Goal: Task Accomplishment & Management: Manage account settings

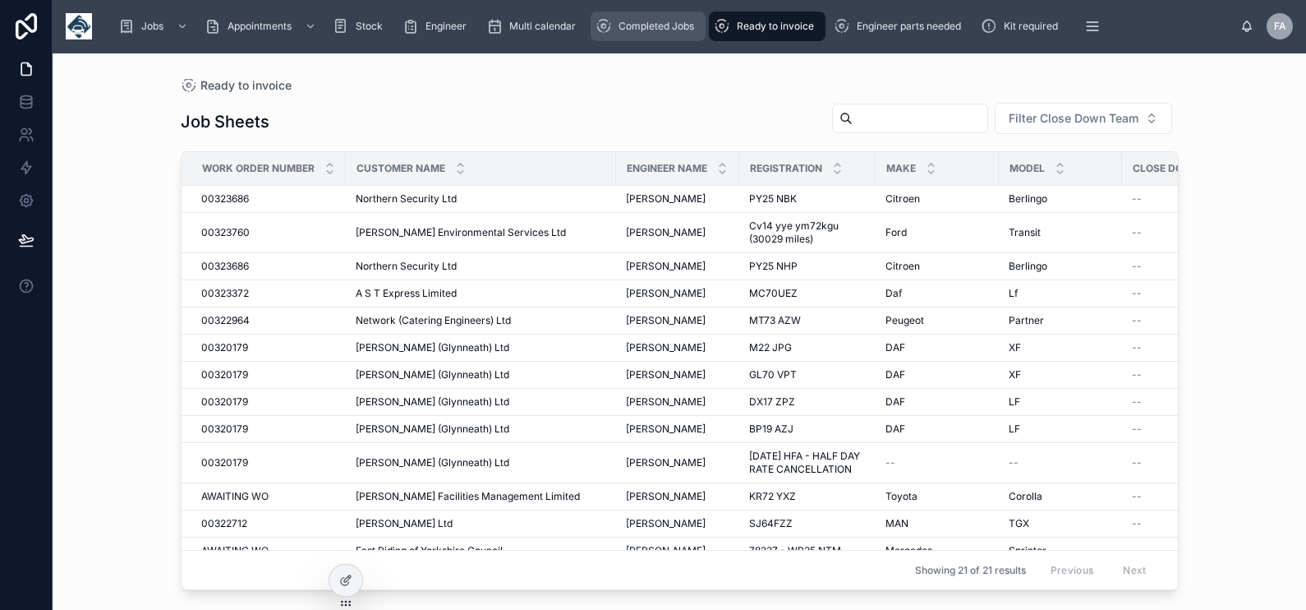
click at [647, 31] on span "Completed Jobs" at bounding box center [657, 26] width 76 height 13
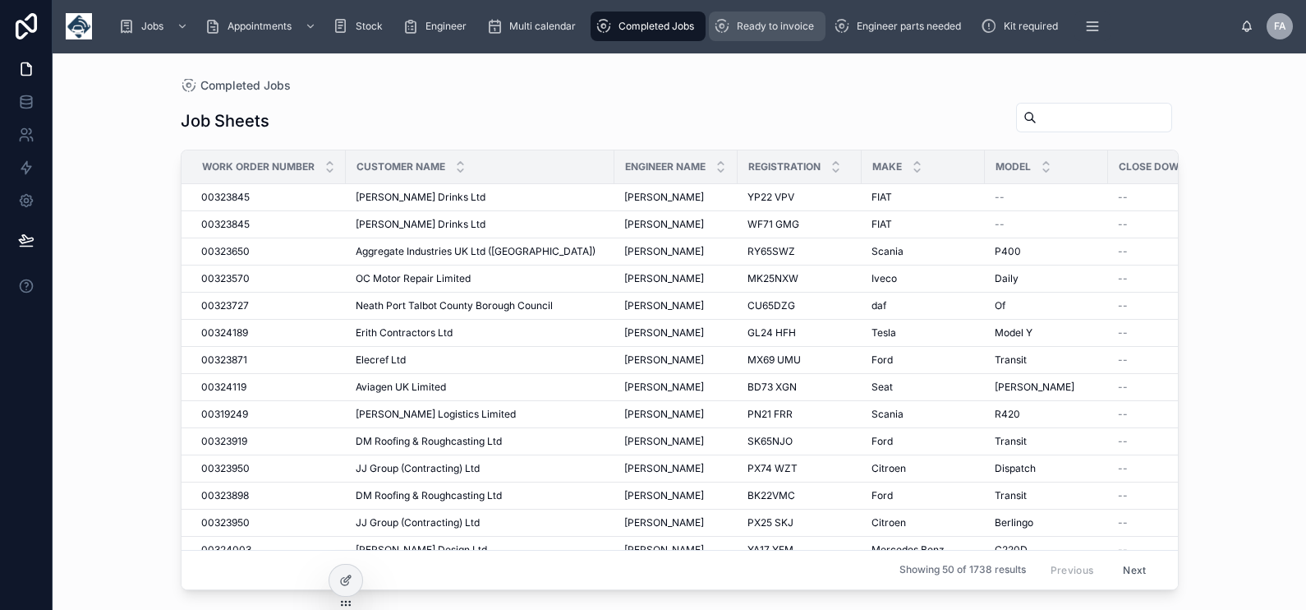
click at [797, 24] on span "Ready to invoice" at bounding box center [775, 26] width 77 height 13
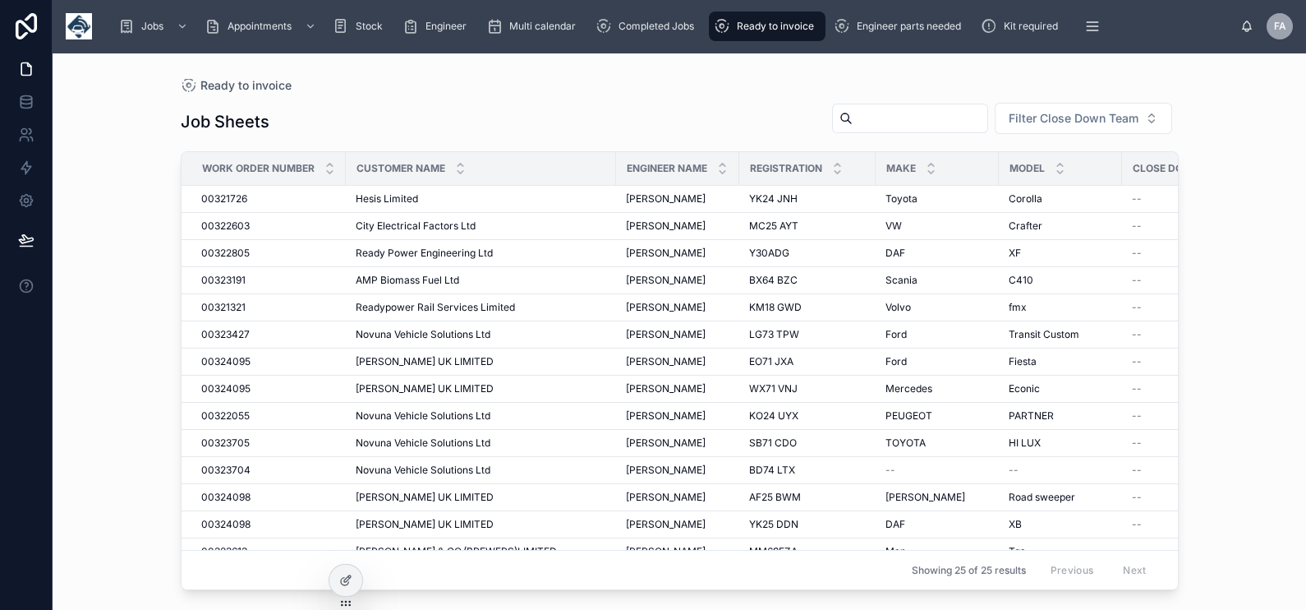
click at [909, 118] on input "text" at bounding box center [920, 118] width 135 height 23
type input "***"
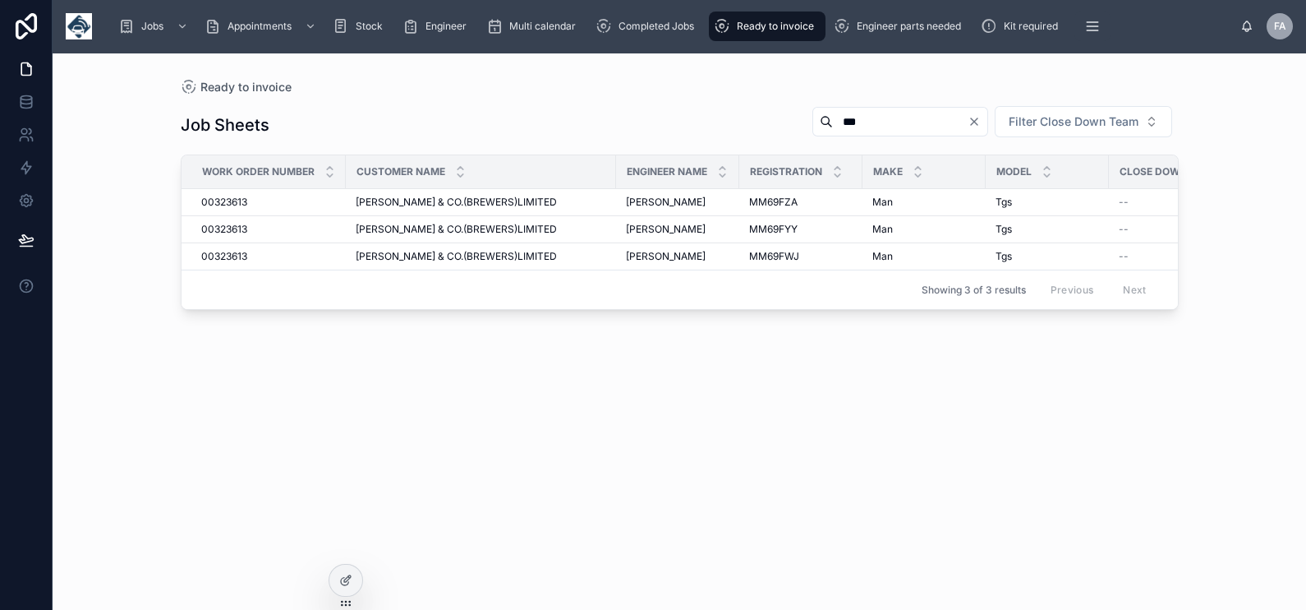
click at [840, 125] on input "***" at bounding box center [900, 121] width 135 height 23
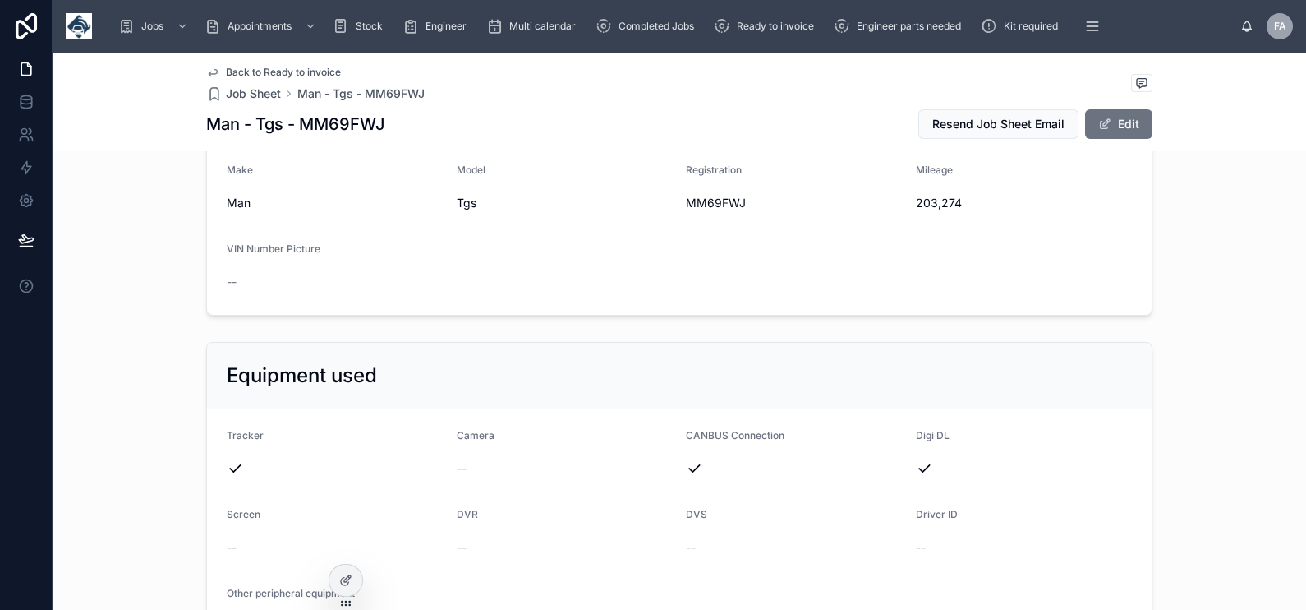
scroll to position [410, 0]
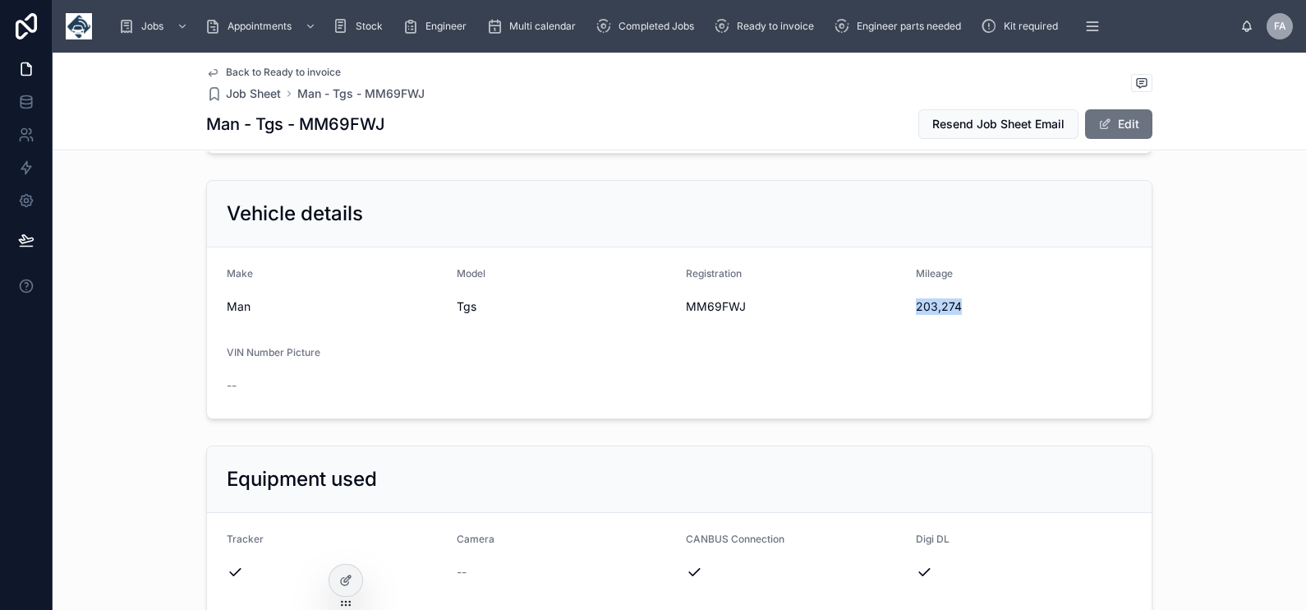
drag, startPoint x: 908, startPoint y: 308, endPoint x: 974, endPoint y: 306, distance: 66.6
click at [974, 306] on span "203,274" at bounding box center [1024, 306] width 217 height 16
copy span "203,274"
click at [697, 306] on span "MM69FWJ" at bounding box center [794, 306] width 217 height 16
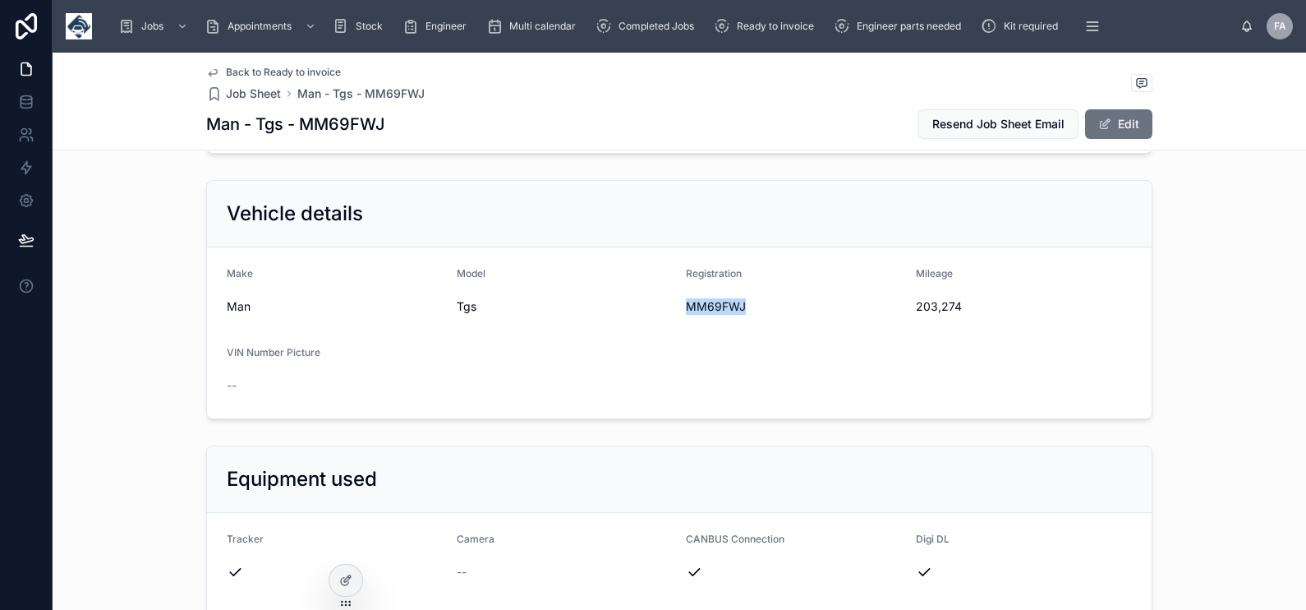
copy span "MM69FWJ"
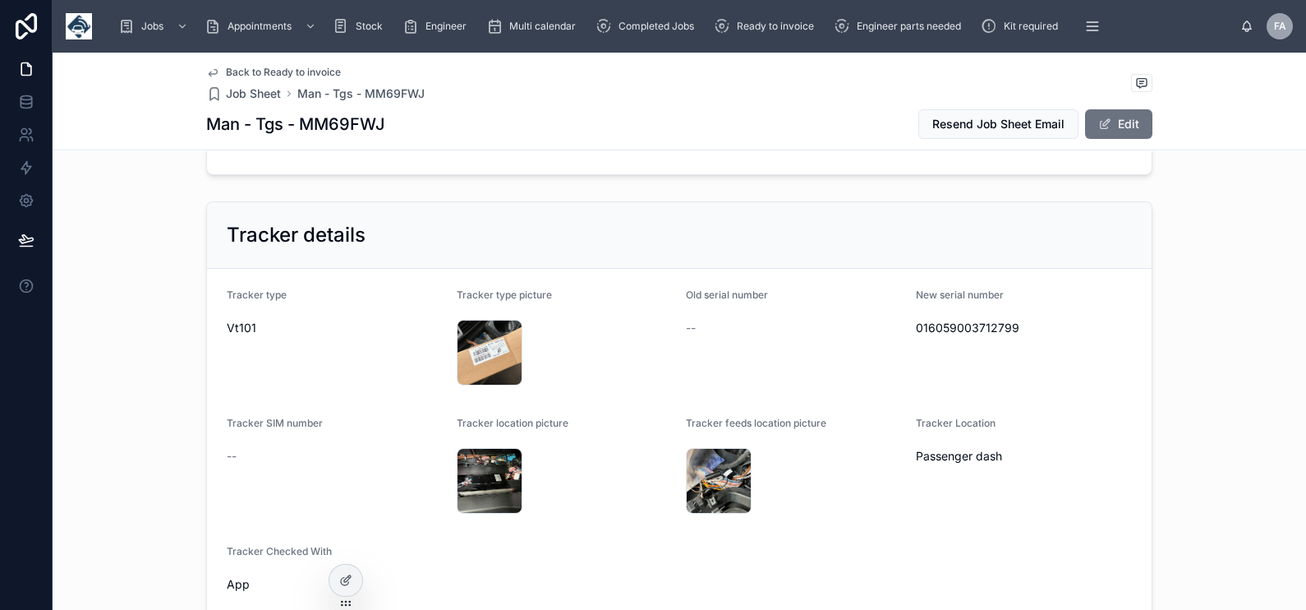
scroll to position [1027, 0]
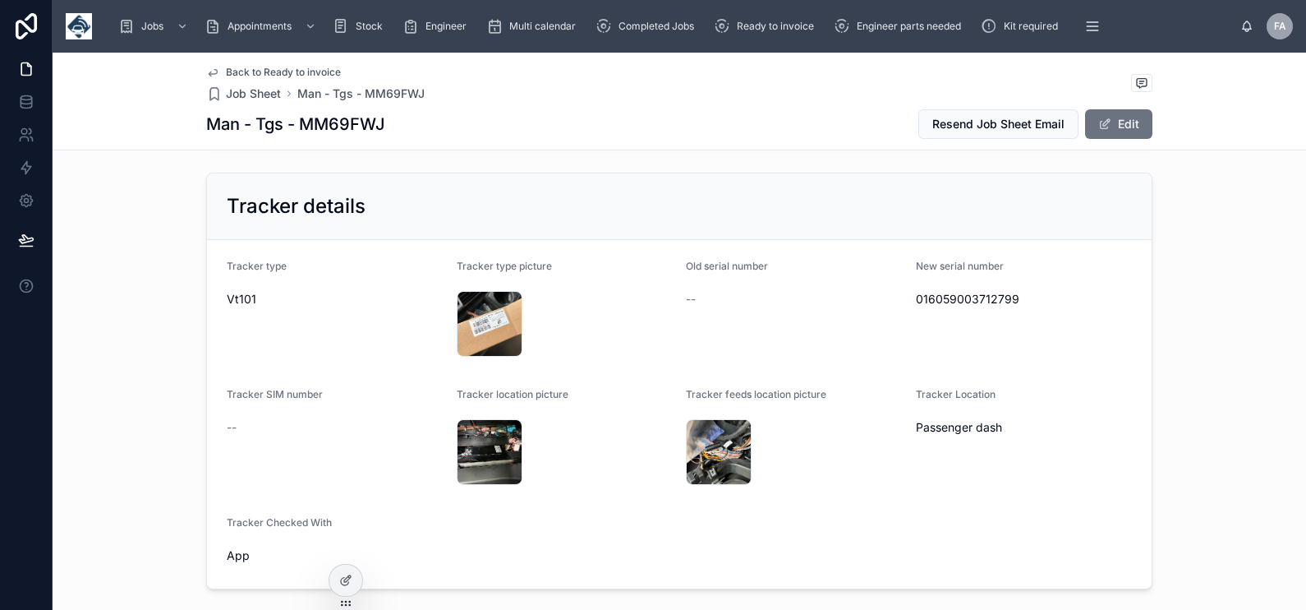
click at [928, 297] on span "016059003712799" at bounding box center [1024, 299] width 217 height 16
copy span "016059003712799"
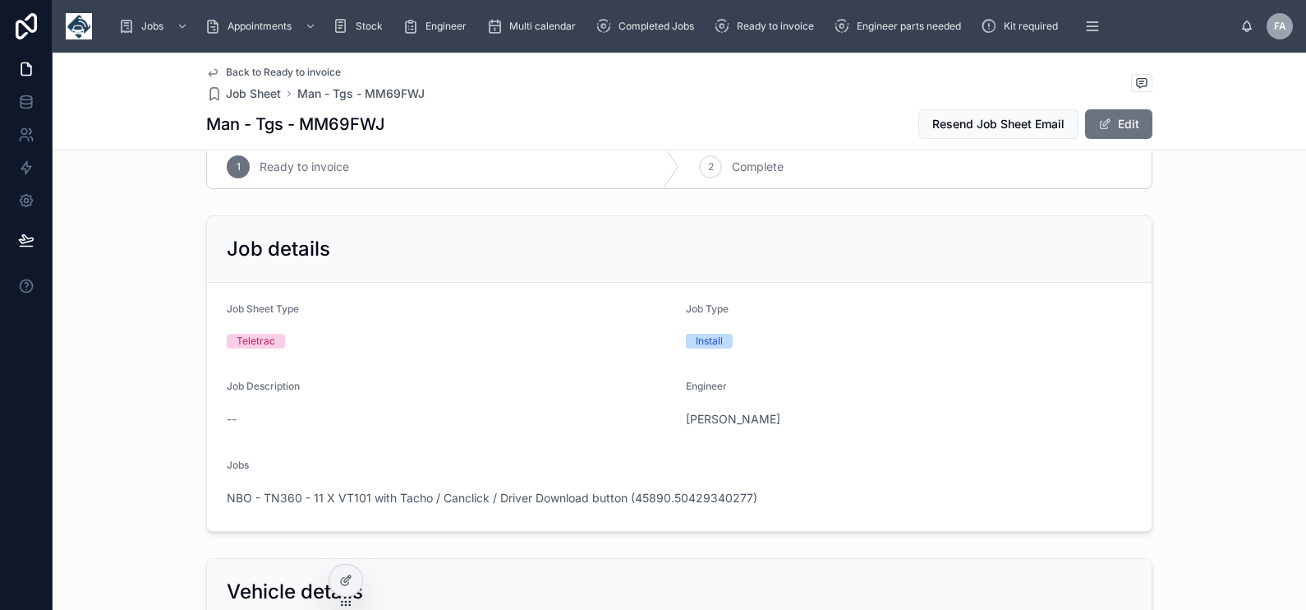
scroll to position [0, 0]
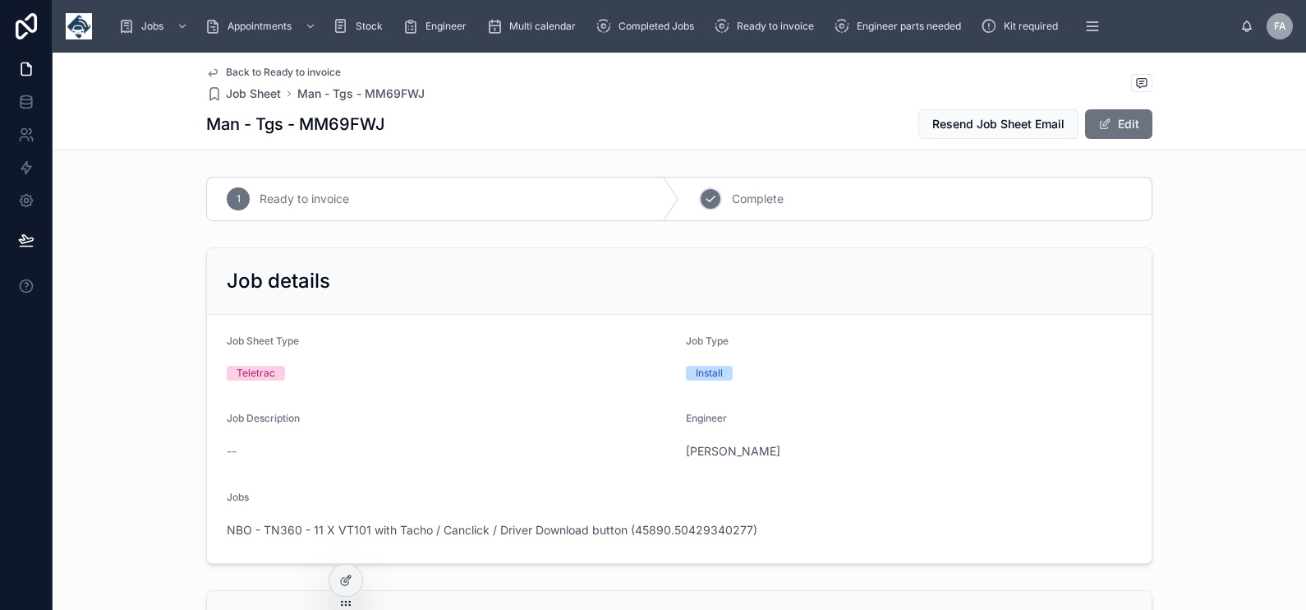
click at [704, 202] on icon at bounding box center [710, 198] width 13 height 13
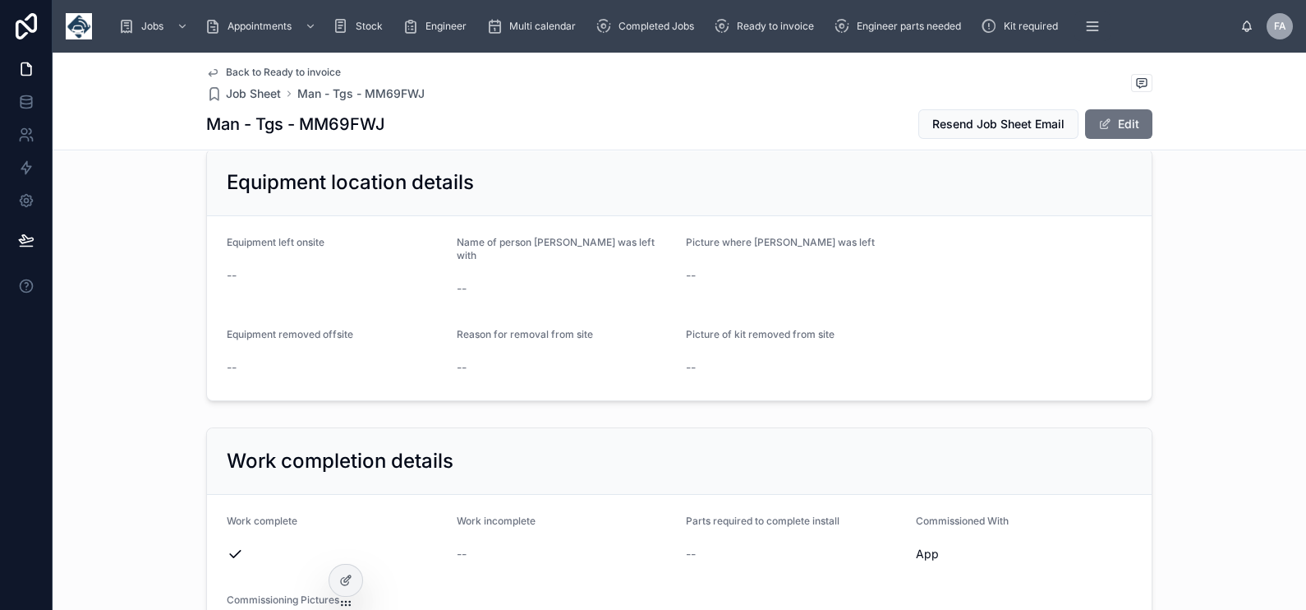
scroll to position [1746, 0]
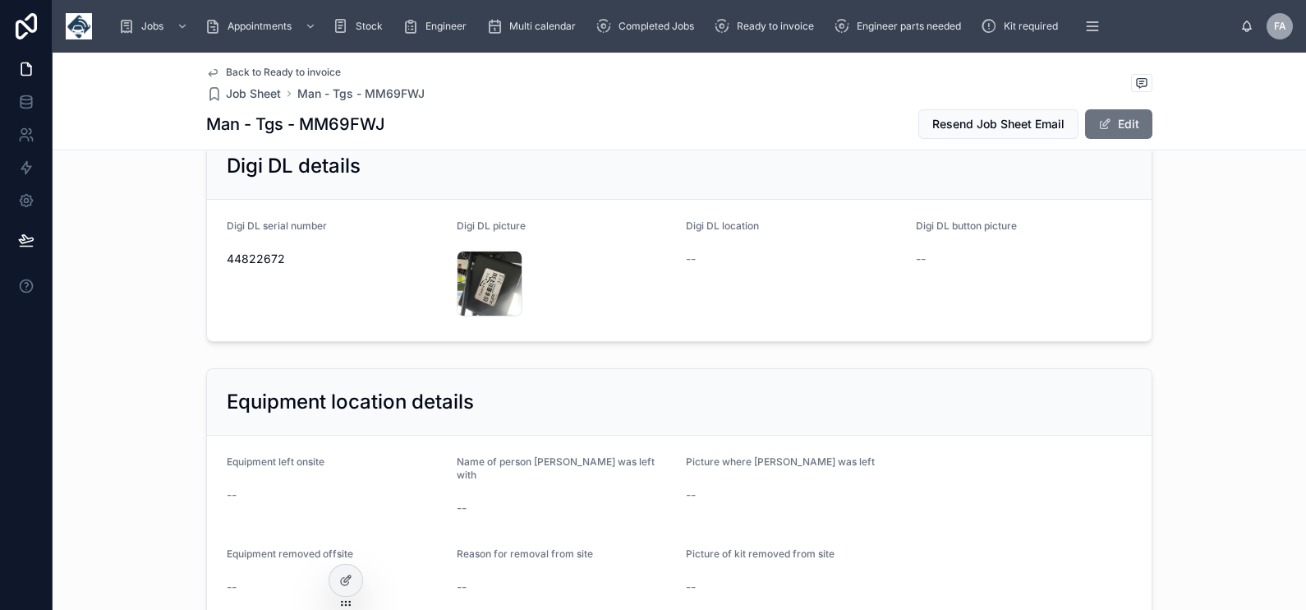
click at [237, 260] on span "44822672" at bounding box center [335, 259] width 217 height 16
copy span "44822672"
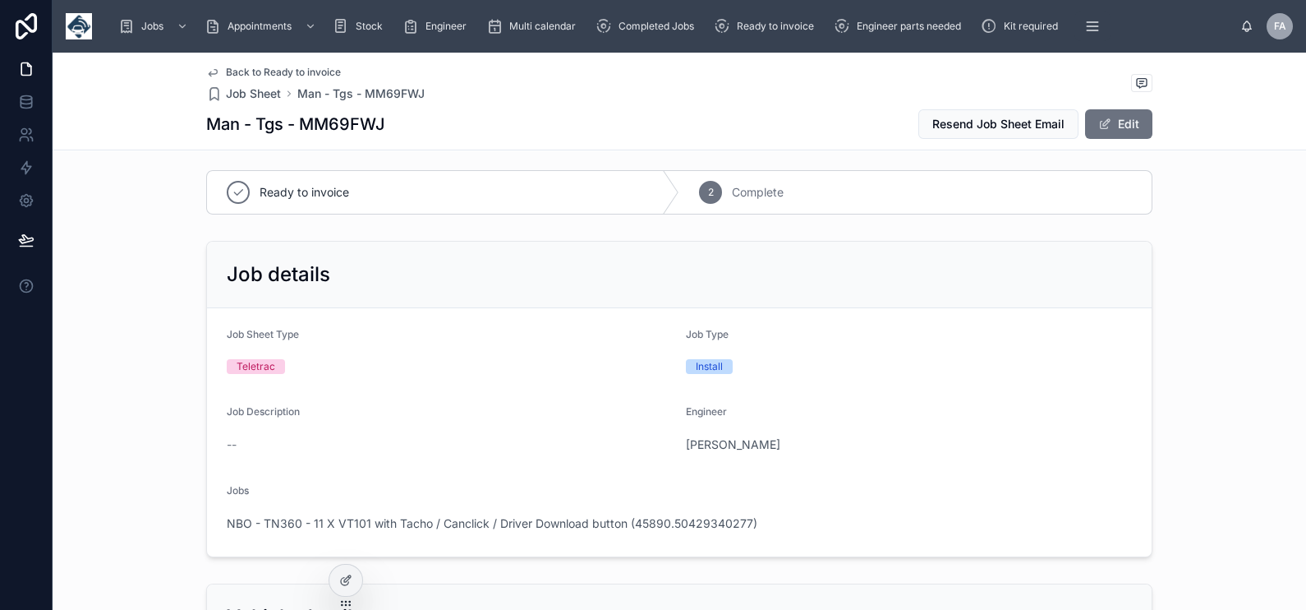
scroll to position [0, 0]
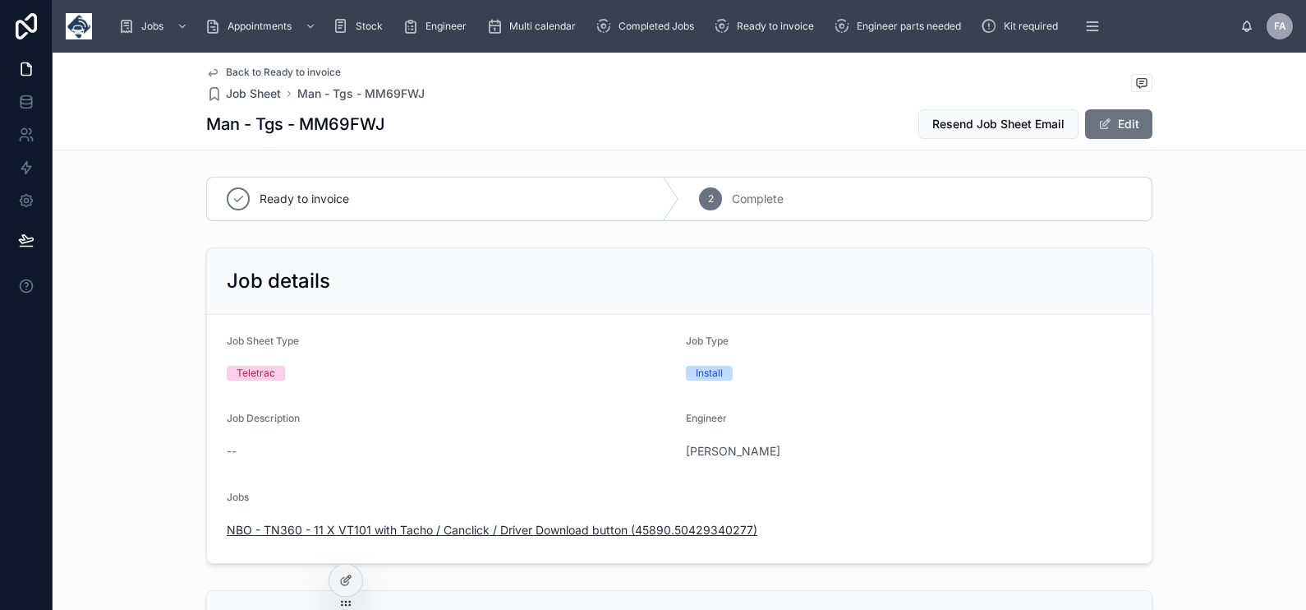
click at [487, 524] on span "NBO - TN360 - 11 X VT101 with Tacho / Canclick / Driver Download button (45890.…" at bounding box center [492, 530] width 531 height 16
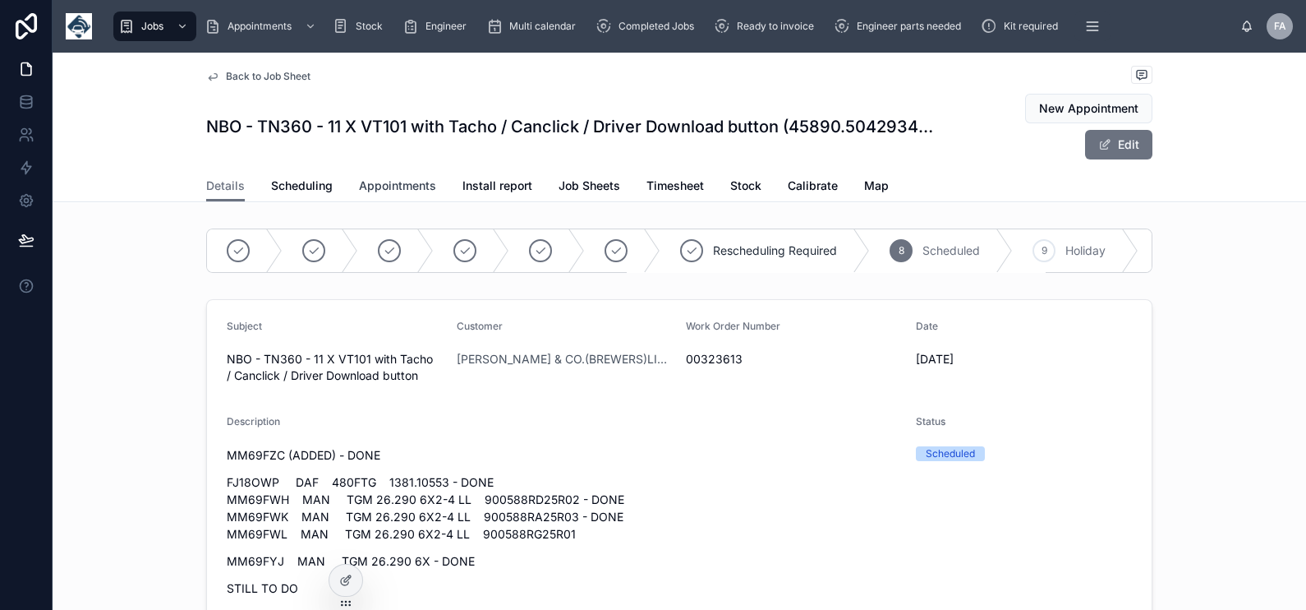
click at [375, 185] on span "Appointments" at bounding box center [397, 185] width 77 height 16
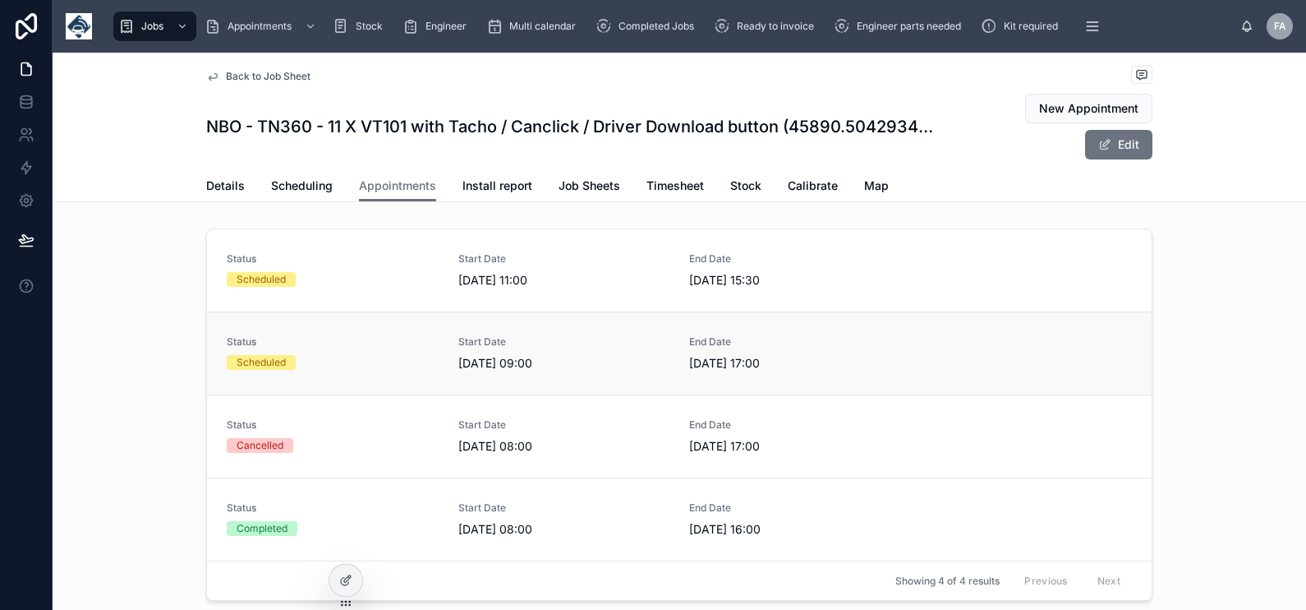
click at [249, 359] on div "Scheduled" at bounding box center [261, 362] width 49 height 15
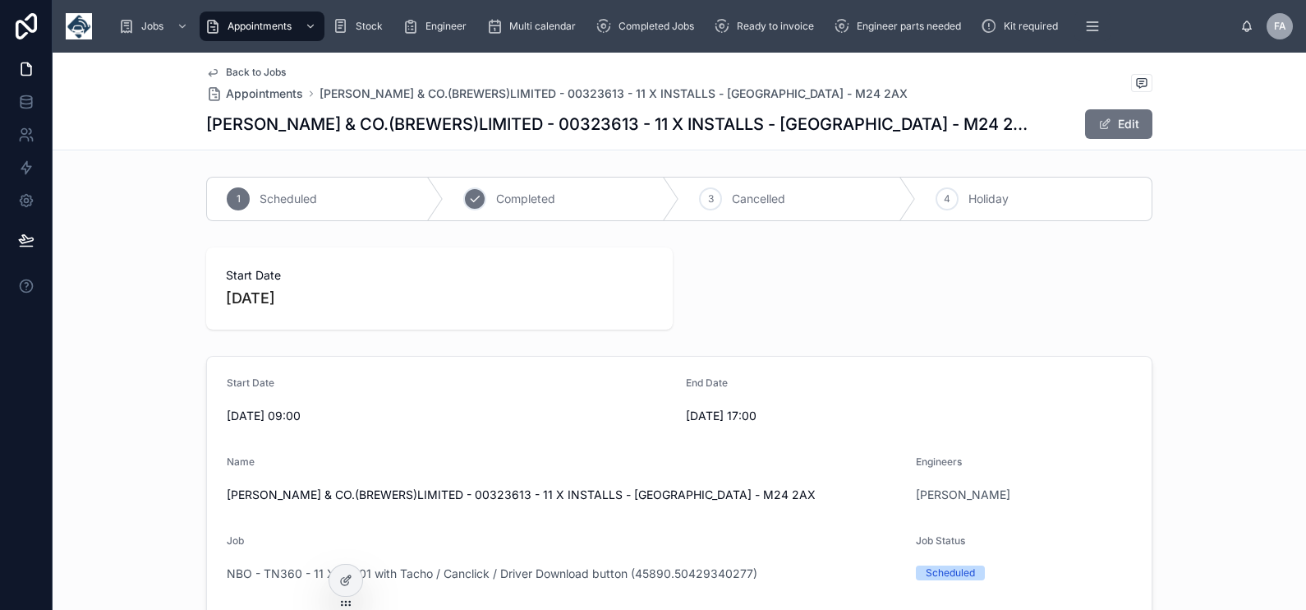
click at [468, 205] on div "2" at bounding box center [474, 198] width 23 height 23
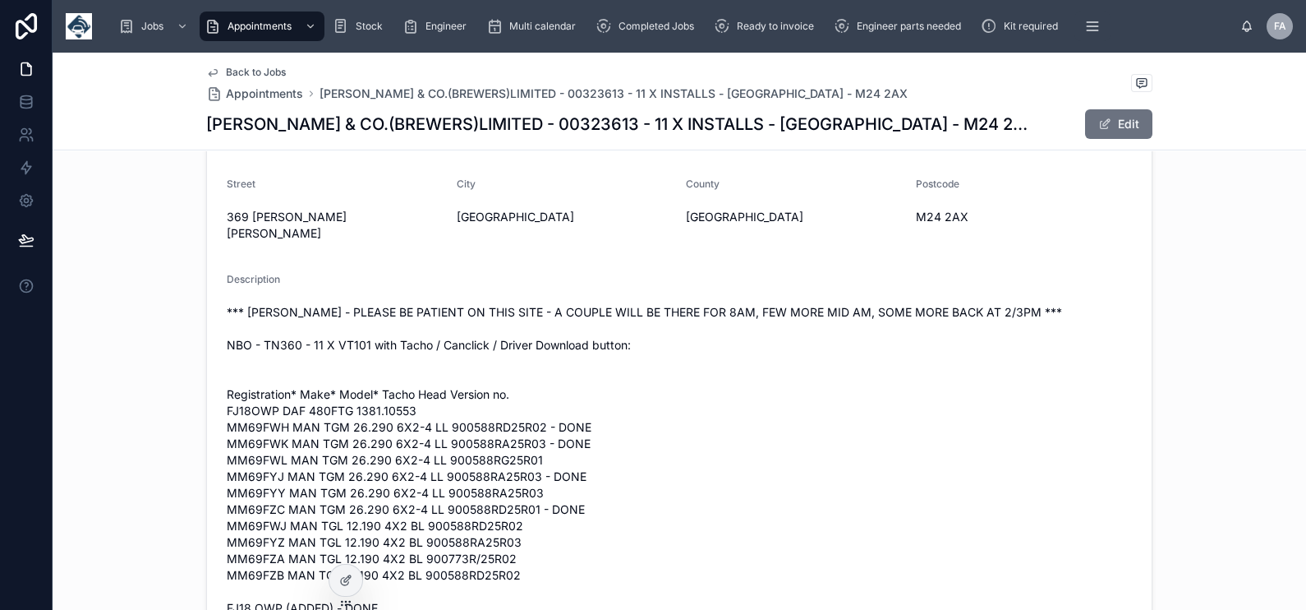
scroll to position [616, 0]
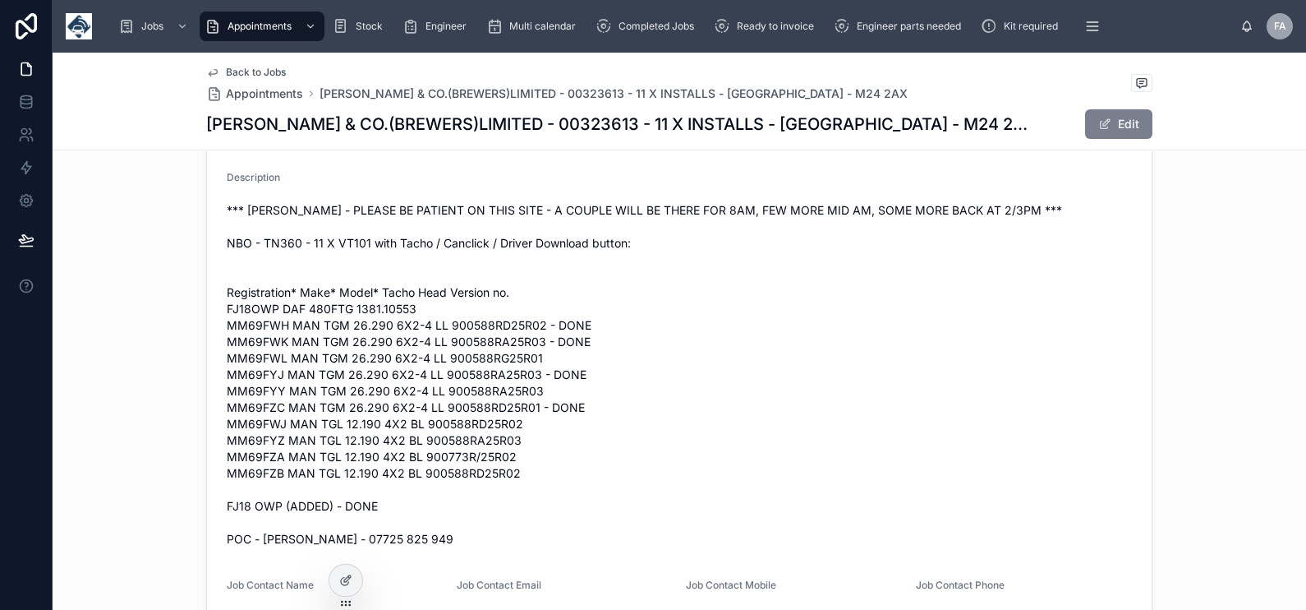
click at [1098, 122] on span at bounding box center [1104, 123] width 13 height 13
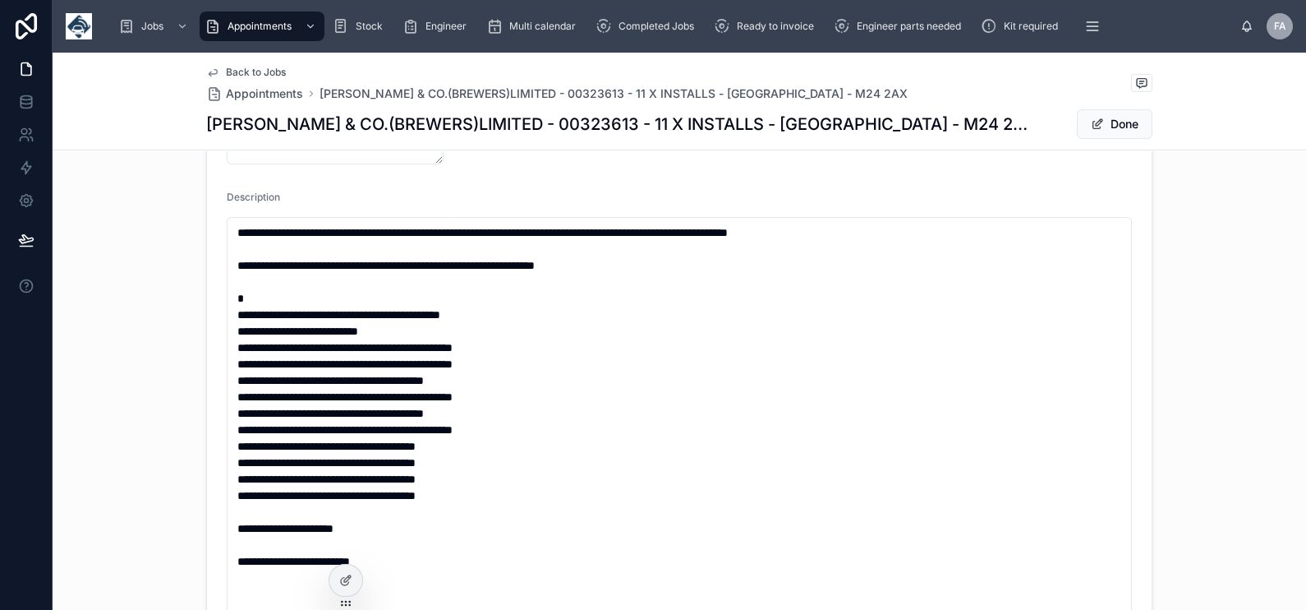
scroll to position [628, 0]
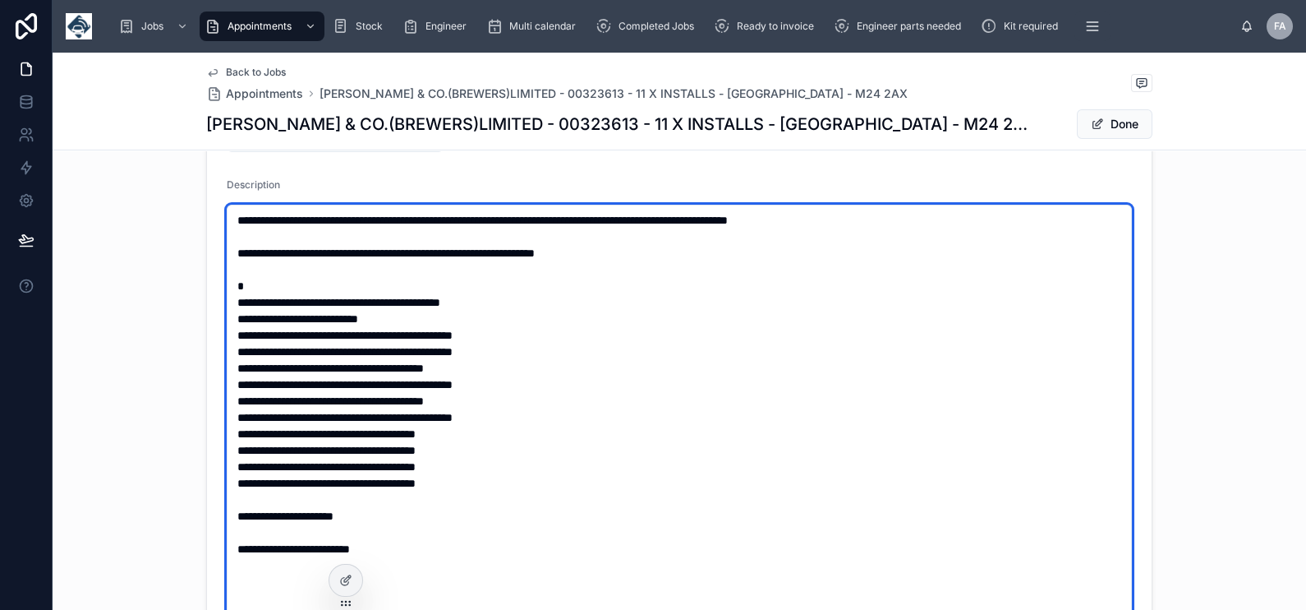
click at [530, 464] on textarea "**********" at bounding box center [679, 459] width 905 height 508
type textarea "**********"
type input "**********"
click at [563, 400] on textarea "**********" at bounding box center [679, 459] width 905 height 508
type textarea "**********"
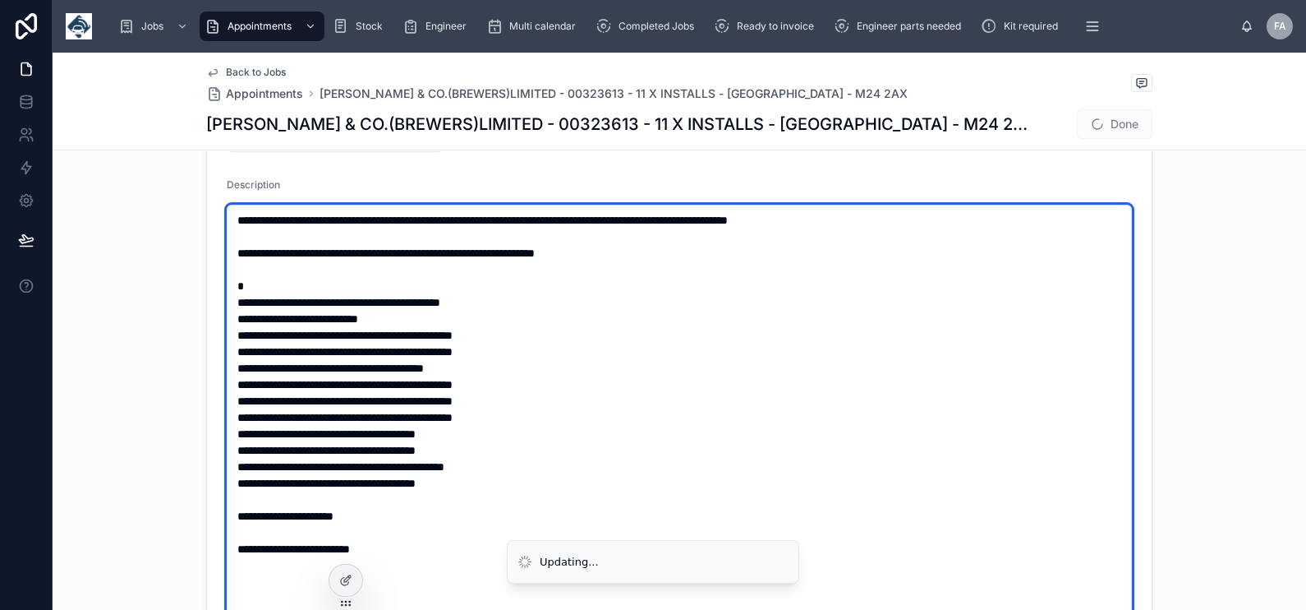
type input "**********"
click at [551, 437] on textarea "**********" at bounding box center [679, 459] width 905 height 508
type textarea "**********"
click at [713, 415] on textarea "**********" at bounding box center [679, 459] width 905 height 508
type input "**********"
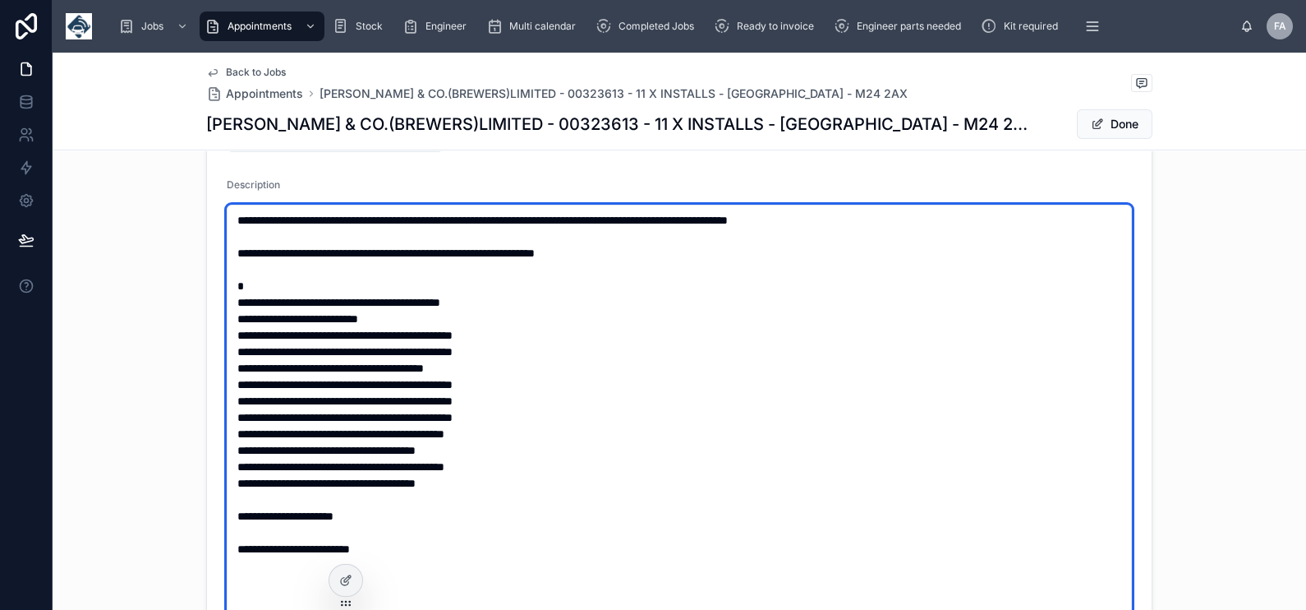
scroll to position [526, 0]
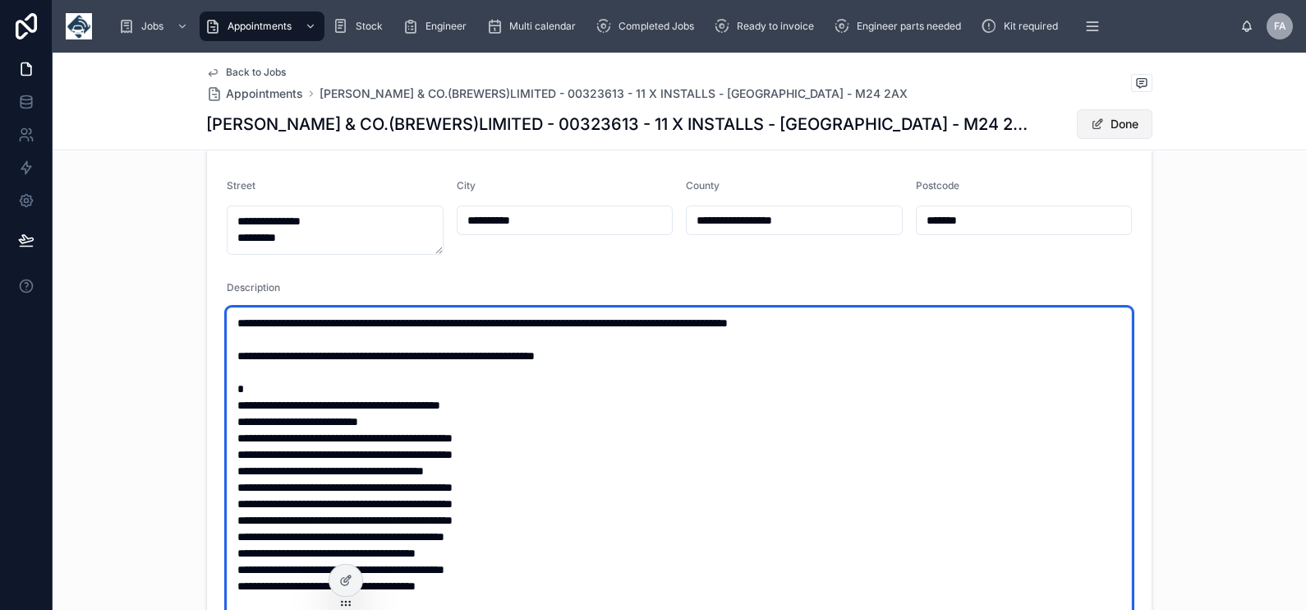
type textarea "**********"
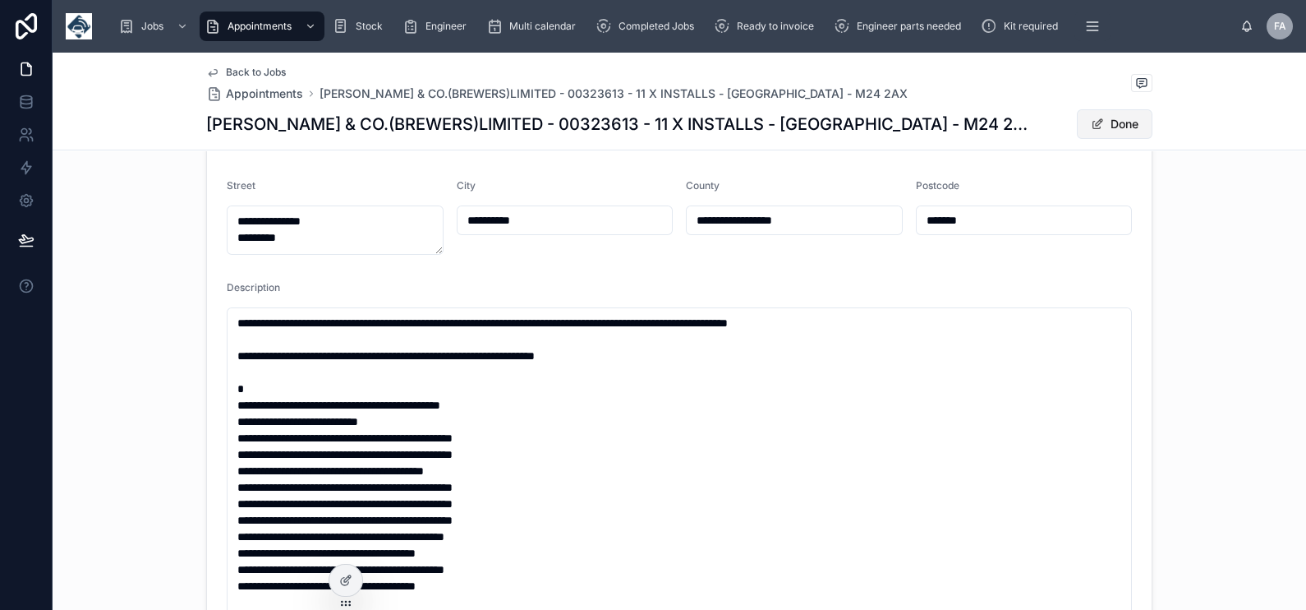
click at [1124, 122] on button "Done" at bounding box center [1115, 124] width 76 height 30
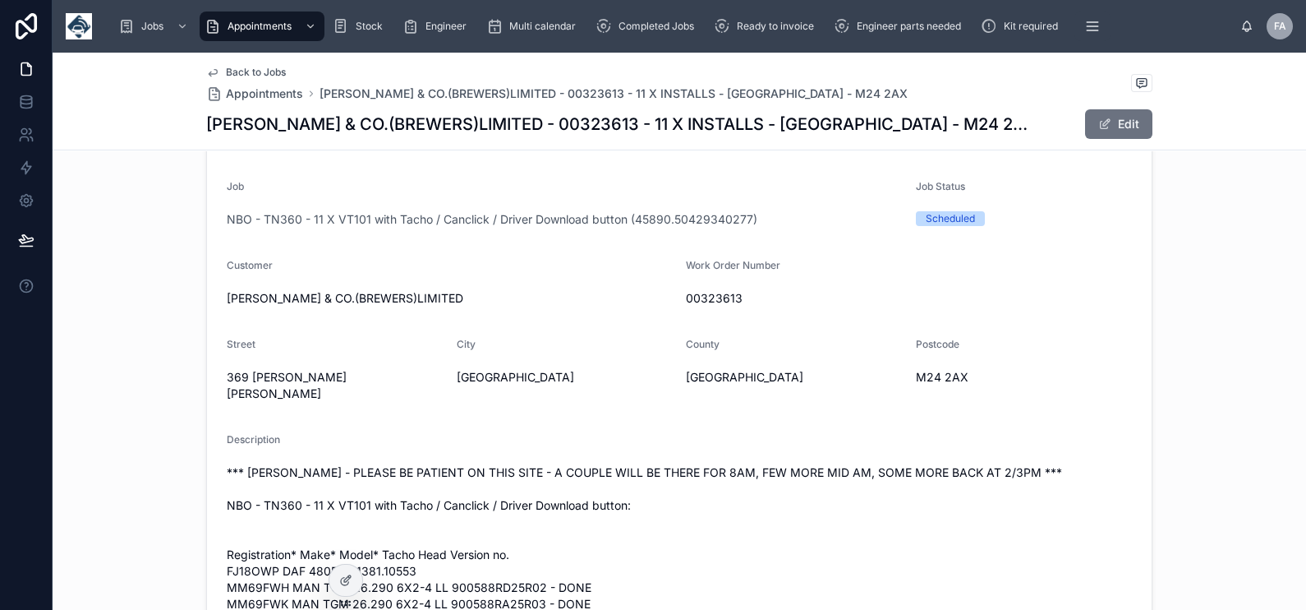
scroll to position [312, 0]
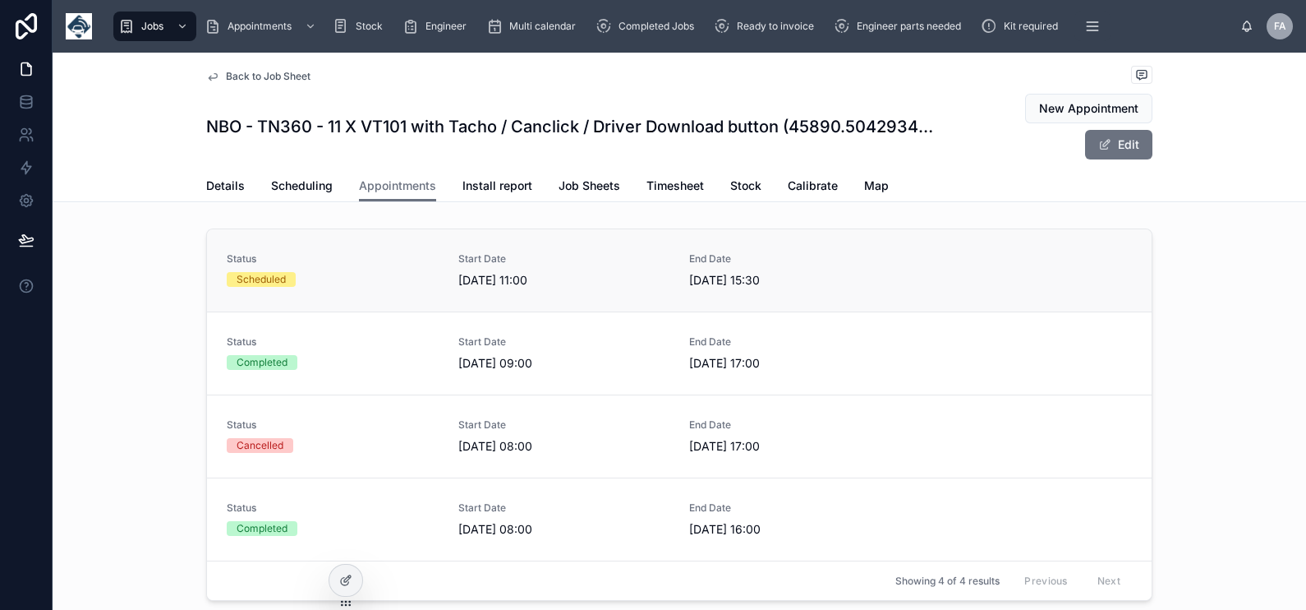
click at [344, 273] on div "Scheduled" at bounding box center [333, 279] width 212 height 15
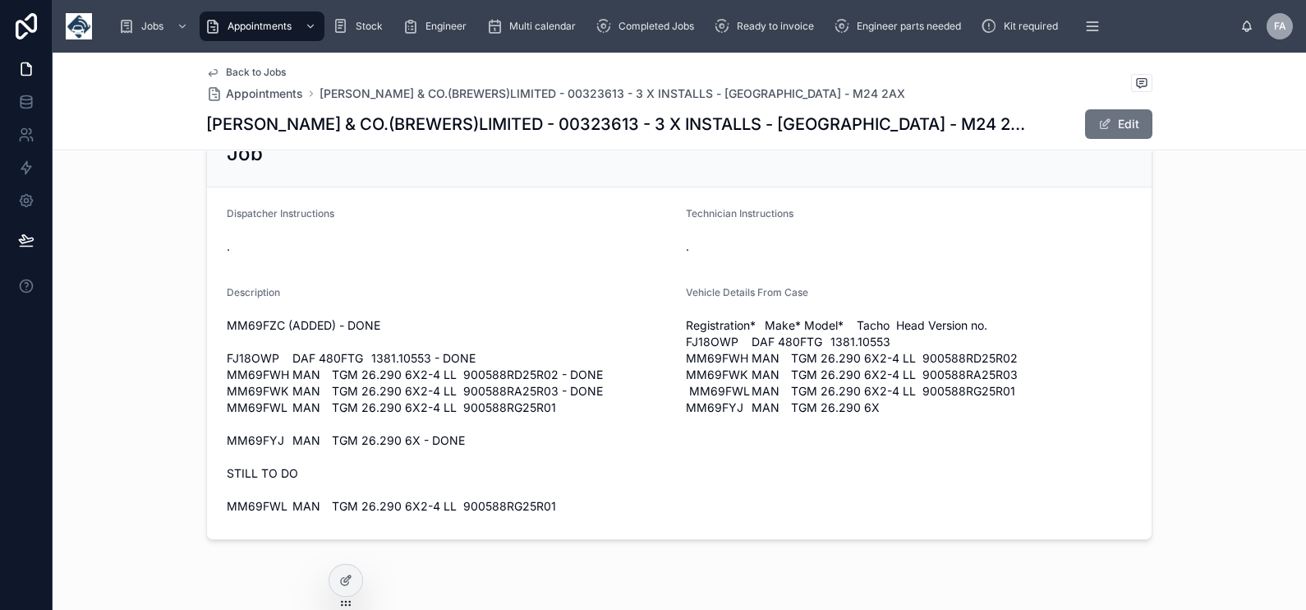
scroll to position [964, 0]
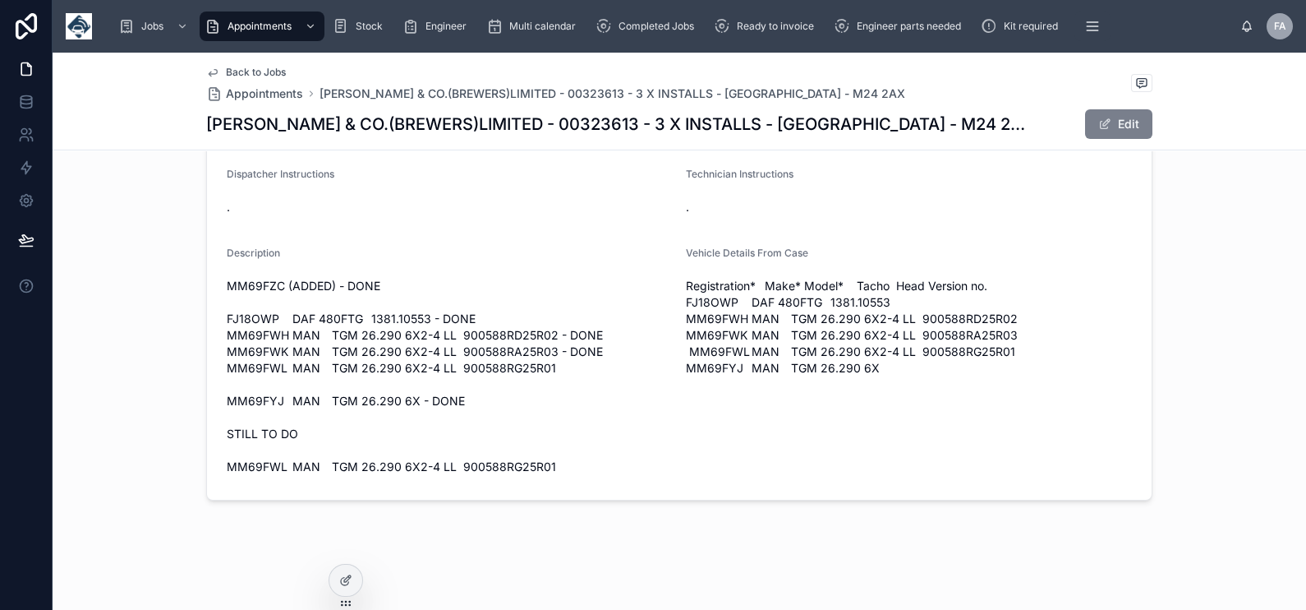
click at [1098, 126] on span at bounding box center [1104, 123] width 13 height 13
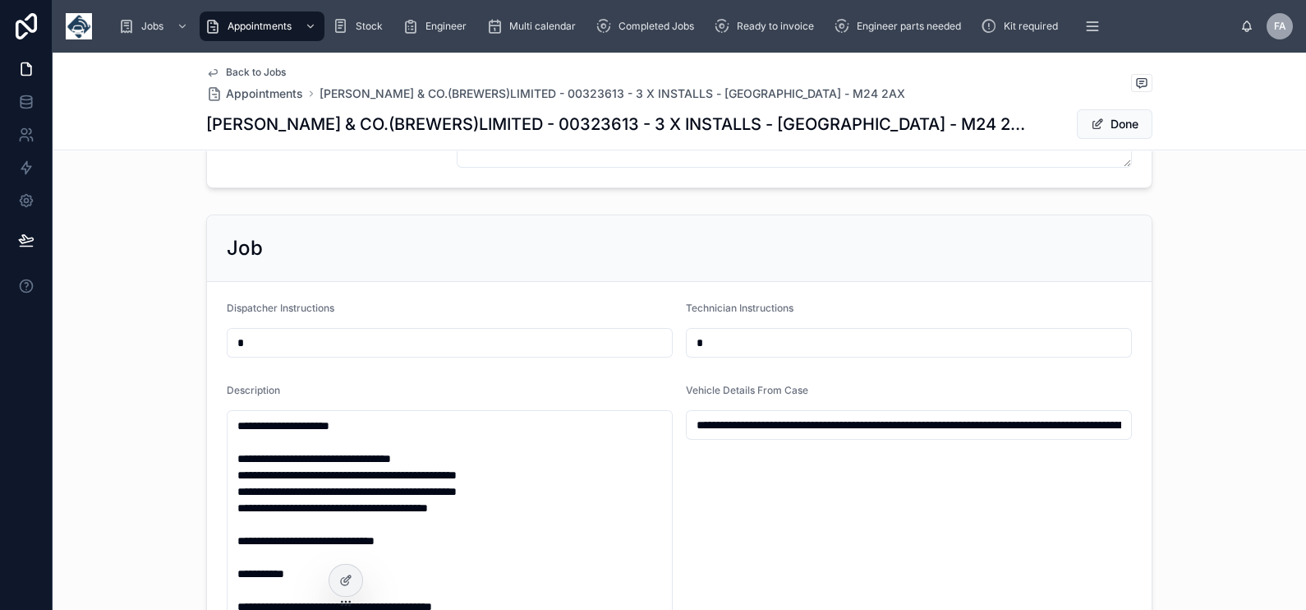
scroll to position [926, 0]
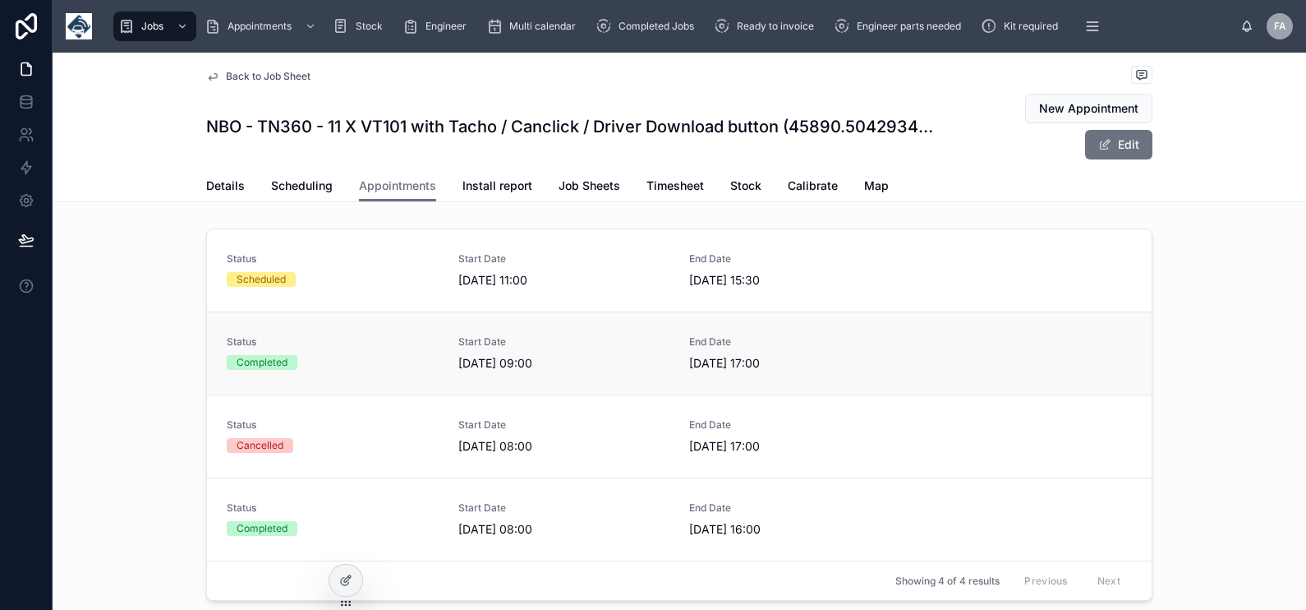
click at [344, 327] on link "Status Completed Start Date 01/09/2025 09:00 End Date 01/09/2025 17:00" at bounding box center [679, 352] width 945 height 83
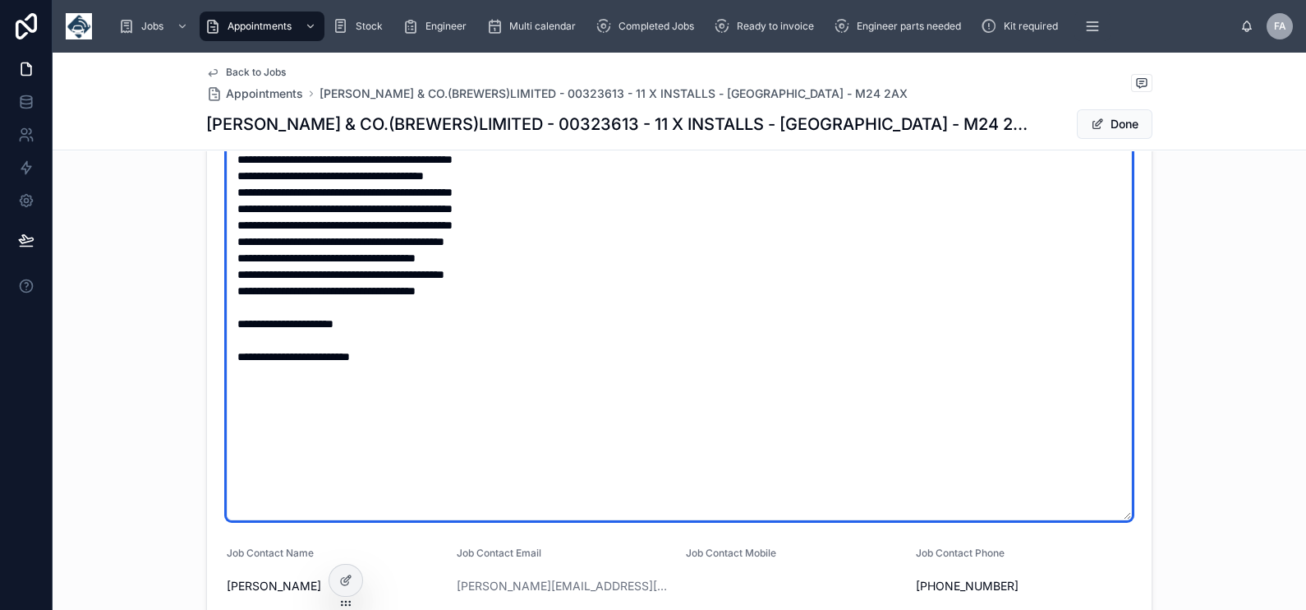
scroll to position [924, 0]
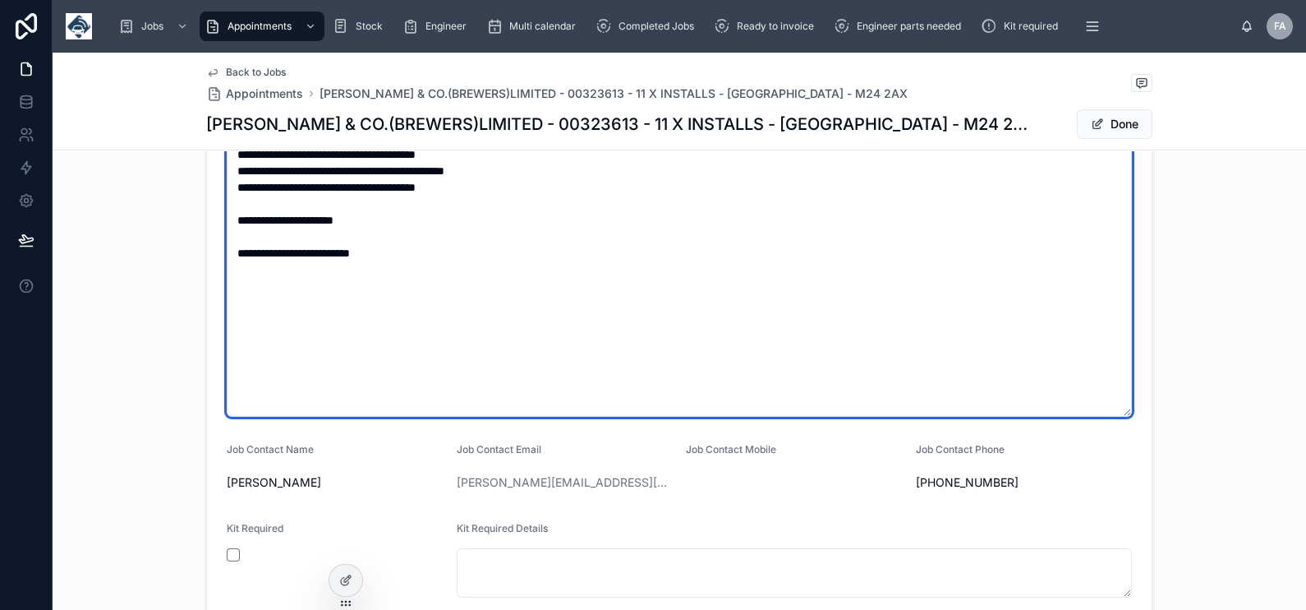
drag, startPoint x: 227, startPoint y: 420, endPoint x: 463, endPoint y: 256, distance: 287.6
click at [463, 256] on textarea "**********" at bounding box center [679, 163] width 905 height 508
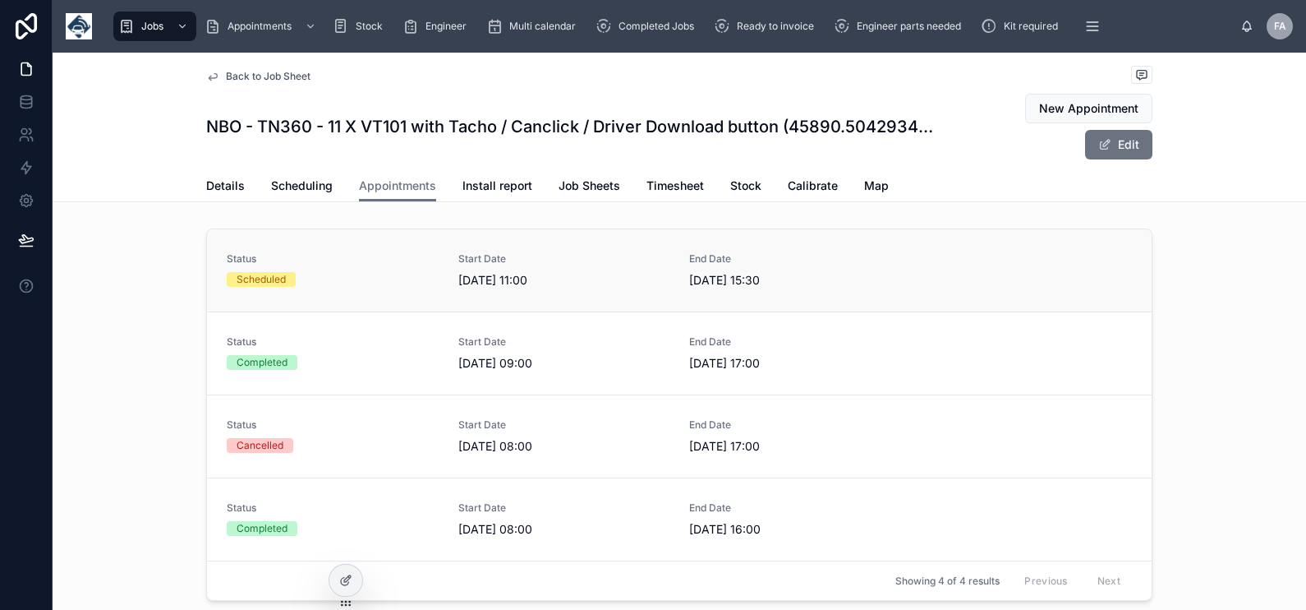
click at [280, 274] on span "Scheduled" at bounding box center [261, 279] width 69 height 15
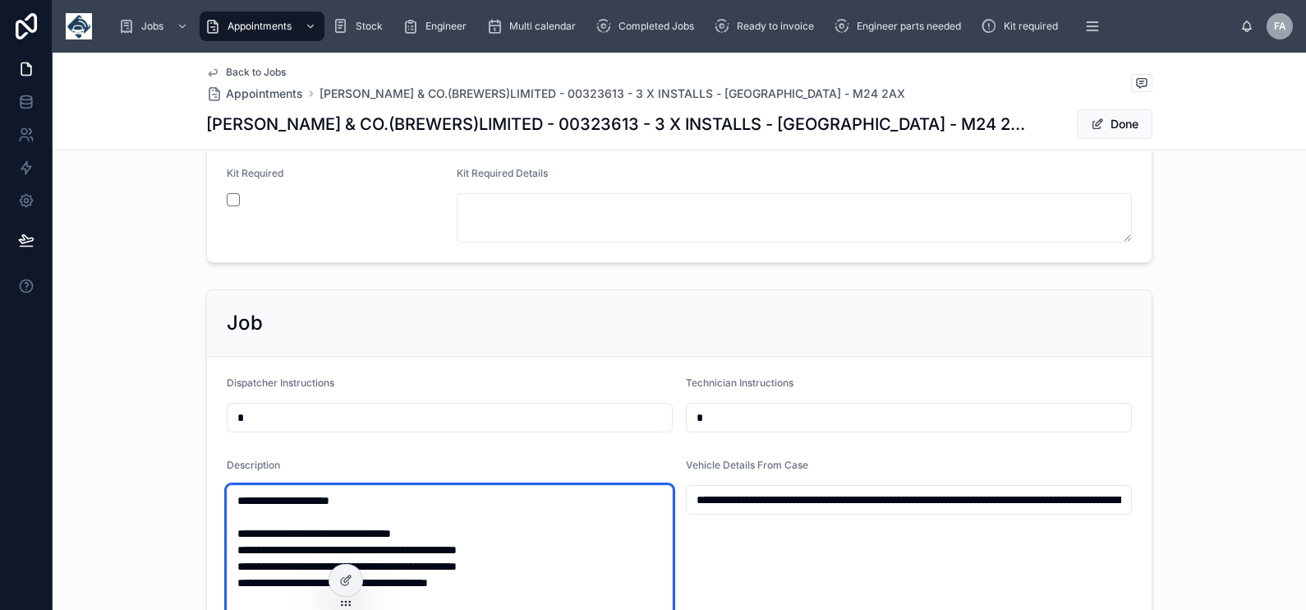
scroll to position [1235, 0]
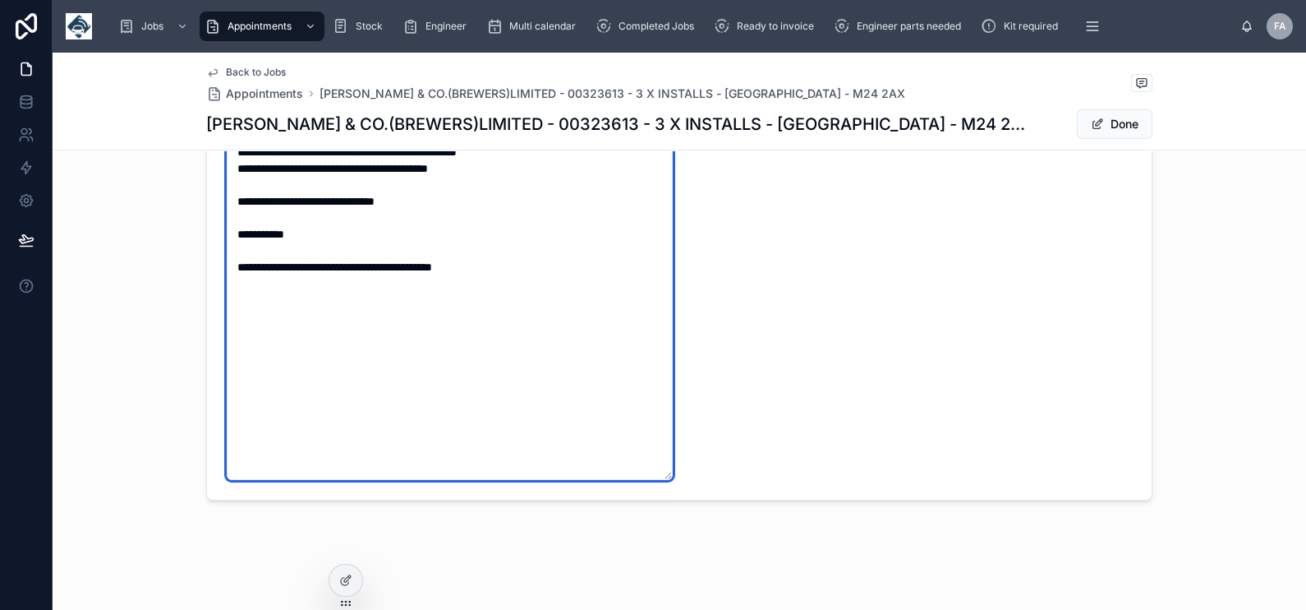
drag, startPoint x: 224, startPoint y: 493, endPoint x: 667, endPoint y: 483, distance: 442.9
click at [667, 483] on form "**********" at bounding box center [679, 220] width 945 height 557
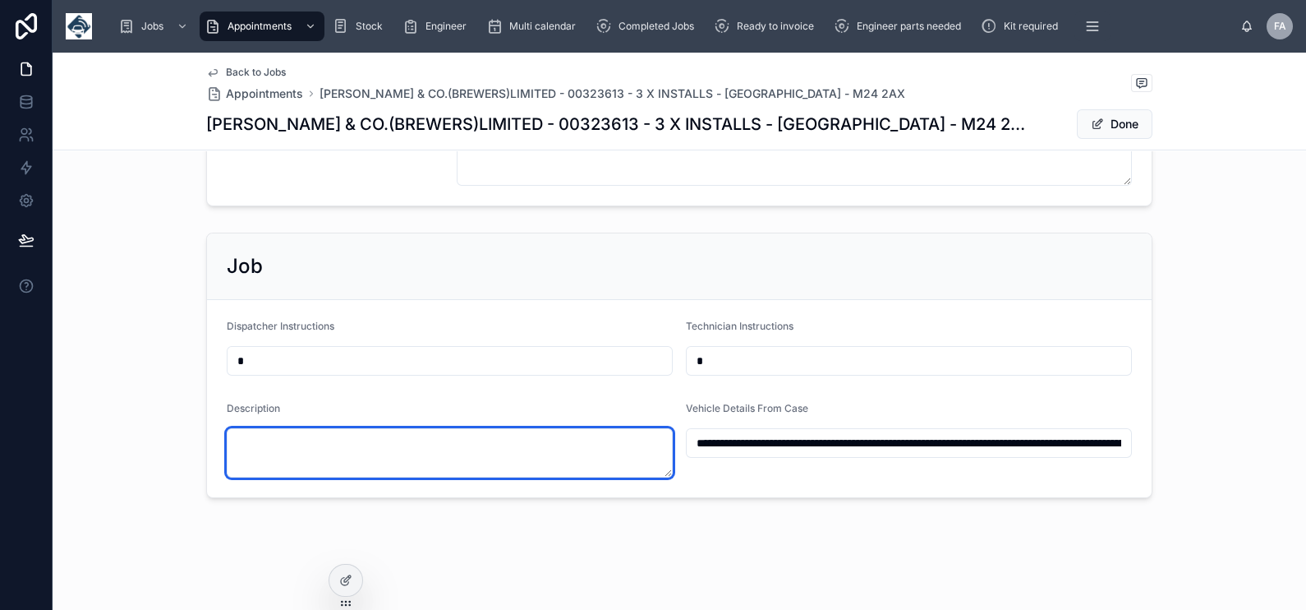
scroll to position [875, 0]
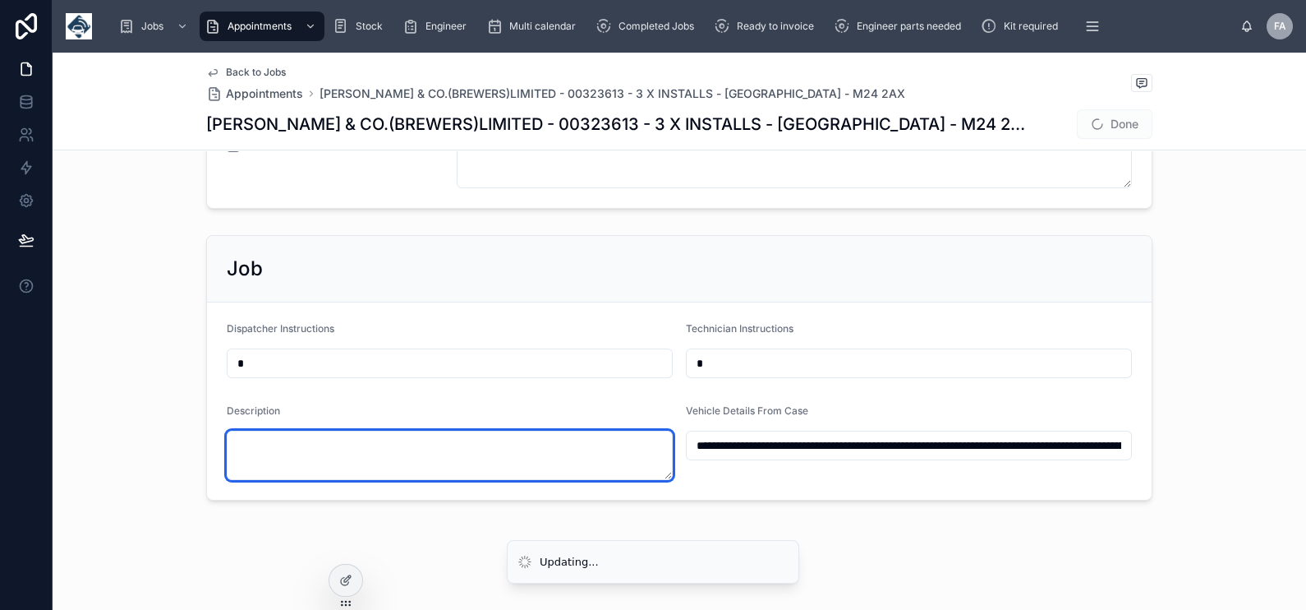
type input "**********"
paste textarea "**********"
type textarea "**********"
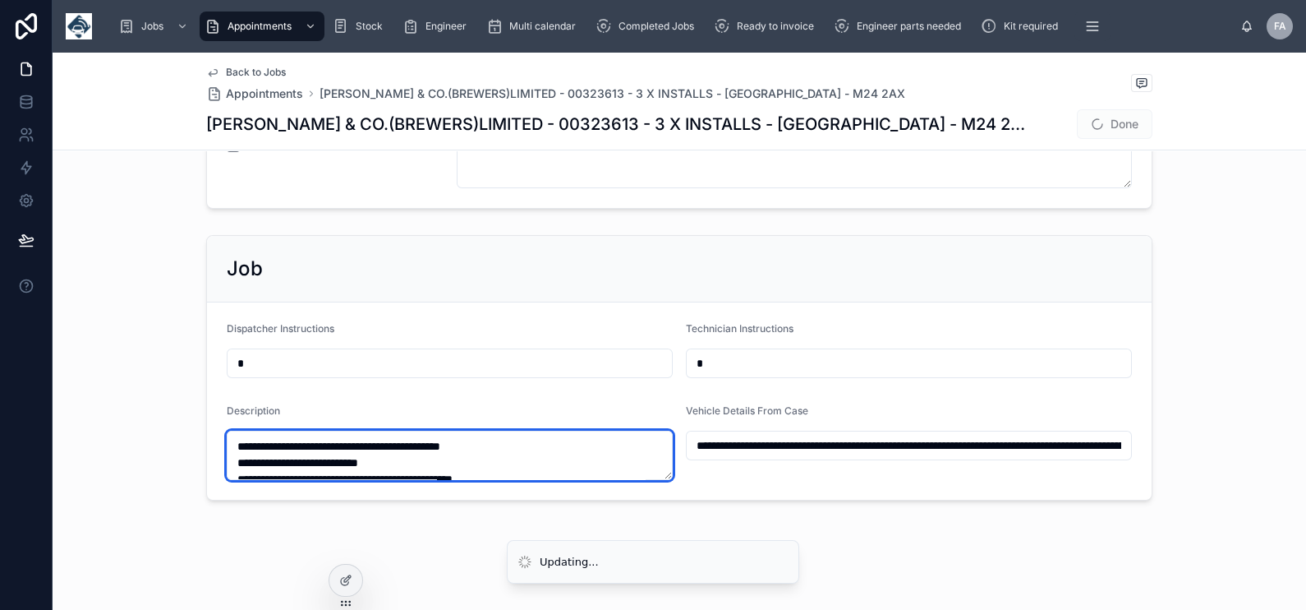
scroll to position [1235, 0]
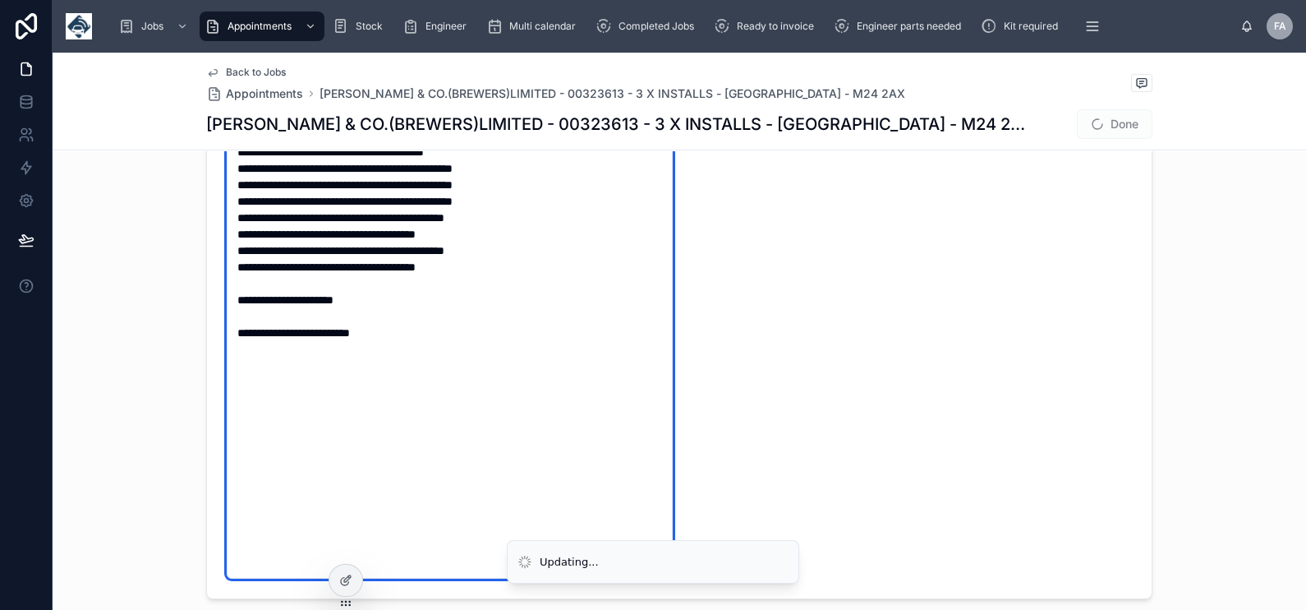
type input "**********"
type textarea "**********"
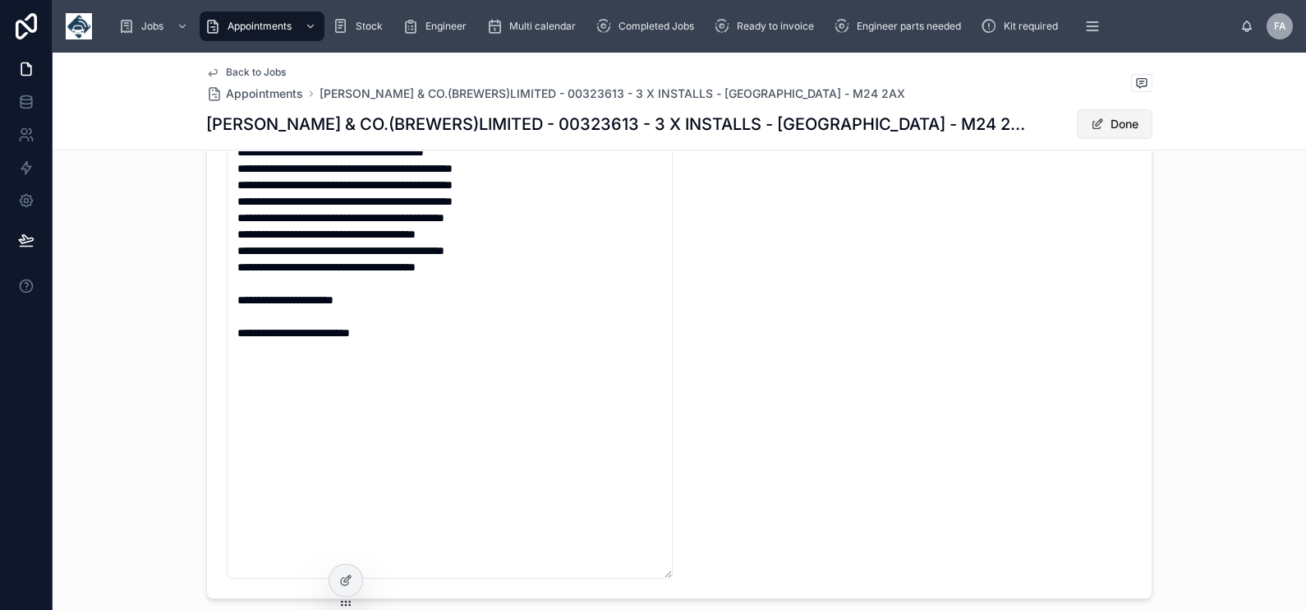
click at [1126, 129] on button "Done" at bounding box center [1115, 124] width 76 height 30
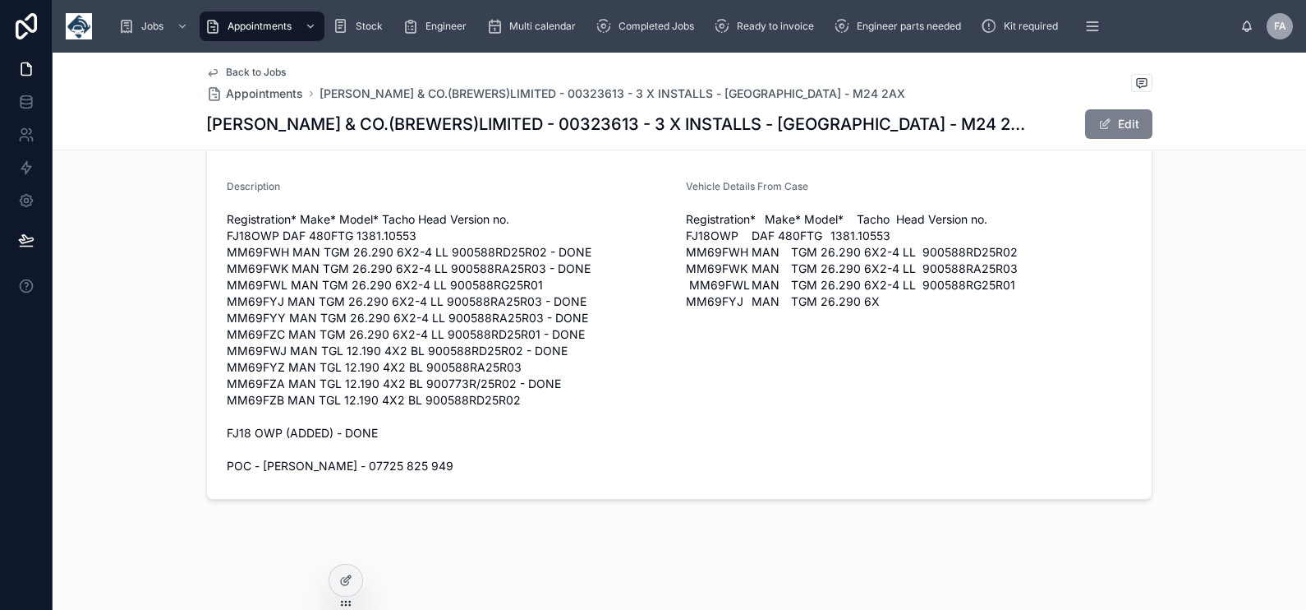
click at [1107, 126] on button "Edit" at bounding box center [1118, 124] width 67 height 30
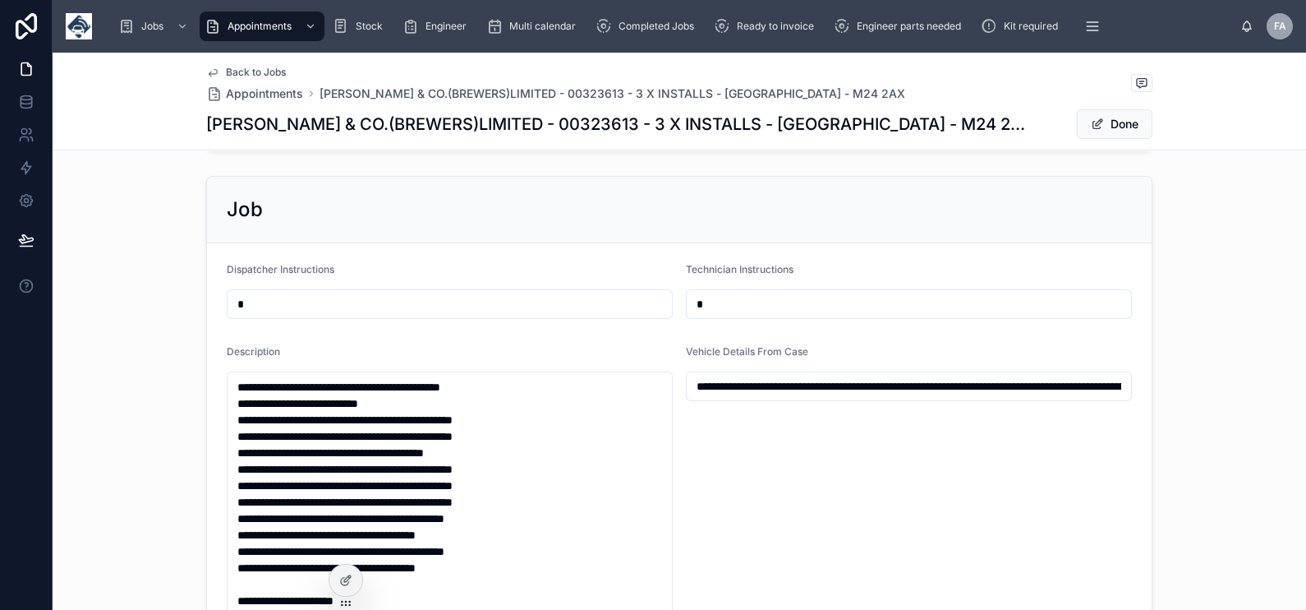
scroll to position [927, 0]
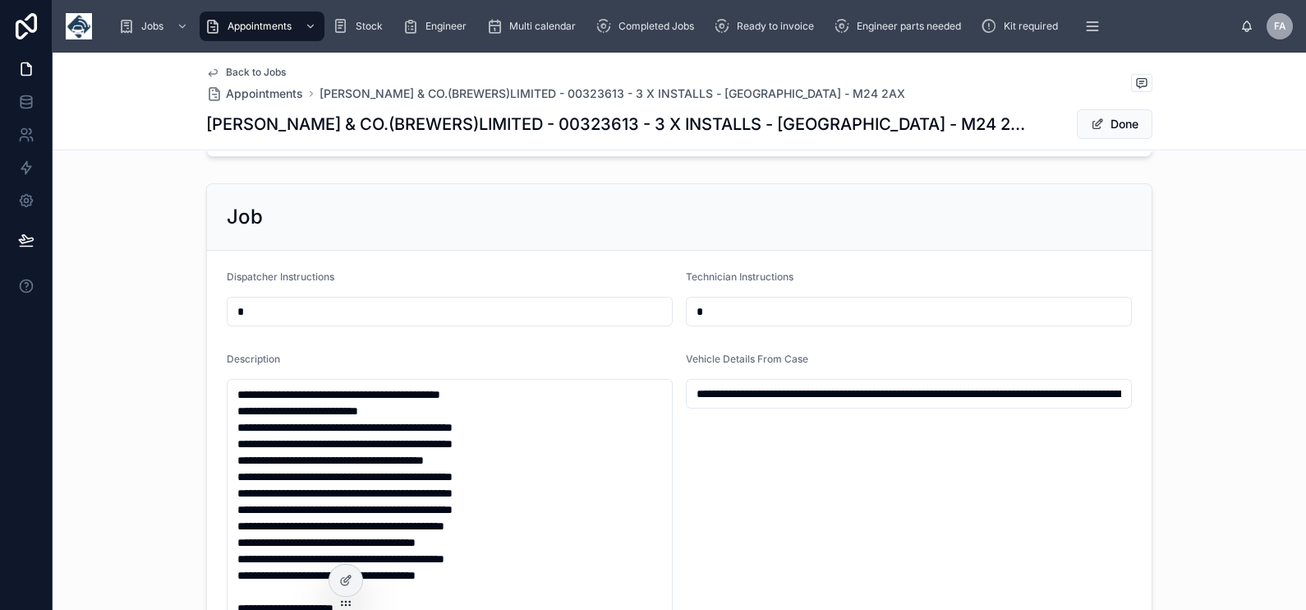
type input "**********"
drag, startPoint x: 688, startPoint y: 389, endPoint x: 1366, endPoint y: 383, distance: 678.6
click at [1305, 383] on html "**********" at bounding box center [653, 305] width 1306 height 610
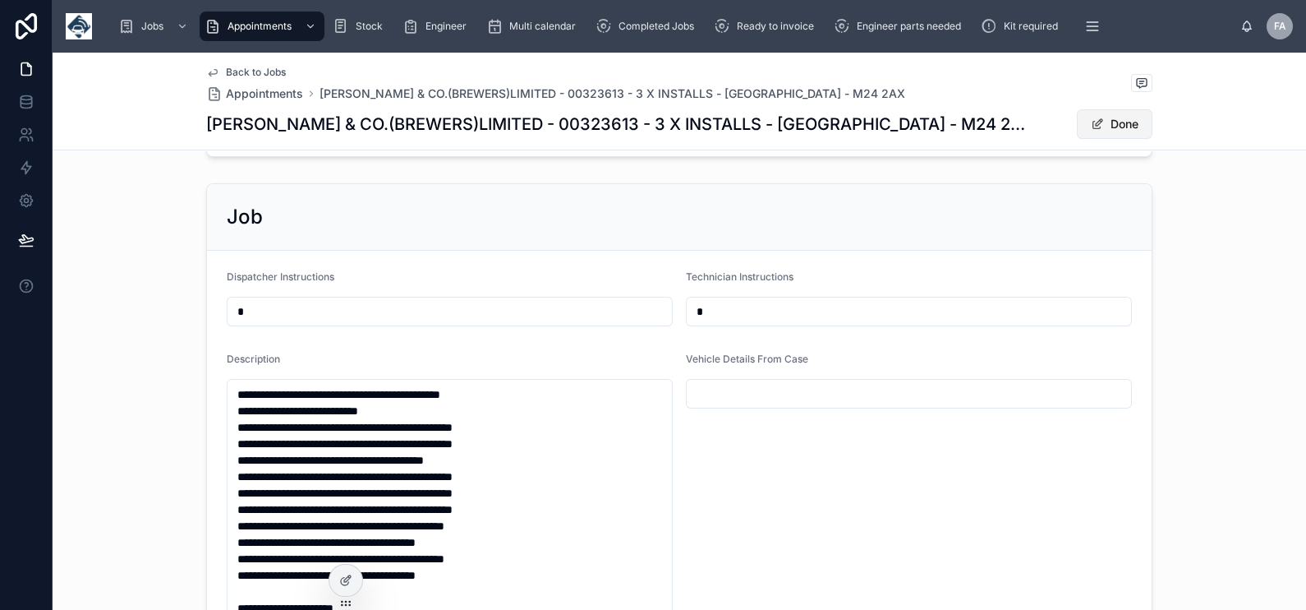
click at [1095, 126] on span at bounding box center [1097, 123] width 13 height 13
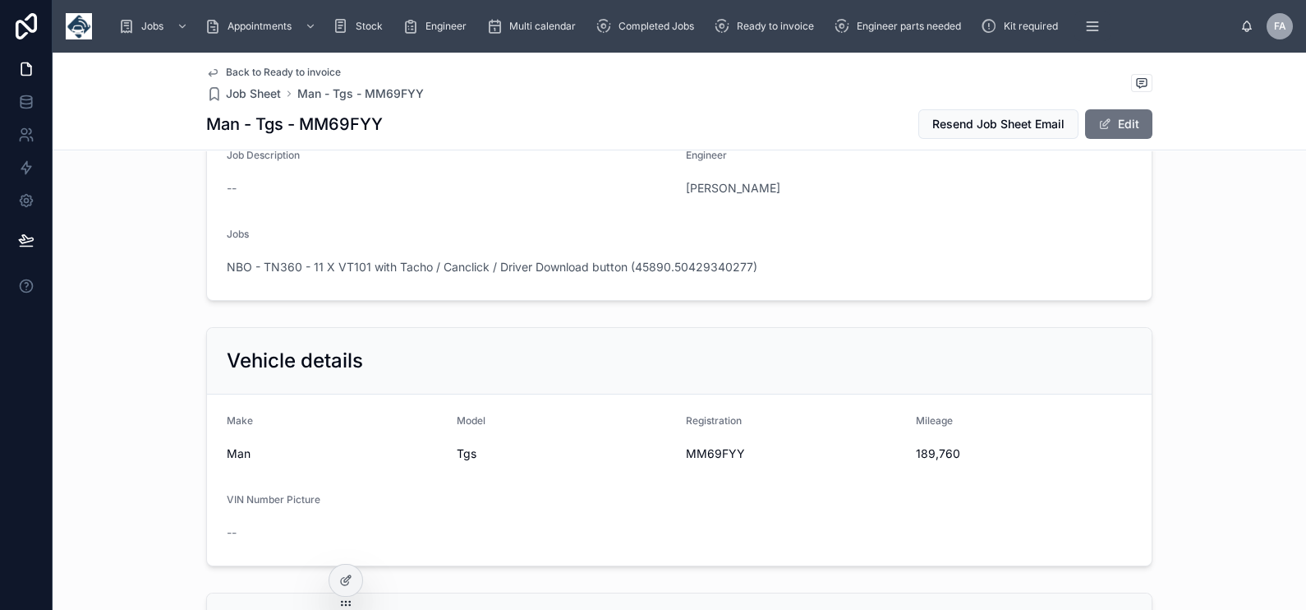
scroll to position [513, 0]
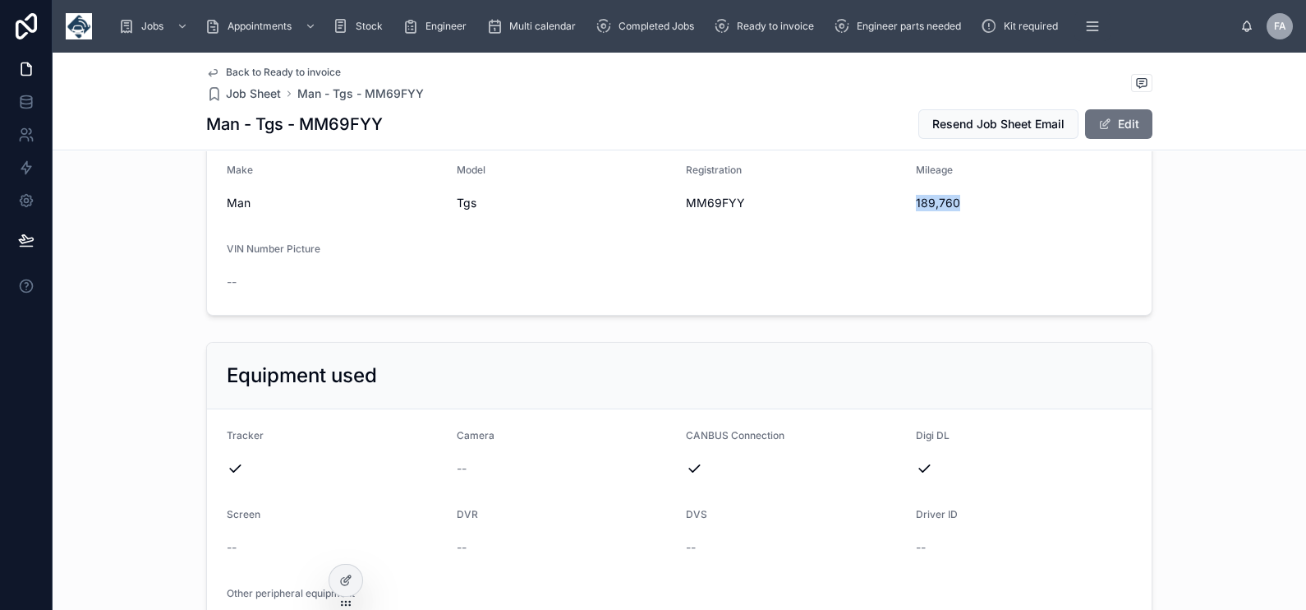
drag, startPoint x: 907, startPoint y: 204, endPoint x: 954, endPoint y: 206, distance: 46.9
click at [954, 206] on span "189,760" at bounding box center [1024, 203] width 217 height 16
copy span "189,760"
click at [320, 122] on h1 "Man - Tgs - MM69FYY" at bounding box center [294, 124] width 177 height 23
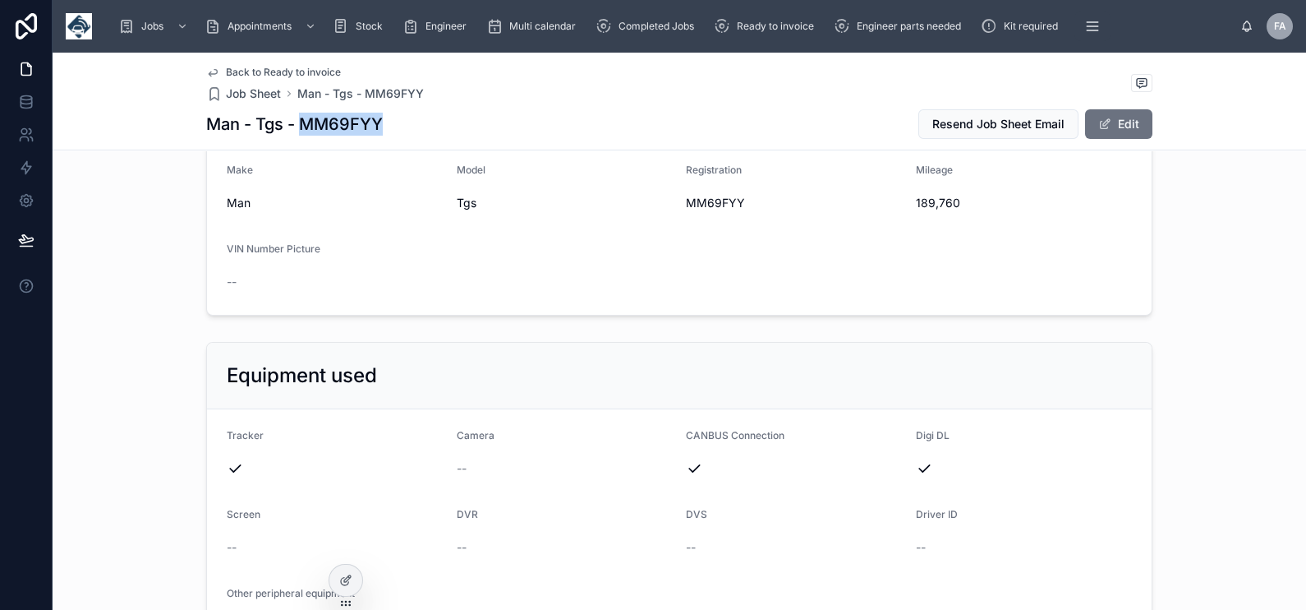
copy h1 "MM69FYY"
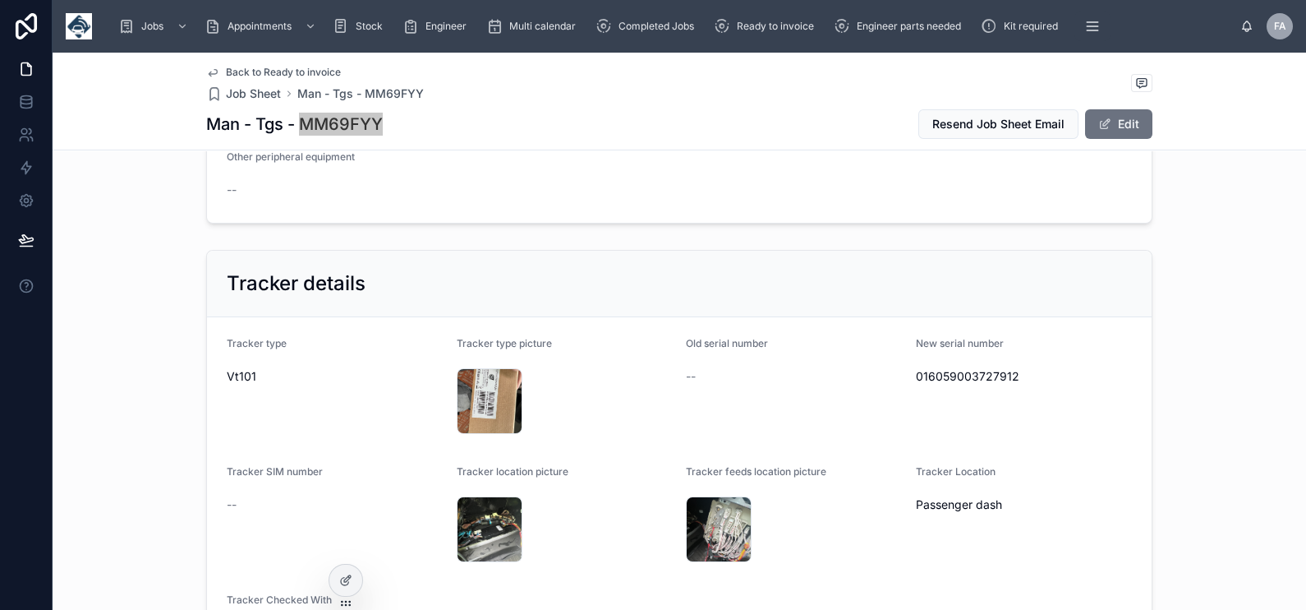
scroll to position [1027, 0]
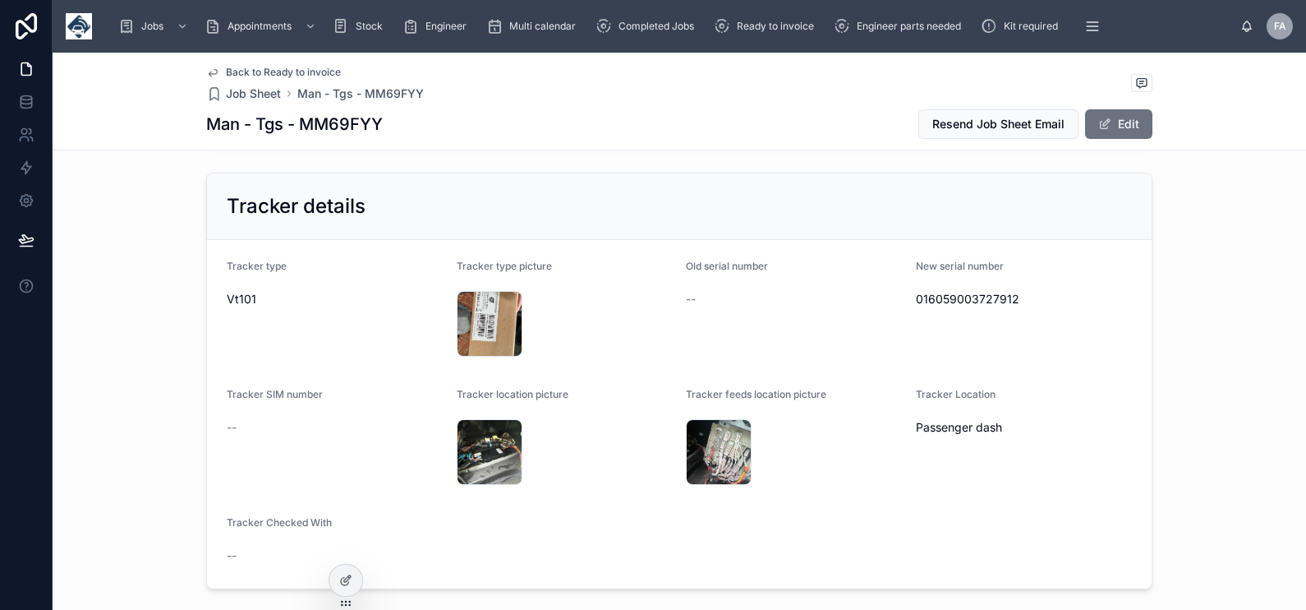
click at [957, 300] on span "016059003727912" at bounding box center [1024, 299] width 217 height 16
copy span "016059003727912"
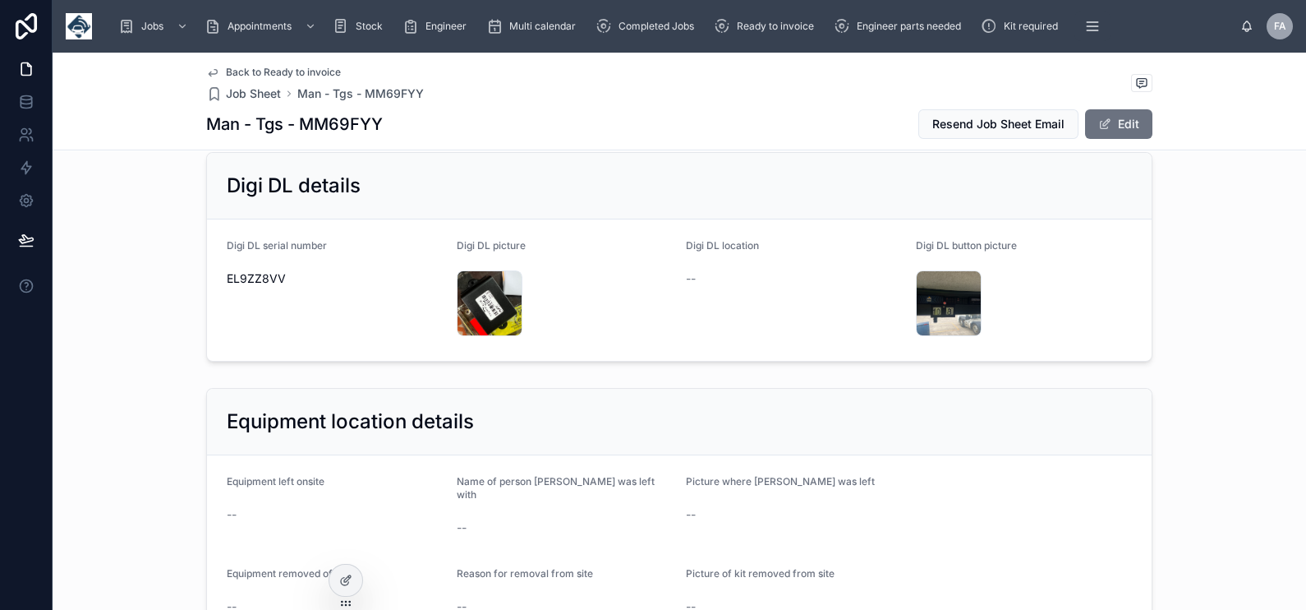
scroll to position [1746, 0]
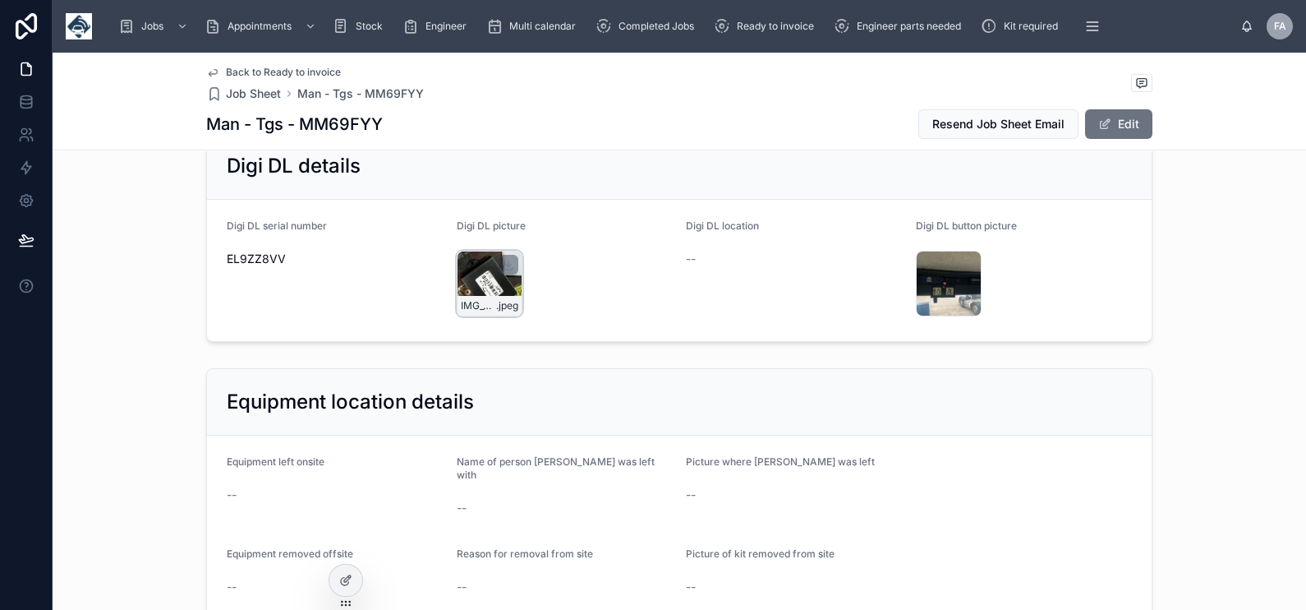
click at [482, 291] on div "IMG_3468 .jpeg" at bounding box center [490, 284] width 66 height 66
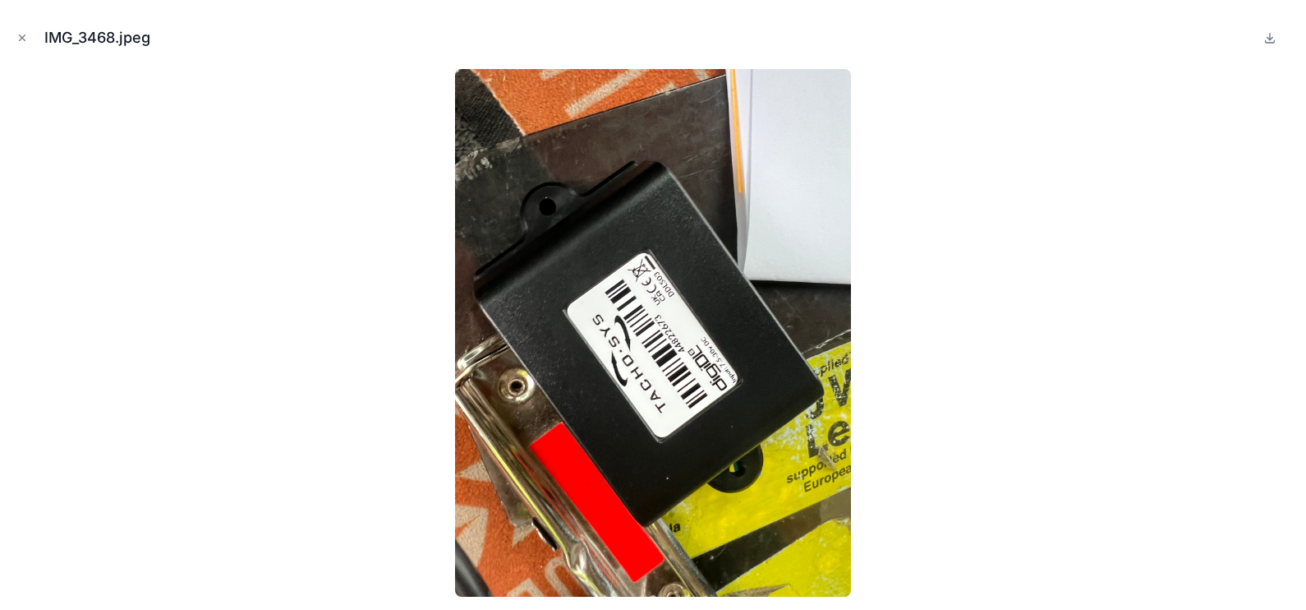
click at [23, 32] on icon "Close modal" at bounding box center [22, 38] width 12 height 12
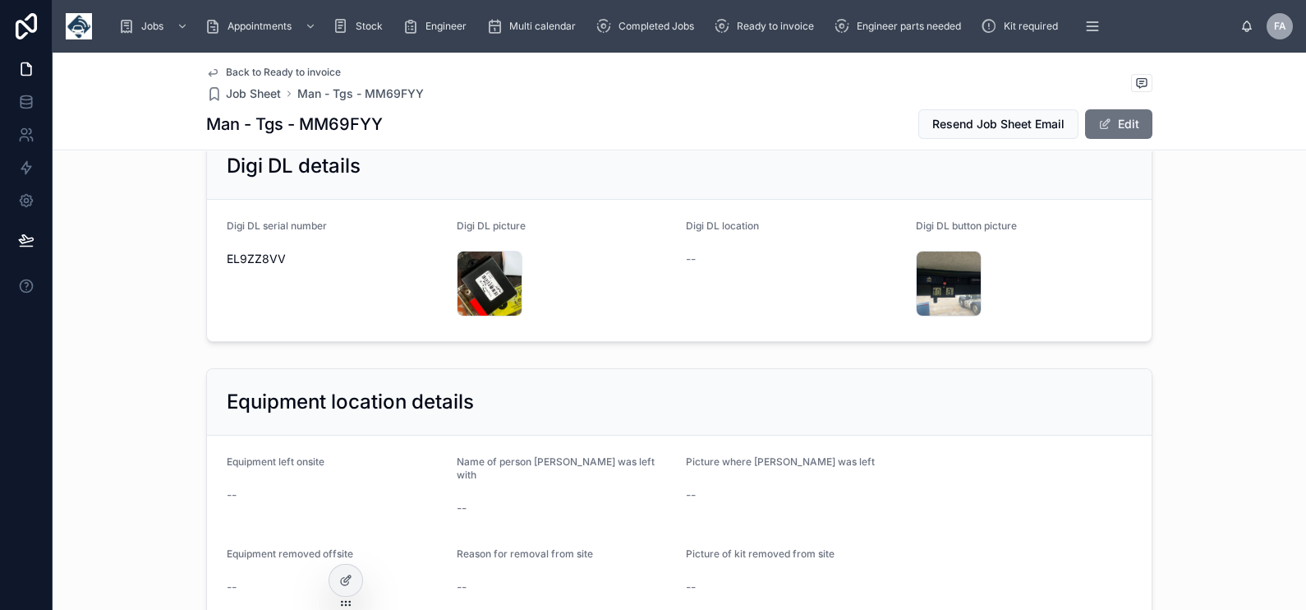
drag, startPoint x: 1126, startPoint y: 133, endPoint x: 988, endPoint y: 181, distance: 145.2
click at [1126, 133] on button "Edit" at bounding box center [1118, 124] width 67 height 30
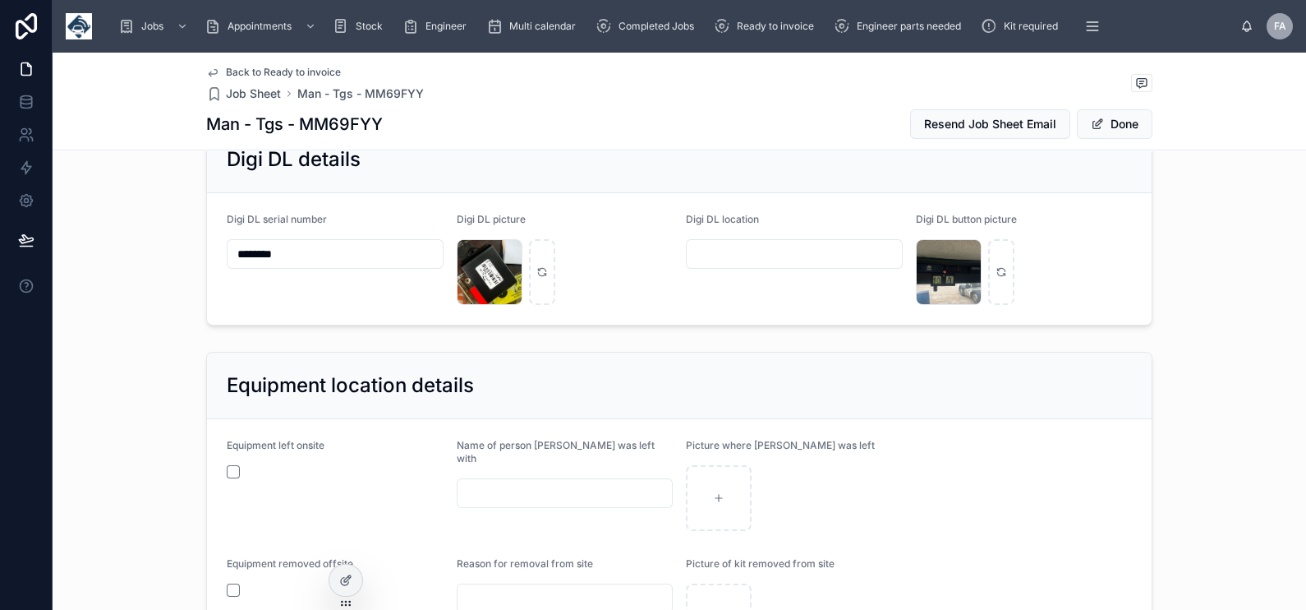
scroll to position [1748, 0]
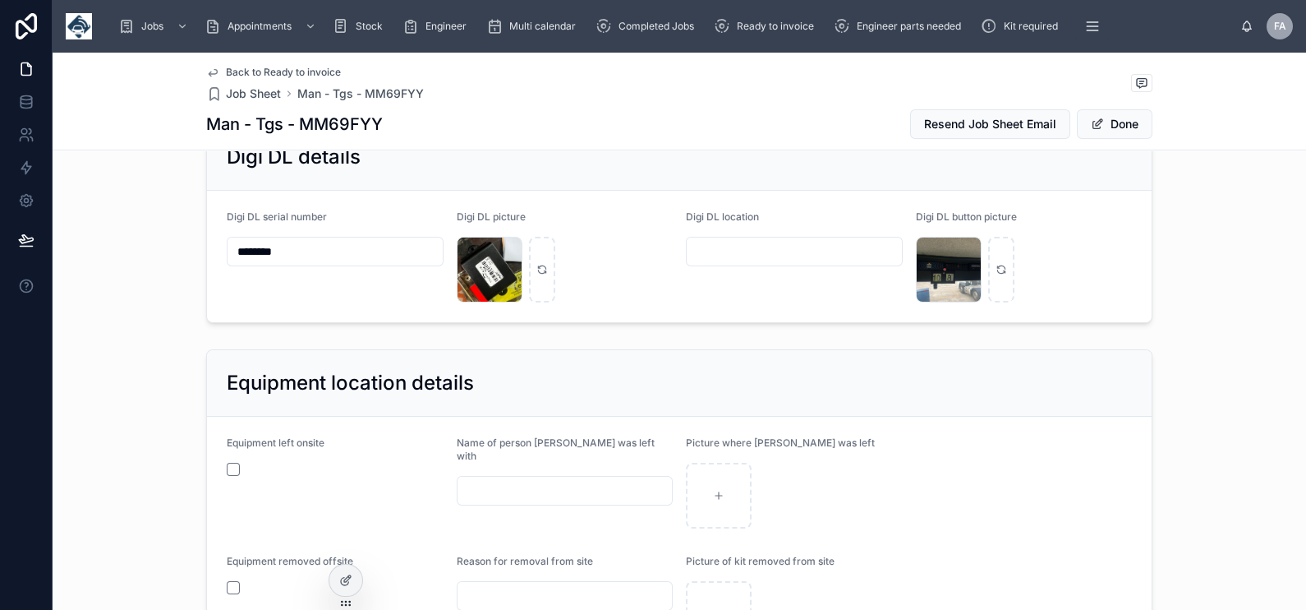
drag, startPoint x: 333, startPoint y: 253, endPoint x: 159, endPoint y: 263, distance: 174.4
click at [163, 264] on div "Digi DL details Digi DL serial number ******** Digi DL picture IMG_3468 .jpeg D…" at bounding box center [680, 223] width 1254 height 213
paste input "text"
type input "********"
click at [1117, 128] on button "Done" at bounding box center [1115, 124] width 76 height 30
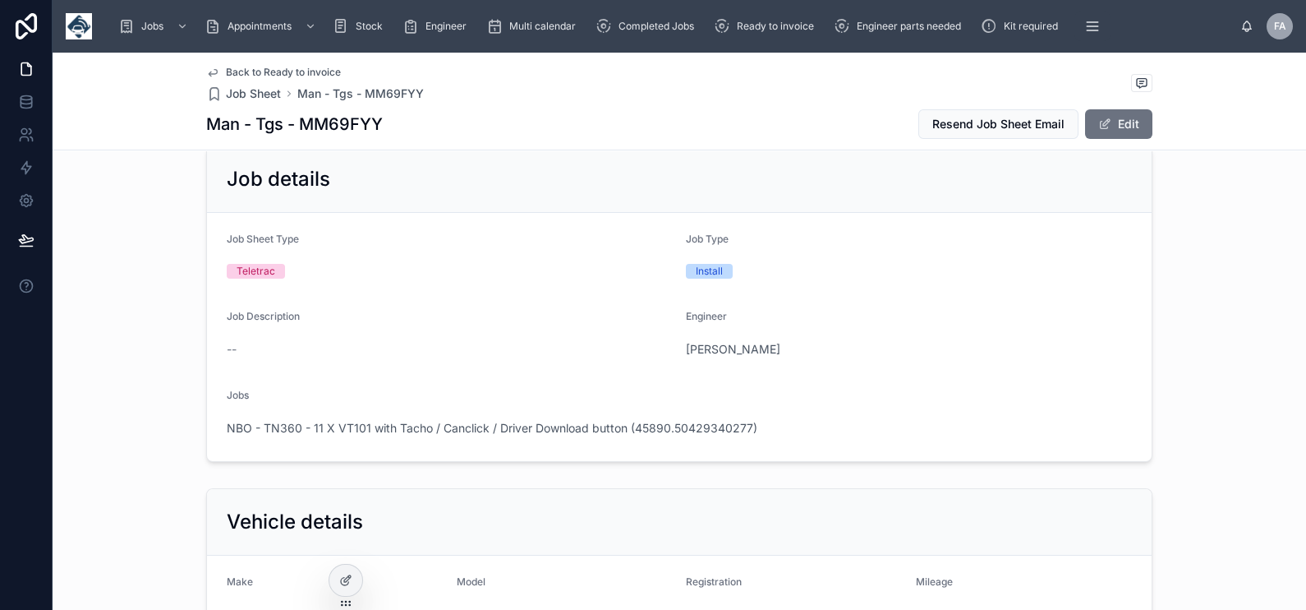
scroll to position [0, 0]
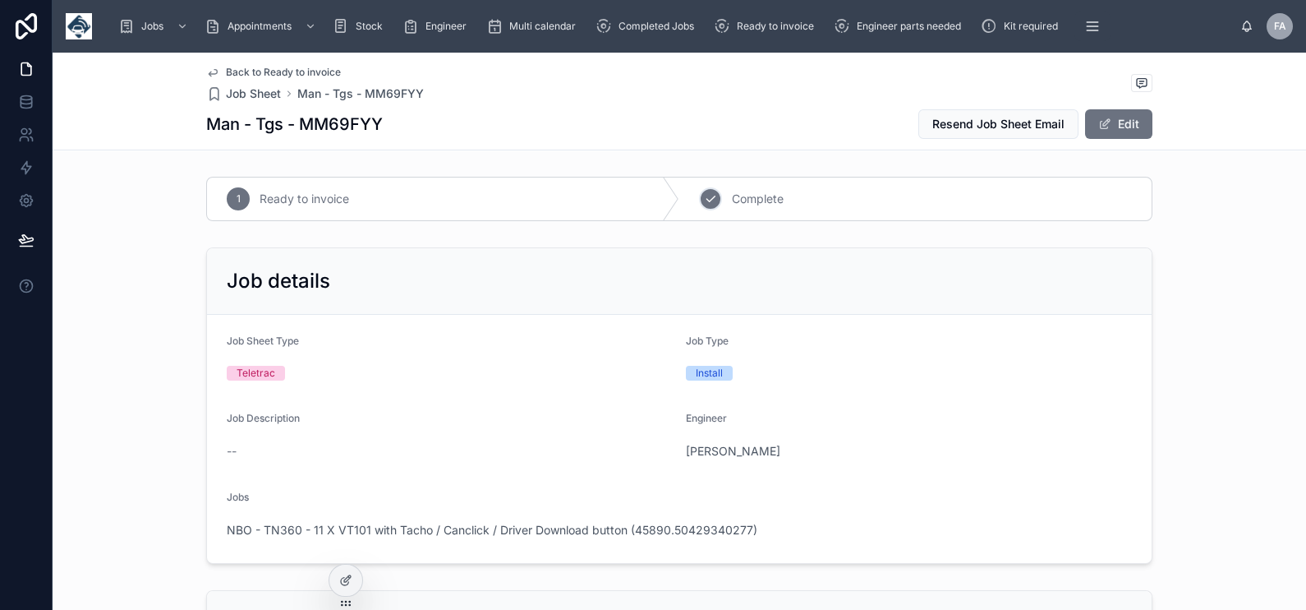
click at [706, 195] on icon at bounding box center [710, 198] width 13 height 13
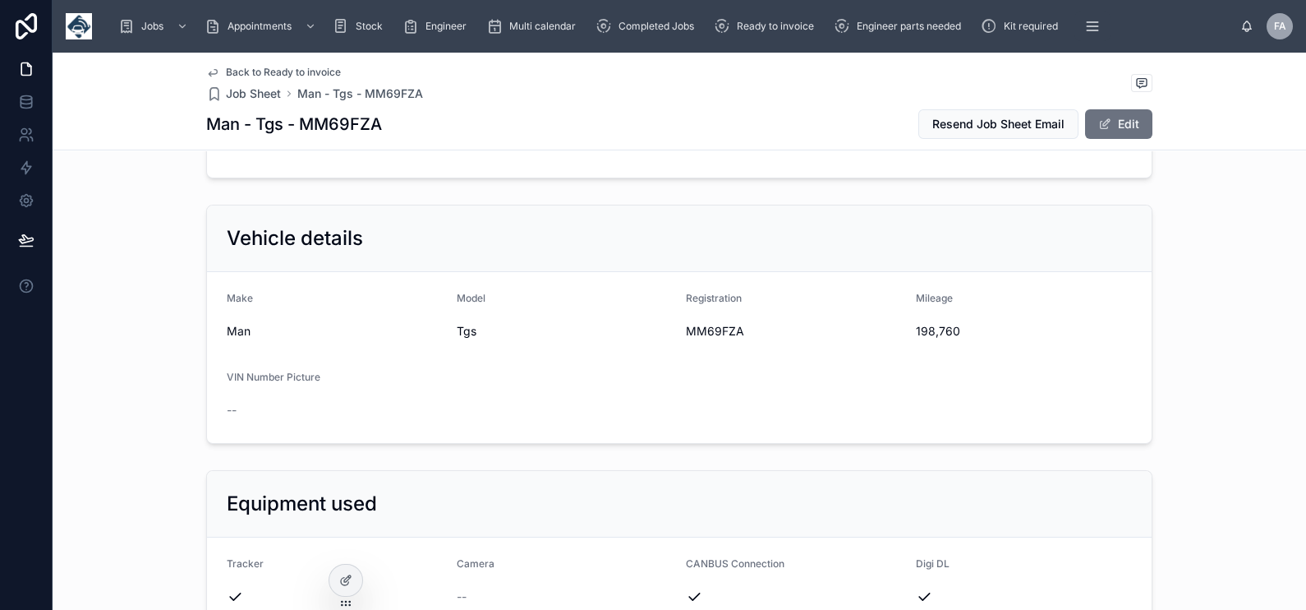
scroll to position [410, 0]
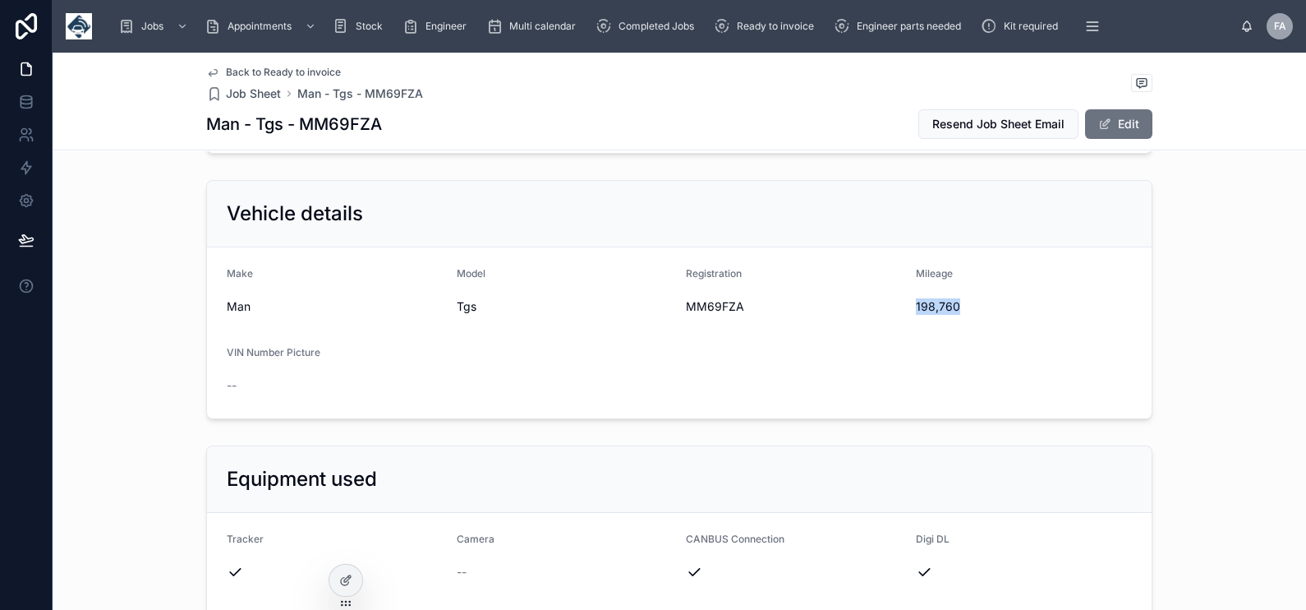
drag, startPoint x: 903, startPoint y: 302, endPoint x: 979, endPoint y: 305, distance: 76.4
click at [979, 305] on form "Make Man Model Tgs Registration MM69FZA Mileage 198,760 VIN Number Picture --" at bounding box center [679, 332] width 945 height 171
copy span "198,760"
click at [729, 302] on span "MM69FZA" at bounding box center [794, 306] width 217 height 16
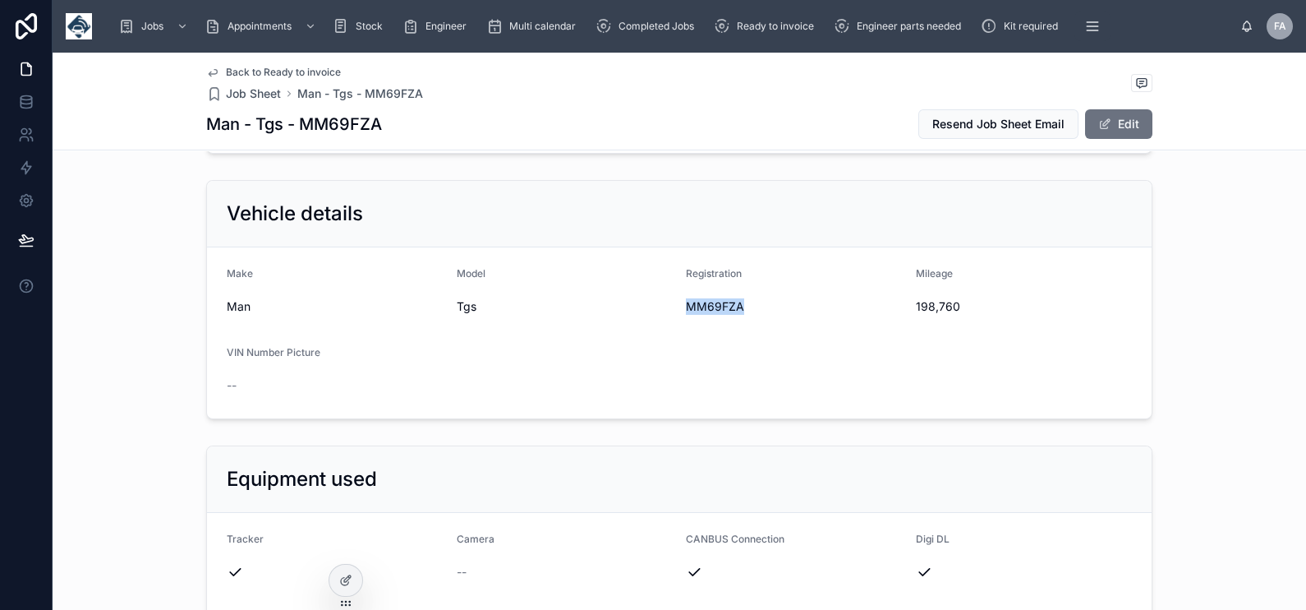
copy span "MM69FZA"
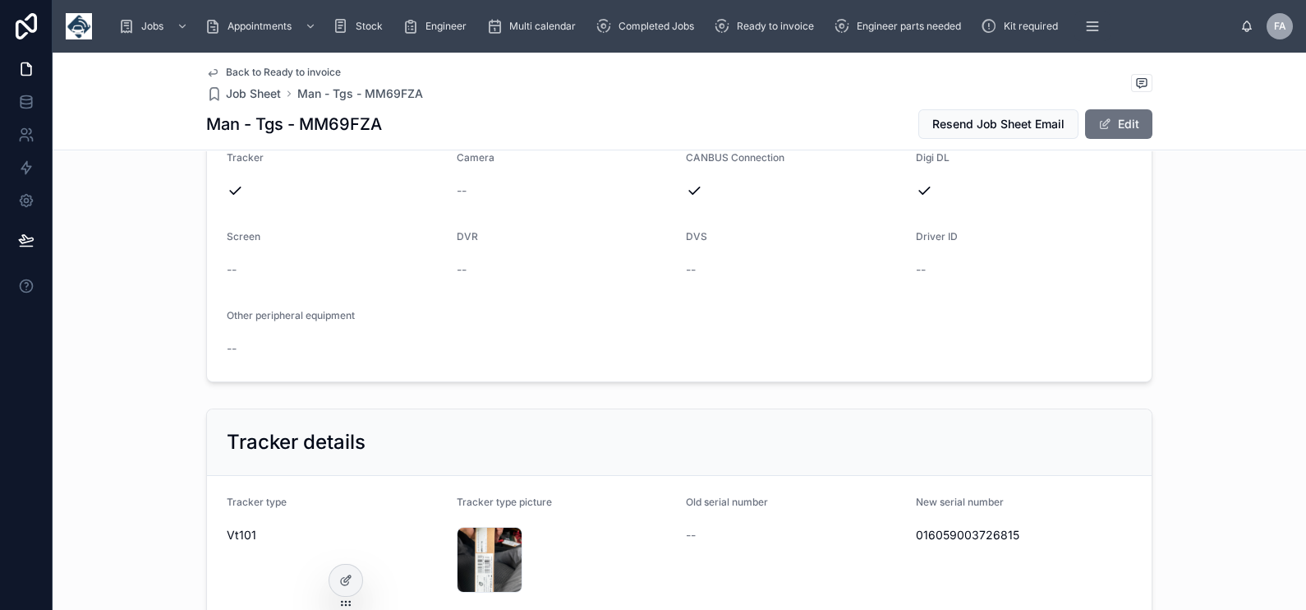
scroll to position [821, 0]
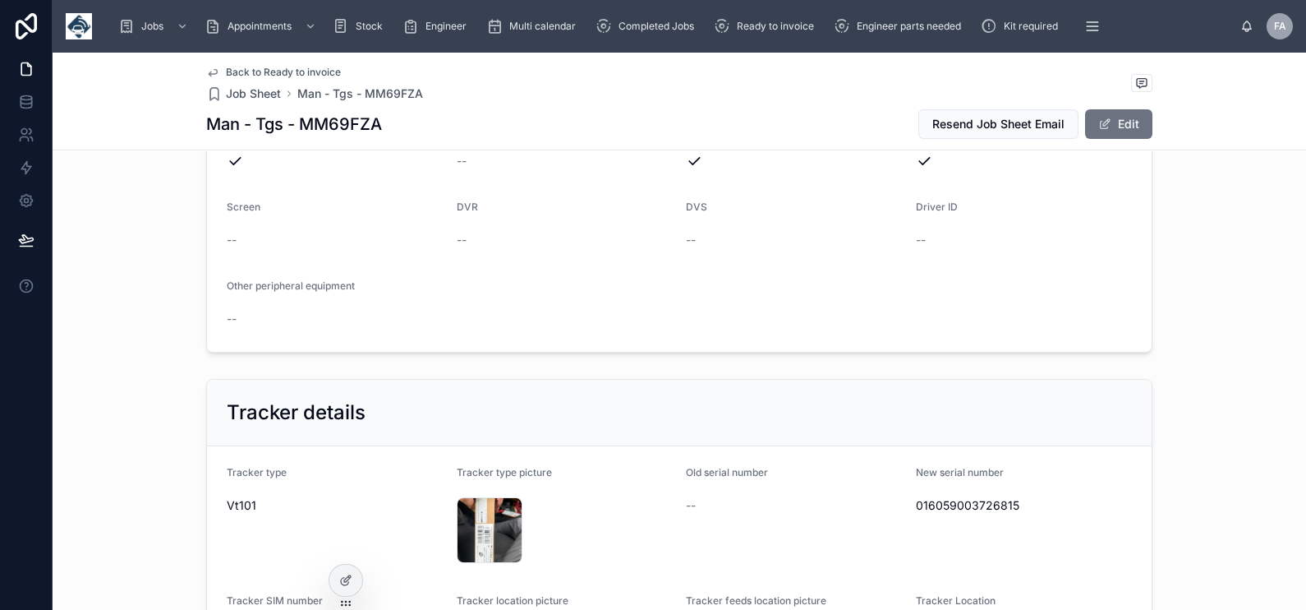
click at [960, 493] on div "016059003726815" at bounding box center [1024, 505] width 217 height 26
copy span "016059003726815"
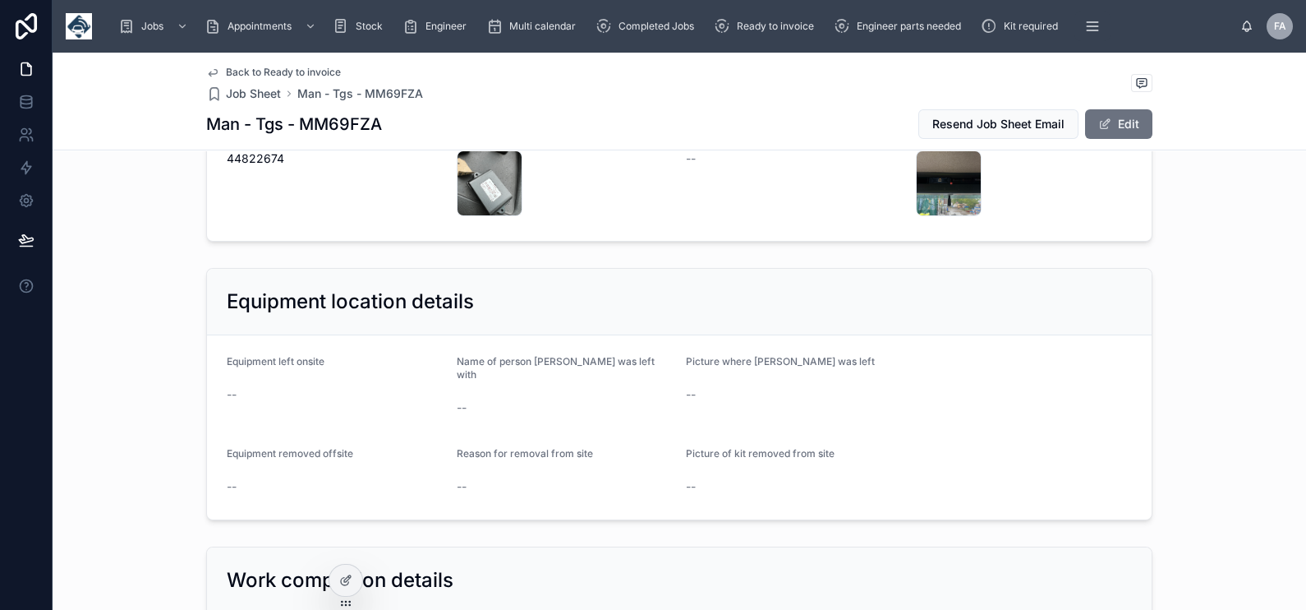
scroll to position [1849, 0]
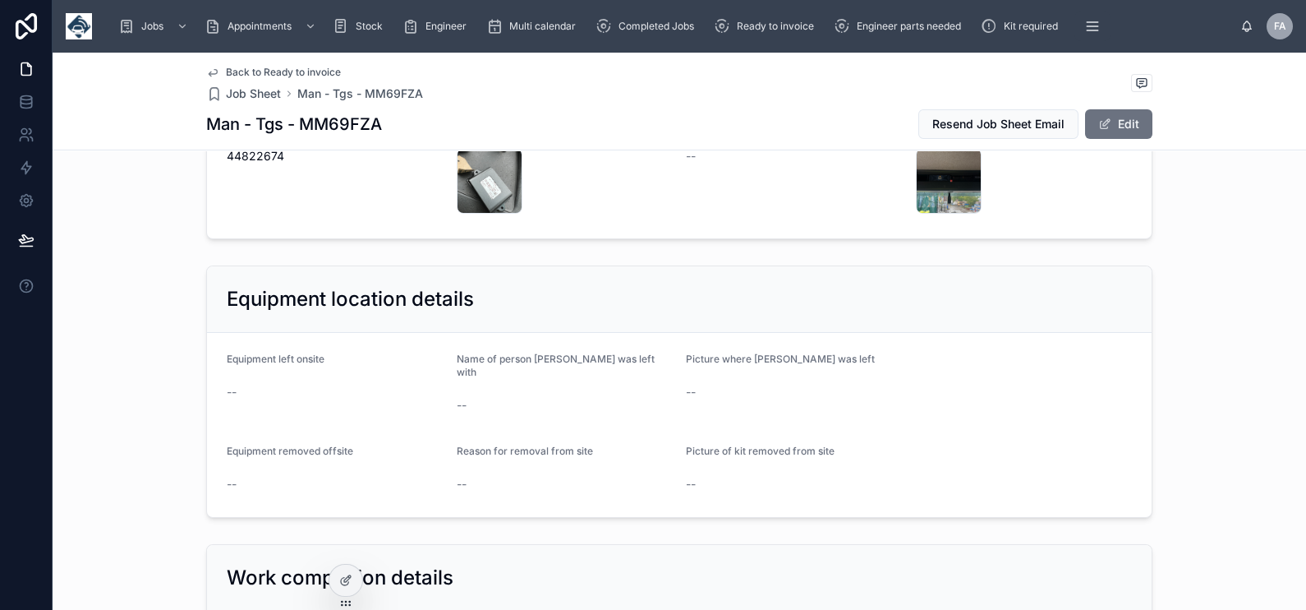
click at [227, 154] on span "44822674" at bounding box center [335, 156] width 217 height 16
copy span "44822674"
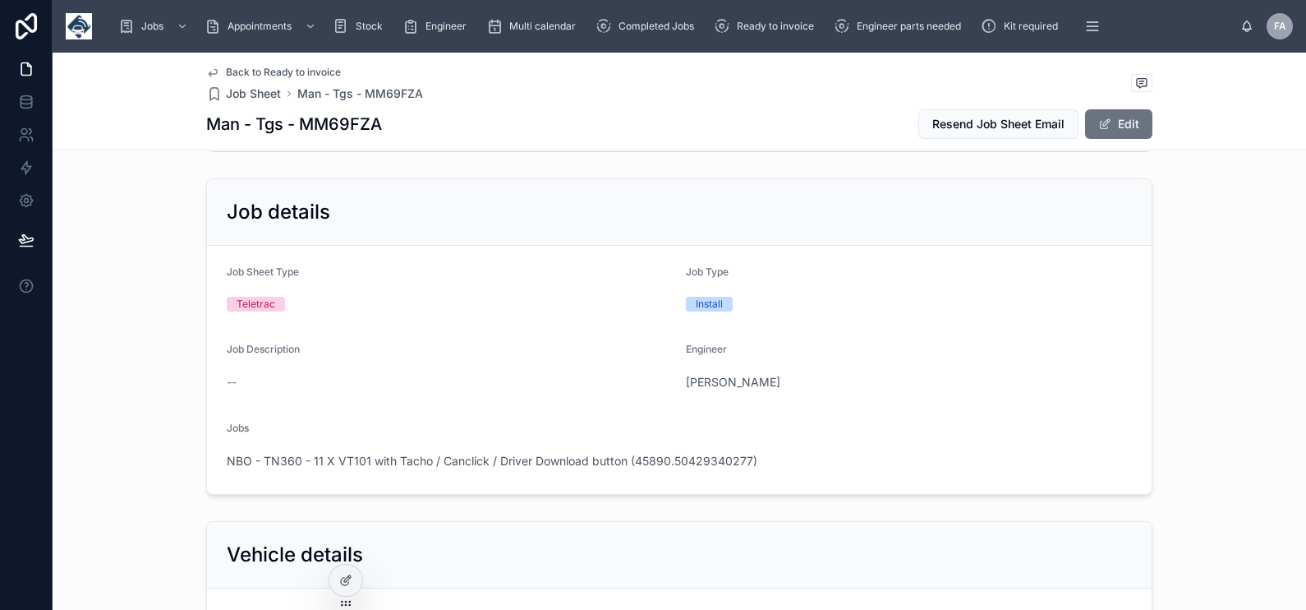
scroll to position [0, 0]
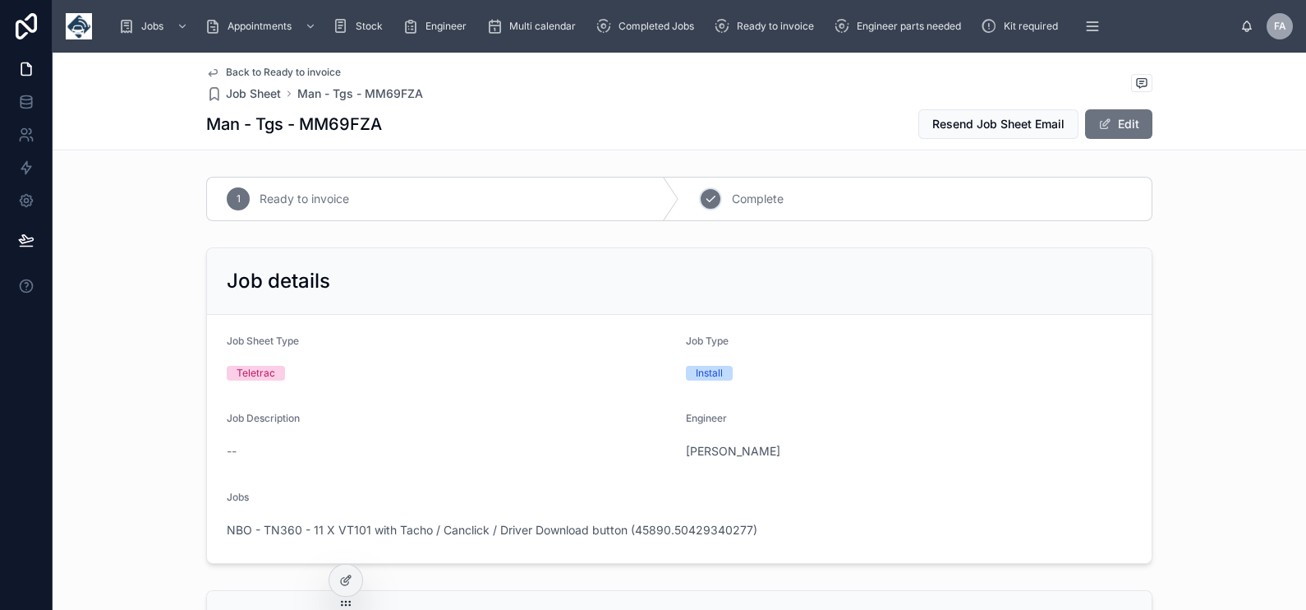
click at [710, 191] on div "2" at bounding box center [710, 198] width 23 height 23
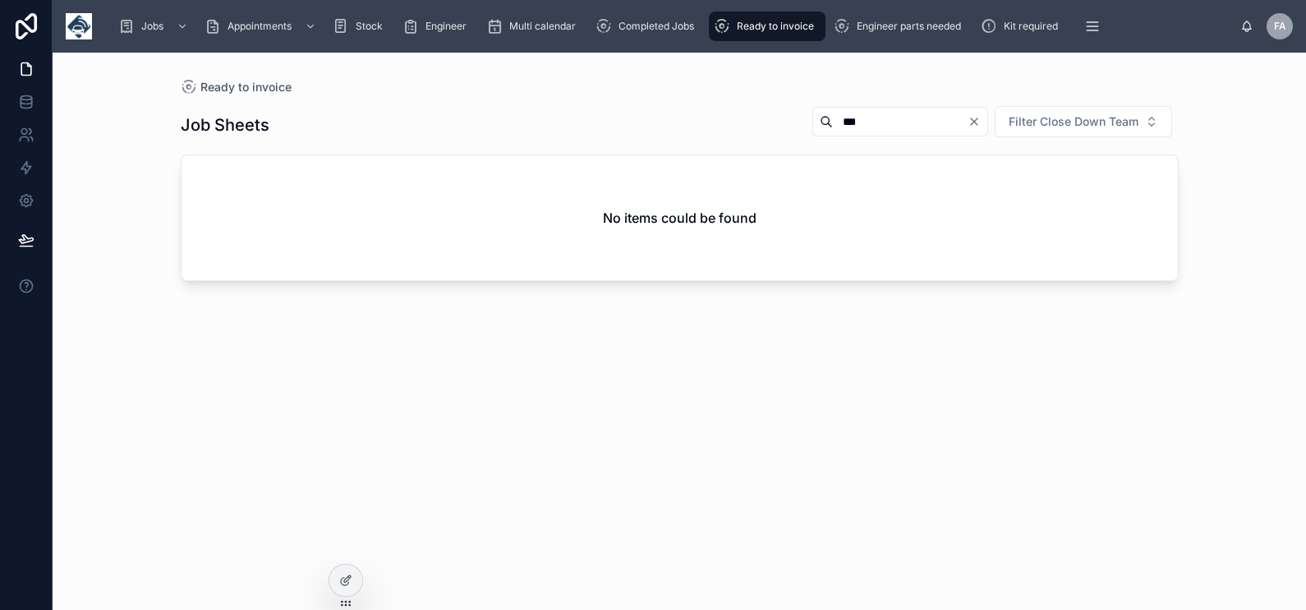
drag, startPoint x: 904, startPoint y: 121, endPoint x: 767, endPoint y: 116, distance: 137.3
click at [799, 119] on div "*** Filter Close Down Team" at bounding box center [989, 121] width 380 height 33
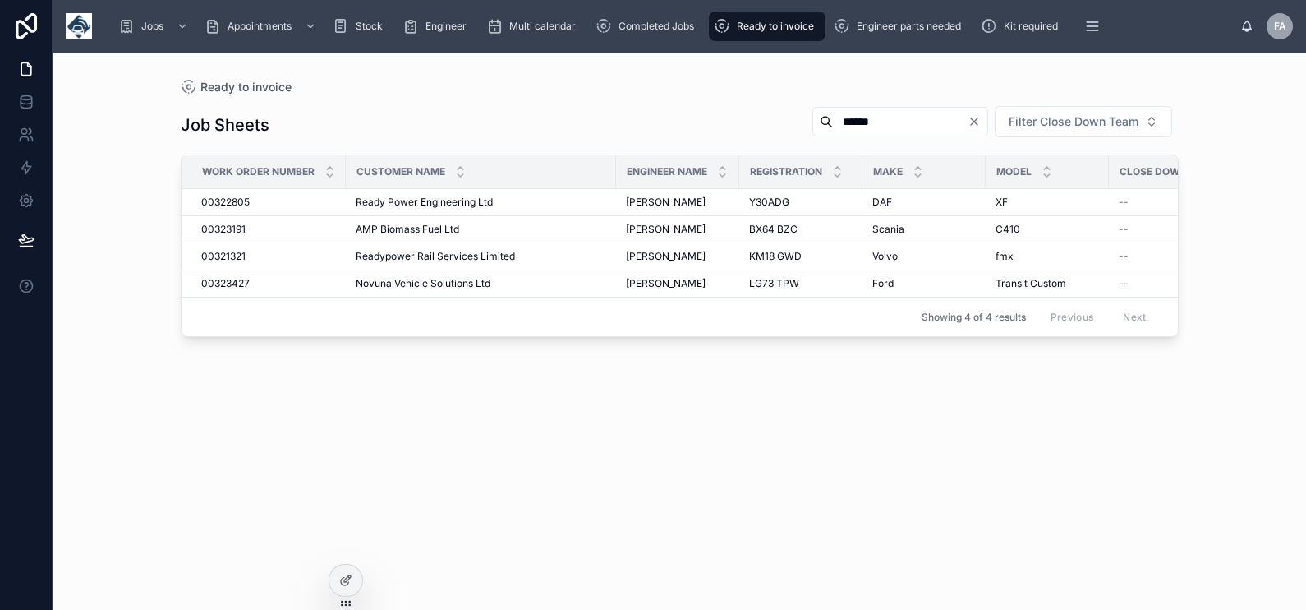
click at [867, 117] on input "******" at bounding box center [900, 121] width 135 height 23
click at [797, 32] on span "Ready to invoice" at bounding box center [775, 26] width 77 height 13
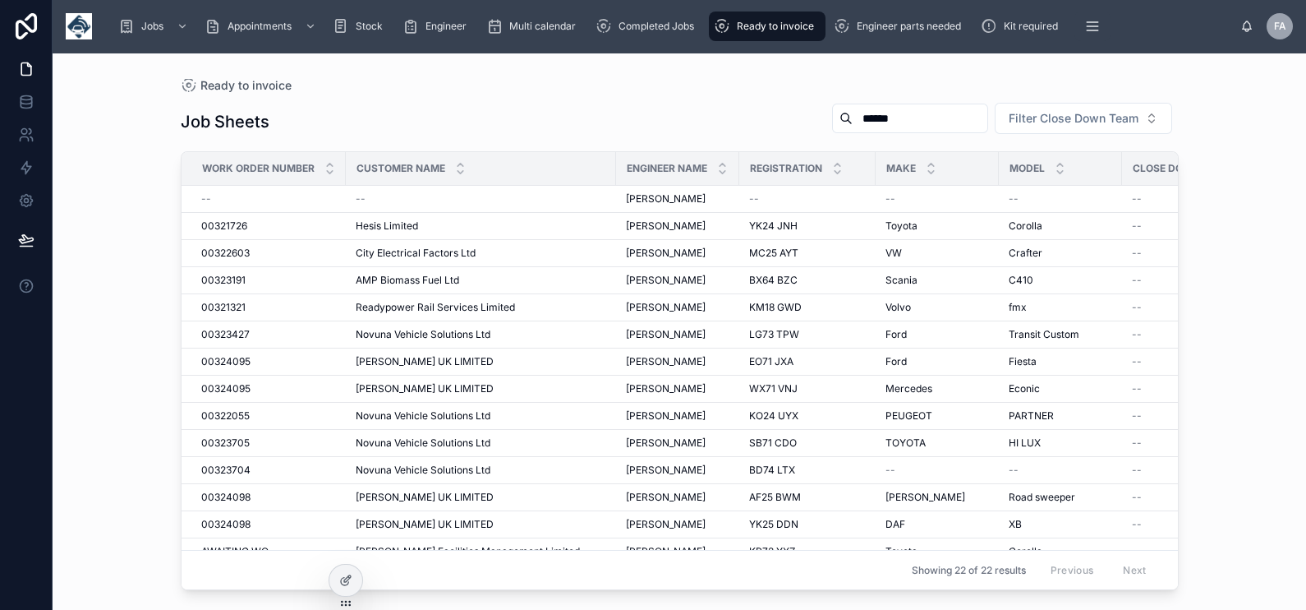
click at [905, 127] on input "******" at bounding box center [920, 118] width 135 height 23
click at [891, 122] on input "******" at bounding box center [920, 118] width 135 height 23
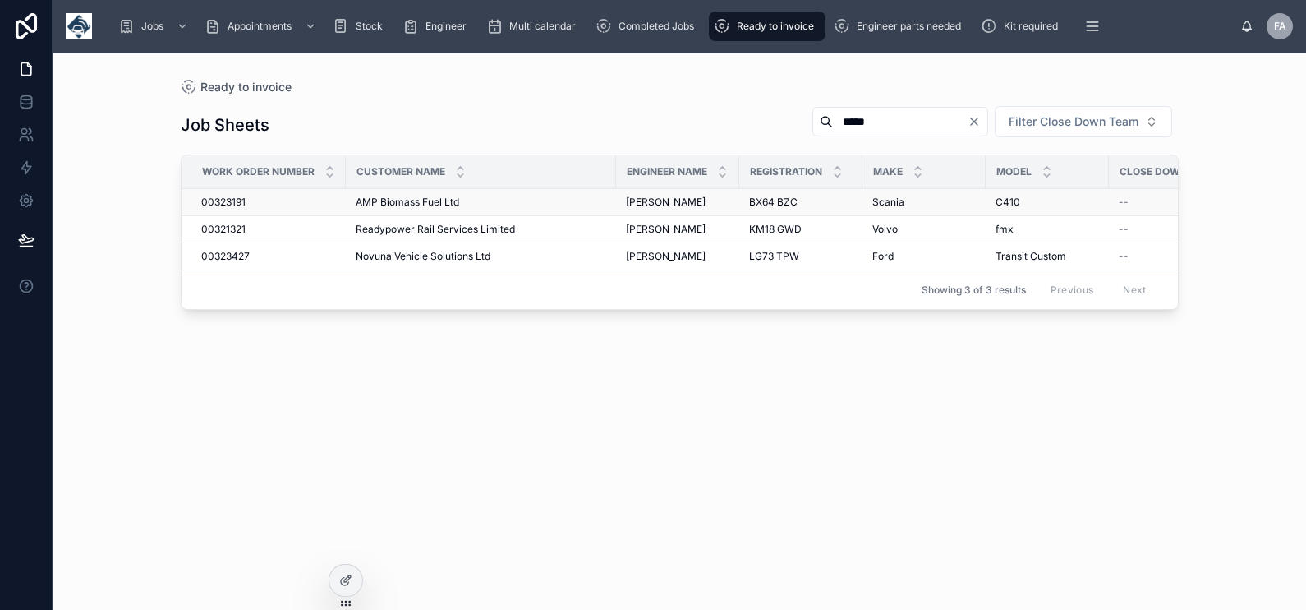
type input "*****"
click at [243, 226] on span "00321321" at bounding box center [223, 229] width 44 height 13
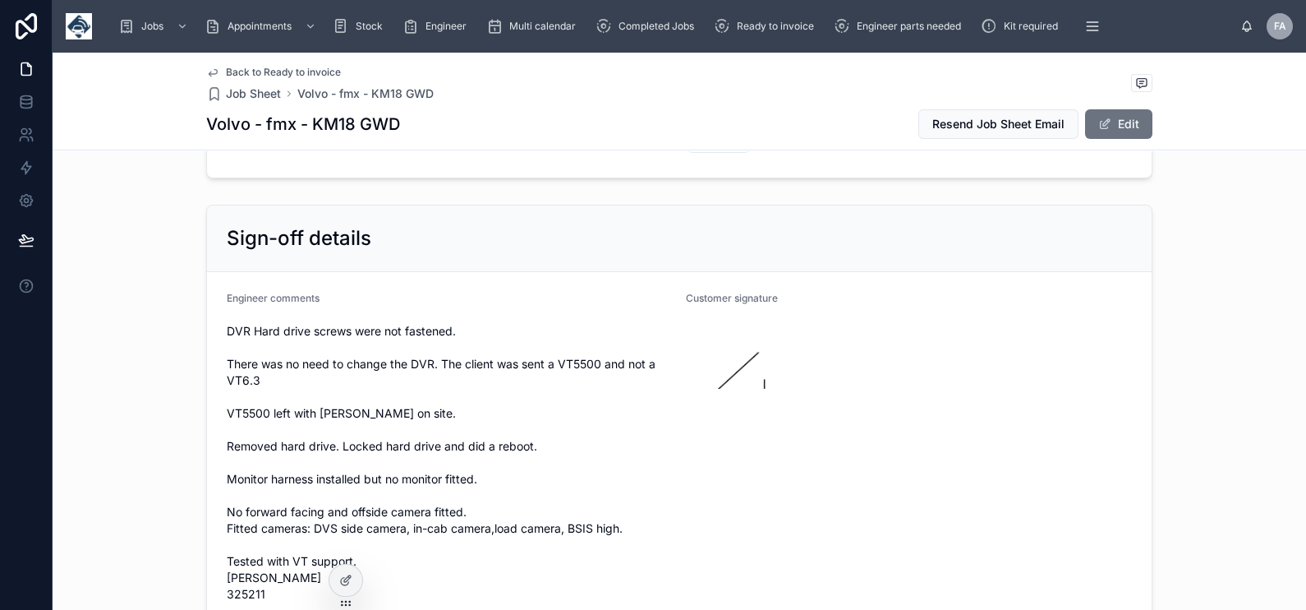
scroll to position [3697, 0]
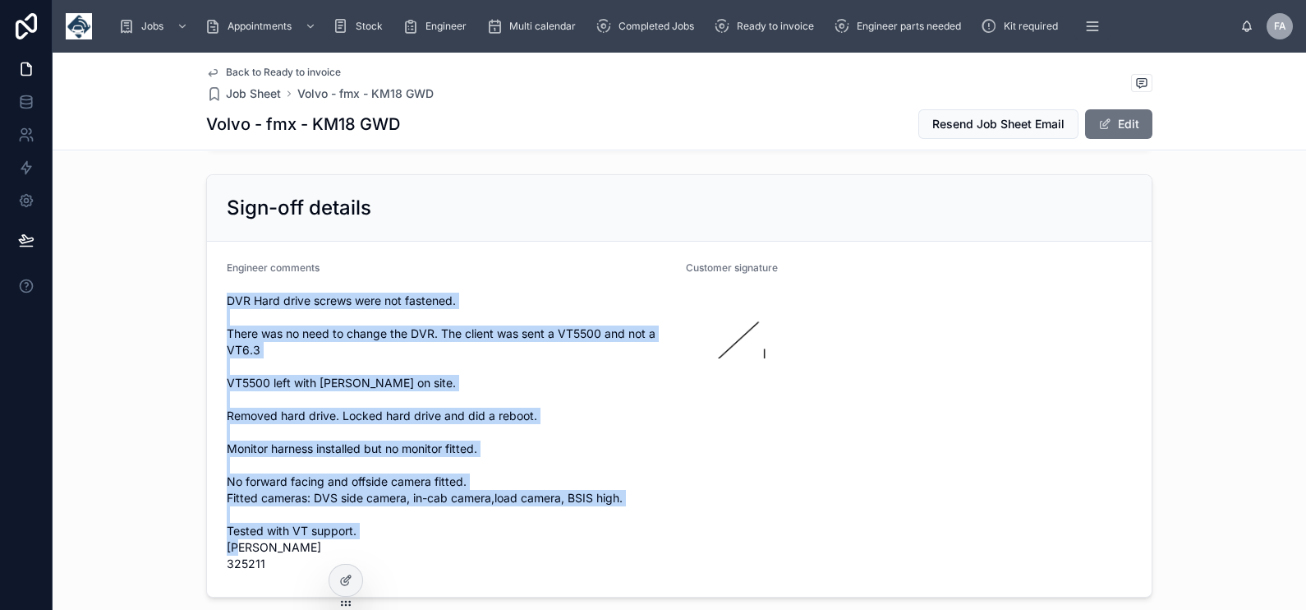
drag, startPoint x: 258, startPoint y: 526, endPoint x: 219, endPoint y: 257, distance: 271.5
click at [227, 292] on span "DVR Hard drive screws were not fastened. There was no need to change the DVR. T…" at bounding box center [450, 431] width 446 height 279
drag, startPoint x: 219, startPoint y: 257, endPoint x: 228, endPoint y: 265, distance: 12.8
copy span "DVR Hard drive screws were not fastened. There was no need to change the DVR. T…"
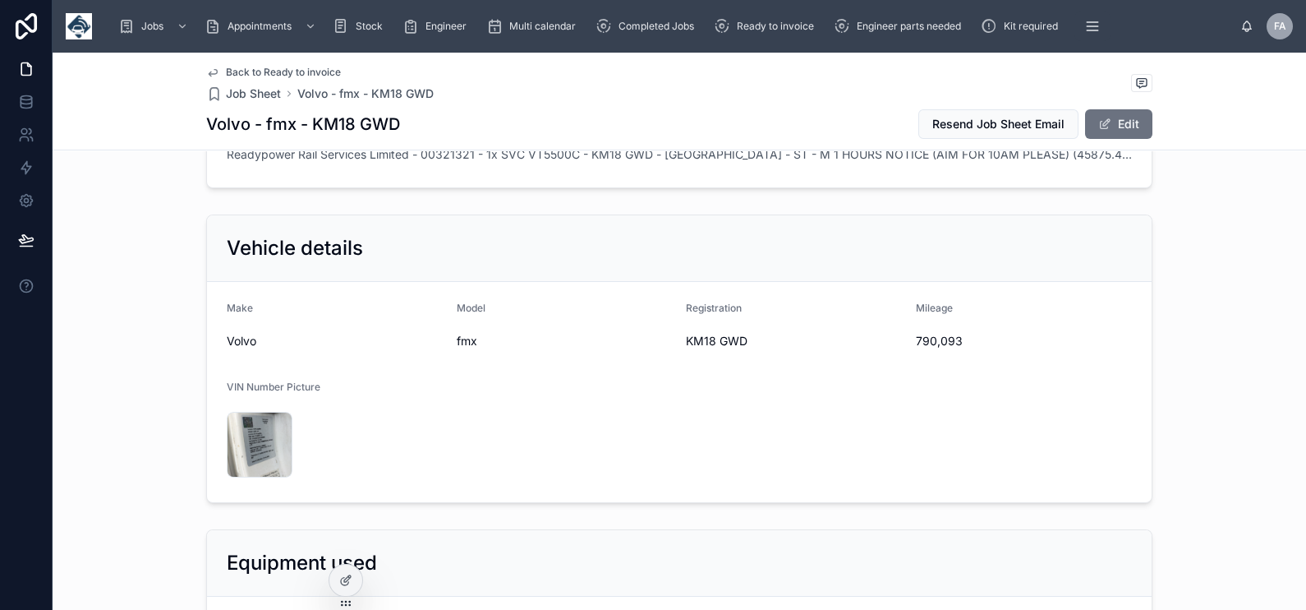
scroll to position [513, 0]
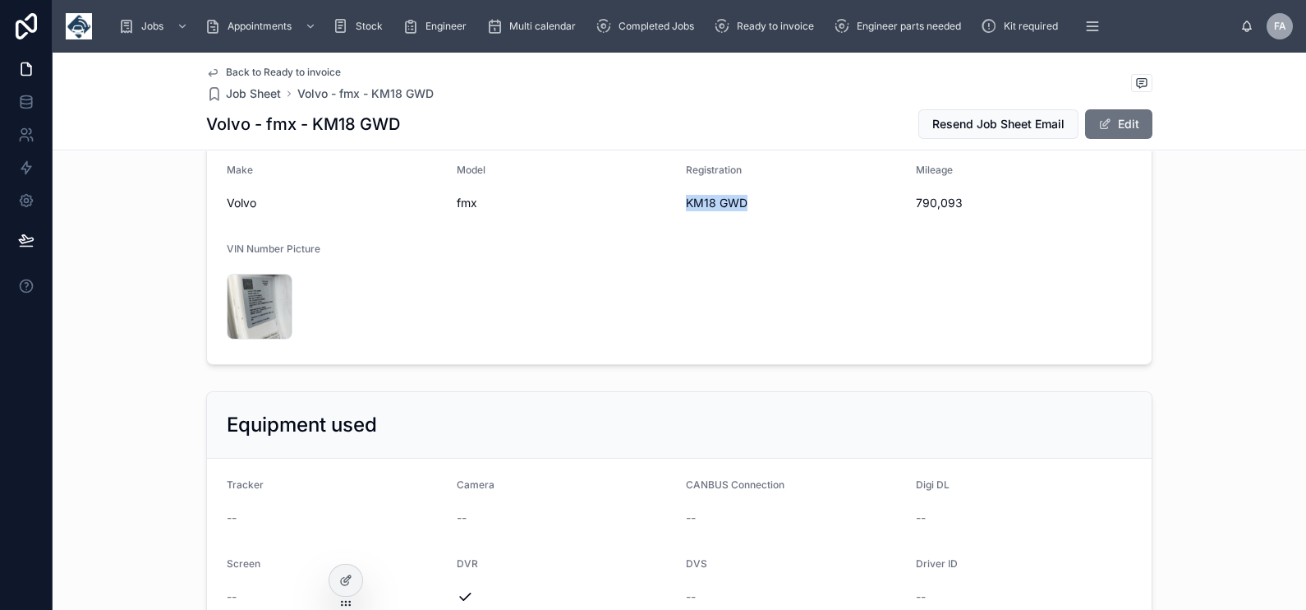
drag, startPoint x: 675, startPoint y: 205, endPoint x: 752, endPoint y: 201, distance: 76.5
click at [752, 201] on form "Make Volvo Model fmx Registration KM18 GWD Mileage 790,093 VIN Number Picture I…" at bounding box center [679, 254] width 945 height 220
copy span "KM18 GWD"
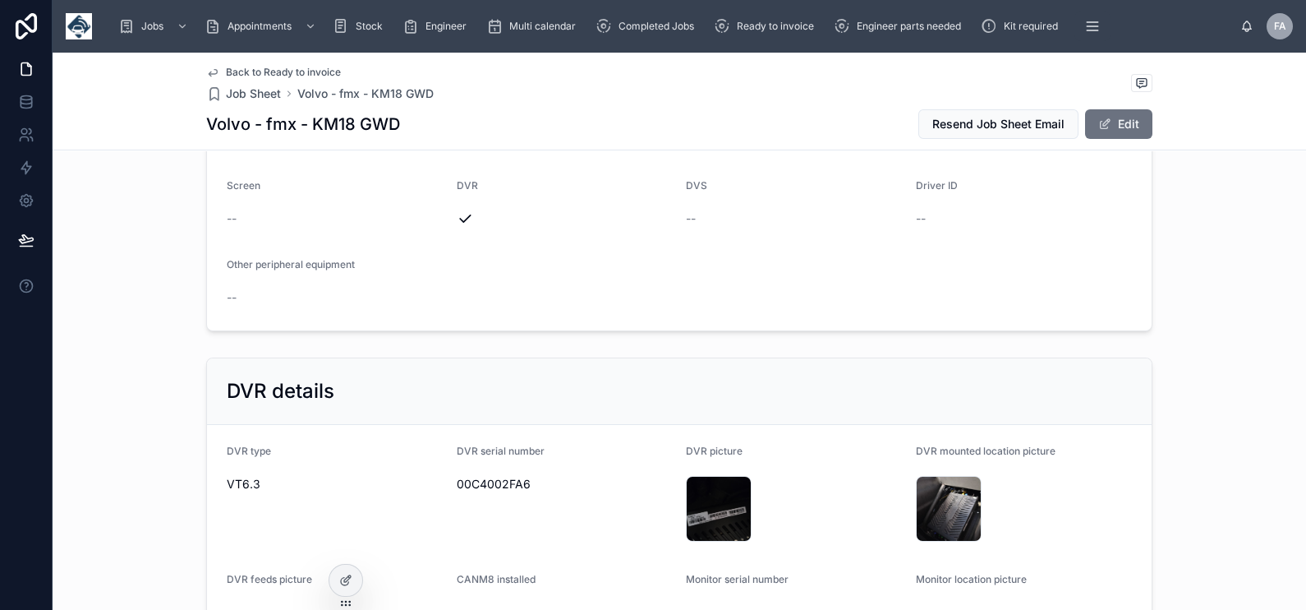
scroll to position [924, 0]
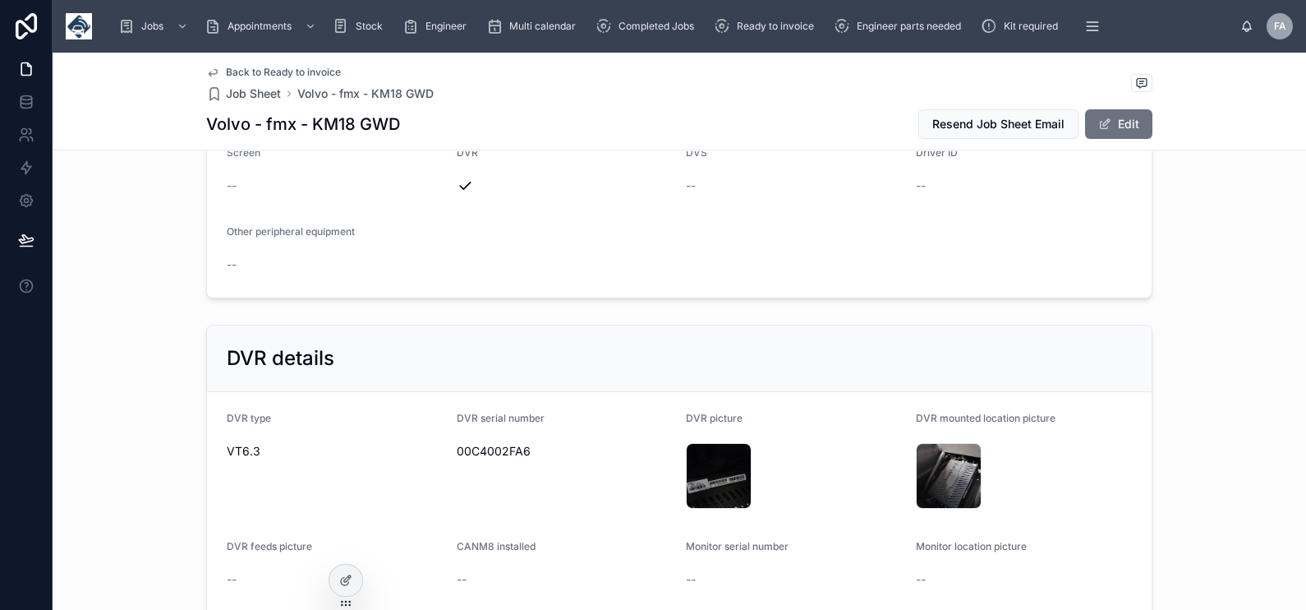
click at [495, 443] on span "00C4002FA6" at bounding box center [565, 451] width 217 height 16
click at [495, 448] on span "00C4002FA6" at bounding box center [565, 451] width 217 height 16
copy span "00C4002FA6"
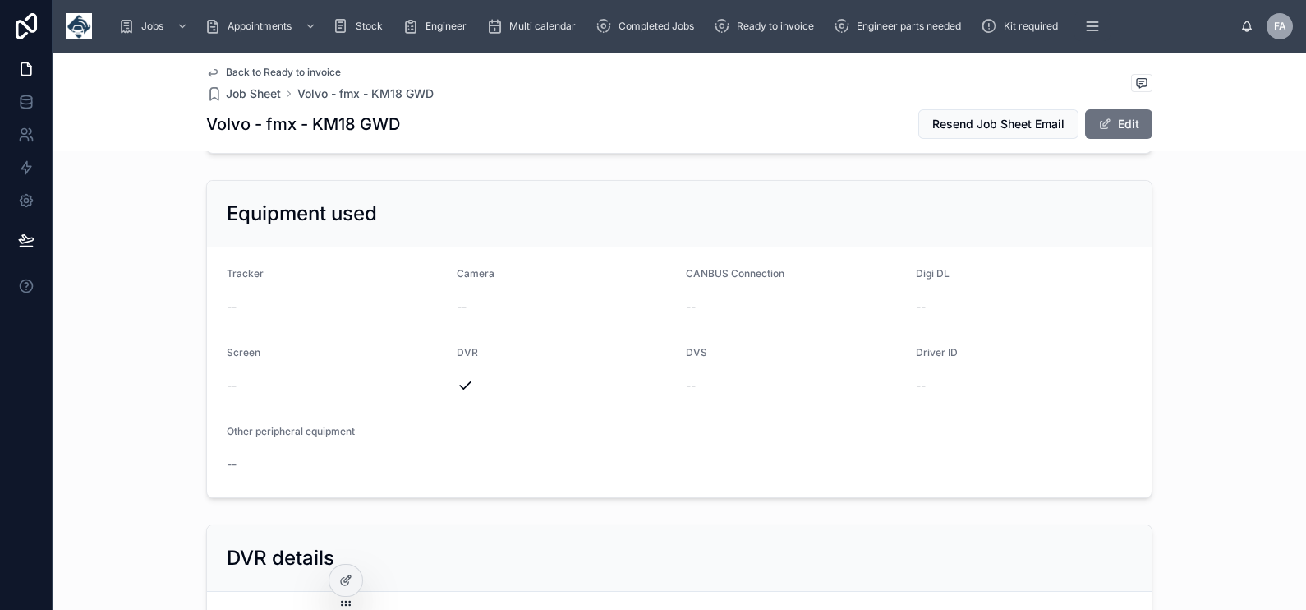
scroll to position [513, 0]
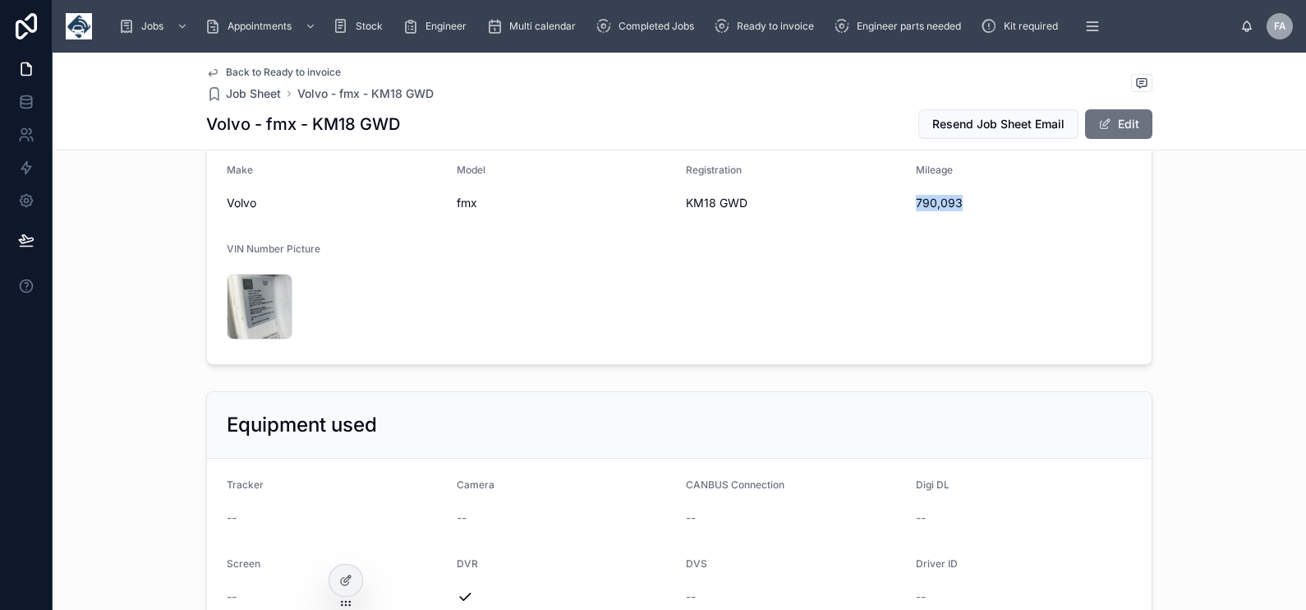
drag, startPoint x: 909, startPoint y: 205, endPoint x: 954, endPoint y: 206, distance: 45.2
click at [954, 206] on span "790,093" at bounding box center [1024, 203] width 217 height 16
copy span "790,093"
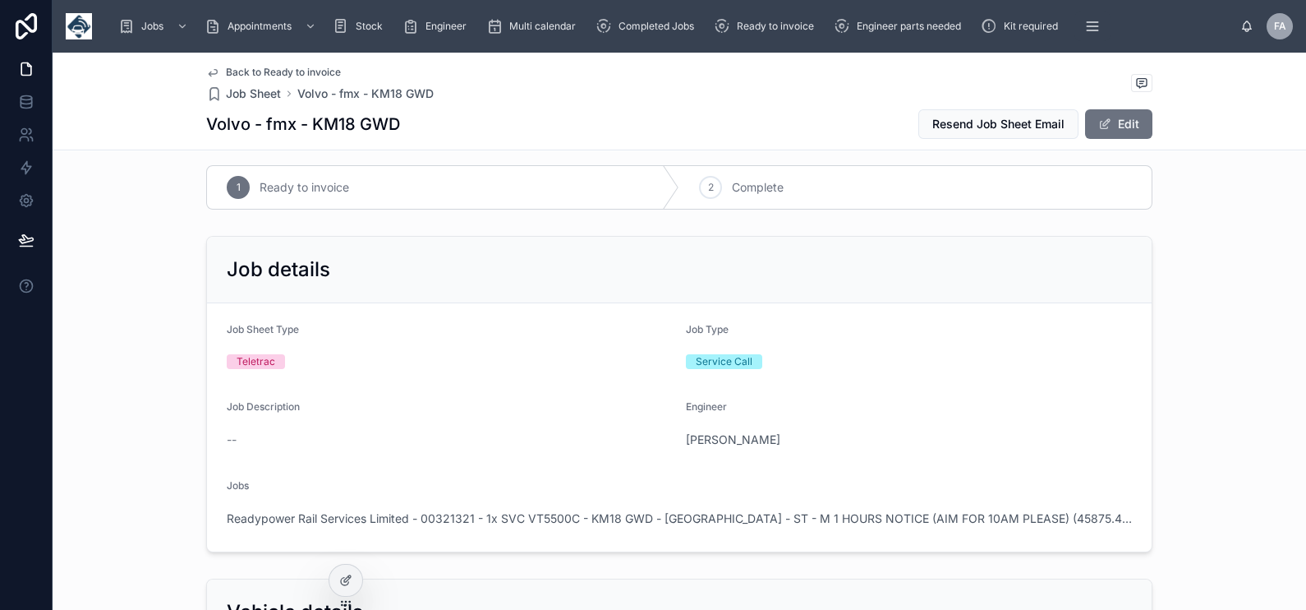
scroll to position [0, 0]
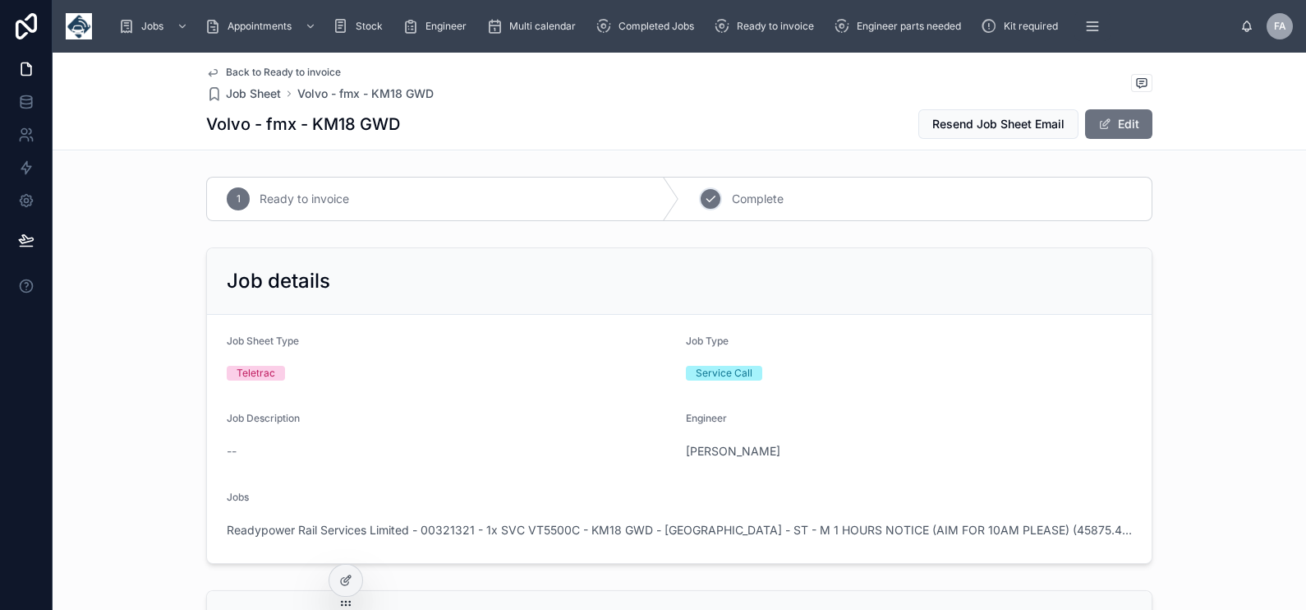
click at [718, 204] on div "2 Complete" at bounding box center [915, 198] width 472 height 43
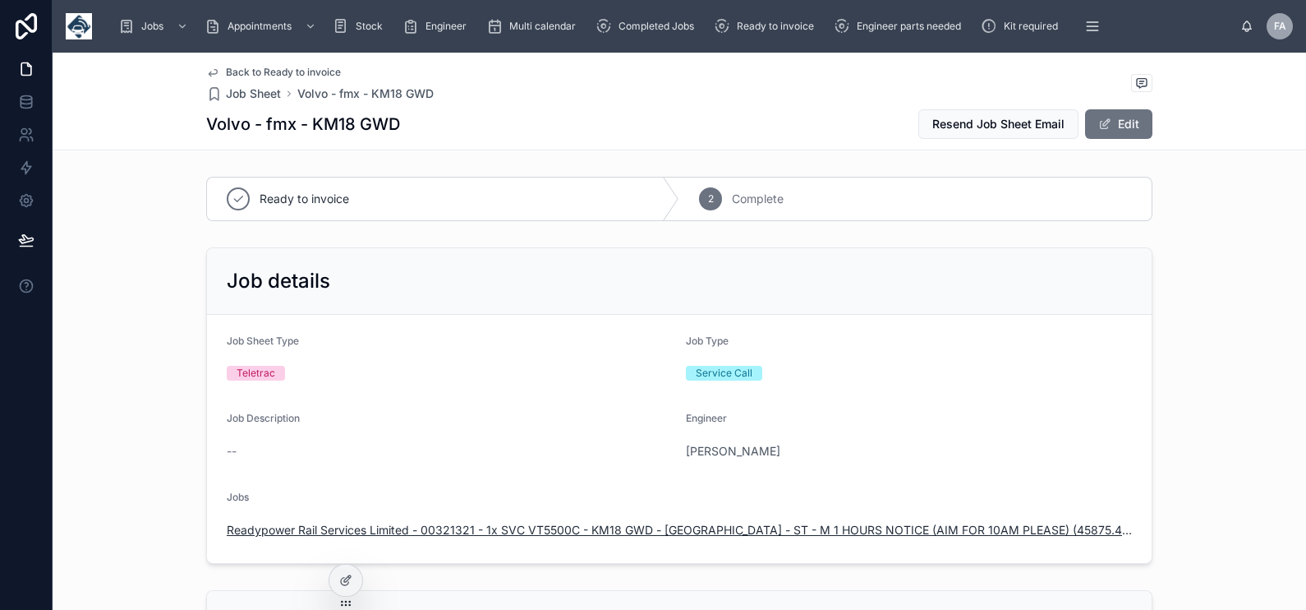
click at [639, 527] on span "Readypower Rail Services Limited - 00321321 - 1x SVC VT5500C - KM18 GWD - Staff…" at bounding box center [679, 530] width 905 height 16
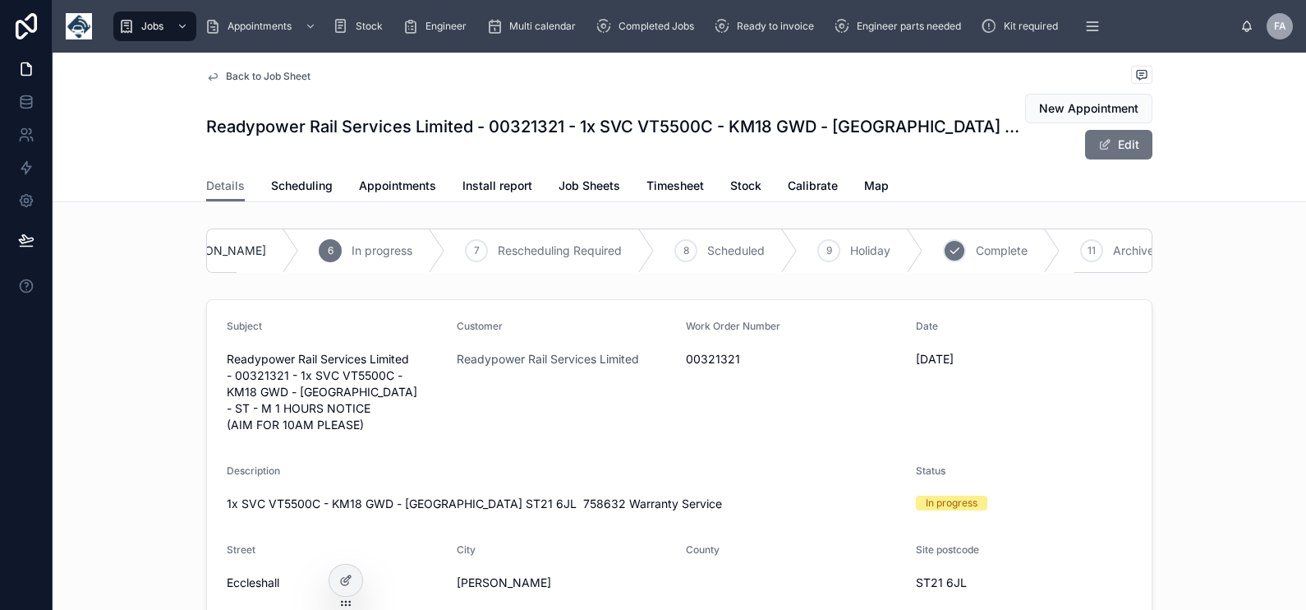
click at [948, 244] on icon at bounding box center [954, 250] width 13 height 13
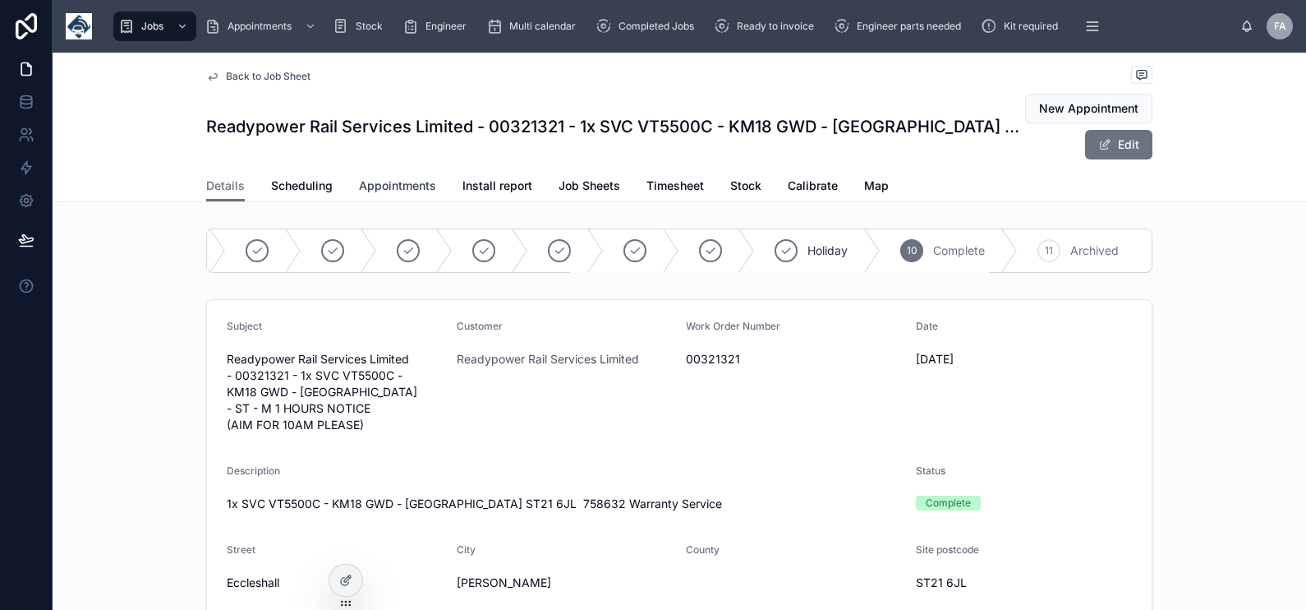
click at [370, 187] on span "Appointments" at bounding box center [397, 185] width 77 height 16
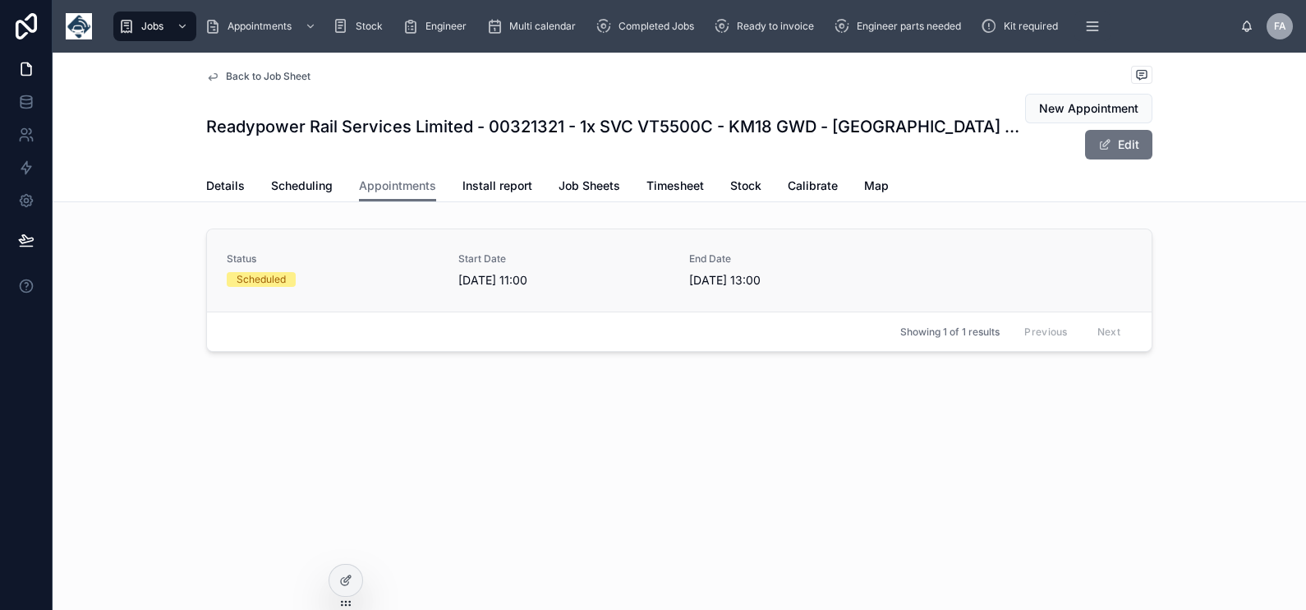
click at [382, 294] on link "Status Scheduled Start Date 01/09/2025 11:00 End Date 01/09/2025 13:00" at bounding box center [679, 270] width 945 height 82
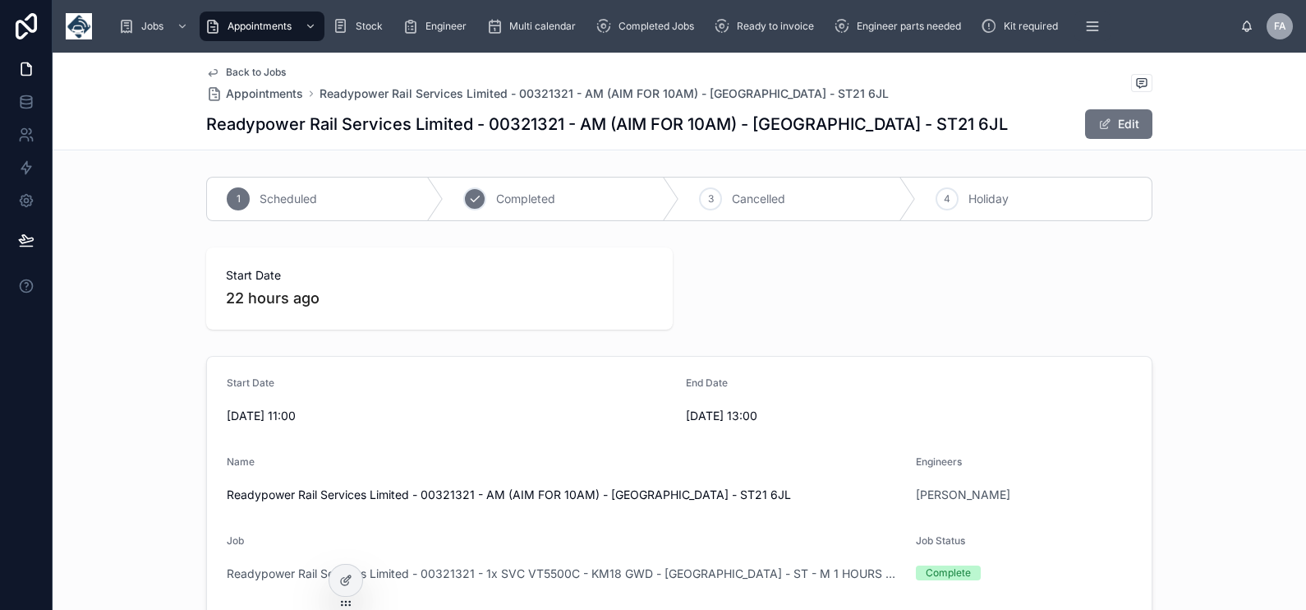
click at [496, 200] on span "Completed" at bounding box center [525, 199] width 59 height 16
click at [778, 28] on span "Ready to invoice" at bounding box center [775, 26] width 77 height 13
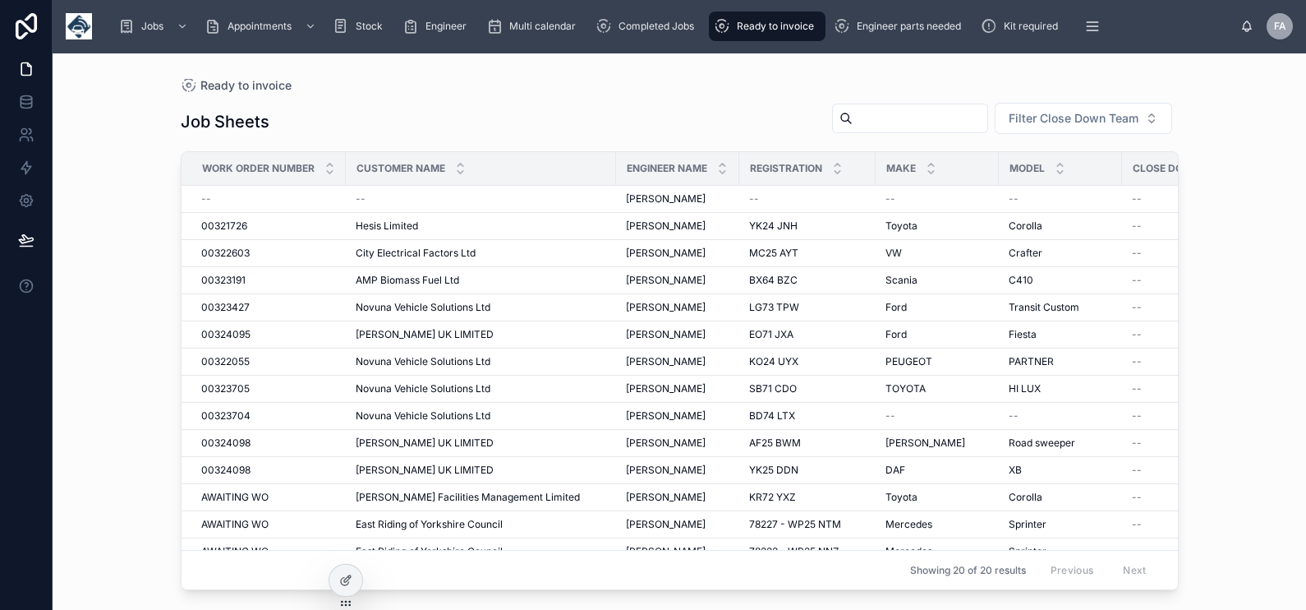
click at [872, 125] on input "text" at bounding box center [920, 118] width 135 height 23
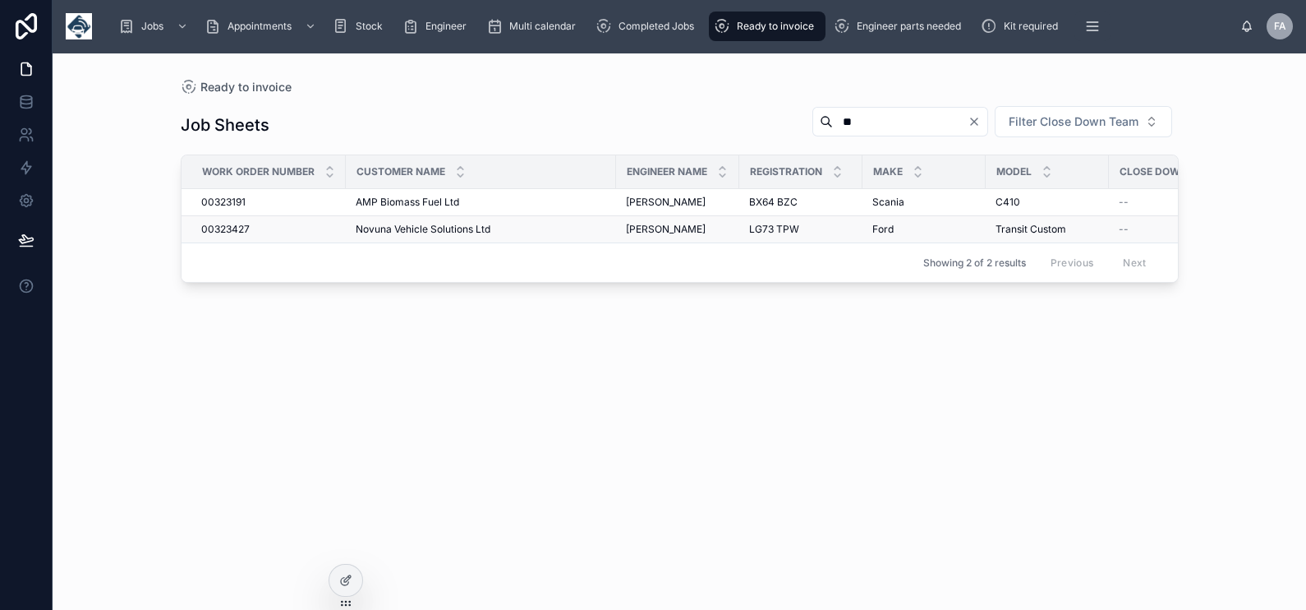
type input "**"
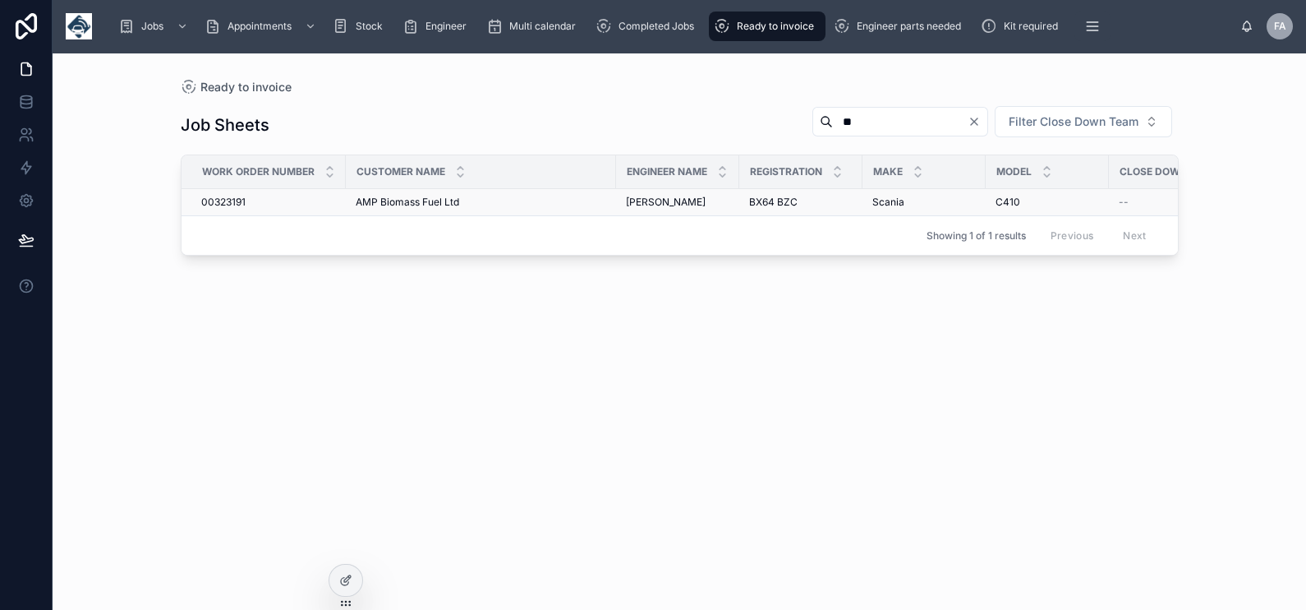
click at [207, 205] on span "00323191" at bounding box center [223, 202] width 44 height 13
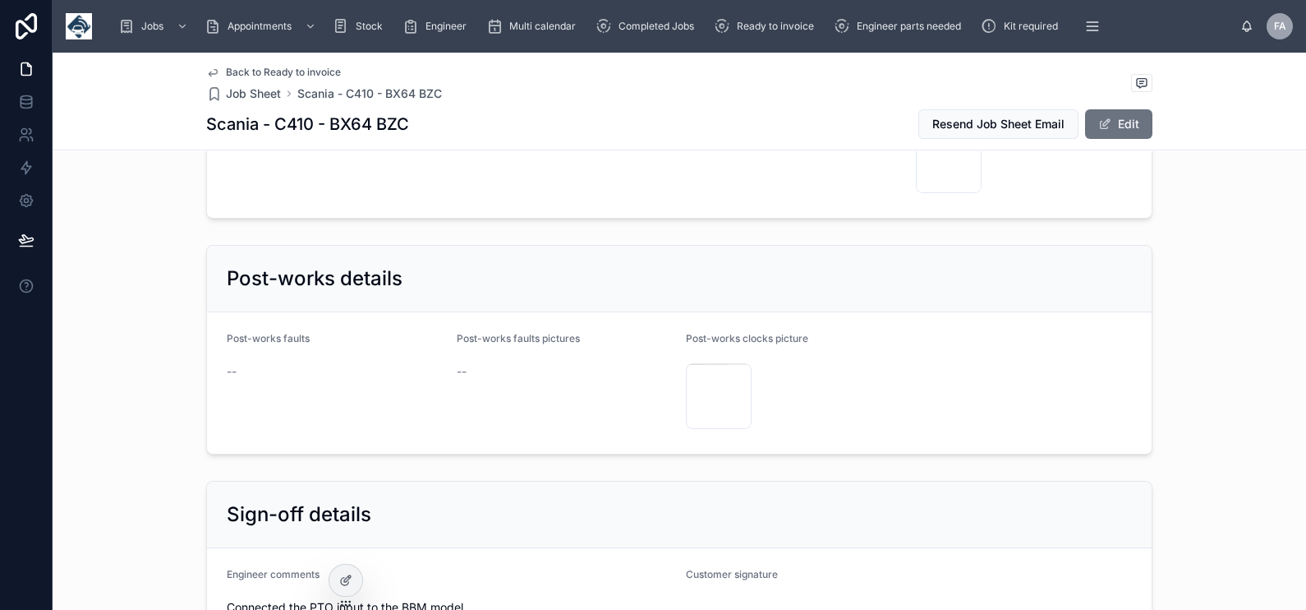
scroll to position [2669, 0]
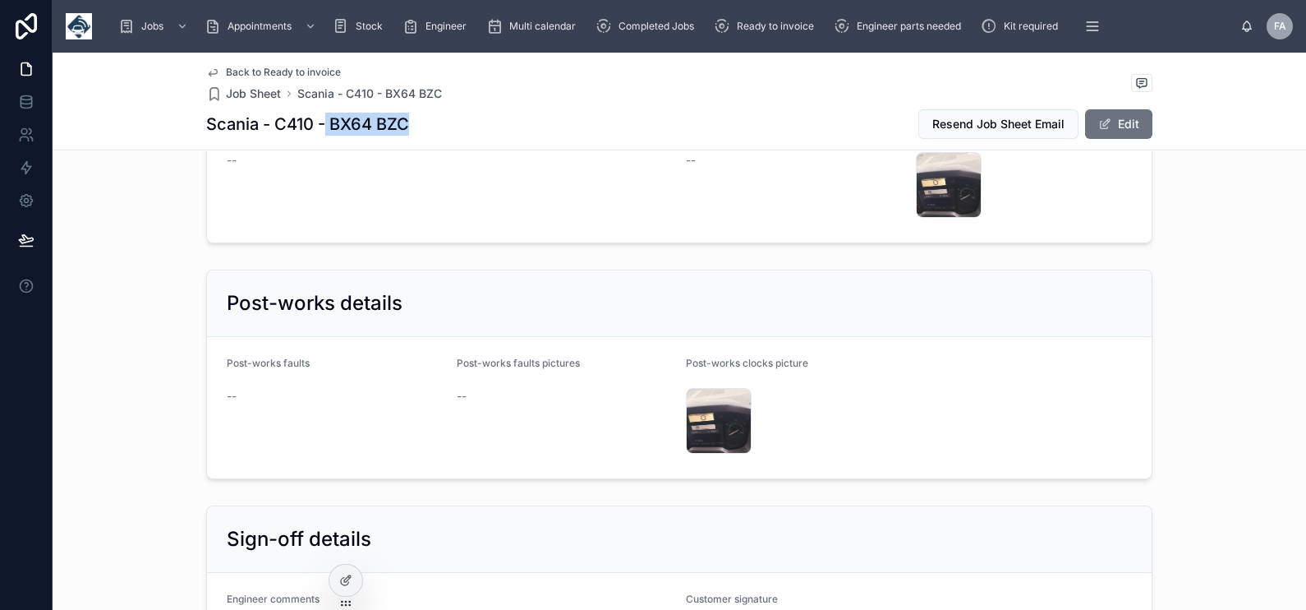
drag, startPoint x: 320, startPoint y: 120, endPoint x: 409, endPoint y: 123, distance: 89.6
click at [409, 123] on div "Scania - C410 - BX64 BZC Resend Job Sheet Email Edit" at bounding box center [679, 123] width 946 height 31
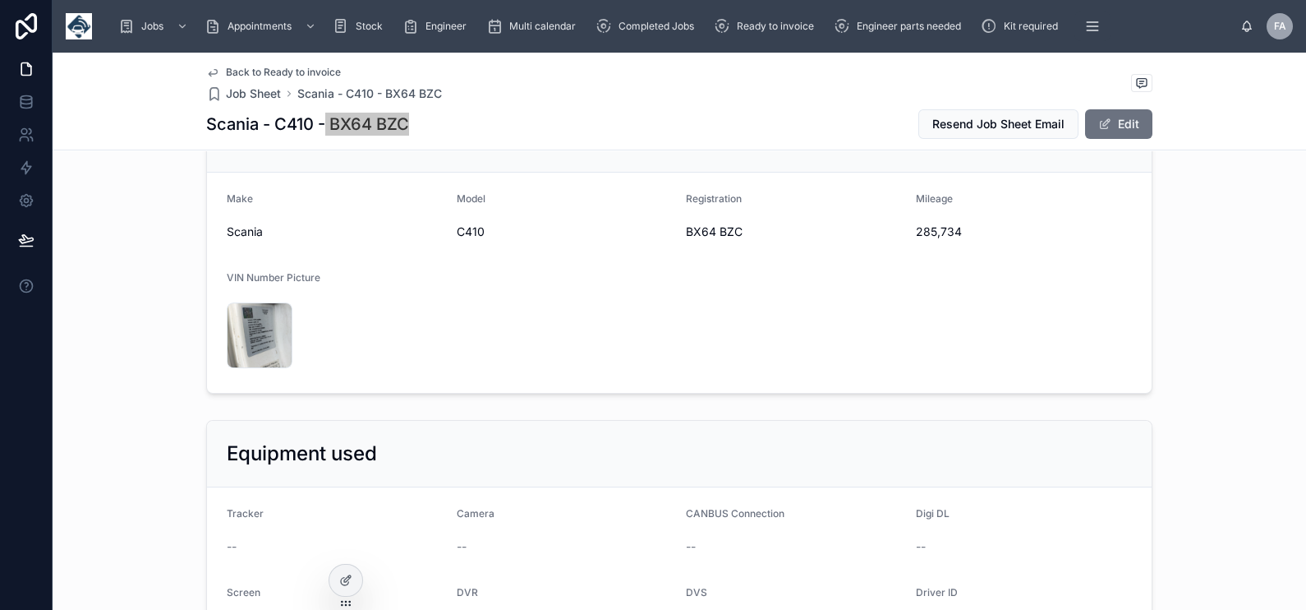
scroll to position [410, 0]
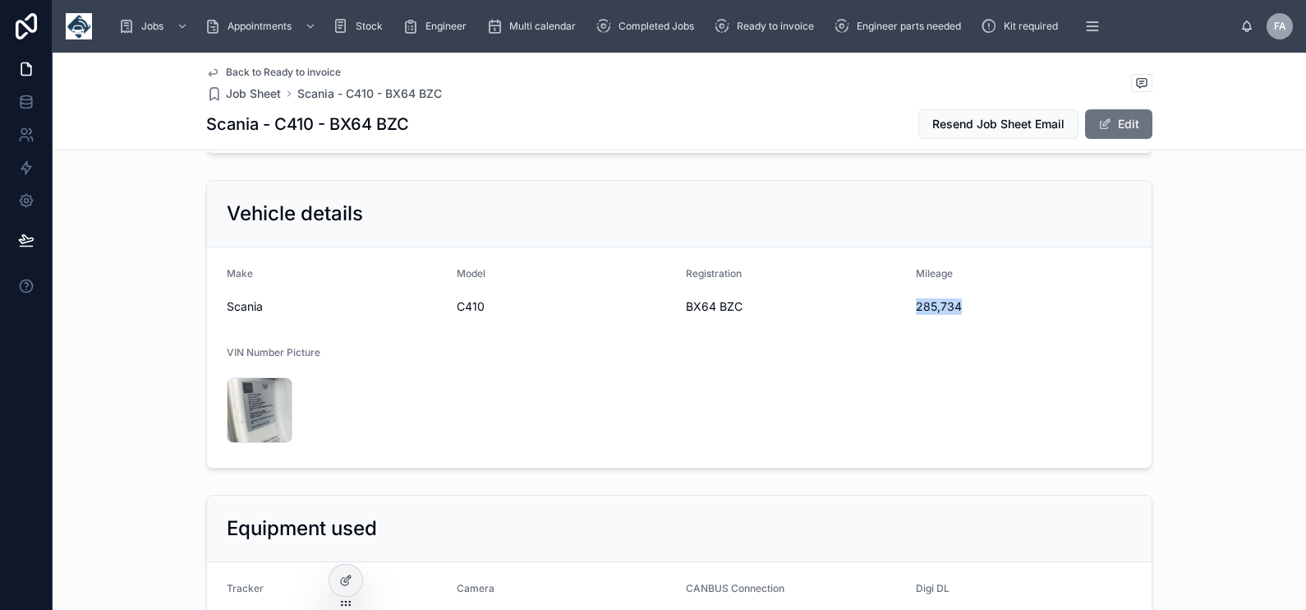
drag, startPoint x: 908, startPoint y: 304, endPoint x: 962, endPoint y: 308, distance: 54.4
click at [962, 308] on span "285,734" at bounding box center [1024, 306] width 217 height 16
copy span "285,734"
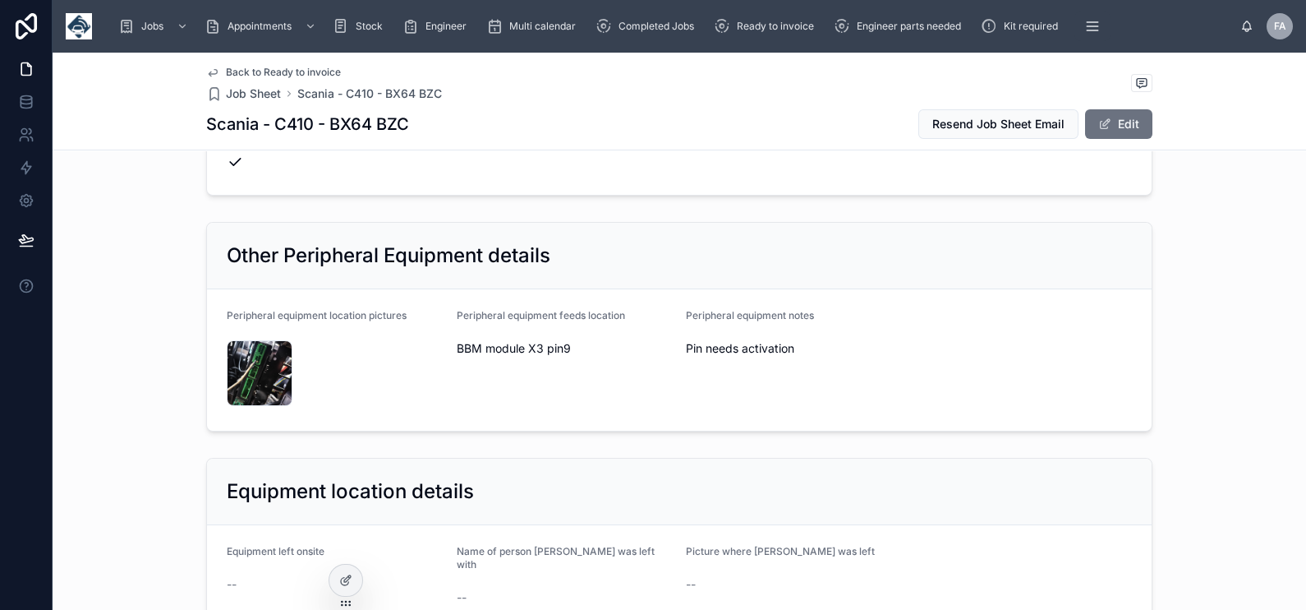
scroll to position [1130, 0]
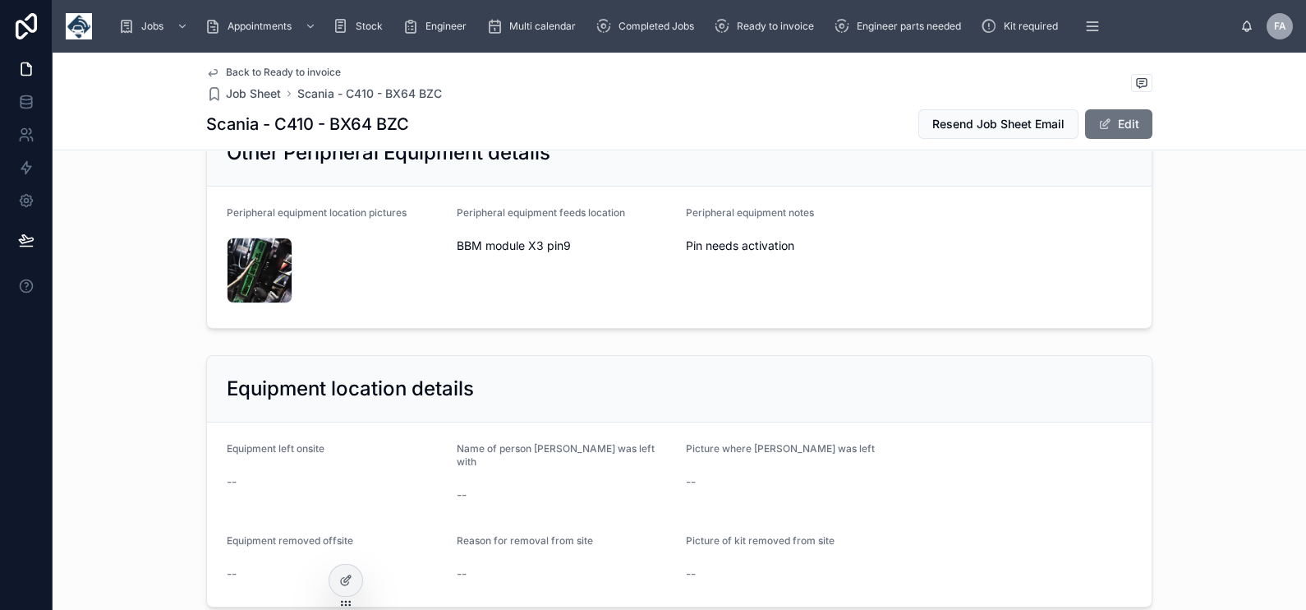
drag, startPoint x: 676, startPoint y: 209, endPoint x: 798, endPoint y: 251, distance: 128.3
click at [798, 251] on form "Peripheral equipment location pictures IMG20250901102923 .jpg Peripheral equipm…" at bounding box center [679, 256] width 945 height 141
drag, startPoint x: 798, startPoint y: 251, endPoint x: 736, endPoint y: 240, distance: 62.5
copy div "Peripheral equipment notes Pin needs activation"
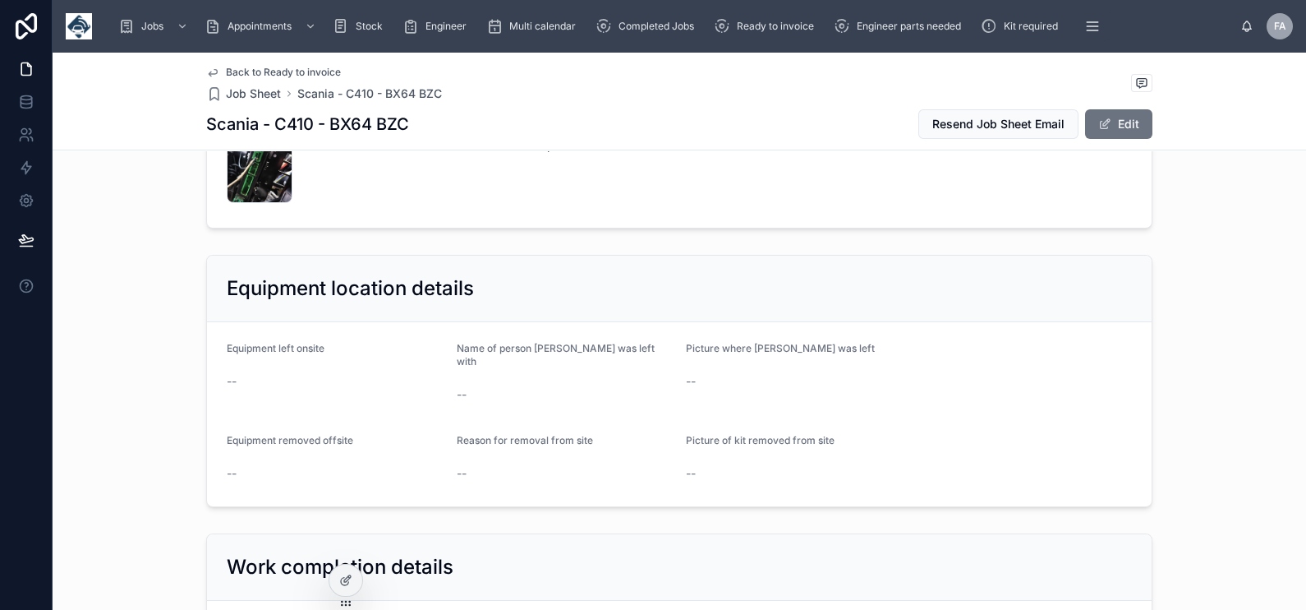
scroll to position [1437, 0]
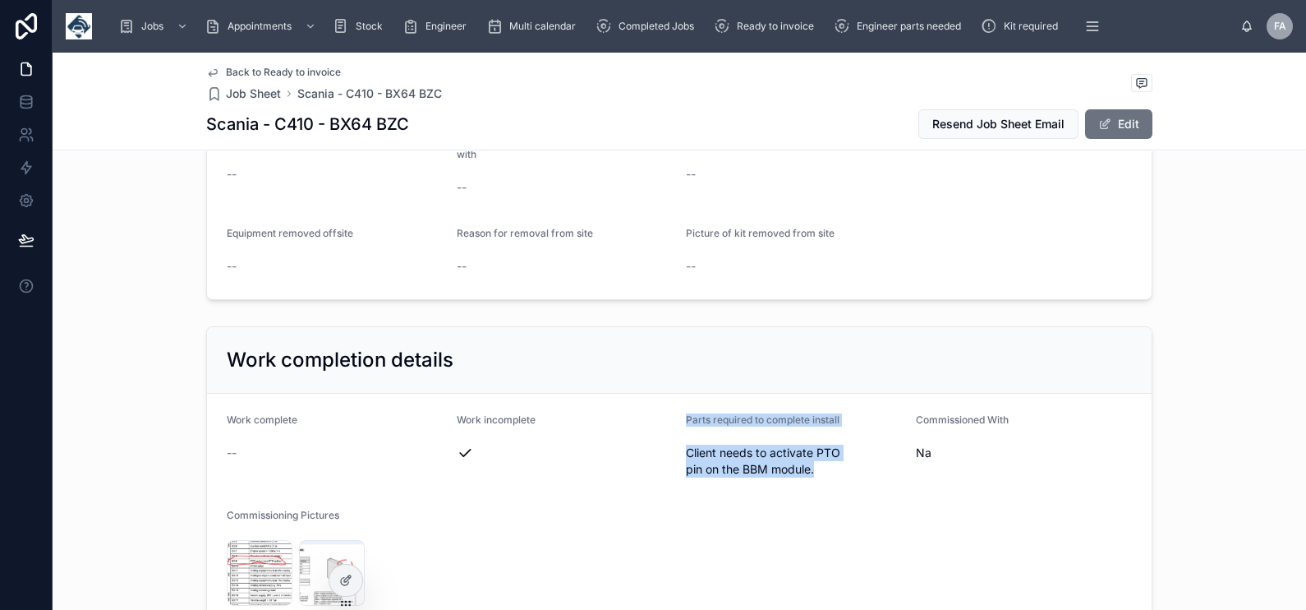
drag, startPoint x: 675, startPoint y: 401, endPoint x: 823, endPoint y: 469, distance: 162.8
click at [823, 469] on form "Work complete -- Work incomplete Parts required to complete install Client need…" at bounding box center [679, 512] width 945 height 237
copy div "Parts required to complete install Client needs to activate PTO pin on the BBM …"
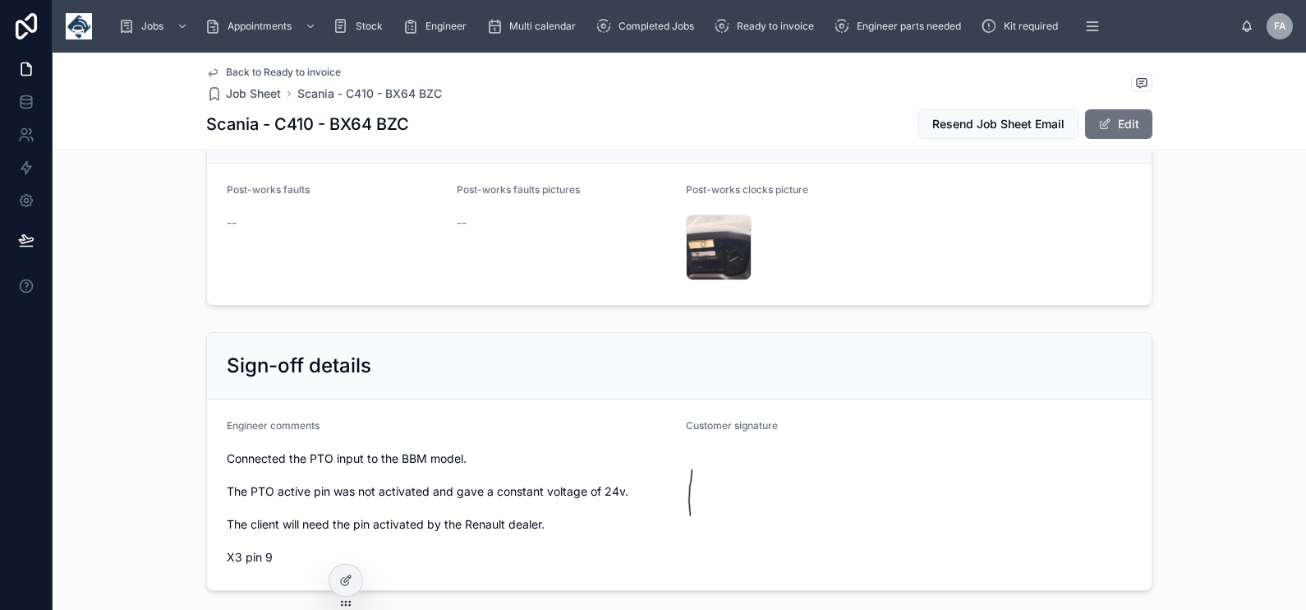
scroll to position [2875, 0]
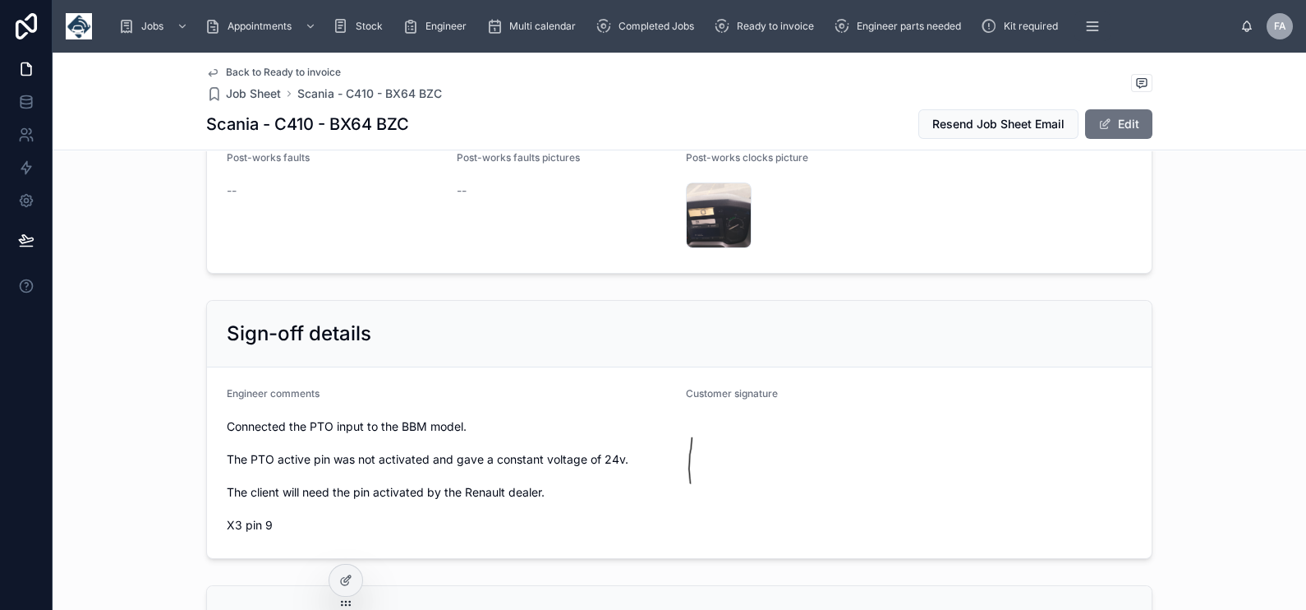
drag, startPoint x: 216, startPoint y: 409, endPoint x: 294, endPoint y: 519, distance: 134.9
click at [294, 519] on form "Engineer comments Connected the PTO input to the BBM model. The PTO active pin …" at bounding box center [679, 462] width 945 height 191
copy span "Connected the PTO input to the BBM model. The PTO active pin was not activated …"
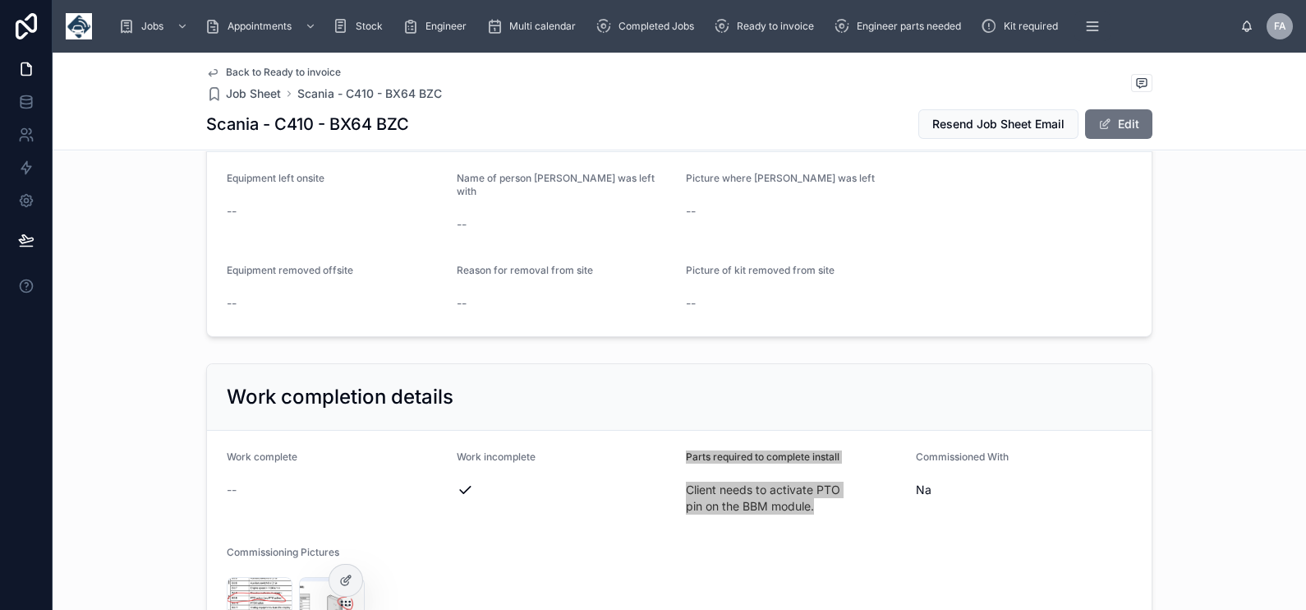
scroll to position [0, 0]
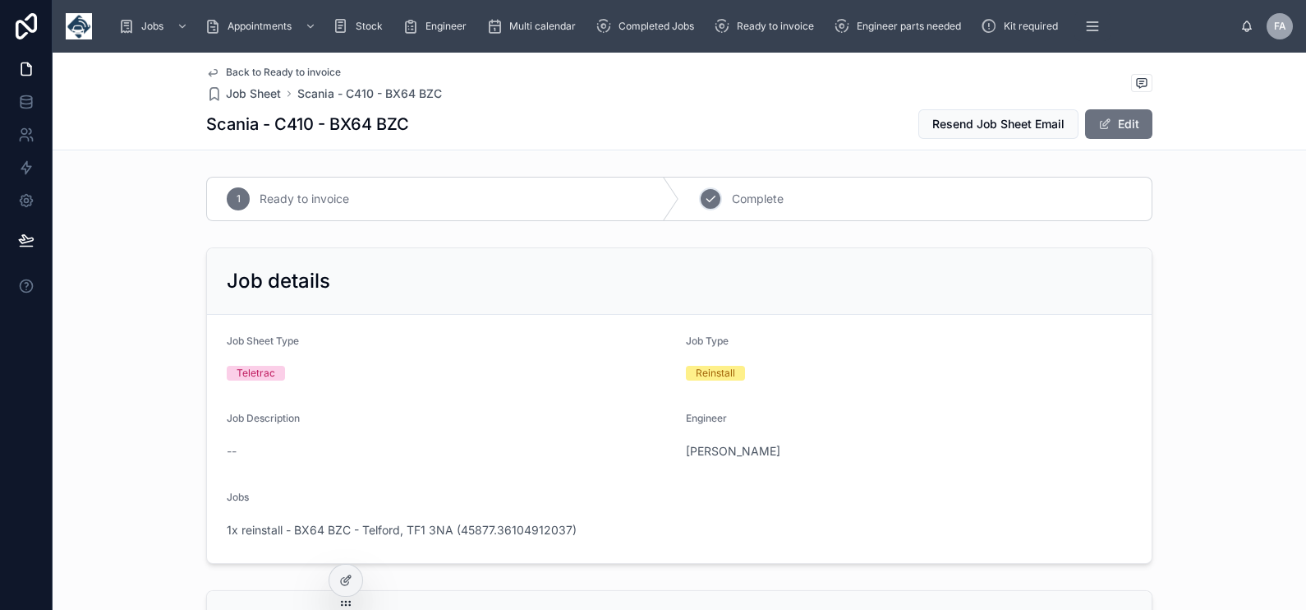
click at [711, 196] on div "2" at bounding box center [710, 198] width 23 height 23
click at [378, 532] on span "1x reinstall - BX64 BZC - Telford, TF1 3NA (45877.36104912037)" at bounding box center [402, 530] width 350 height 16
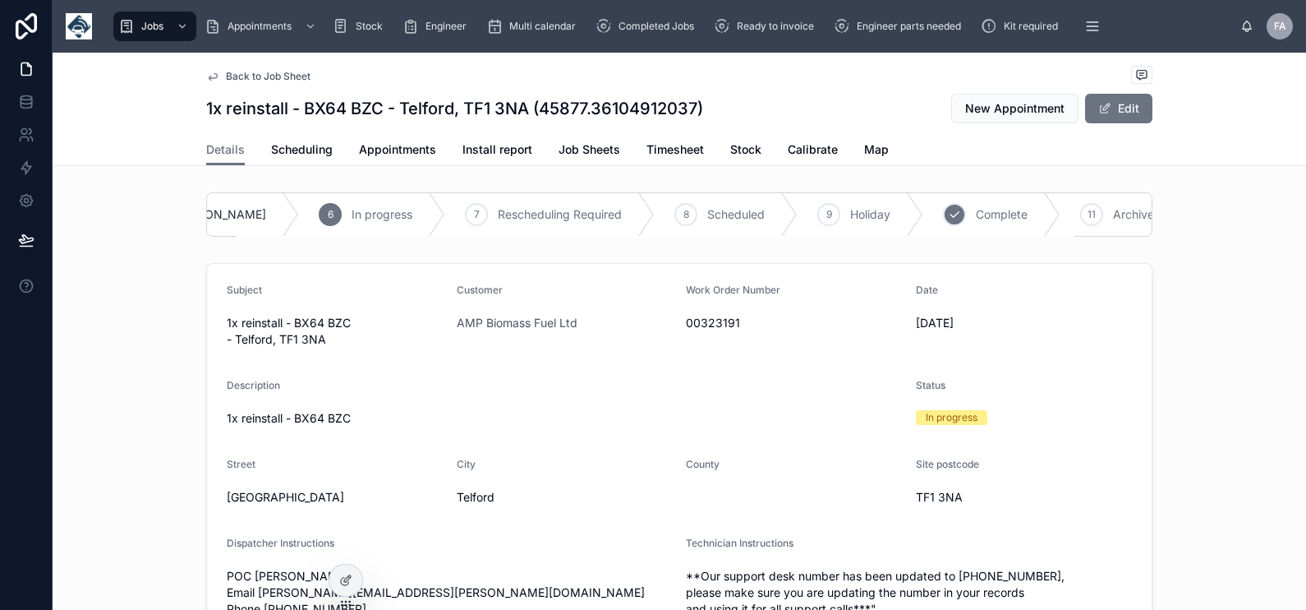
click at [923, 216] on div "10 Complete" at bounding box center [991, 214] width 137 height 43
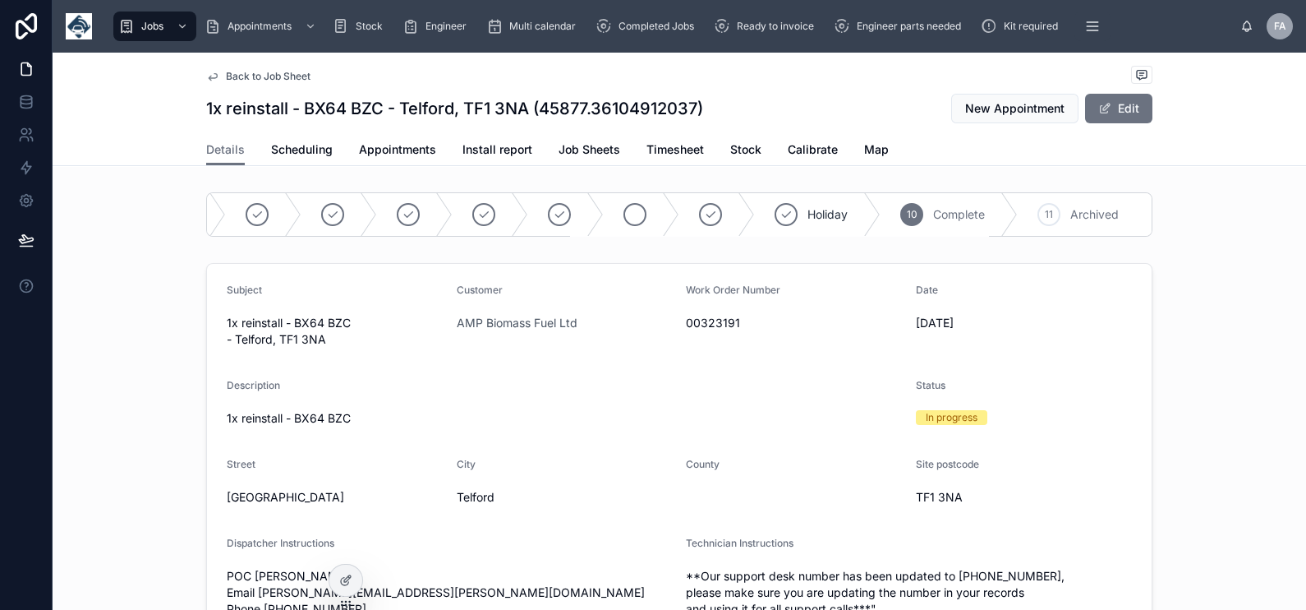
scroll to position [0, 58]
click at [387, 159] on link "Appointments" at bounding box center [397, 151] width 77 height 33
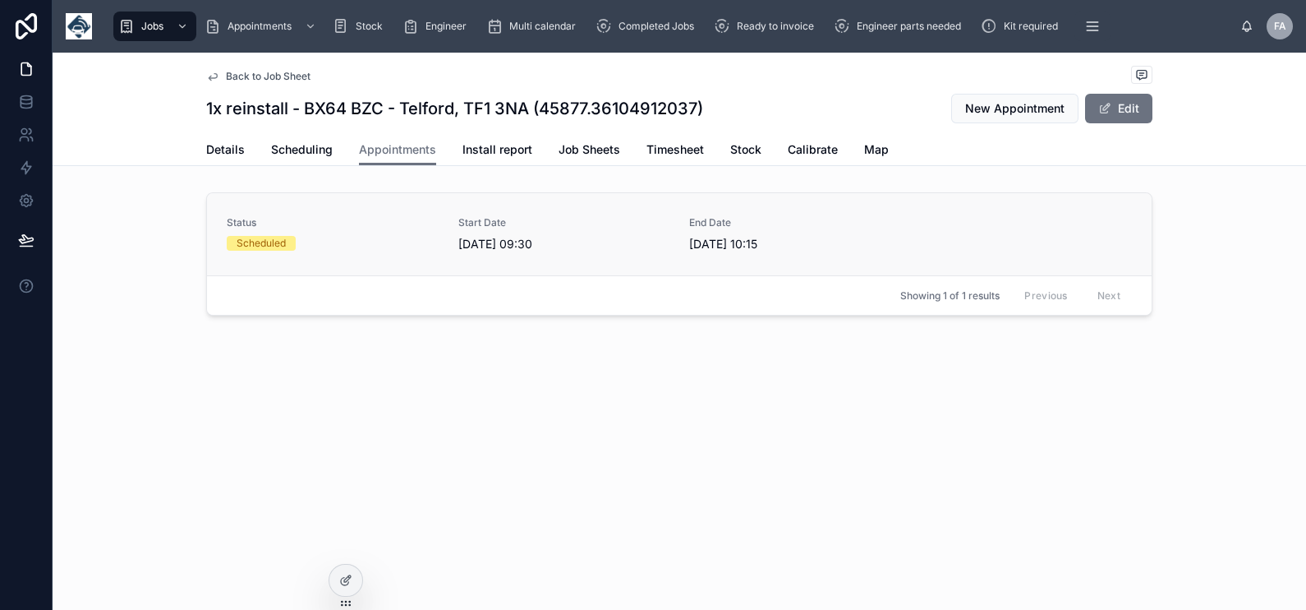
click at [333, 237] on div "Scheduled" at bounding box center [333, 243] width 212 height 15
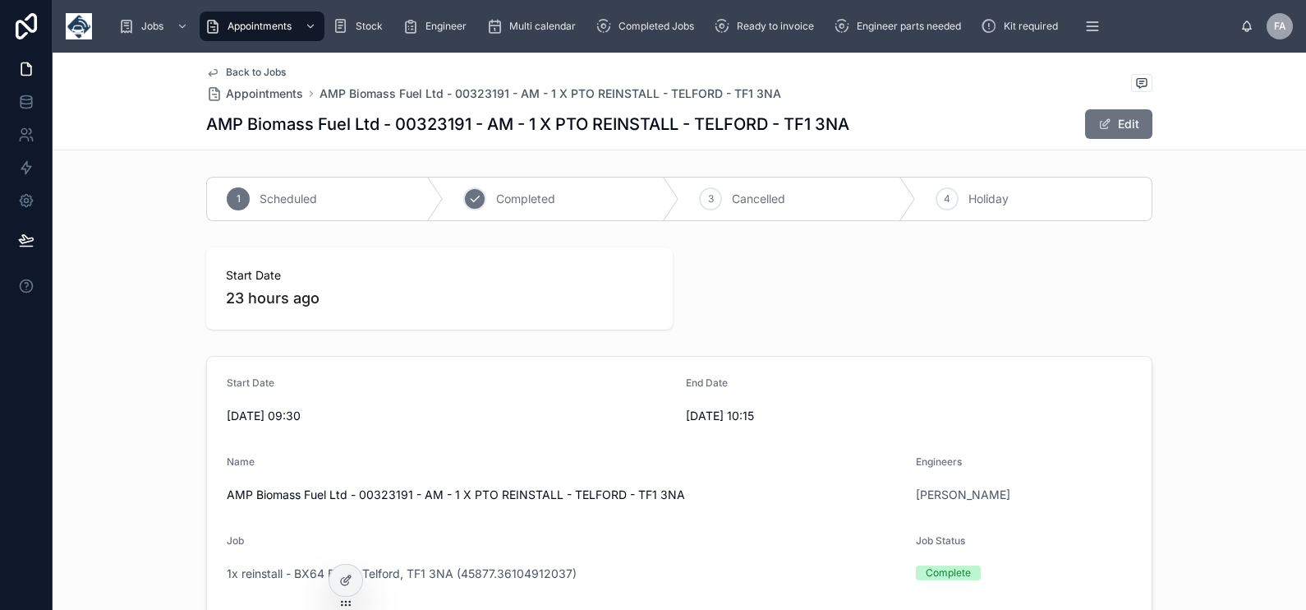
click at [468, 193] on icon at bounding box center [474, 198] width 13 height 13
click at [767, 32] on span "Ready to invoice" at bounding box center [775, 26] width 77 height 13
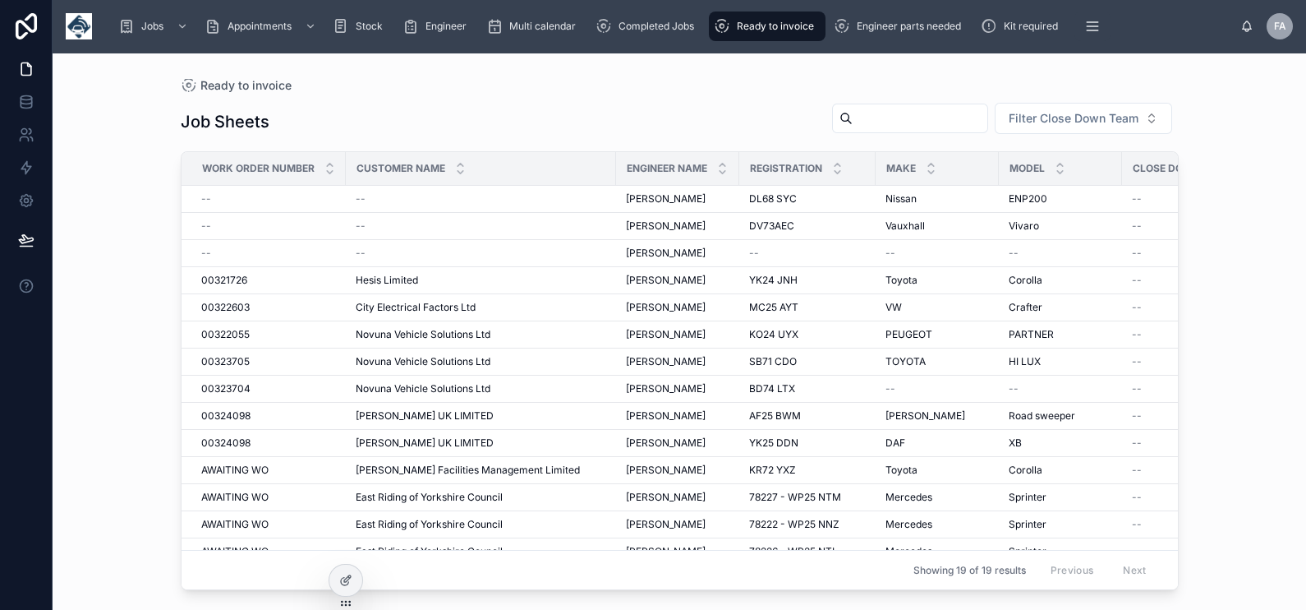
click at [891, 111] on input "text" at bounding box center [920, 118] width 135 height 23
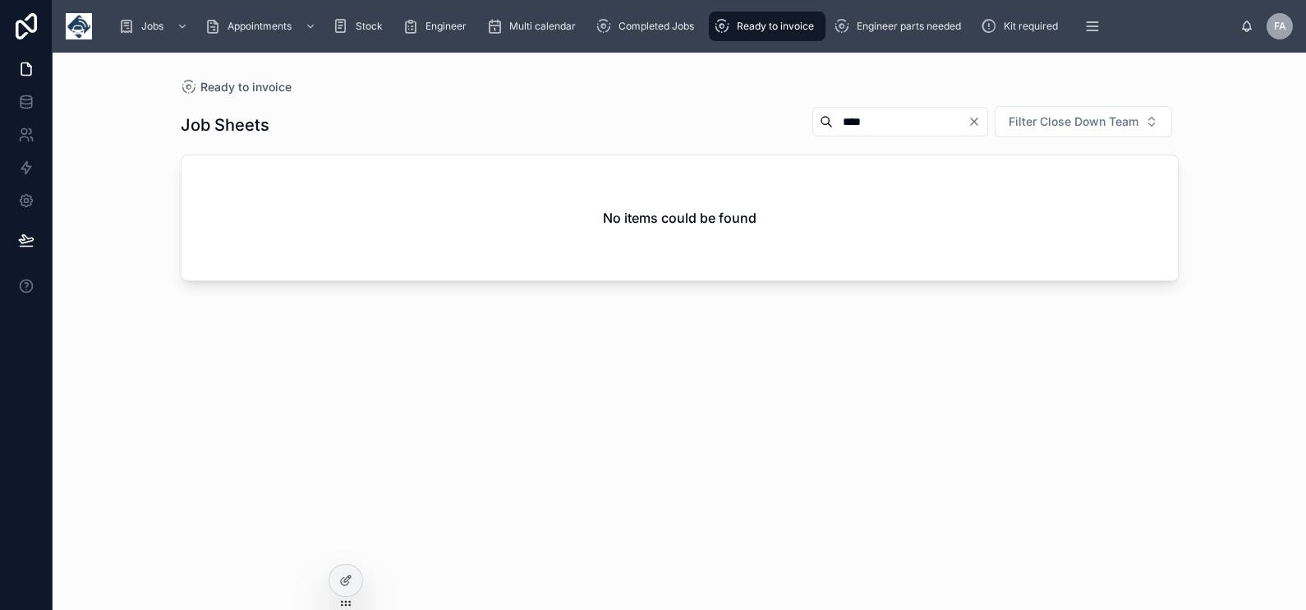
drag, startPoint x: 863, startPoint y: 127, endPoint x: 874, endPoint y: 123, distance: 11.2
click at [863, 127] on input "****" at bounding box center [900, 121] width 135 height 23
type input "*"
click at [909, 81] on div "Ready to invoice" at bounding box center [680, 87] width 998 height 16
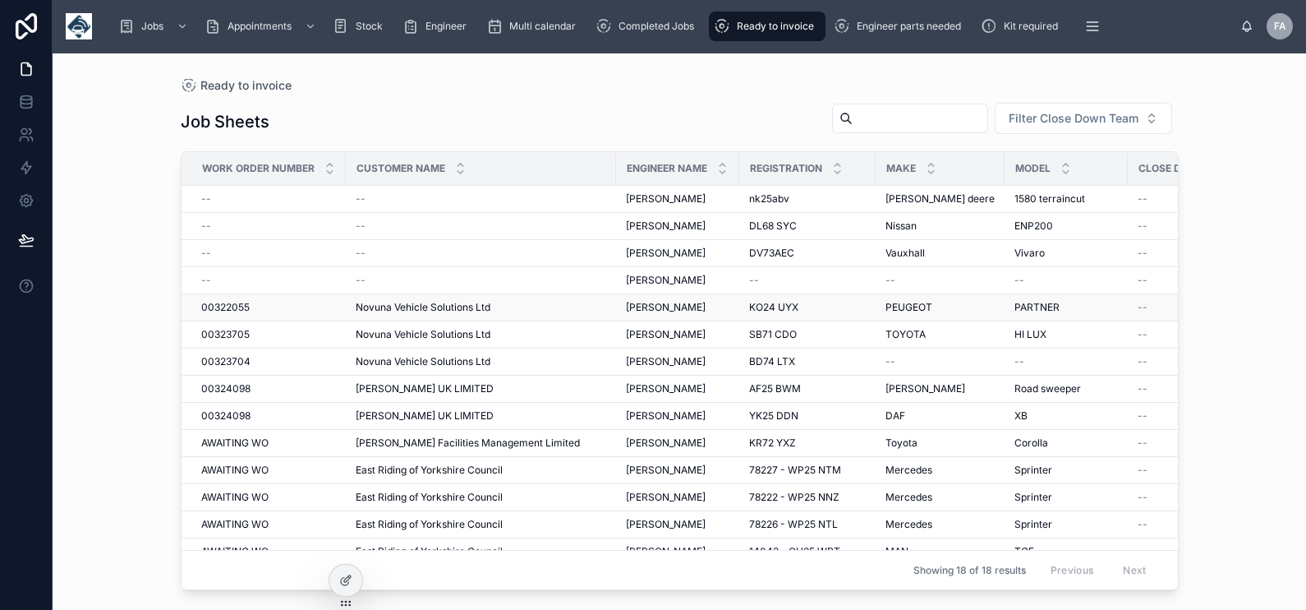
click at [208, 302] on span "00322055" at bounding box center [225, 307] width 48 height 13
click at [238, 328] on span "00323705" at bounding box center [225, 334] width 48 height 13
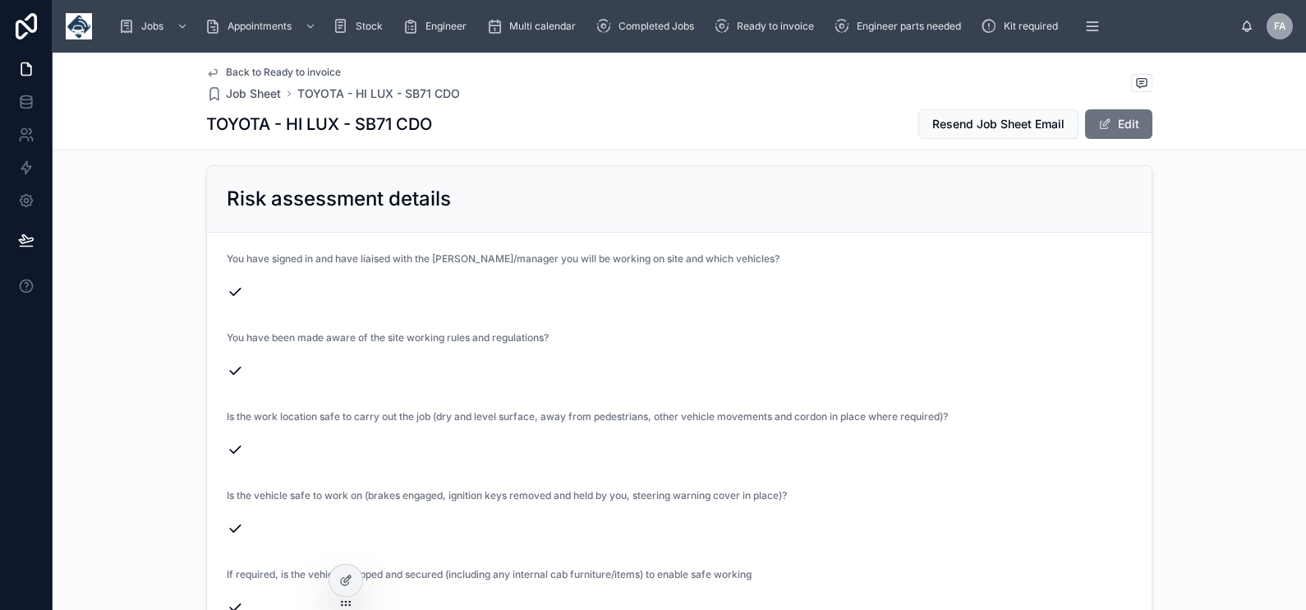
scroll to position [3594, 0]
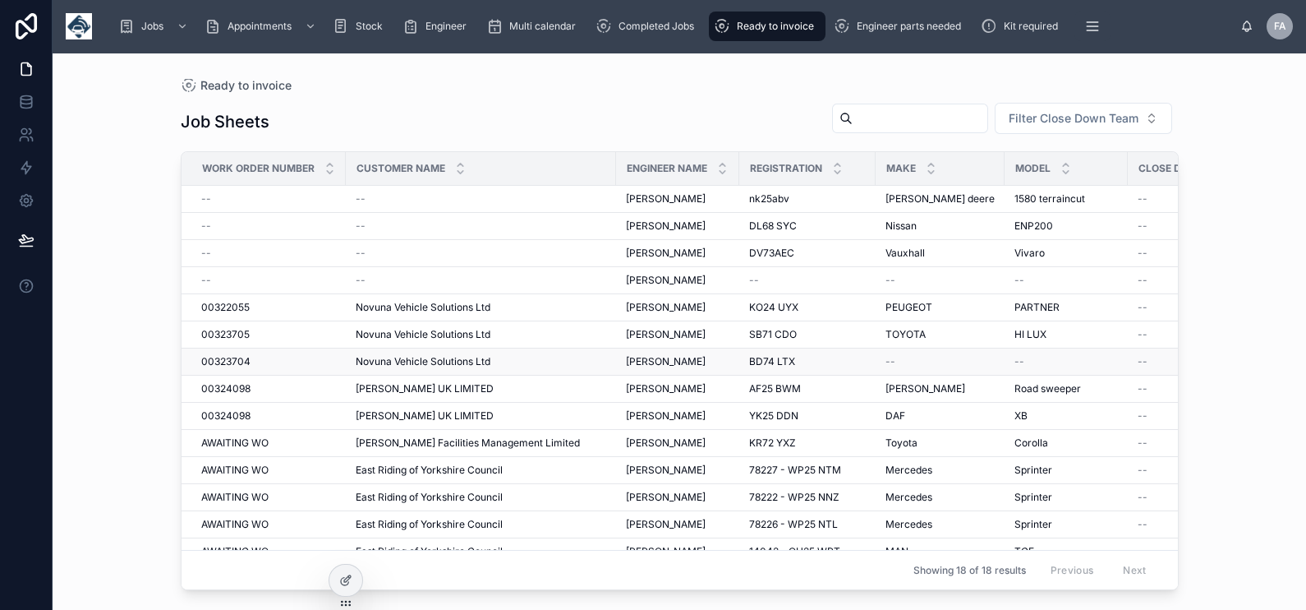
click at [239, 357] on span "00323704" at bounding box center [225, 361] width 49 height 13
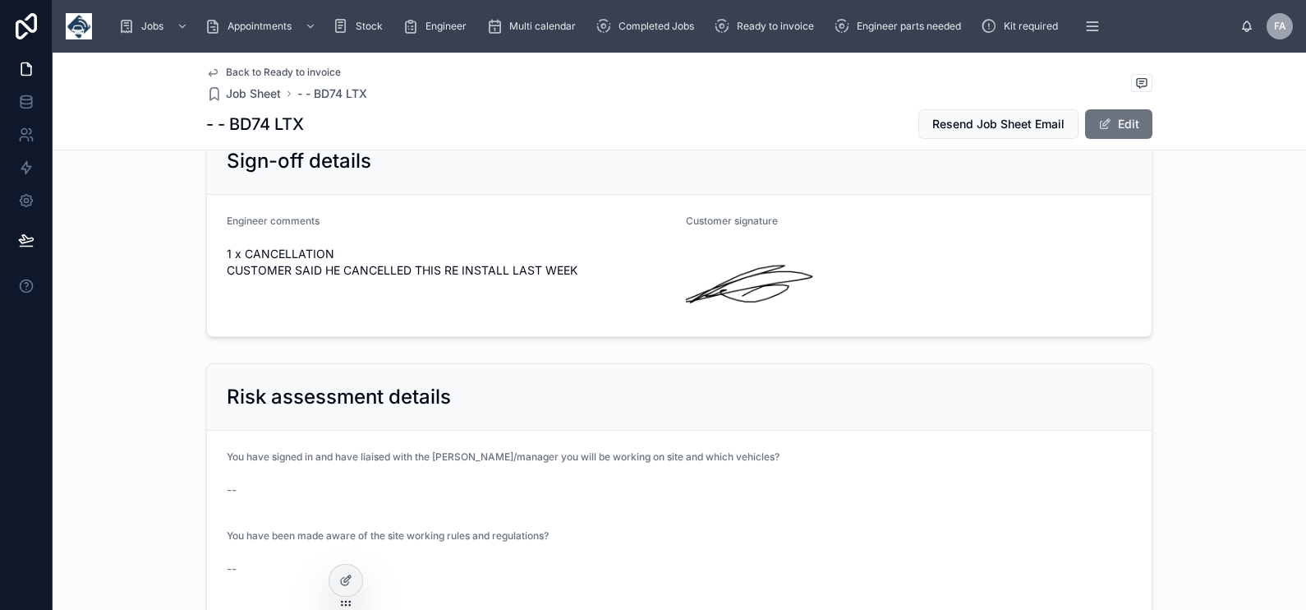
scroll to position [2567, 0]
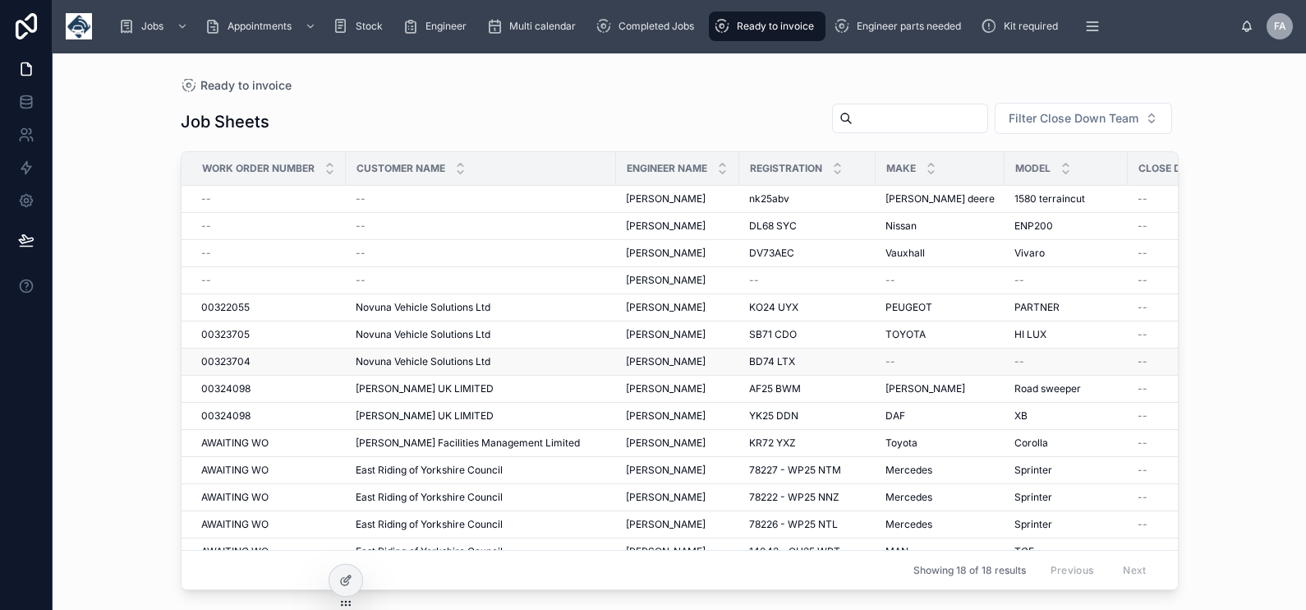
click at [219, 358] on span "00323704" at bounding box center [225, 361] width 49 height 13
click at [229, 359] on span "00323704" at bounding box center [225, 361] width 49 height 13
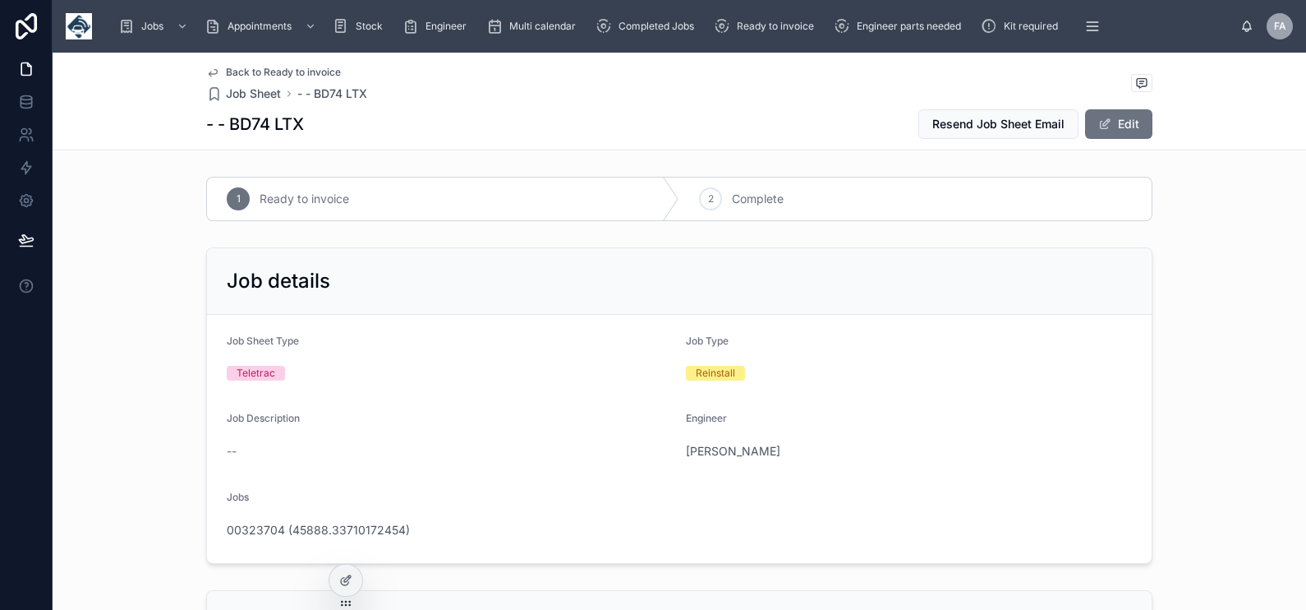
drag, startPoint x: 223, startPoint y: 123, endPoint x: 298, endPoint y: 119, distance: 75.7
click at [298, 119] on h1 "- - BD74 LTX" at bounding box center [255, 124] width 98 height 23
copy h1 "BD74 LTX"
click at [336, 530] on span "00323704 (45888.33710172454)" at bounding box center [318, 530] width 183 height 16
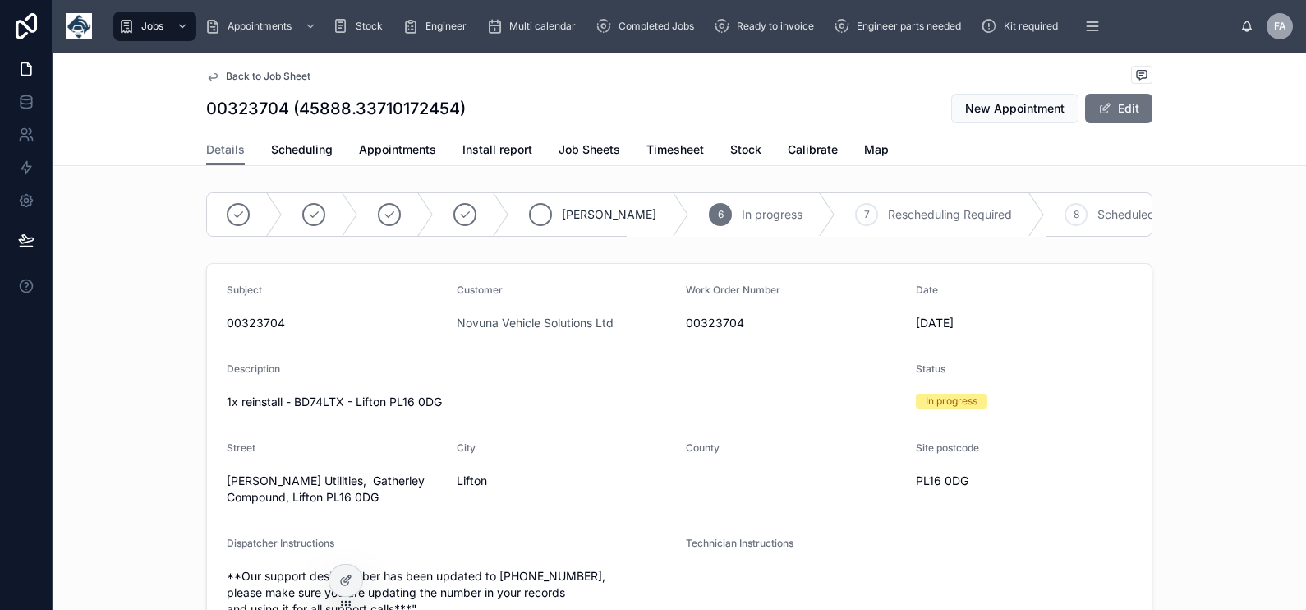
click at [534, 216] on icon at bounding box center [540, 214] width 13 height 13
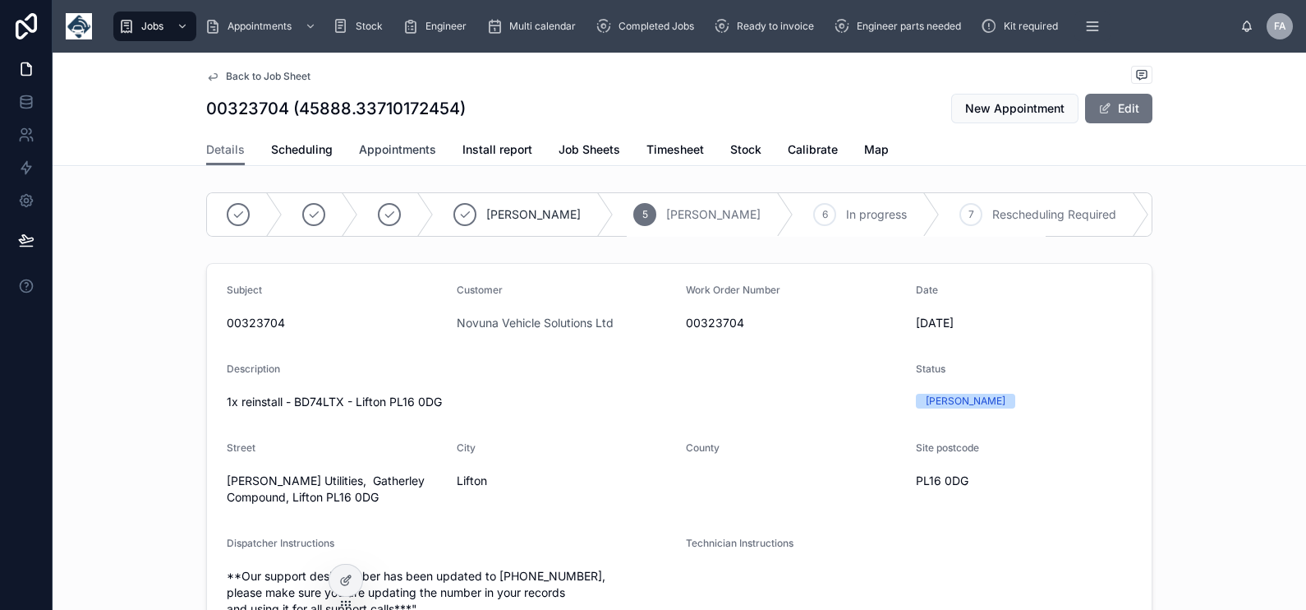
click at [375, 151] on span "Appointments" at bounding box center [397, 149] width 77 height 16
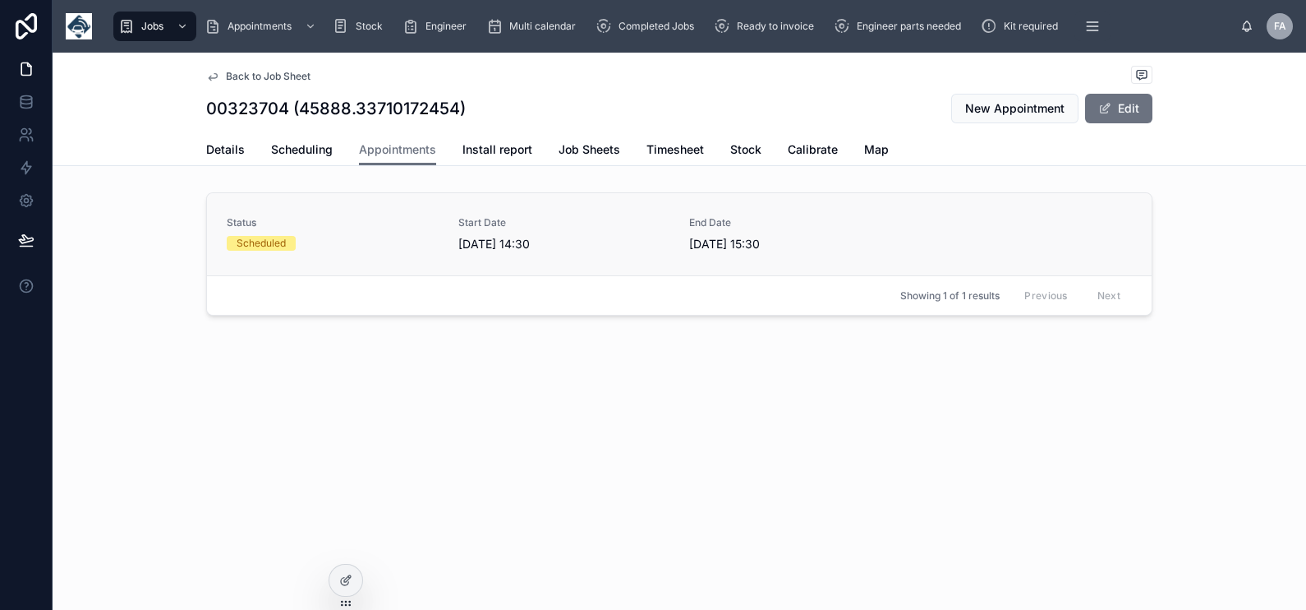
click at [345, 223] on span "Status" at bounding box center [333, 222] width 212 height 13
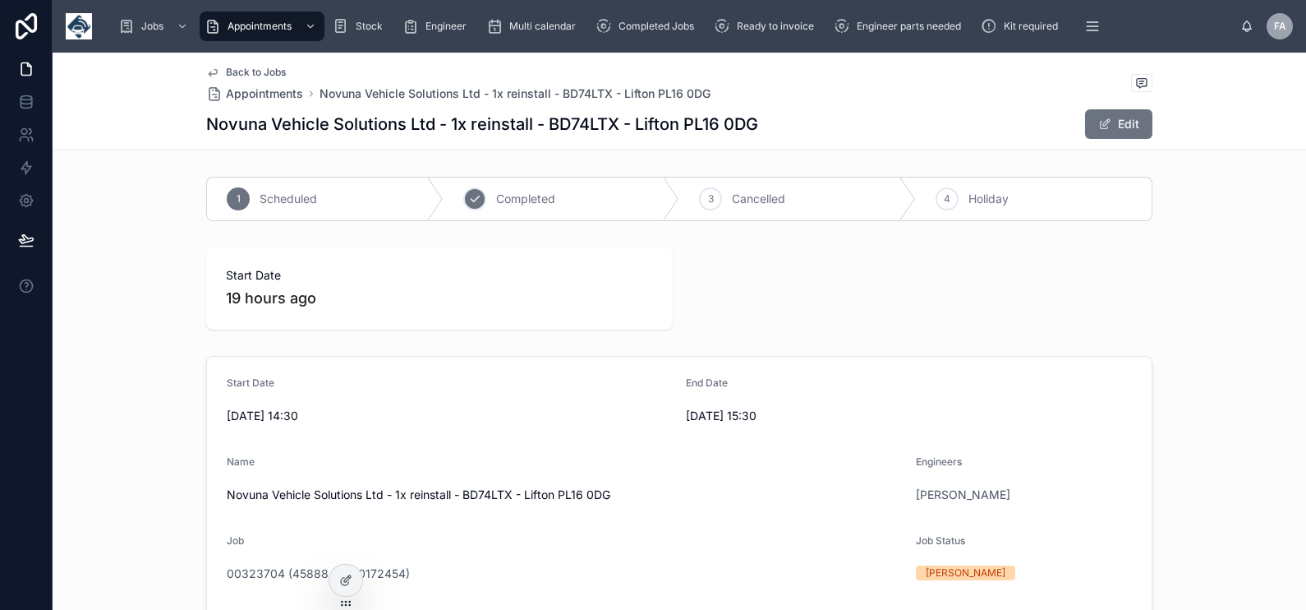
click at [478, 199] on div "2 Completed" at bounding box center [562, 198] width 237 height 43
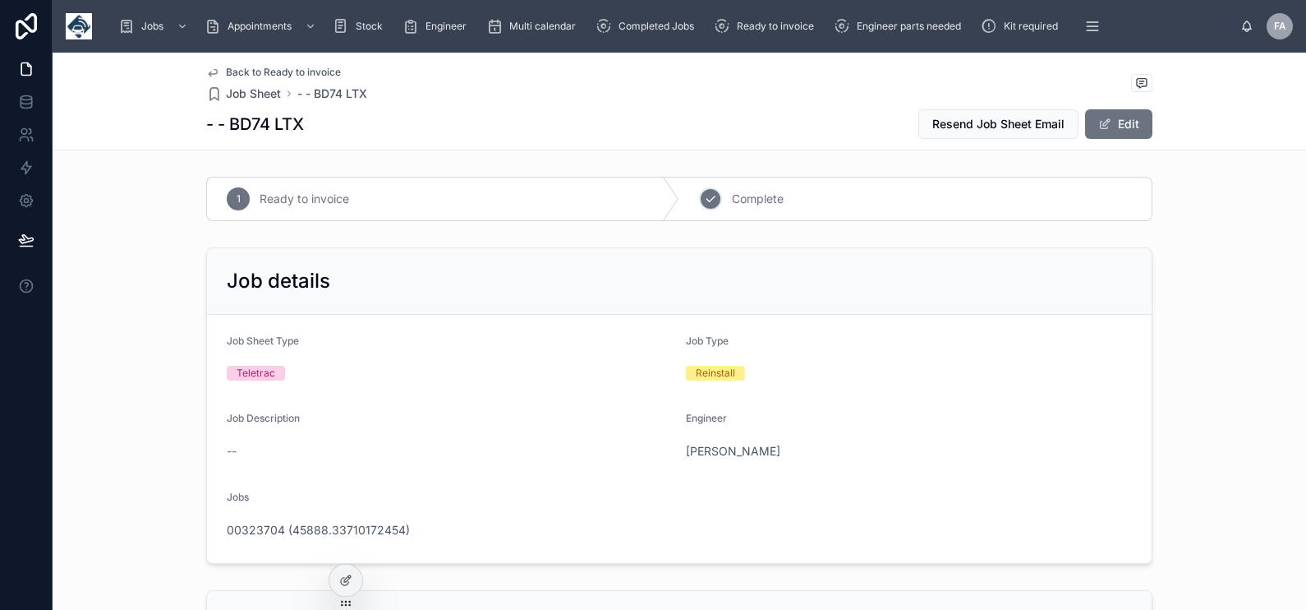
click at [709, 199] on icon at bounding box center [710, 198] width 13 height 13
click at [658, 30] on span "Completed Jobs" at bounding box center [657, 26] width 76 height 13
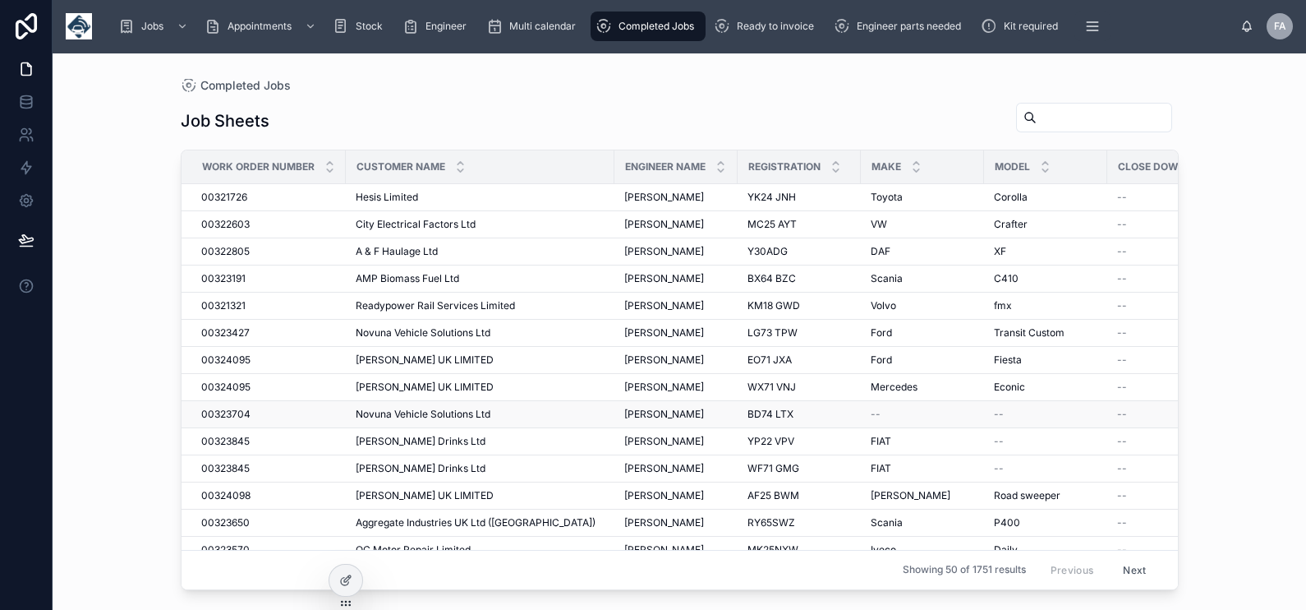
click at [246, 411] on span "00323704" at bounding box center [225, 413] width 49 height 13
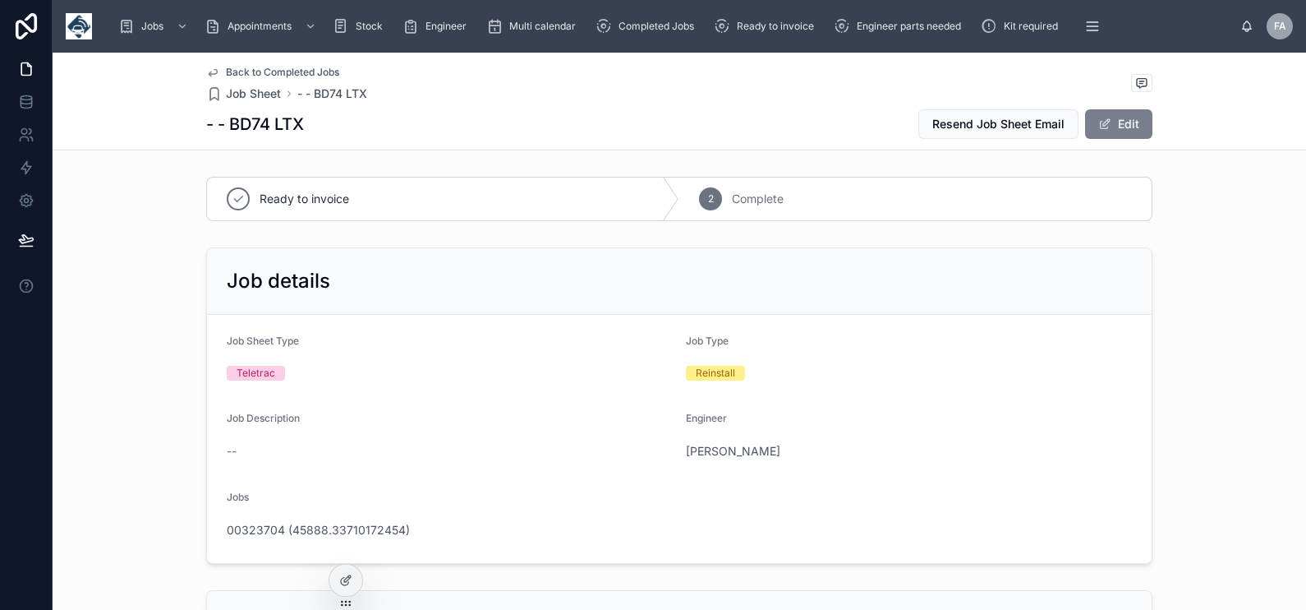
click at [1098, 130] on span at bounding box center [1104, 123] width 13 height 13
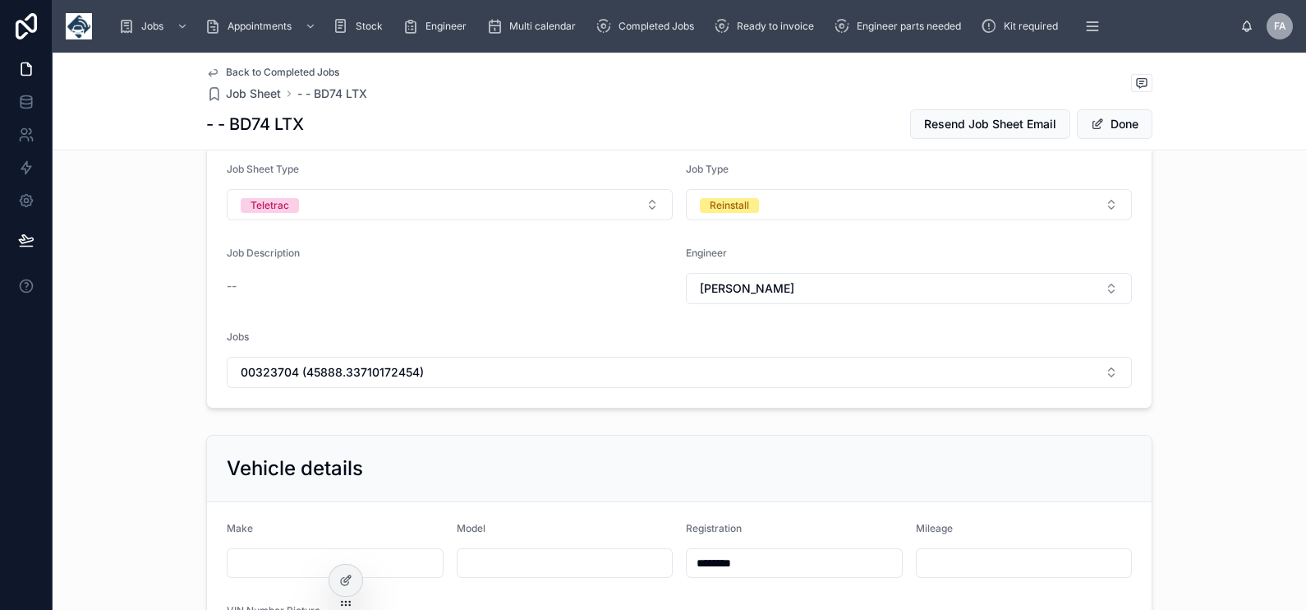
scroll to position [308, 0]
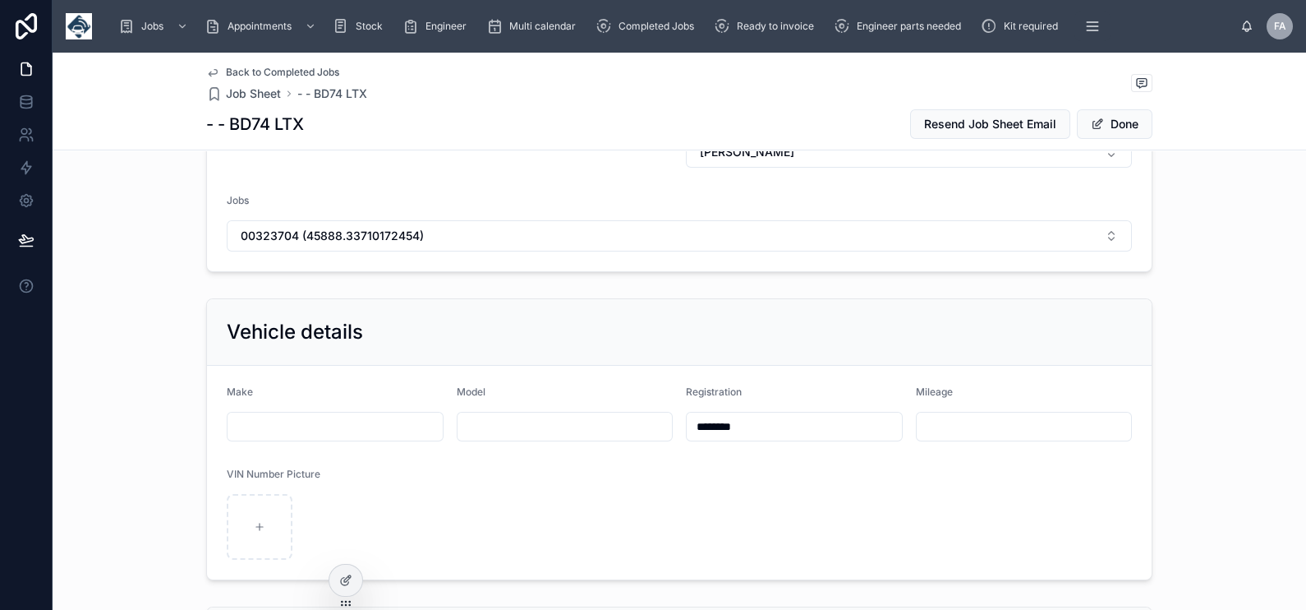
click at [768, 429] on input "********" at bounding box center [794, 426] width 215 height 23
type input "**********"
click at [1107, 118] on button "Done" at bounding box center [1115, 124] width 76 height 30
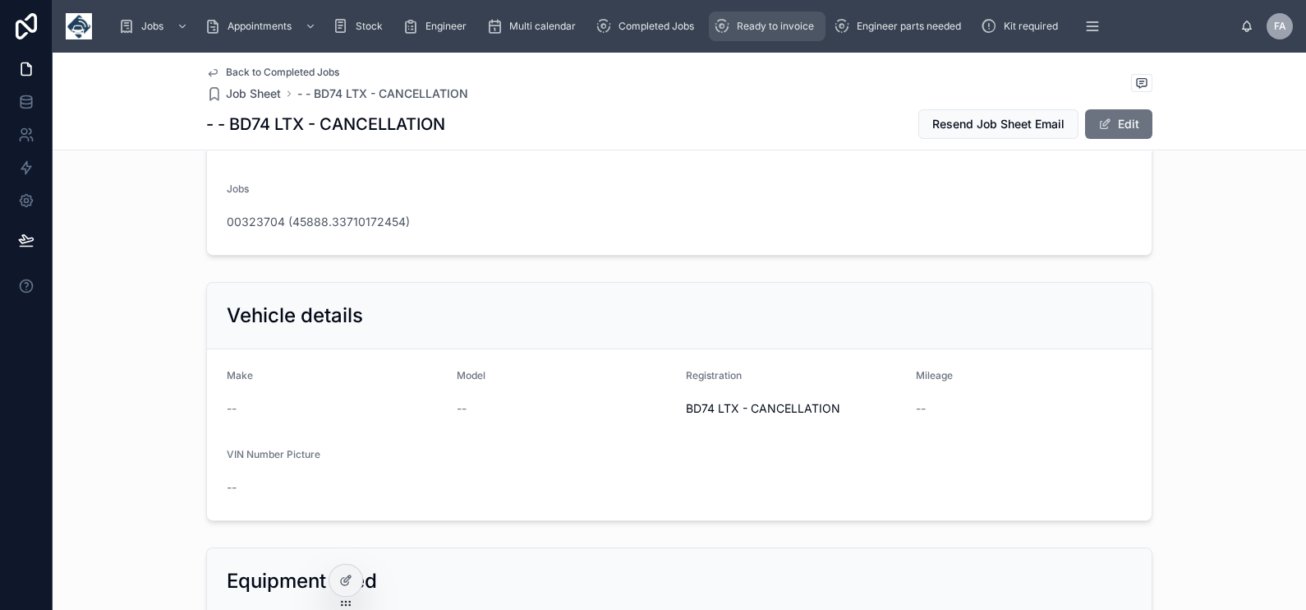
click at [747, 24] on span "Ready to invoice" at bounding box center [775, 26] width 77 height 13
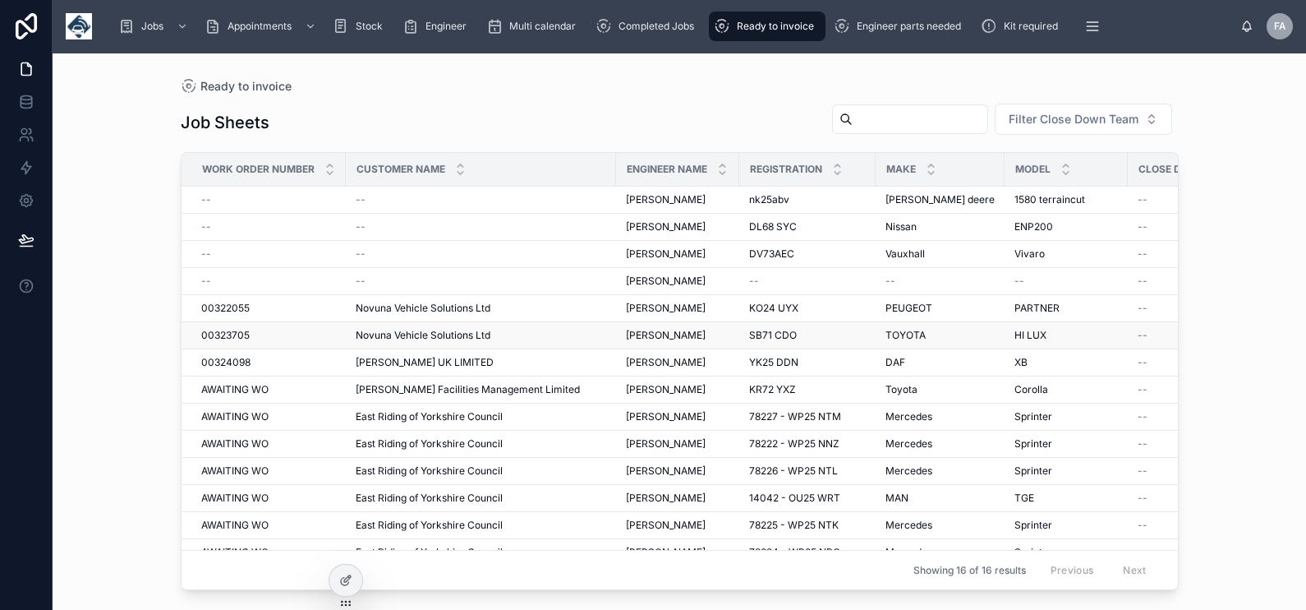
click at [222, 329] on span "00323705" at bounding box center [225, 335] width 48 height 13
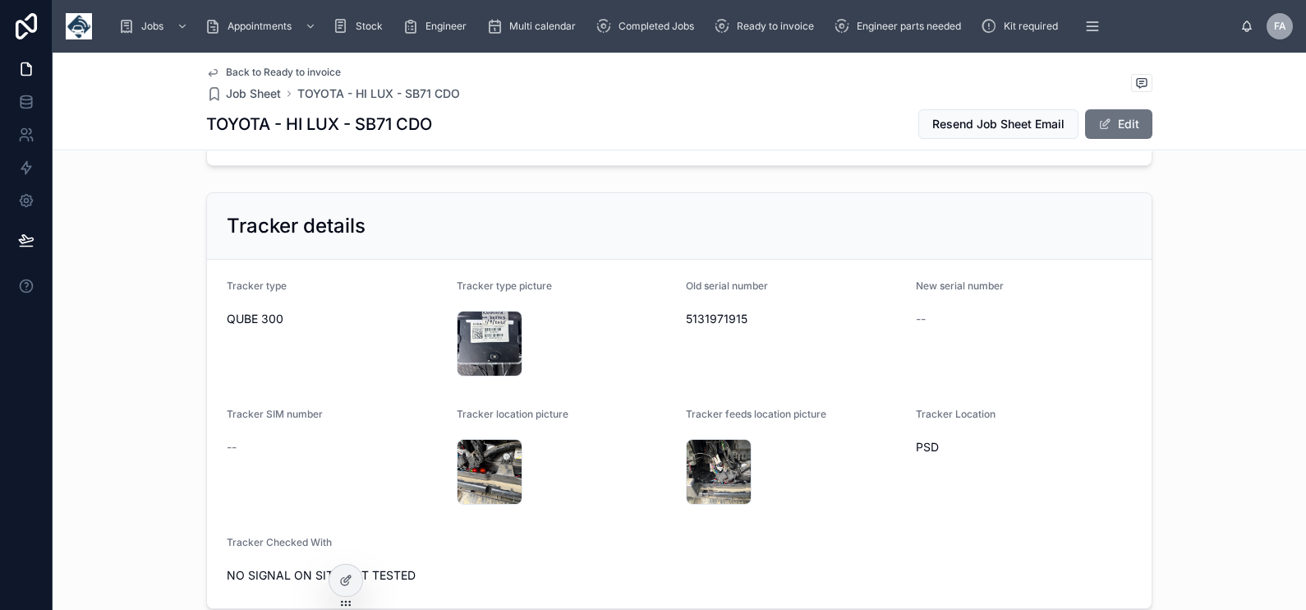
scroll to position [1027, 0]
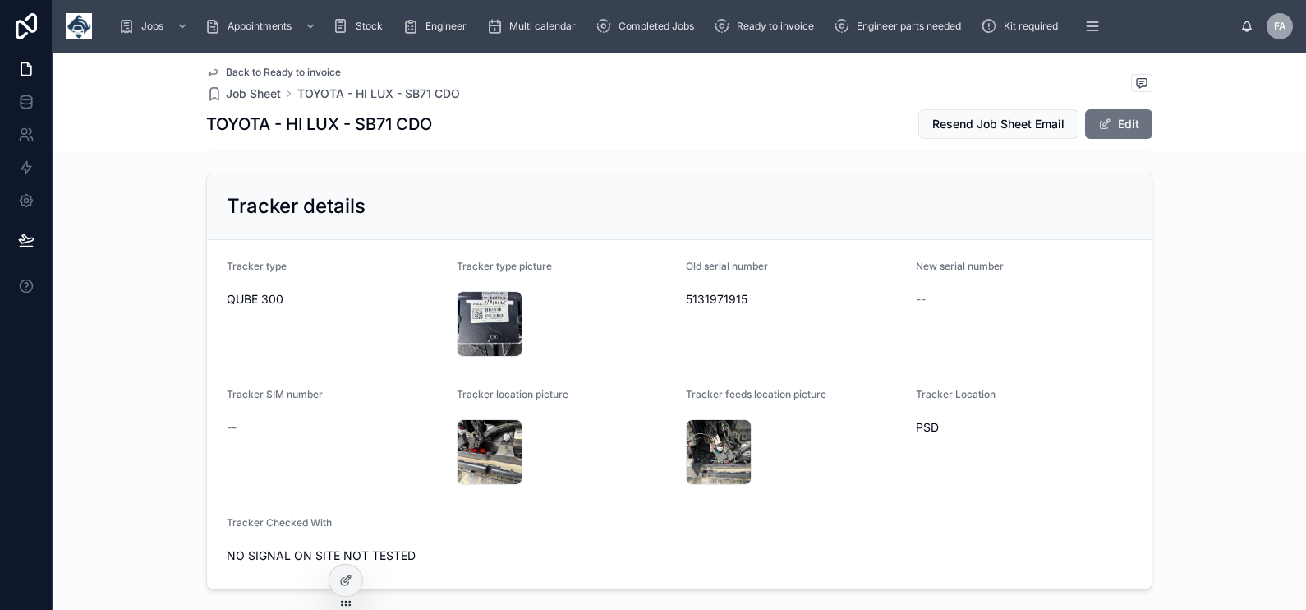
click at [689, 294] on span "5131971915" at bounding box center [794, 299] width 217 height 16
click at [466, 311] on div "IMG_8157 .jpeg" at bounding box center [490, 324] width 66 height 66
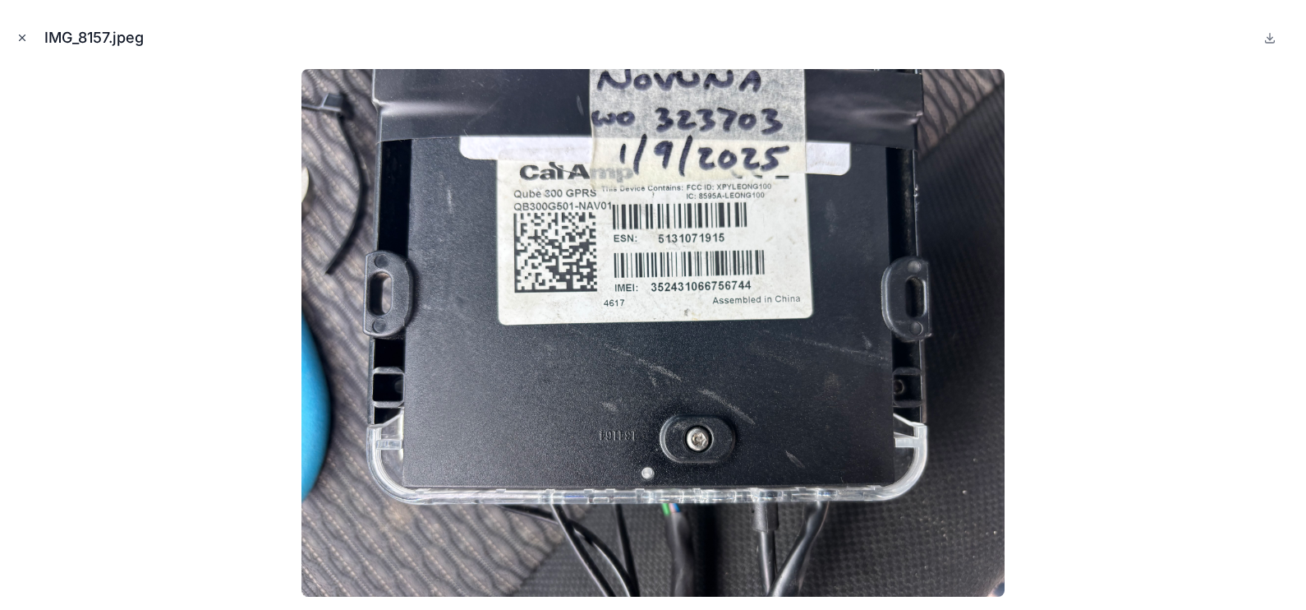
click at [20, 39] on icon "Close modal" at bounding box center [23, 38] width 6 height 6
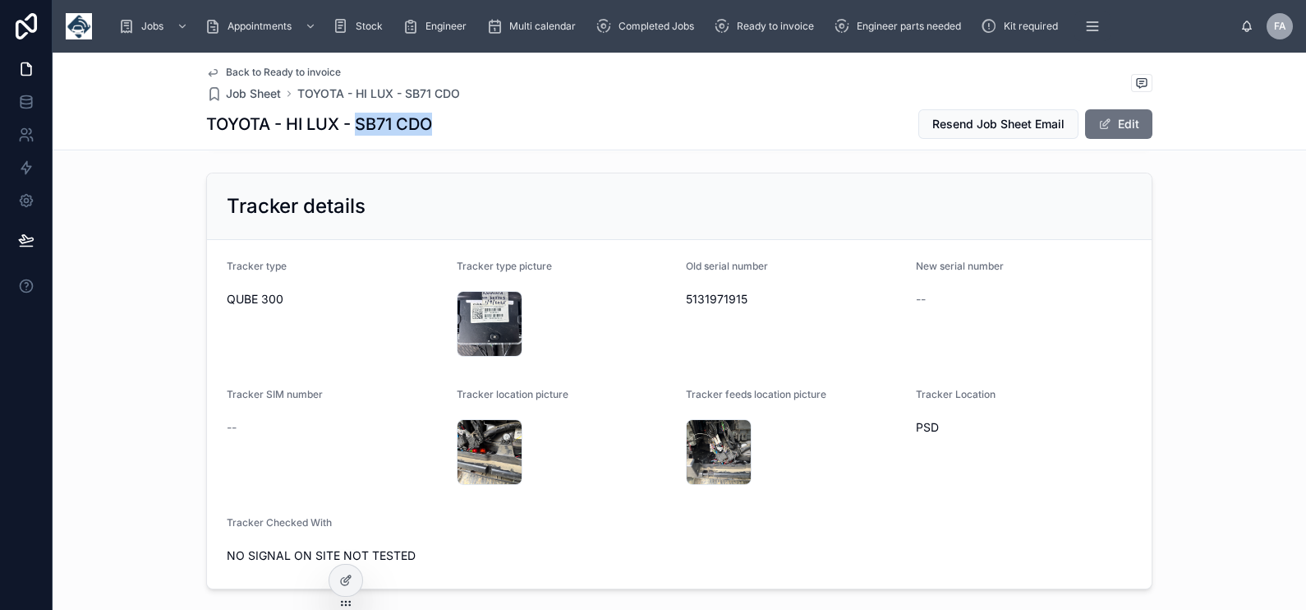
drag, startPoint x: 352, startPoint y: 119, endPoint x: 425, endPoint y: 119, distance: 73.1
click at [425, 119] on h1 "TOYOTA - HI LUX - SB71 CDO" at bounding box center [319, 124] width 226 height 23
drag, startPoint x: 1122, startPoint y: 131, endPoint x: 880, endPoint y: 223, distance: 259.2
click at [1122, 131] on button "Edit" at bounding box center [1118, 124] width 67 height 30
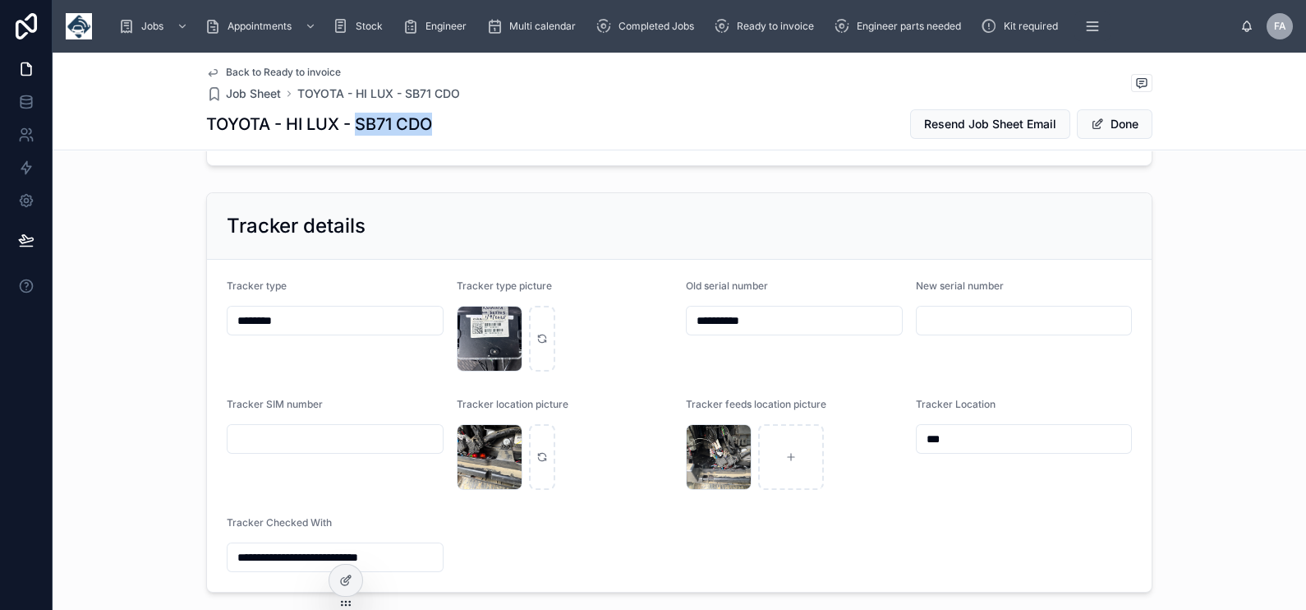
scroll to position [1059, 0]
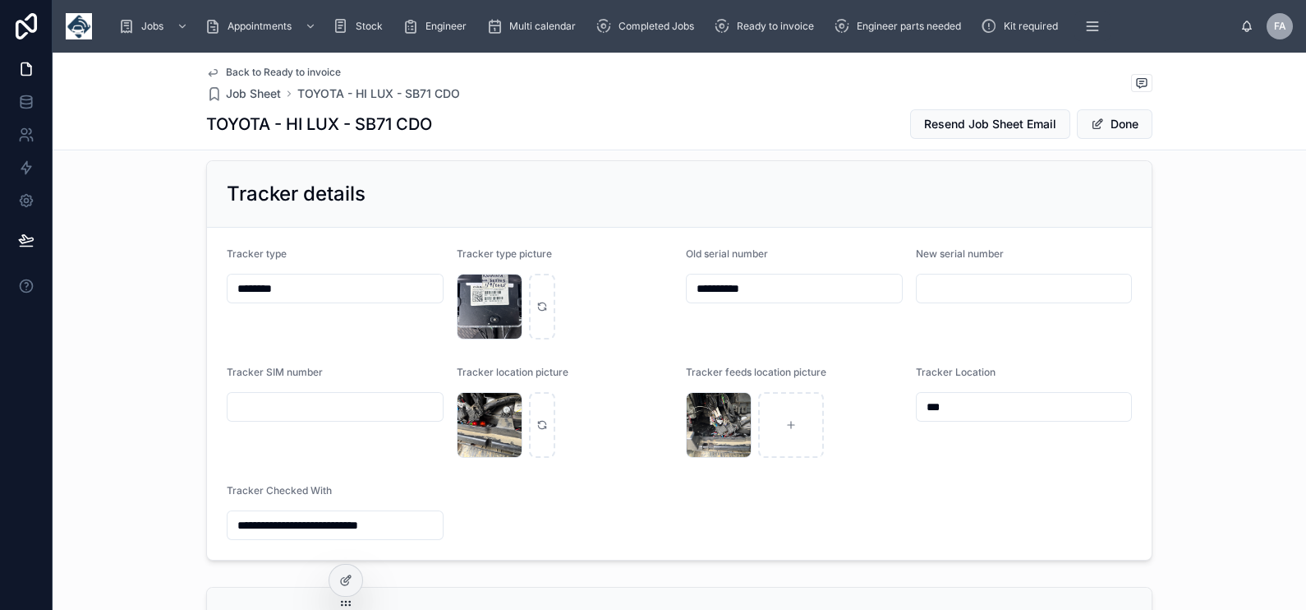
click at [723, 283] on input "**********" at bounding box center [794, 288] width 215 height 23
click at [719, 285] on input "**********" at bounding box center [794, 288] width 215 height 23
type input "**********"
click at [1093, 128] on span at bounding box center [1097, 123] width 13 height 13
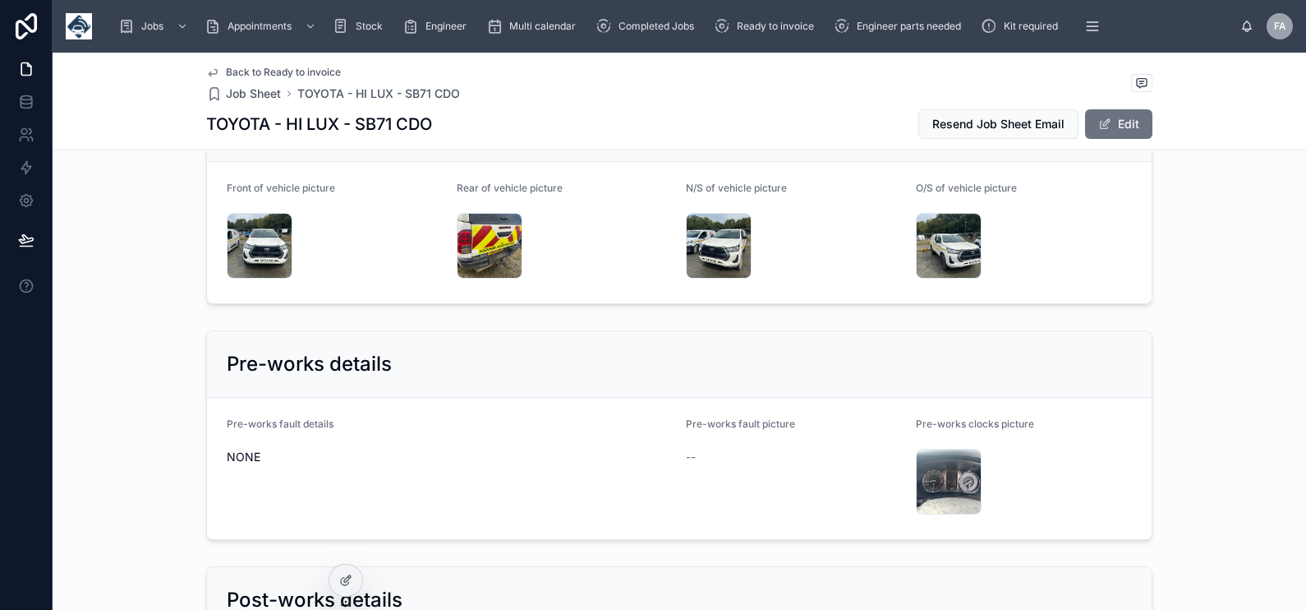
scroll to position [2669, 0]
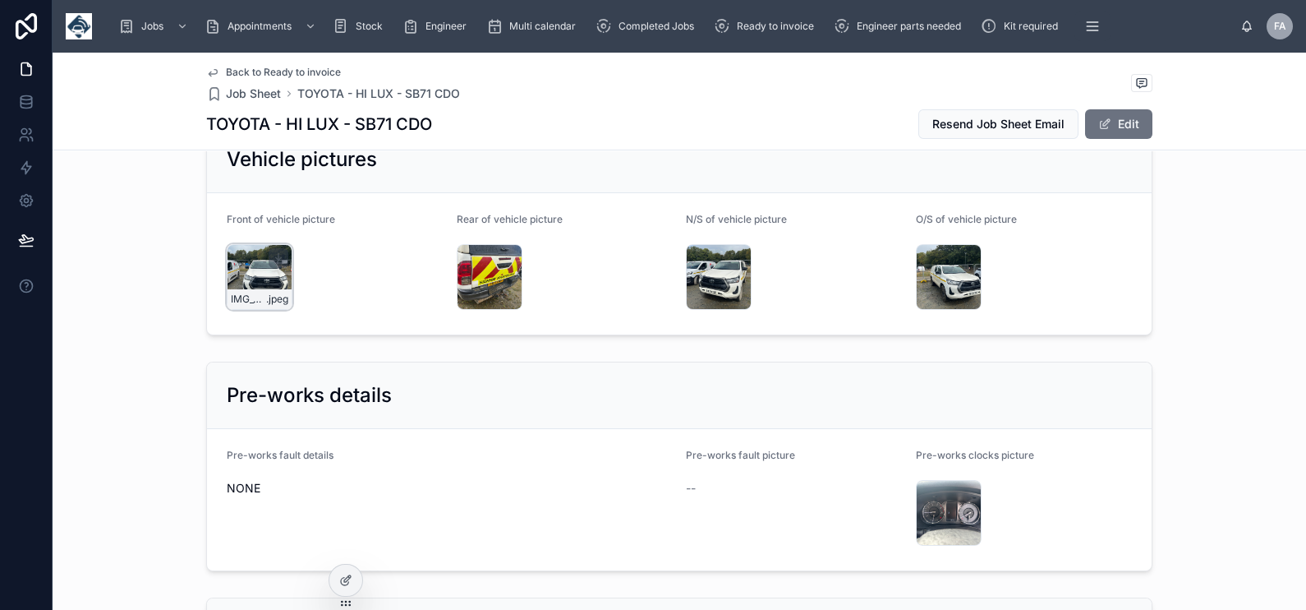
click at [258, 255] on div "IMG_8152 .jpeg" at bounding box center [260, 277] width 66 height 66
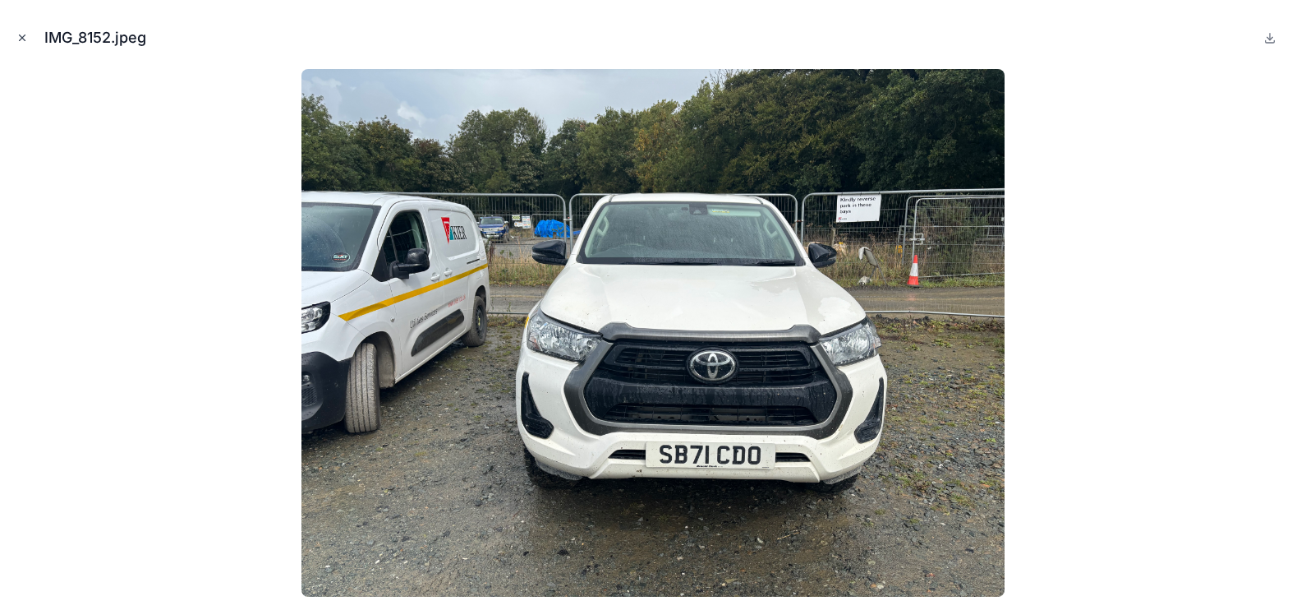
click at [21, 41] on icon "Close modal" at bounding box center [22, 38] width 12 height 12
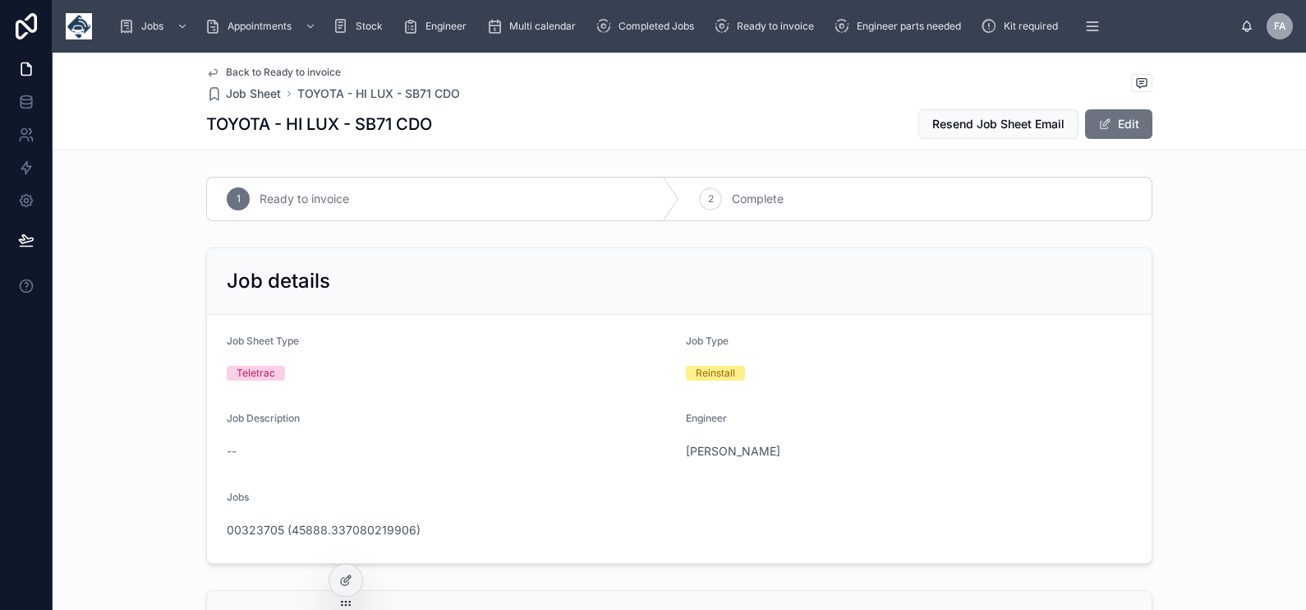
scroll to position [308, 0]
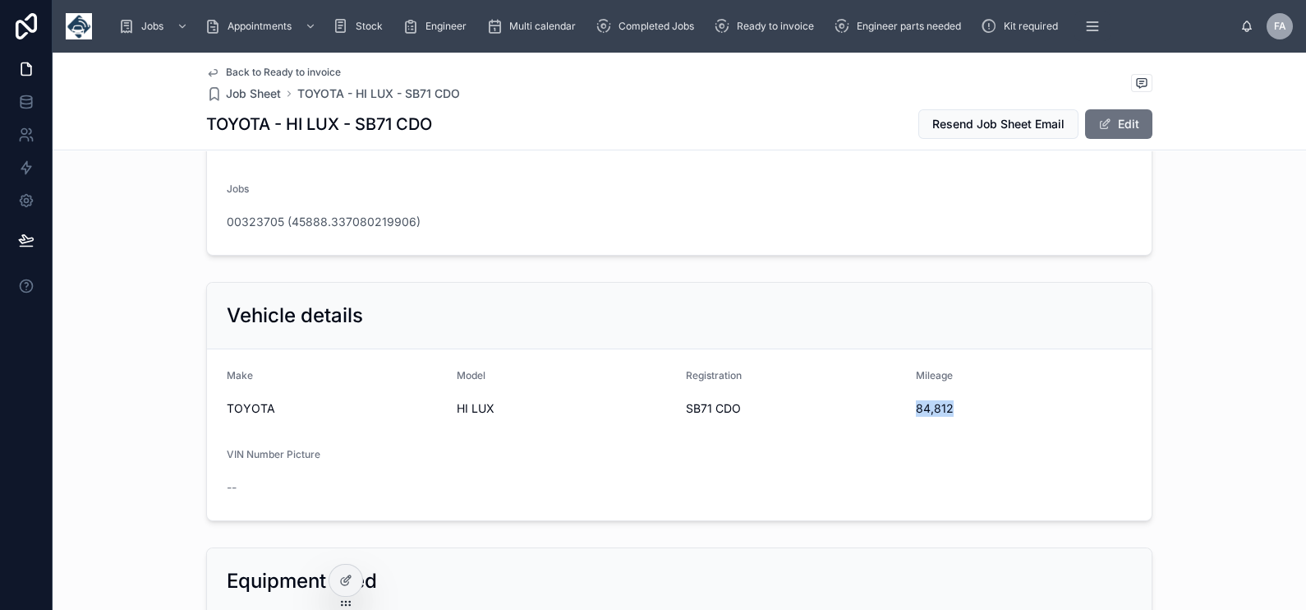
drag, startPoint x: 908, startPoint y: 407, endPoint x: 949, endPoint y: 412, distance: 41.4
click at [949, 412] on span "84,812" at bounding box center [1024, 408] width 217 height 16
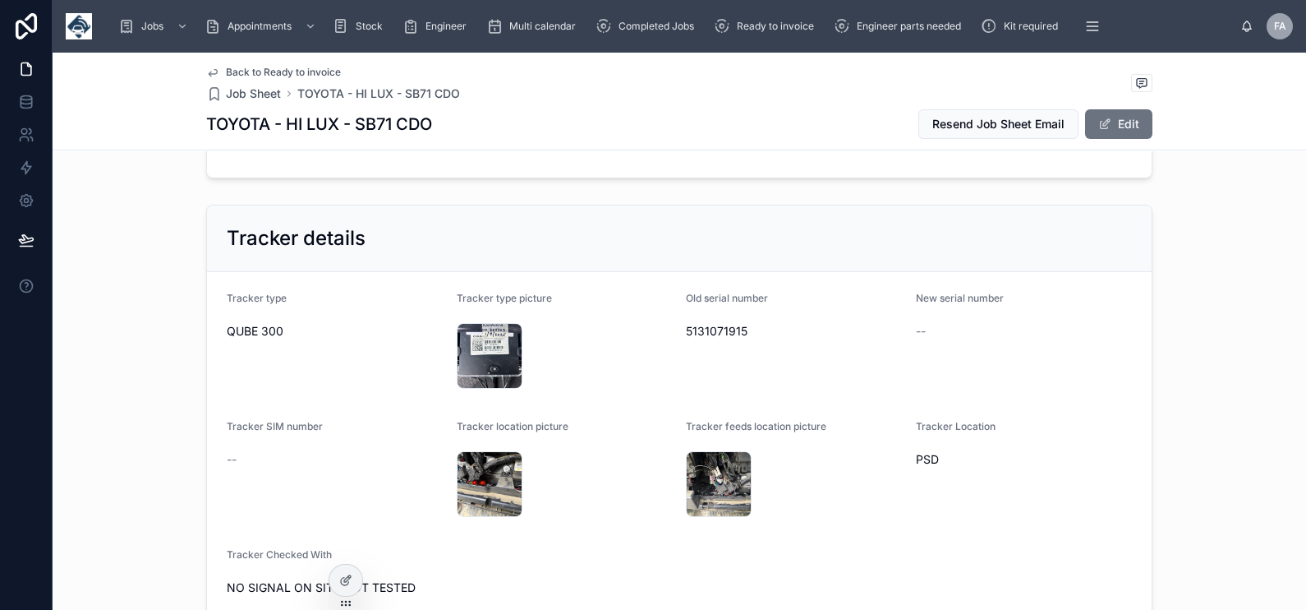
scroll to position [1027, 0]
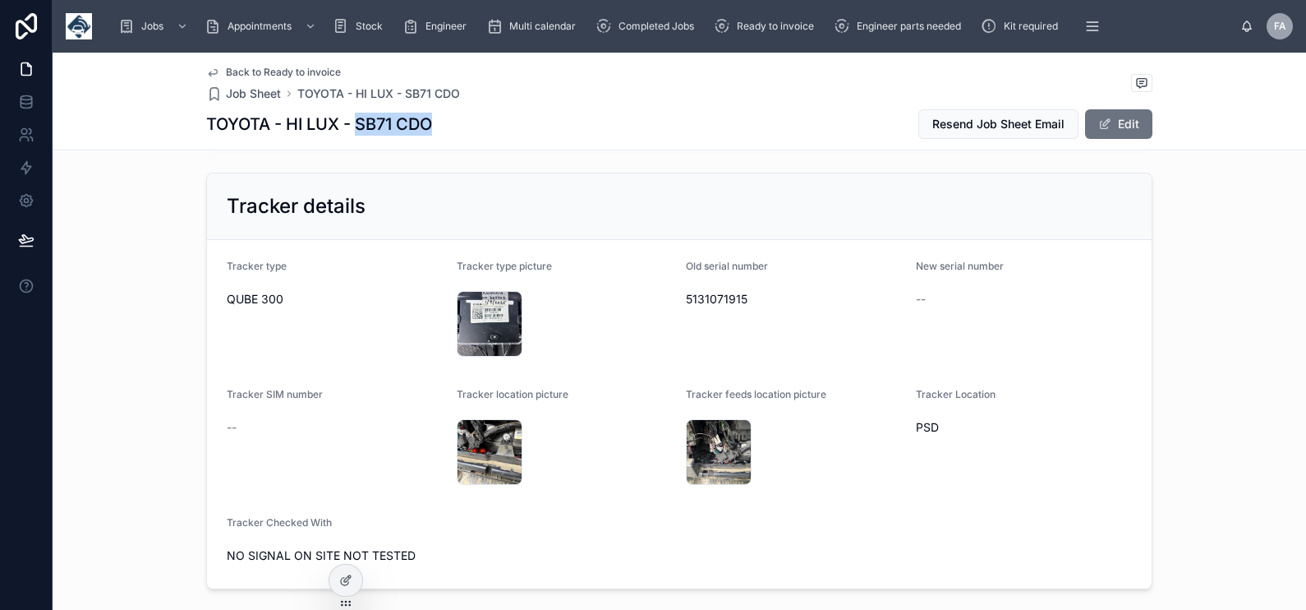
drag, startPoint x: 351, startPoint y: 124, endPoint x: 431, endPoint y: 116, distance: 80.9
click at [431, 116] on div "TOYOTA - HI LUX - SB71 CDO Resend Job Sheet Email Edit" at bounding box center [679, 123] width 946 height 31
click at [699, 300] on span "5131071915" at bounding box center [794, 299] width 217 height 16
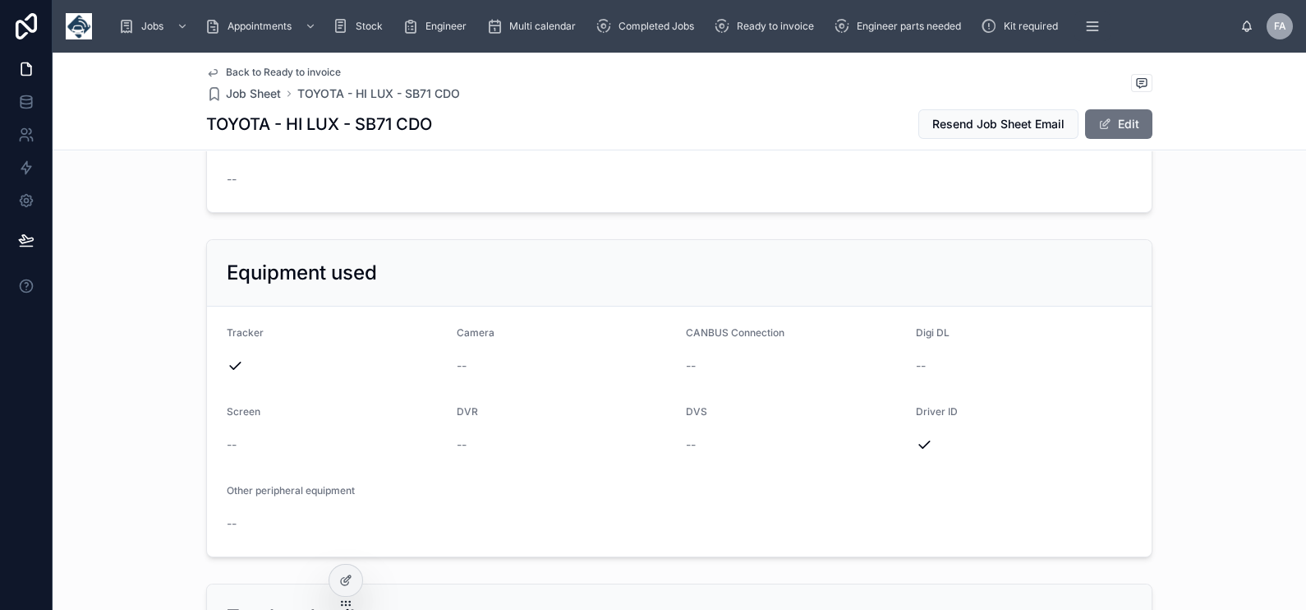
scroll to position [616, 0]
click at [1137, 136] on button "Edit" at bounding box center [1118, 124] width 67 height 30
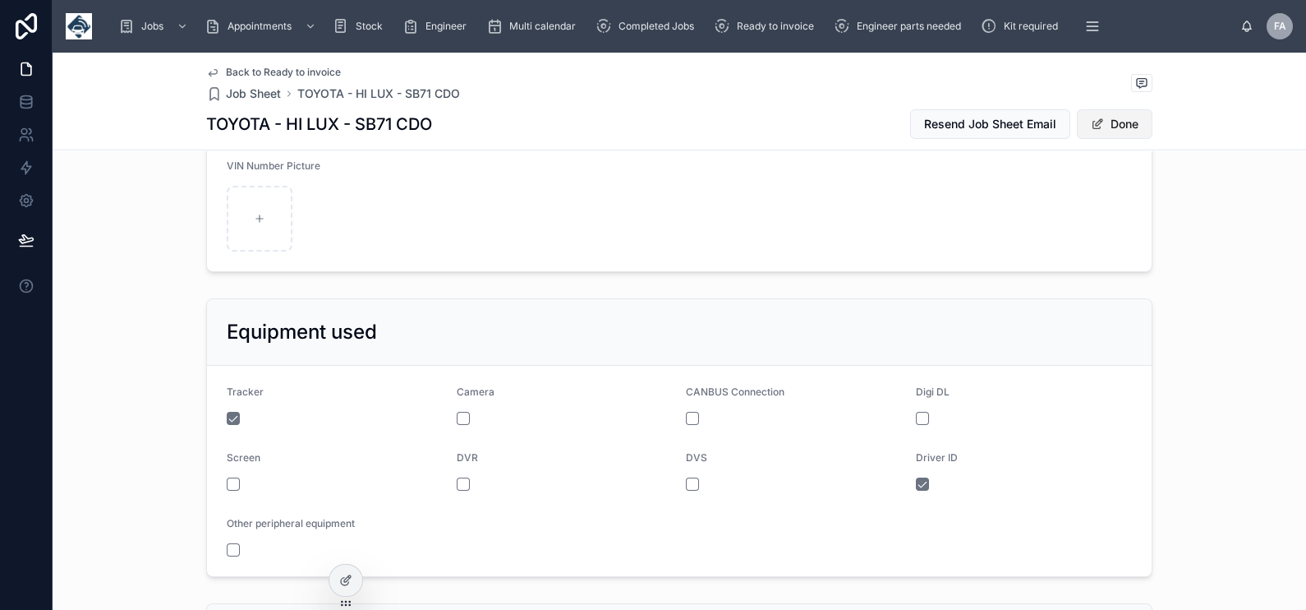
scroll to position [632, 0]
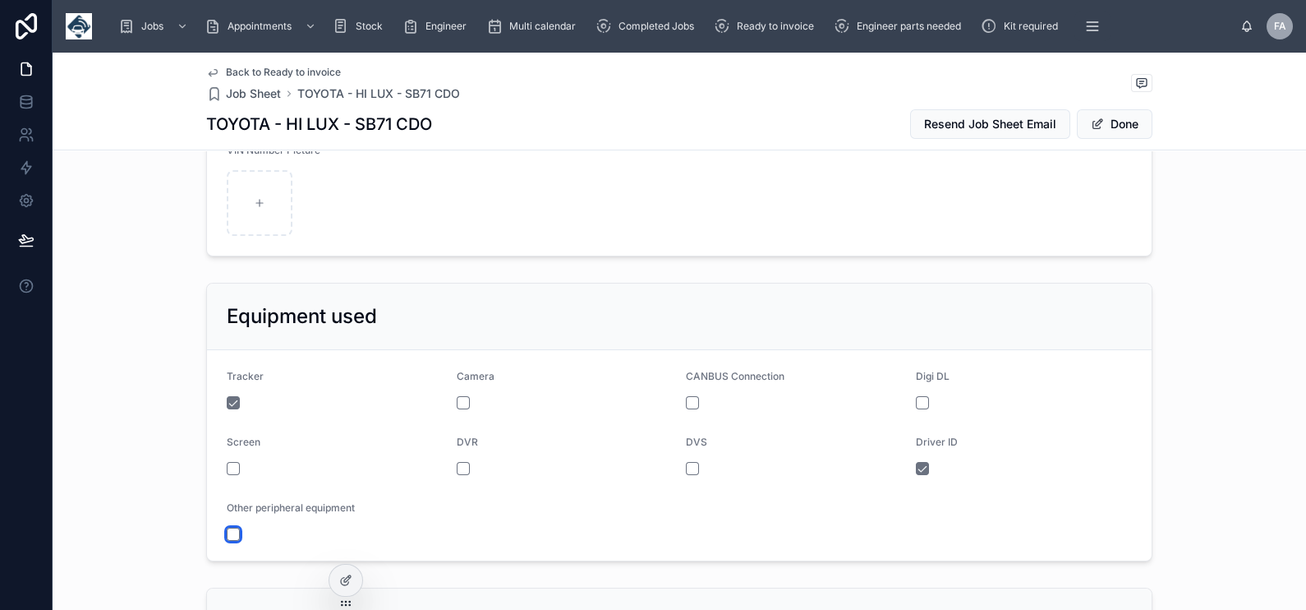
click at [227, 534] on button "button" at bounding box center [233, 533] width 13 height 13
click at [1097, 126] on button "Done" at bounding box center [1115, 124] width 76 height 30
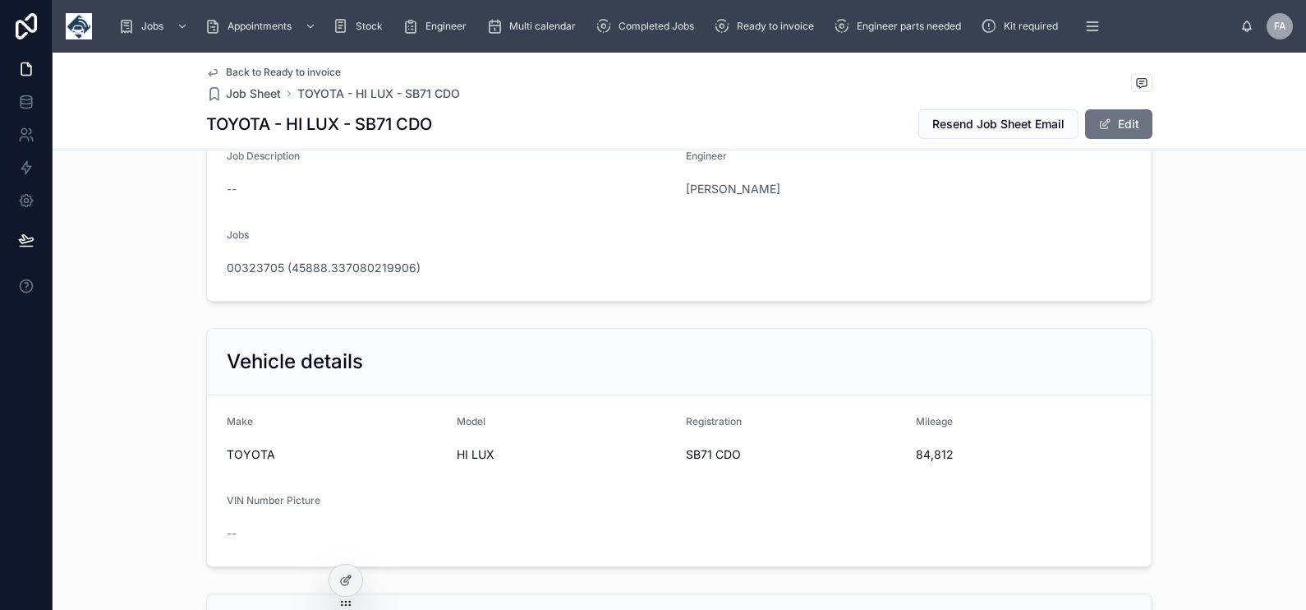
scroll to position [205, 0]
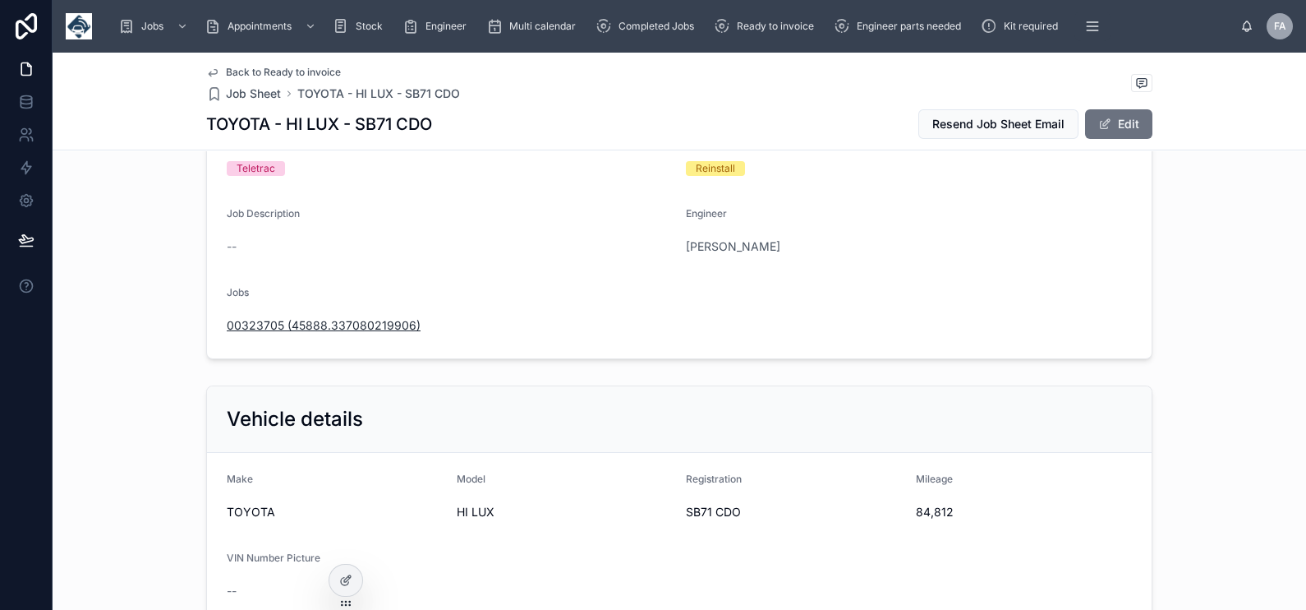
click at [371, 321] on span "00323705 (45888.337080219906)" at bounding box center [324, 325] width 194 height 16
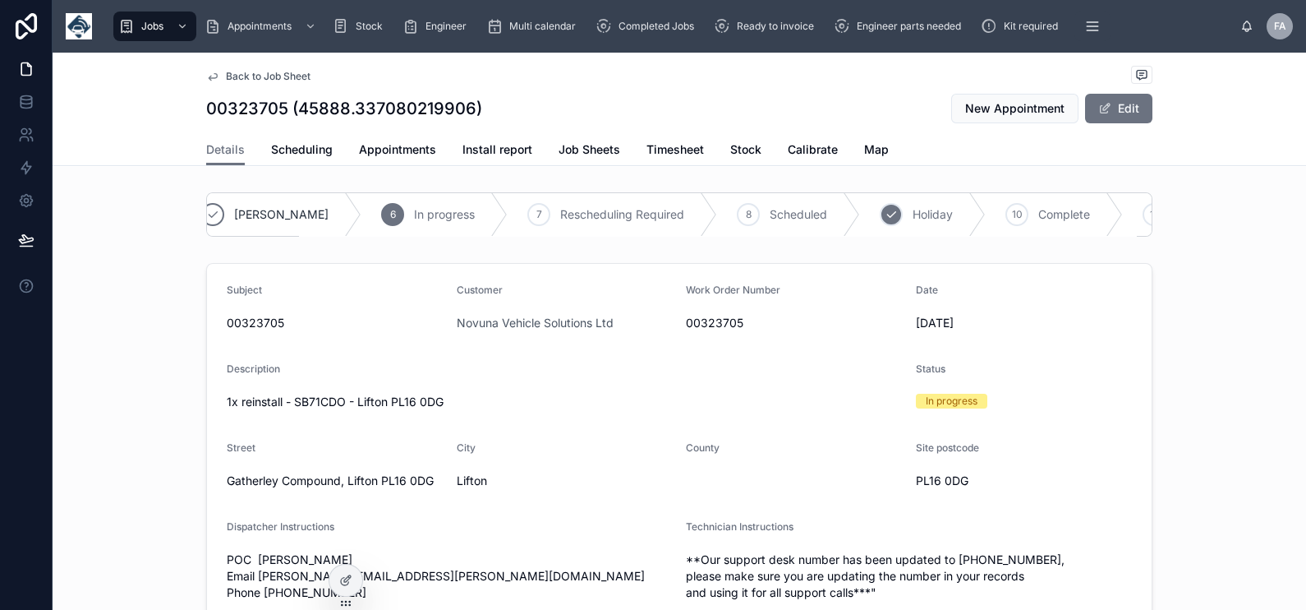
scroll to position [0, 340]
click at [993, 209] on div "10" at bounding box center [1004, 214] width 23 height 23
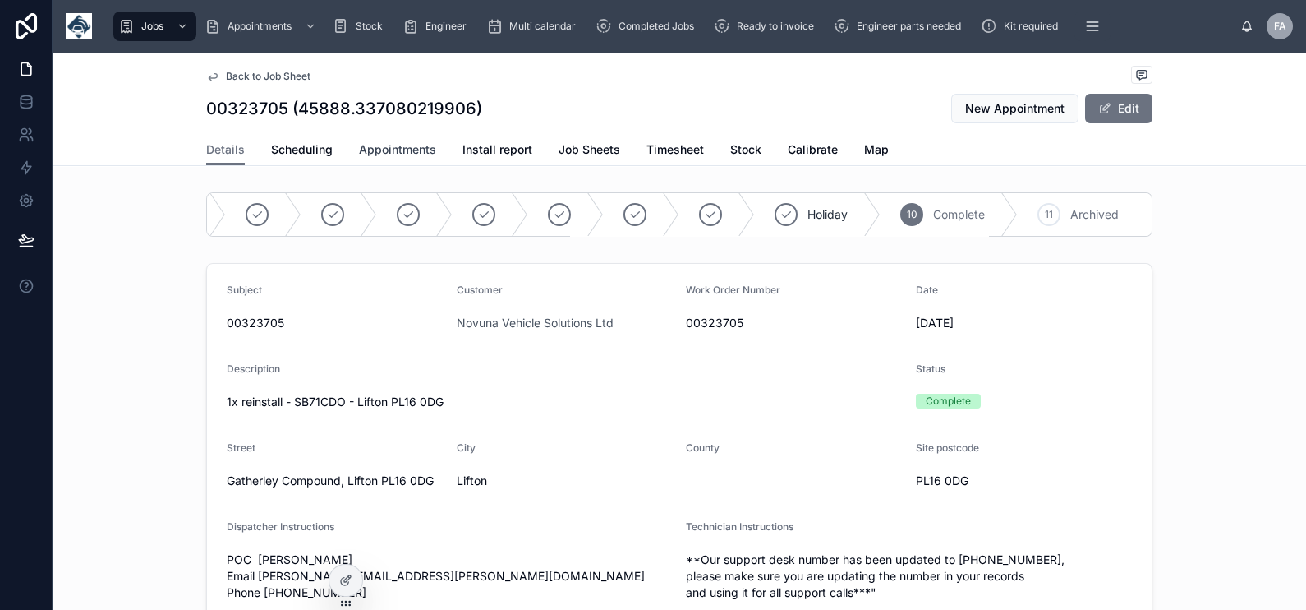
click at [401, 146] on span "Appointments" at bounding box center [397, 149] width 77 height 16
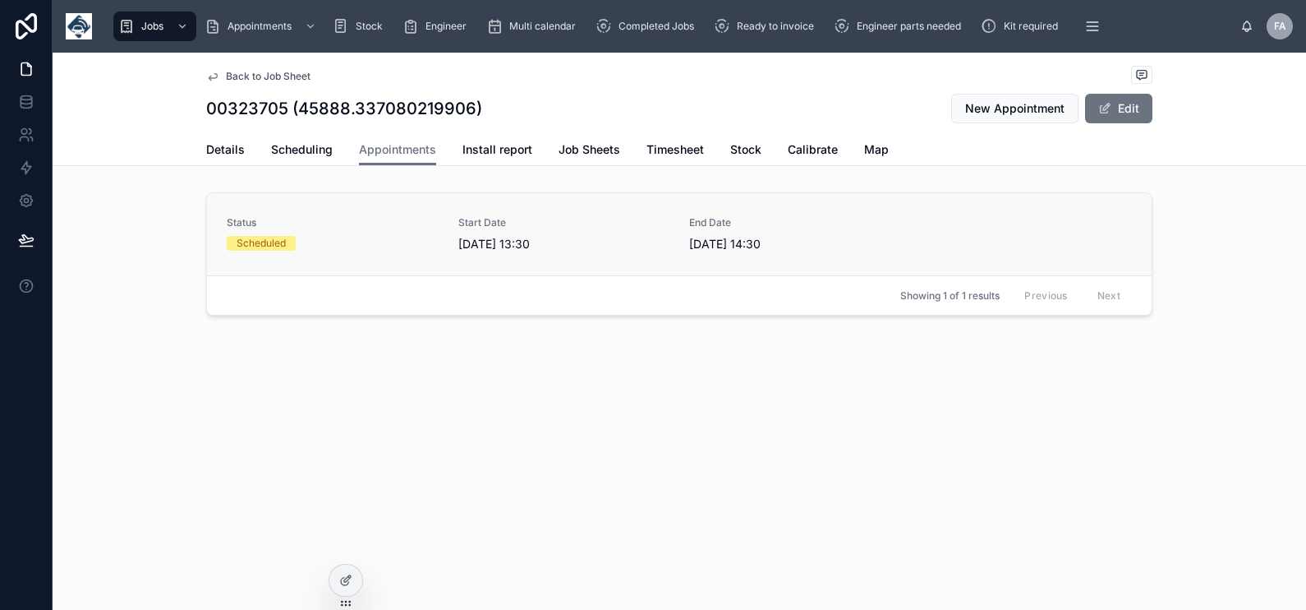
click at [318, 240] on div "Scheduled" at bounding box center [333, 243] width 212 height 15
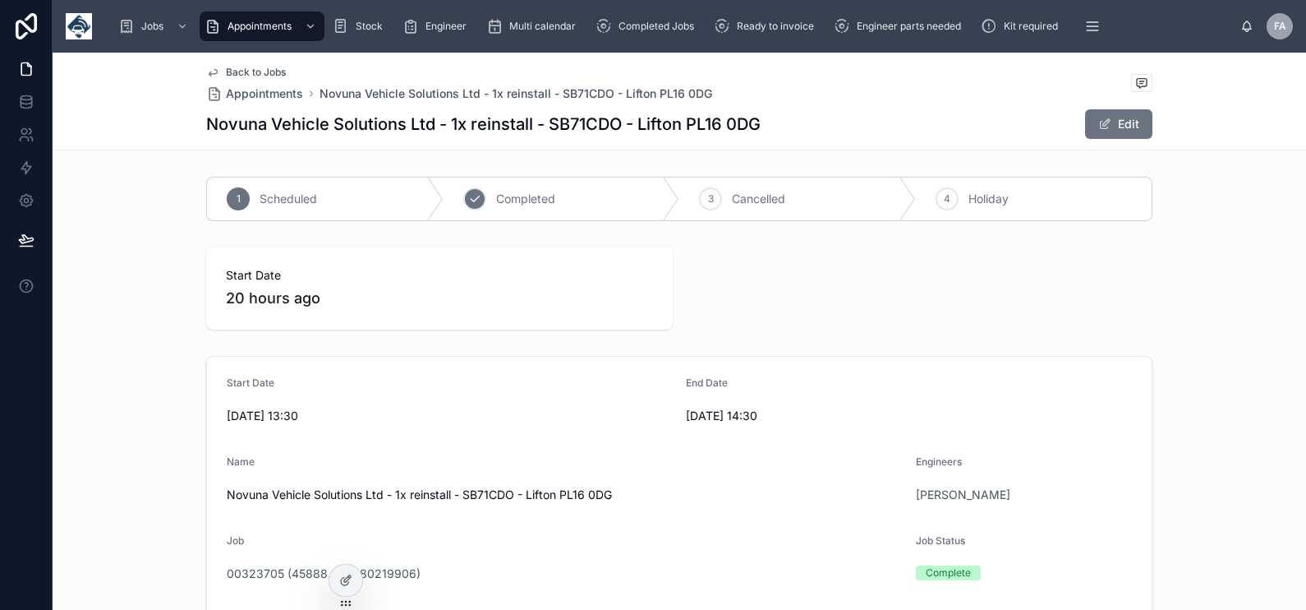
click at [468, 200] on icon at bounding box center [474, 198] width 13 height 13
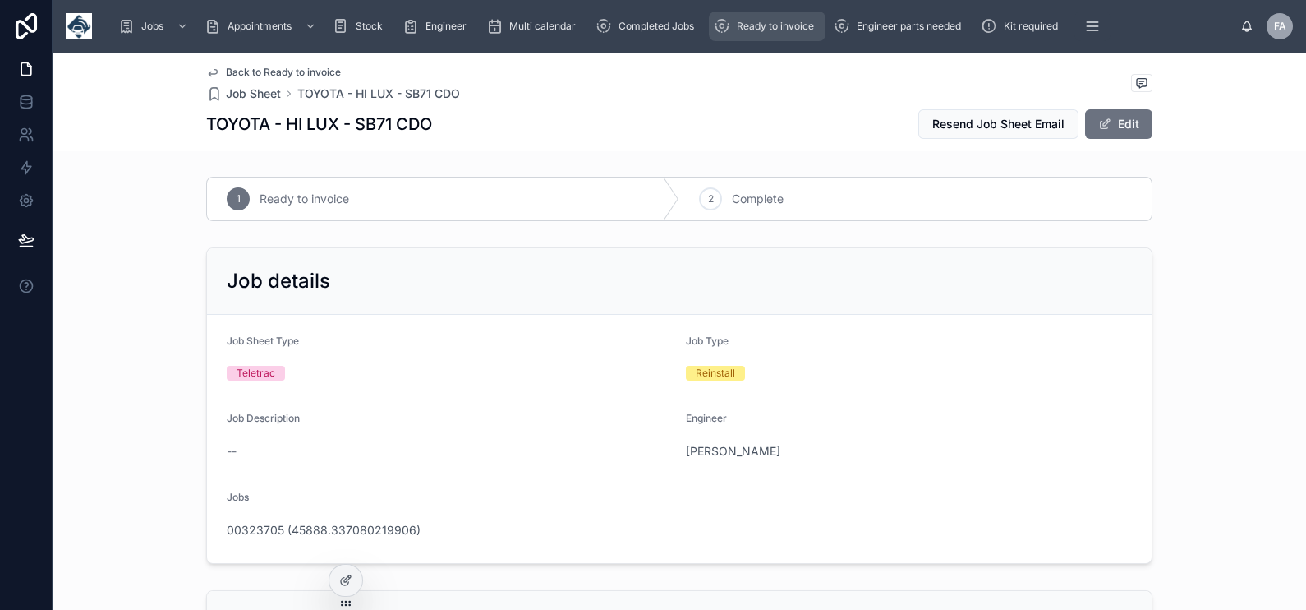
click at [726, 25] on icon "scrollable content" at bounding box center [722, 26] width 16 height 16
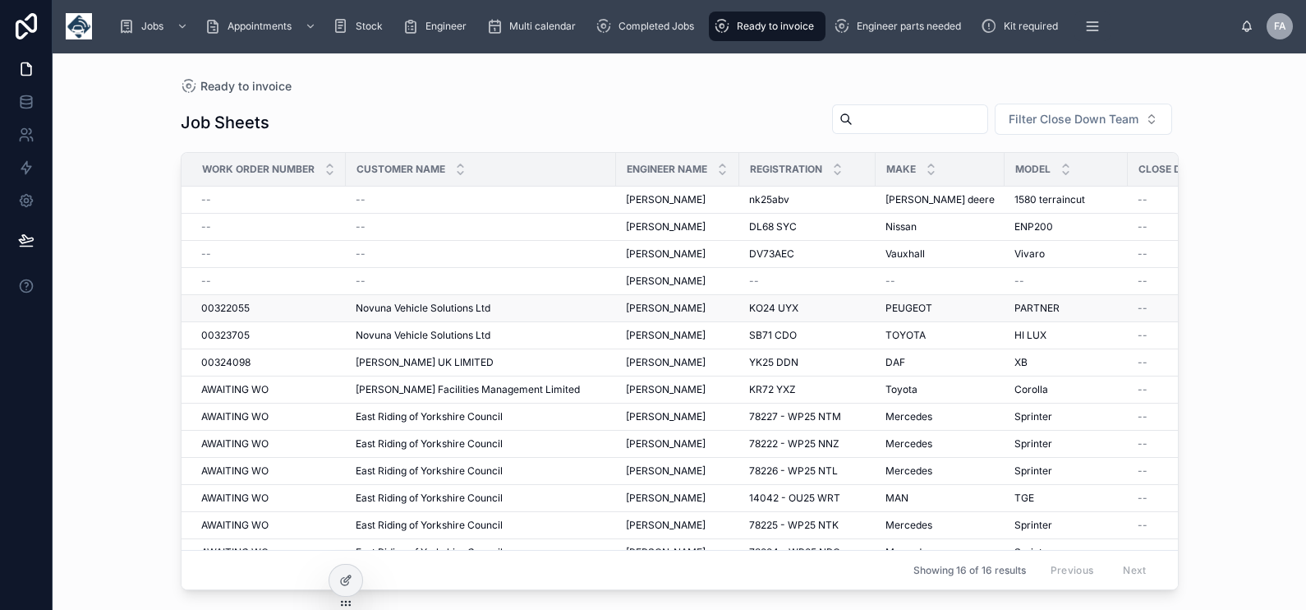
click at [231, 302] on span "00322055" at bounding box center [225, 308] width 48 height 13
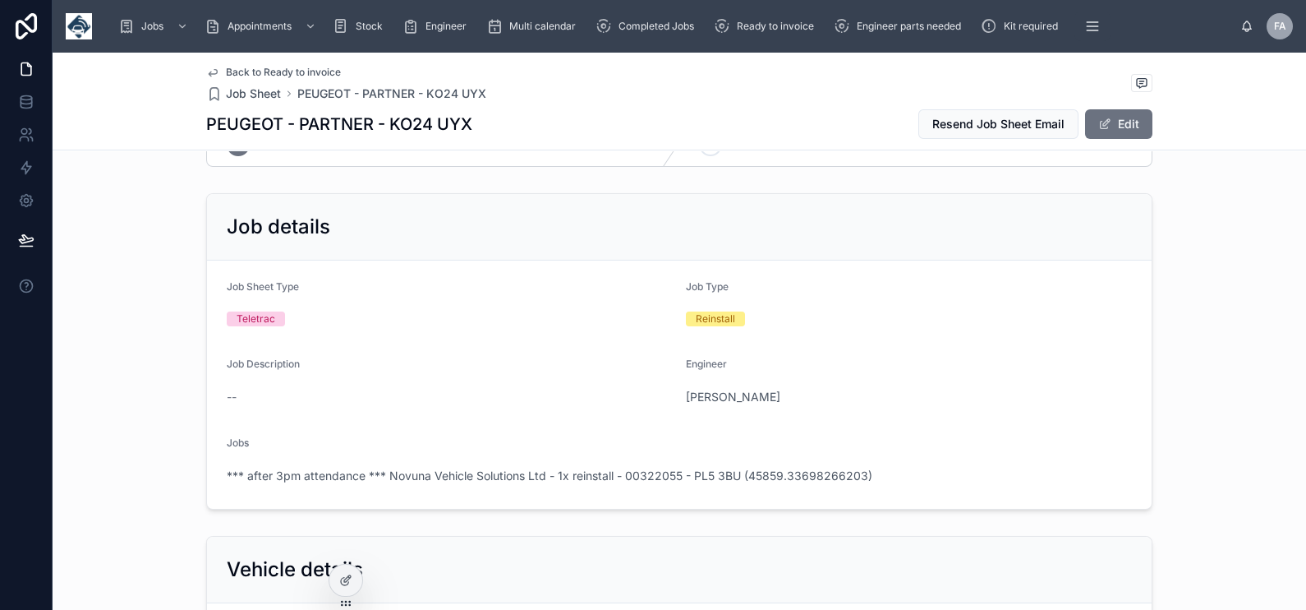
scroll to position [410, 0]
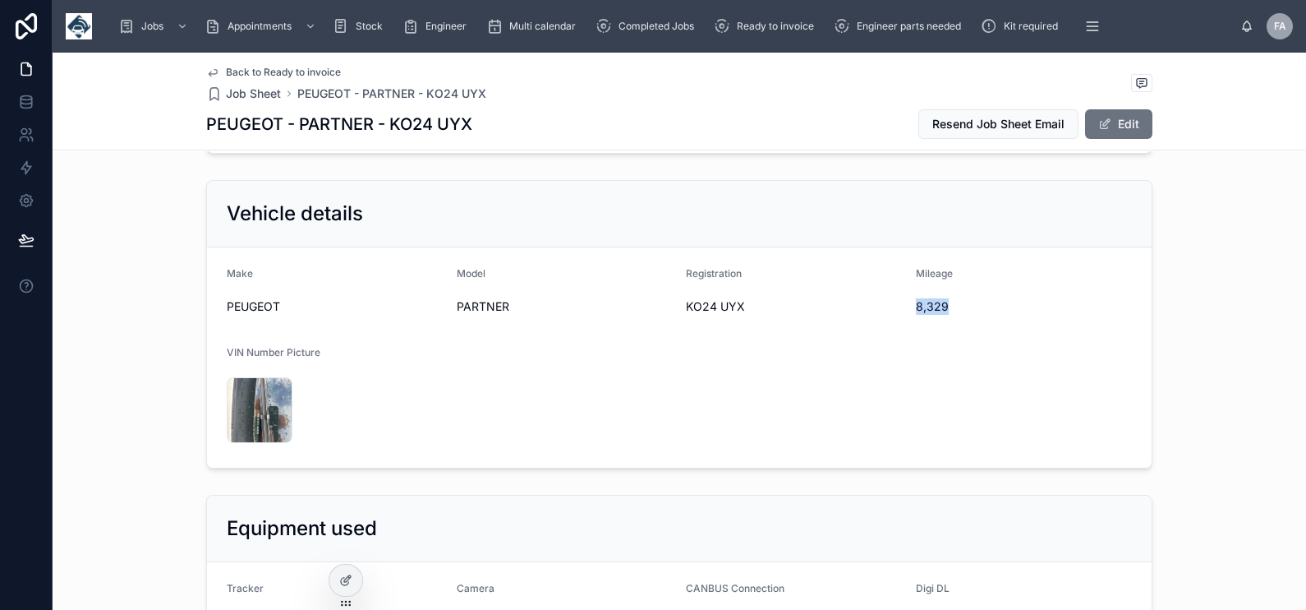
drag, startPoint x: 905, startPoint y: 303, endPoint x: 941, endPoint y: 305, distance: 36.2
click at [941, 305] on form "Make PEUGEOT Model PARTNER Registration KO24 UYX Mileage 8,329 VIN Number Pictu…" at bounding box center [679, 357] width 945 height 220
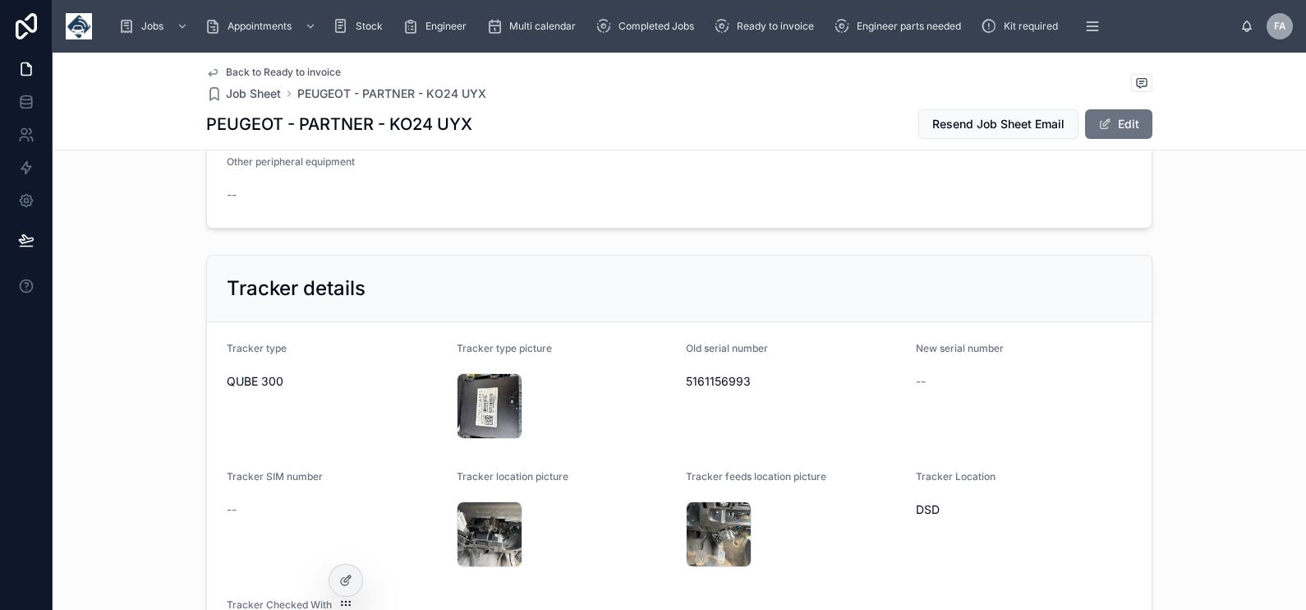
scroll to position [1027, 0]
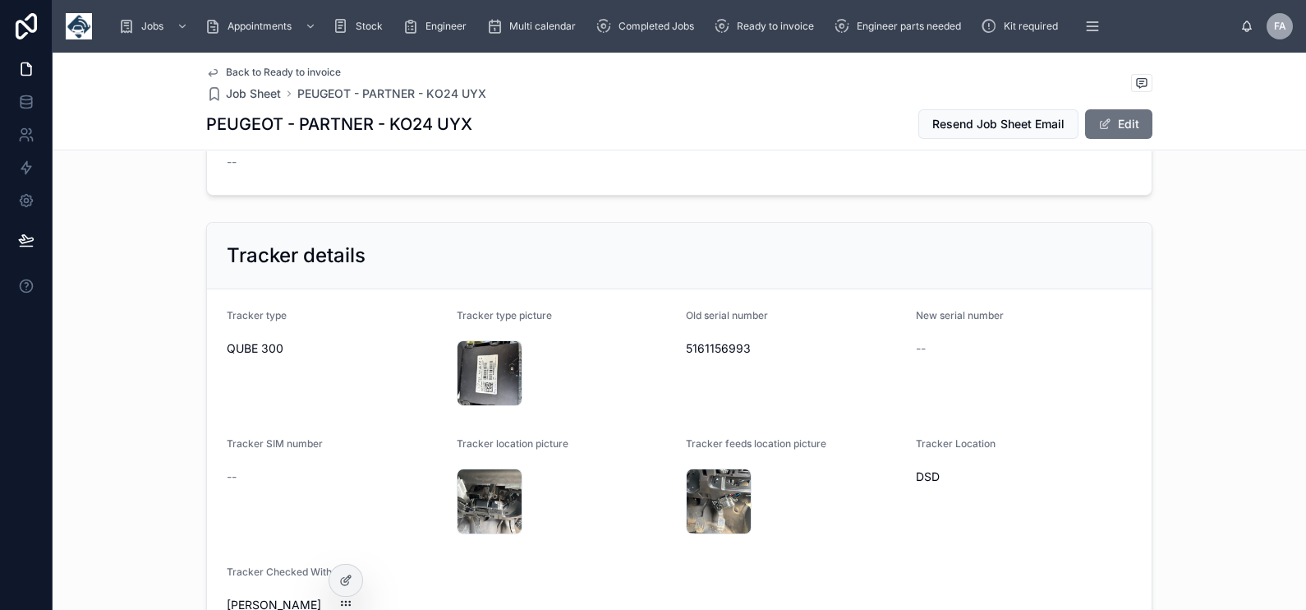
click at [692, 352] on span "5161156993" at bounding box center [794, 348] width 217 height 16
drag, startPoint x: 382, startPoint y: 122, endPoint x: 469, endPoint y: 121, distance: 87.1
click at [469, 121] on div "PEUGEOT - PARTNER - KO24 UYX Resend Job Sheet Email Edit" at bounding box center [679, 123] width 946 height 31
drag, startPoint x: 469, startPoint y: 121, endPoint x: 493, endPoint y: 106, distance: 28.0
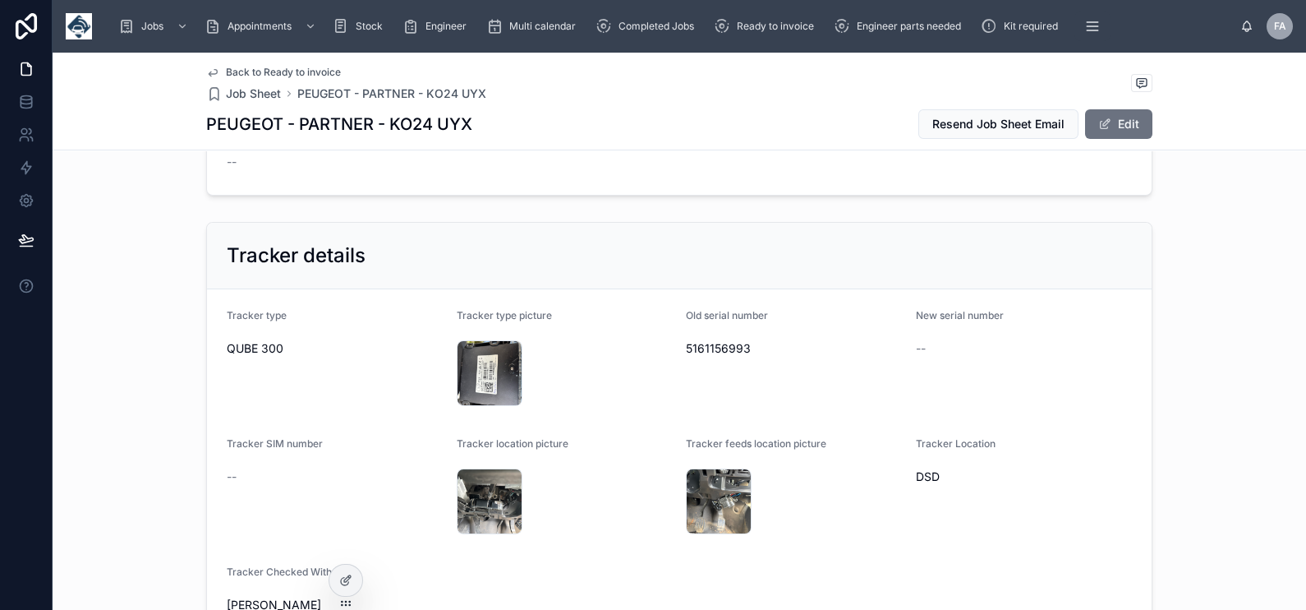
click at [481, 101] on div "Back to Ready to invoice Job Sheet PEUGEOT - PARTNER - KO24 UYX" at bounding box center [679, 84] width 946 height 36
drag, startPoint x: 385, startPoint y: 130, endPoint x: 487, endPoint y: 130, distance: 101.9
click at [487, 130] on div "PEUGEOT - PARTNER - KO24 UYX Resend Job Sheet Email Edit" at bounding box center [679, 123] width 946 height 31
click at [587, 276] on div "Tracker details" at bounding box center [679, 256] width 945 height 67
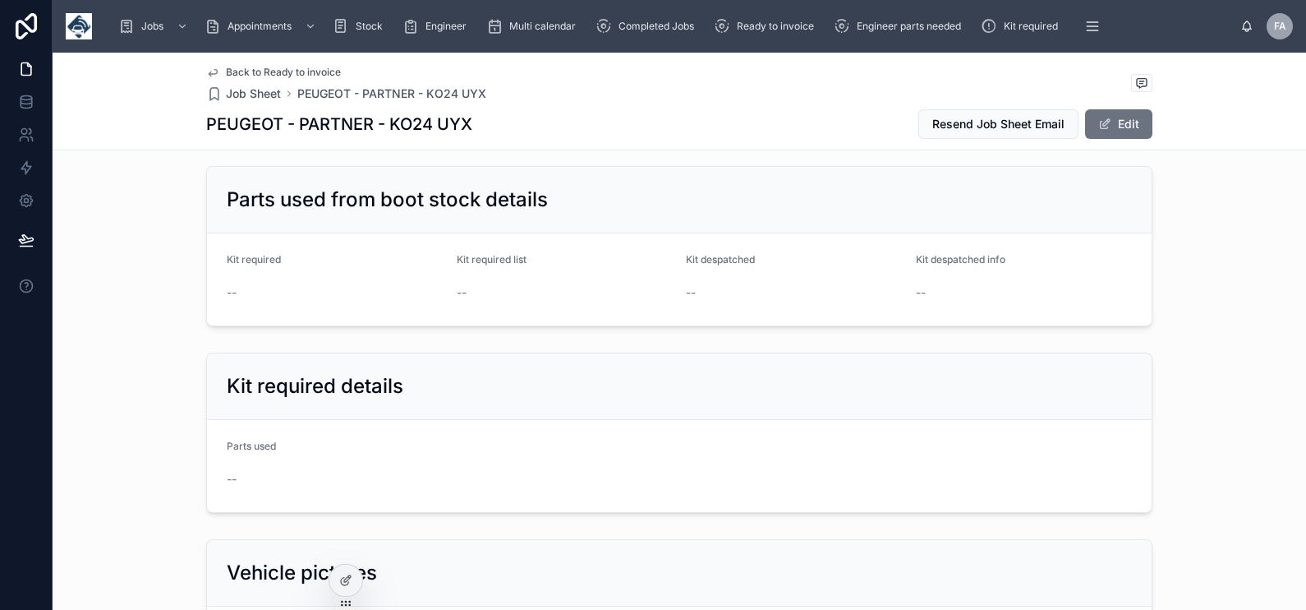
scroll to position [2772, 0]
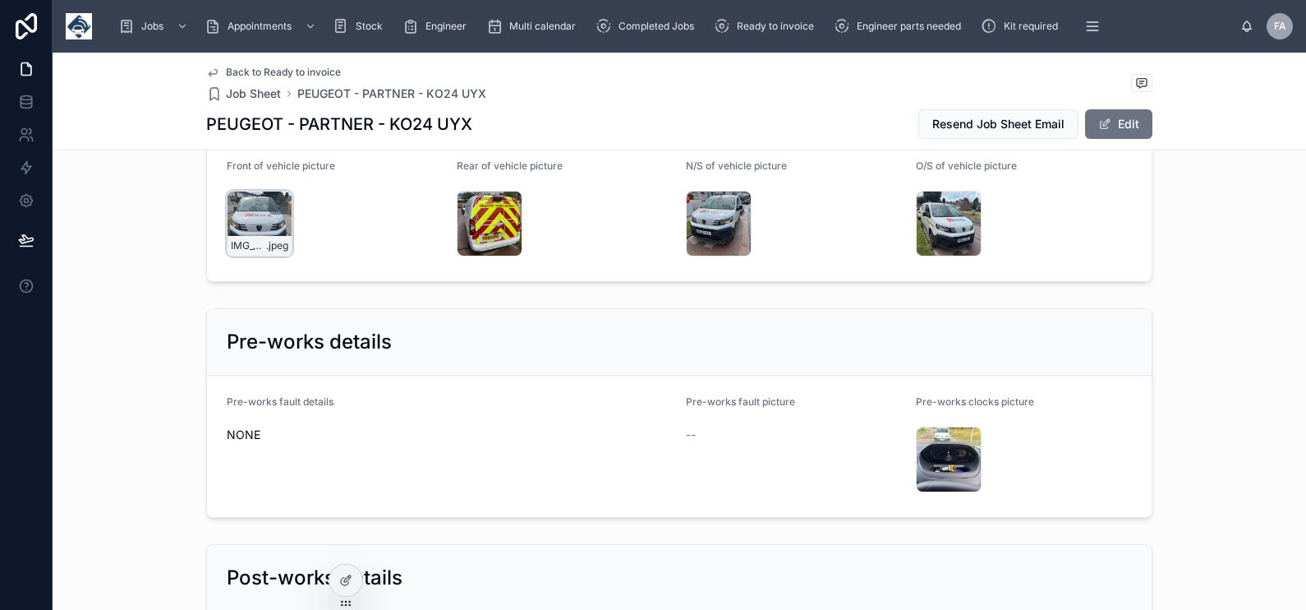
click at [240, 201] on div "IMG_8162 .jpeg" at bounding box center [260, 224] width 66 height 66
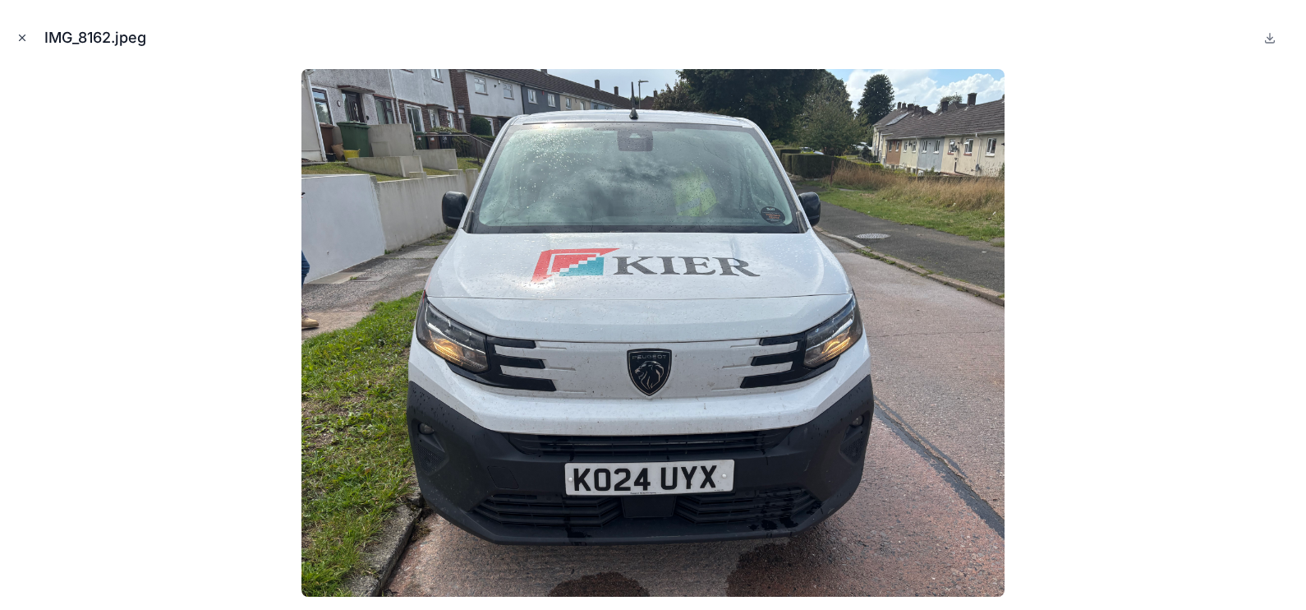
click at [20, 41] on icon "Close modal" at bounding box center [23, 38] width 6 height 6
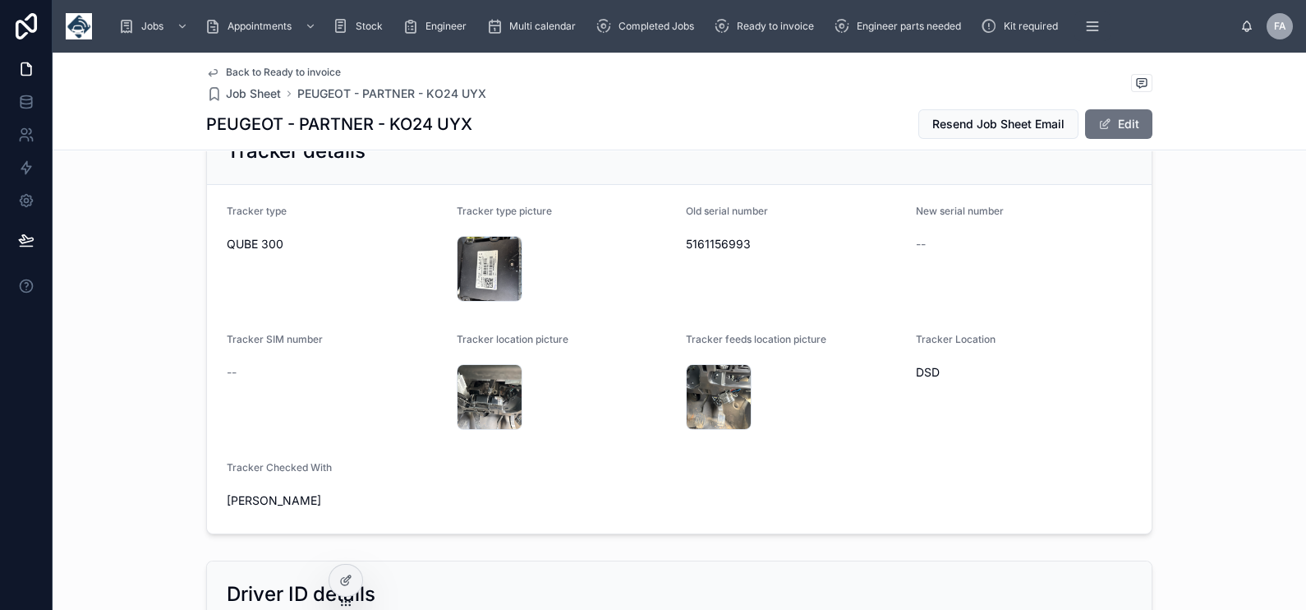
scroll to position [1130, 0]
click at [470, 274] on div "IMG_8168 .jpeg" at bounding box center [490, 270] width 66 height 66
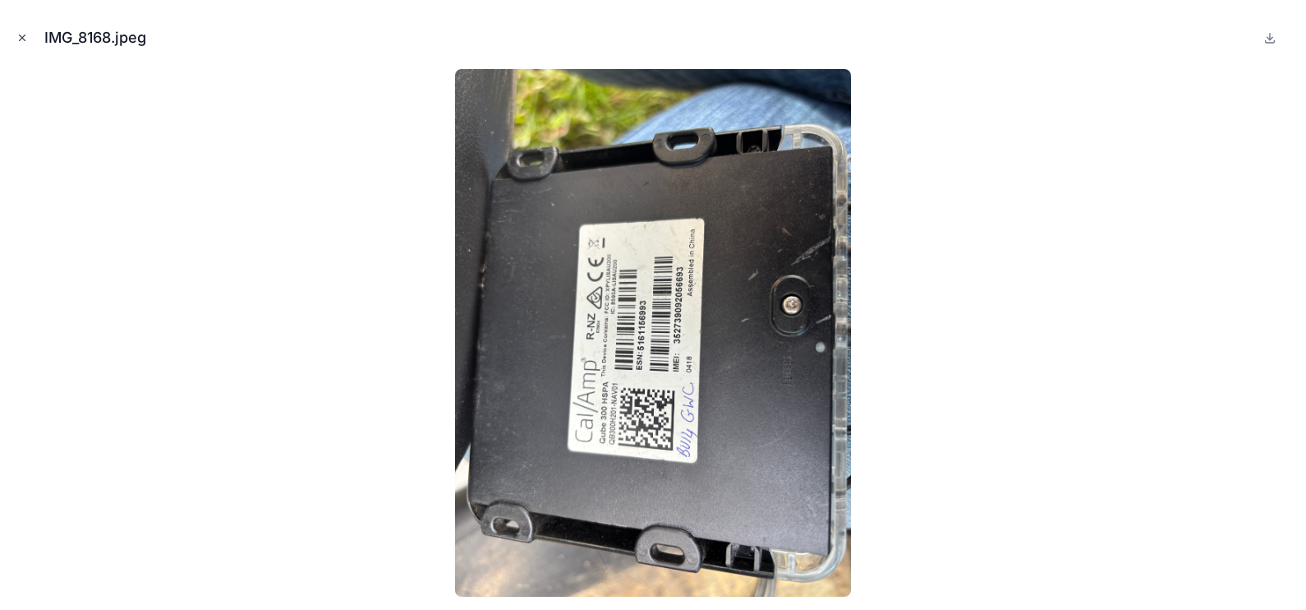
click at [20, 35] on icon "Close modal" at bounding box center [23, 38] width 6 height 6
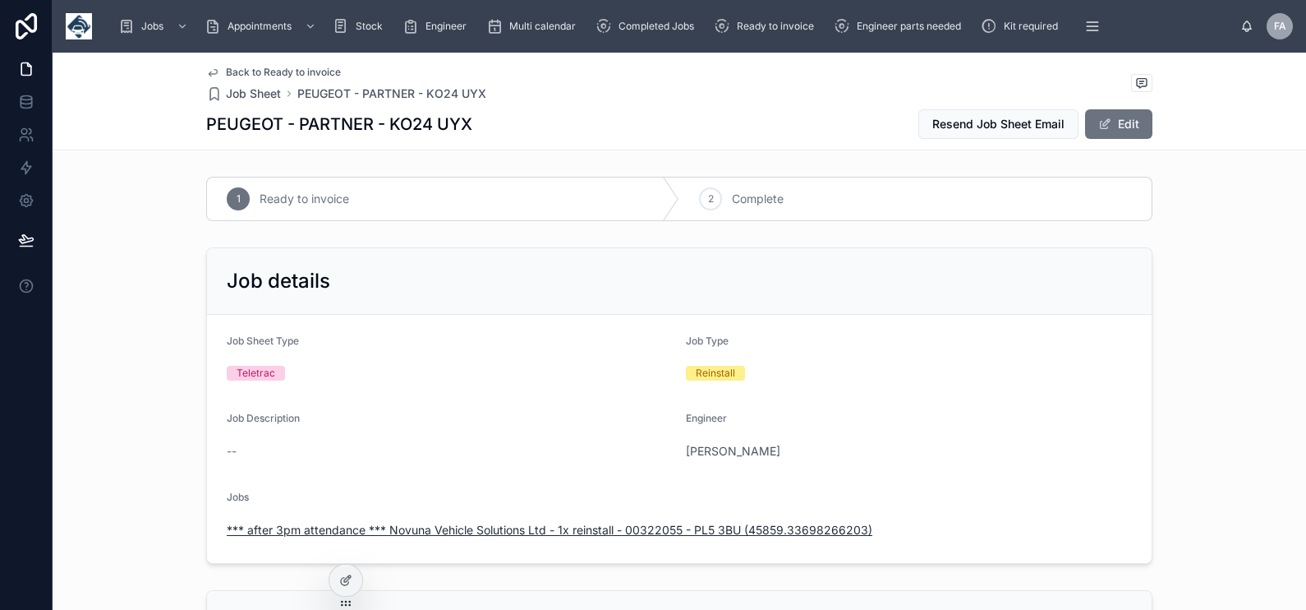
click at [458, 536] on span "*** after 3pm attendance *** Novuna Vehicle Solutions Ltd - 1x reinstall - 0032…" at bounding box center [550, 530] width 646 height 16
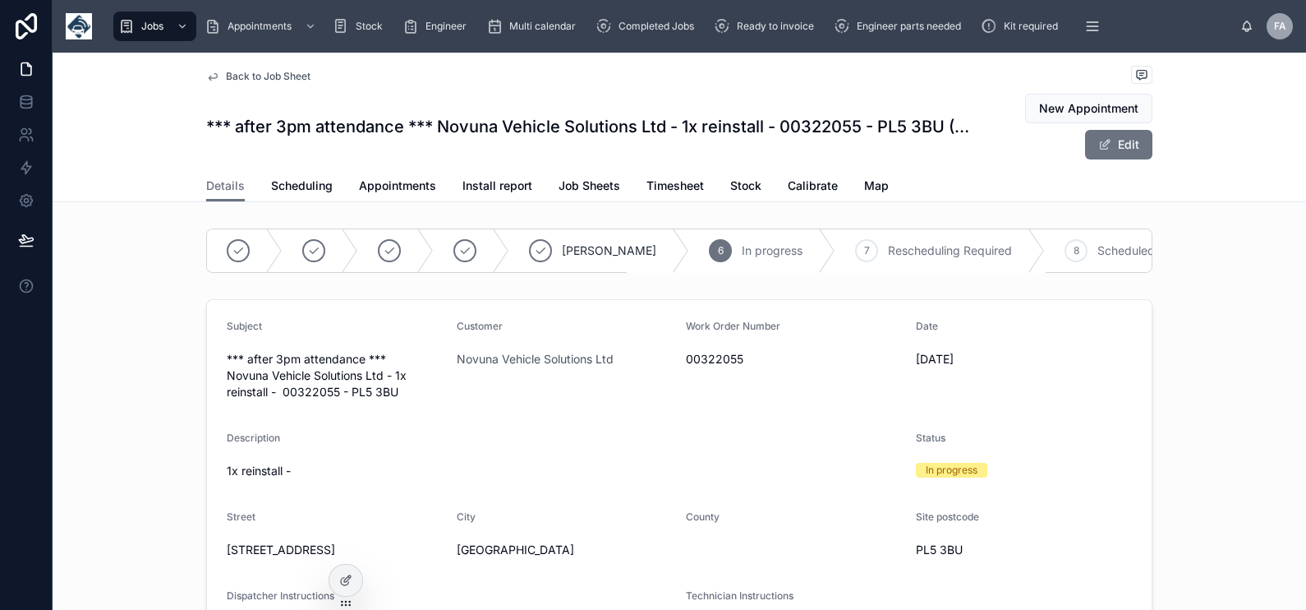
scroll to position [0, 390]
click at [948, 247] on icon at bounding box center [954, 250] width 13 height 13
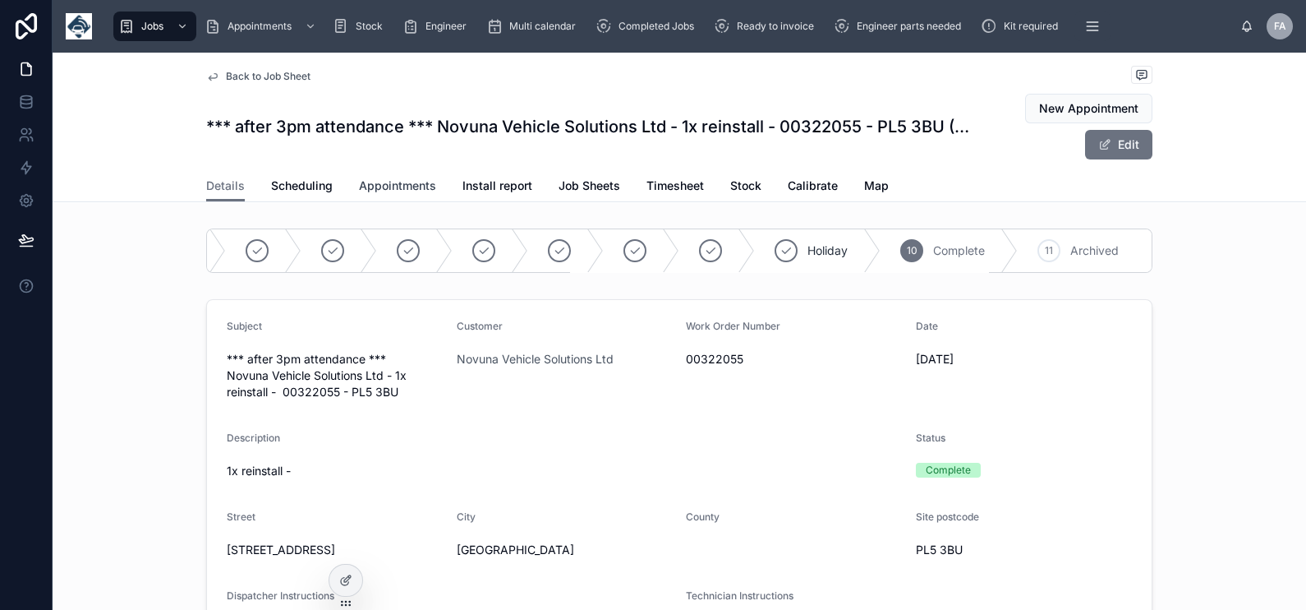
click at [384, 185] on span "Appointments" at bounding box center [397, 185] width 77 height 16
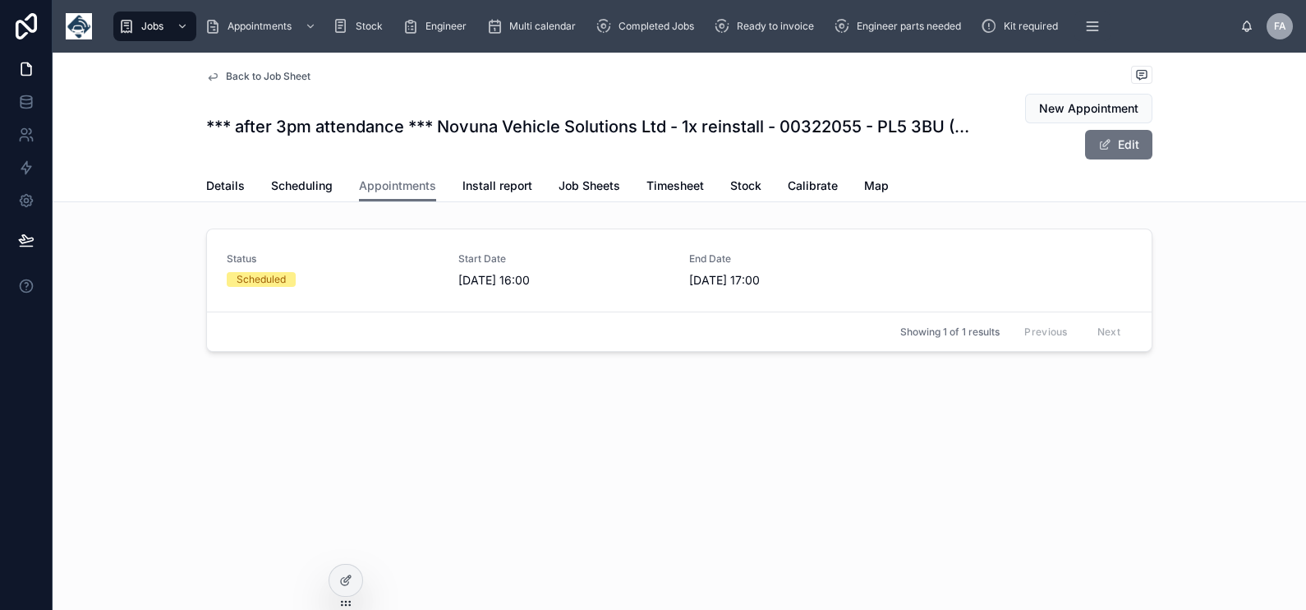
click at [338, 260] on span "Status" at bounding box center [333, 258] width 212 height 13
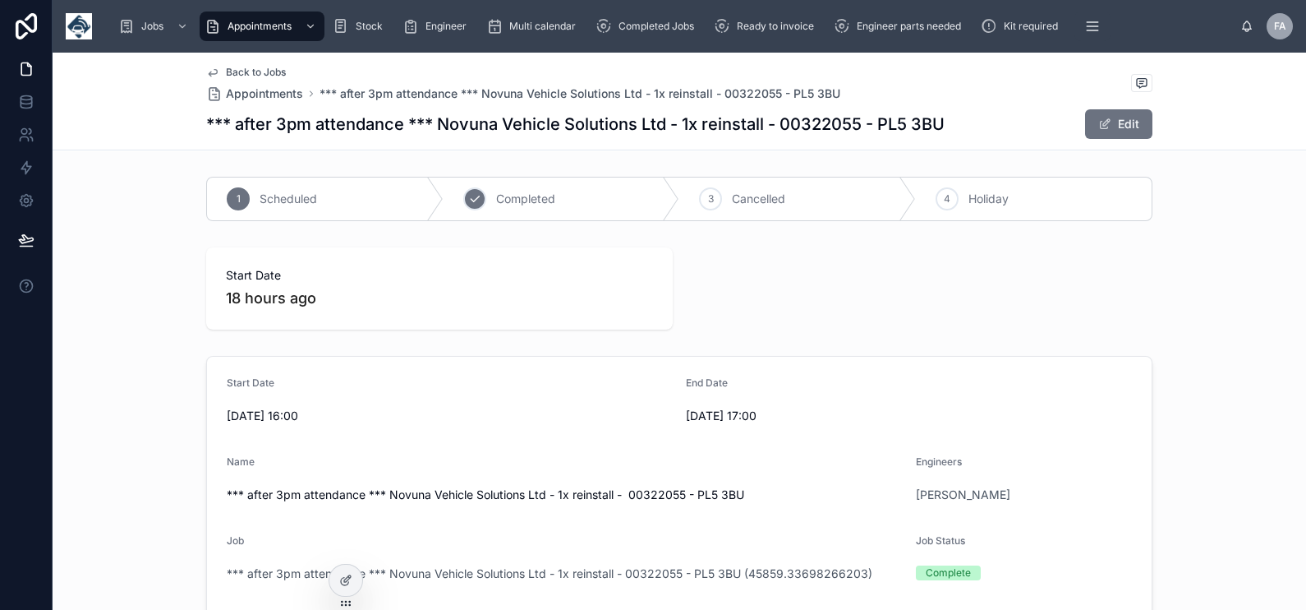
click at [468, 199] on icon at bounding box center [474, 198] width 13 height 13
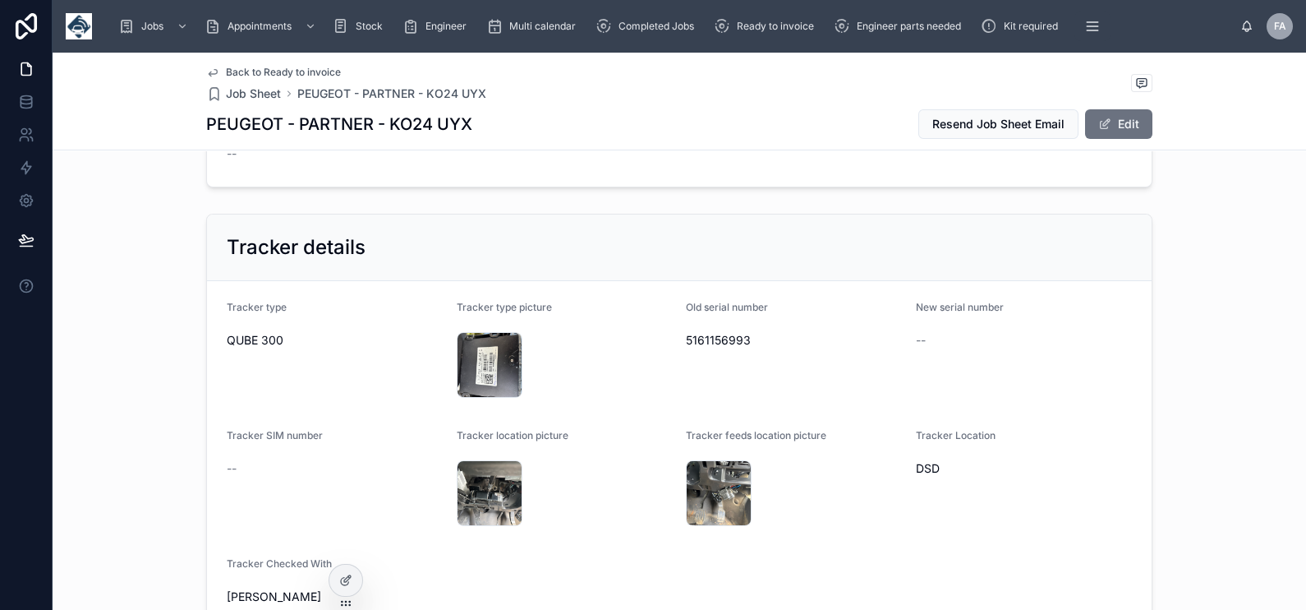
scroll to position [1027, 0]
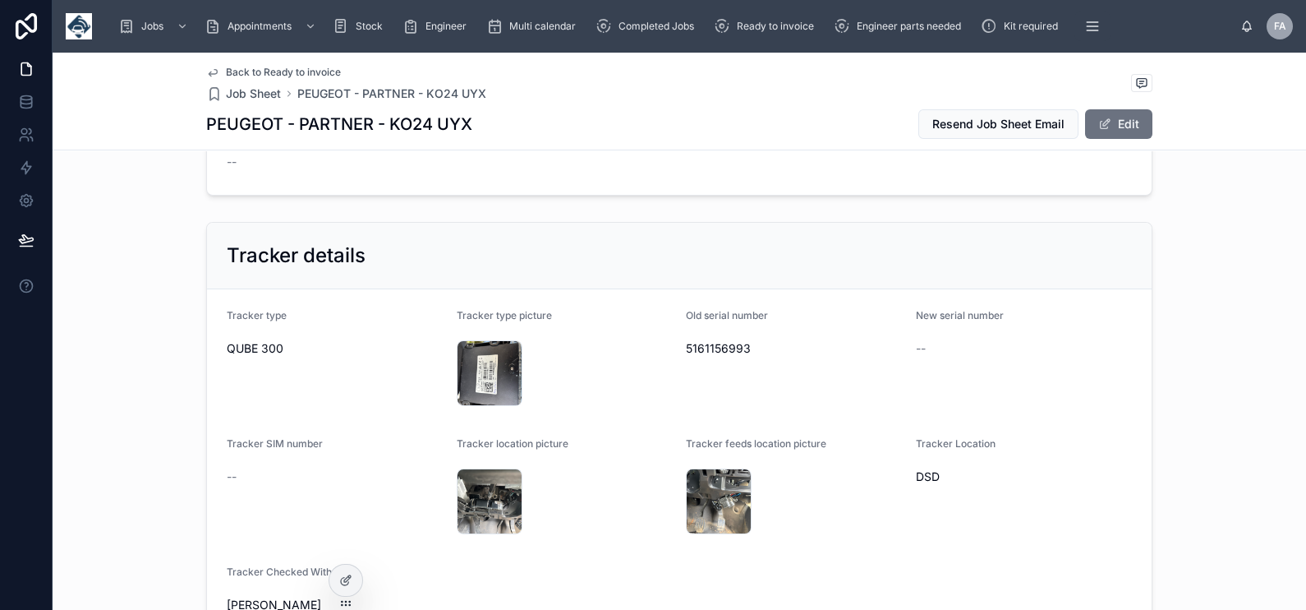
click at [725, 342] on span "5161156993" at bounding box center [794, 348] width 217 height 16
drag, startPoint x: 382, startPoint y: 130, endPoint x: 470, endPoint y: 140, distance: 88.5
click at [470, 140] on div "Back to Ready to invoice Job Sheet PEUGEOT - PARTNER - KO24 UYX PEUGEOT - PARTN…" at bounding box center [679, 101] width 946 height 97
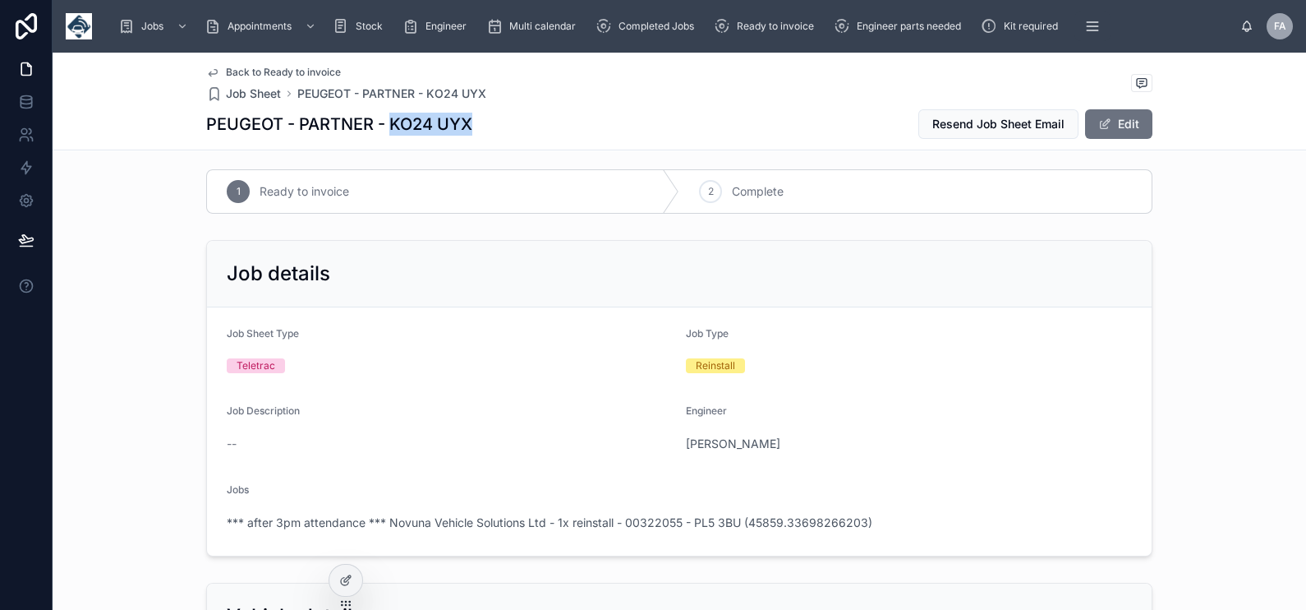
scroll to position [0, 0]
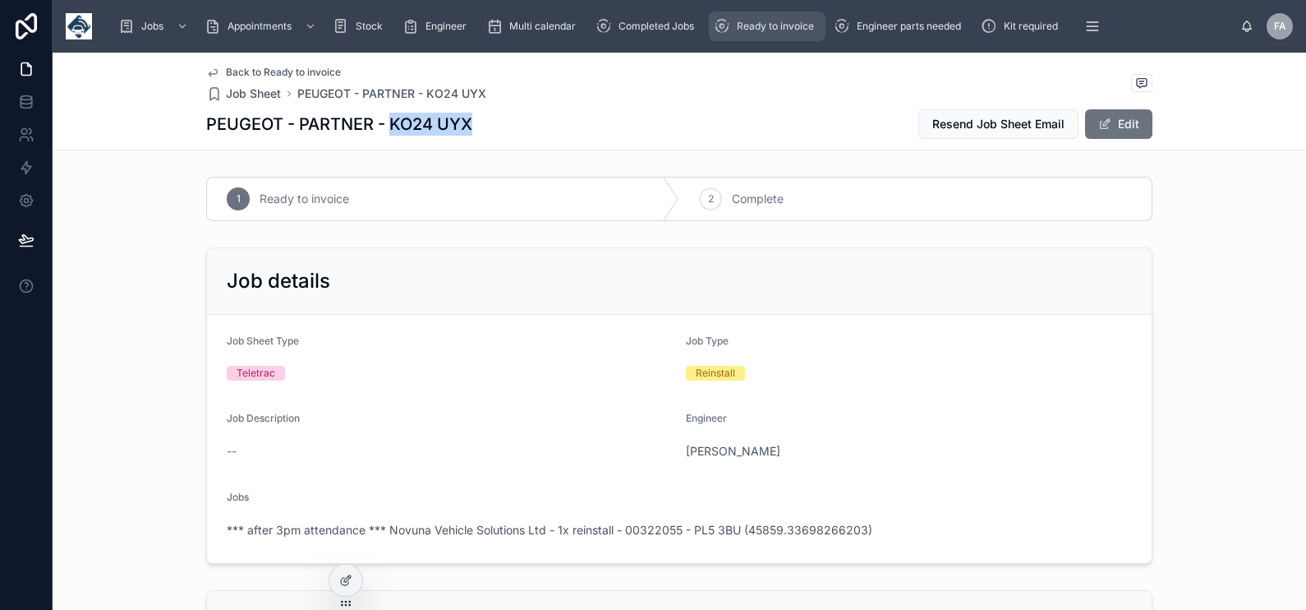
click at [751, 18] on div "Ready to invoice" at bounding box center [767, 26] width 107 height 26
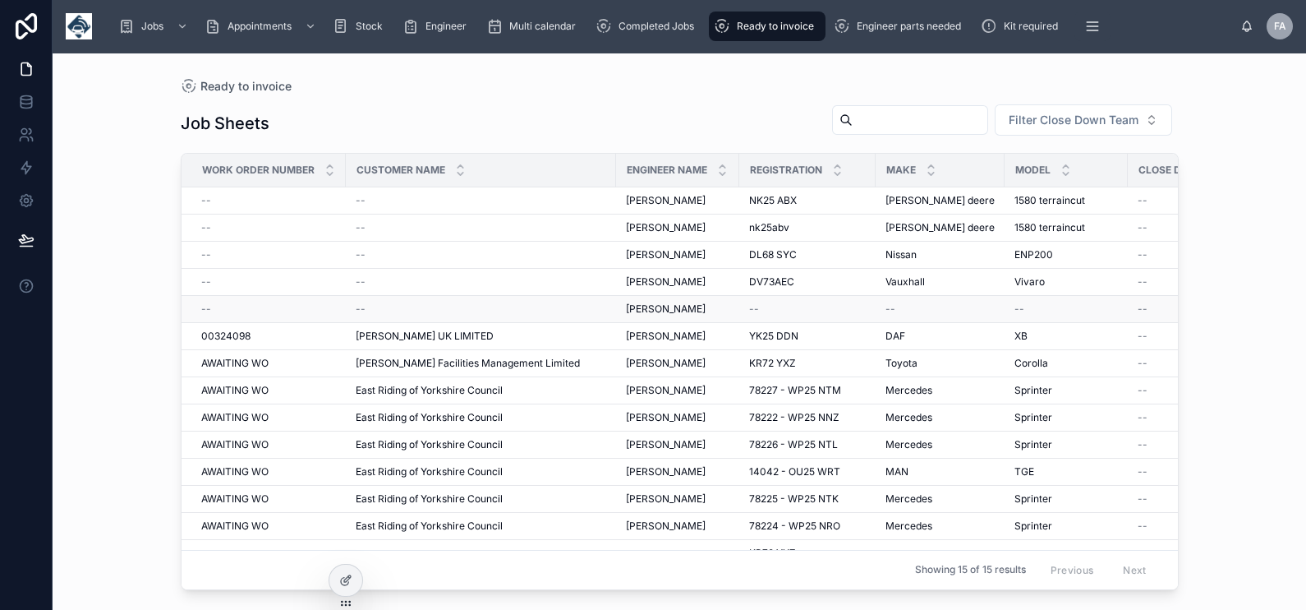
click at [214, 305] on div "--" at bounding box center [268, 308] width 135 height 13
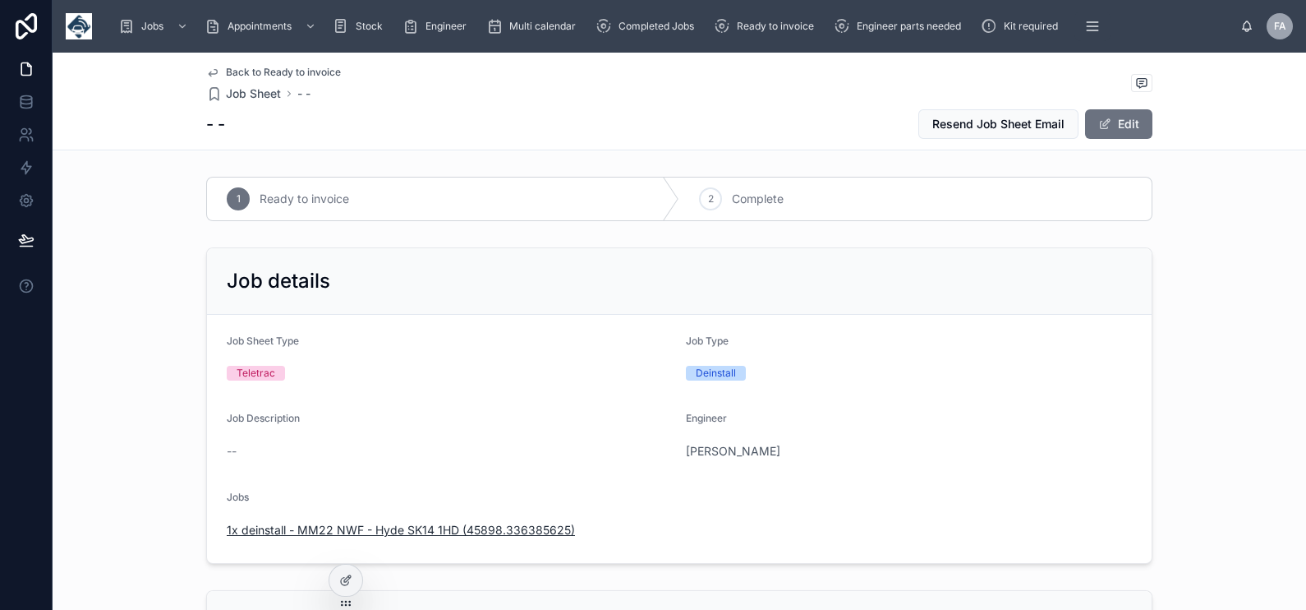
click at [501, 525] on span "1x deinstall - MM22 NWF - Hyde SK14 1HD (45898.336385625)" at bounding box center [401, 530] width 348 height 16
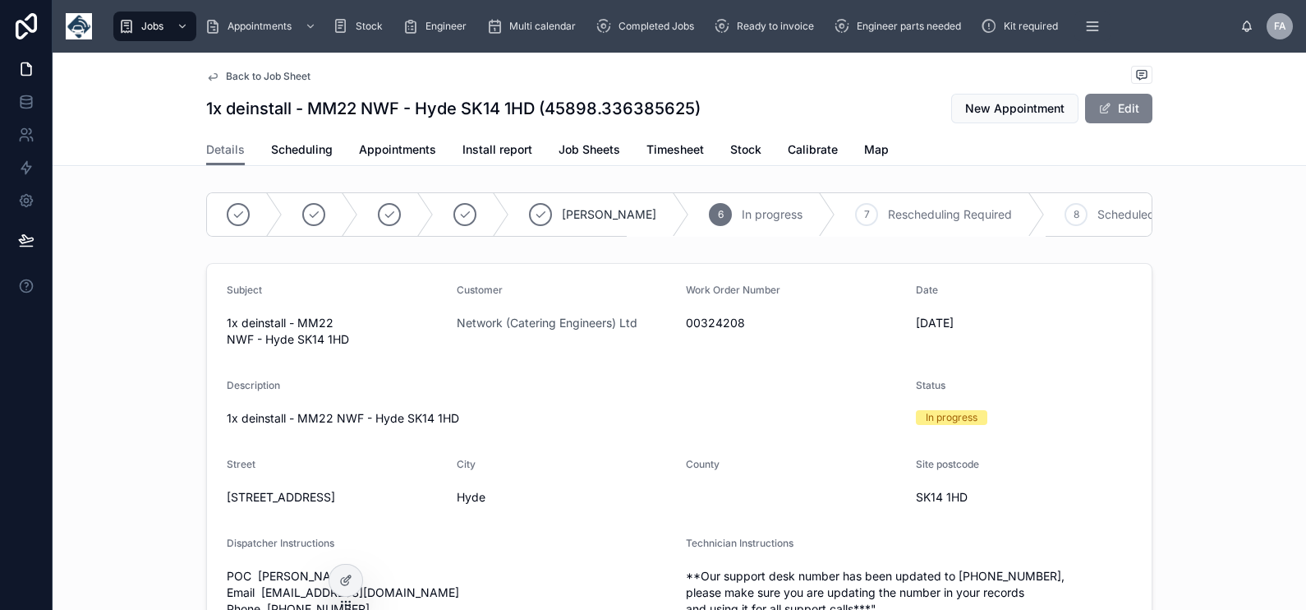
click at [1116, 106] on button "Edit" at bounding box center [1118, 109] width 67 height 30
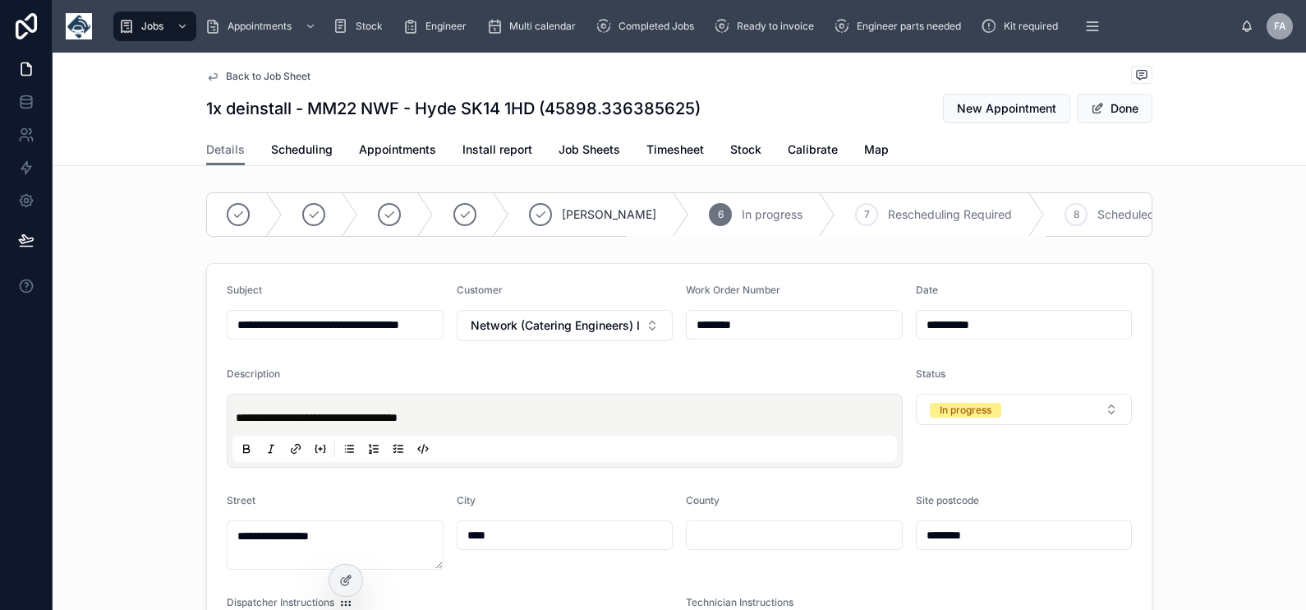
click at [703, 336] on input "********" at bounding box center [794, 324] width 215 height 23
type input "**********"
click at [575, 334] on span "Network (Catering Engineers) Ltd" at bounding box center [555, 325] width 169 height 16
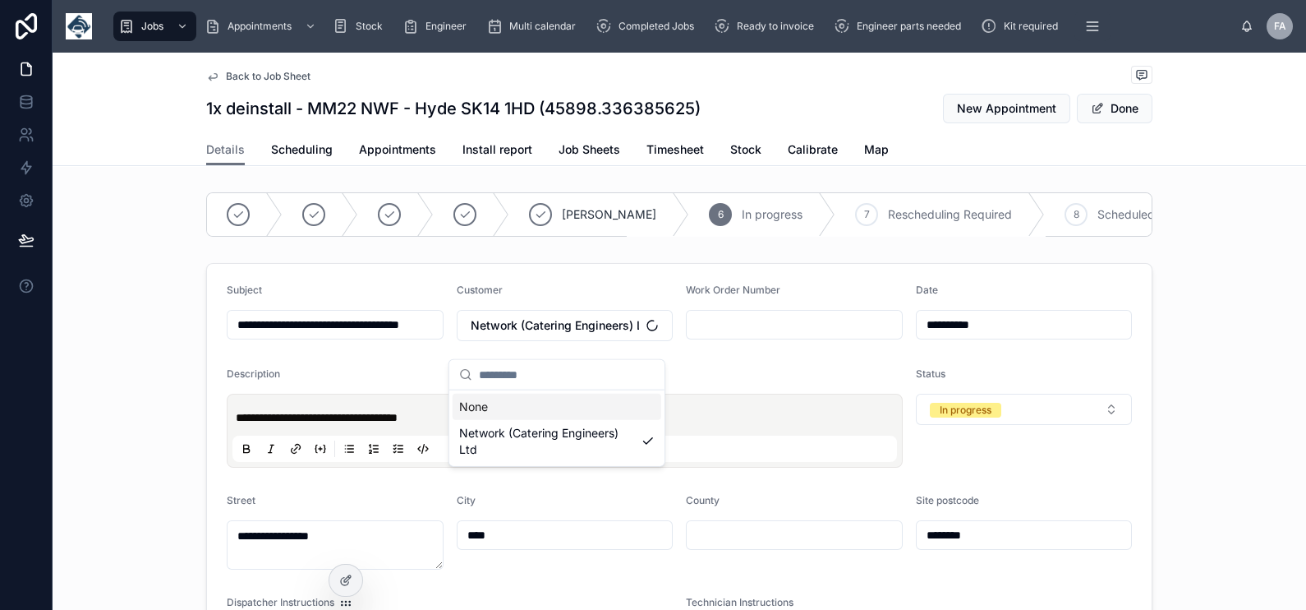
type input "**********"
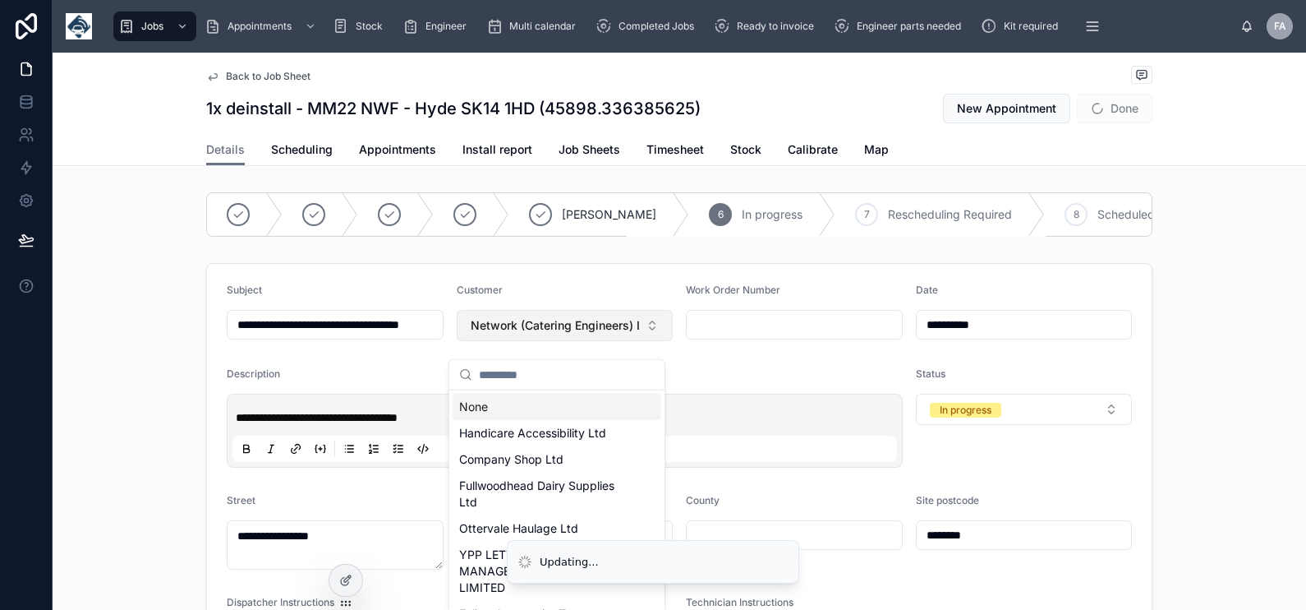
type input "**********"
click at [539, 407] on div "None" at bounding box center [557, 407] width 209 height 26
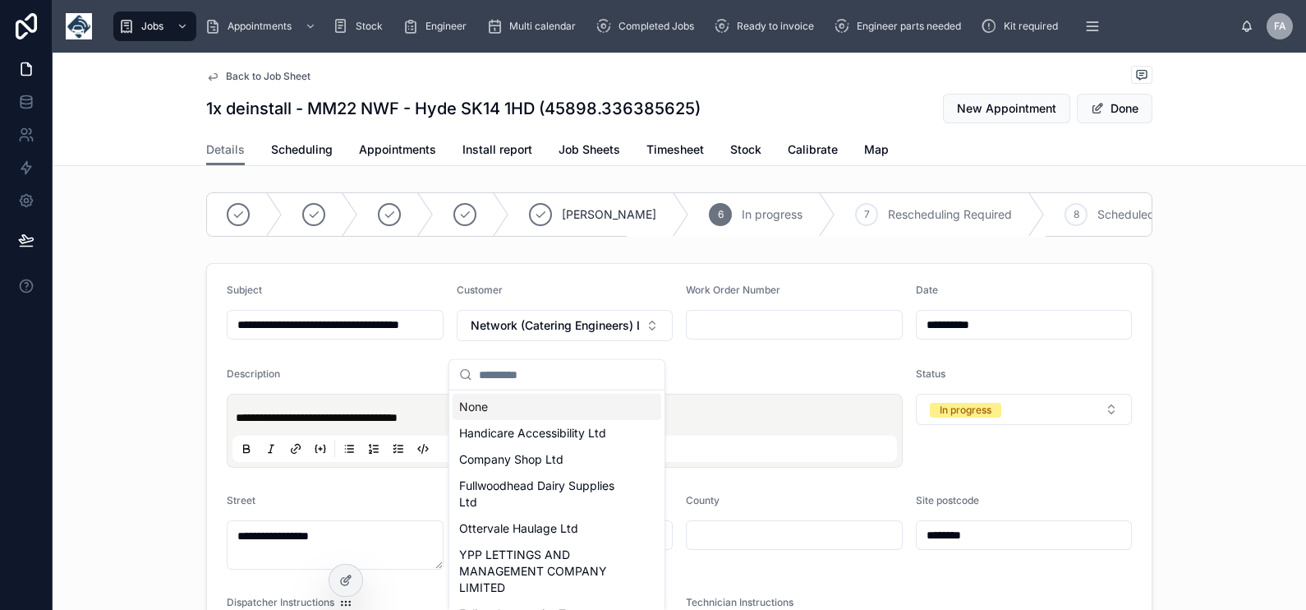
type input "**********"
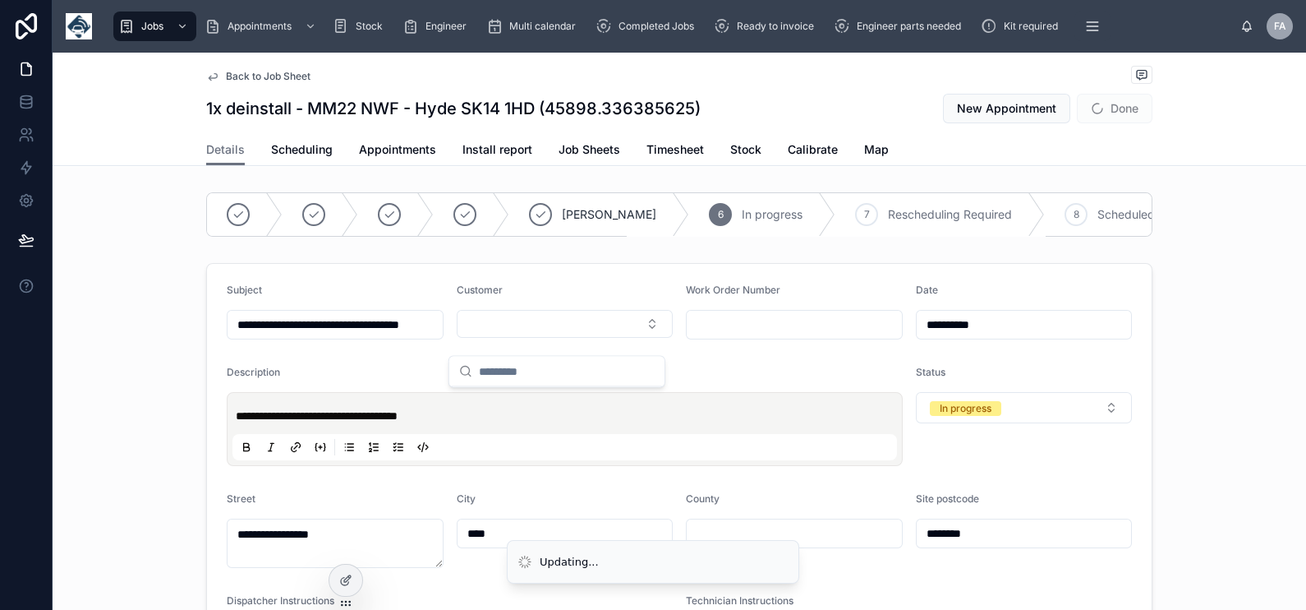
type input "**********"
click at [725, 336] on input "text" at bounding box center [794, 324] width 215 height 23
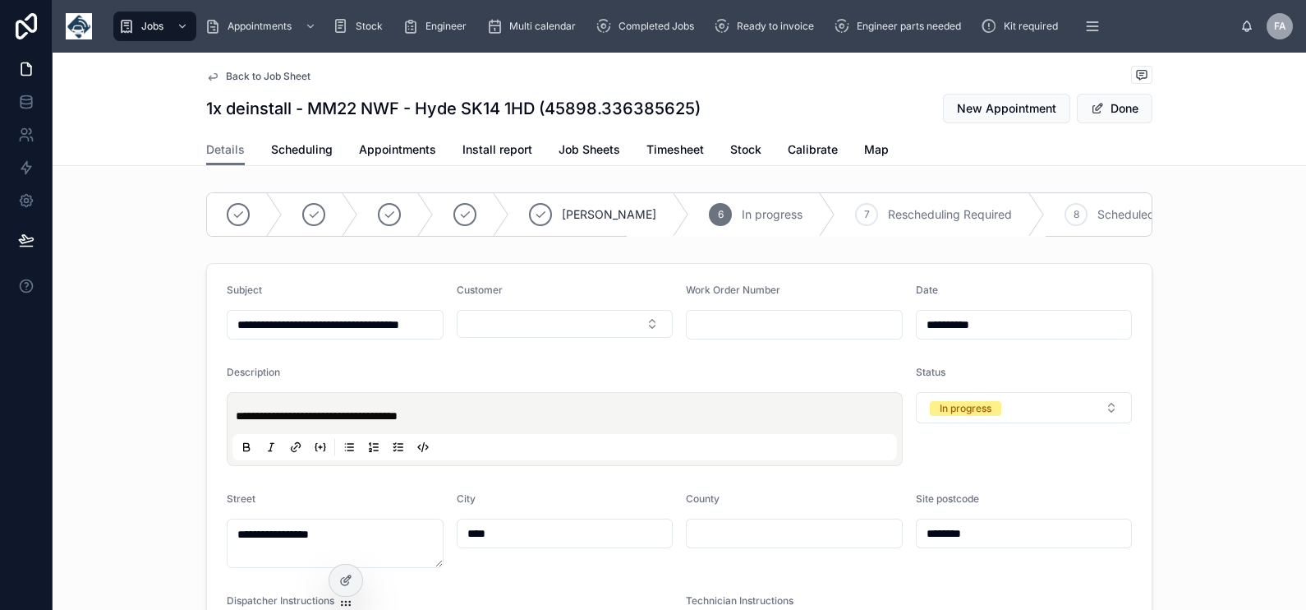
paste input "********"
type input "********"
type input "**********"
type input "********"
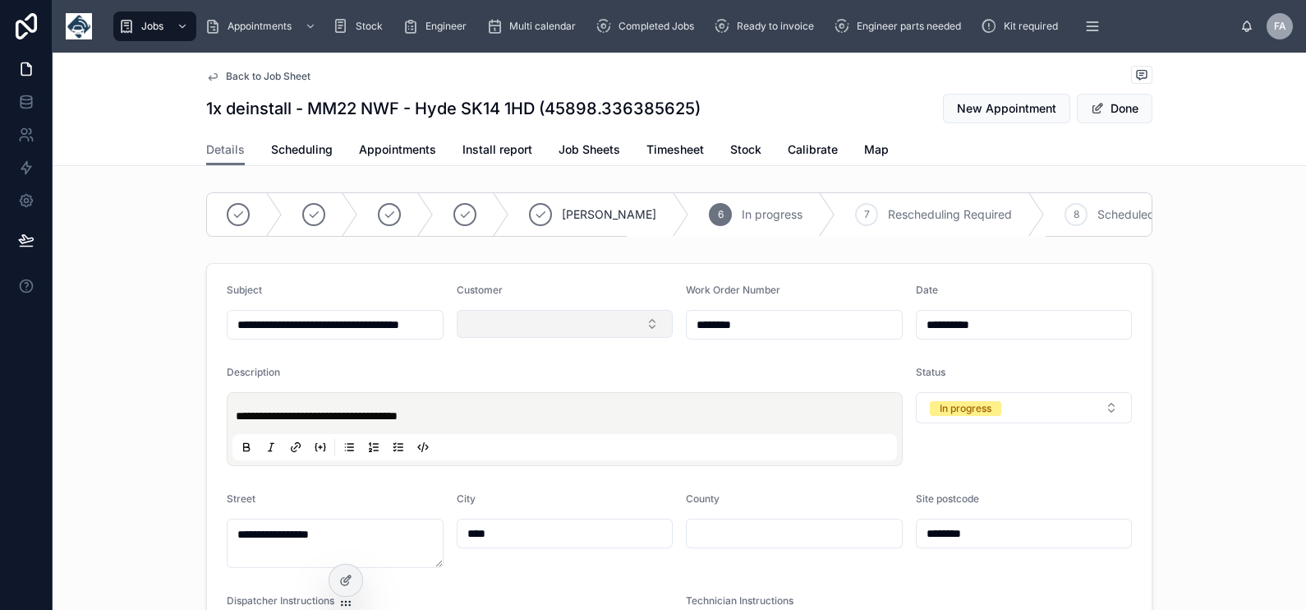
click at [591, 338] on button "Select Button" at bounding box center [565, 324] width 217 height 28
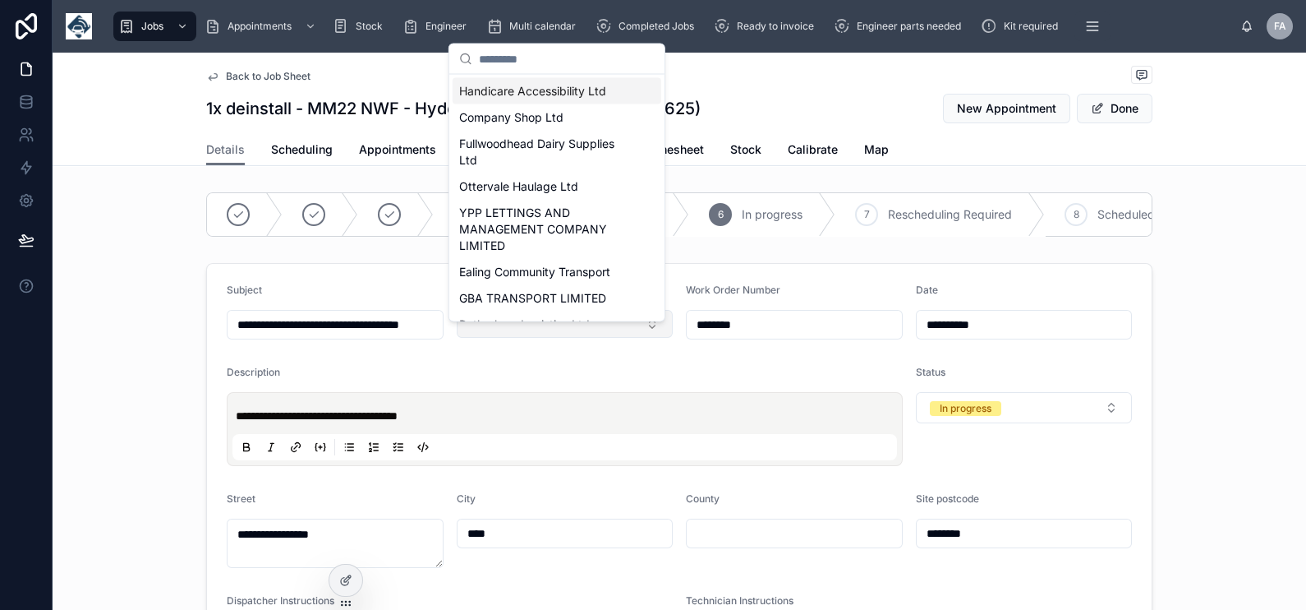
type input "**********"
type input "*"
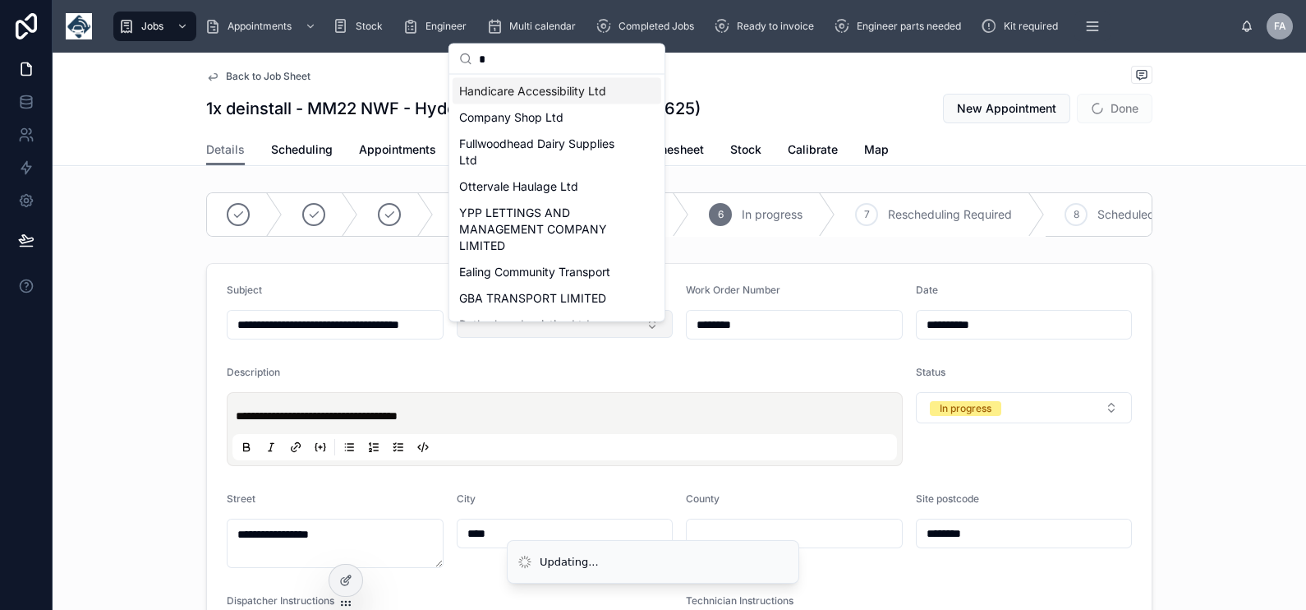
type input "**********"
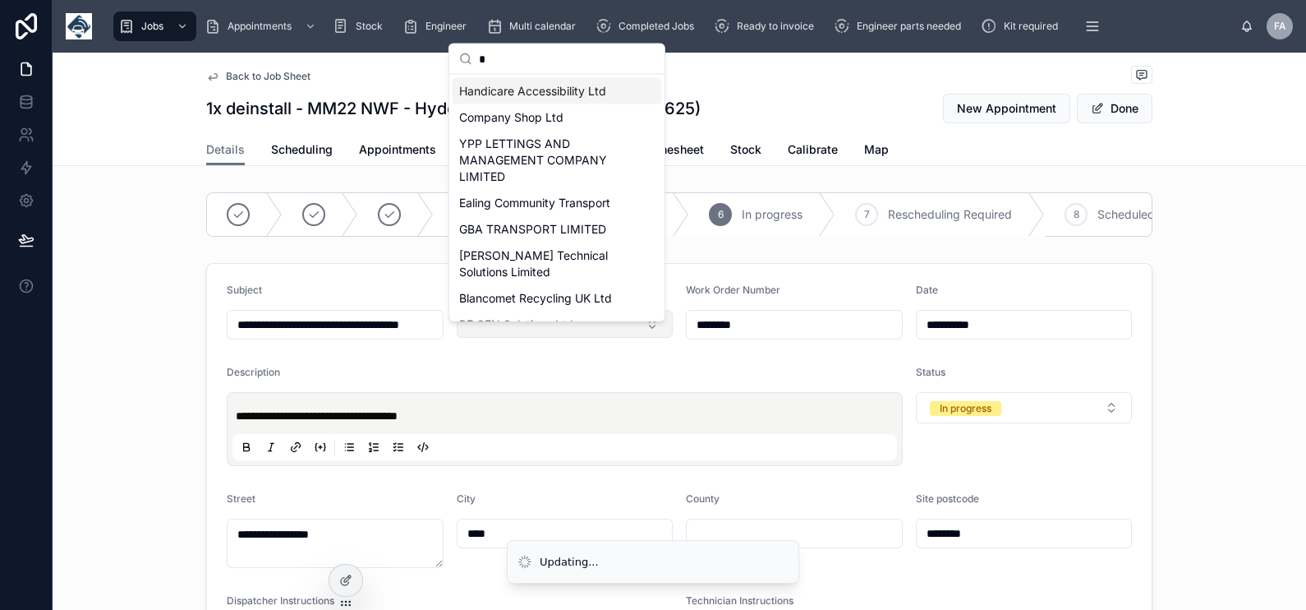
type input "**********"
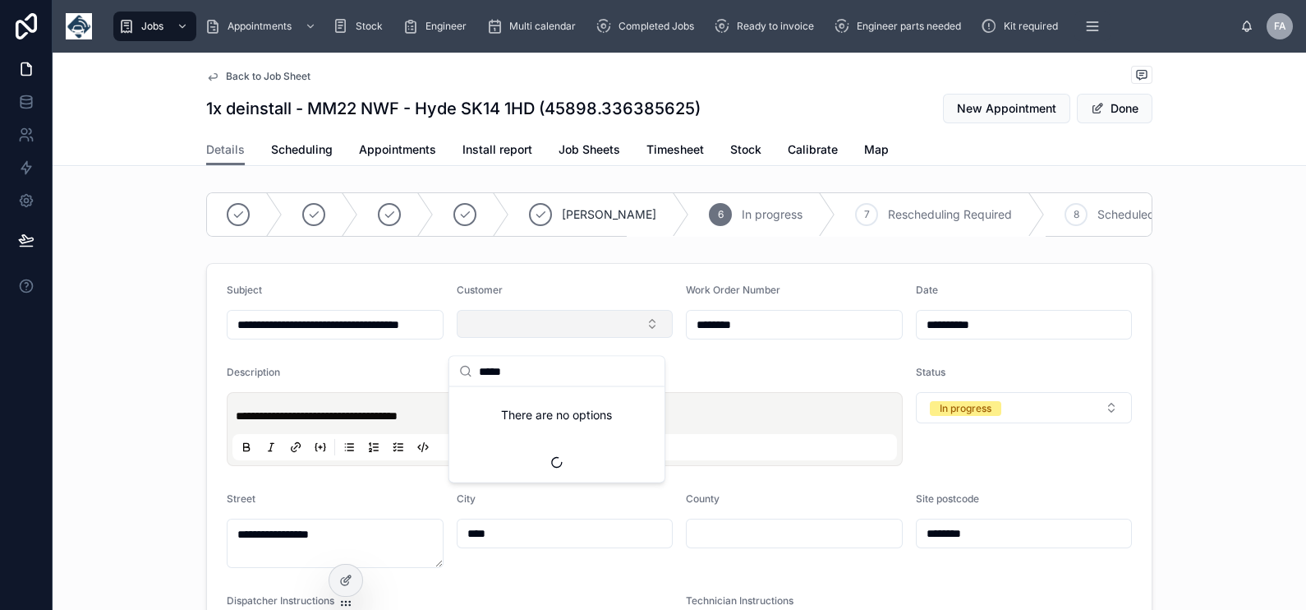
type input "******"
type input "**********"
type input "******"
click at [542, 395] on span "Network (Catering Engineers) Ltd" at bounding box center [547, 411] width 176 height 33
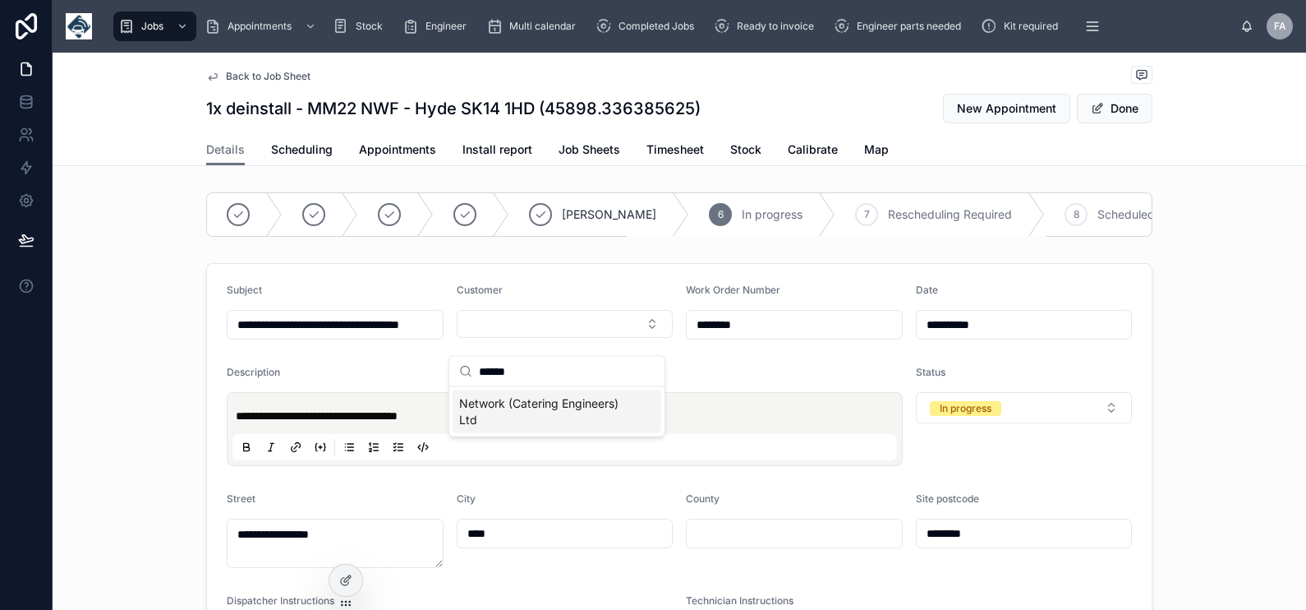
type input "**********"
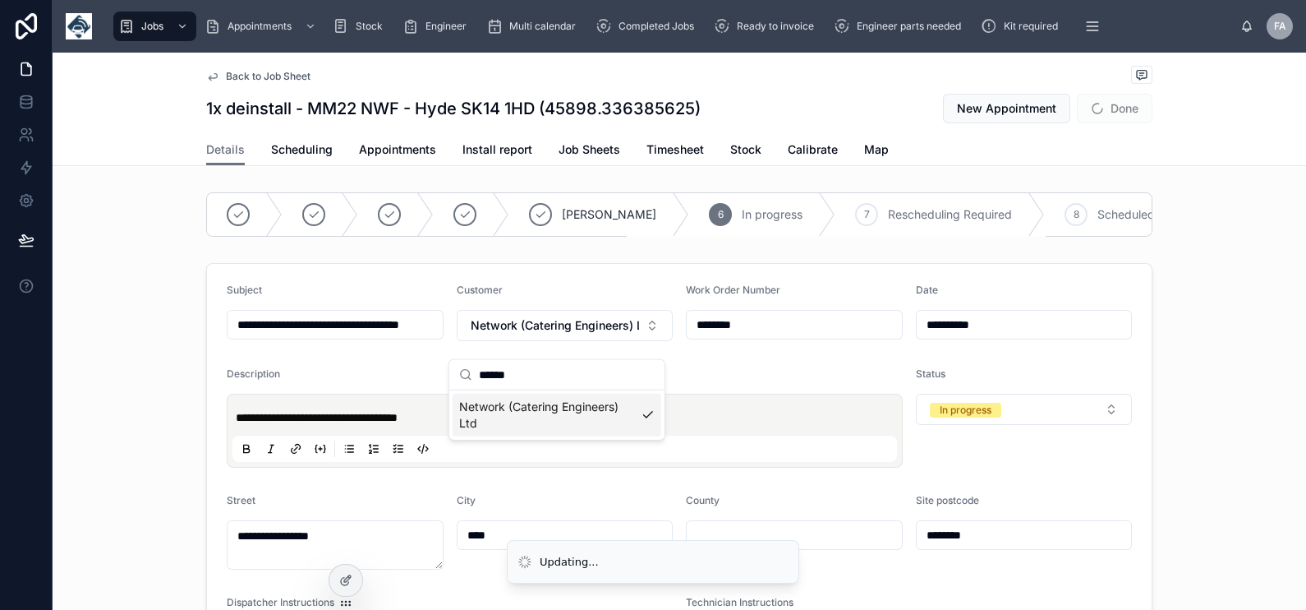
type input "**********"
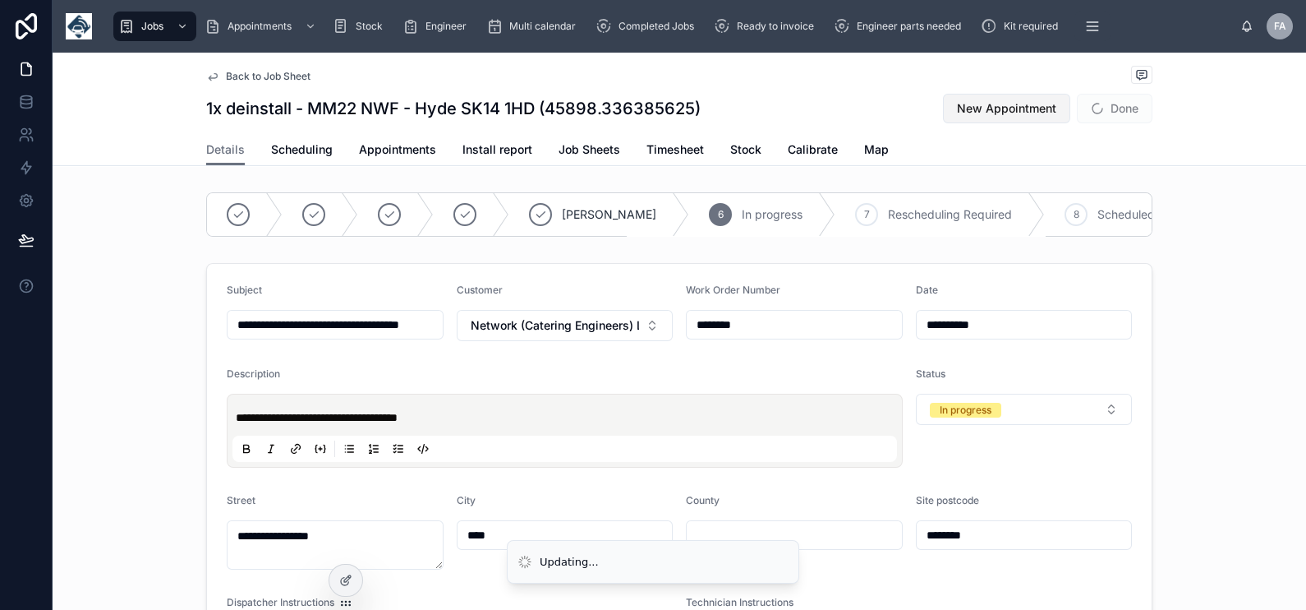
type input "**********"
click at [1098, 104] on button "Done" at bounding box center [1115, 109] width 76 height 30
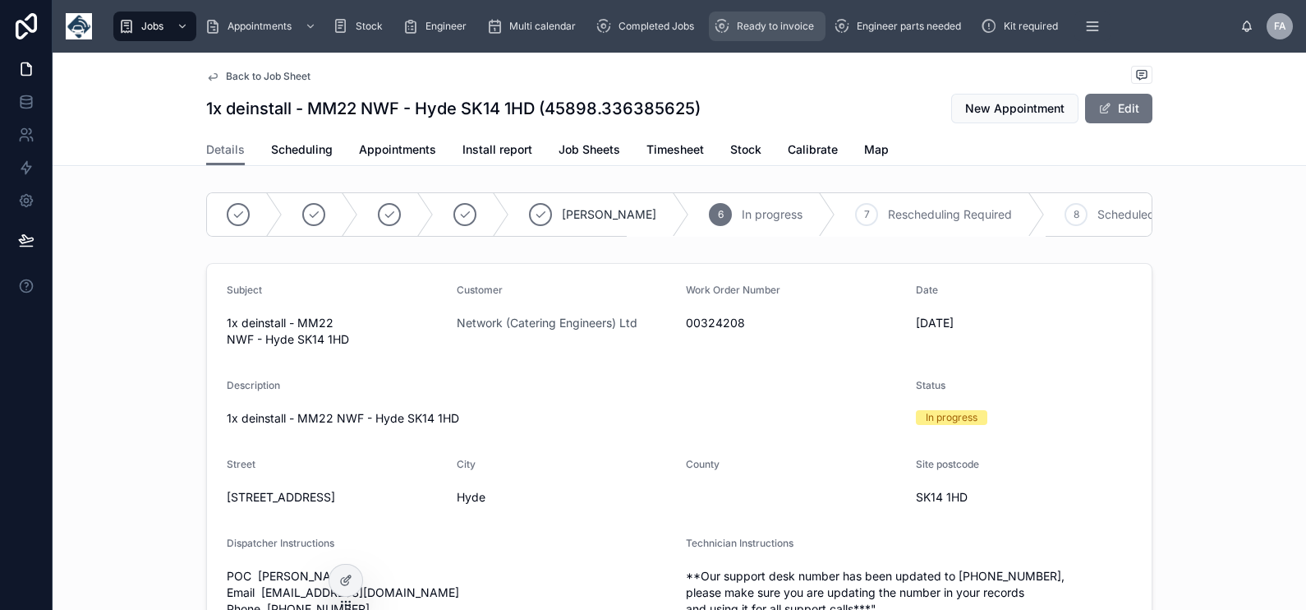
click at [760, 25] on span "Ready to invoice" at bounding box center [775, 26] width 77 height 13
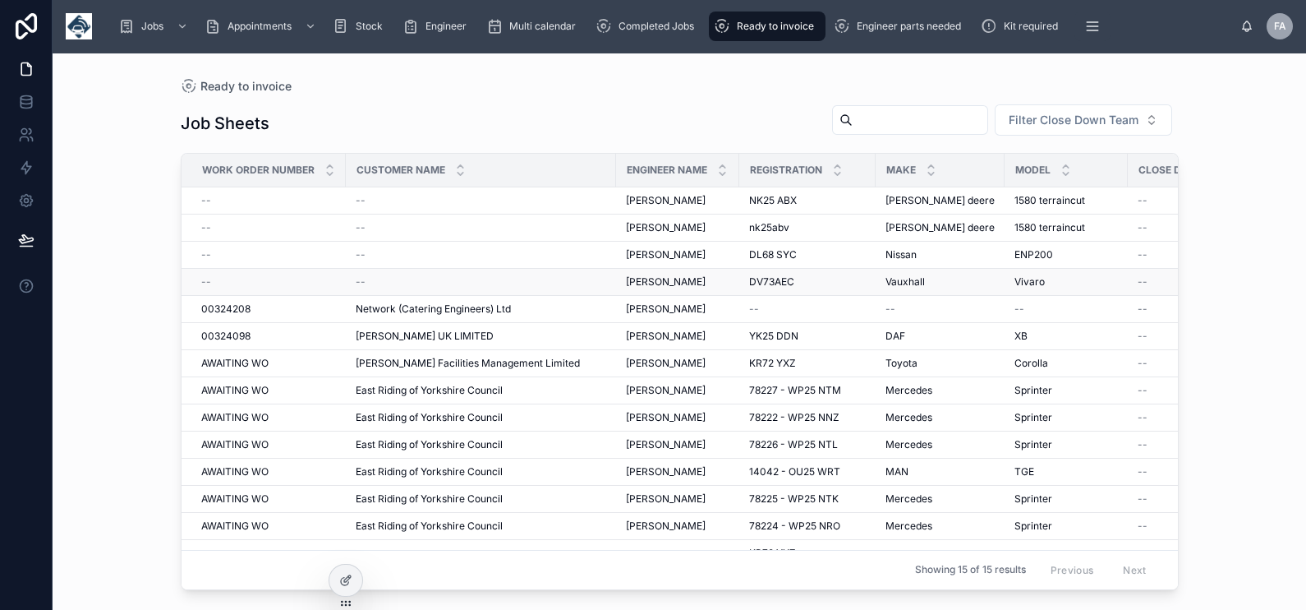
click at [215, 282] on div "--" at bounding box center [268, 281] width 135 height 13
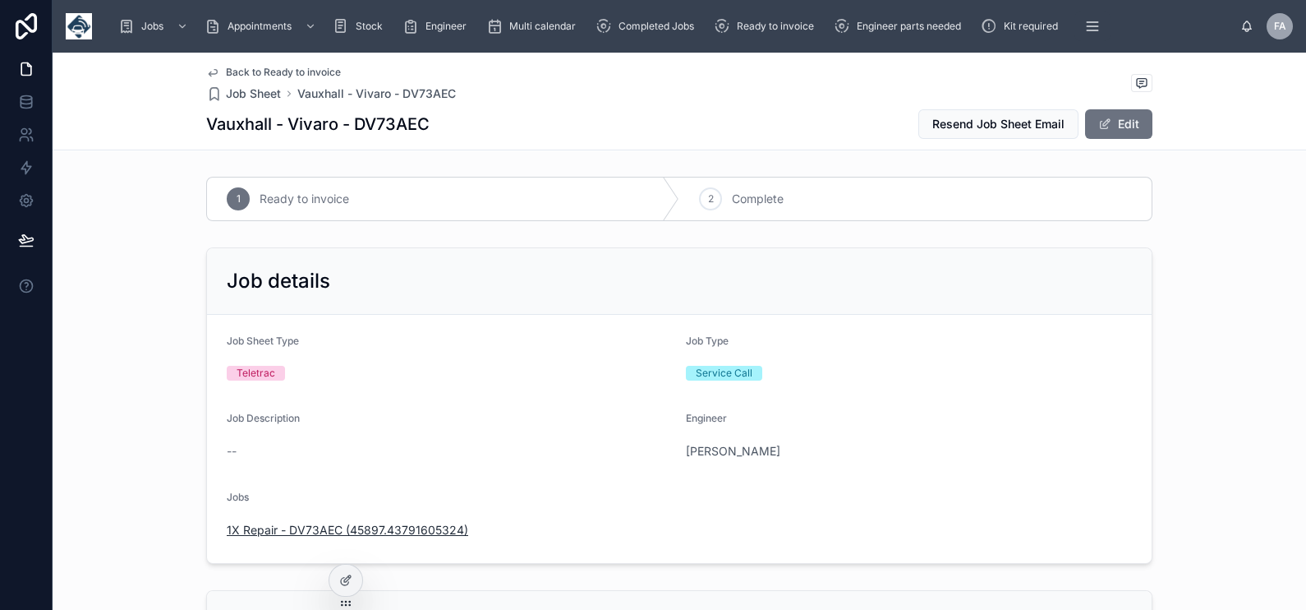
click at [431, 536] on span "1X Repair - DV73AEC (45897.43791605324)" at bounding box center [348, 530] width 242 height 16
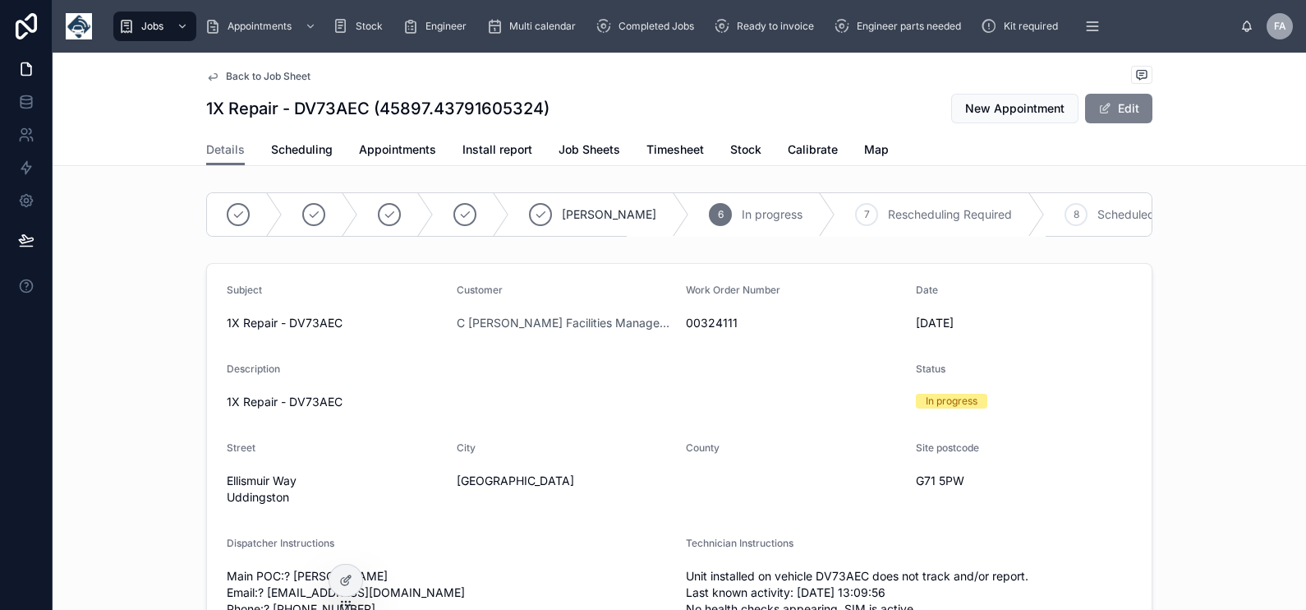
click at [1116, 107] on button "Edit" at bounding box center [1118, 109] width 67 height 30
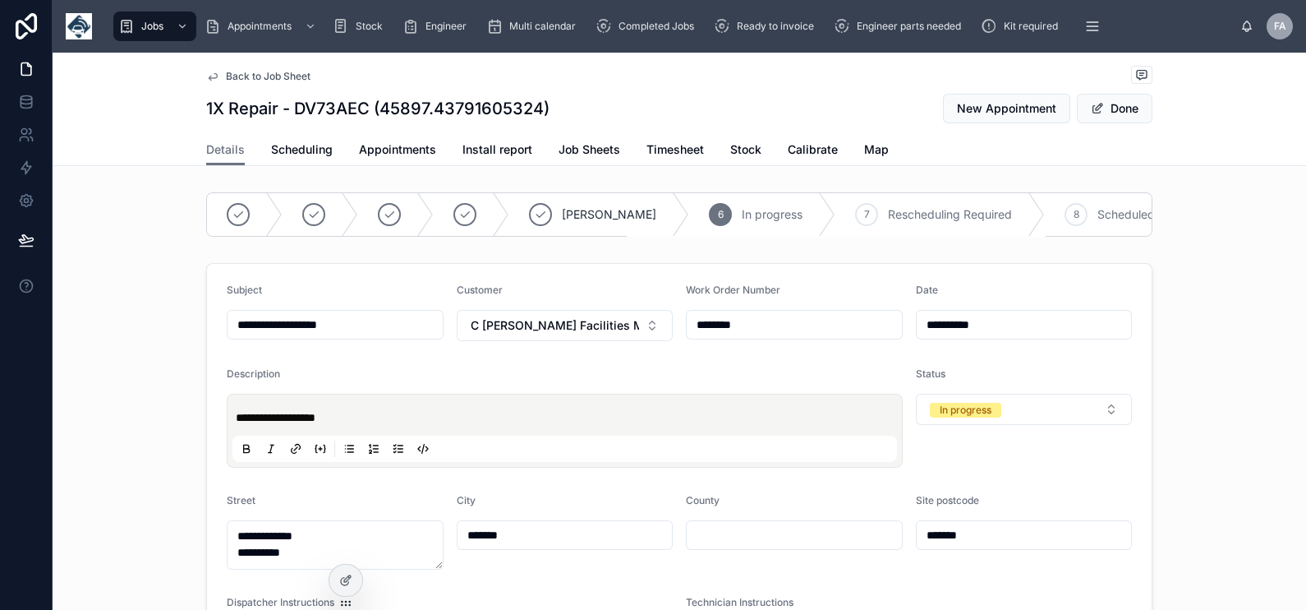
click at [711, 336] on input "********" at bounding box center [794, 324] width 215 height 23
type input "**********"
click at [523, 333] on span "C Hanlon Facilities Management Ltd" at bounding box center [555, 325] width 169 height 16
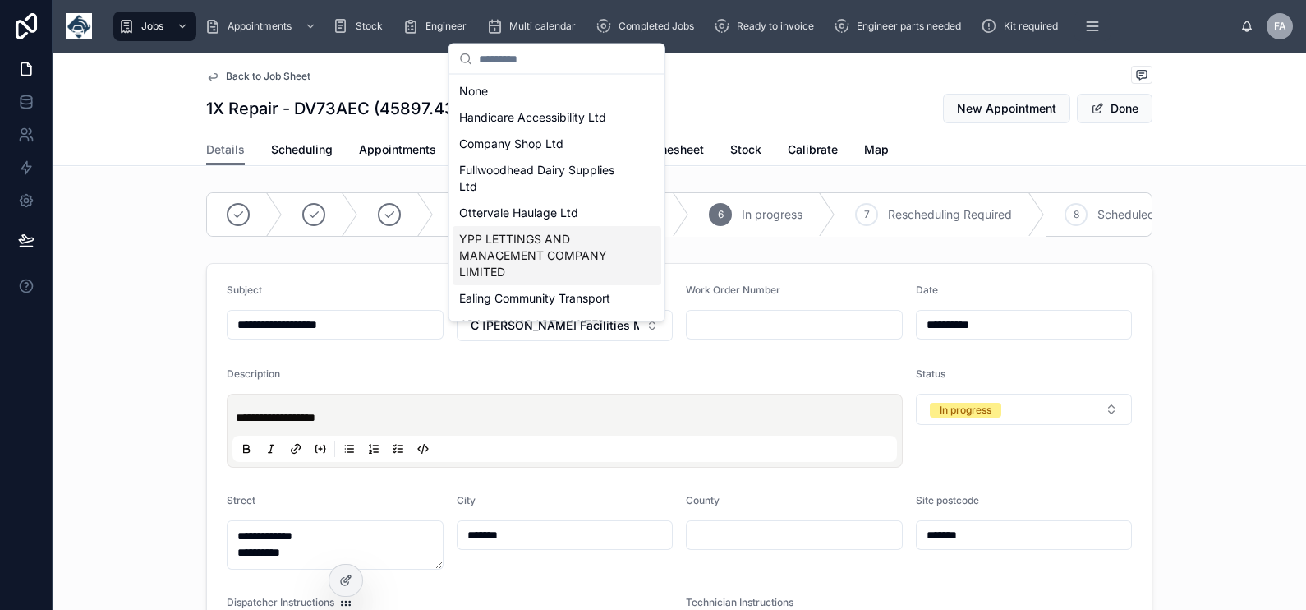
type input "**********"
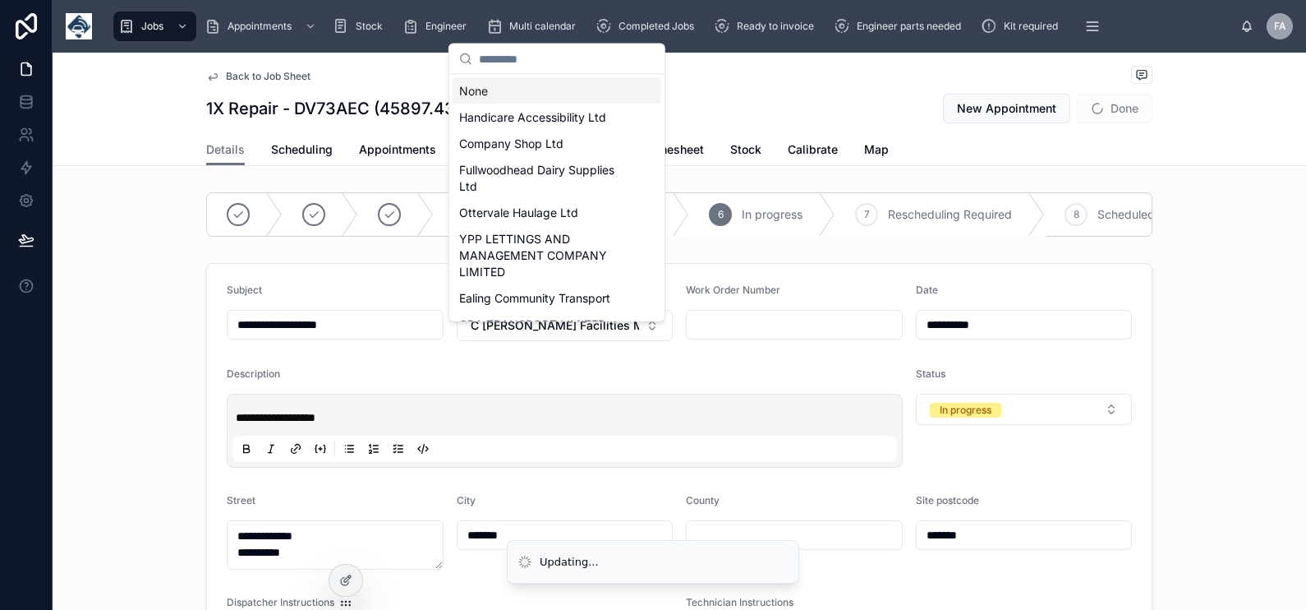
click at [475, 86] on div "None" at bounding box center [557, 91] width 209 height 26
type input "**********"
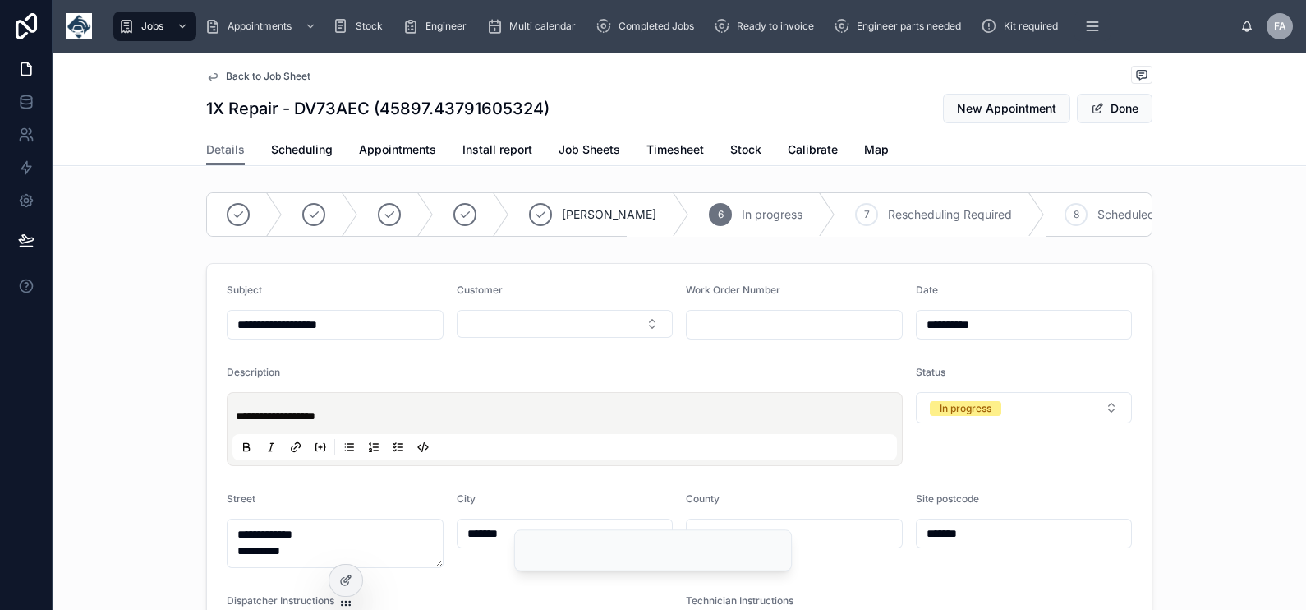
type input "**********"
click at [731, 336] on input "text" at bounding box center [794, 324] width 215 height 23
paste input "********"
type input "********"
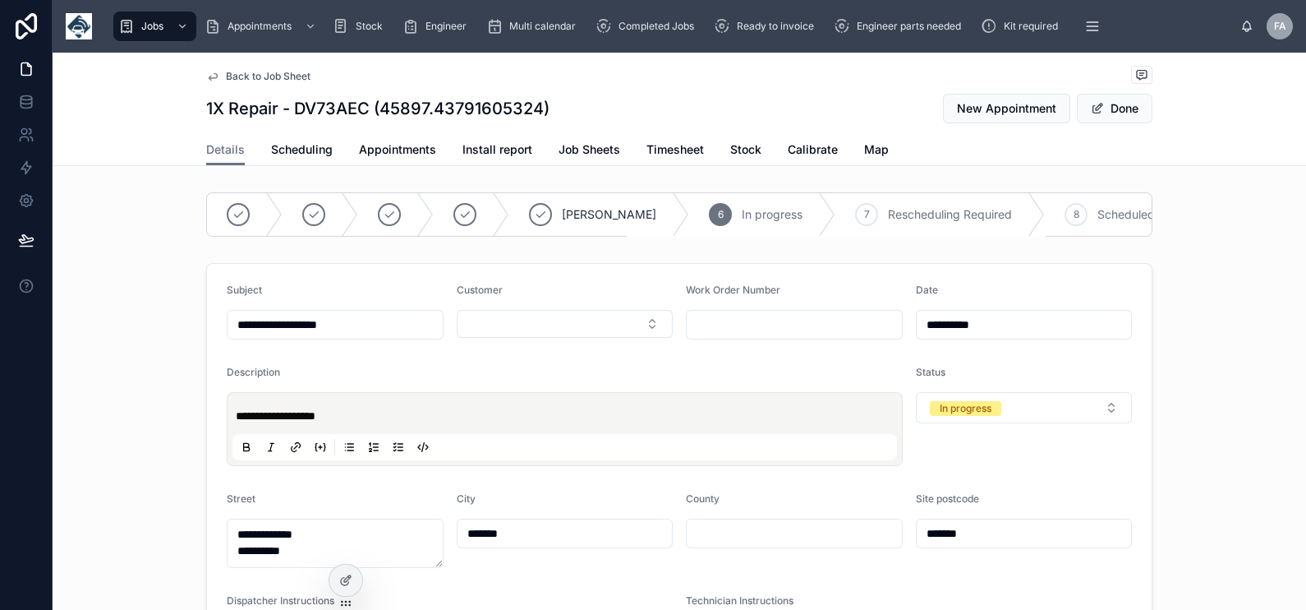
type input "**********"
type input "********"
click at [595, 331] on button "Select Button" at bounding box center [565, 324] width 217 height 28
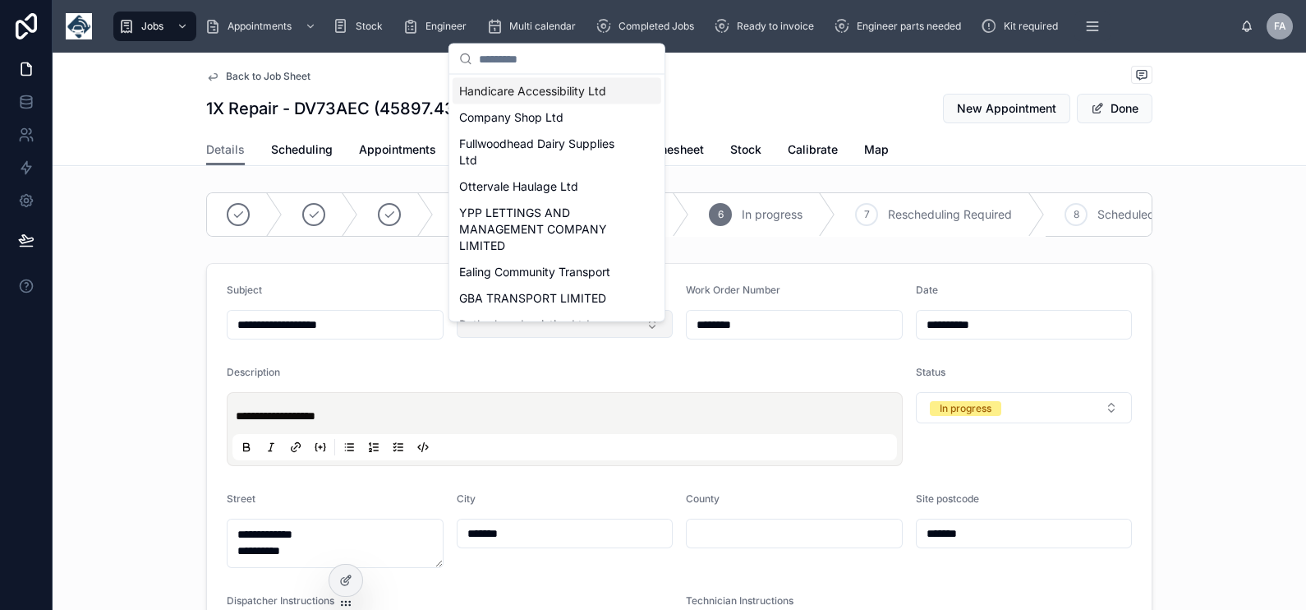
type input "**********"
type input "*"
type input "**********"
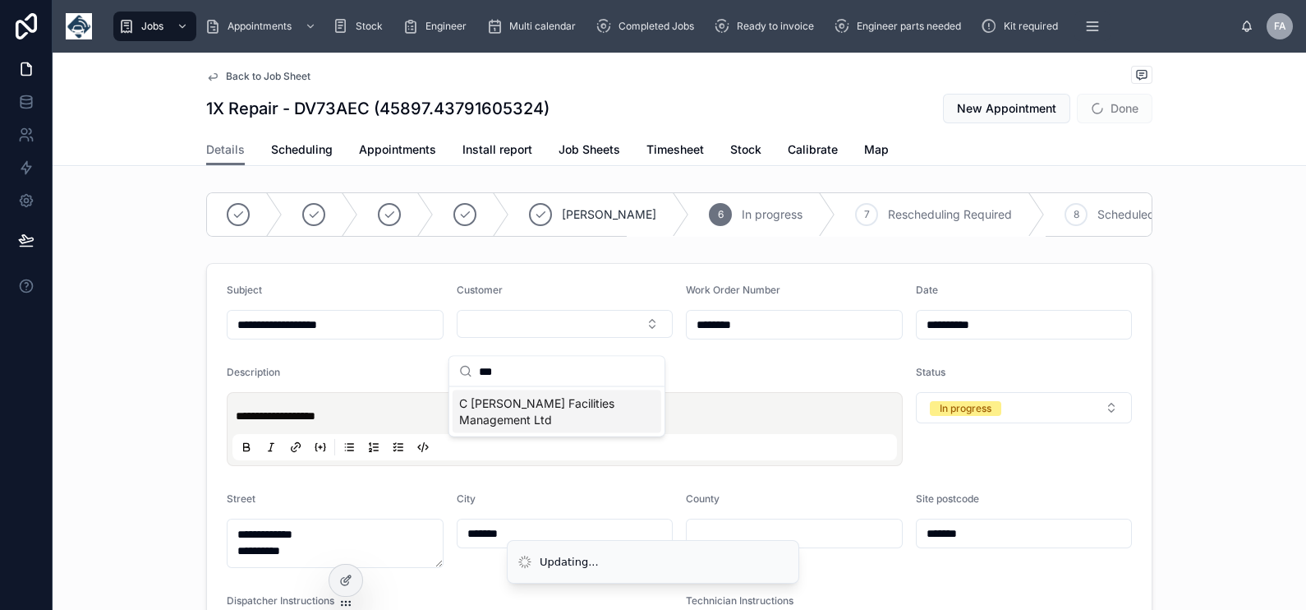
type input "***"
click at [530, 412] on span "C Hanlon Facilities Management Ltd" at bounding box center [547, 411] width 176 height 33
type input "**********"
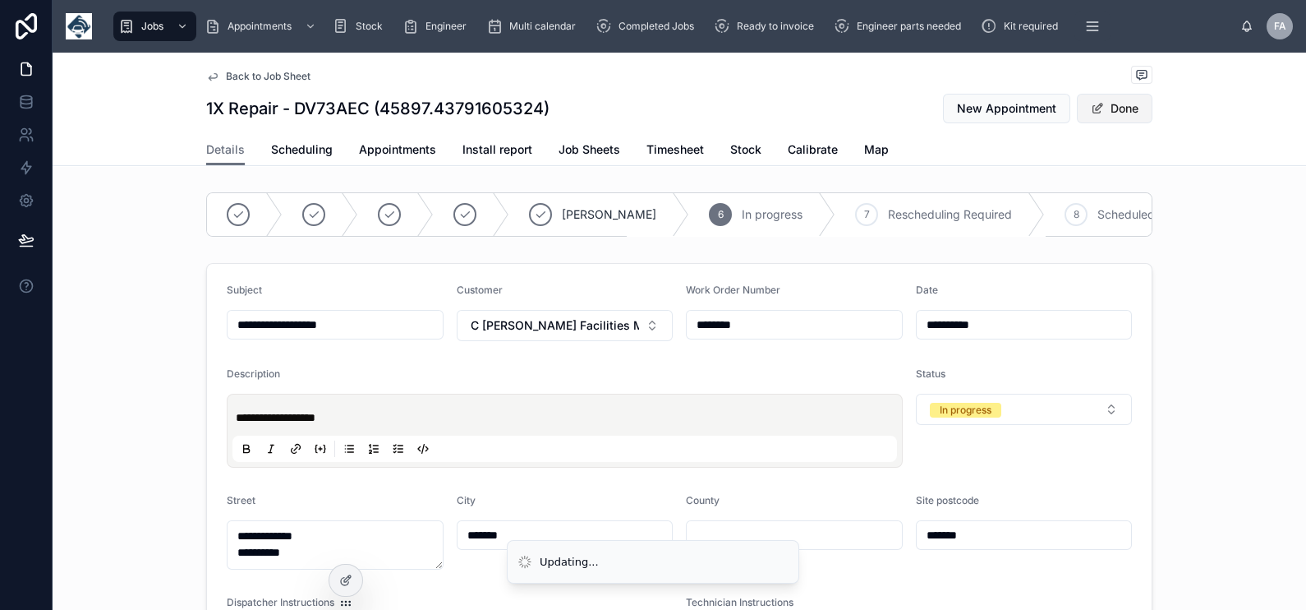
type input "**********"
click at [1095, 113] on span at bounding box center [1097, 108] width 13 height 13
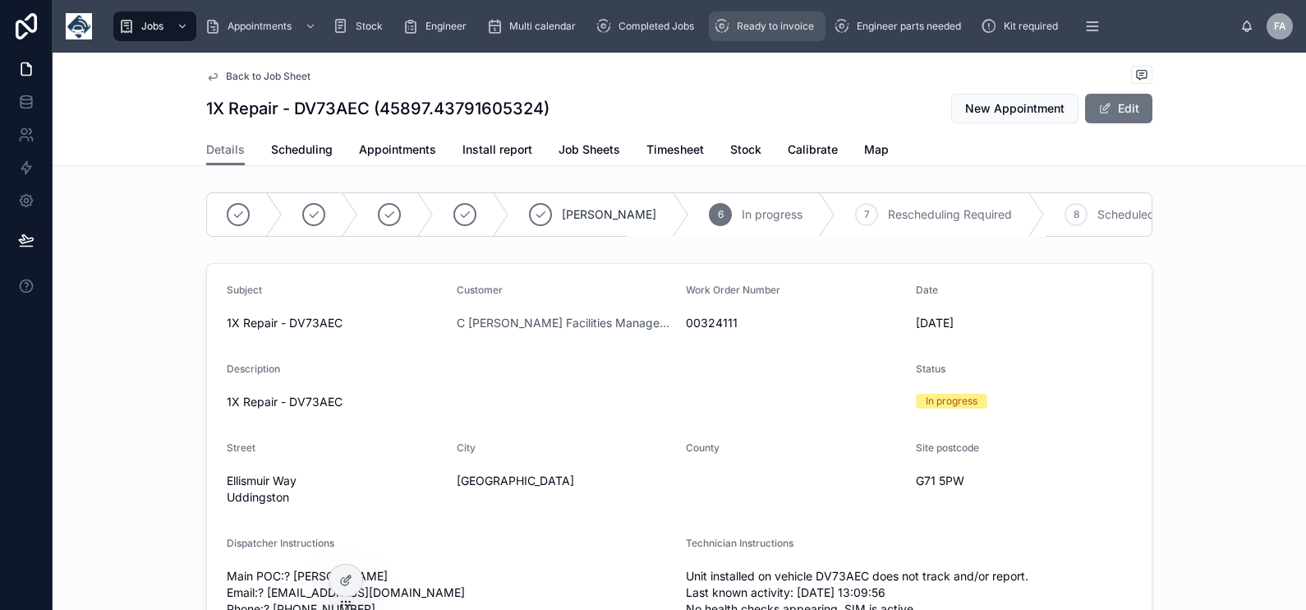
click at [794, 25] on span "Ready to invoice" at bounding box center [775, 26] width 77 height 13
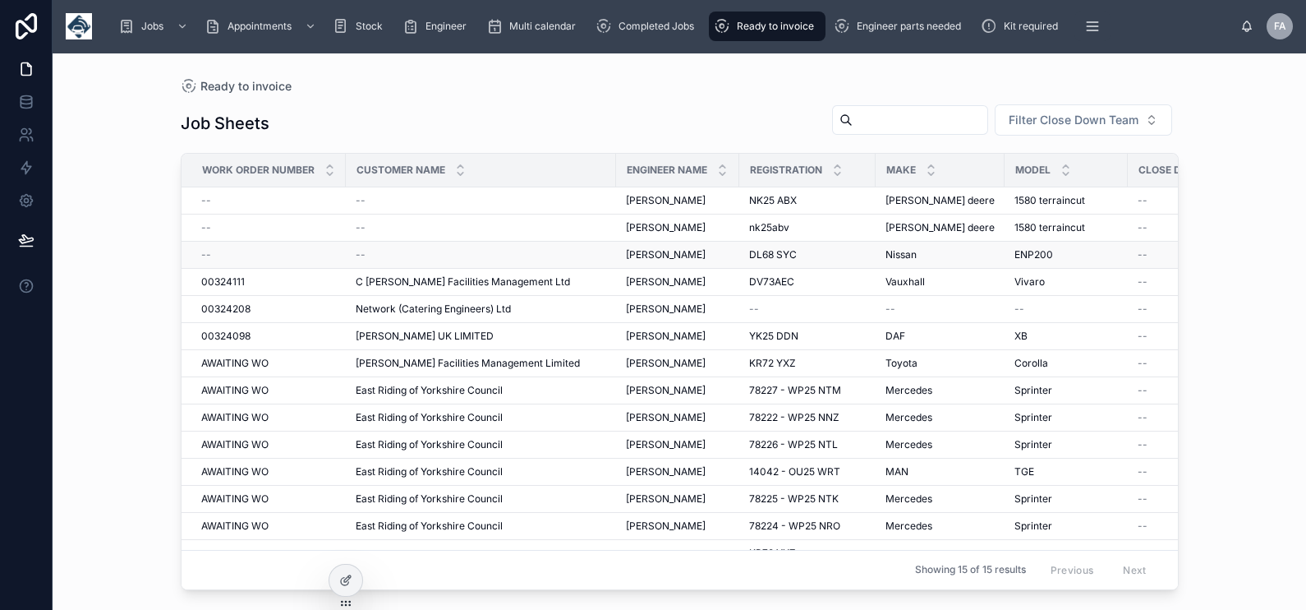
click at [205, 253] on span "--" at bounding box center [206, 254] width 10 height 13
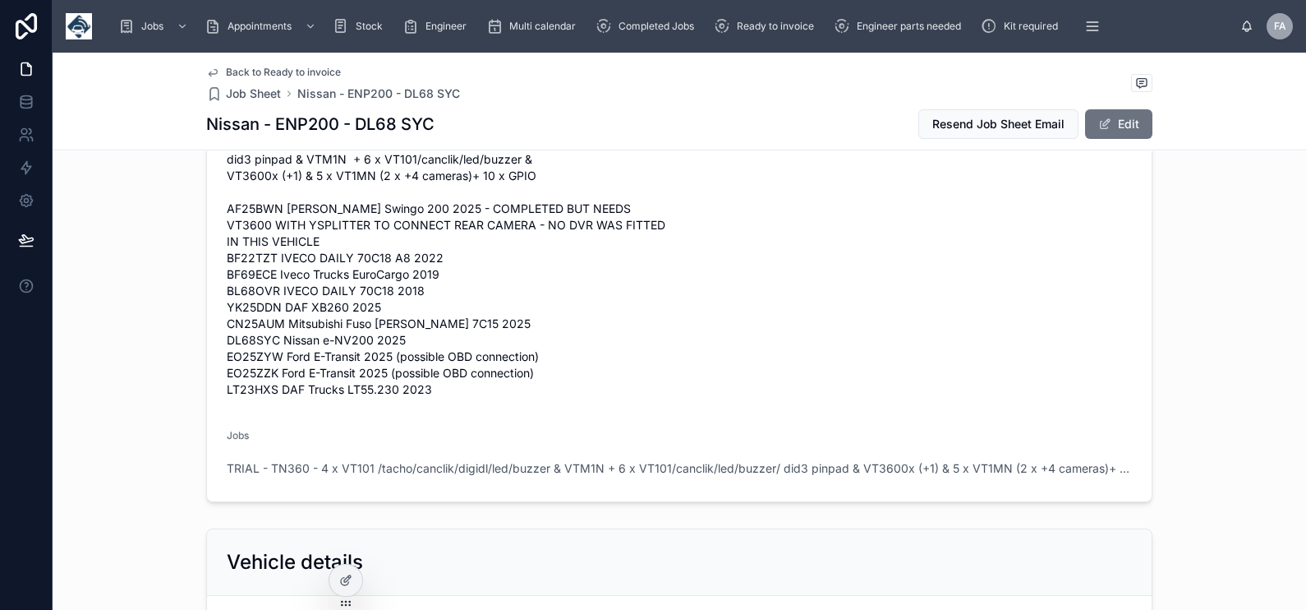
scroll to position [410, 0]
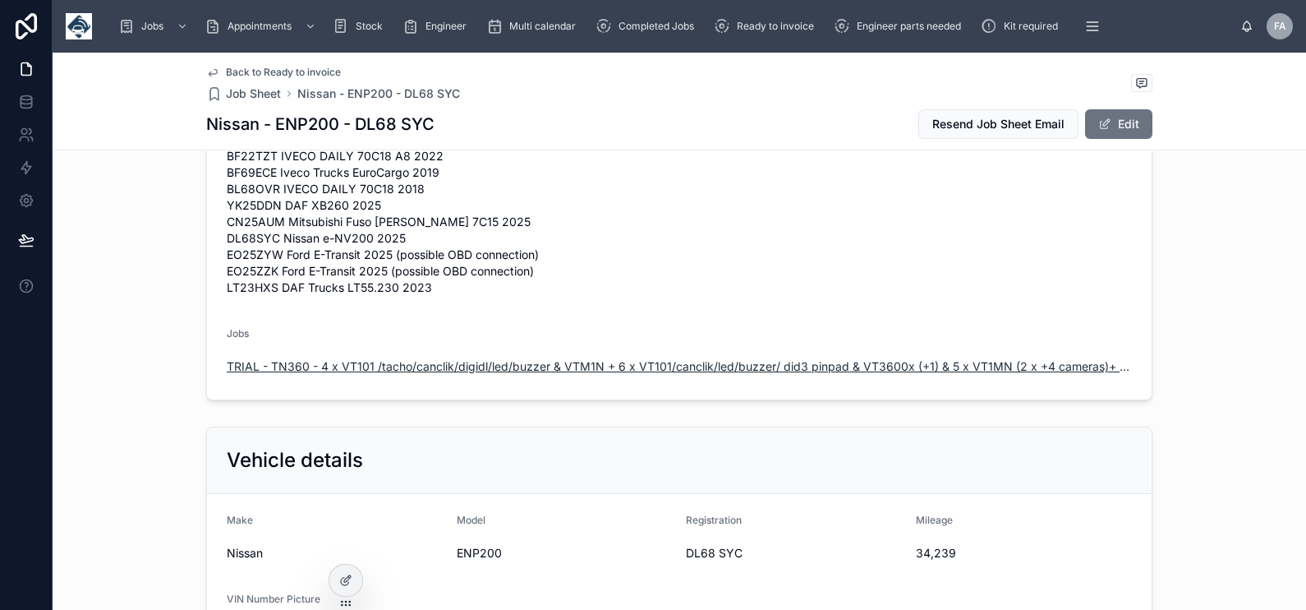
click at [459, 366] on span "TRIAL - TN360 - 4 x VT101 /tacho/canclik/digidl/led/buzzer & VTM1N + 6 x VT101/…" at bounding box center [679, 366] width 905 height 16
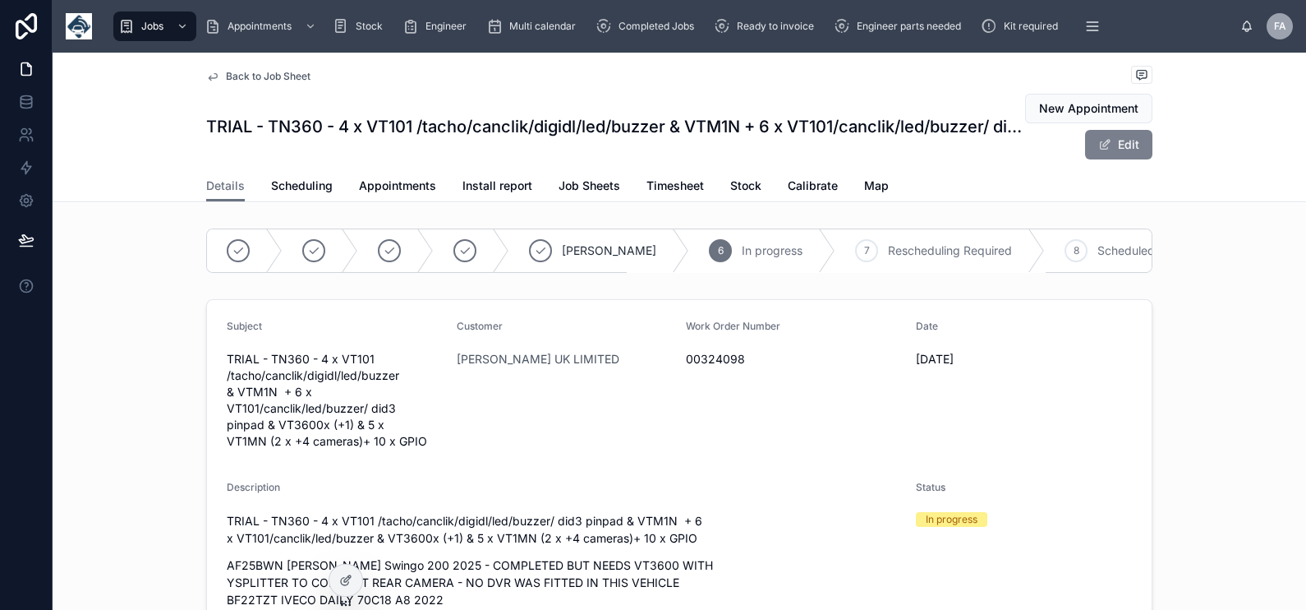
click at [1124, 144] on button "Edit" at bounding box center [1118, 145] width 67 height 30
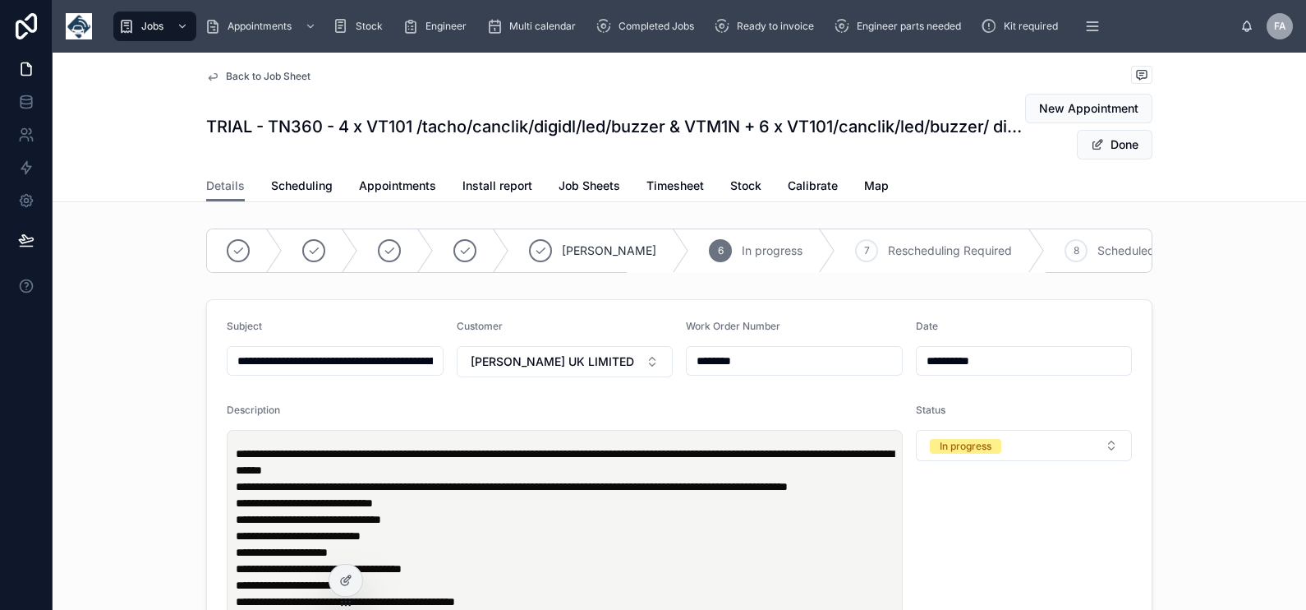
click at [687, 372] on input "********" at bounding box center [794, 360] width 215 height 23
type input "**********"
click at [515, 370] on span "AMEY UK LIMITED" at bounding box center [552, 361] width 163 height 16
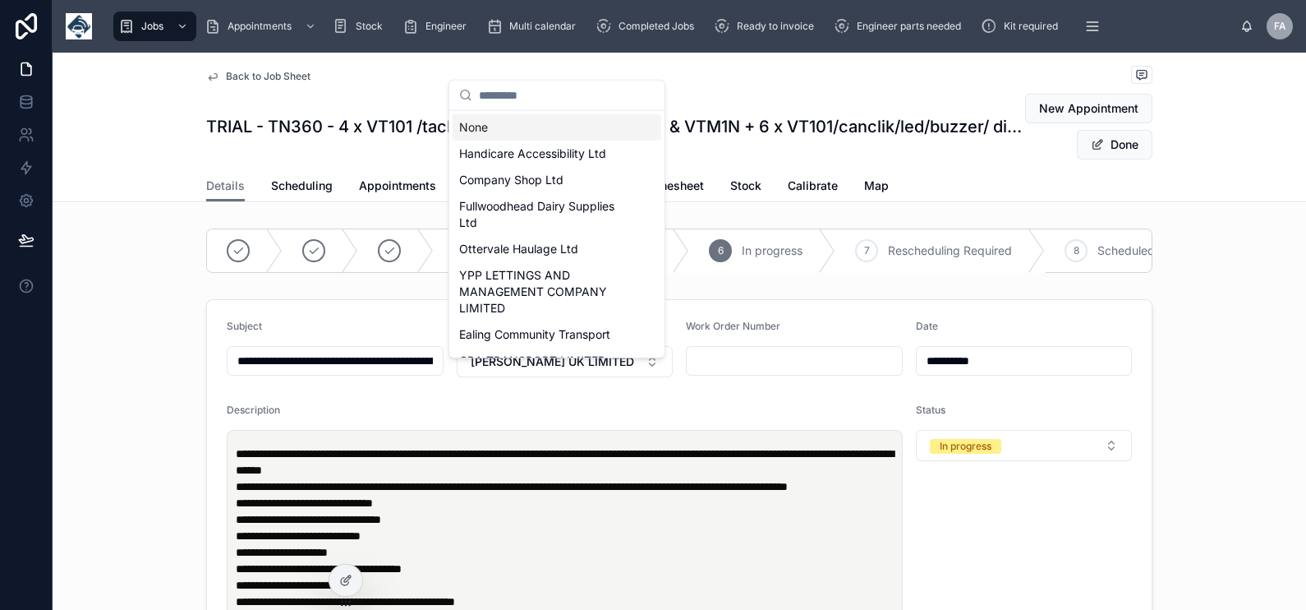
type input "**********"
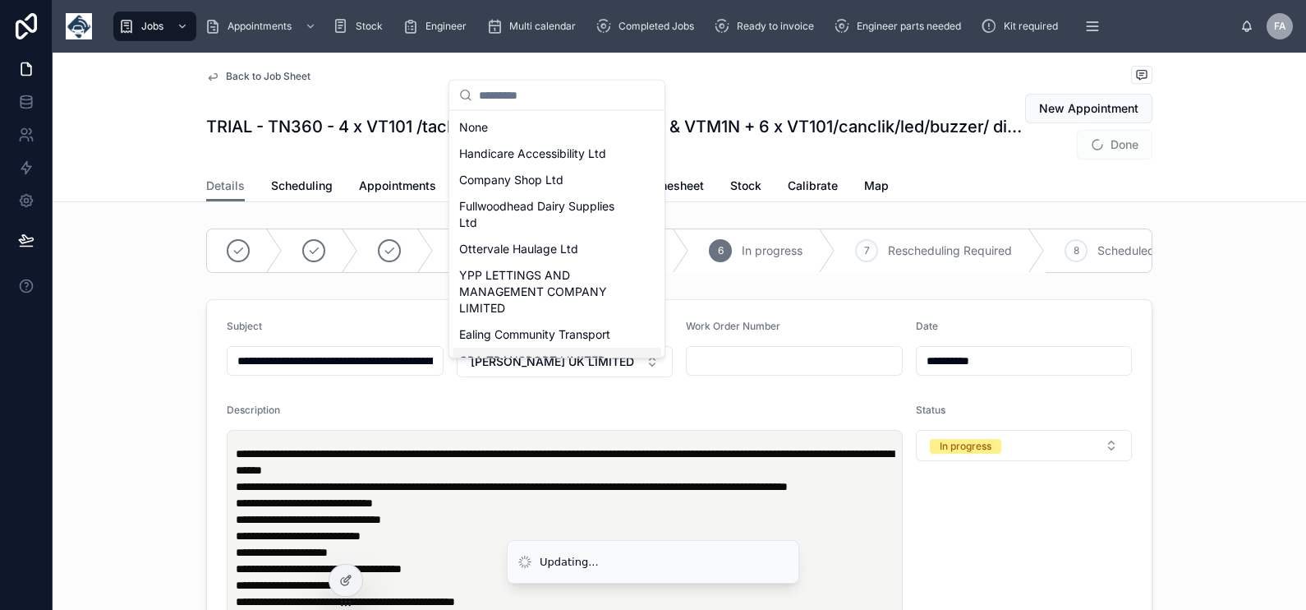
type input "**********"
click at [559, 123] on div "None" at bounding box center [557, 127] width 209 height 26
type input "**********"
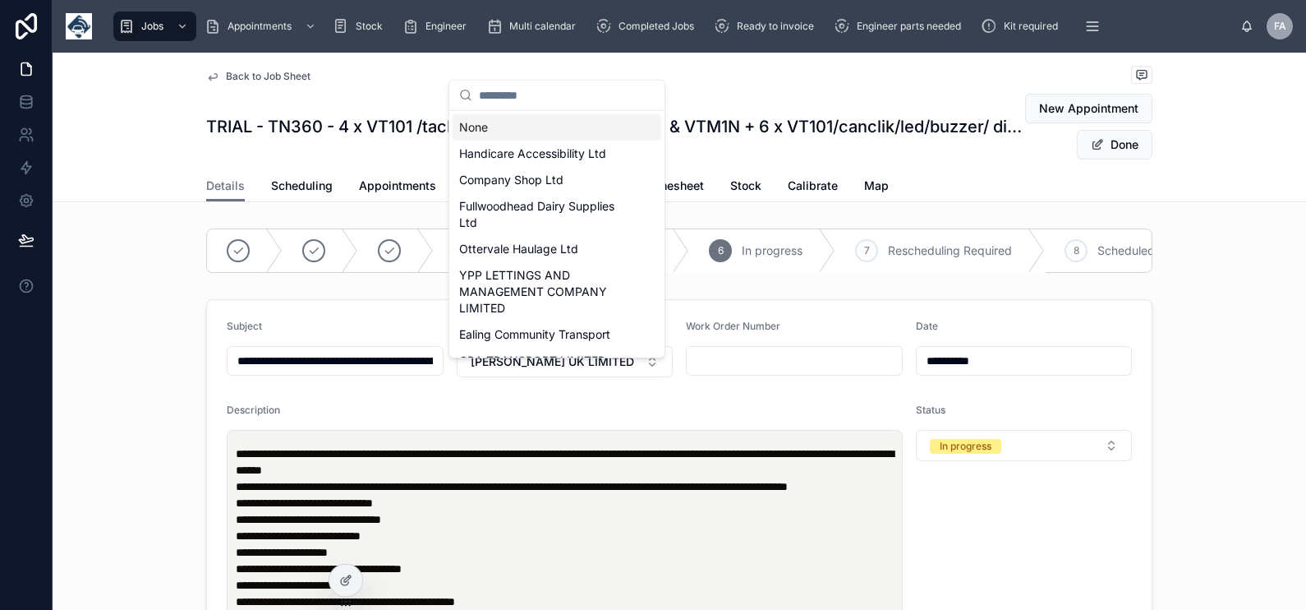
type input "**********"
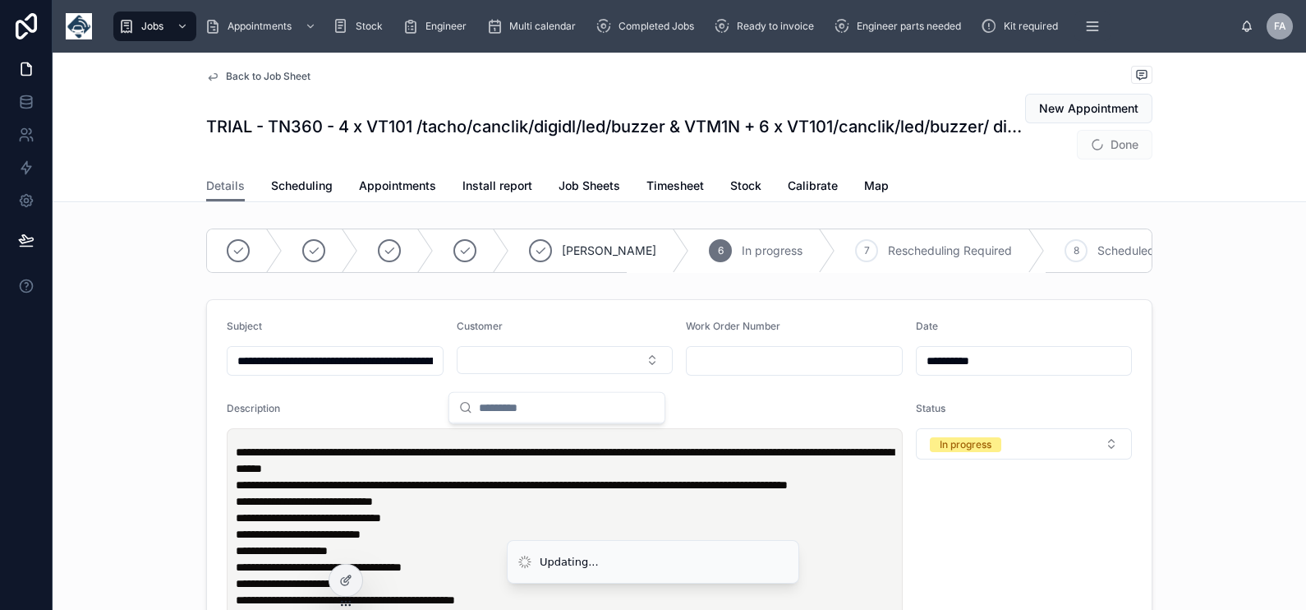
type input "**********"
click at [755, 370] on input "text" at bounding box center [794, 360] width 215 height 23
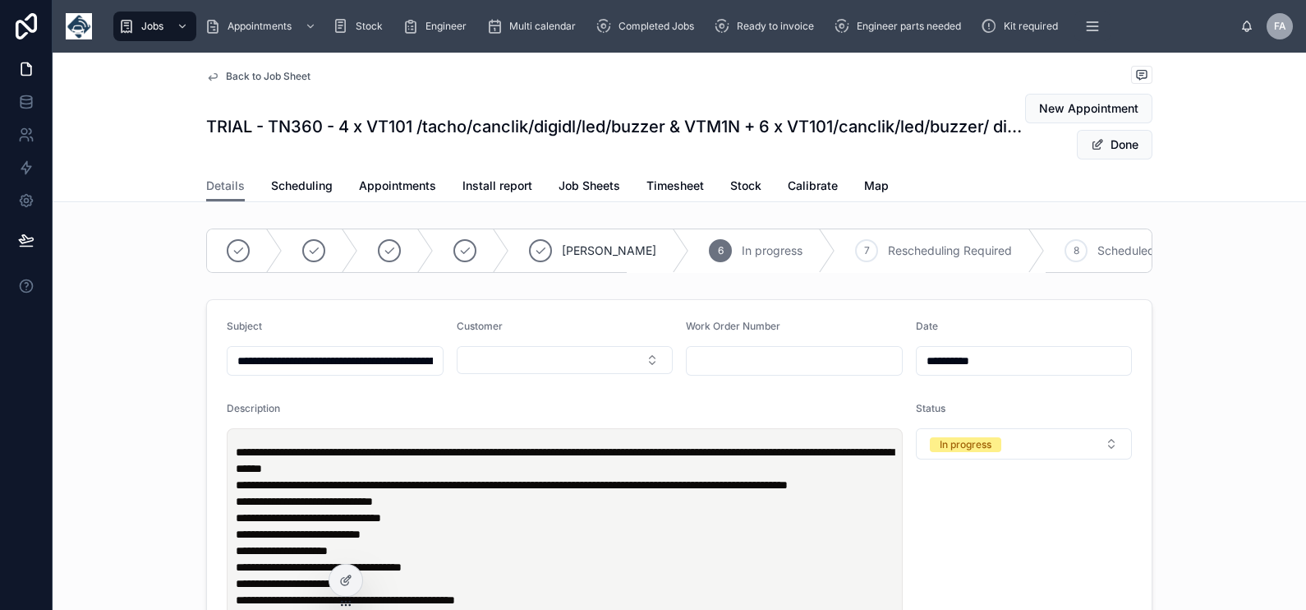
paste input "********"
type input "********"
type input "**********"
type input "********"
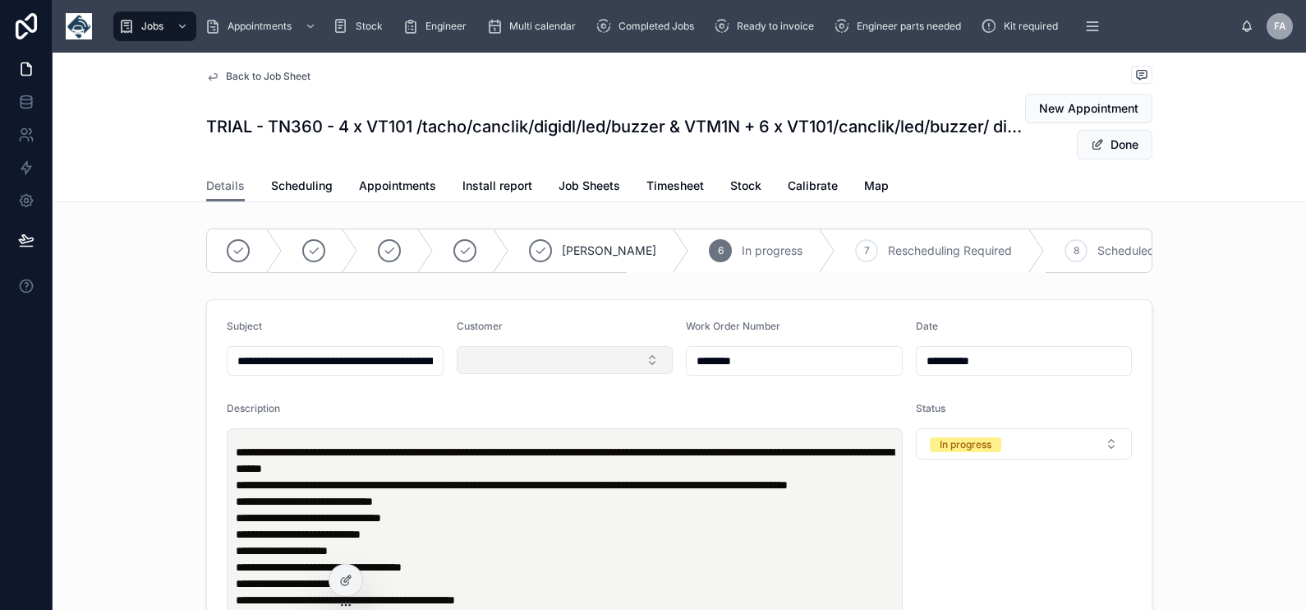
click at [587, 374] on button "Select Button" at bounding box center [565, 360] width 217 height 28
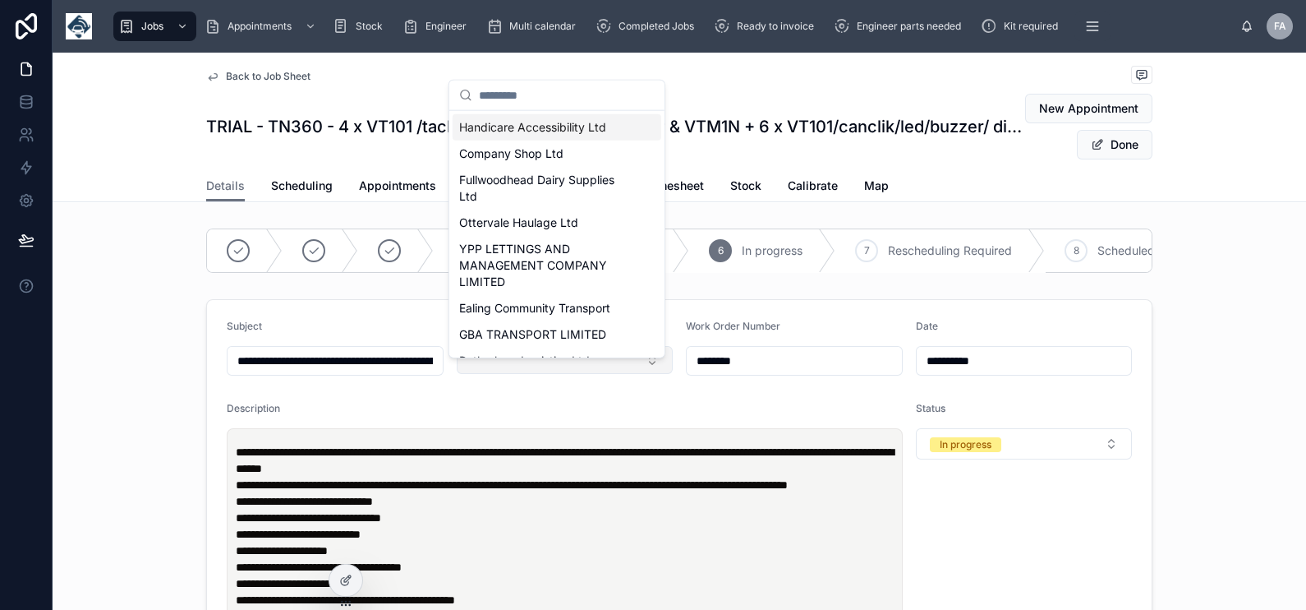
type input "**********"
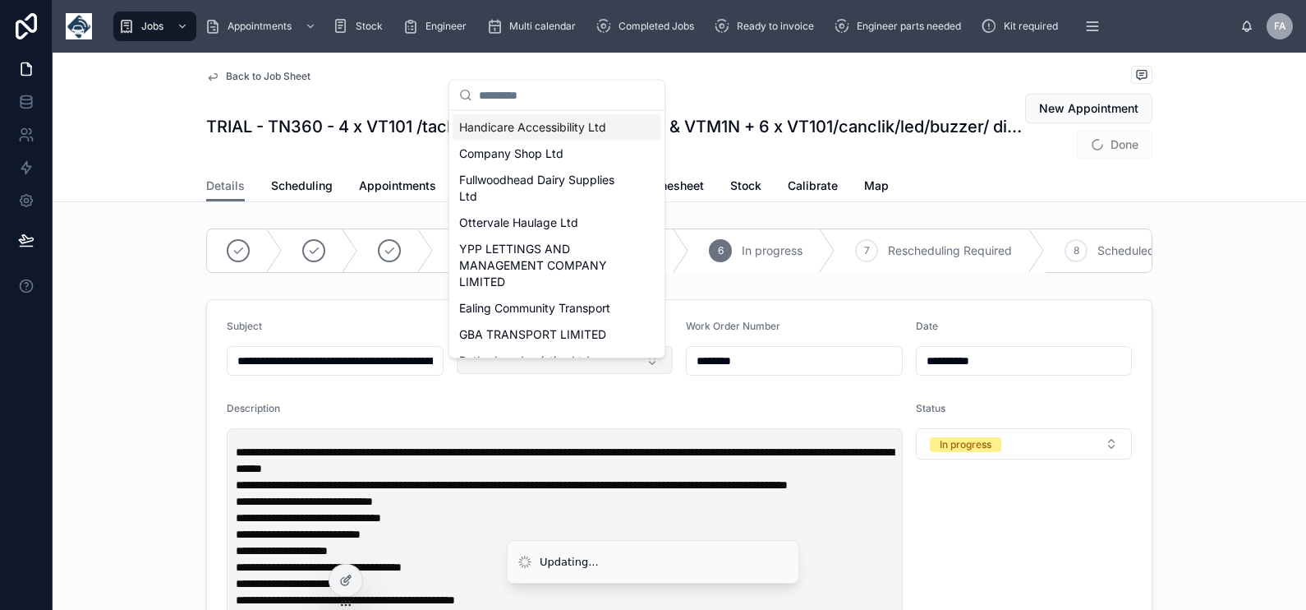
type input "**********"
type input "*"
type input "**********"
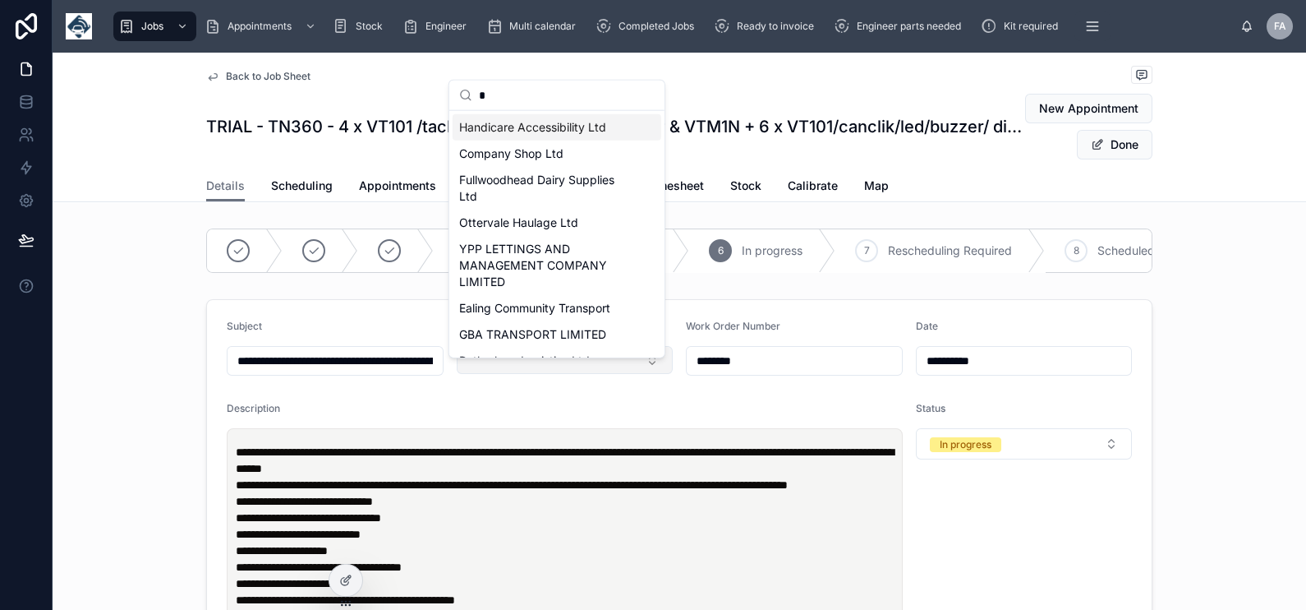
type input "**********"
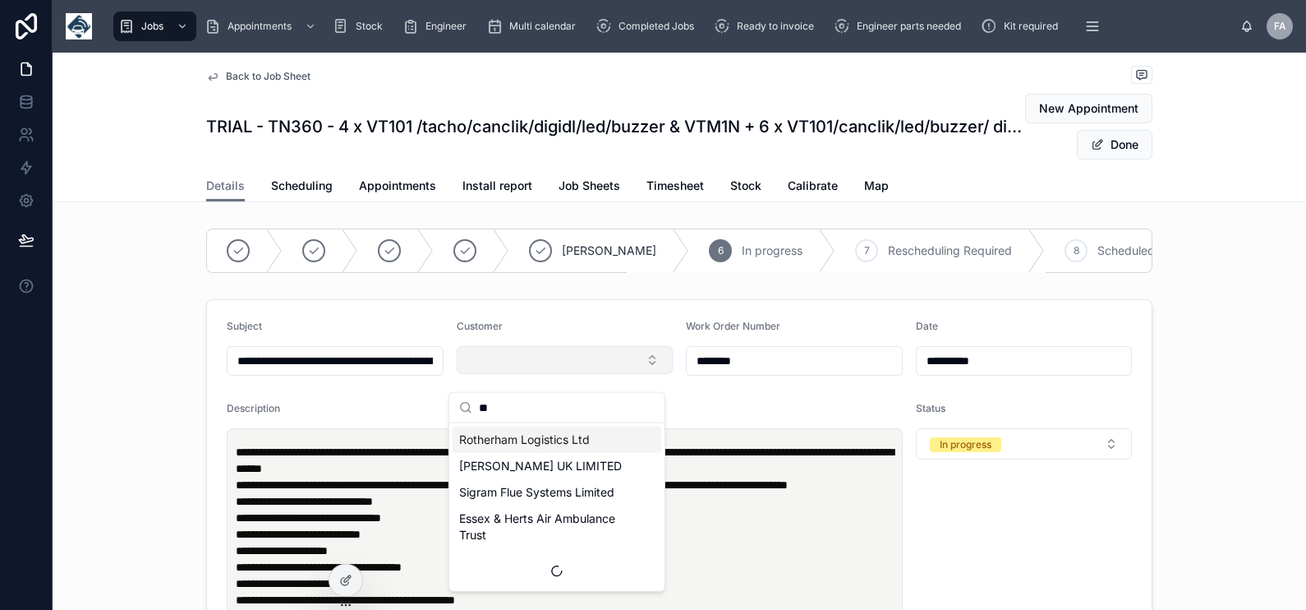
type input "***"
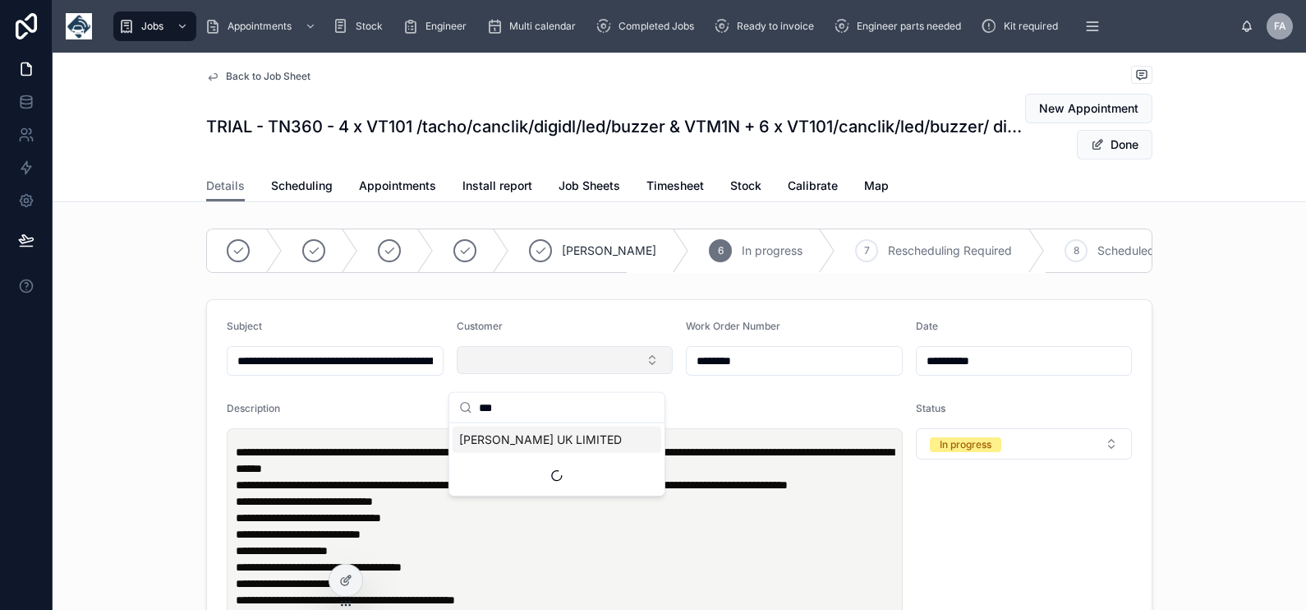
type input "**********"
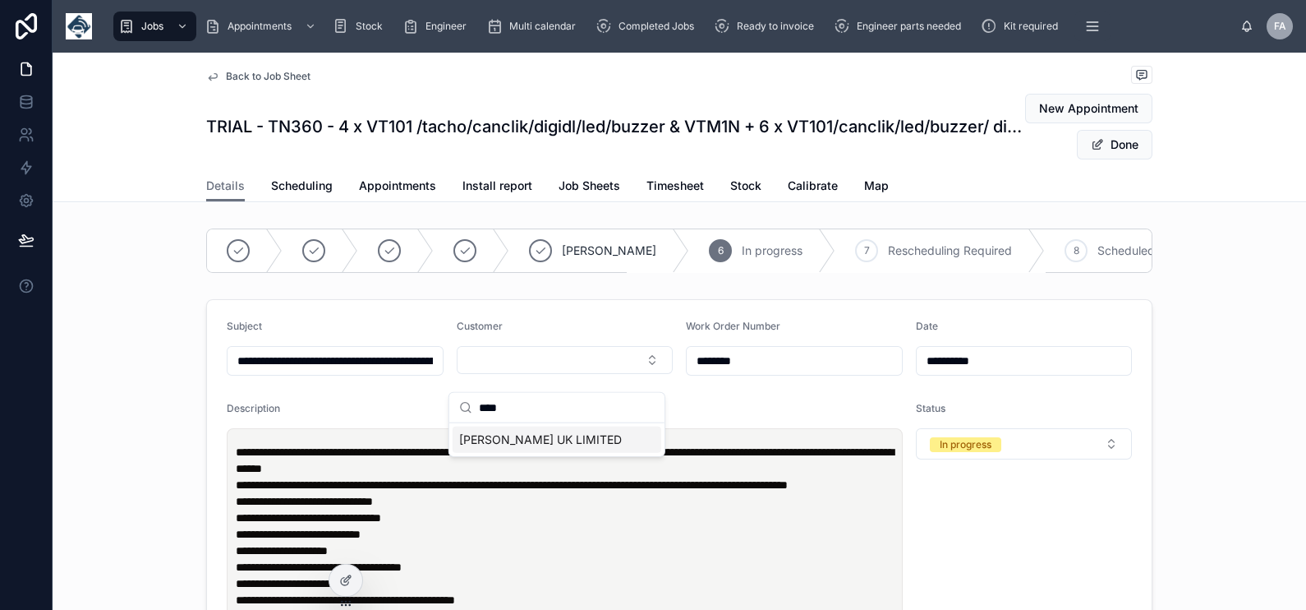
type input "****"
click at [571, 440] on div "AMEY UK LIMITED" at bounding box center [557, 439] width 209 height 26
type input "**********"
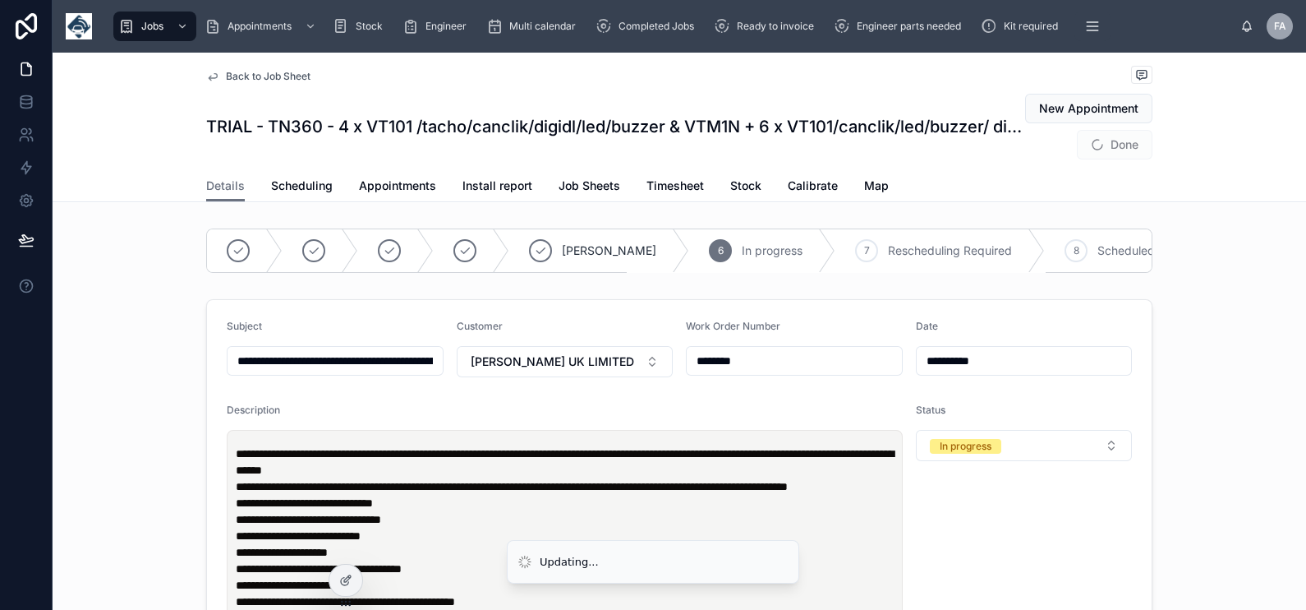
type input "**********"
click at [1092, 143] on span at bounding box center [1097, 144] width 13 height 13
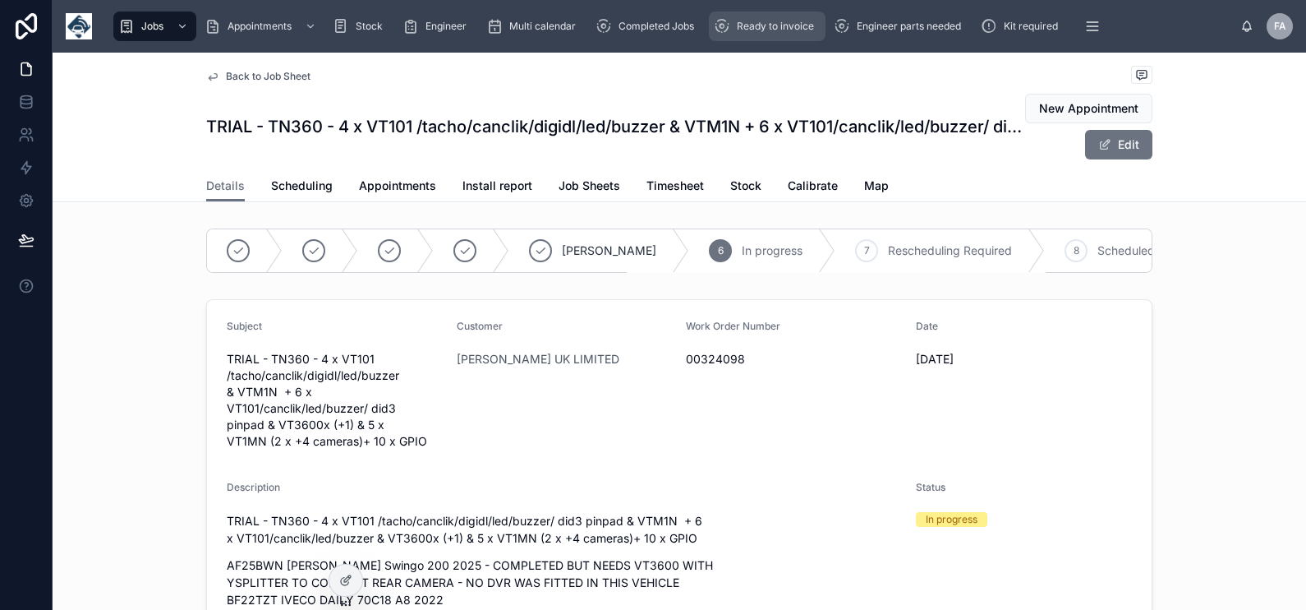
drag, startPoint x: 762, startPoint y: 28, endPoint x: 746, endPoint y: 41, distance: 20.4
click at [762, 28] on span "Ready to invoice" at bounding box center [775, 26] width 77 height 13
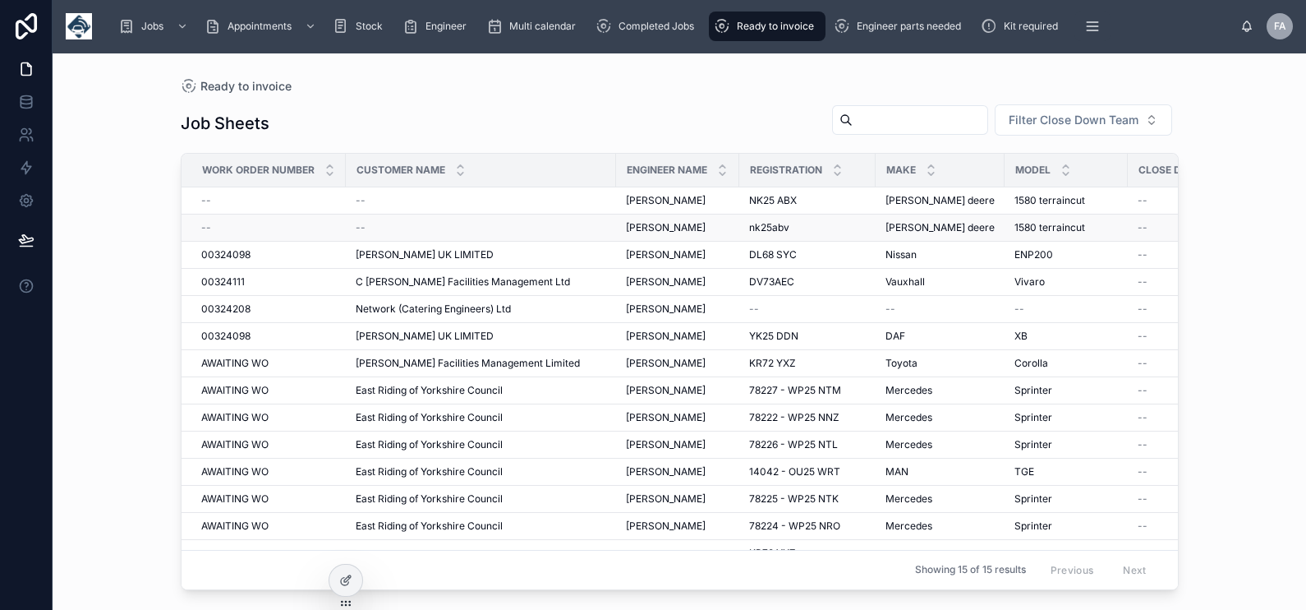
click at [209, 226] on span "--" at bounding box center [206, 227] width 10 height 13
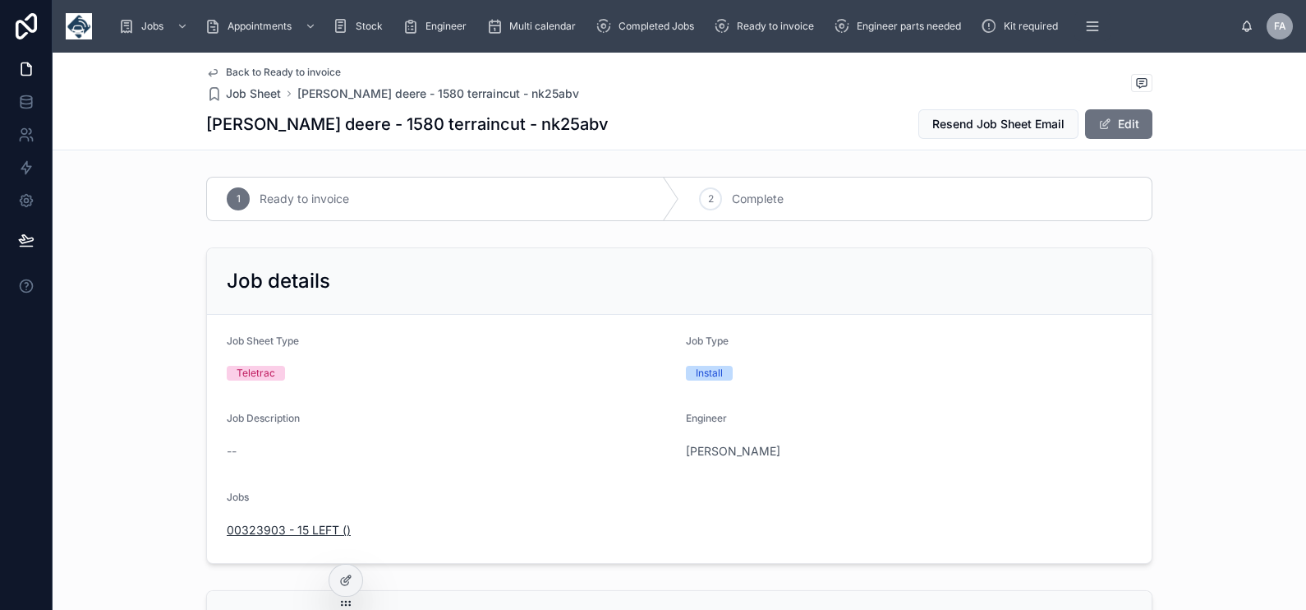
click at [310, 524] on span "00323903 - 15 LEFT ()" at bounding box center [289, 530] width 124 height 16
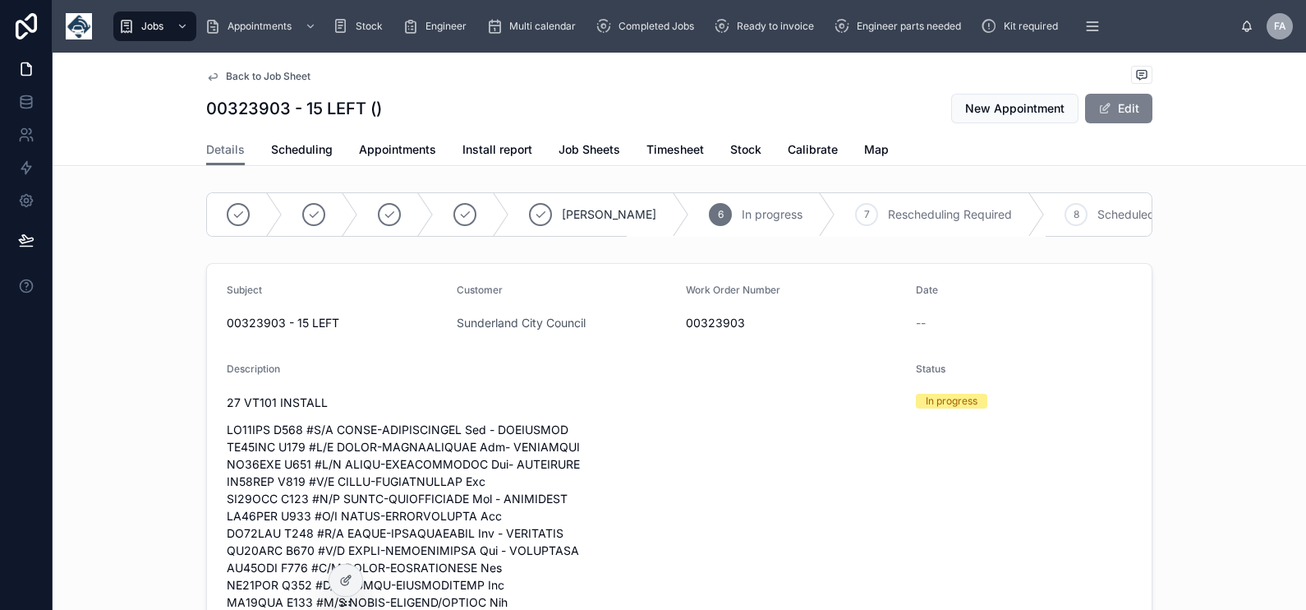
click at [1103, 105] on span at bounding box center [1104, 108] width 13 height 13
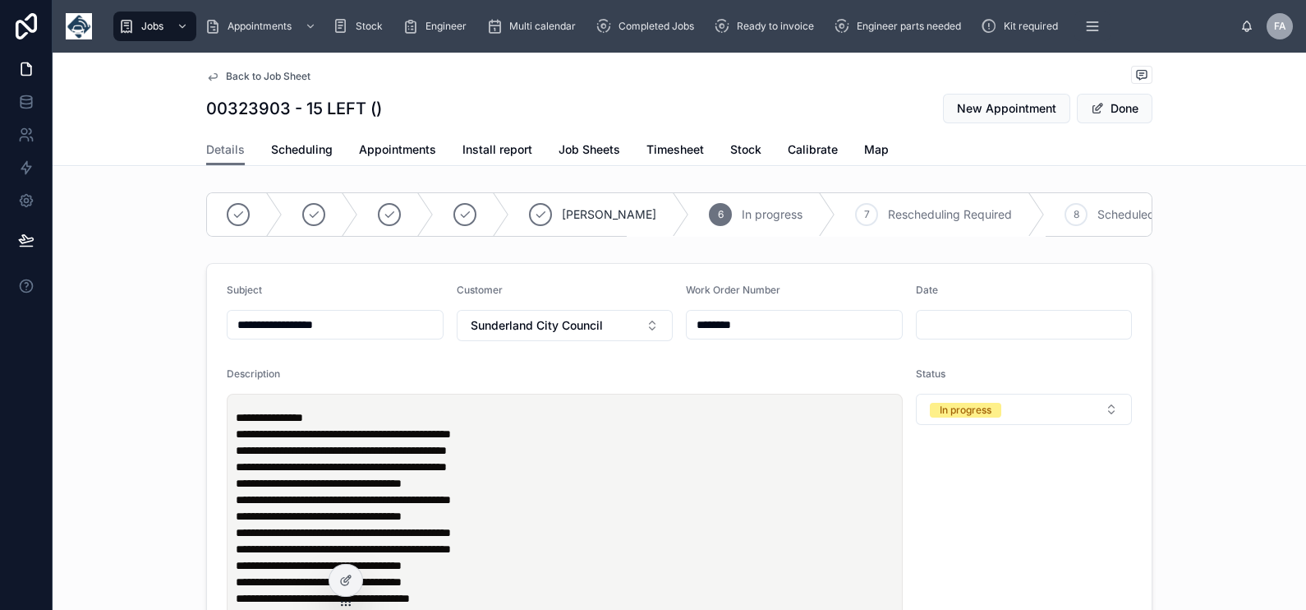
click at [694, 336] on input "********" at bounding box center [794, 324] width 215 height 23
click at [608, 333] on button "Sunderland City Council" at bounding box center [565, 325] width 217 height 31
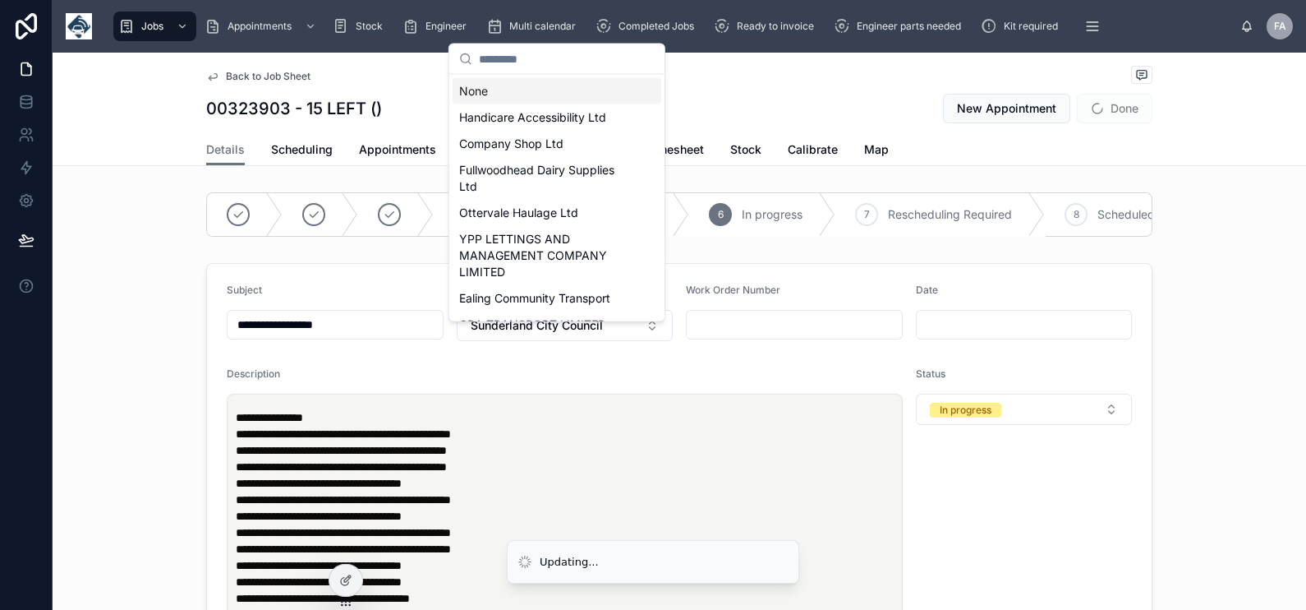
click at [555, 85] on div "None" at bounding box center [557, 91] width 209 height 26
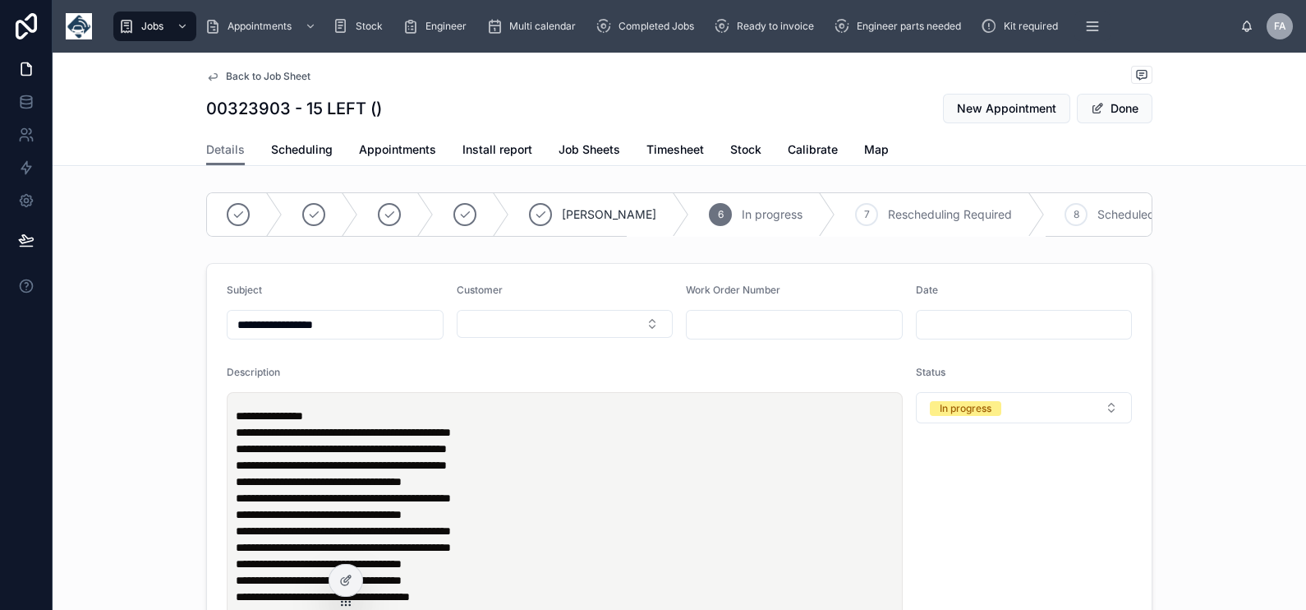
click at [741, 336] on input "text" at bounding box center [794, 324] width 215 height 23
paste input "********"
type input "********"
click at [501, 338] on button "Select Button" at bounding box center [565, 324] width 217 height 28
type input "******"
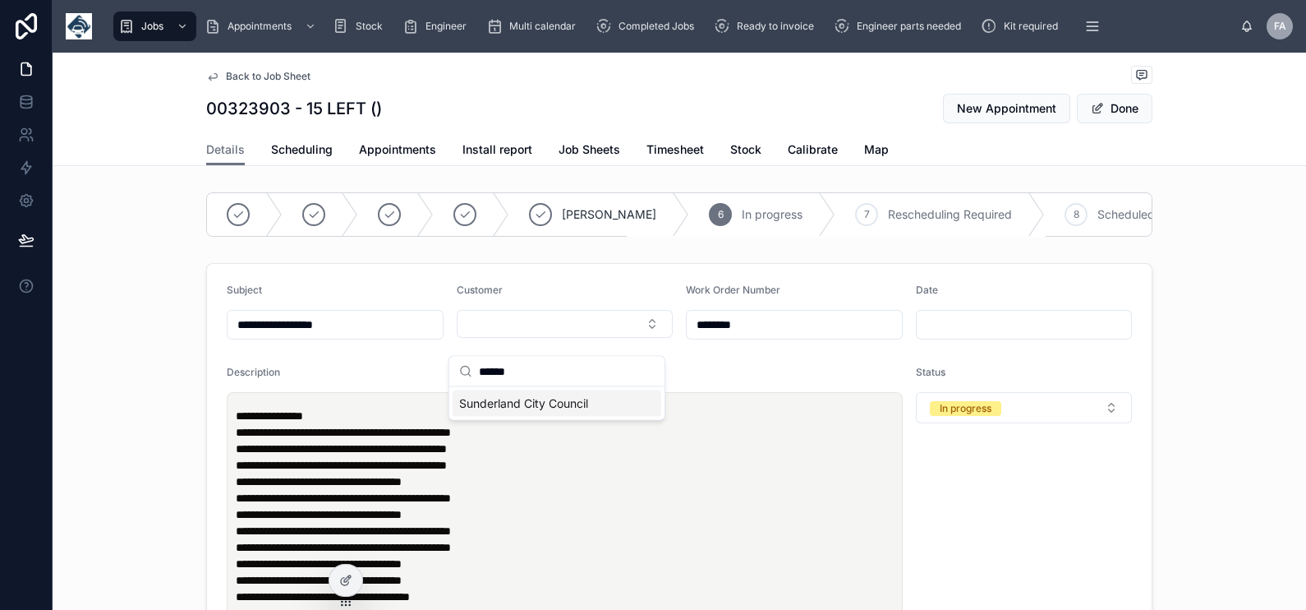
click at [523, 405] on span "Sunderland City Council" at bounding box center [523, 403] width 129 height 16
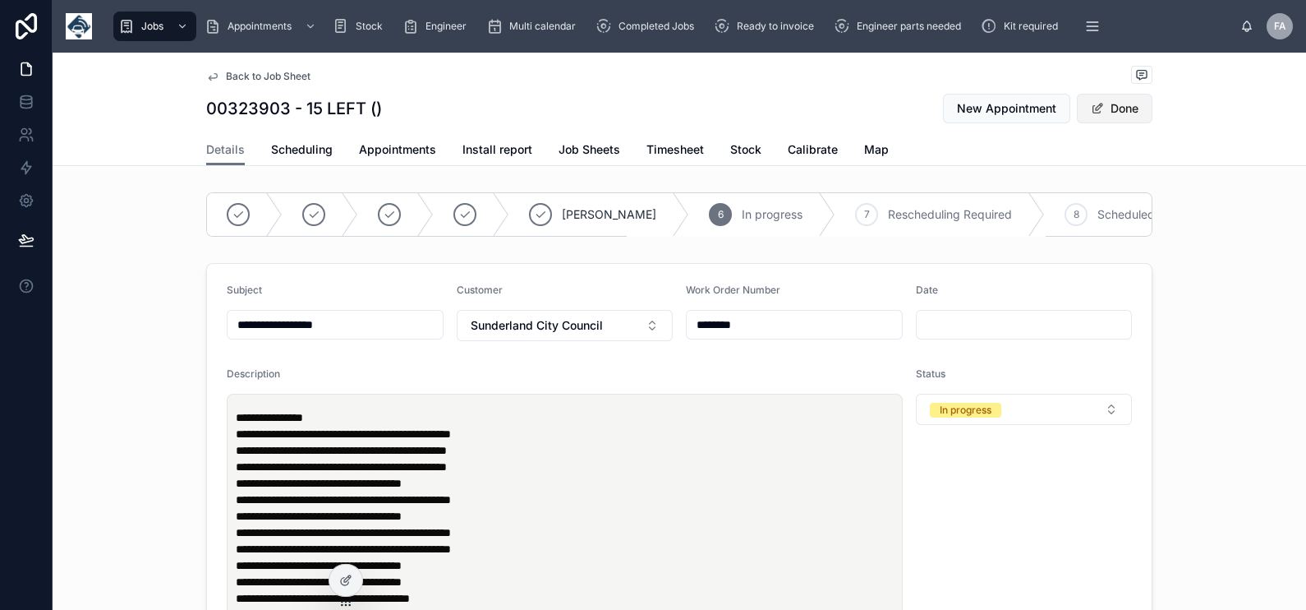
click at [1108, 115] on button "Done" at bounding box center [1115, 109] width 76 height 30
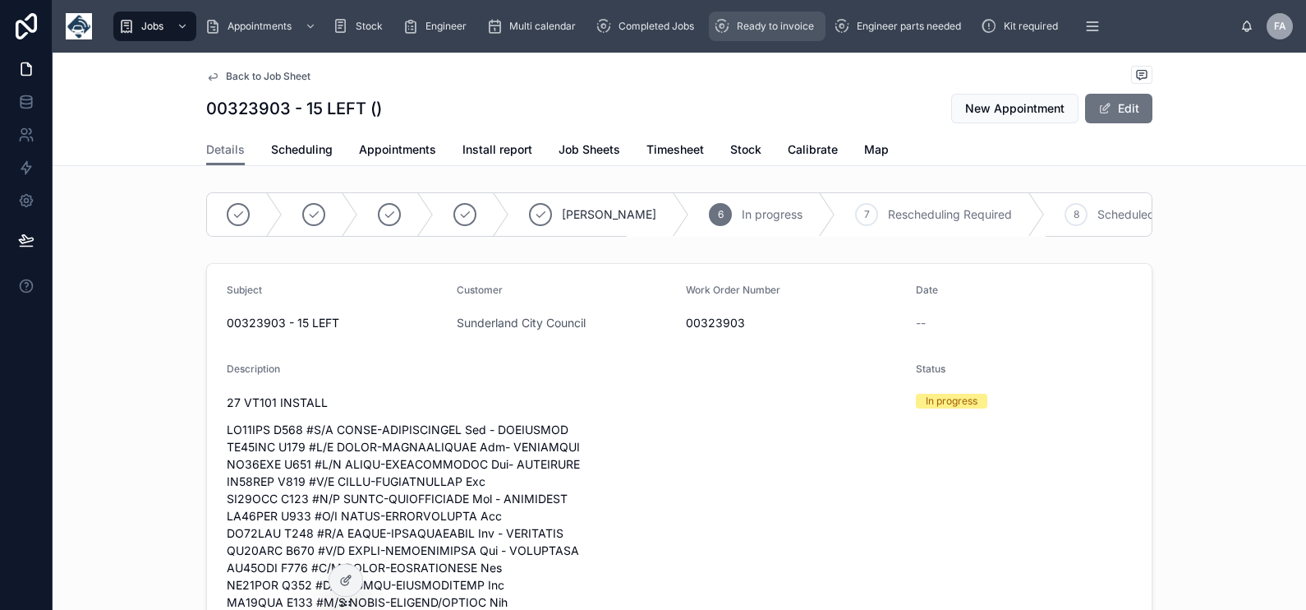
click at [752, 32] on span "Ready to invoice" at bounding box center [775, 26] width 77 height 13
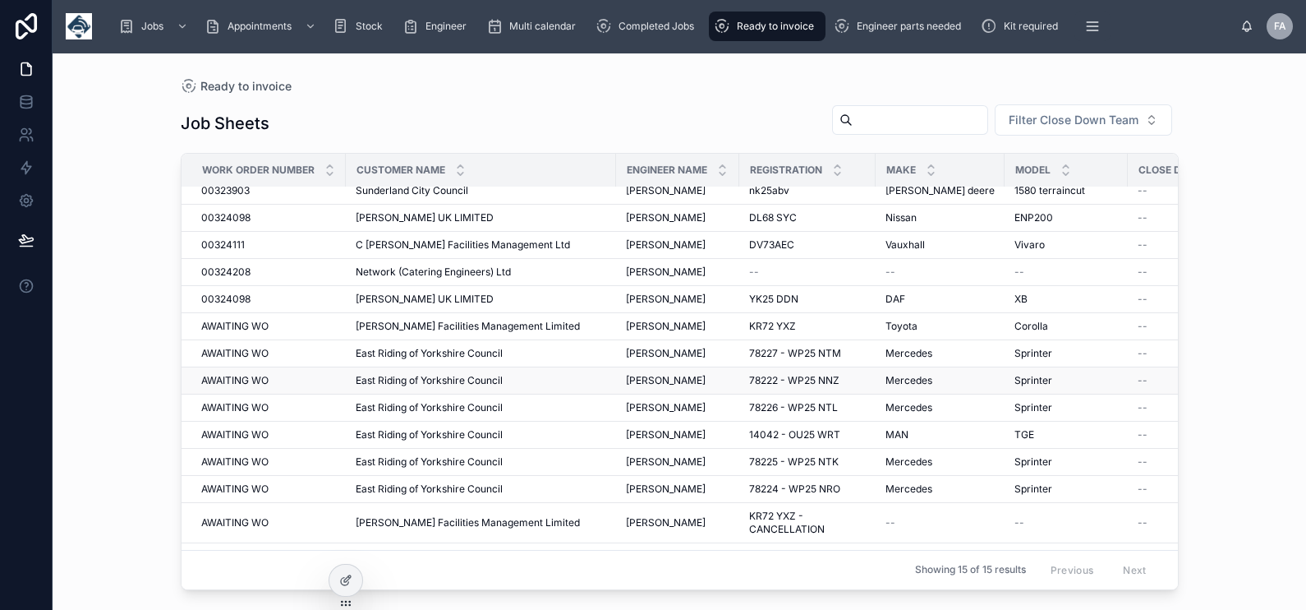
scroll to position [68, 0]
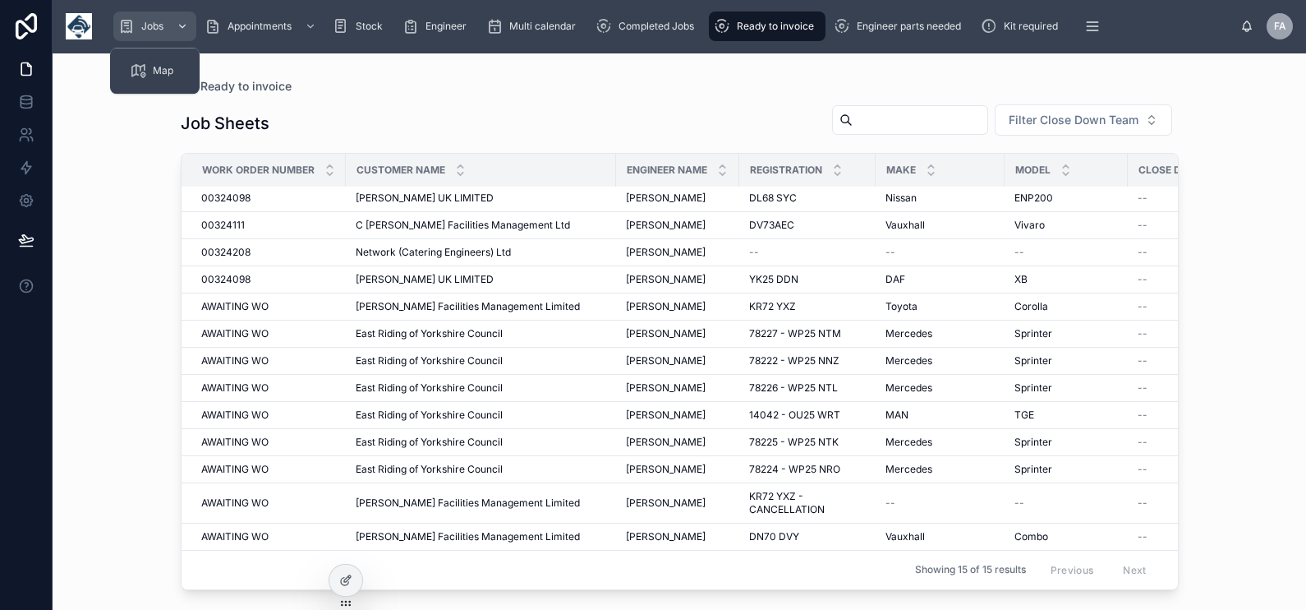
click at [176, 30] on div "scrollable content" at bounding box center [180, 26] width 21 height 26
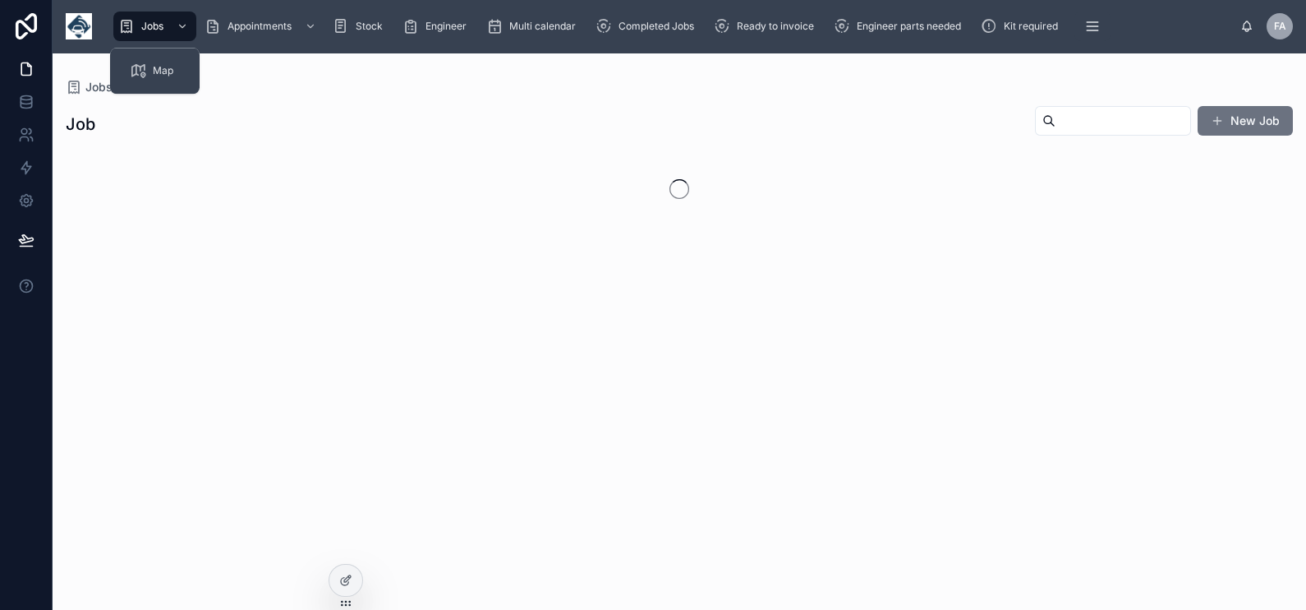
click at [1064, 122] on input "text" at bounding box center [1123, 120] width 135 height 23
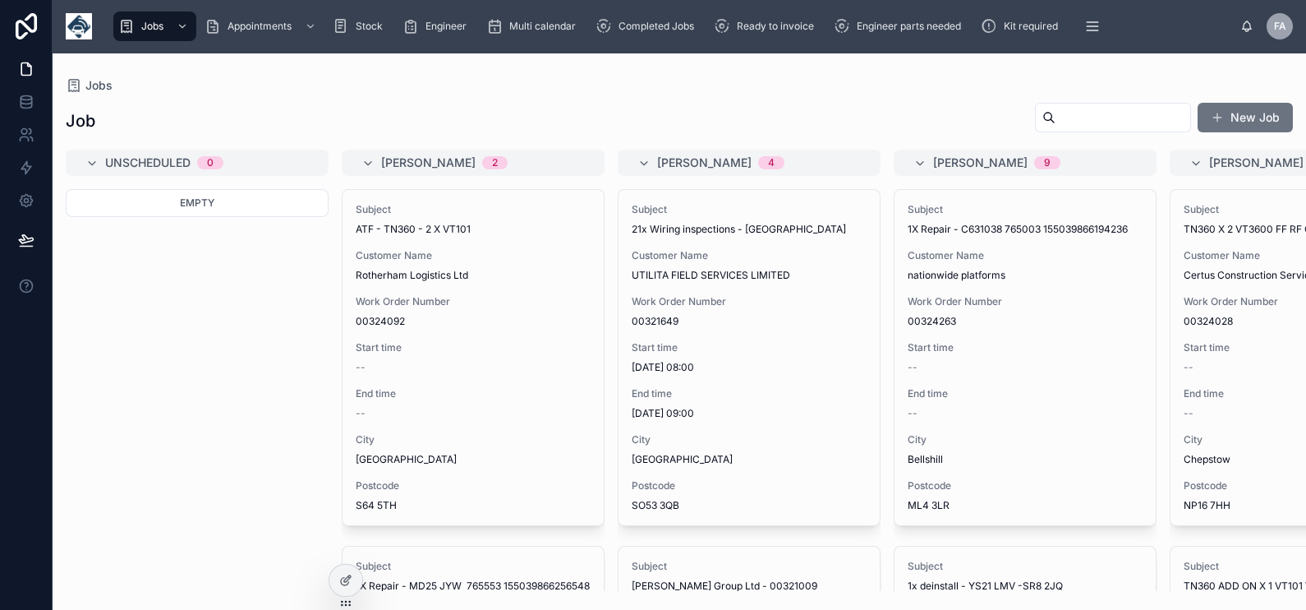
paste input "********"
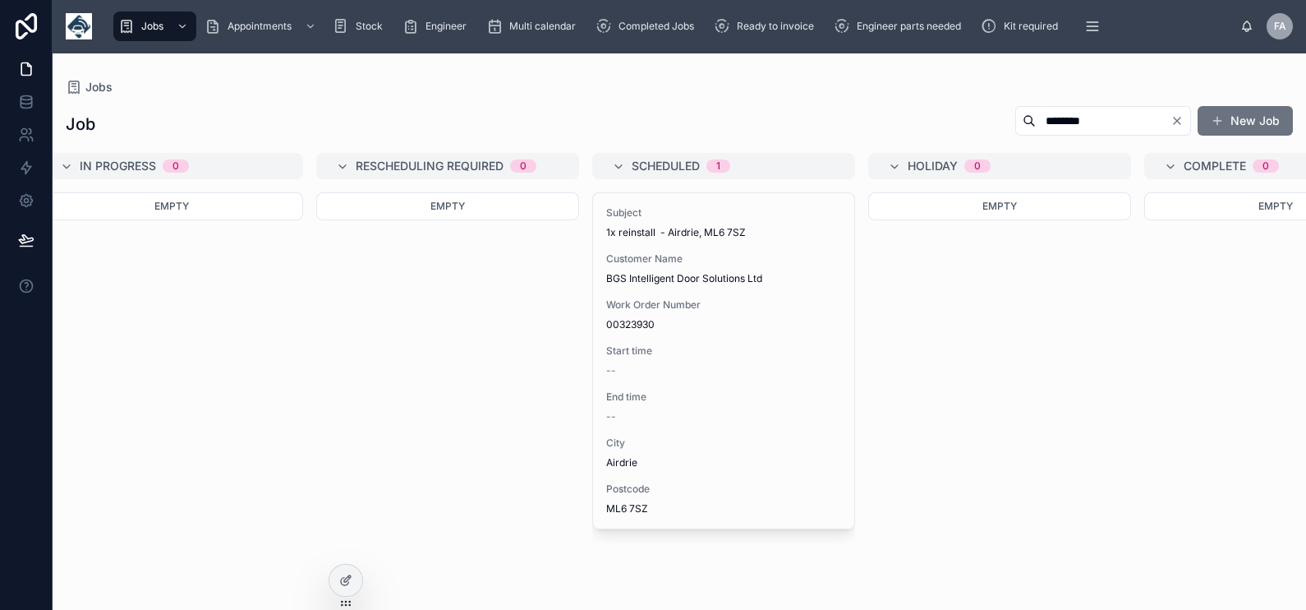
scroll to position [0, 1782]
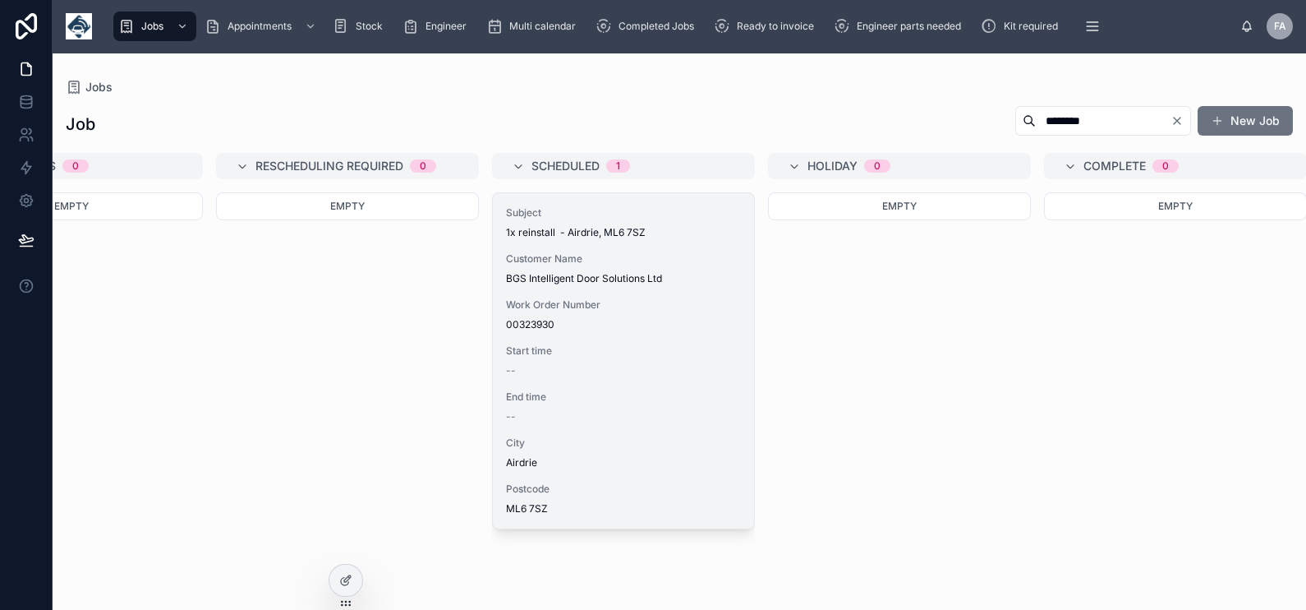
type input "********"
click at [600, 444] on span "City" at bounding box center [623, 442] width 235 height 13
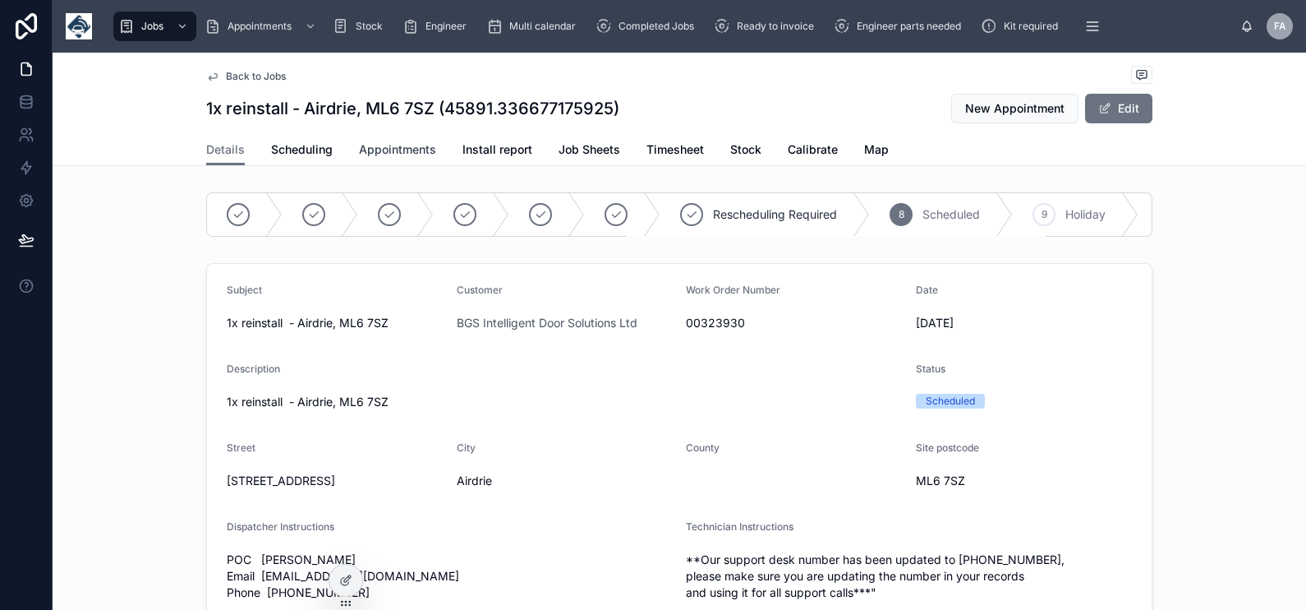
click at [397, 144] on span "Appointments" at bounding box center [397, 149] width 77 height 16
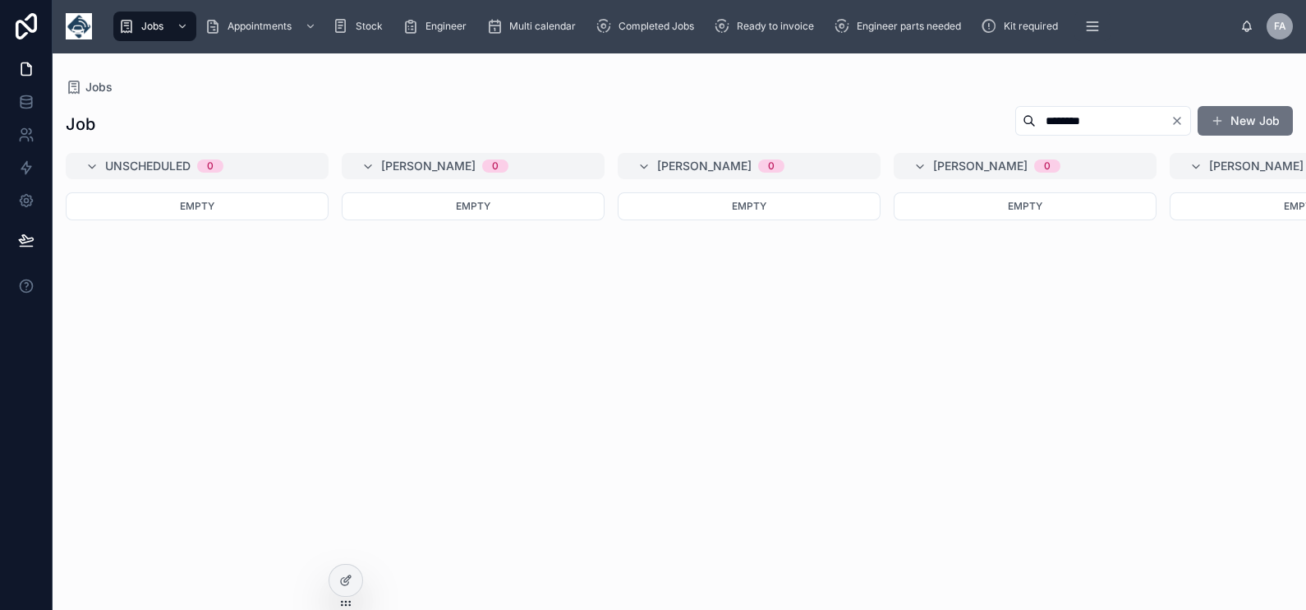
drag, startPoint x: 1074, startPoint y: 119, endPoint x: 919, endPoint y: 146, distance: 156.8
click at [919, 146] on div "Job ******** New Job Unscheduled 0 Empty Booker A 0 Empty Booker B 0 Empty Book…" at bounding box center [680, 342] width 1254 height 495
paste input "text"
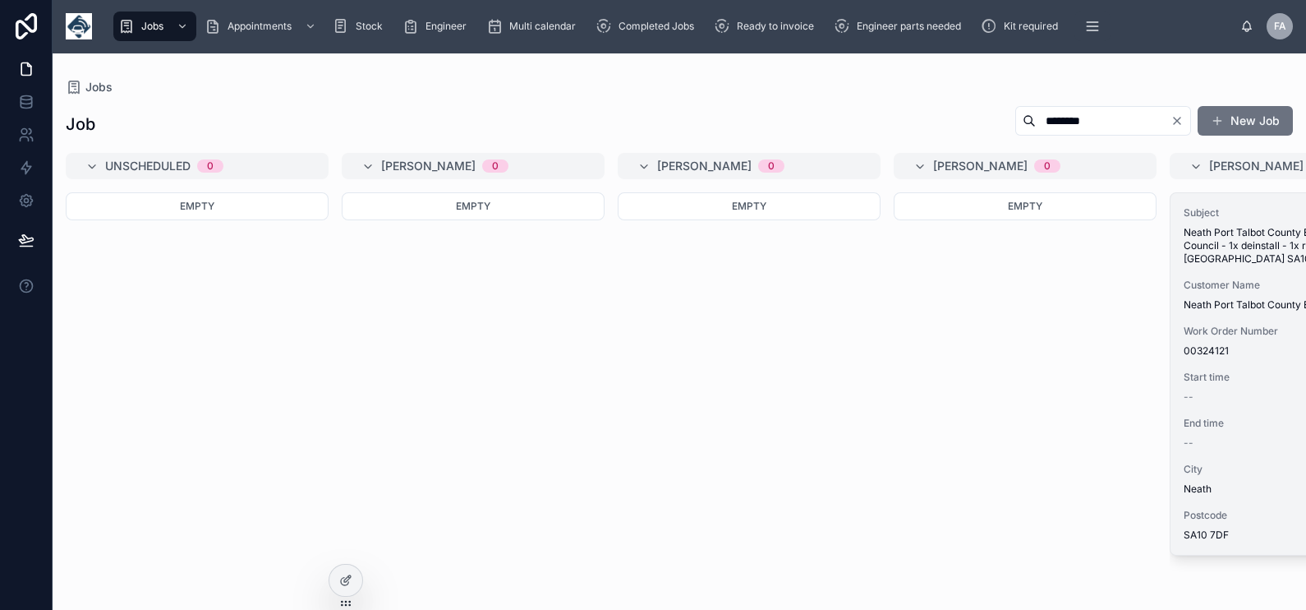
type input "********"
click at [1227, 325] on span "Work Order Number" at bounding box center [1301, 331] width 235 height 13
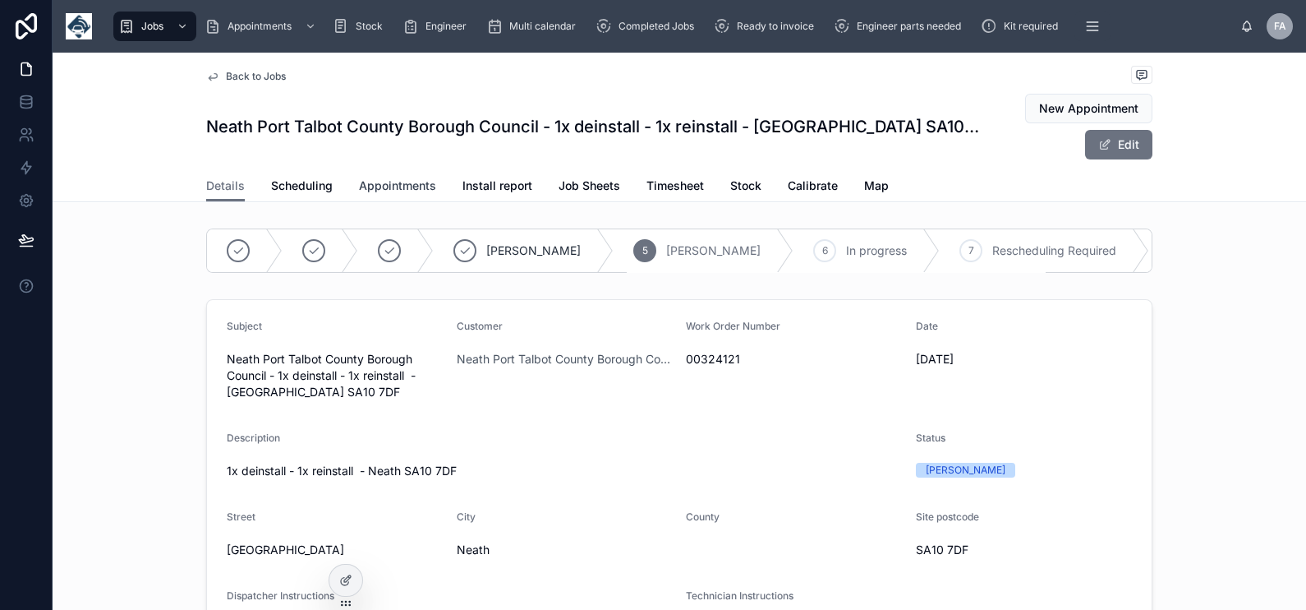
click at [370, 188] on span "Appointments" at bounding box center [397, 185] width 77 height 16
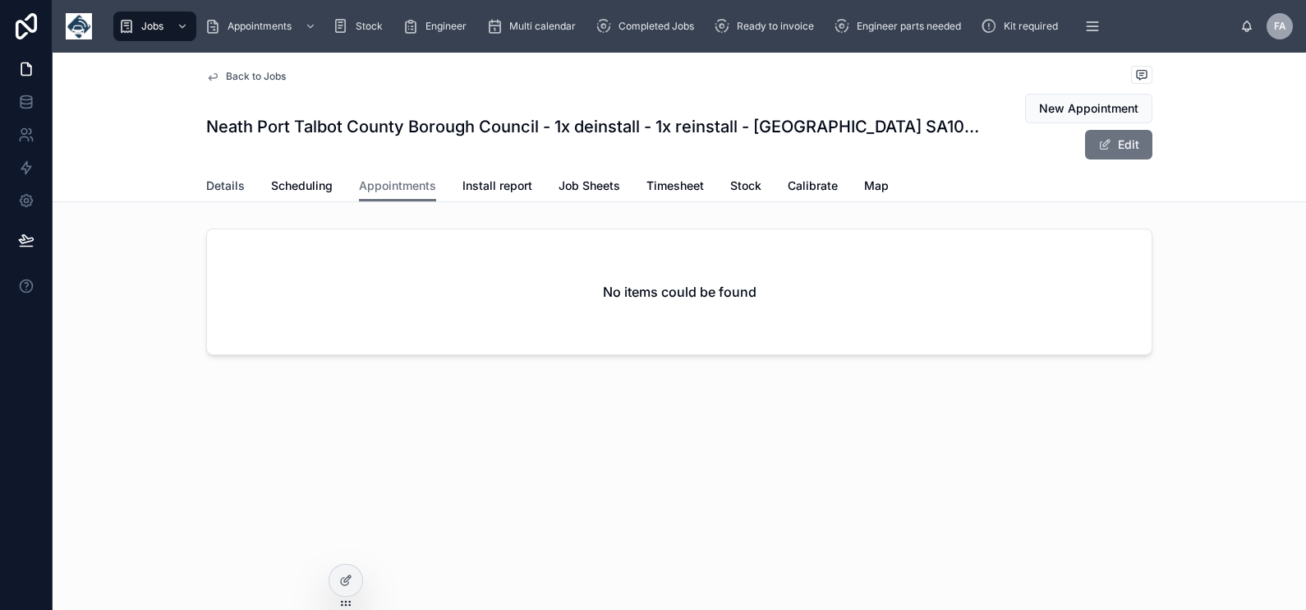
click at [225, 181] on span "Details" at bounding box center [225, 185] width 39 height 16
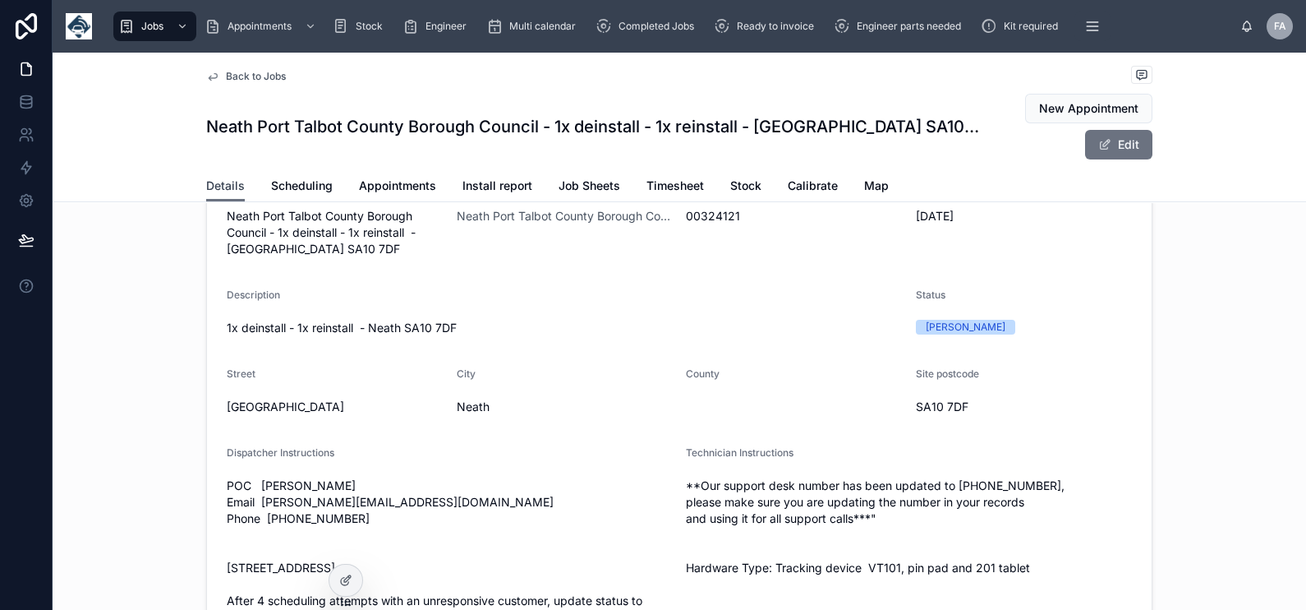
scroll to position [102, 0]
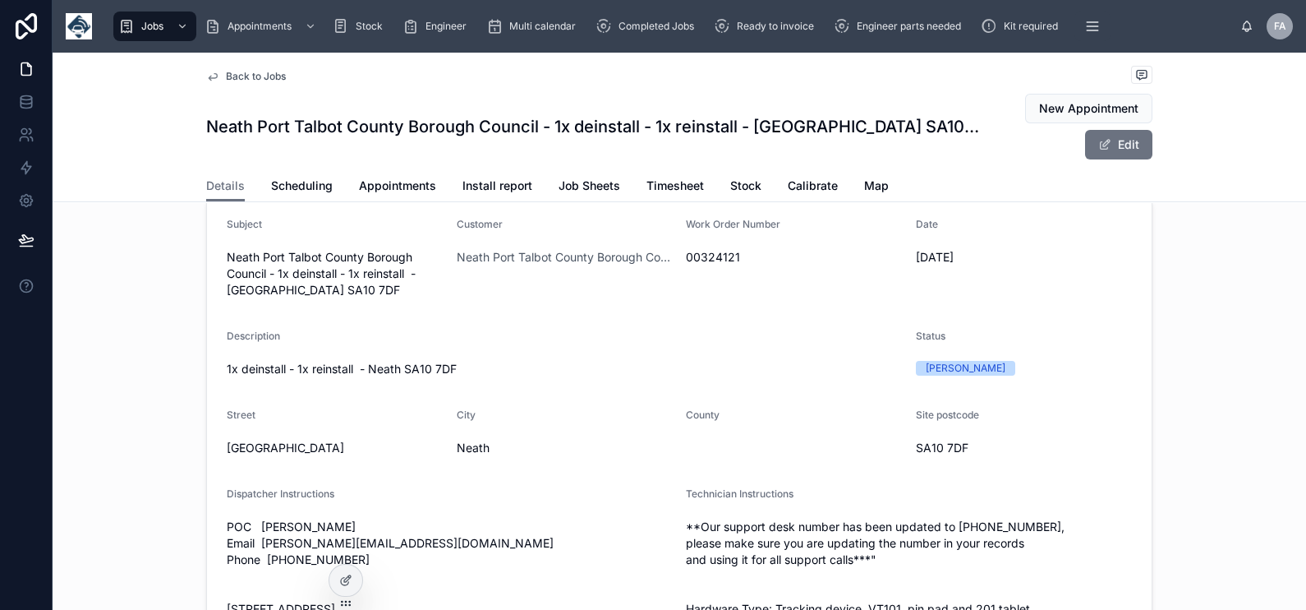
click at [719, 265] on span "00324121" at bounding box center [794, 257] width 217 height 16
drag, startPoint x: 719, startPoint y: 276, endPoint x: 592, endPoint y: 329, distance: 137.8
click at [592, 329] on form "Subject Neath Port Talbot County Borough Council - 1x deinstall - 1x reinstall …" at bounding box center [679, 571] width 945 height 746
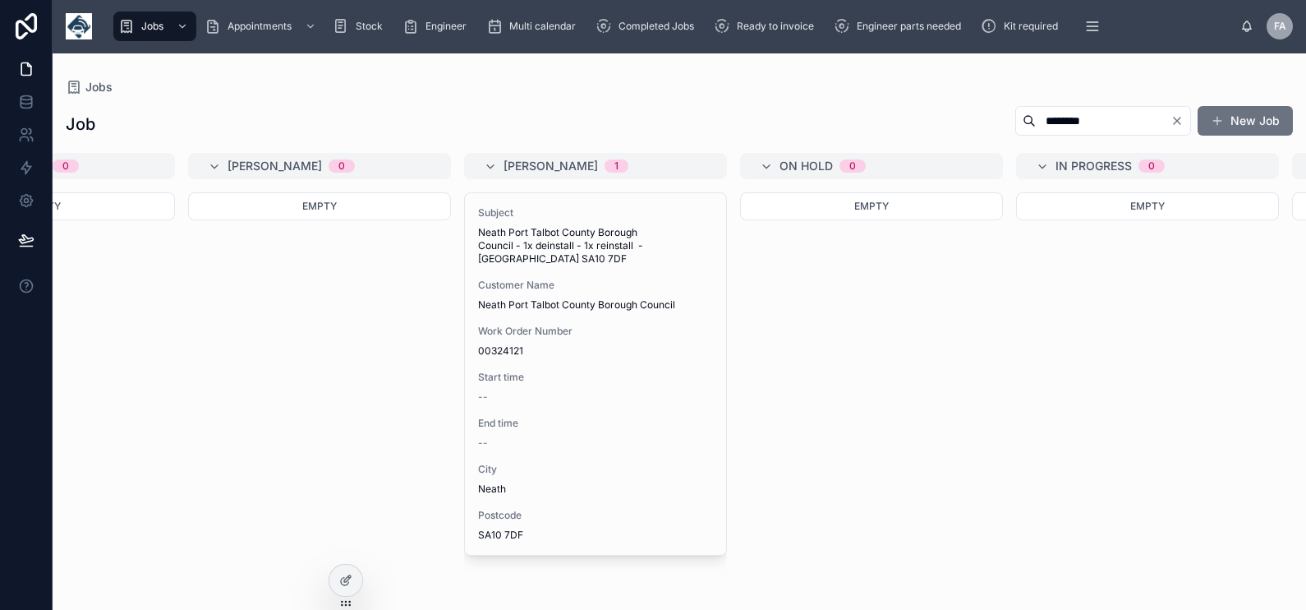
scroll to position [0, 815]
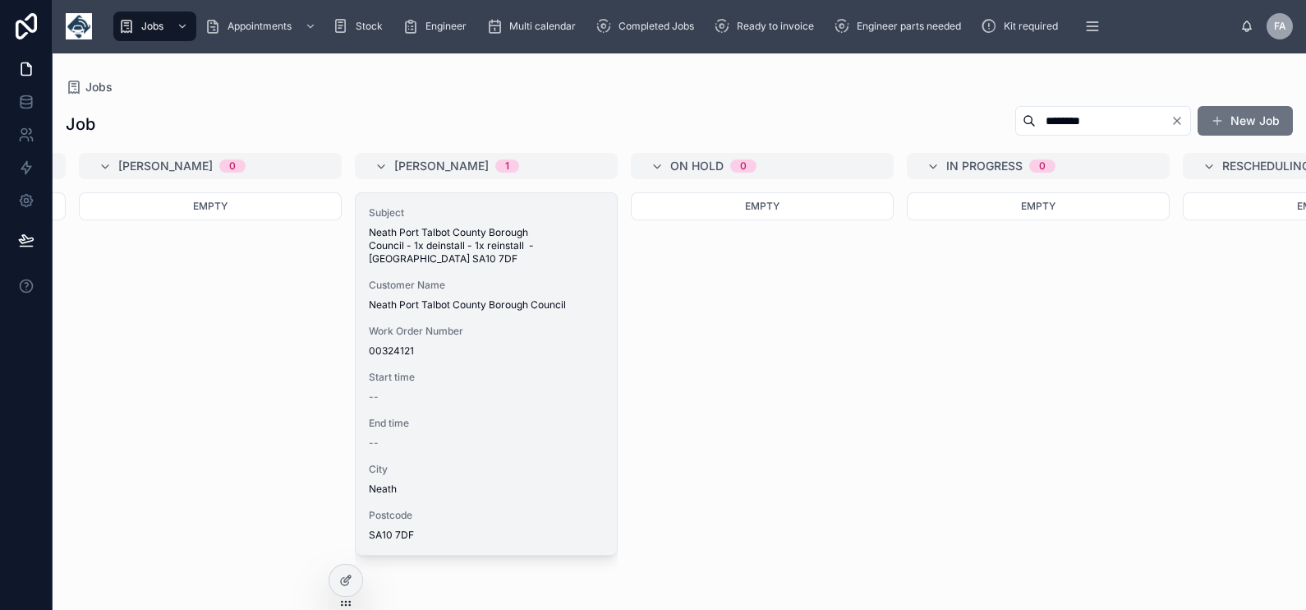
click at [535, 306] on div "Subject Neath Port Talbot County Borough Council - 1x deinstall - 1x reinstall …" at bounding box center [486, 373] width 261 height 361
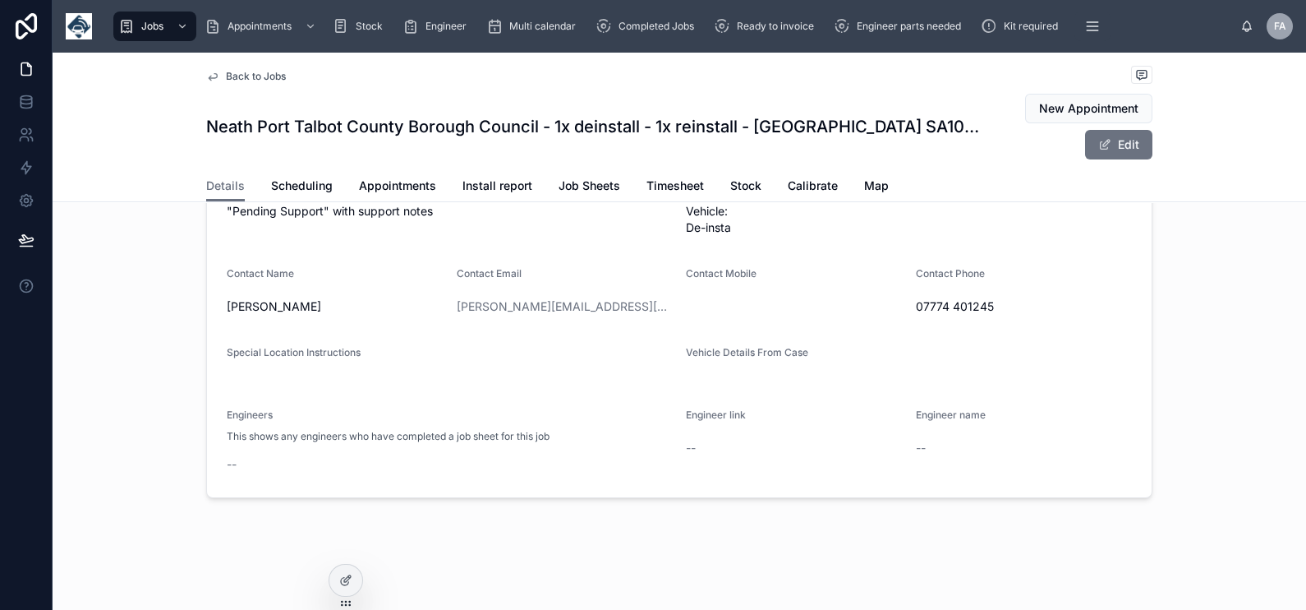
scroll to position [579, 0]
click at [349, 191] on div "Details Scheduling Appointments Install report Job Sheets Timesheet Stock Calib…" at bounding box center [679, 185] width 946 height 31
click at [366, 184] on span "Appointments" at bounding box center [397, 185] width 77 height 16
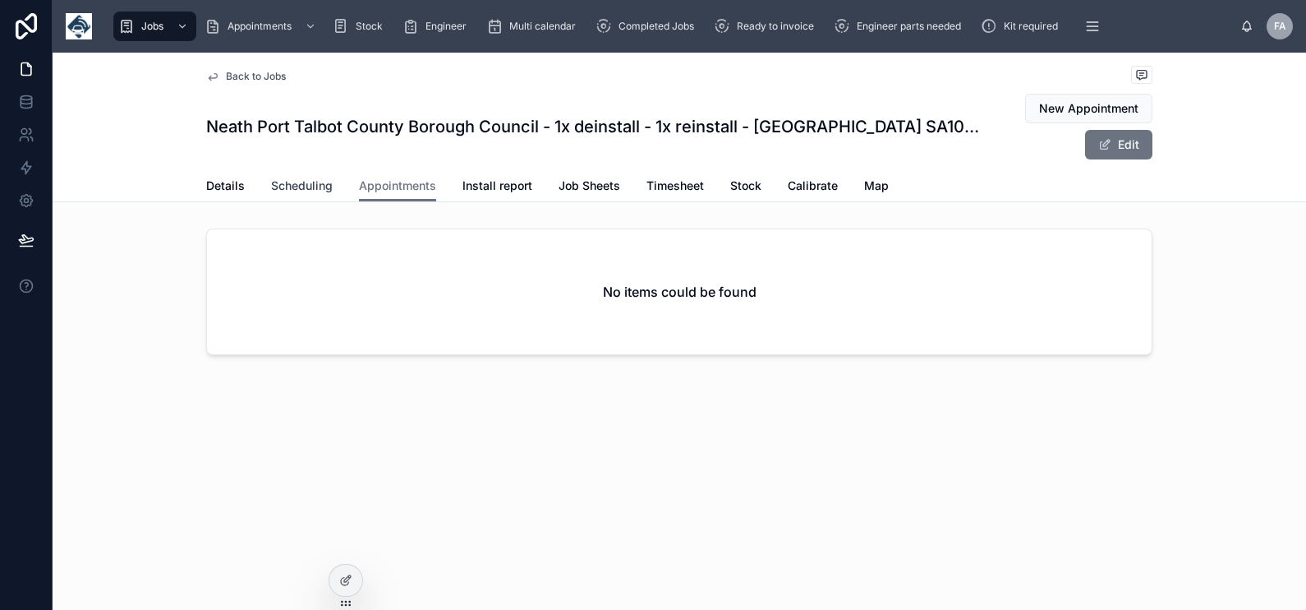
click at [304, 186] on span "Scheduling" at bounding box center [302, 185] width 62 height 16
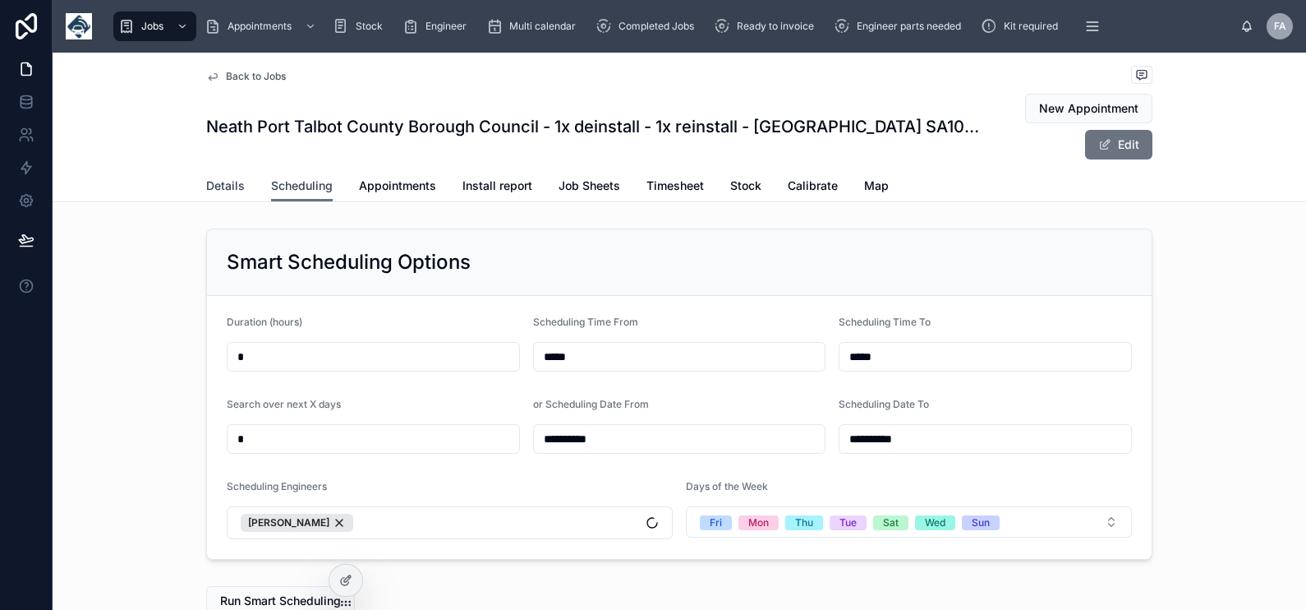
scroll to position [0, 1232]
click at [223, 189] on span "Details" at bounding box center [225, 185] width 39 height 16
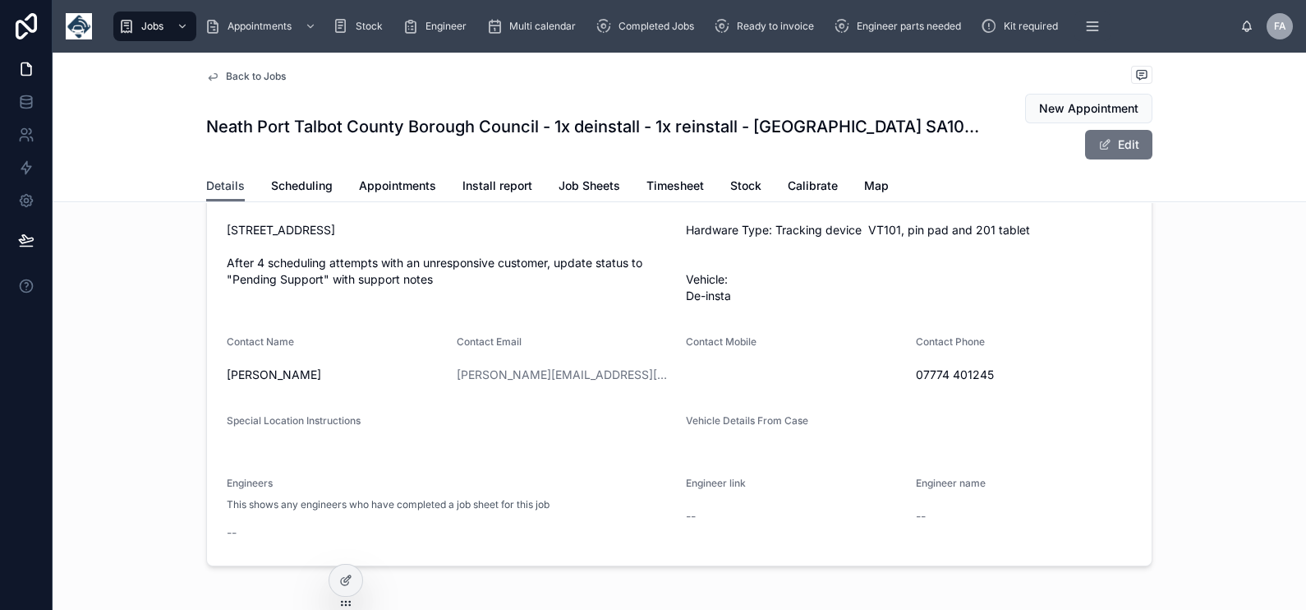
scroll to position [513, 0]
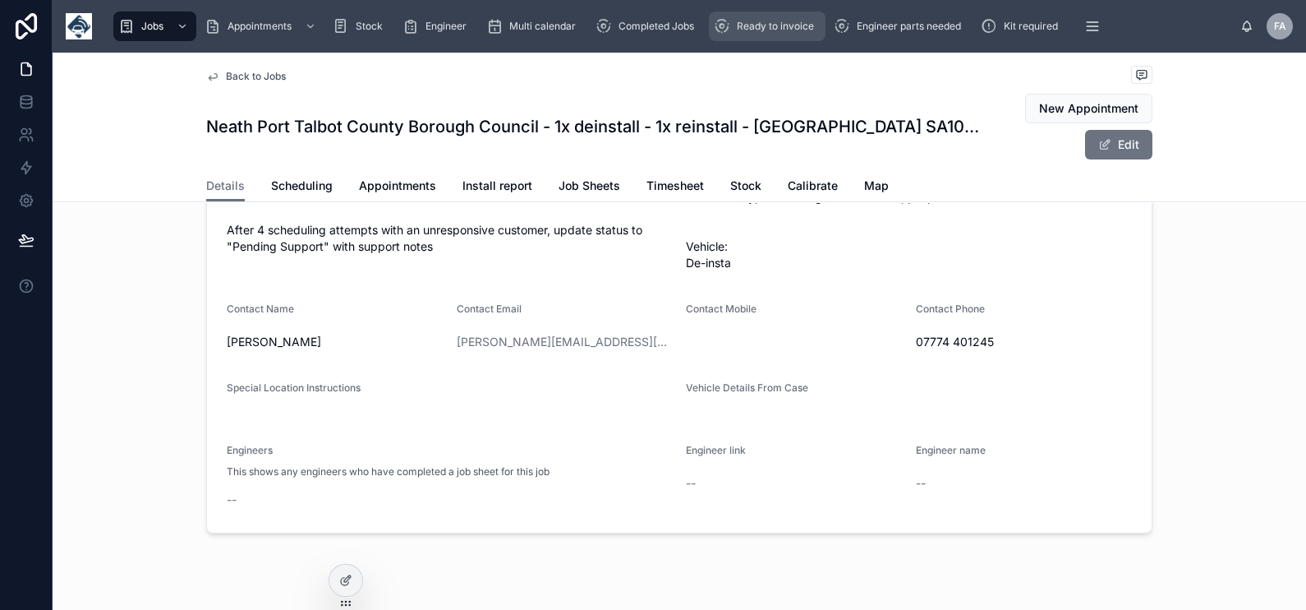
click at [764, 25] on span "Ready to invoice" at bounding box center [775, 26] width 77 height 13
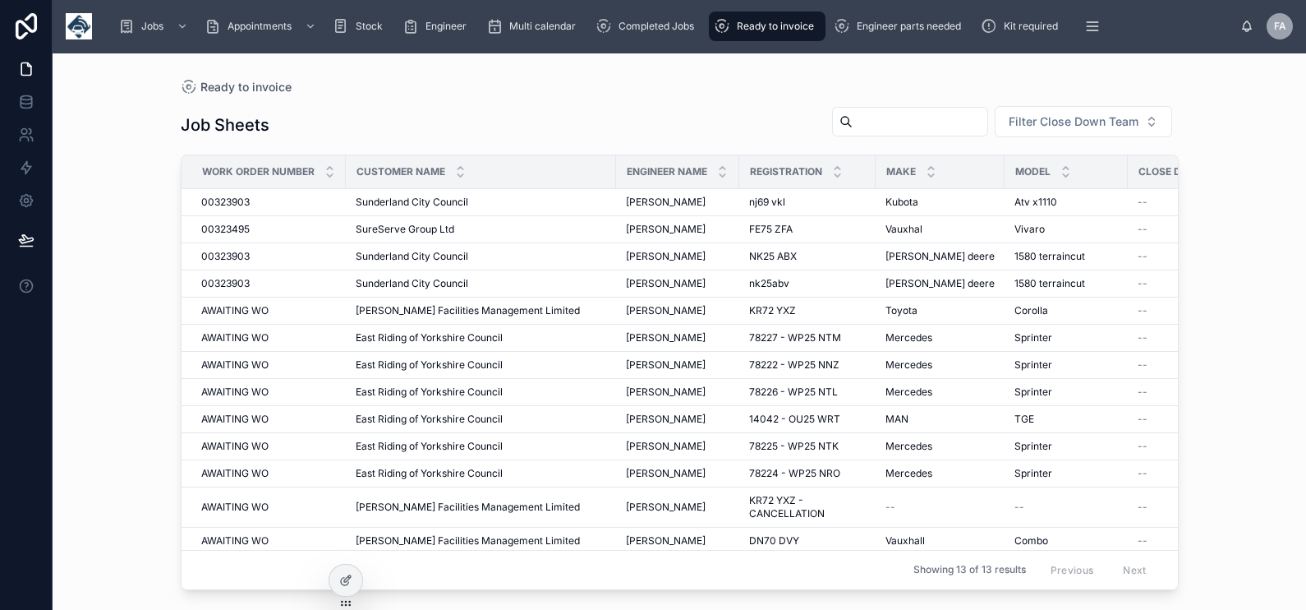
drag, startPoint x: 812, startPoint y: 21, endPoint x: 757, endPoint y: 79, distance: 79.6
click at [812, 21] on span "Ready to invoice" at bounding box center [775, 26] width 77 height 13
click at [647, 30] on span "Completed Jobs" at bounding box center [657, 26] width 76 height 13
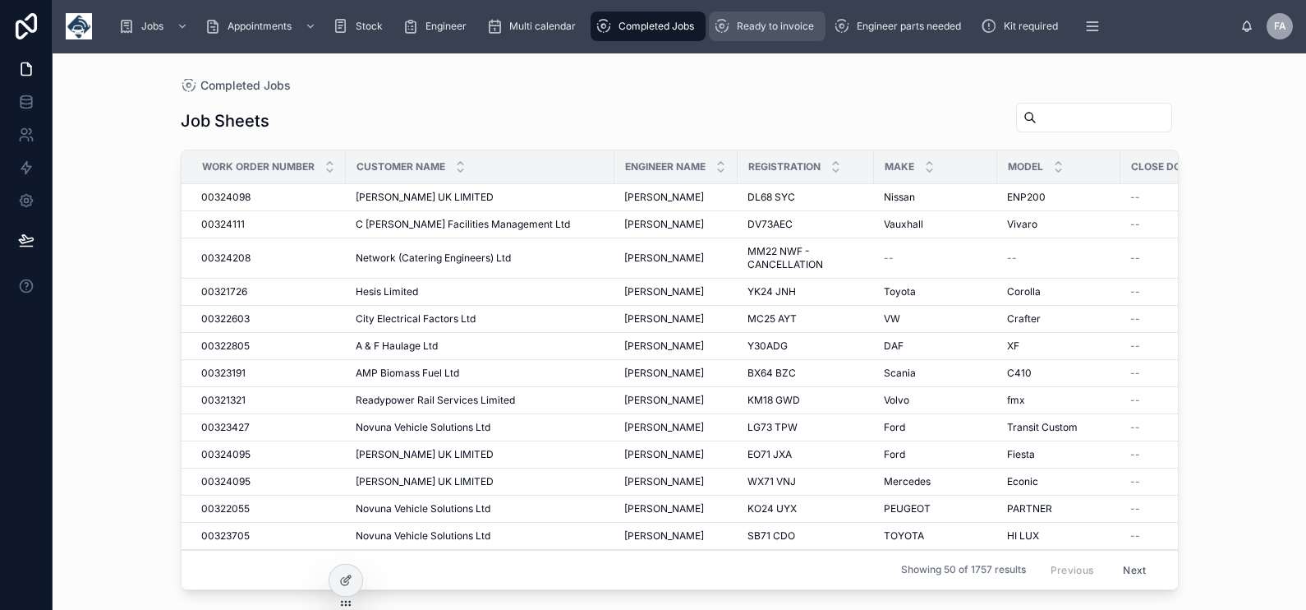
click at [789, 23] on span "Ready to invoice" at bounding box center [775, 26] width 77 height 13
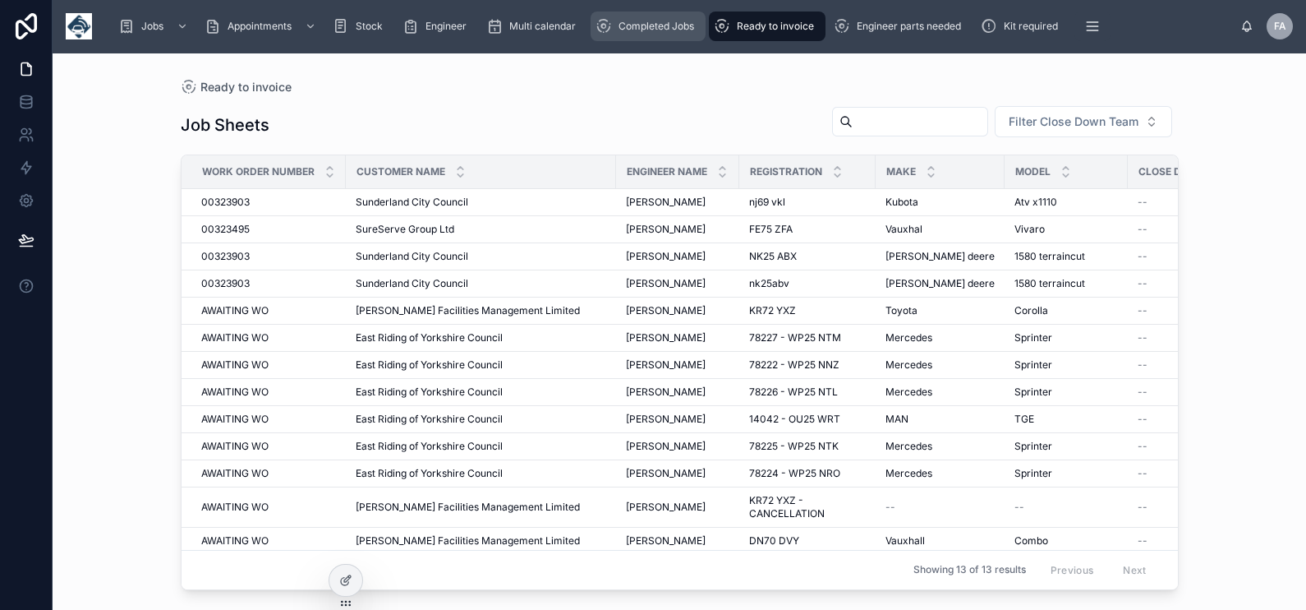
click at [622, 25] on span "Completed Jobs" at bounding box center [657, 26] width 76 height 13
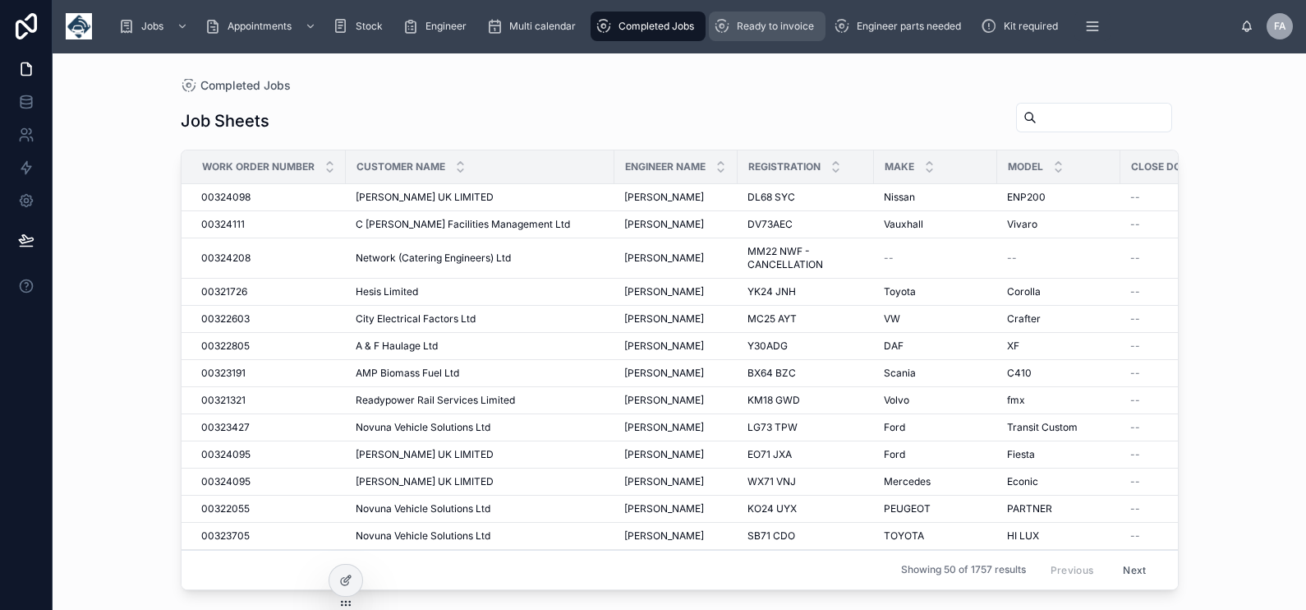
click at [766, 30] on span "Ready to invoice" at bounding box center [775, 26] width 77 height 13
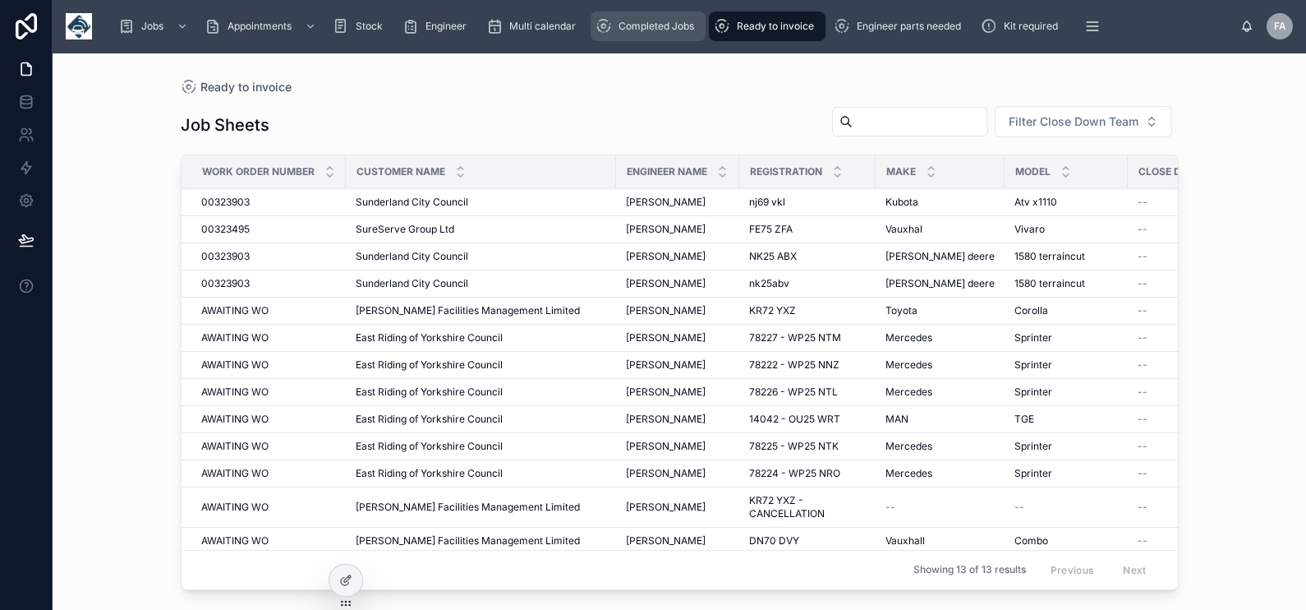
click at [648, 24] on span "Completed Jobs" at bounding box center [657, 26] width 76 height 13
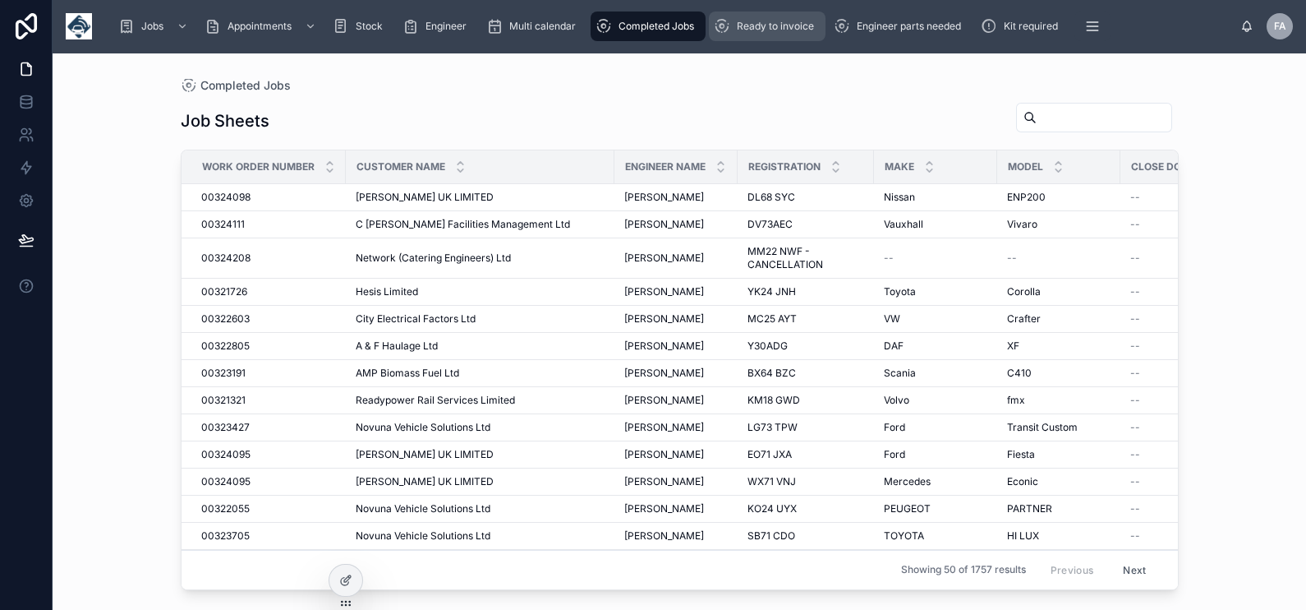
click at [780, 30] on span "Ready to invoice" at bounding box center [775, 26] width 77 height 13
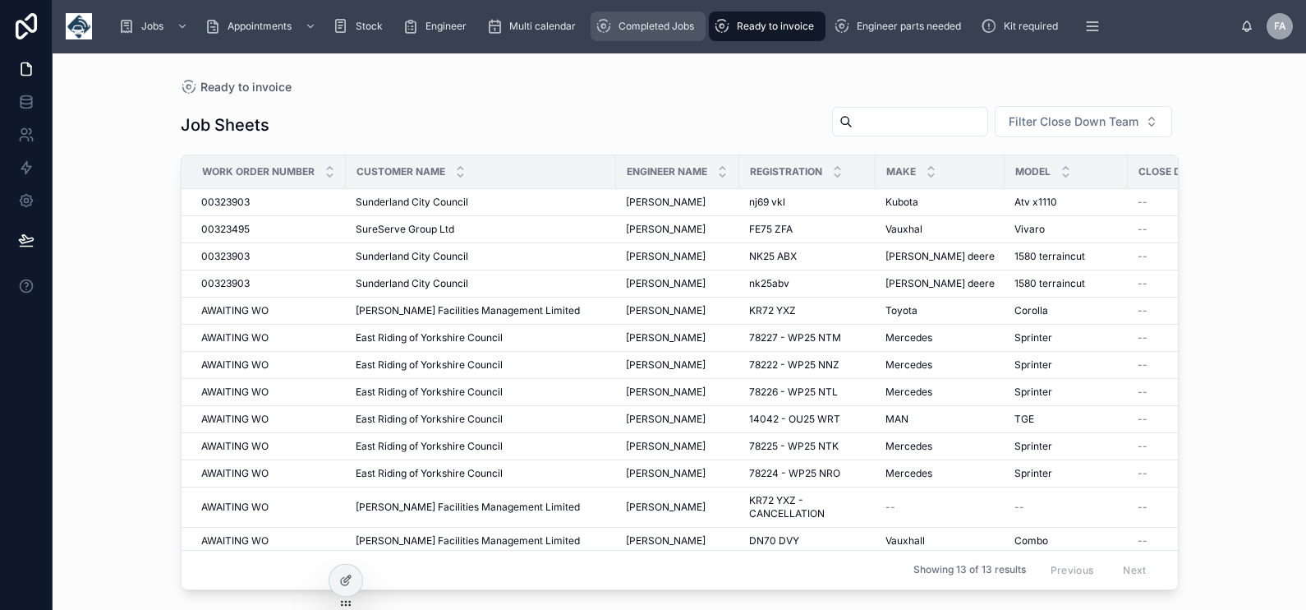
click at [596, 16] on div "Completed Jobs" at bounding box center [648, 26] width 105 height 26
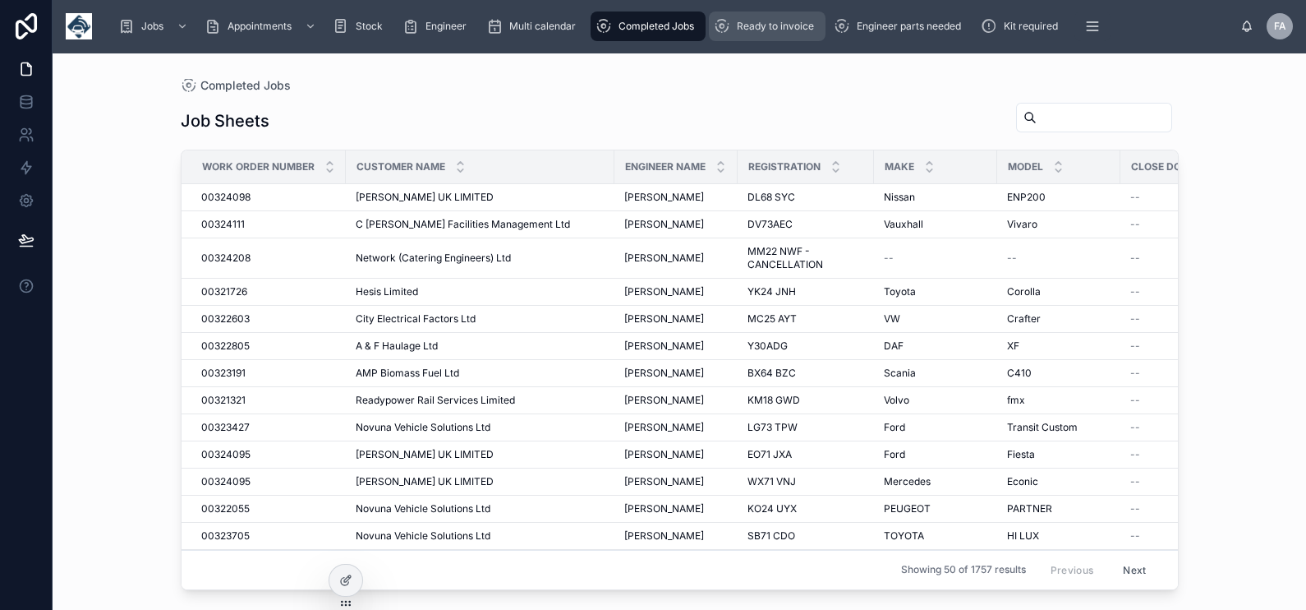
click at [756, 29] on span "Ready to invoice" at bounding box center [775, 26] width 77 height 13
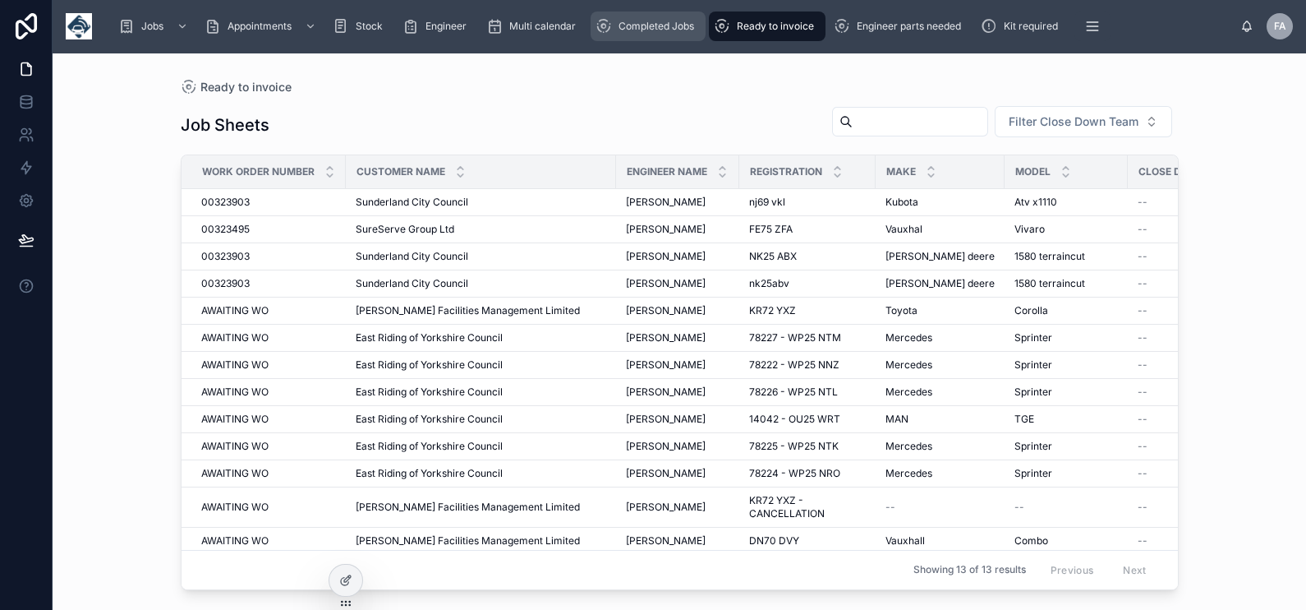
click at [639, 31] on span "Completed Jobs" at bounding box center [657, 26] width 76 height 13
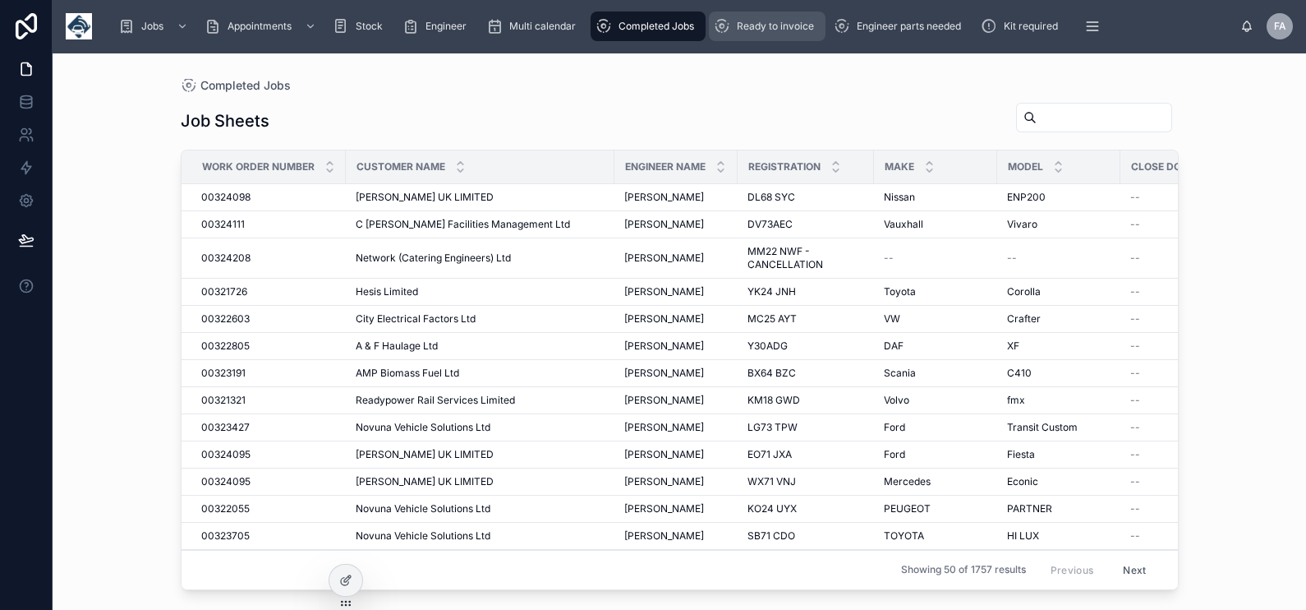
click at [776, 29] on span "Ready to invoice" at bounding box center [775, 26] width 77 height 13
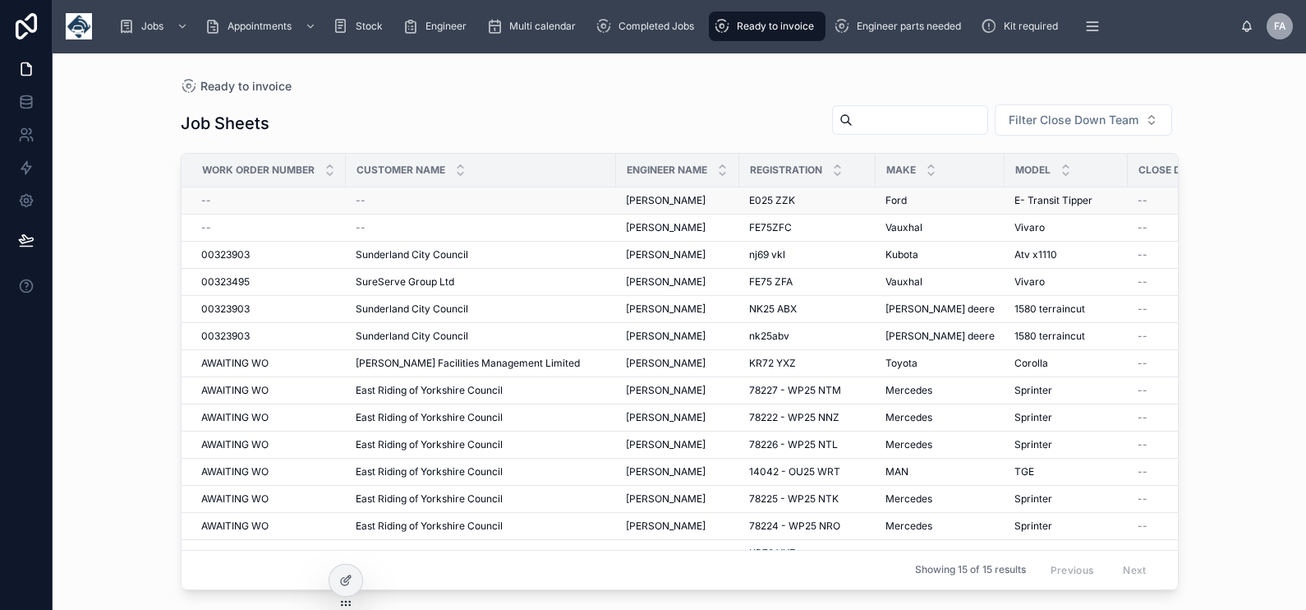
click at [201, 200] on span "--" at bounding box center [206, 200] width 10 height 13
click at [211, 227] on div "--" at bounding box center [268, 227] width 135 height 13
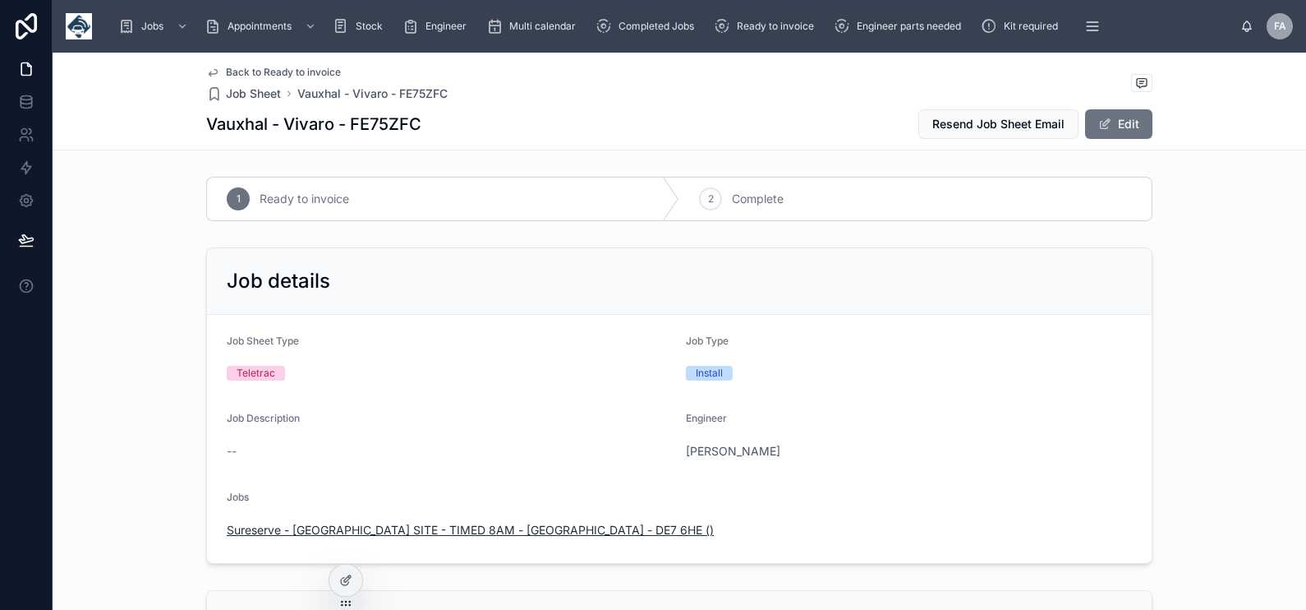
click at [526, 536] on span "Sureserve - DERBY SITE - TIMED 8AM - DERBY - DE7 6HE ()" at bounding box center [470, 530] width 487 height 16
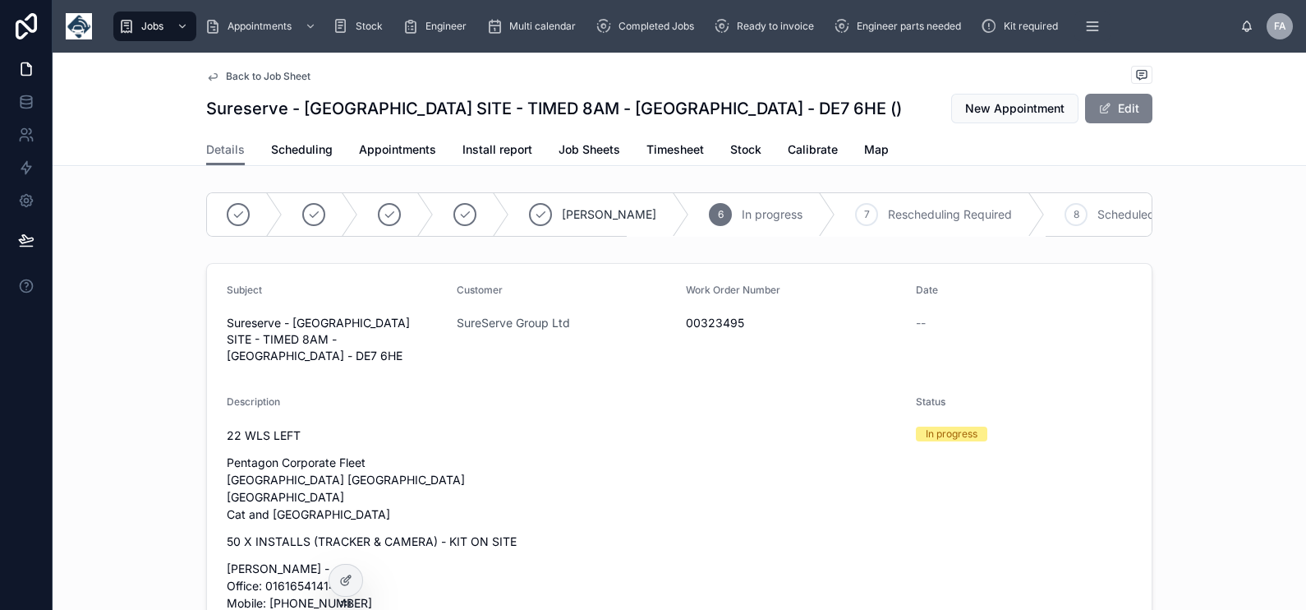
click at [1107, 114] on button "Edit" at bounding box center [1118, 109] width 67 height 30
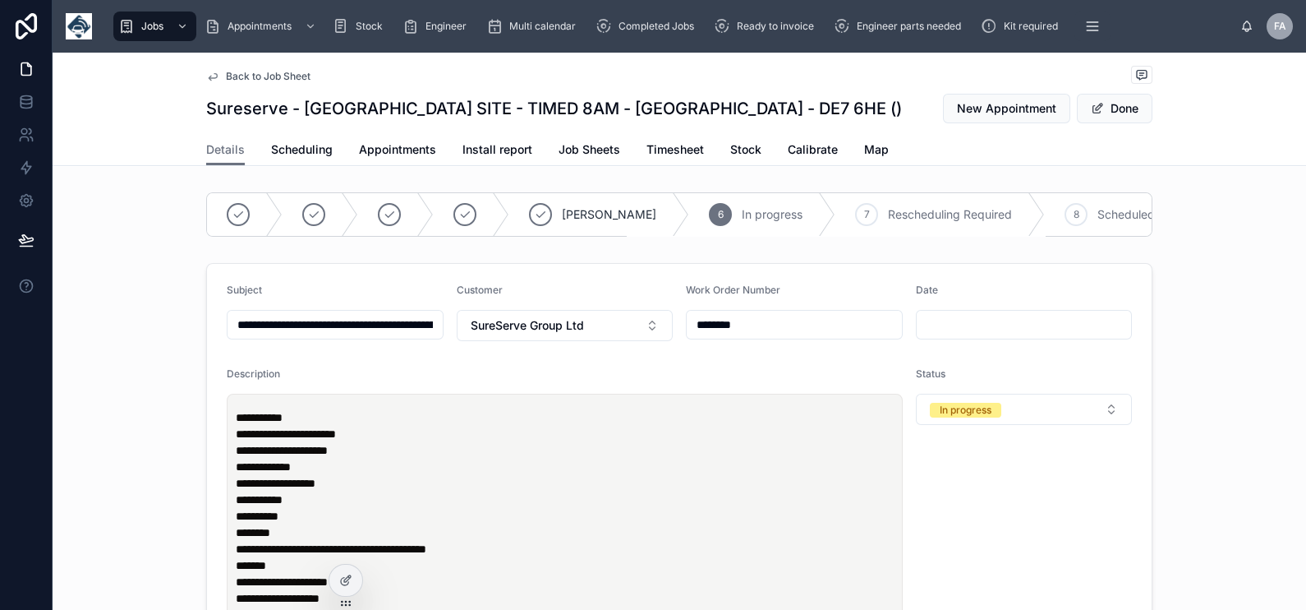
click at [712, 336] on input "********" at bounding box center [794, 324] width 215 height 23
click at [575, 334] on span "SureServe Group Ltd" at bounding box center [527, 325] width 113 height 16
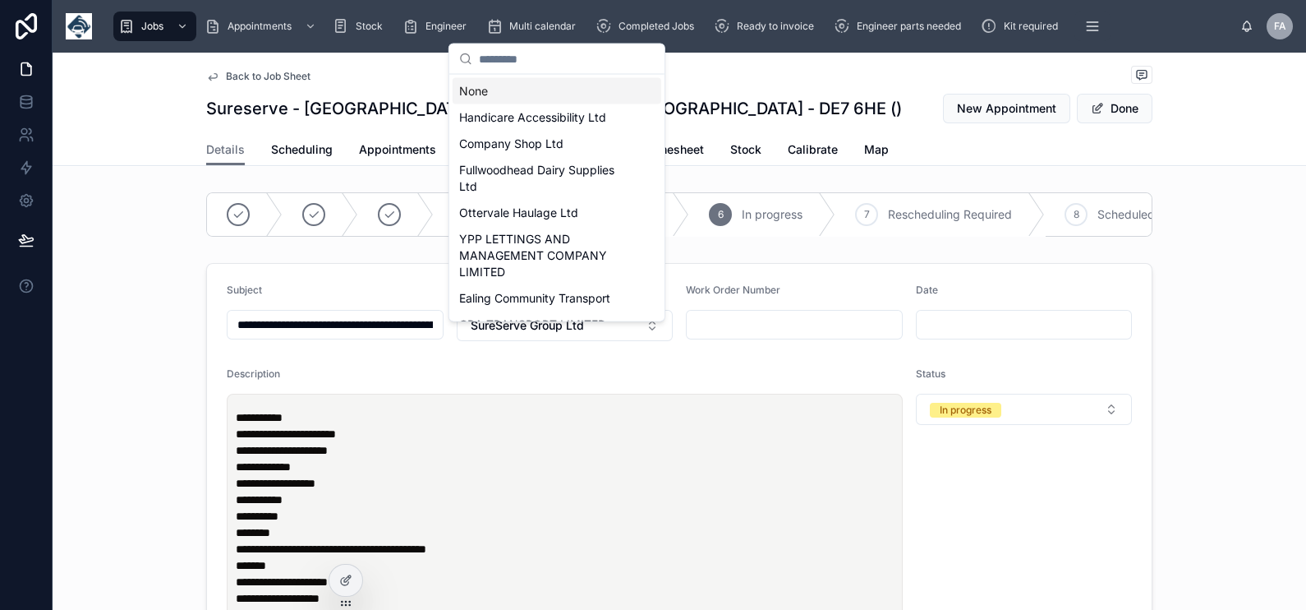
click at [516, 96] on div "None" at bounding box center [557, 91] width 209 height 26
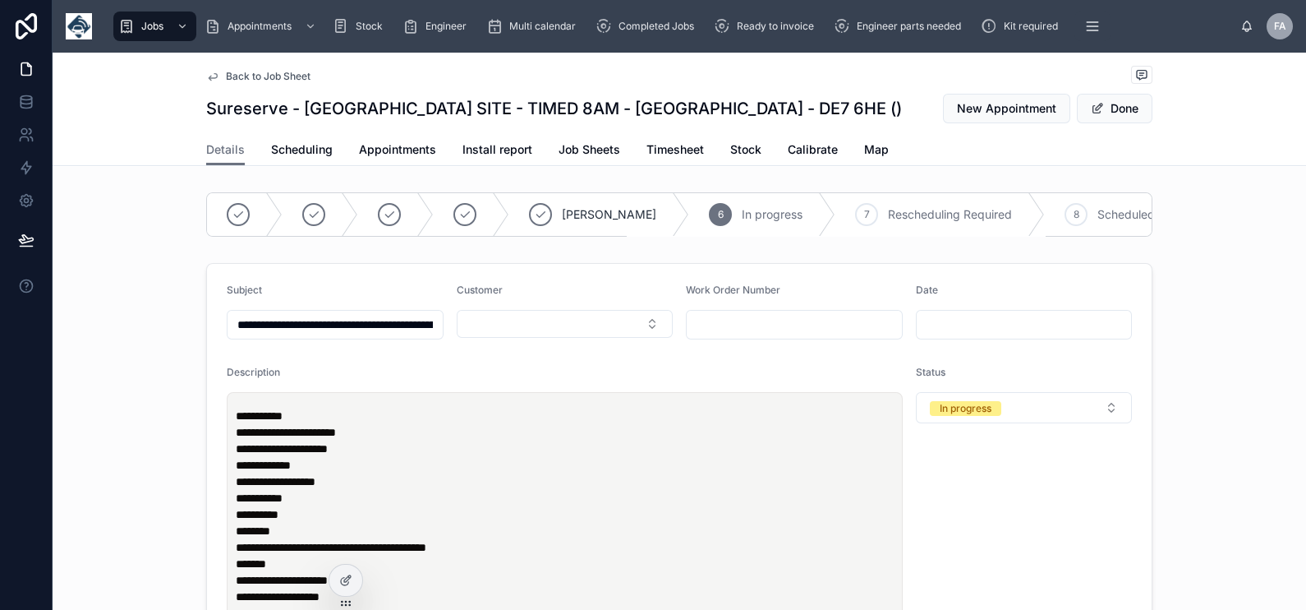
click at [698, 335] on input "text" at bounding box center [794, 324] width 215 height 23
paste input "********"
type input "********"
click at [539, 337] on button "Select Button" at bounding box center [565, 324] width 217 height 28
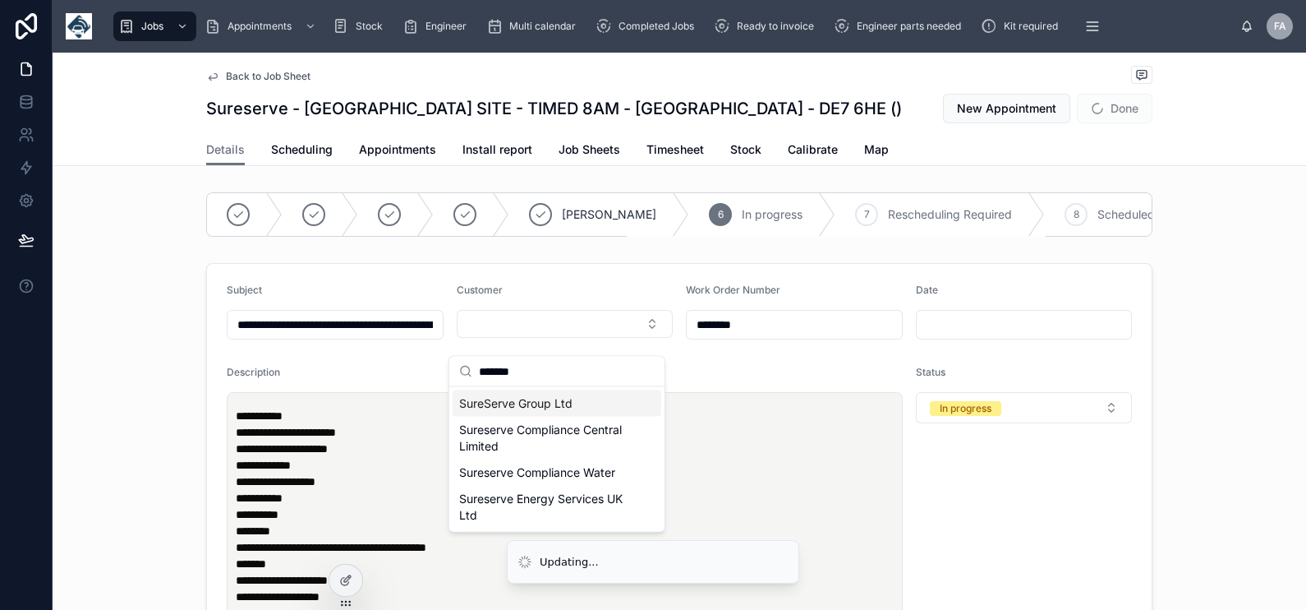
type input "*******"
drag, startPoint x: 508, startPoint y: 400, endPoint x: 587, endPoint y: 390, distance: 80.3
click at [509, 400] on span "SureServe Group Ltd" at bounding box center [515, 403] width 113 height 16
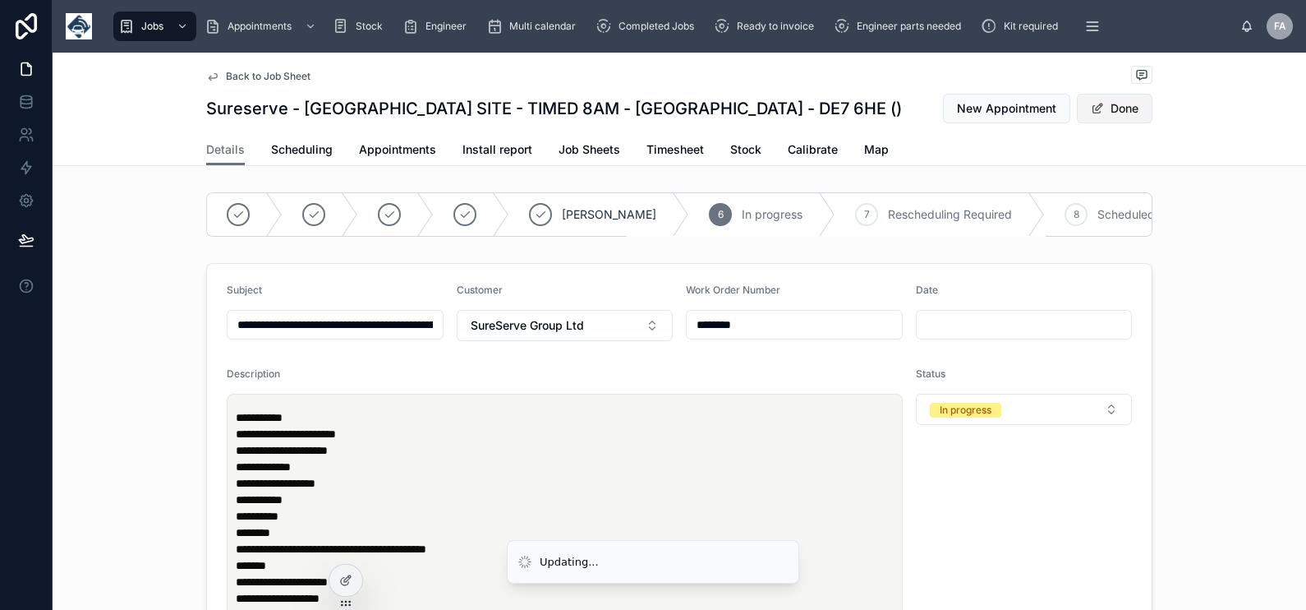
click at [1117, 105] on button "Done" at bounding box center [1115, 109] width 76 height 30
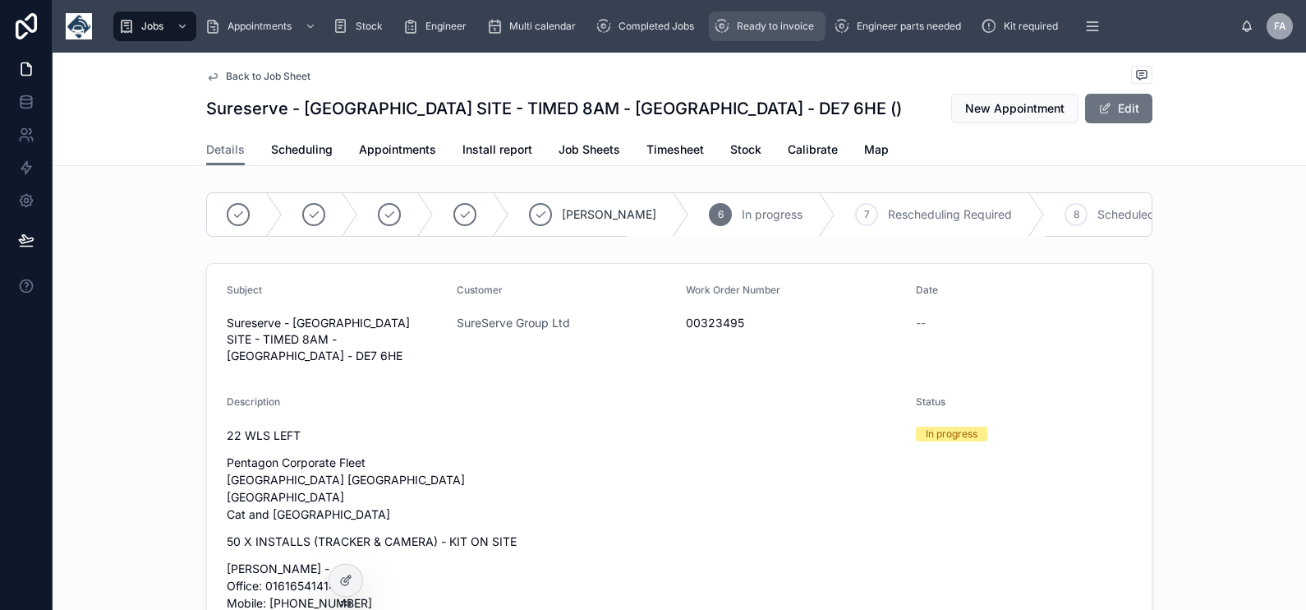
click at [761, 15] on div "Ready to invoice" at bounding box center [767, 26] width 107 height 26
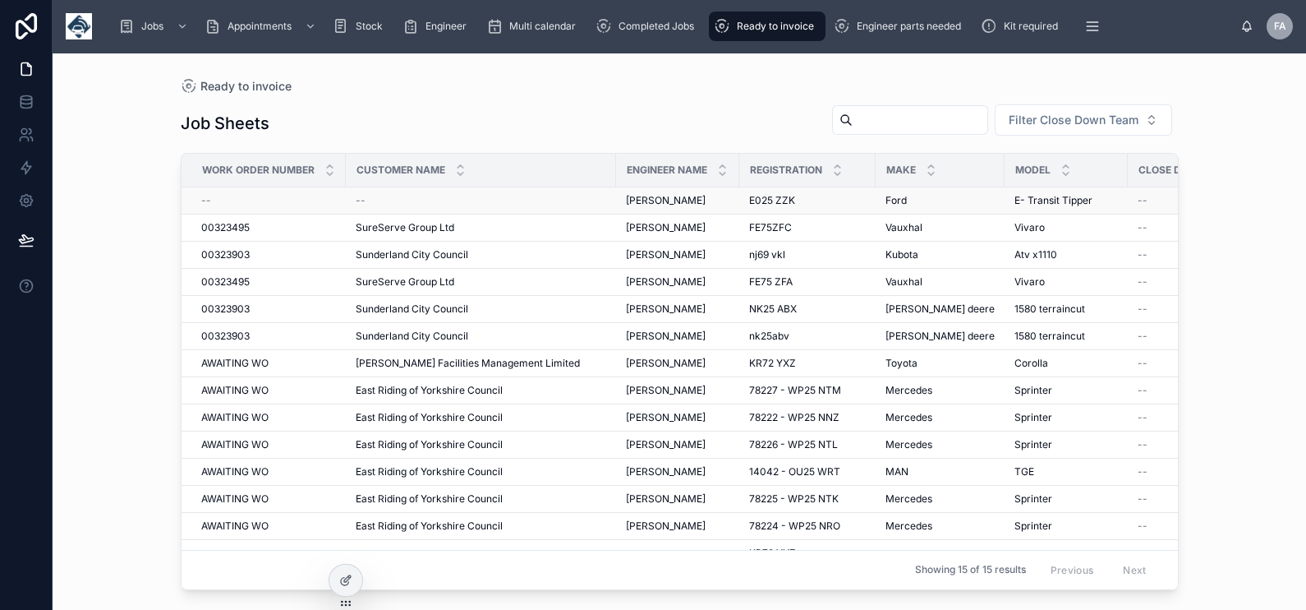
click at [226, 201] on div "--" at bounding box center [268, 200] width 135 height 13
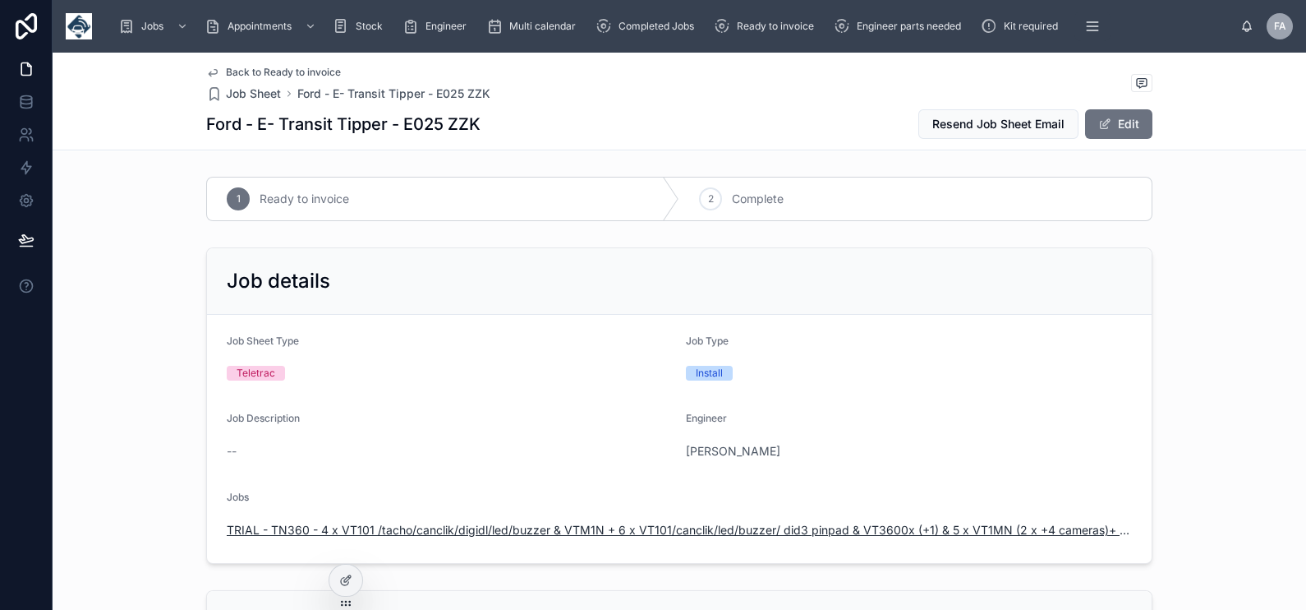
click at [584, 530] on span "TRIAL - TN360 - 4 x VT101 /tacho/canclik/digidl/led/buzzer & VTM1N + 6 x VT101/…" at bounding box center [679, 530] width 905 height 16
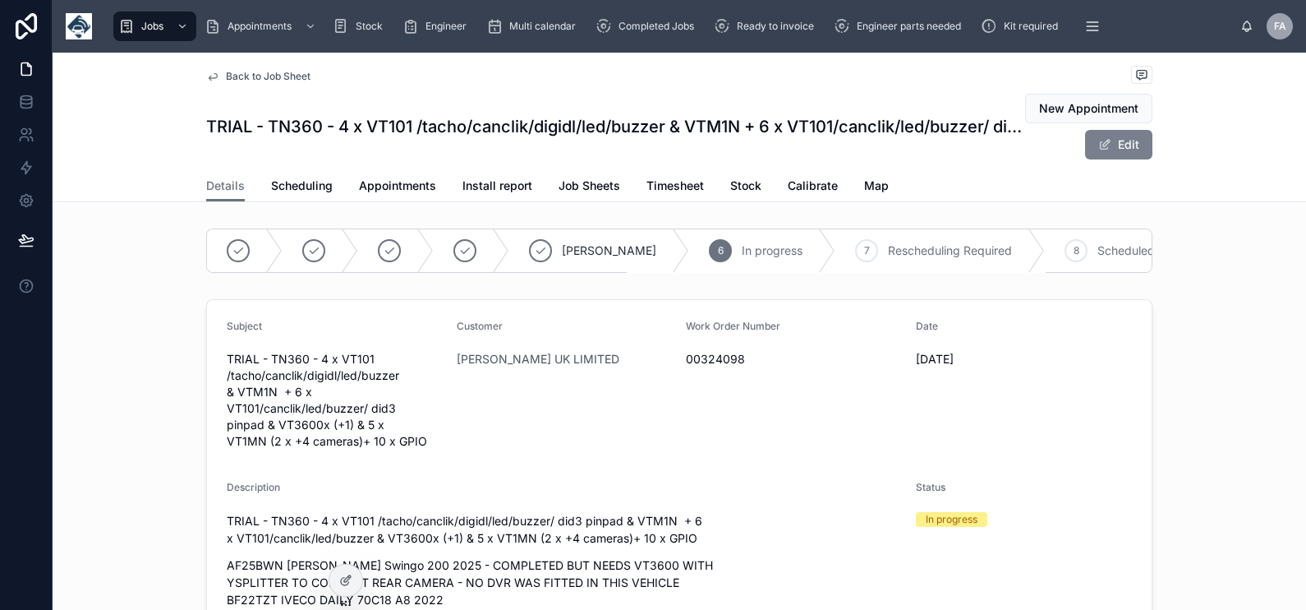
click at [1101, 148] on span at bounding box center [1104, 144] width 13 height 13
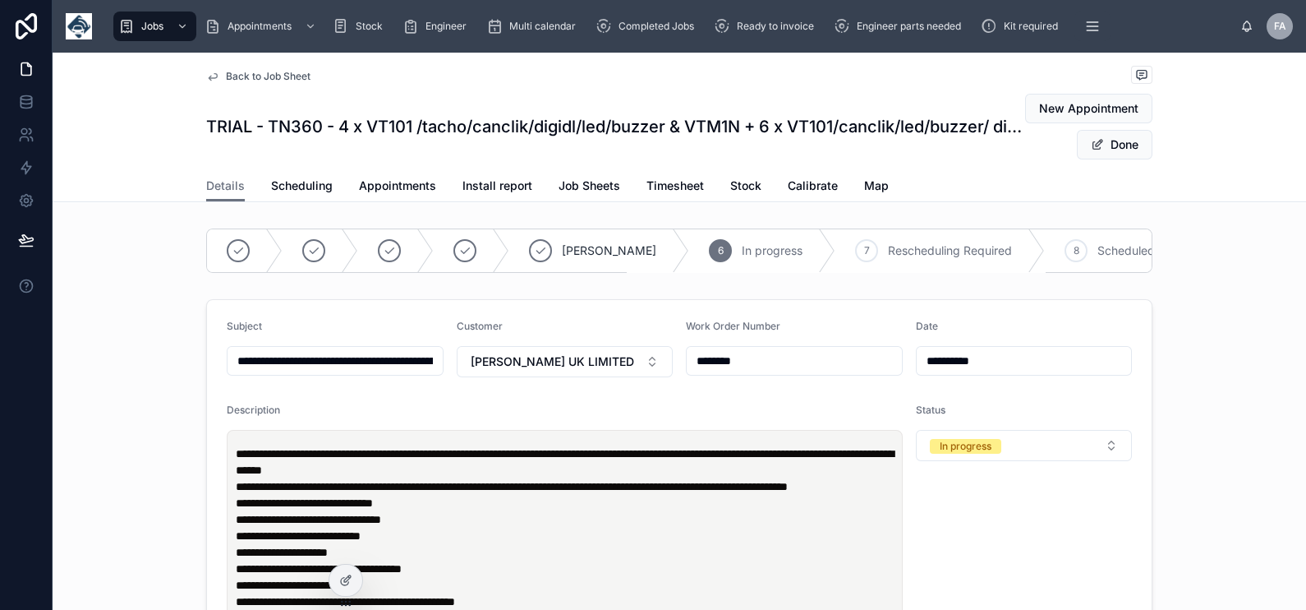
click at [737, 372] on input "********" at bounding box center [794, 360] width 215 height 23
type input "**********"
click at [558, 370] on span "AMEY UK LIMITED" at bounding box center [552, 361] width 163 height 16
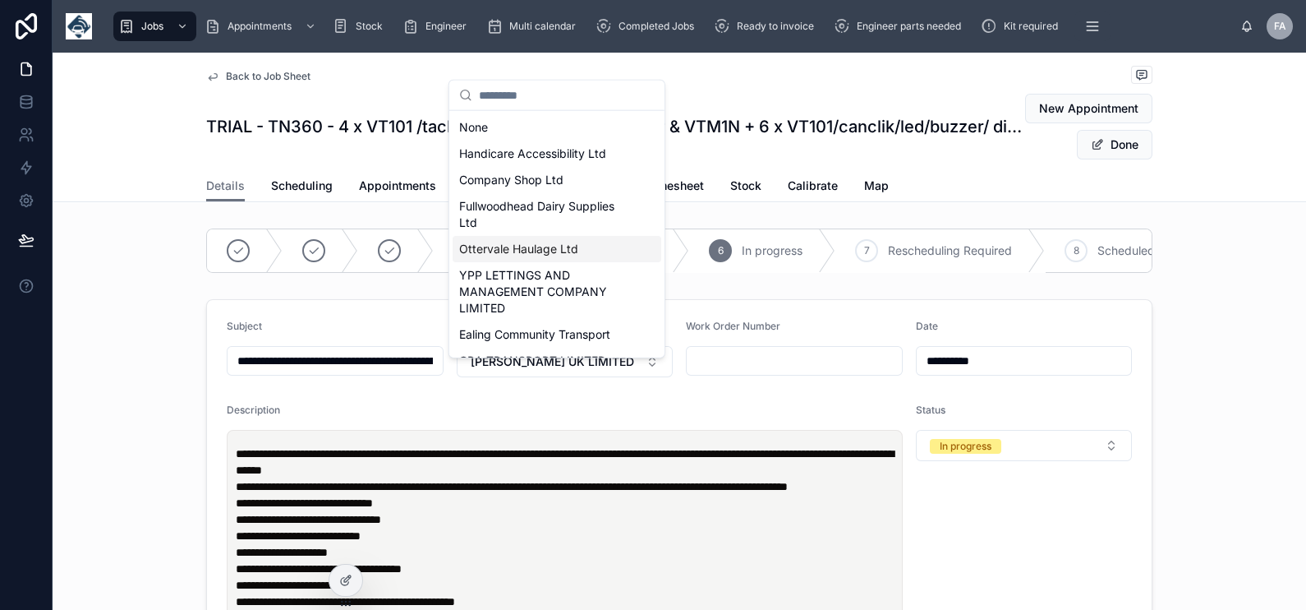
type input "**********"
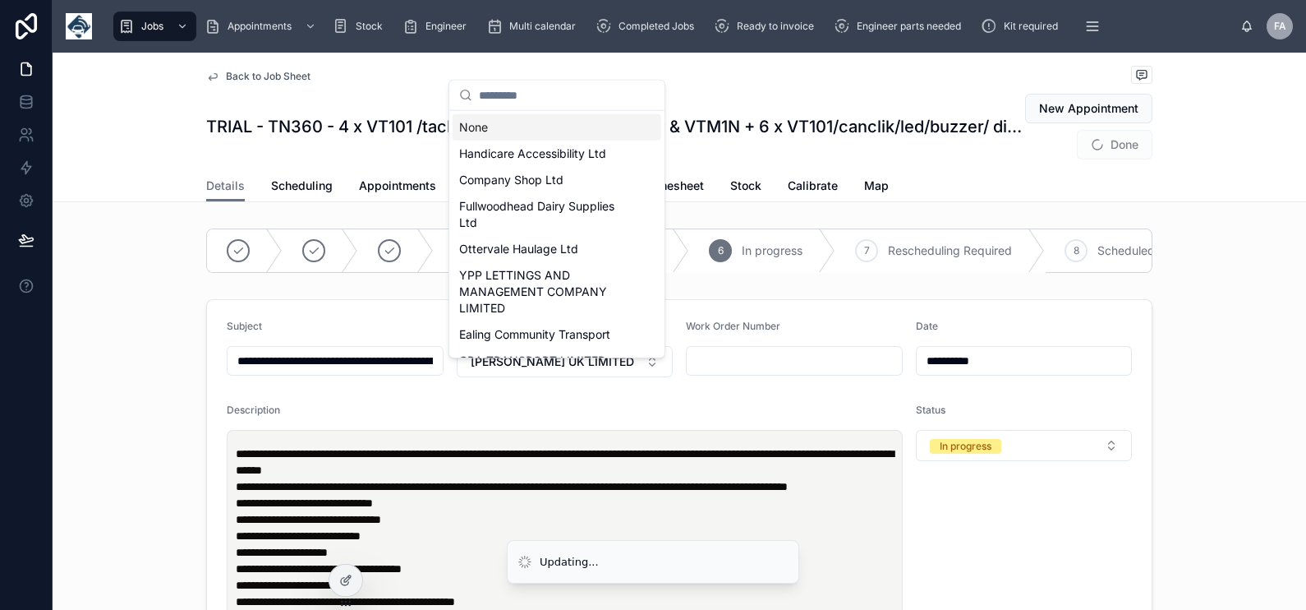
type input "**********"
click at [548, 123] on div "None" at bounding box center [557, 127] width 209 height 26
type input "**********"
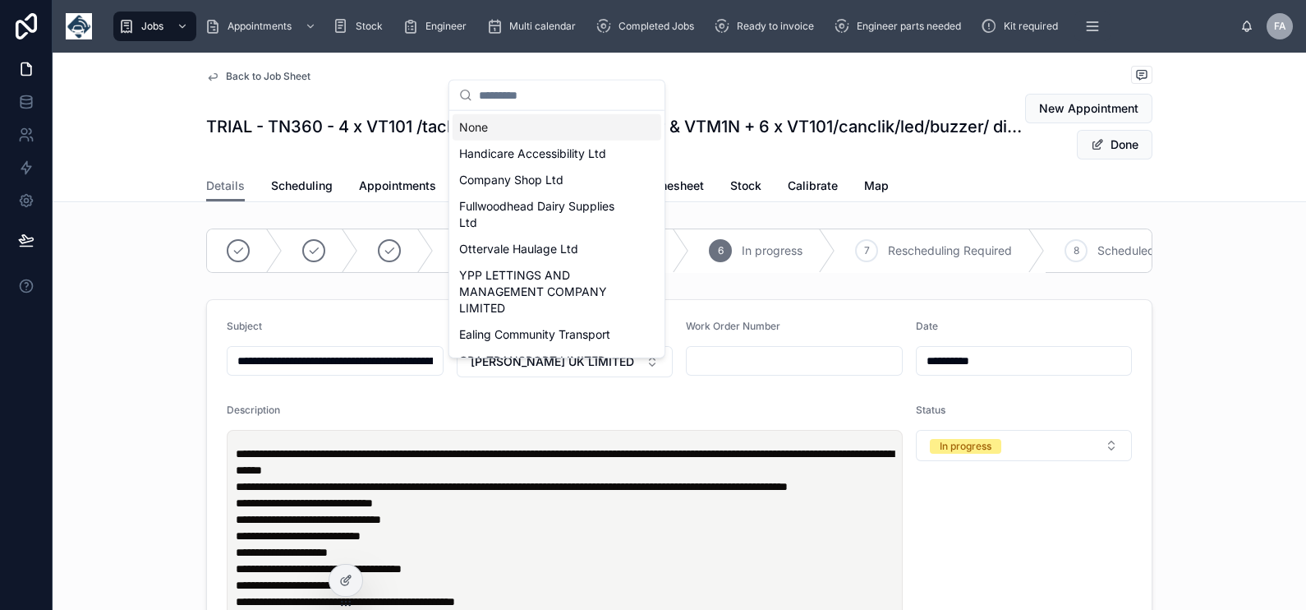
type input "**********"
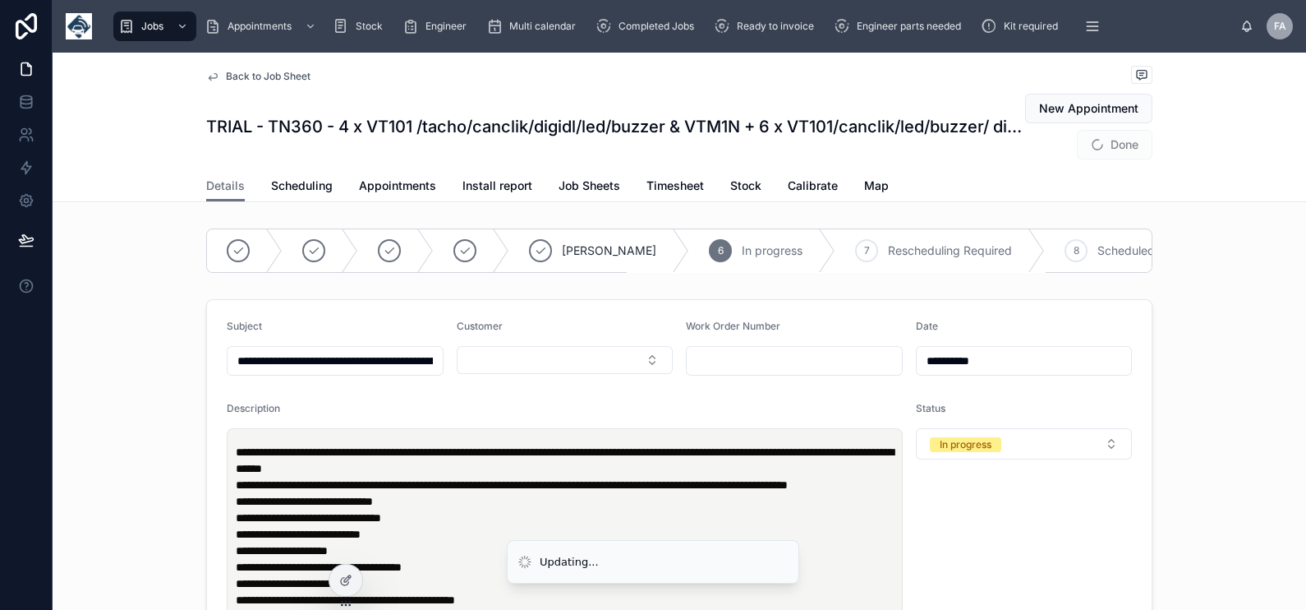
type input "**********"
click at [752, 372] on input "text" at bounding box center [794, 360] width 215 height 23
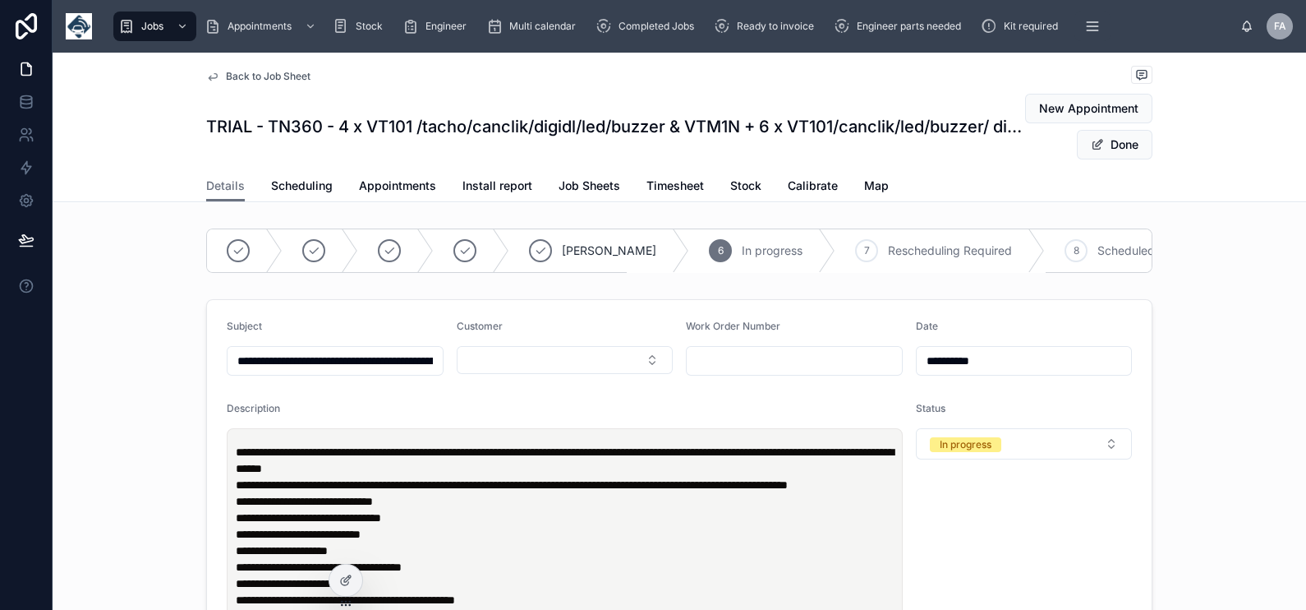
paste input "********"
type input "********"
type input "**********"
type input "********"
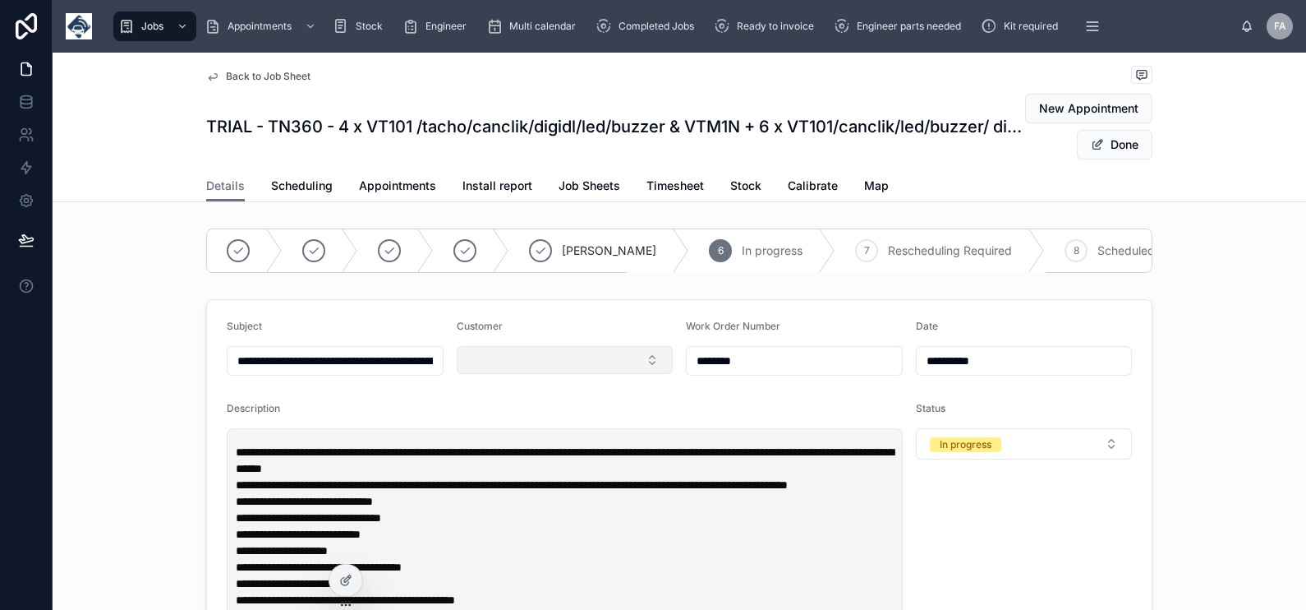
click at [599, 374] on button "Select Button" at bounding box center [565, 360] width 217 height 28
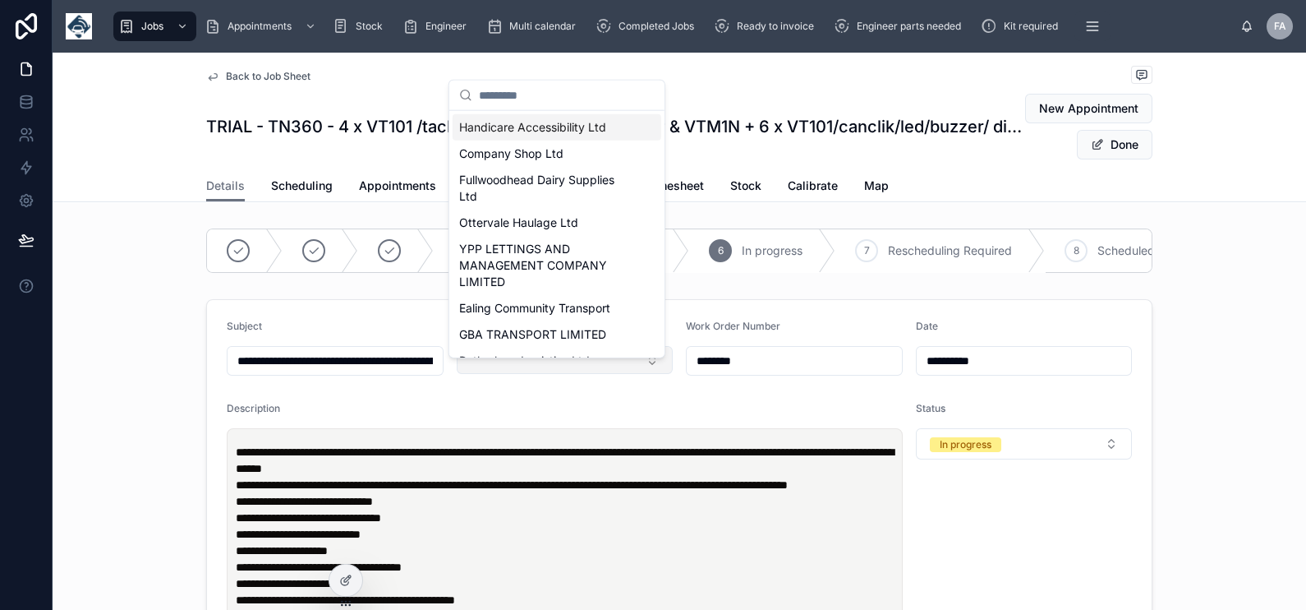
type input "**********"
type input "*"
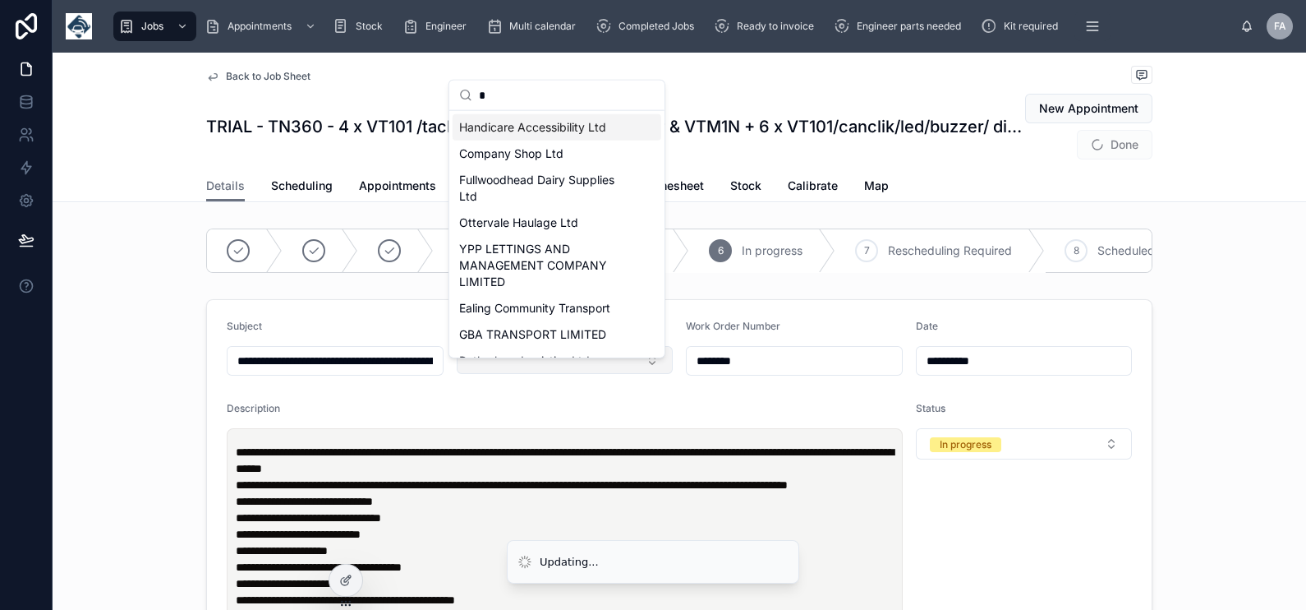
type input "**********"
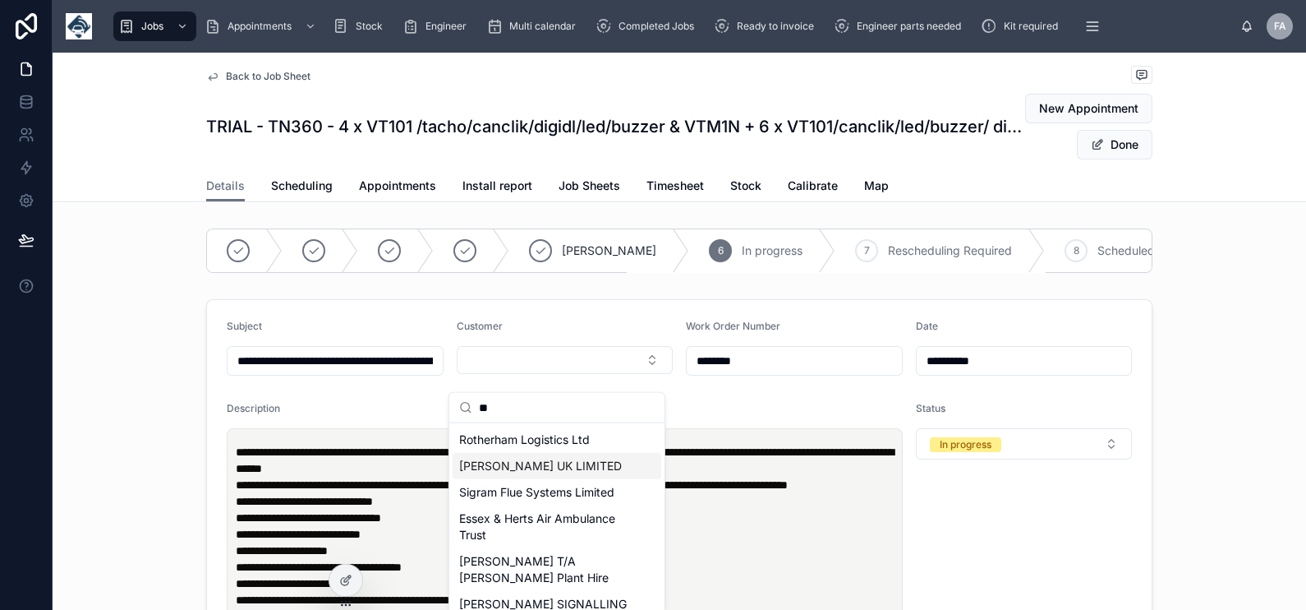
type input "**"
click at [554, 464] on span "AMEY UK LIMITED" at bounding box center [540, 466] width 163 height 16
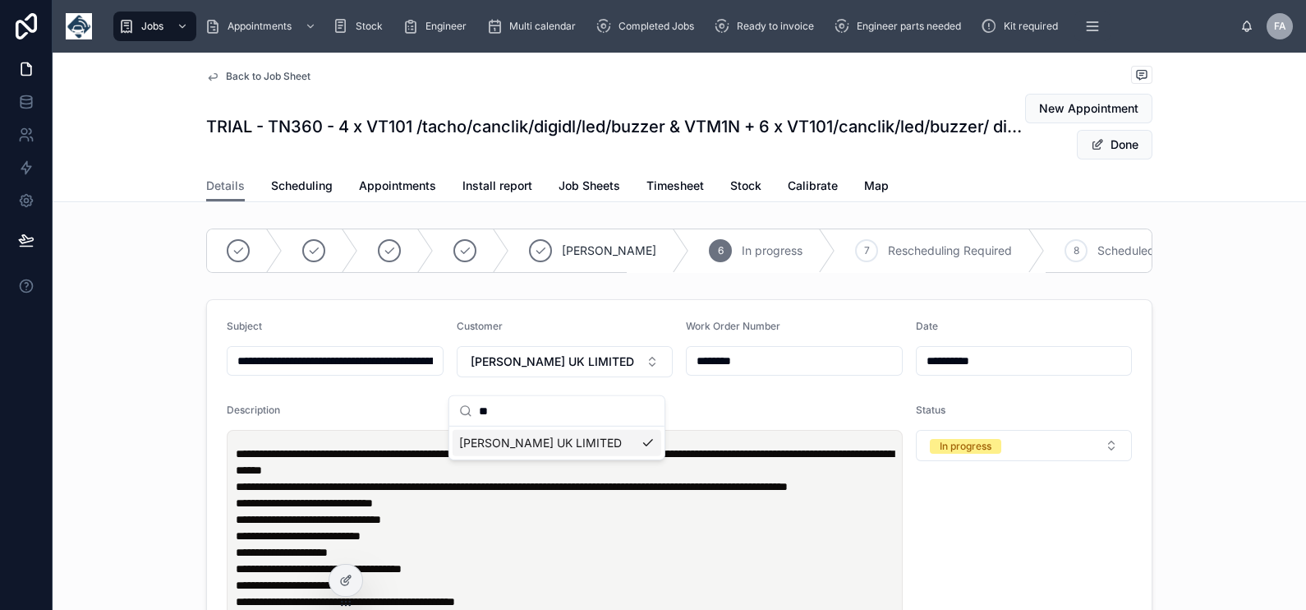
type input "**********"
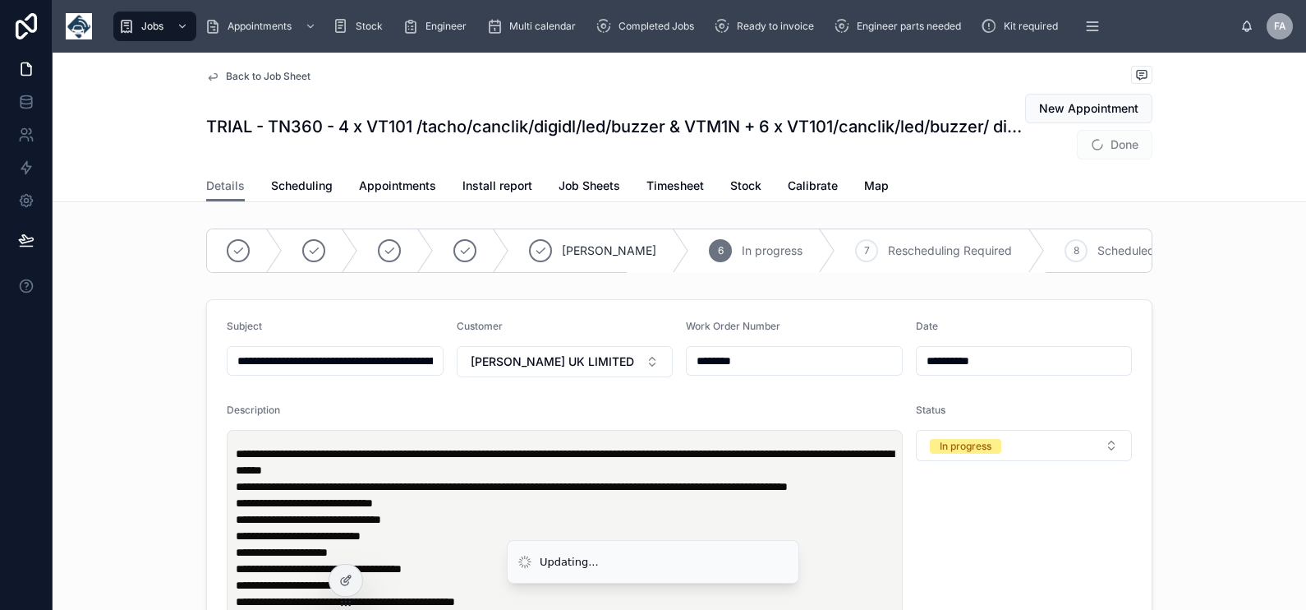
type input "**********"
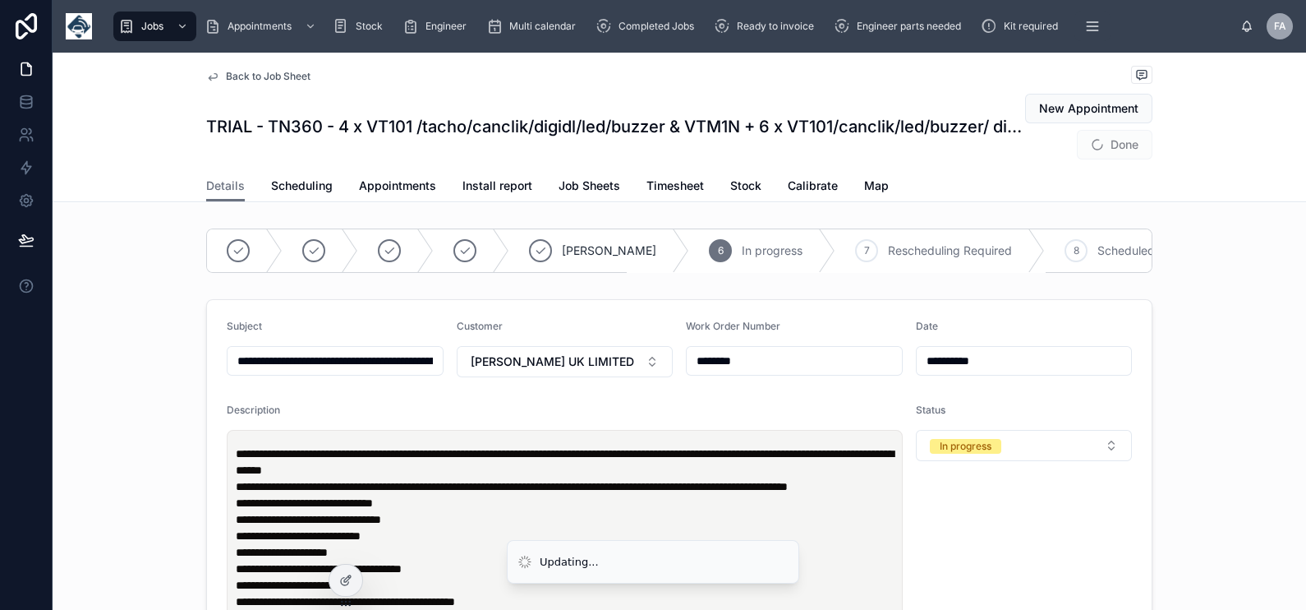
type input "**********"
click at [1094, 135] on button "Done" at bounding box center [1115, 145] width 76 height 30
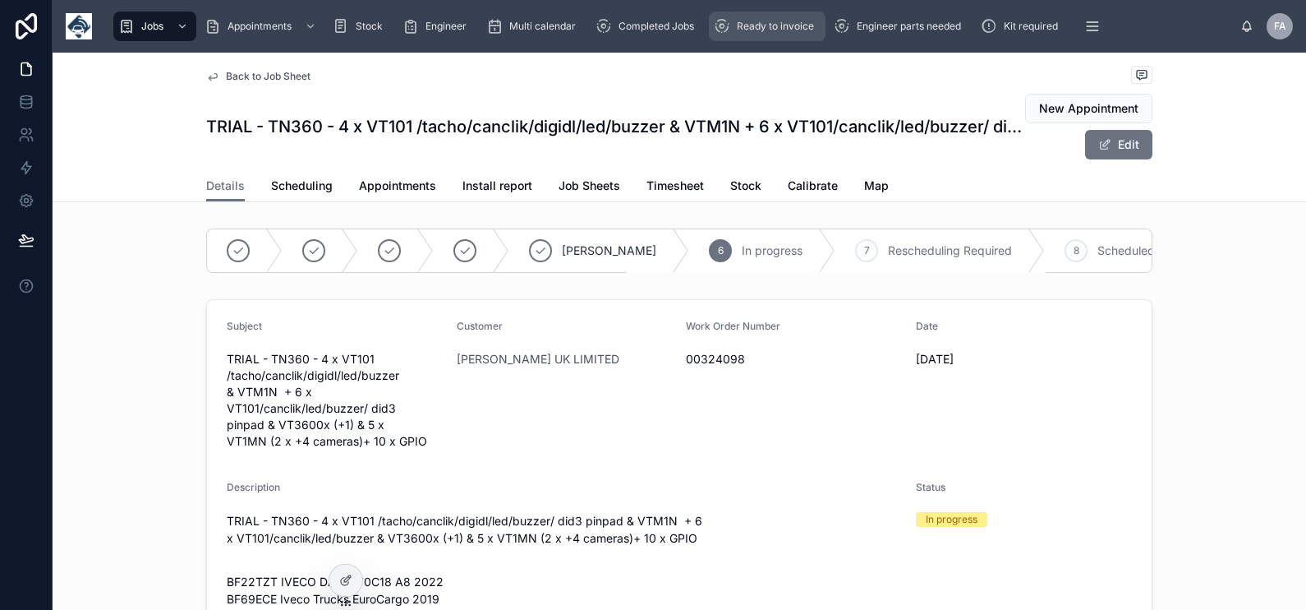
click at [745, 20] on span "Ready to invoice" at bounding box center [775, 26] width 77 height 13
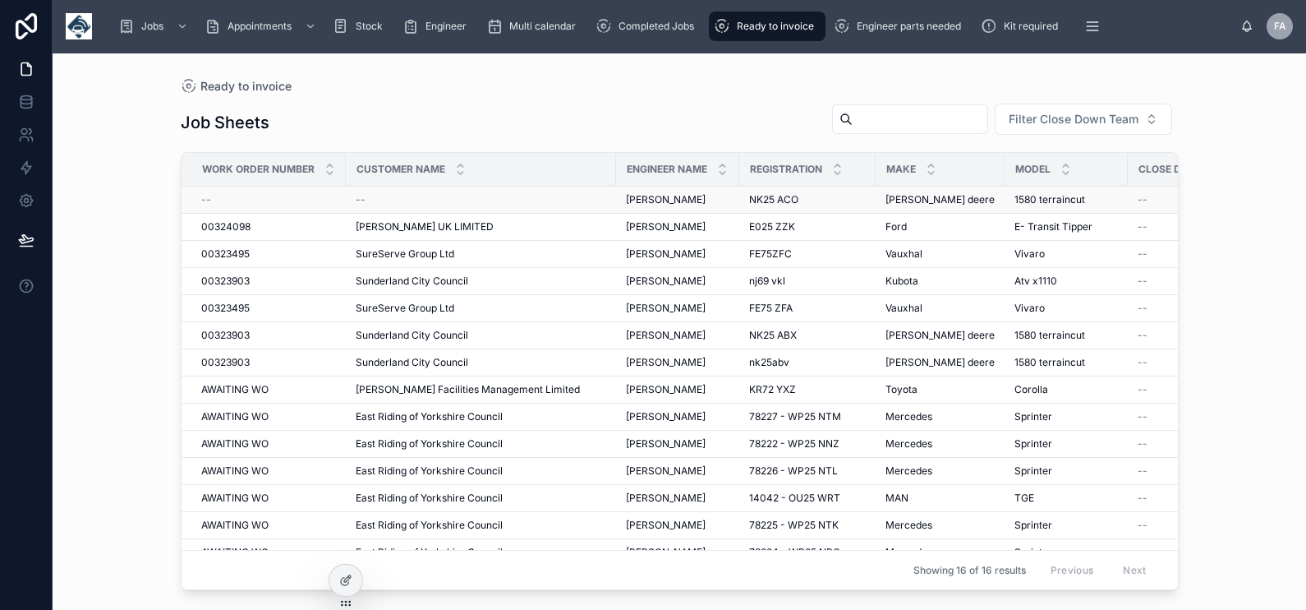
click at [214, 201] on div "--" at bounding box center [268, 199] width 135 height 13
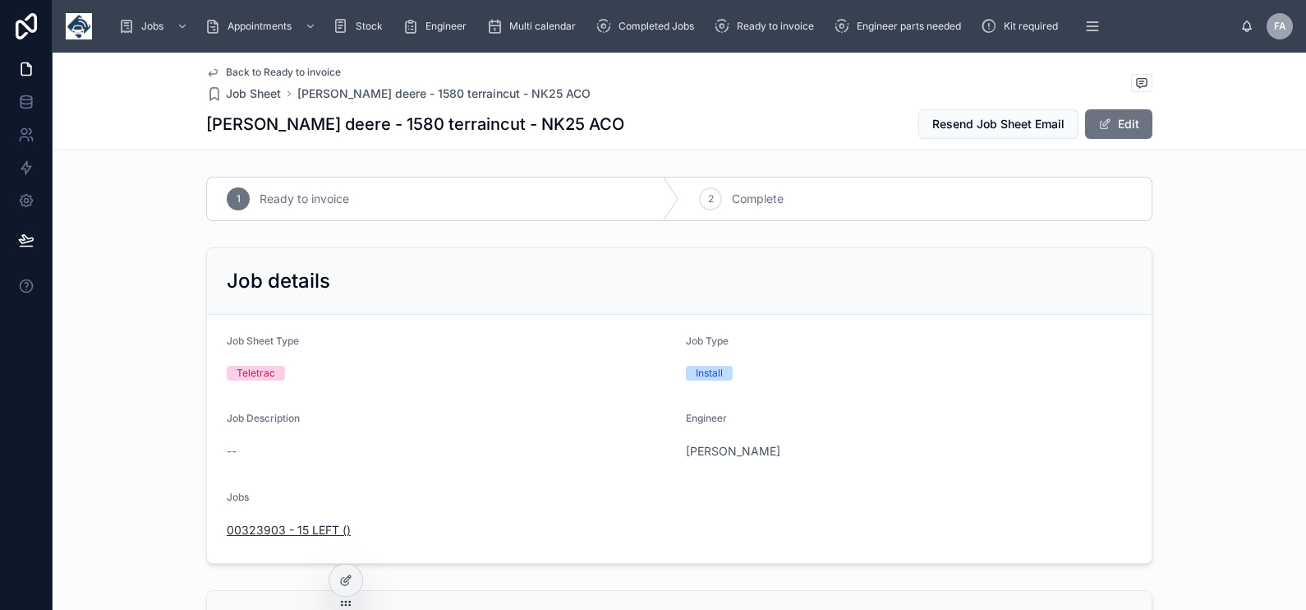
click at [338, 524] on span "00323903 - 15 LEFT ()" at bounding box center [289, 530] width 124 height 16
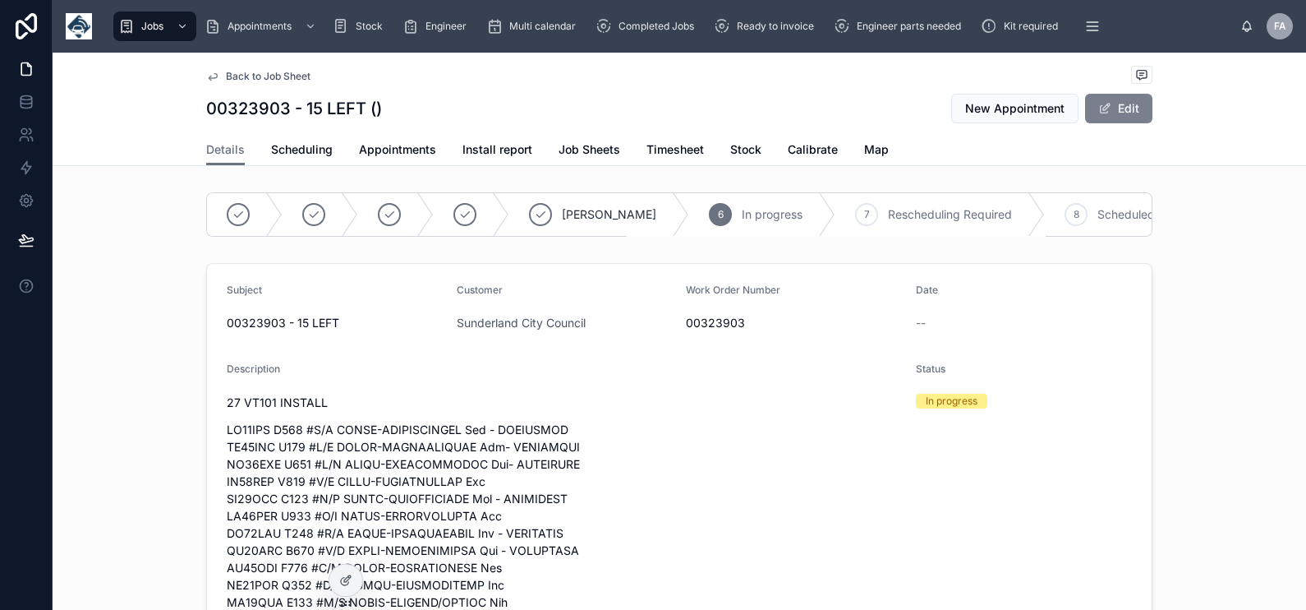
click at [1107, 115] on button "Edit" at bounding box center [1118, 109] width 67 height 30
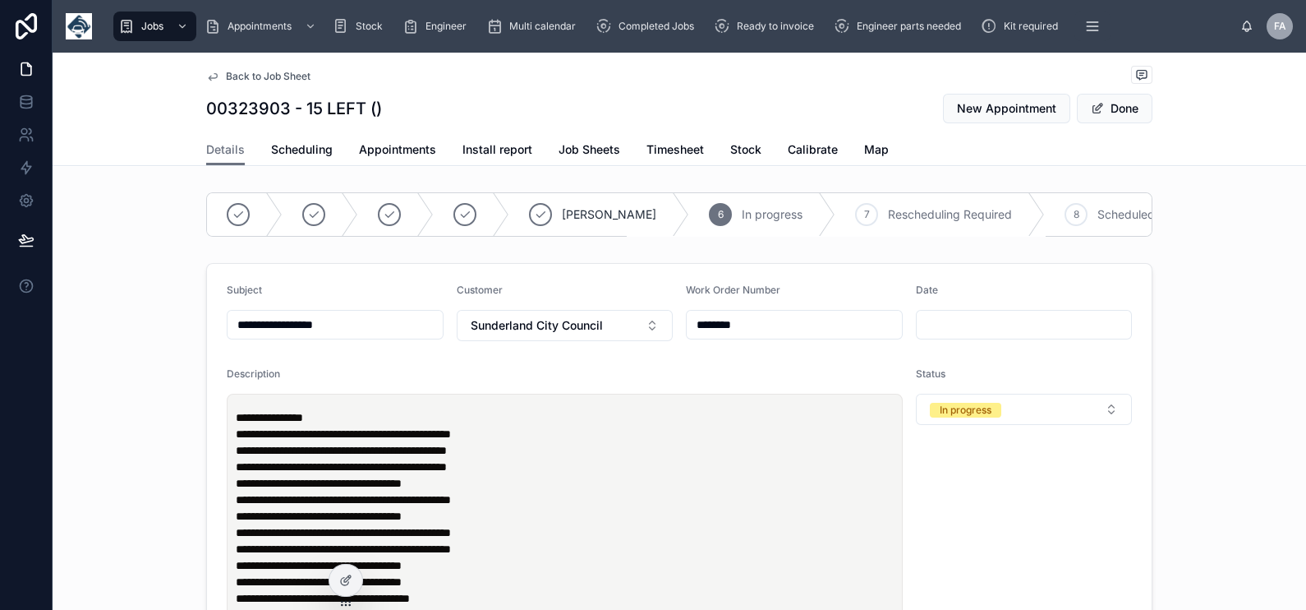
click at [718, 332] on input "********" at bounding box center [794, 324] width 215 height 23
click at [559, 334] on span "Sunderland City Council" at bounding box center [537, 325] width 132 height 16
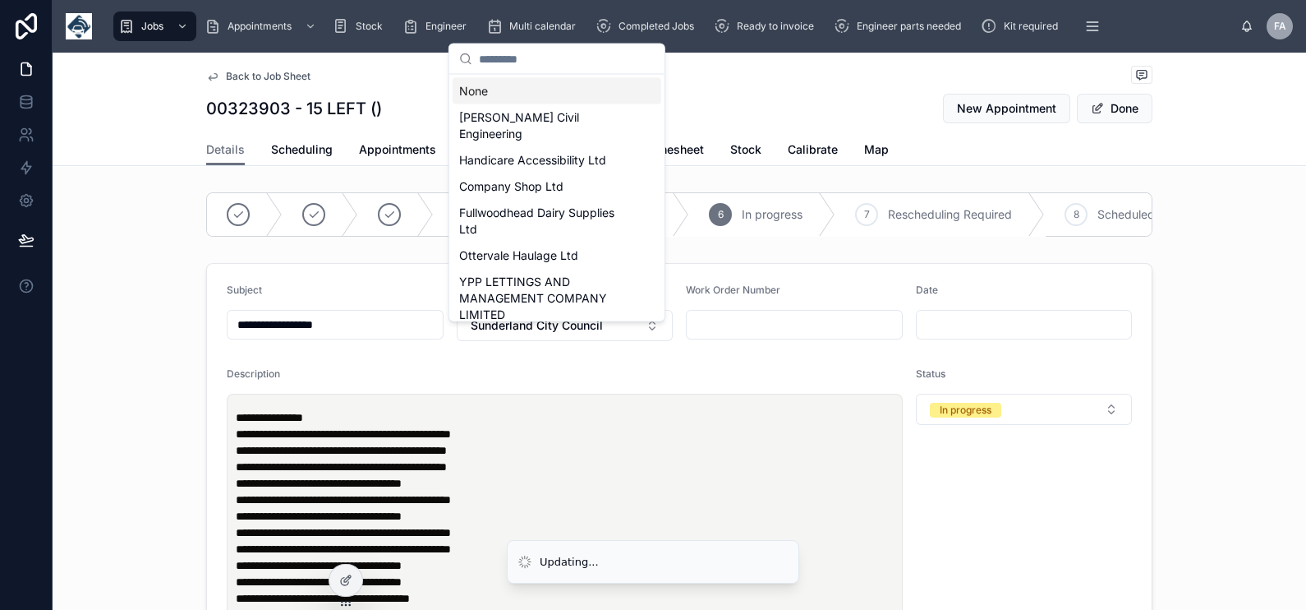
click at [513, 99] on div "None" at bounding box center [557, 91] width 209 height 26
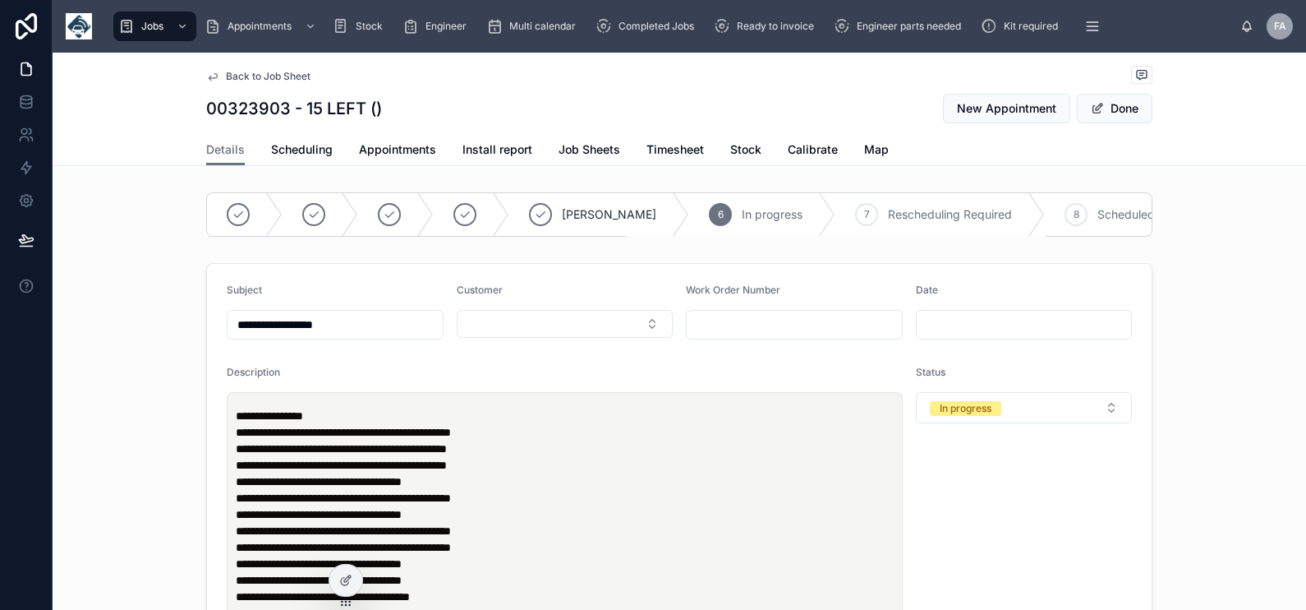
click at [719, 334] on input "text" at bounding box center [794, 324] width 215 height 23
paste input "********"
type input "********"
click at [522, 334] on button "Select Button" at bounding box center [565, 324] width 217 height 28
type input "******"
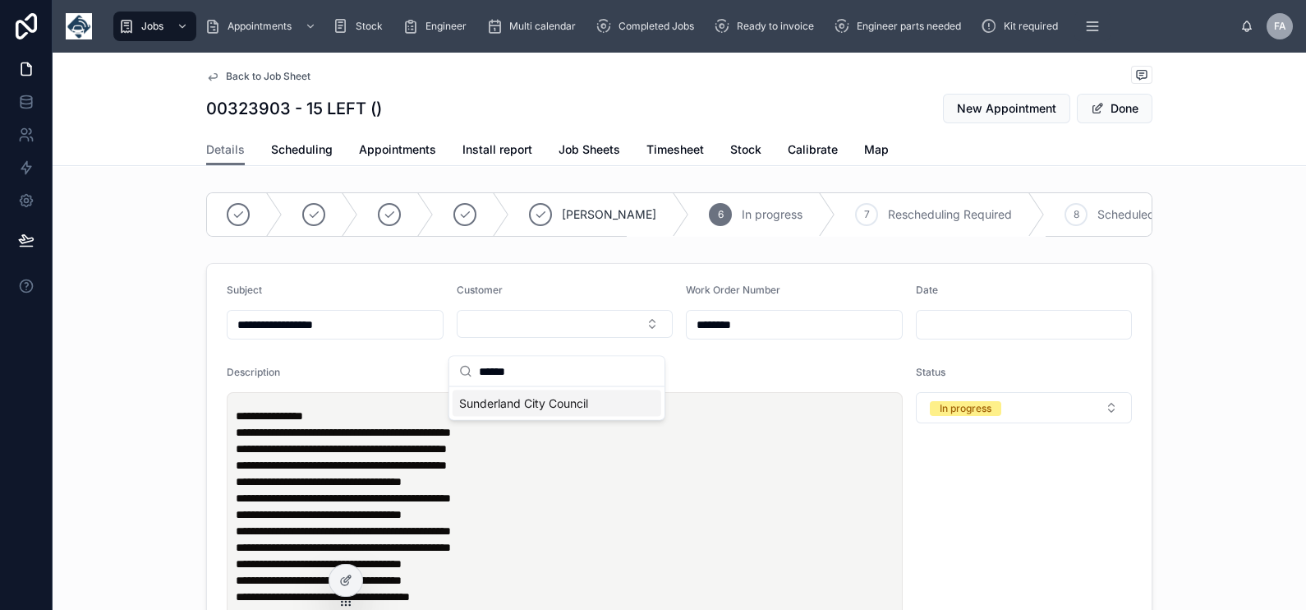
click at [525, 407] on span "Sunderland City Council" at bounding box center [523, 403] width 129 height 16
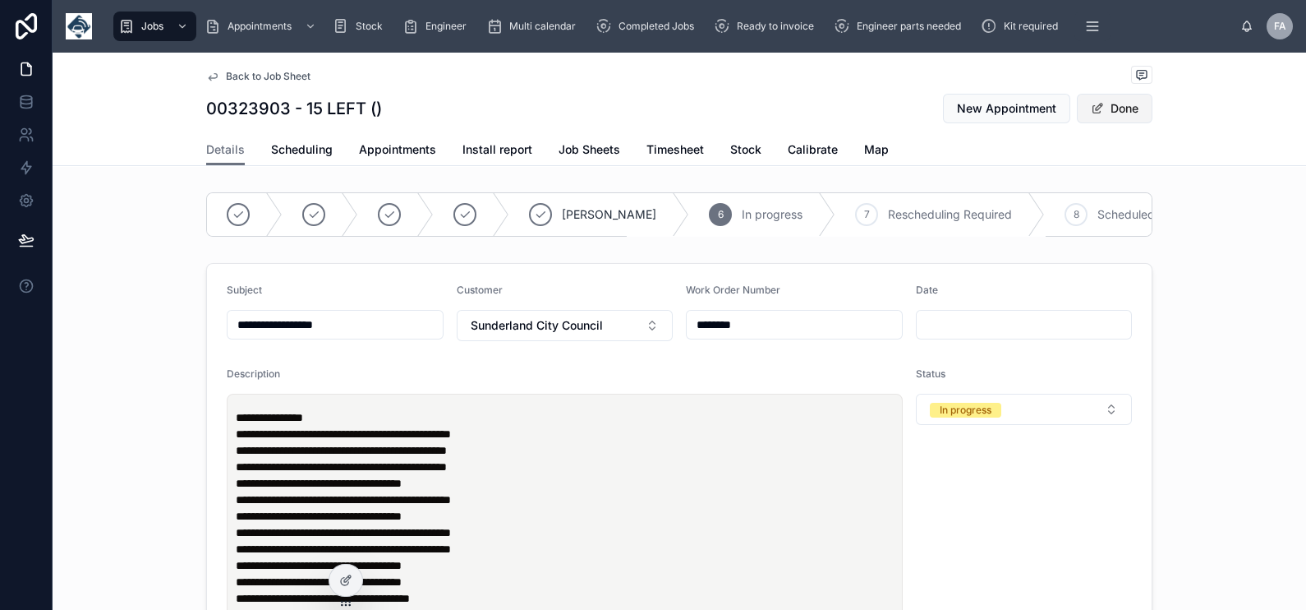
click at [1117, 114] on button "Done" at bounding box center [1115, 109] width 76 height 30
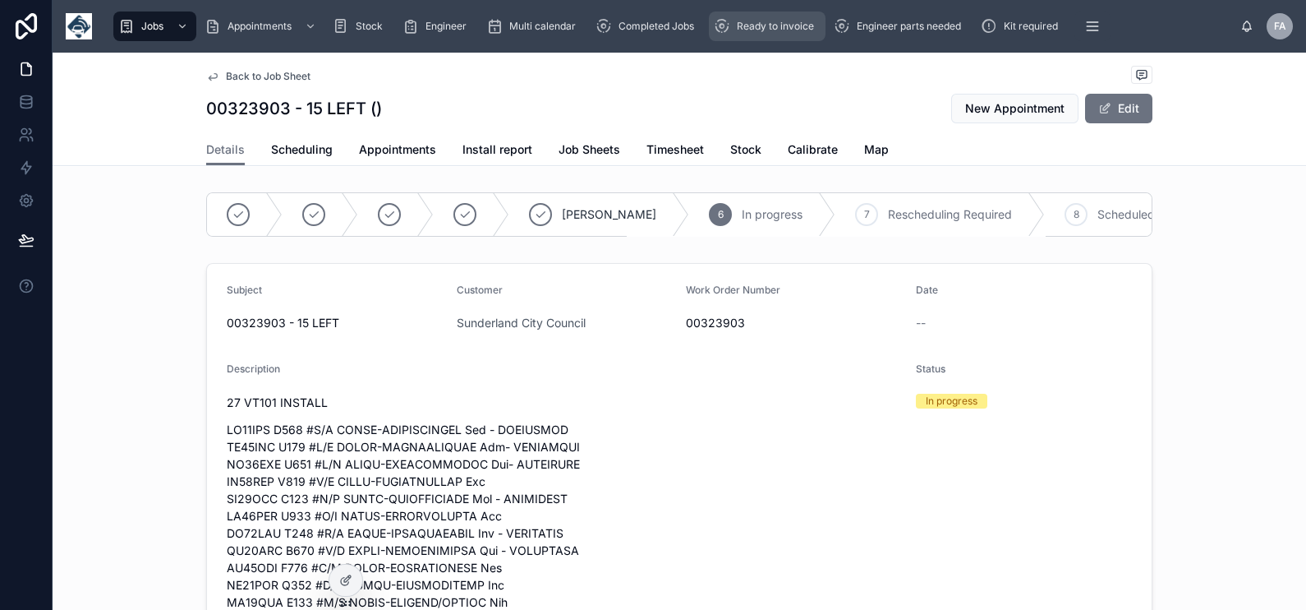
click at [762, 33] on div "Ready to invoice" at bounding box center [767, 26] width 107 height 26
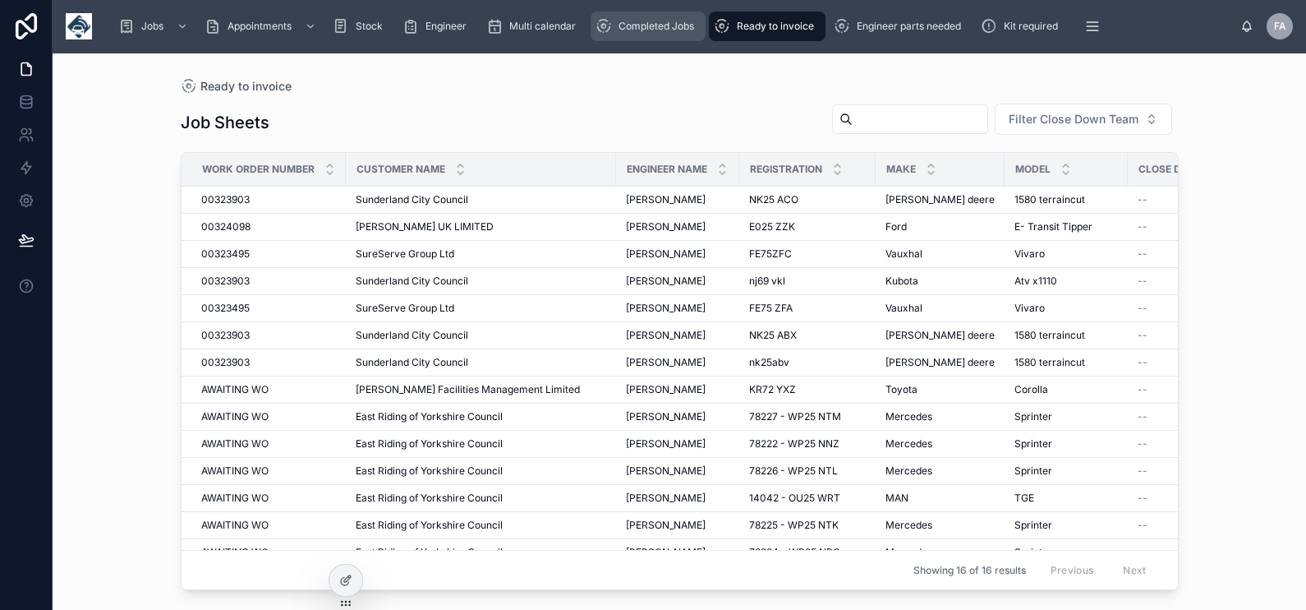
click at [604, 29] on icon "scrollable content" at bounding box center [604, 26] width 16 height 16
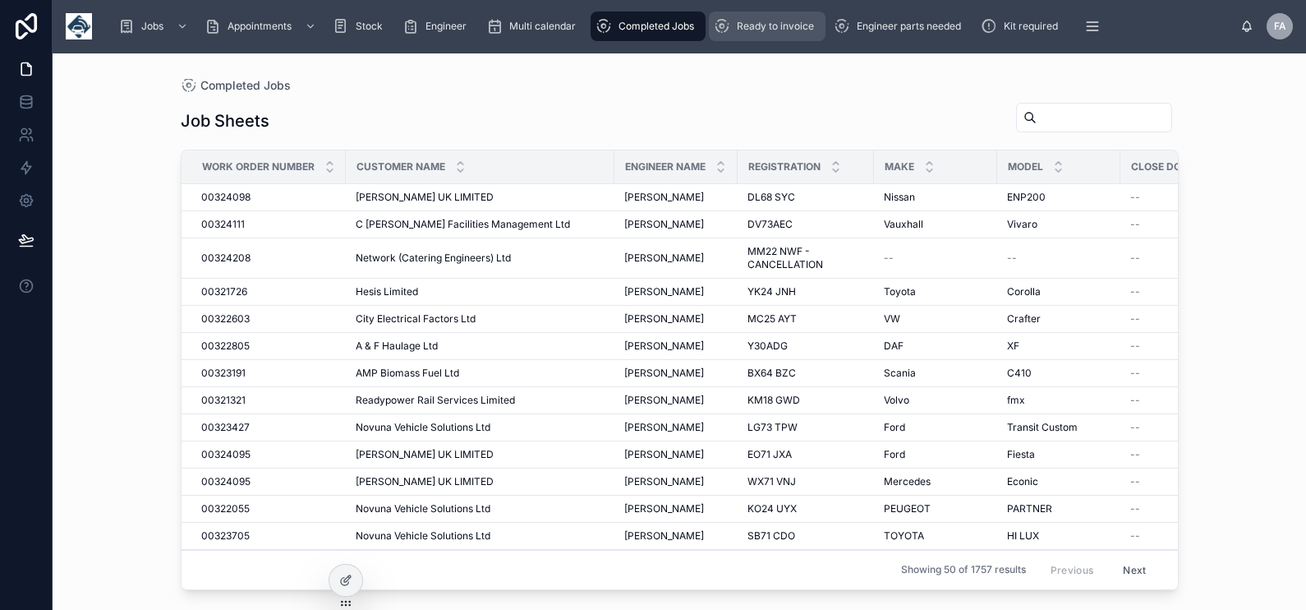
click at [739, 22] on span "Ready to invoice" at bounding box center [775, 26] width 77 height 13
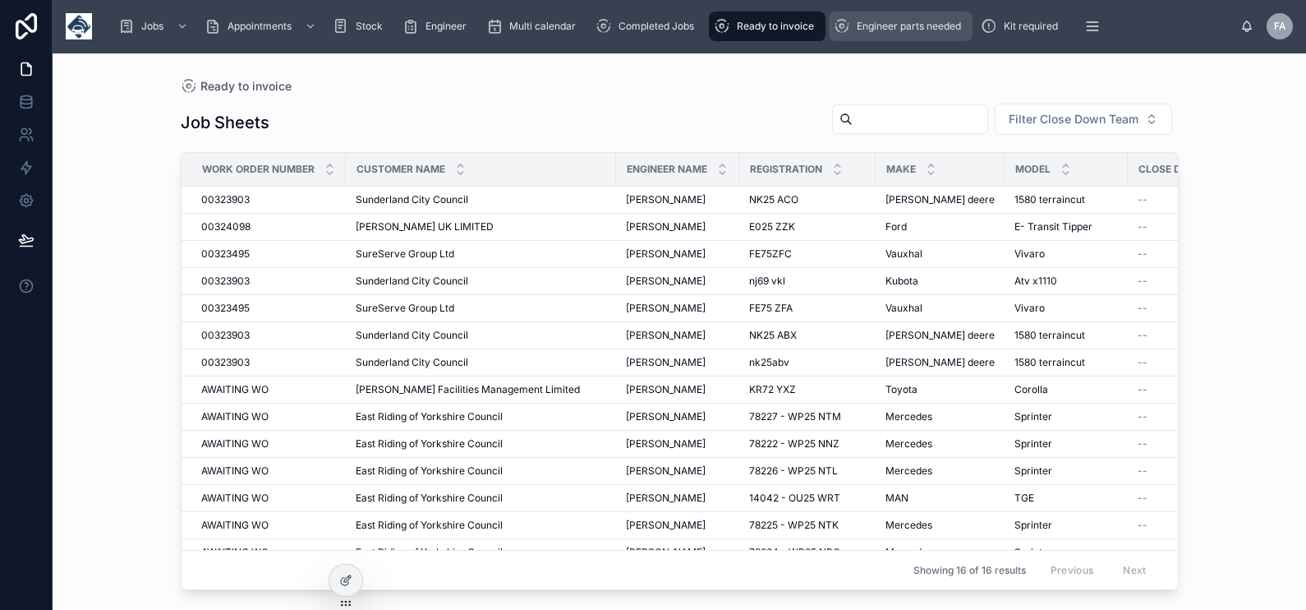
click at [893, 30] on span "Engineer parts needed" at bounding box center [909, 26] width 104 height 13
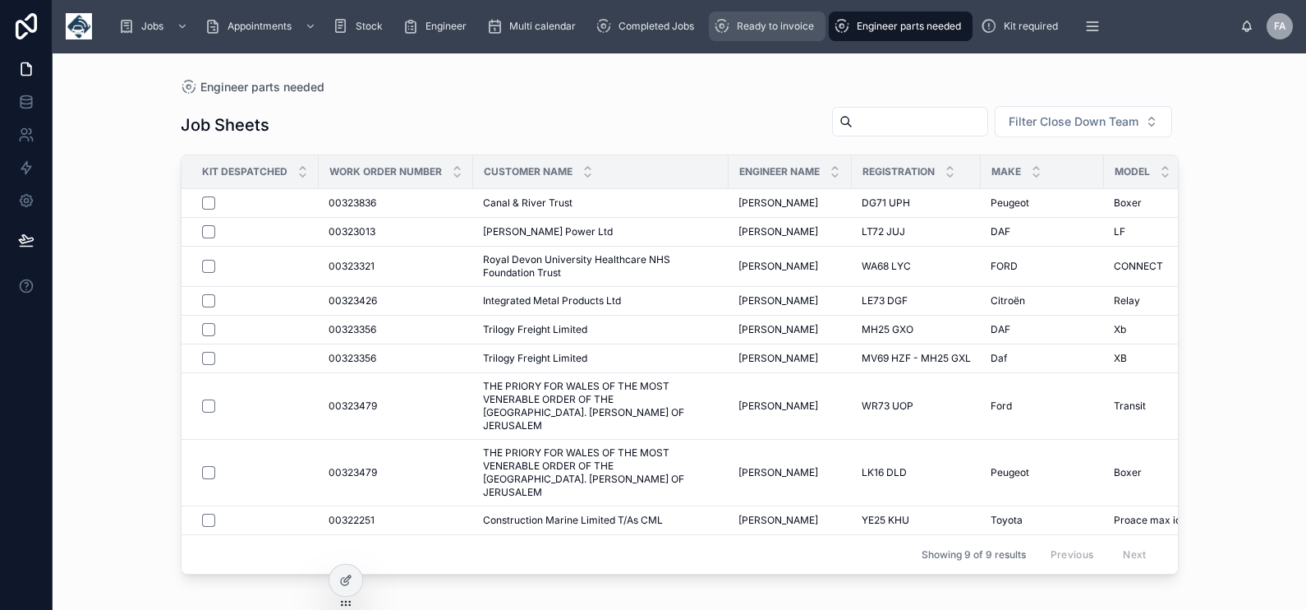
click at [783, 32] on span "Ready to invoice" at bounding box center [775, 26] width 77 height 13
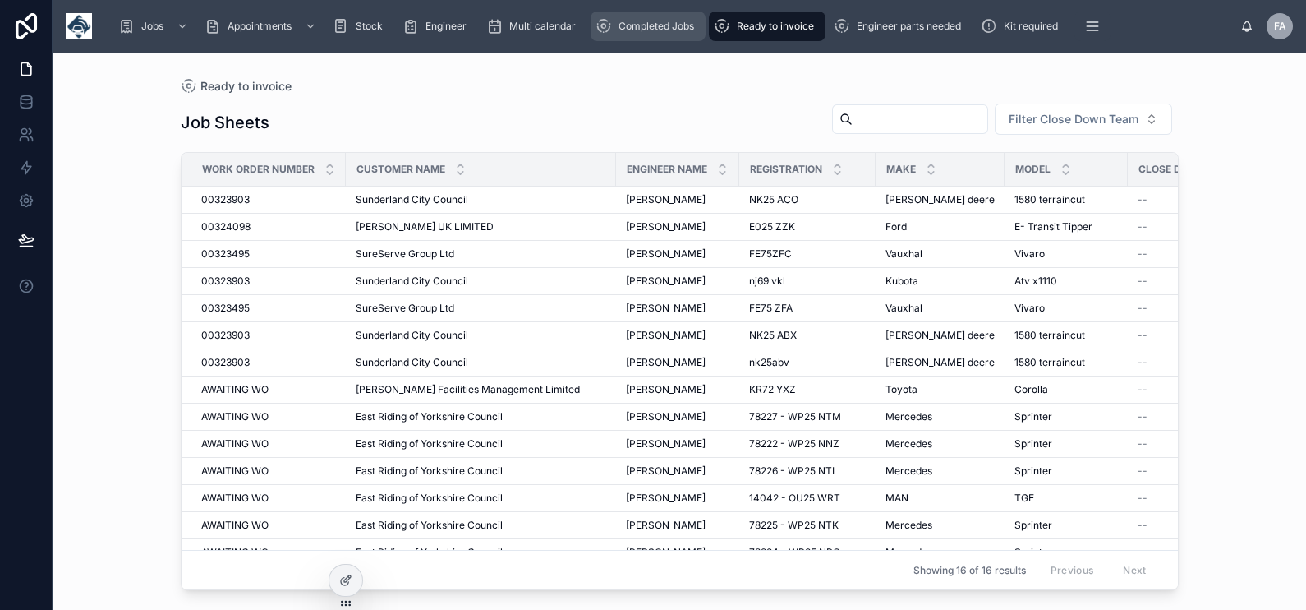
click at [652, 21] on span "Completed Jobs" at bounding box center [657, 26] width 76 height 13
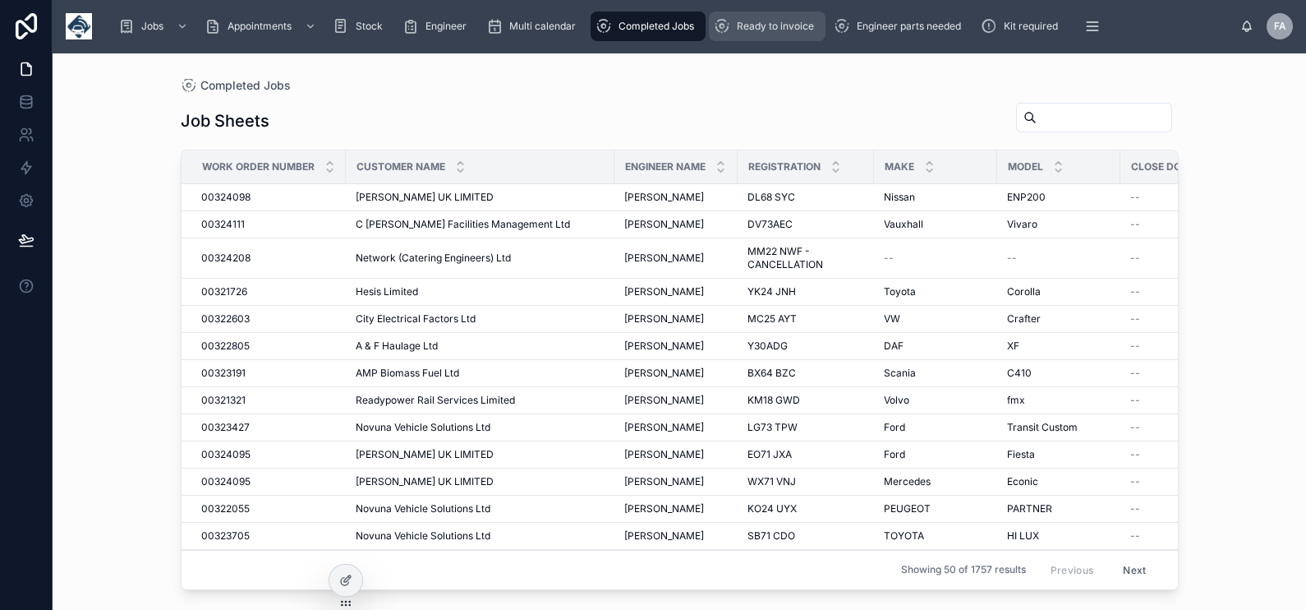
click at [799, 27] on span "Ready to invoice" at bounding box center [775, 26] width 77 height 13
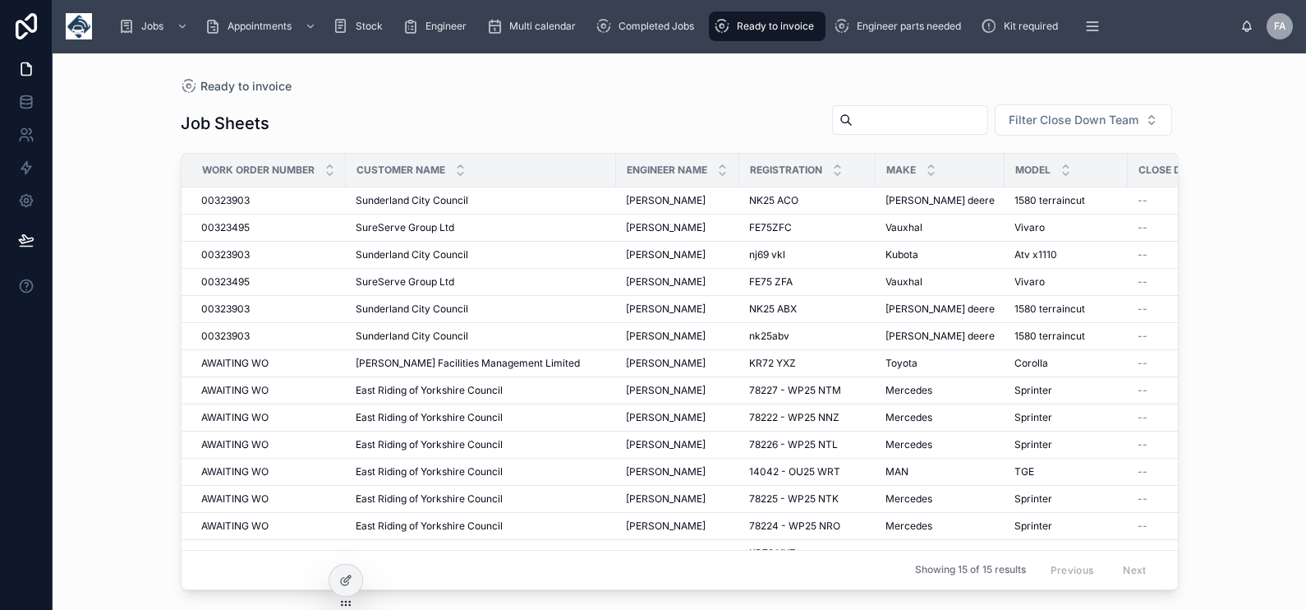
click at [739, 25] on span "Ready to invoice" at bounding box center [775, 26] width 77 height 13
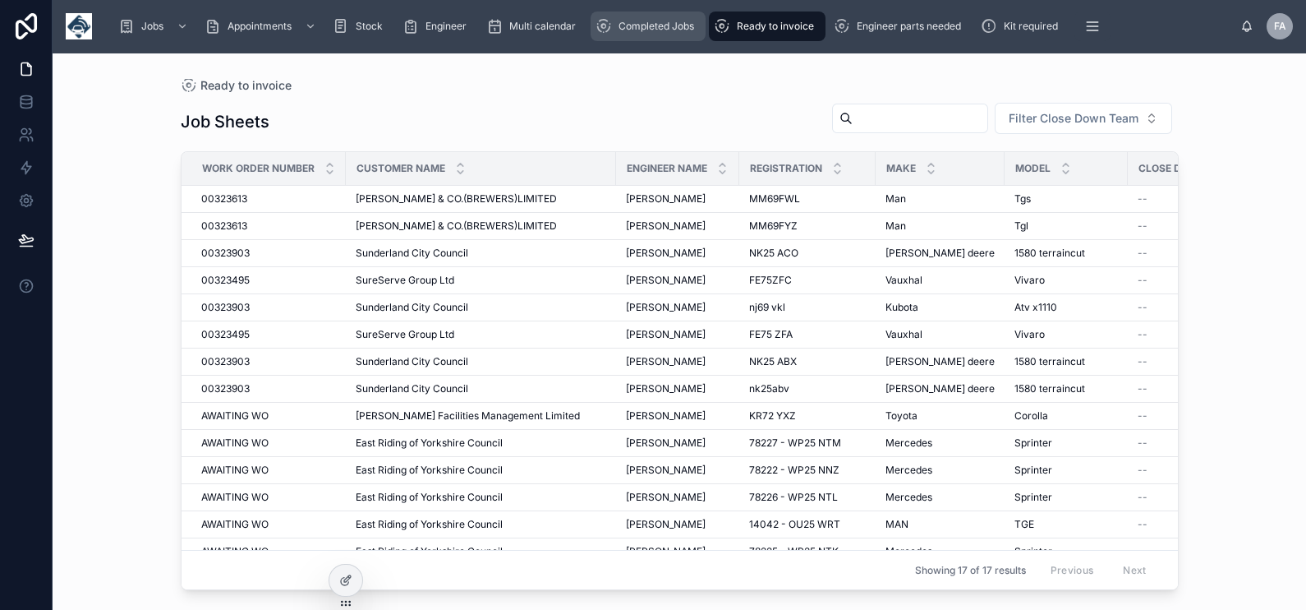
drag, startPoint x: 642, startPoint y: 17, endPoint x: 668, endPoint y: 17, distance: 25.5
click at [642, 17] on div "Completed Jobs" at bounding box center [648, 26] width 105 height 26
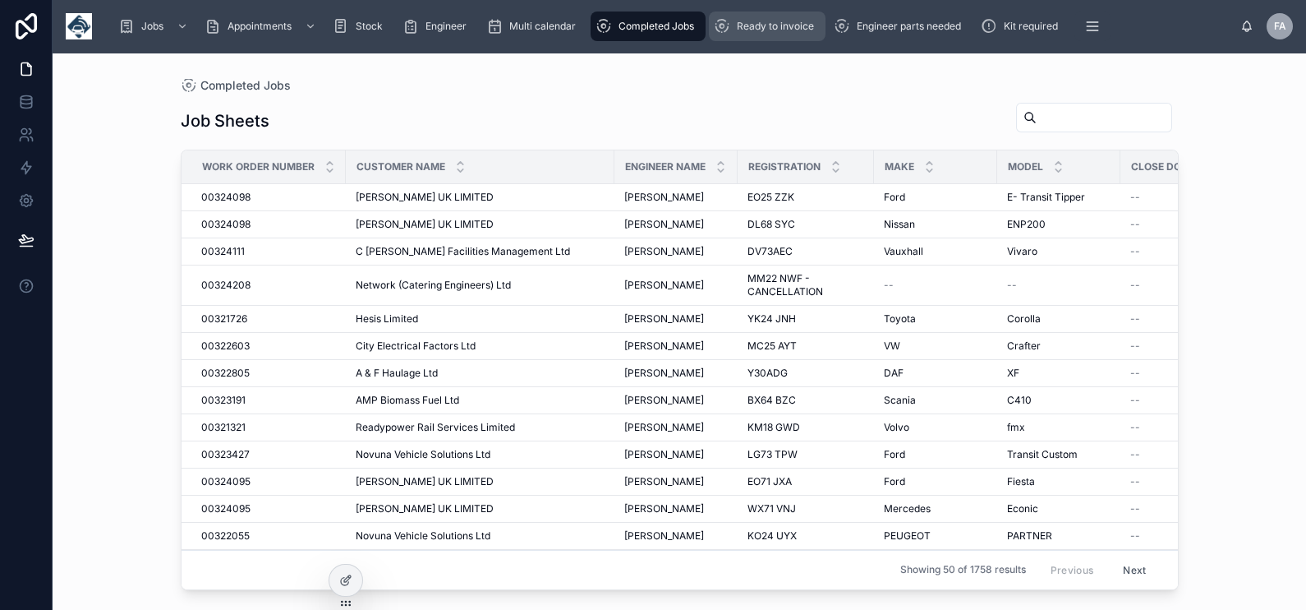
click at [736, 15] on div "Ready to invoice" at bounding box center [767, 26] width 107 height 26
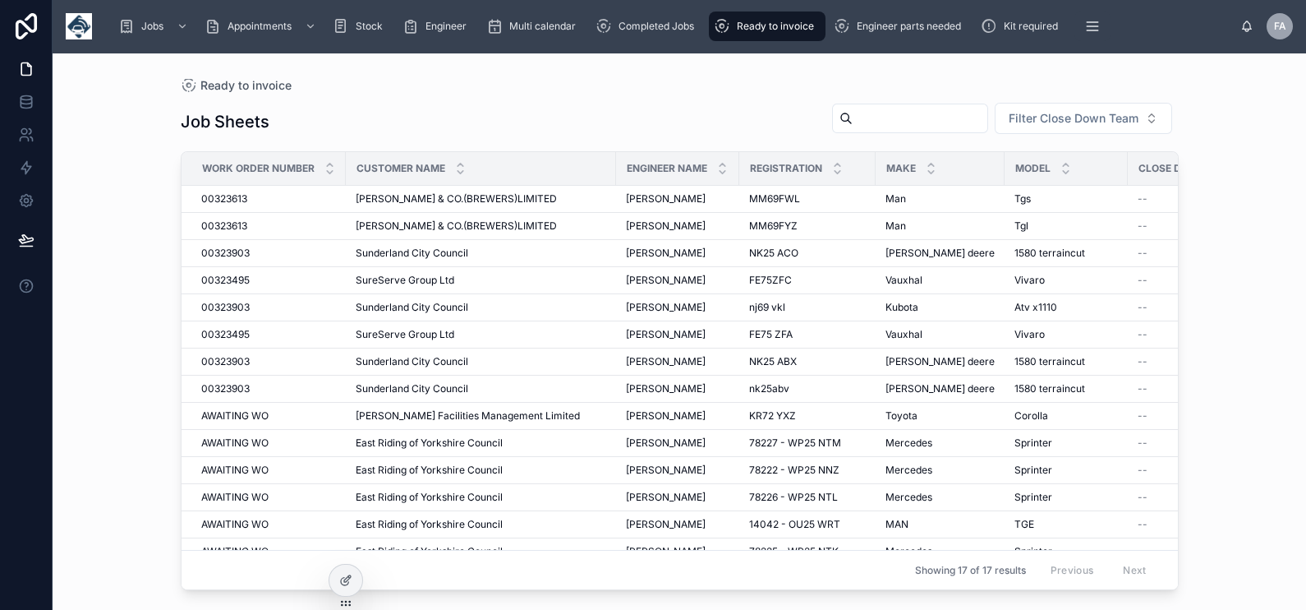
click at [765, 33] on div "Ready to invoice" at bounding box center [767, 26] width 107 height 26
click at [775, 31] on span "Ready to invoice" at bounding box center [775, 26] width 77 height 13
click at [232, 200] on span "00323613" at bounding box center [224, 198] width 46 height 13
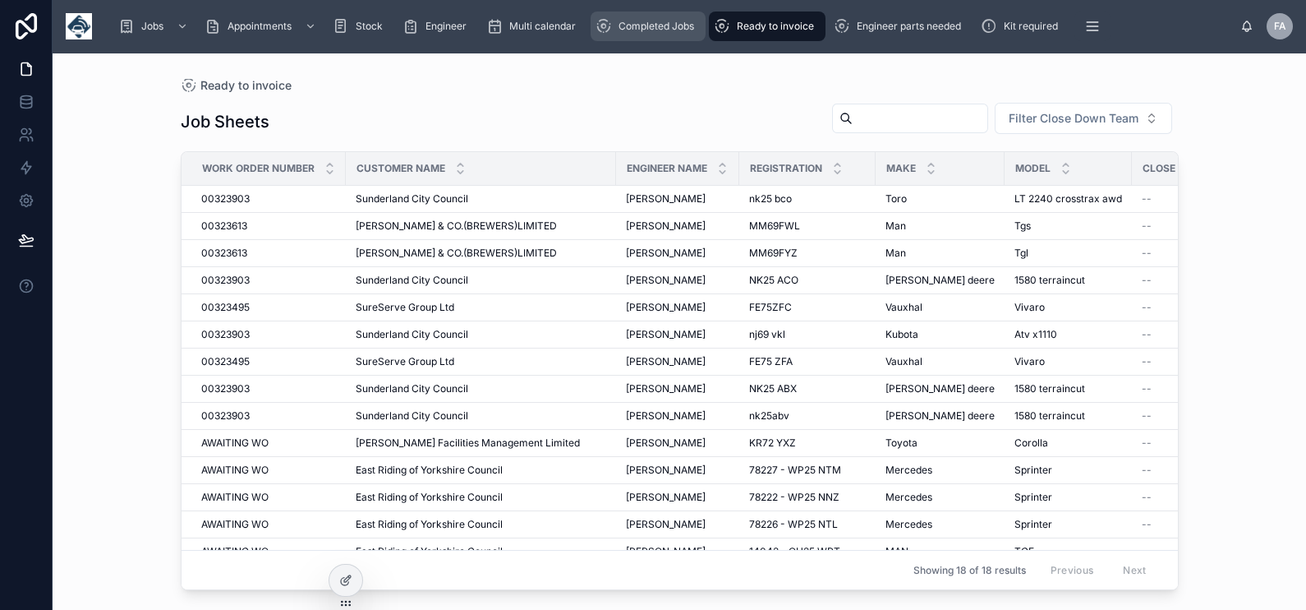
click at [660, 37] on div "Completed Jobs" at bounding box center [648, 26] width 105 height 26
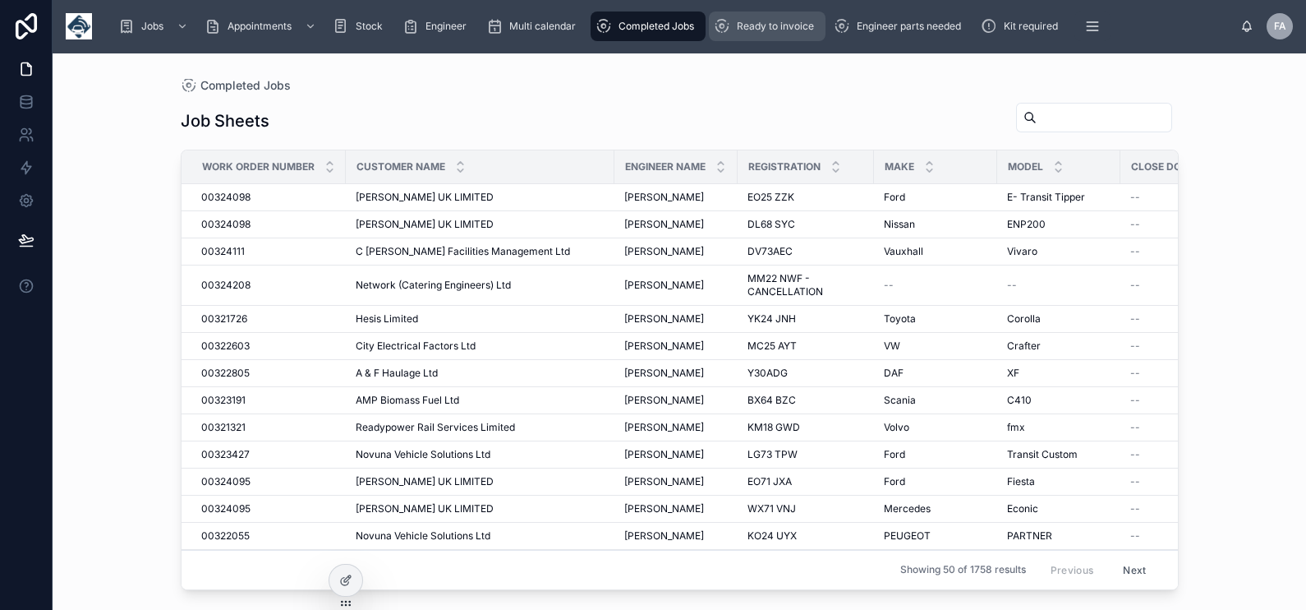
click at [775, 26] on span "Ready to invoice" at bounding box center [775, 26] width 77 height 13
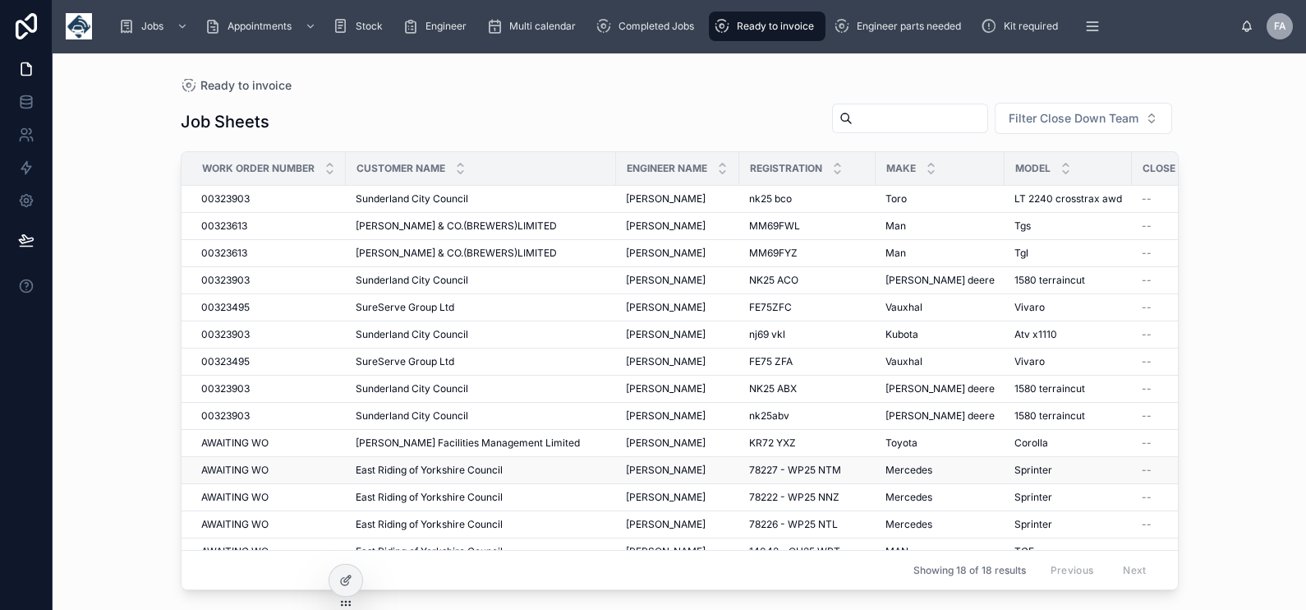
drag, startPoint x: -4, startPoint y: 517, endPoint x: 634, endPoint y: 463, distance: 640.6
click at [740, 36] on div "Ready to invoice" at bounding box center [767, 26] width 107 height 26
click at [650, 33] on div "Completed Jobs" at bounding box center [648, 26] width 105 height 26
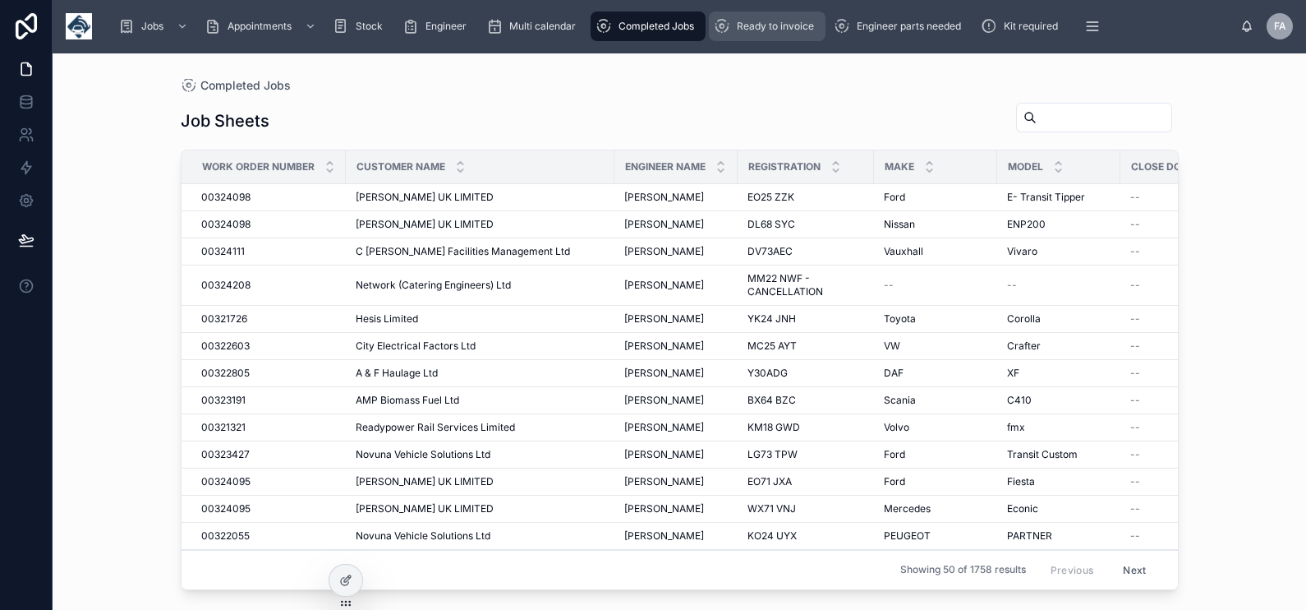
click at [762, 33] on div "Ready to invoice" at bounding box center [767, 26] width 107 height 26
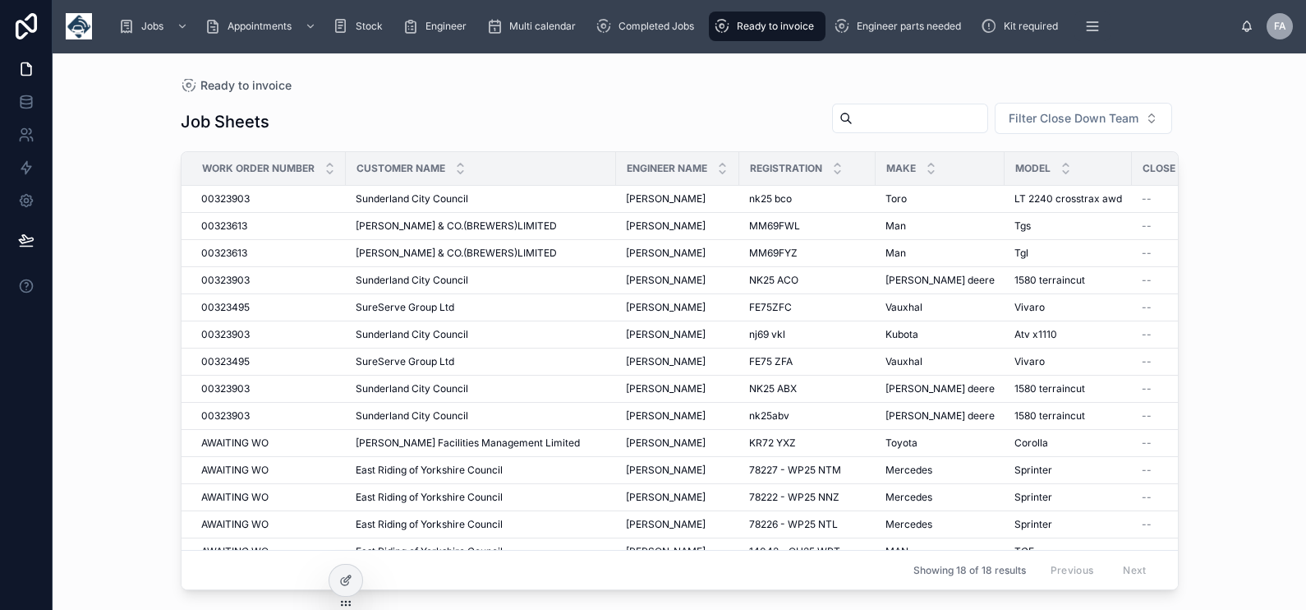
click at [863, 116] on input "text" at bounding box center [920, 118] width 135 height 23
click at [651, 36] on div "Completed Jobs" at bounding box center [648, 26] width 105 height 26
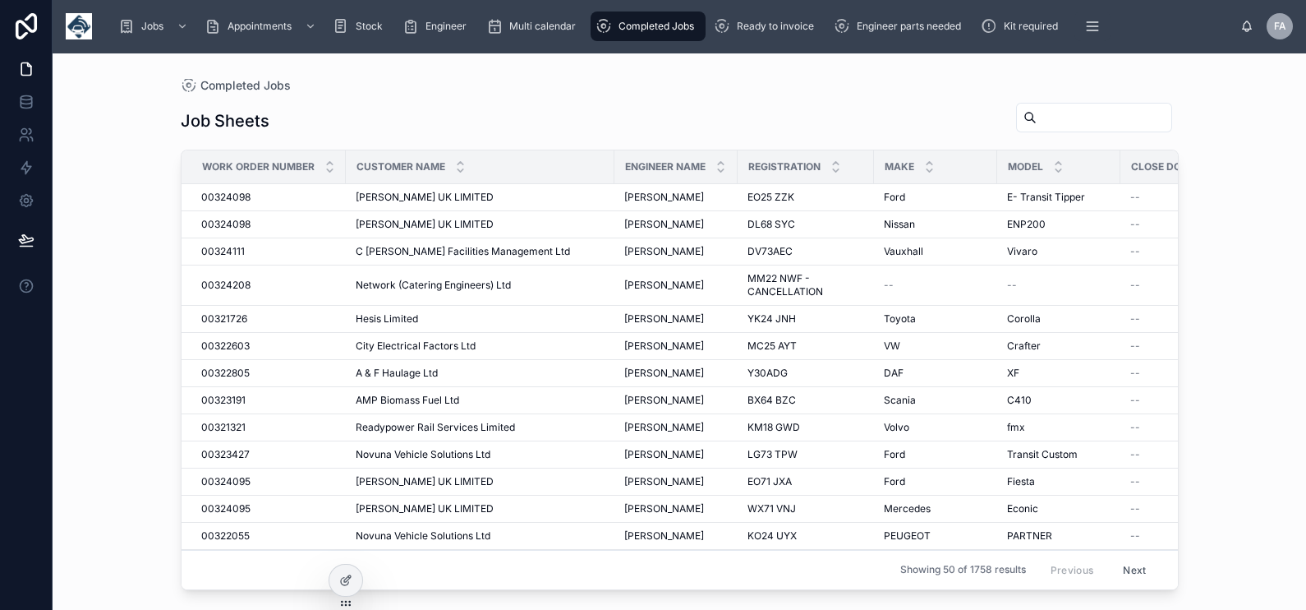
click at [1040, 124] on input "text" at bounding box center [1104, 117] width 135 height 23
paste input "**********"
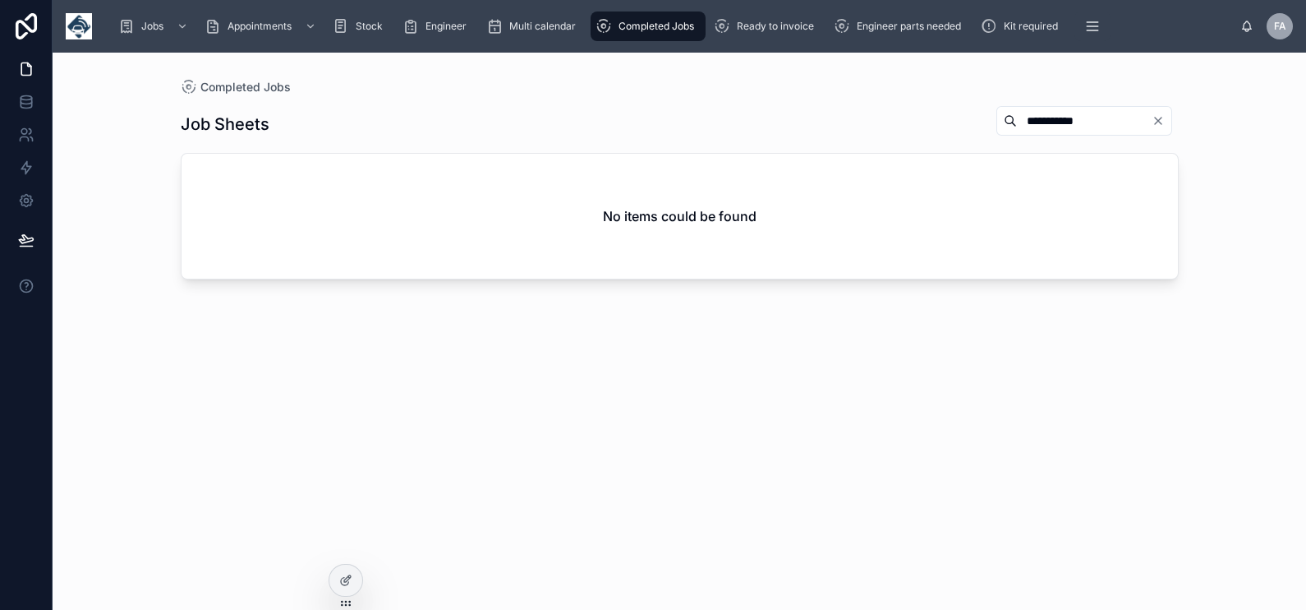
drag, startPoint x: 1015, startPoint y: 117, endPoint x: 938, endPoint y: 115, distance: 77.3
click at [938, 115] on div "**********" at bounding box center [680, 124] width 998 height 38
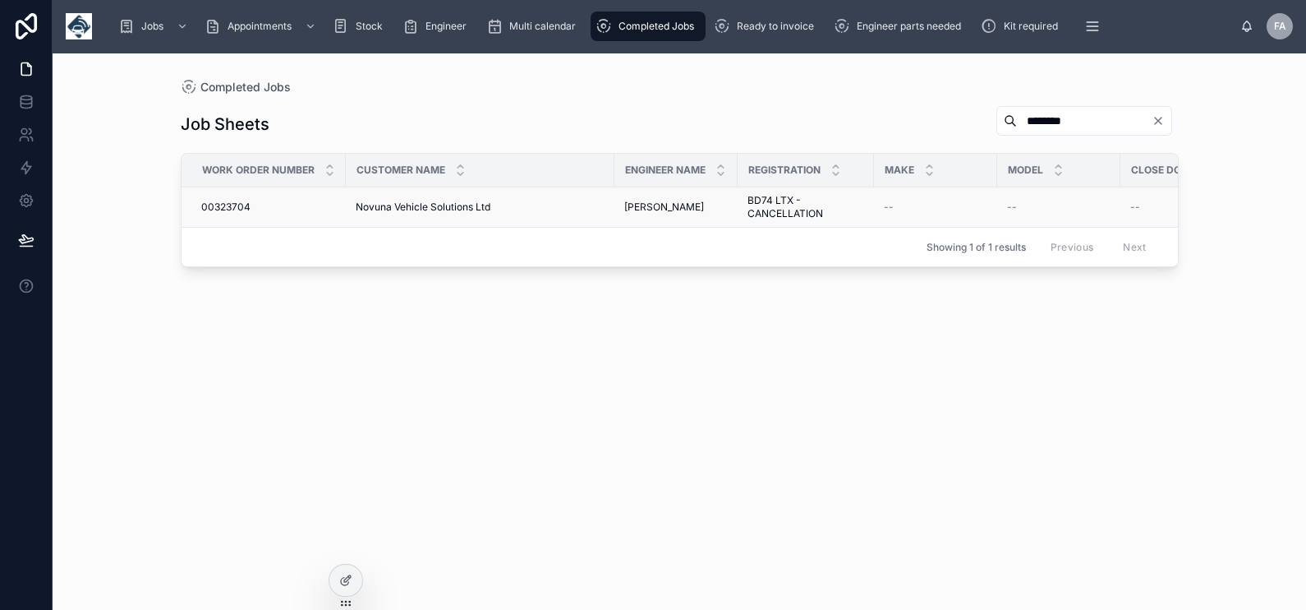
type input "********"
click at [750, 202] on span "BD74 LTX - CANCELLATION" at bounding box center [806, 207] width 117 height 26
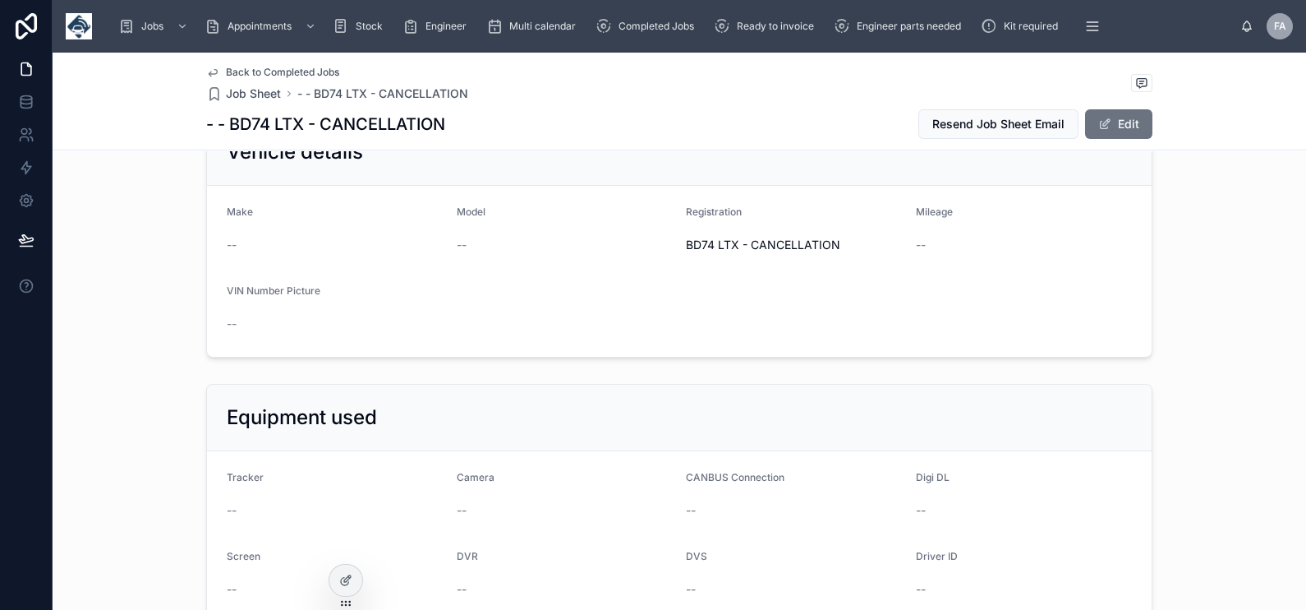
scroll to position [513, 0]
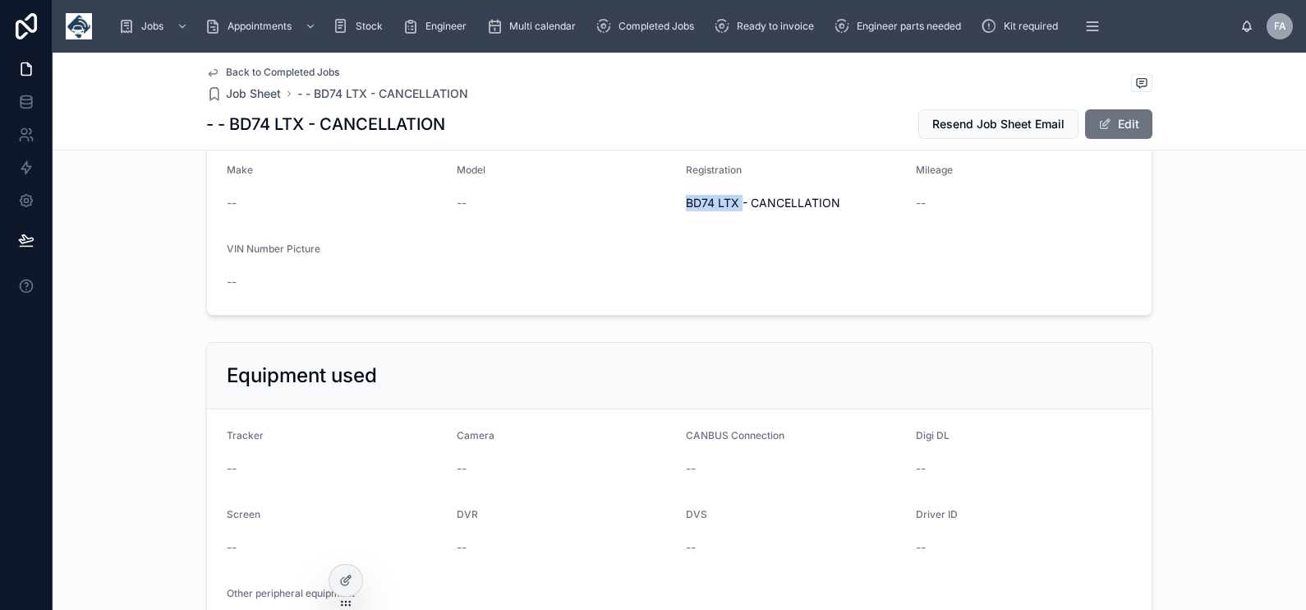
drag, startPoint x: 679, startPoint y: 205, endPoint x: 733, endPoint y: 208, distance: 53.5
click at [733, 208] on form "Make -- Model -- Registration BD74 LTX - CANCELLATION Mileage -- VIN Number Pic…" at bounding box center [679, 229] width 945 height 171
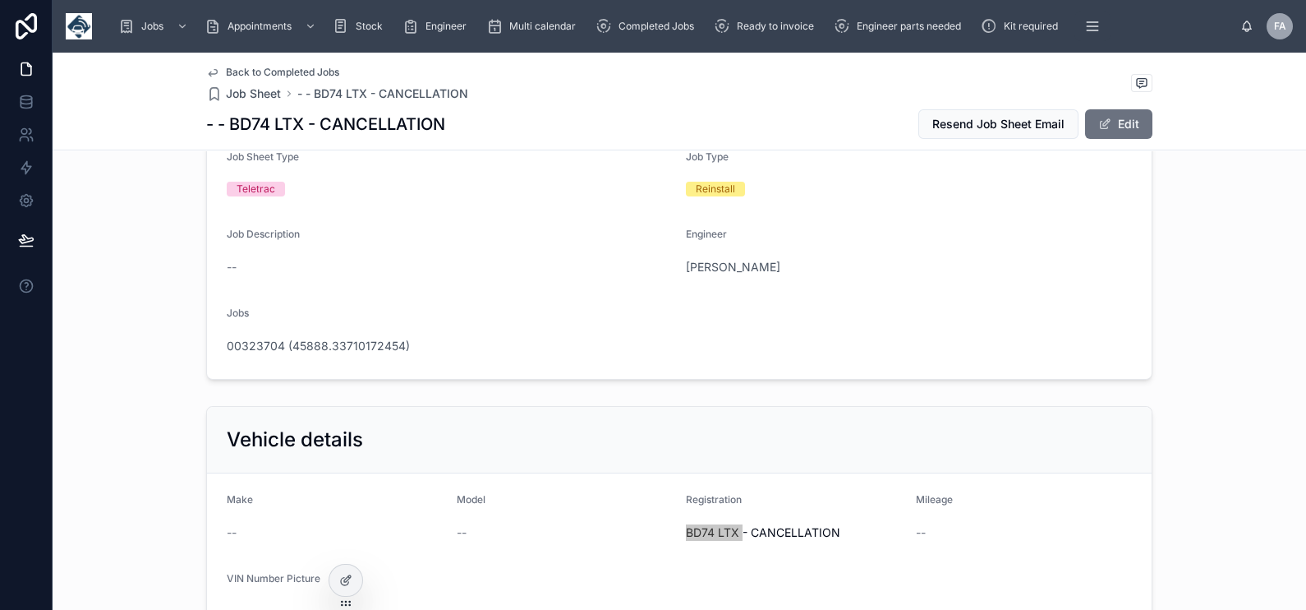
scroll to position [0, 0]
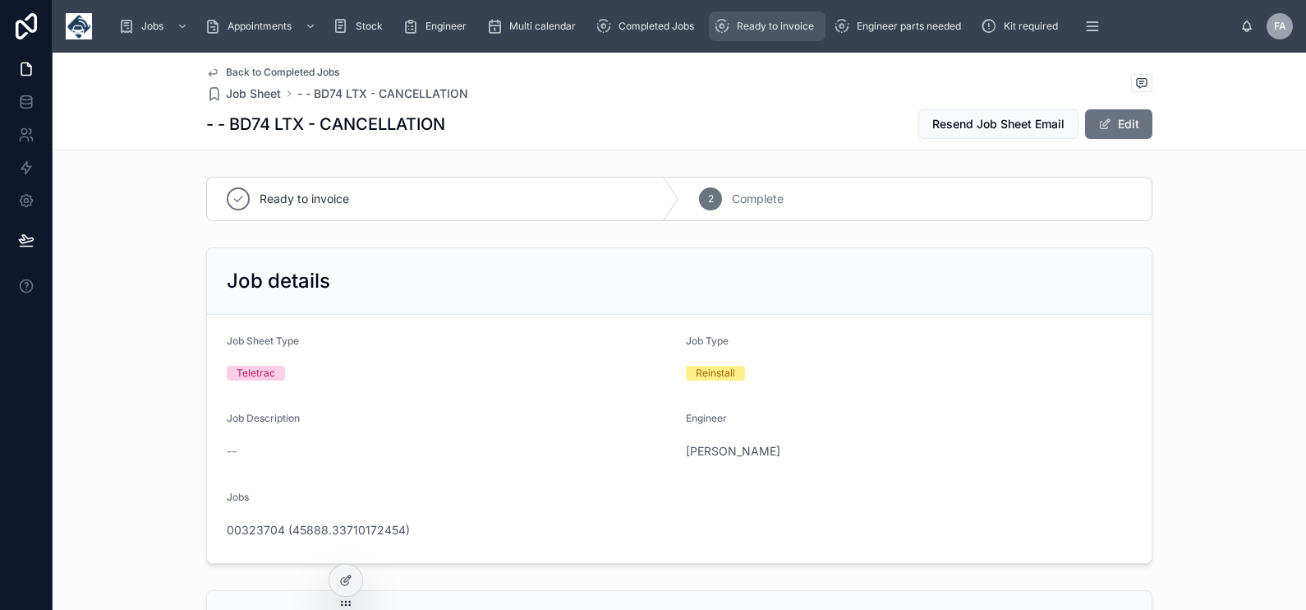
click at [771, 37] on div "Ready to invoice" at bounding box center [767, 26] width 107 height 26
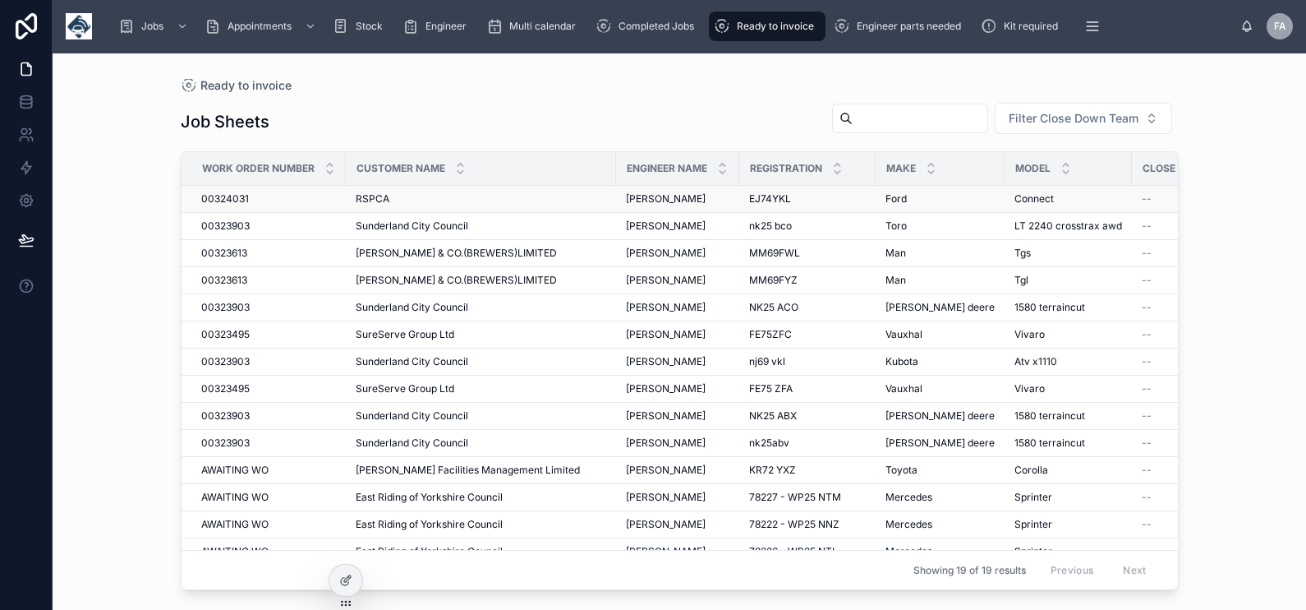
click at [242, 201] on span "00324031" at bounding box center [225, 198] width 48 height 13
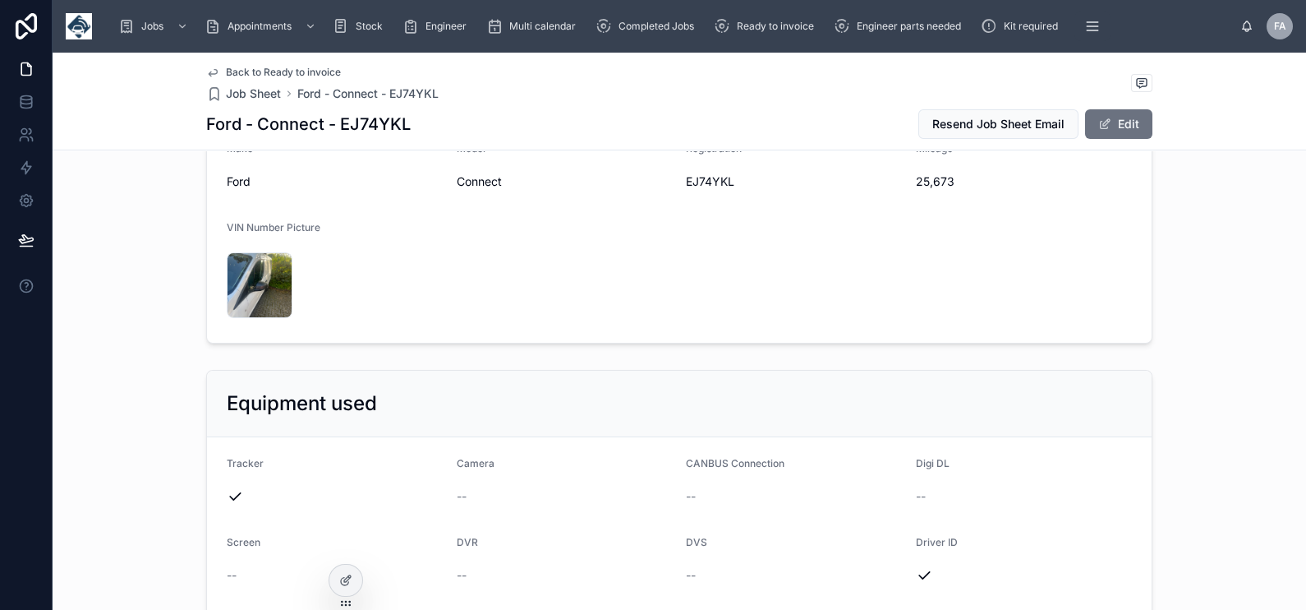
scroll to position [410, 0]
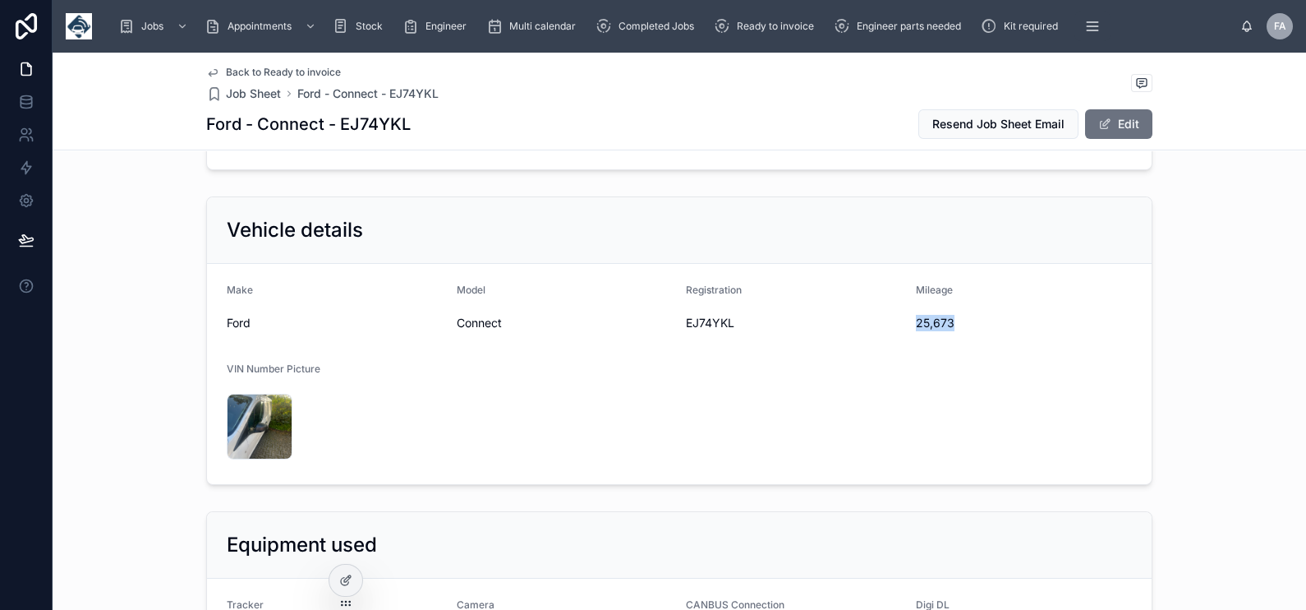
drag, startPoint x: 908, startPoint y: 325, endPoint x: 956, endPoint y: 327, distance: 48.5
click at [956, 327] on span "25,673" at bounding box center [1024, 323] width 217 height 16
drag, startPoint x: 682, startPoint y: 323, endPoint x: 818, endPoint y: 320, distance: 136.4
click at [818, 320] on span "EJ74YKL" at bounding box center [794, 323] width 217 height 16
drag, startPoint x: 818, startPoint y: 320, endPoint x: 725, endPoint y: 329, distance: 93.2
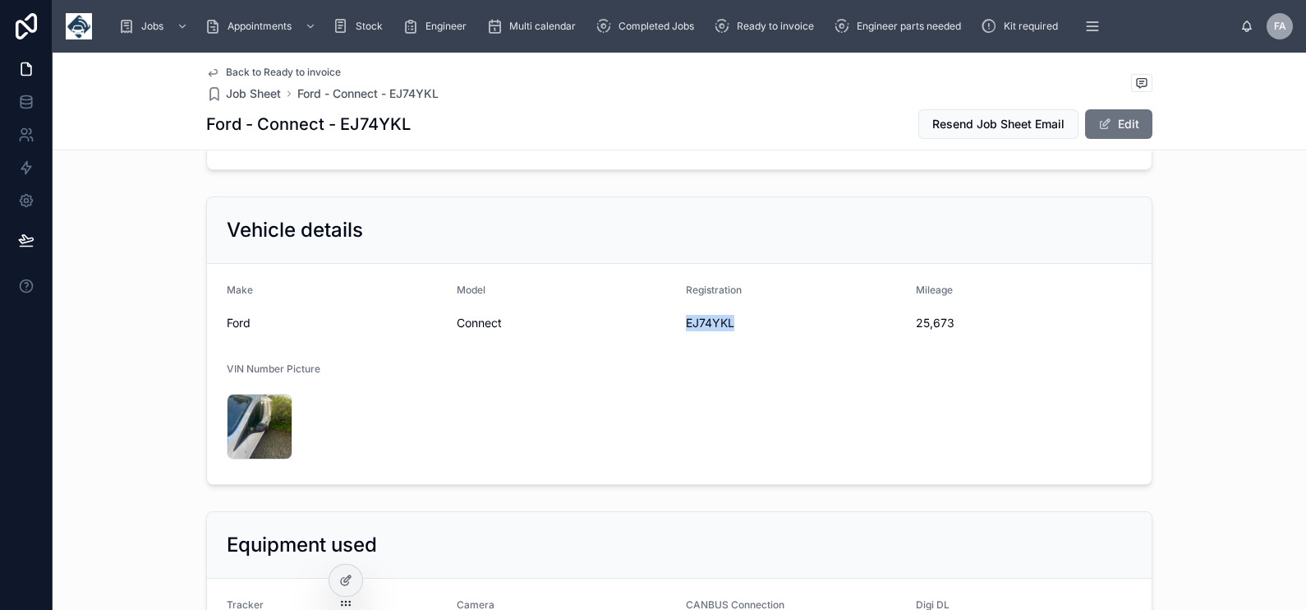
click at [725, 329] on form "Make Ford Model Connect Registration EJ74YKL Mileage 25,673 VIN Number Picture …" at bounding box center [679, 374] width 945 height 220
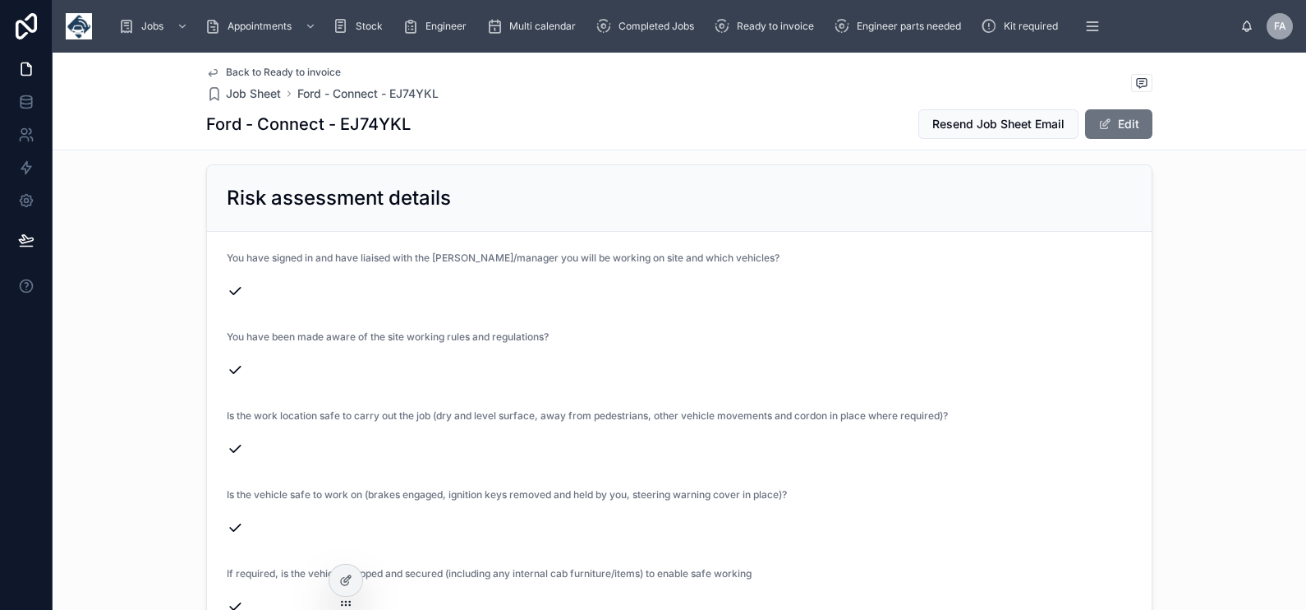
scroll to position [3285, 0]
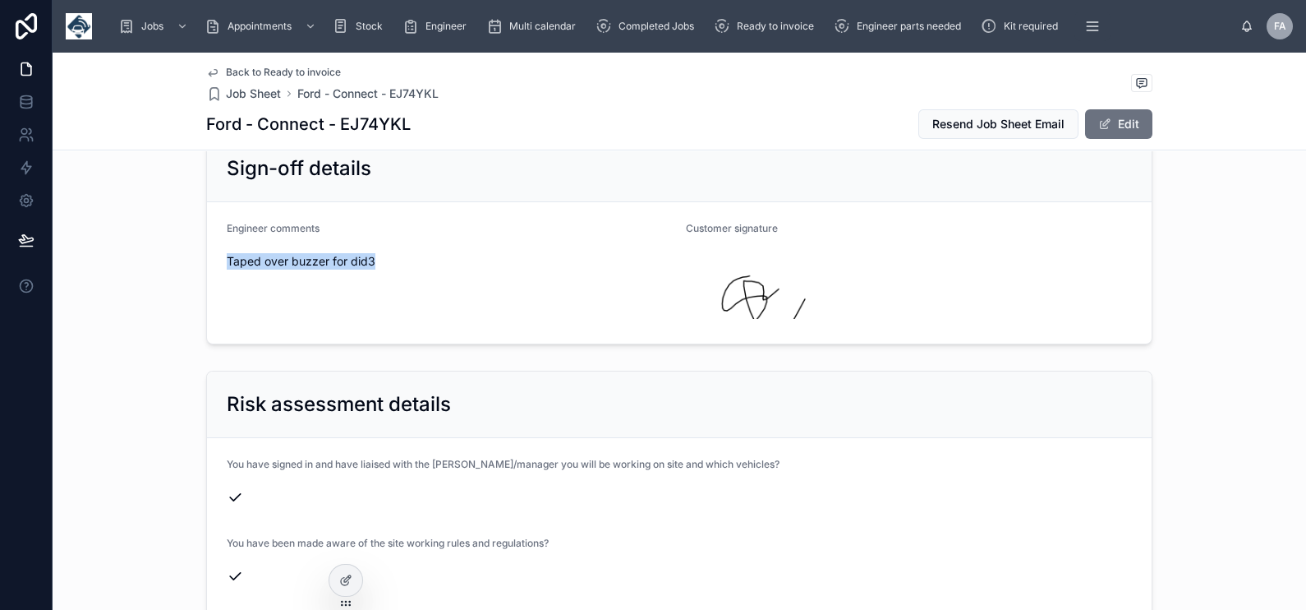
drag, startPoint x: 218, startPoint y: 238, endPoint x: 371, endPoint y: 241, distance: 153.7
click at [371, 241] on form "Engineer comments Taped over buzzer for did3 Customer signature" at bounding box center [679, 272] width 945 height 141
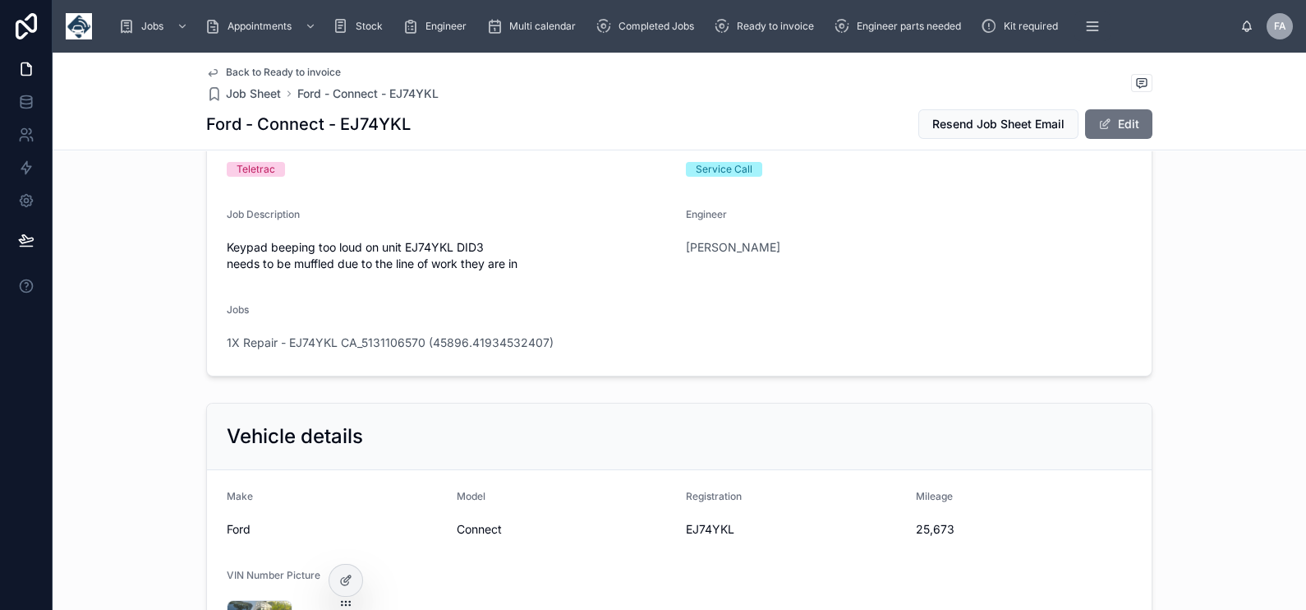
scroll to position [0, 0]
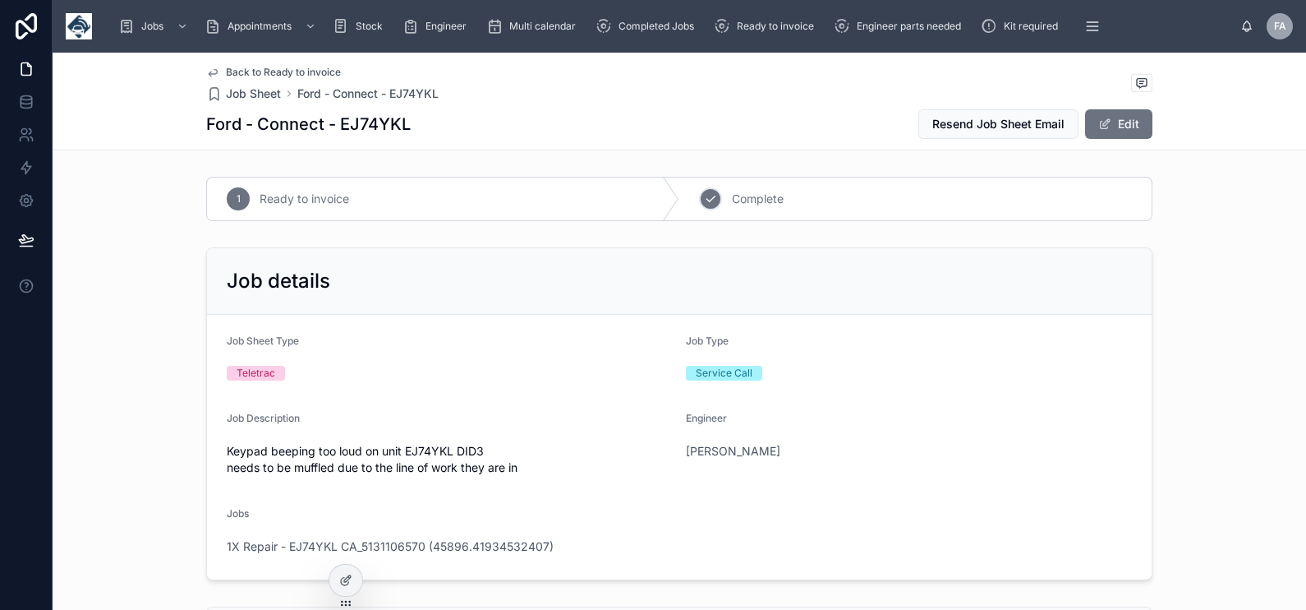
click at [732, 196] on span "Complete" at bounding box center [758, 199] width 52 height 16
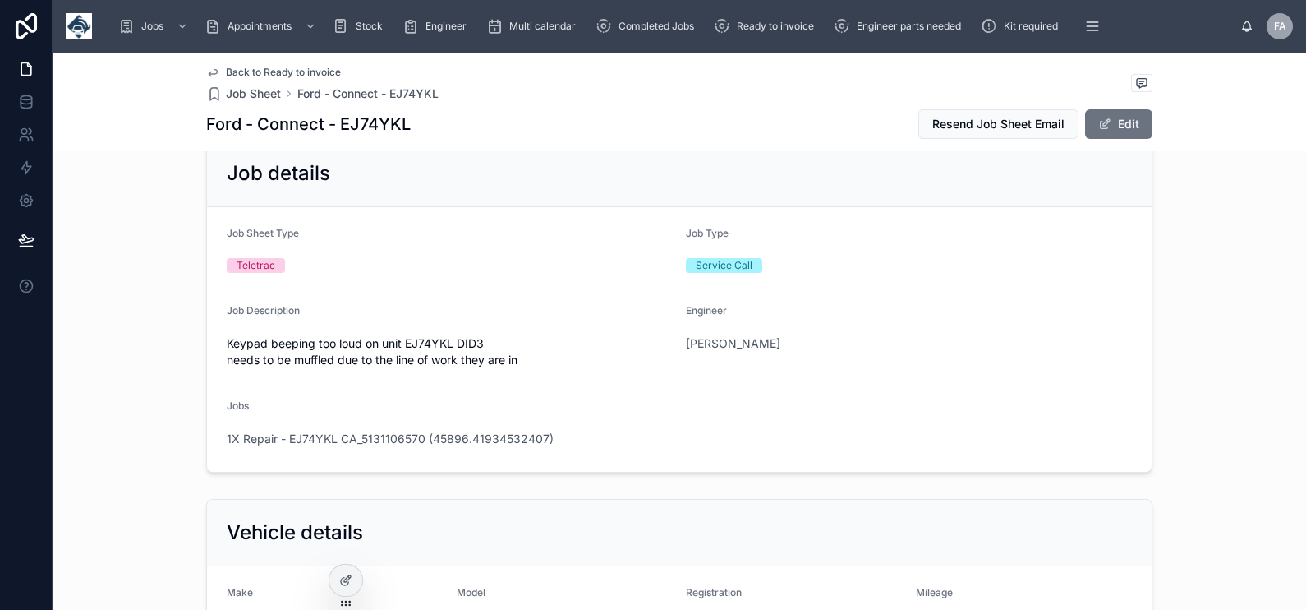
scroll to position [205, 0]
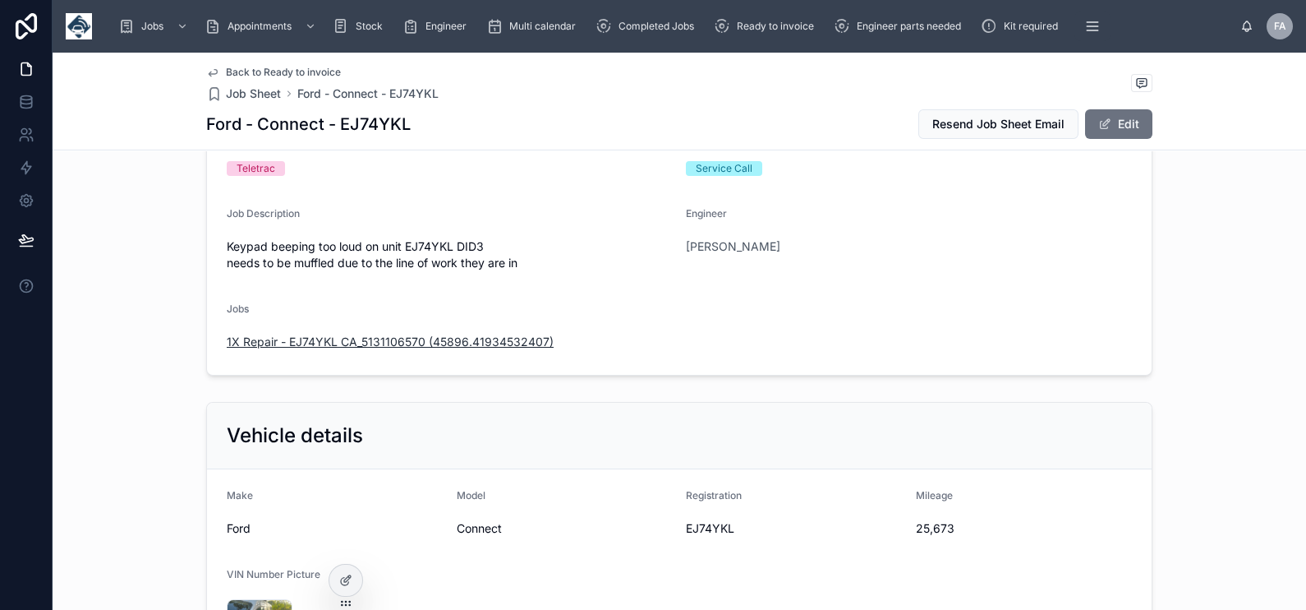
click at [446, 345] on span "1X Repair - EJ74YKL CA_5131106570 (45896.41934532407)" at bounding box center [390, 342] width 327 height 16
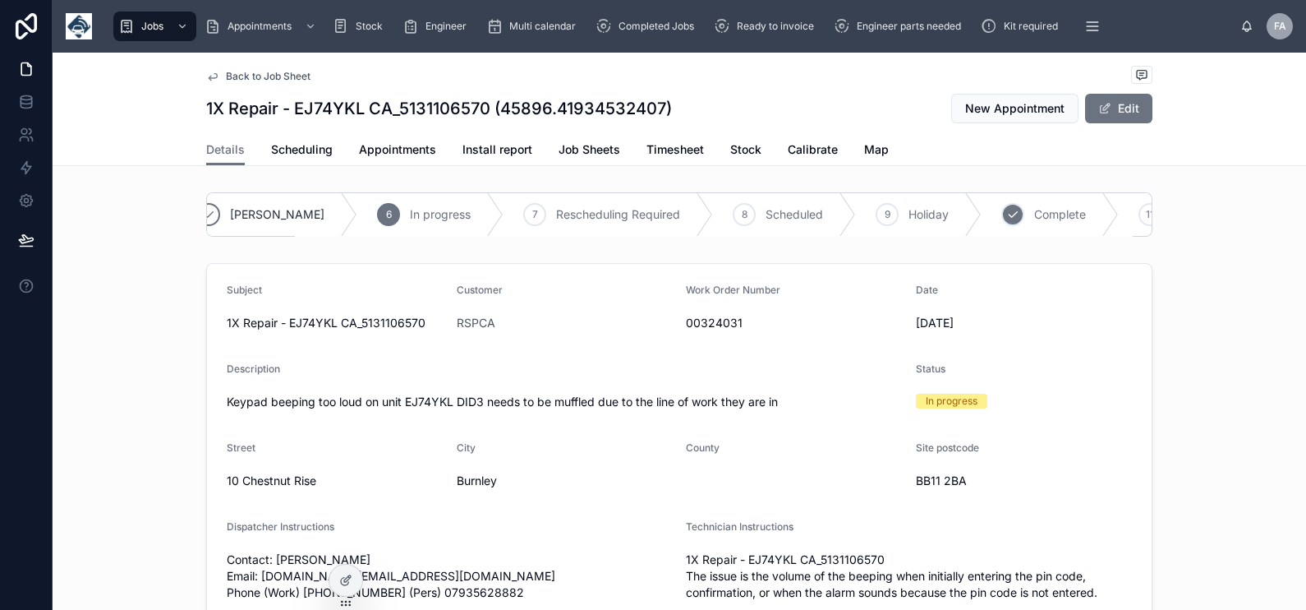
click at [1034, 210] on span "Complete" at bounding box center [1060, 214] width 52 height 16
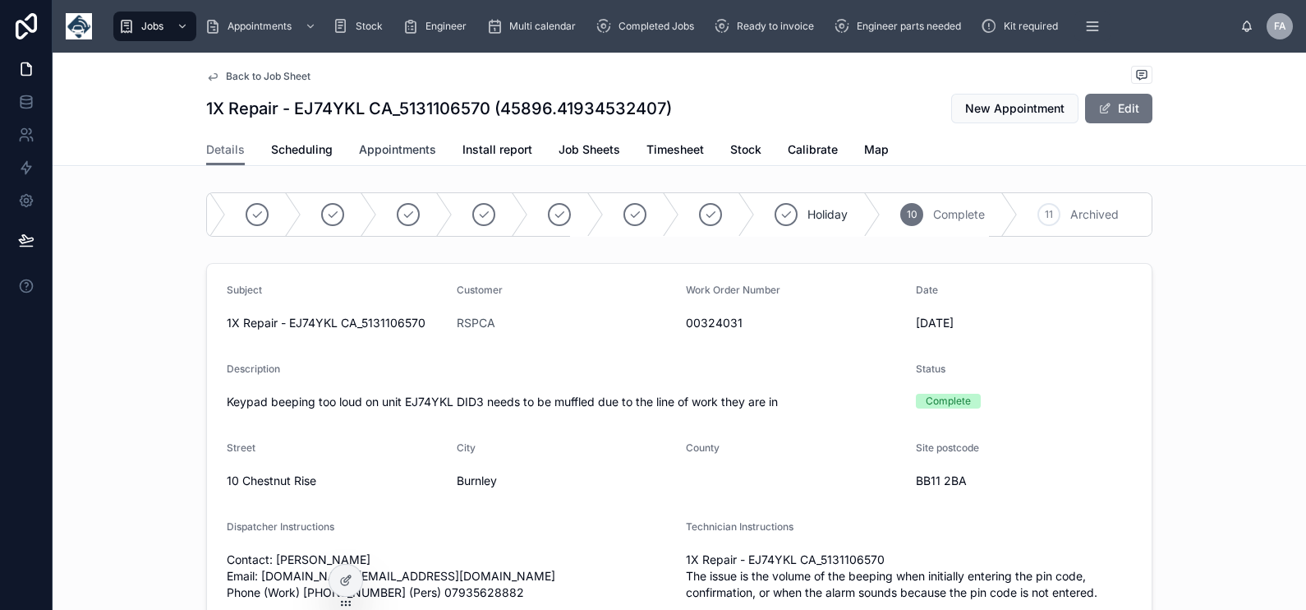
click at [395, 150] on span "Appointments" at bounding box center [397, 149] width 77 height 16
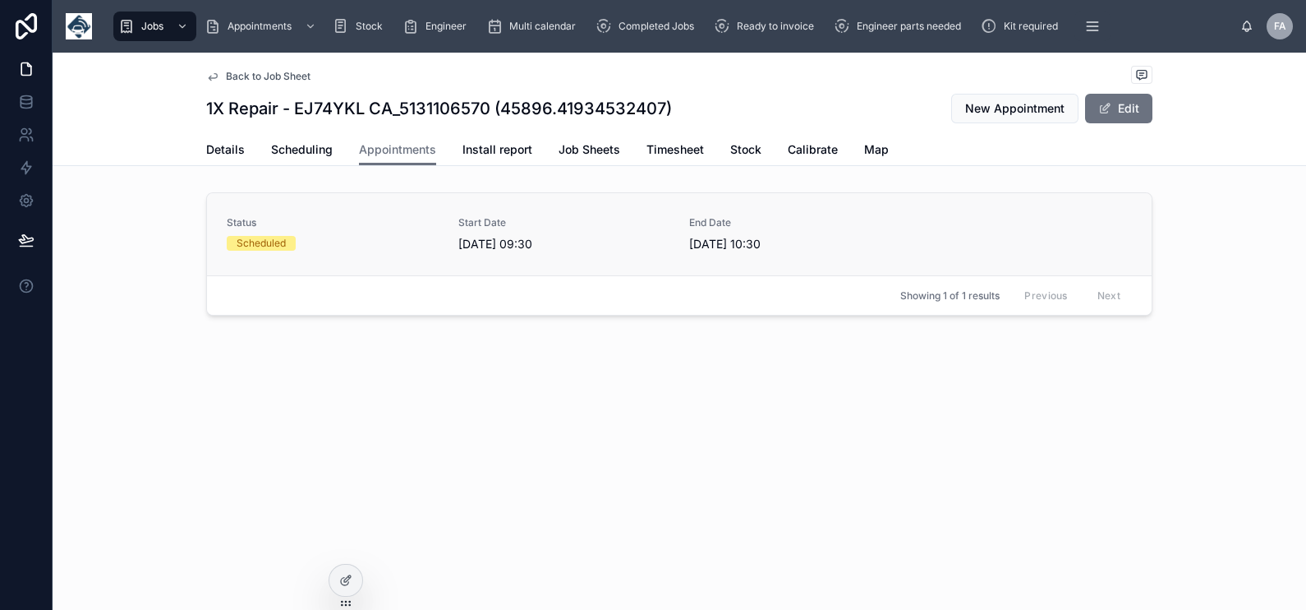
click at [340, 230] on div "Status Scheduled" at bounding box center [333, 233] width 212 height 35
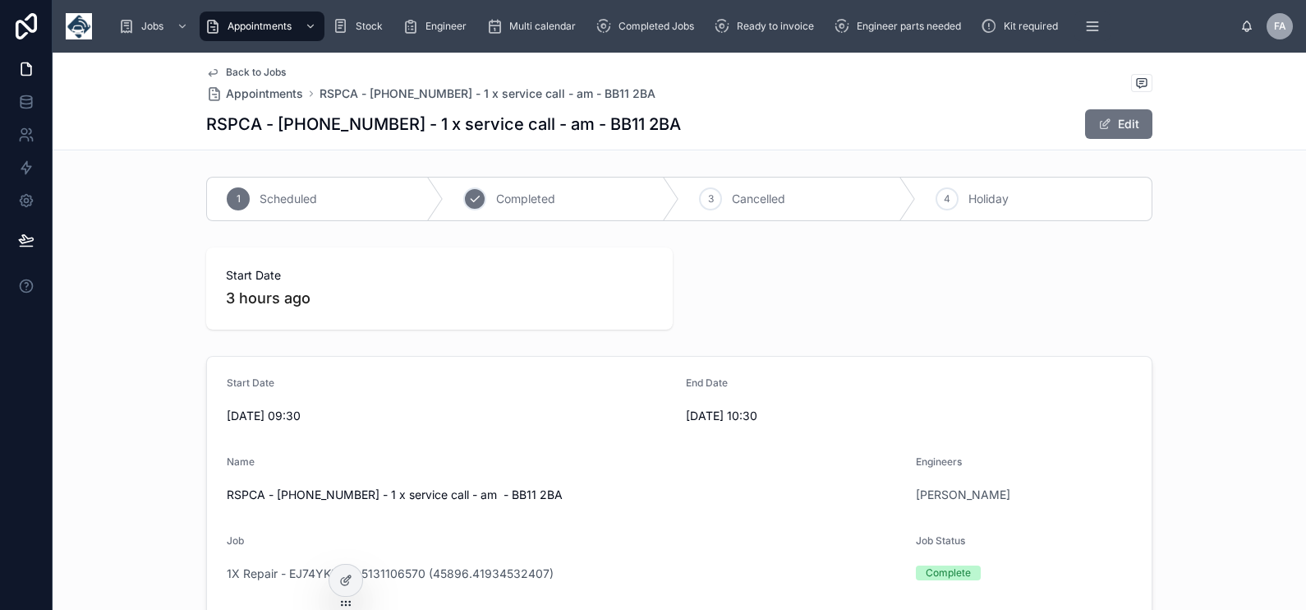
click at [536, 197] on span "Completed" at bounding box center [525, 199] width 59 height 16
click at [739, 21] on span "Ready to invoice" at bounding box center [775, 26] width 77 height 13
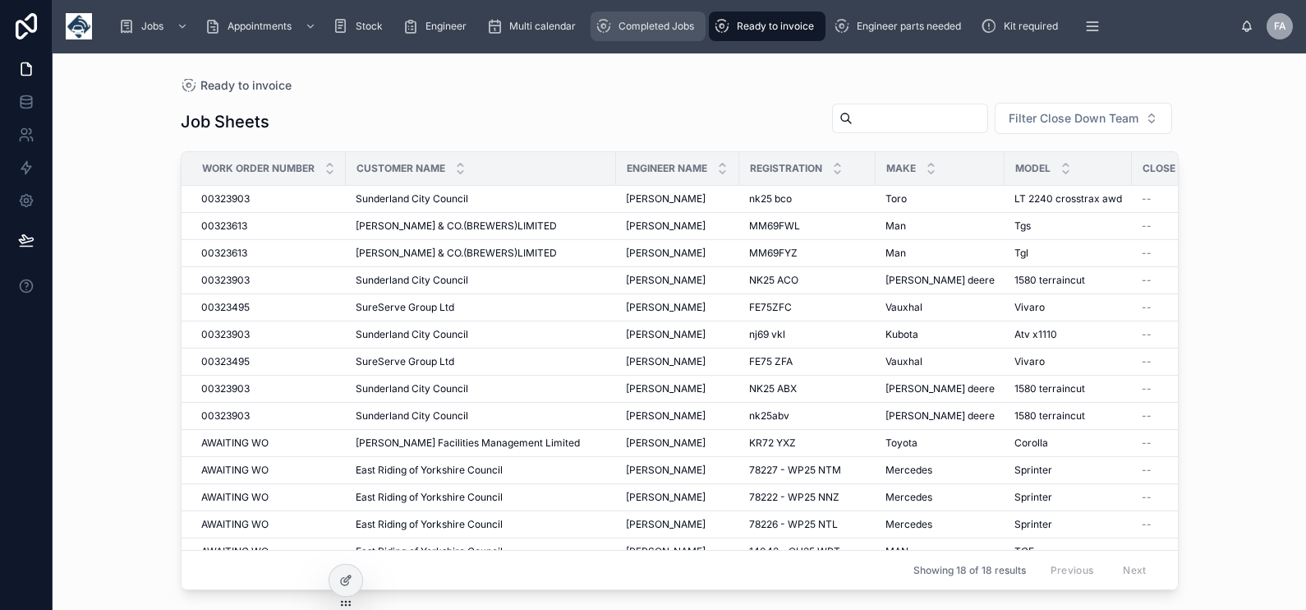
click at [638, 17] on div "Completed Jobs" at bounding box center [648, 26] width 105 height 26
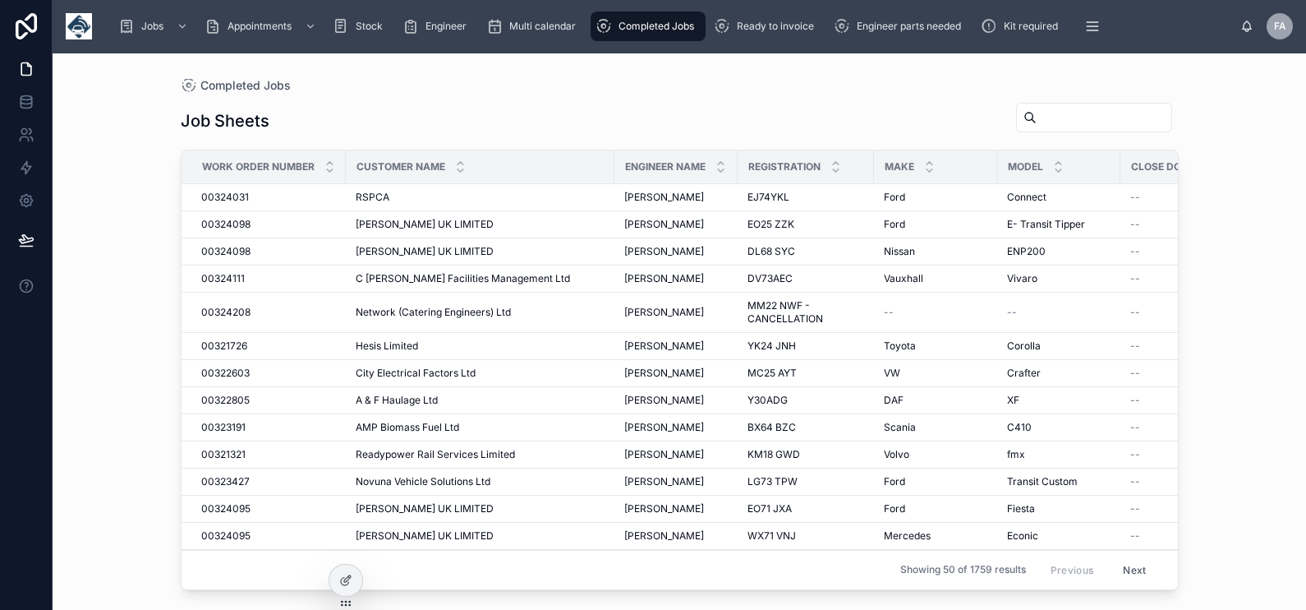
click at [1059, 109] on input "text" at bounding box center [1104, 117] width 135 height 23
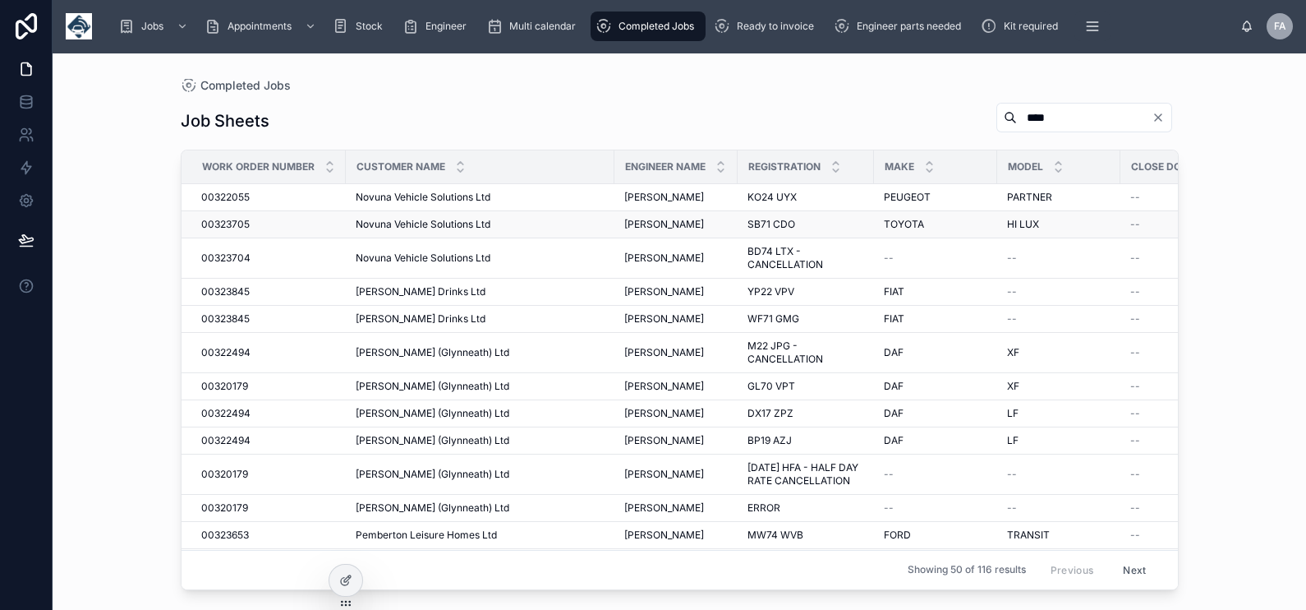
type input "****"
click at [766, 34] on div "Ready to invoice" at bounding box center [767, 26] width 107 height 26
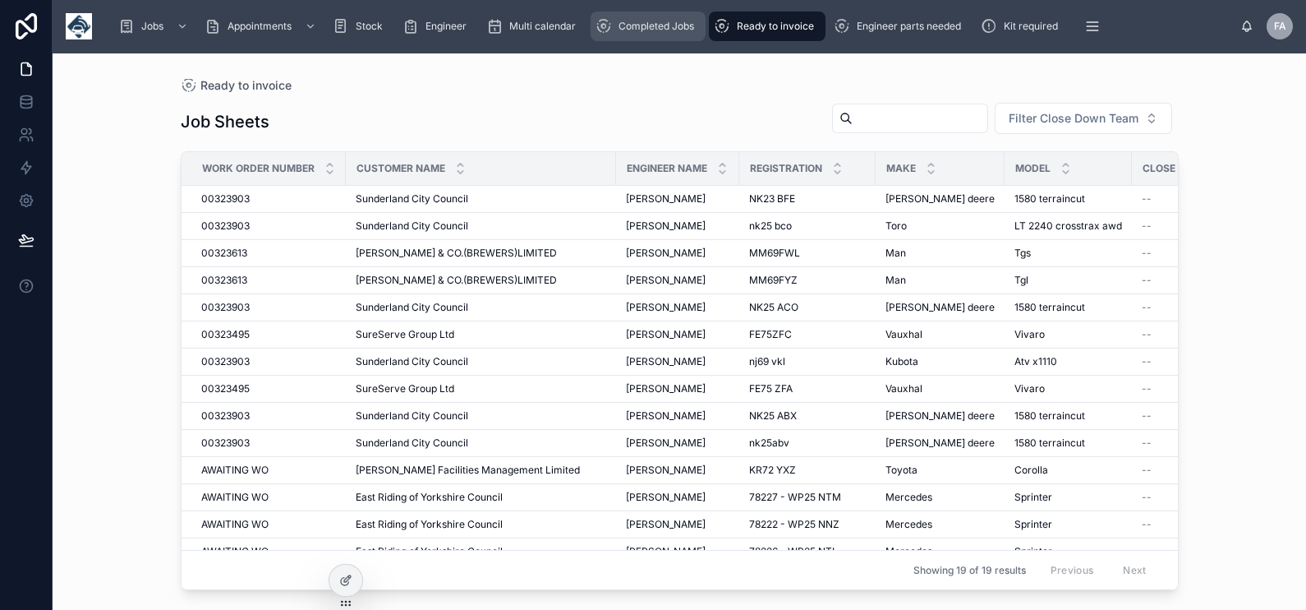
click at [647, 21] on span "Completed Jobs" at bounding box center [657, 26] width 76 height 13
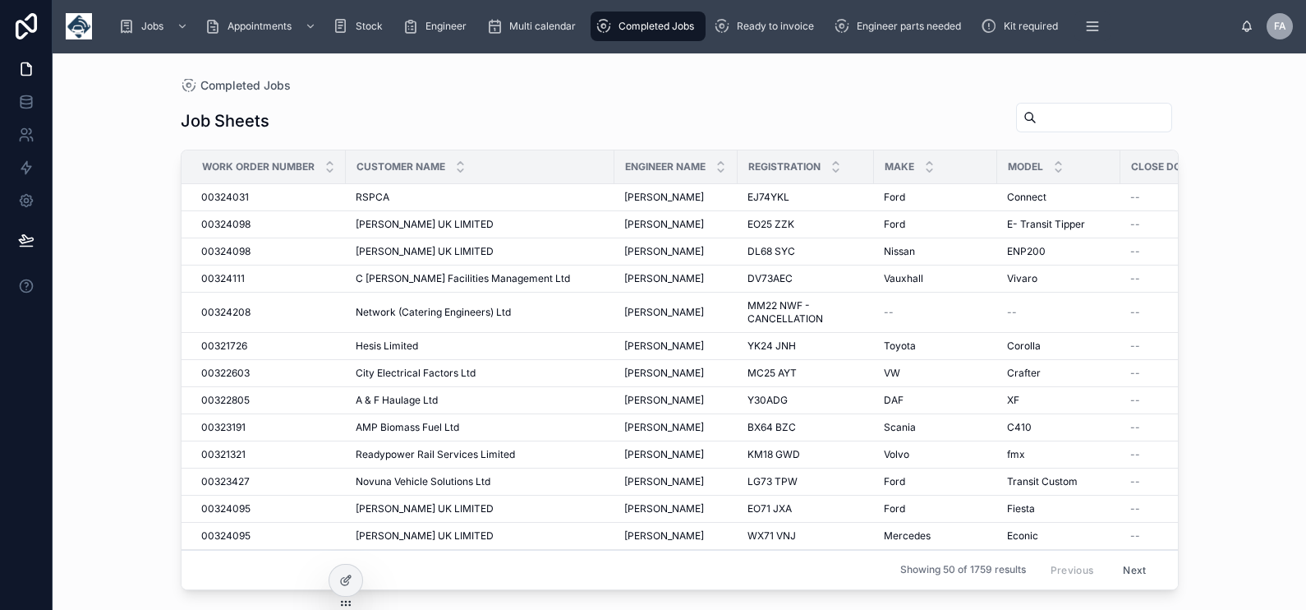
click at [1037, 122] on input "text" at bounding box center [1104, 117] width 135 height 23
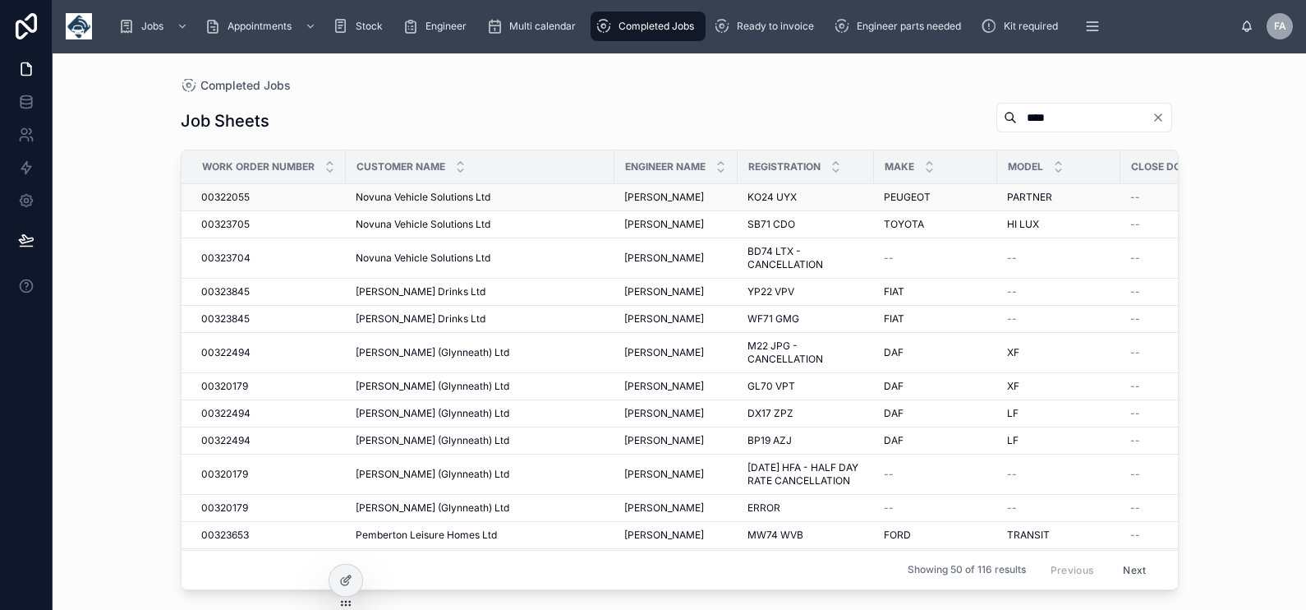
type input "****"
click at [730, 25] on icon "scrollable content" at bounding box center [722, 26] width 16 height 16
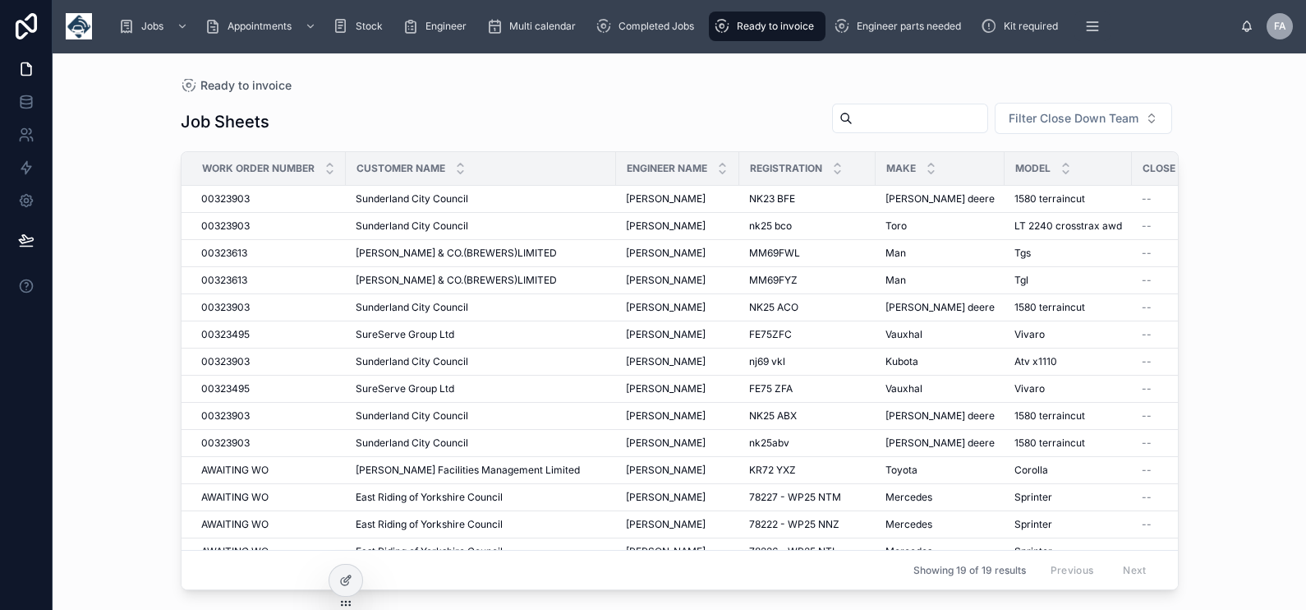
click at [772, 29] on span "Ready to invoice" at bounding box center [775, 26] width 77 height 13
click at [626, 25] on span "Completed Jobs" at bounding box center [657, 26] width 76 height 13
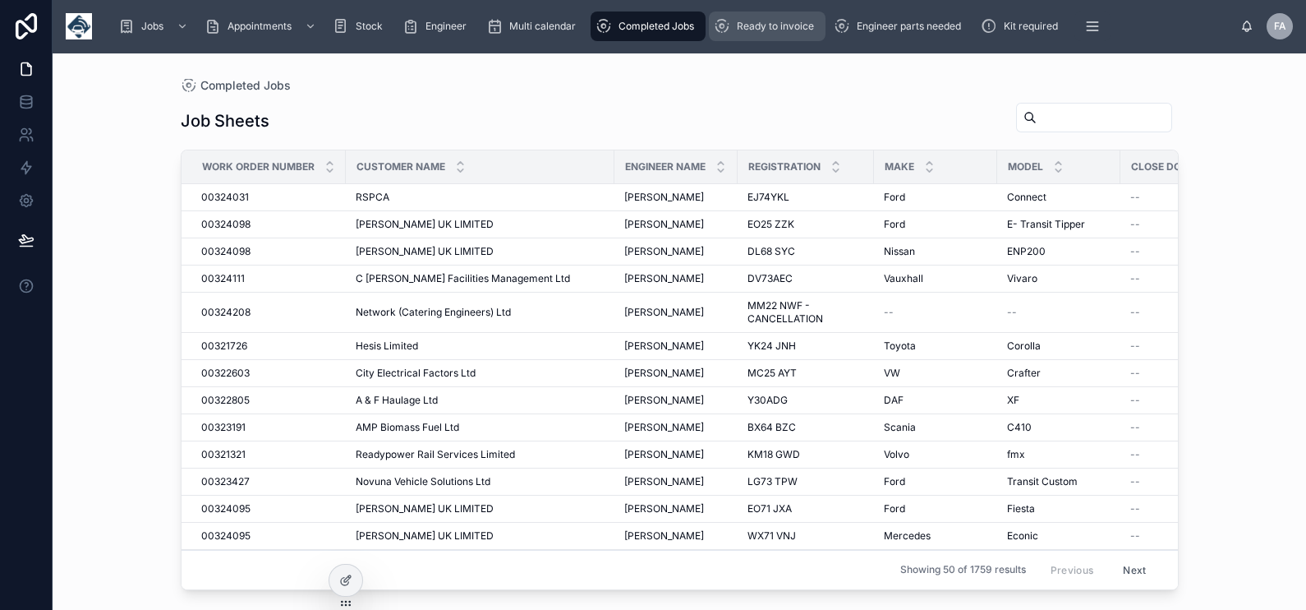
click at [767, 34] on div "Ready to invoice" at bounding box center [767, 26] width 107 height 26
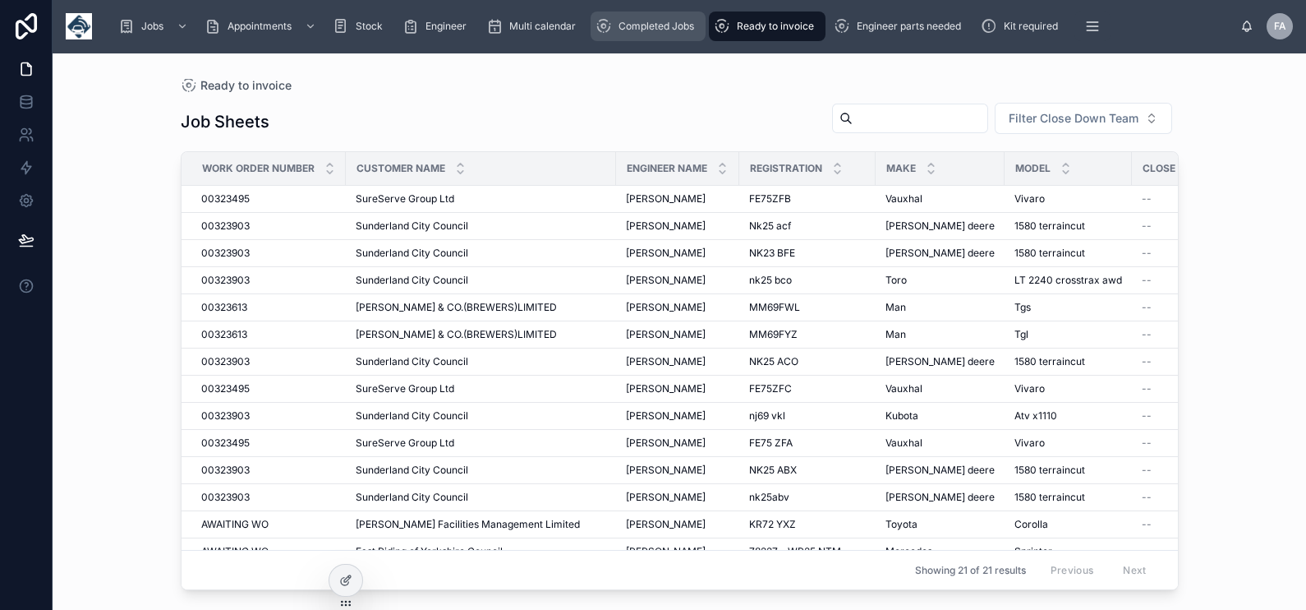
drag, startPoint x: 674, startPoint y: 30, endPoint x: 790, endPoint y: 41, distance: 117.2
click at [674, 30] on span "Completed Jobs" at bounding box center [657, 26] width 76 height 13
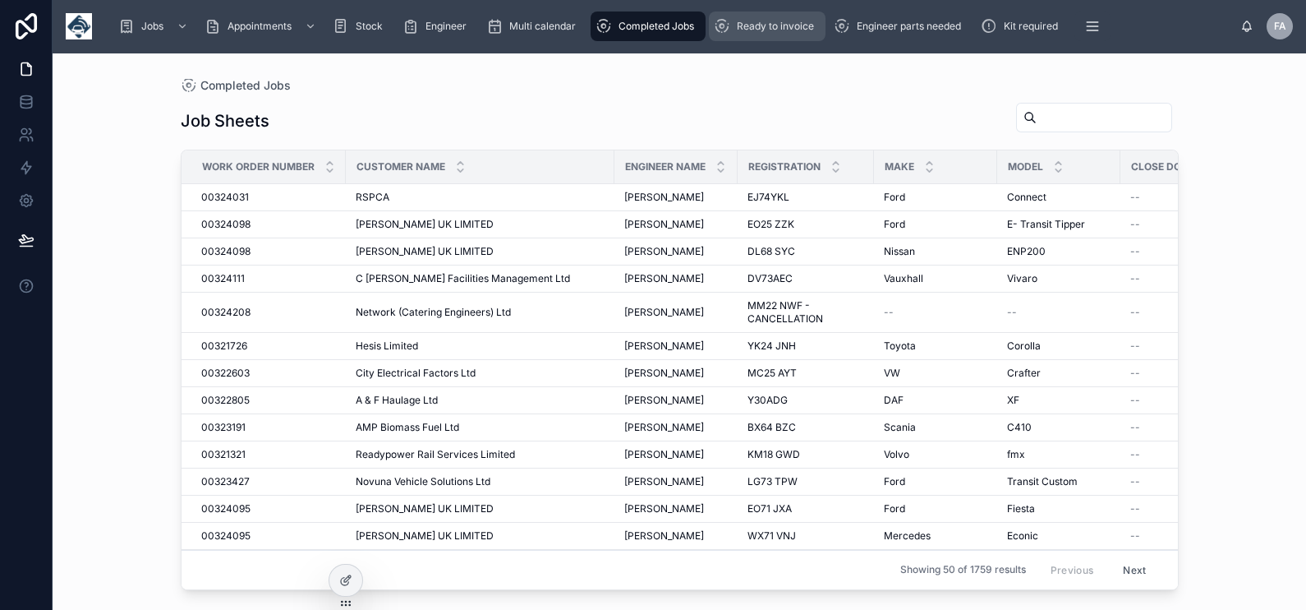
click at [790, 35] on div "Ready to invoice" at bounding box center [767, 26] width 107 height 26
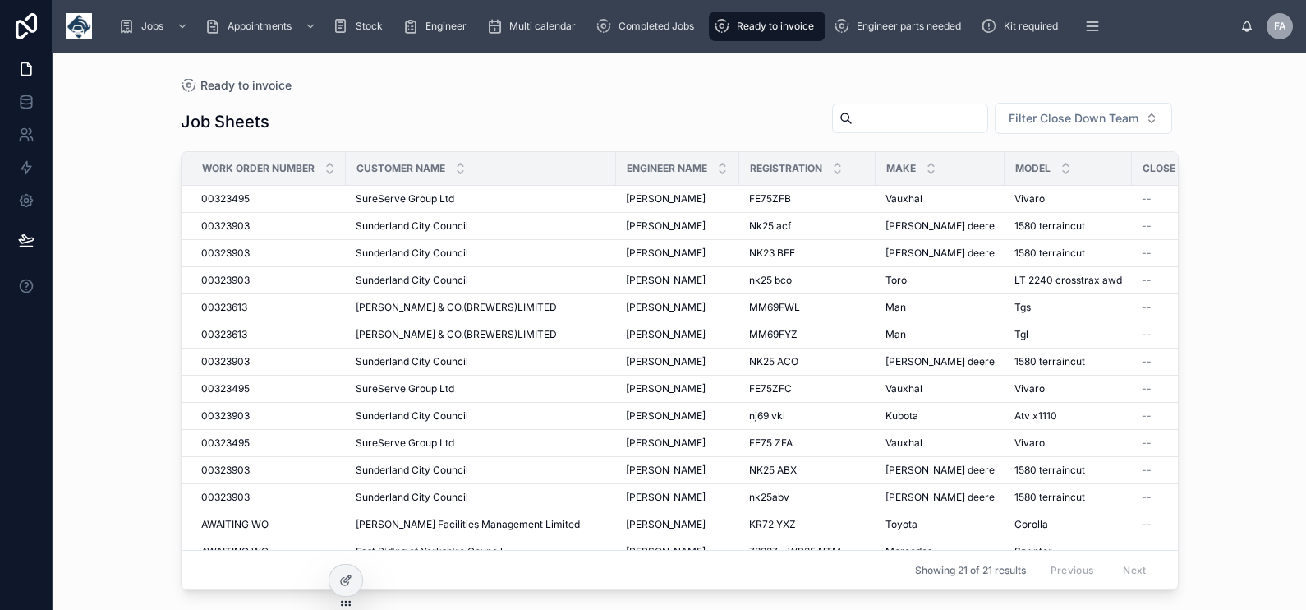
click at [778, 27] on span "Ready to invoice" at bounding box center [775, 26] width 77 height 13
click at [747, 29] on span "Ready to invoice" at bounding box center [775, 26] width 77 height 13
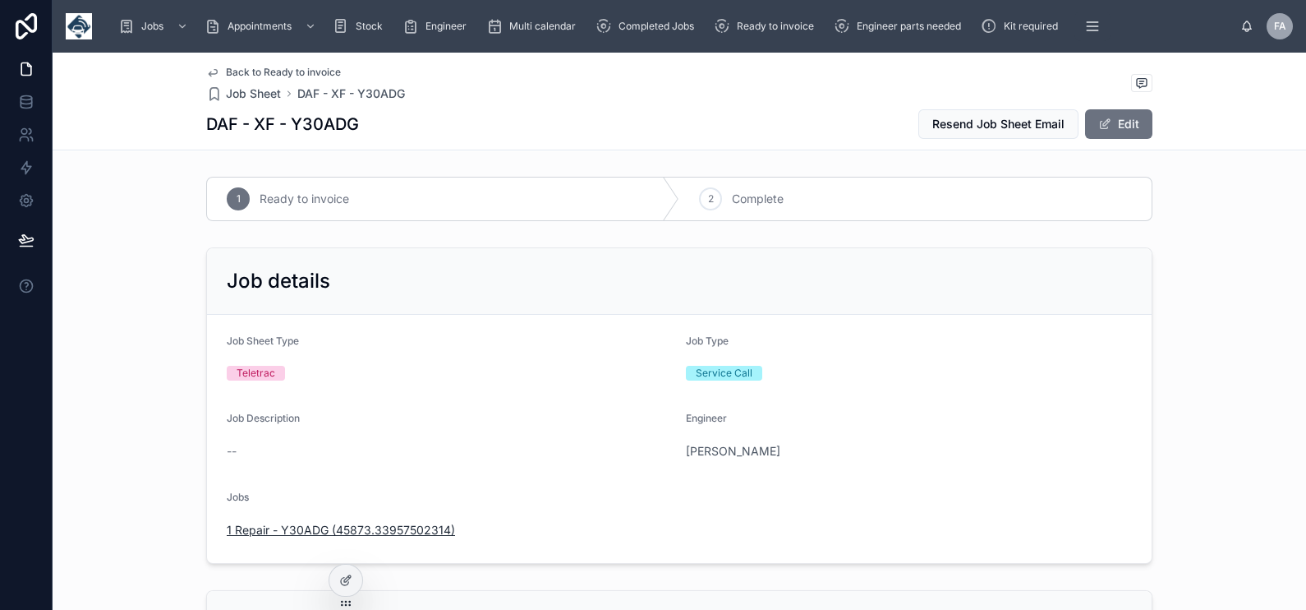
click at [286, 522] on span "1 Repair - Y30ADG (45873.33957502314)" at bounding box center [341, 530] width 228 height 16
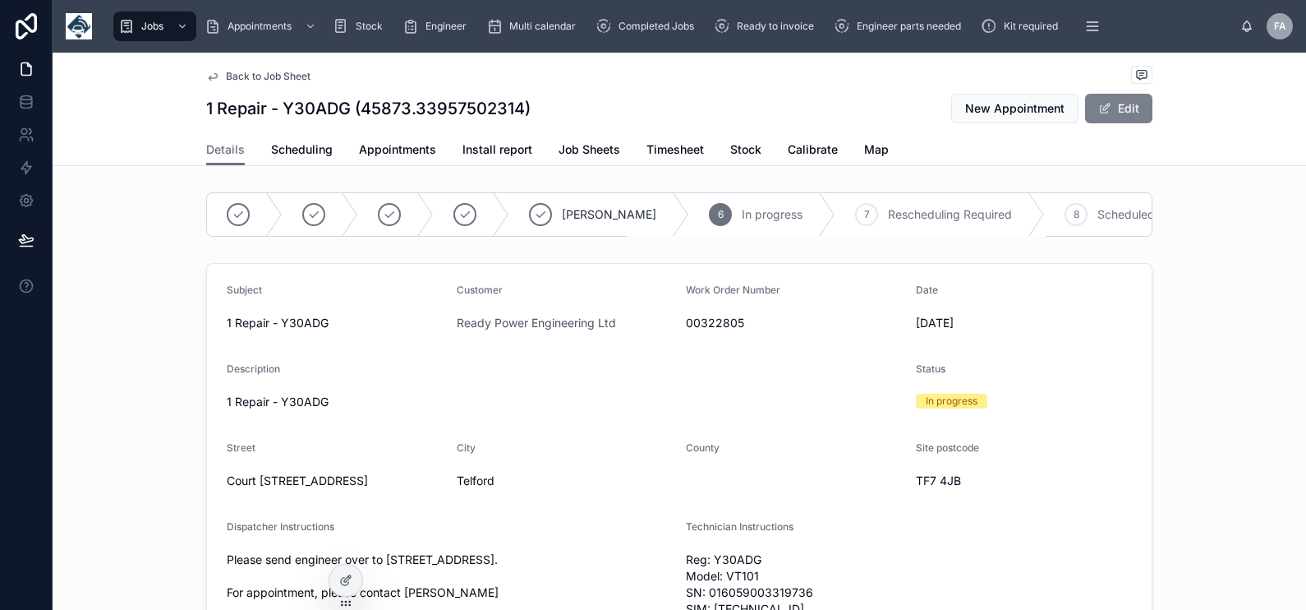
click at [1107, 108] on button "Edit" at bounding box center [1118, 109] width 67 height 30
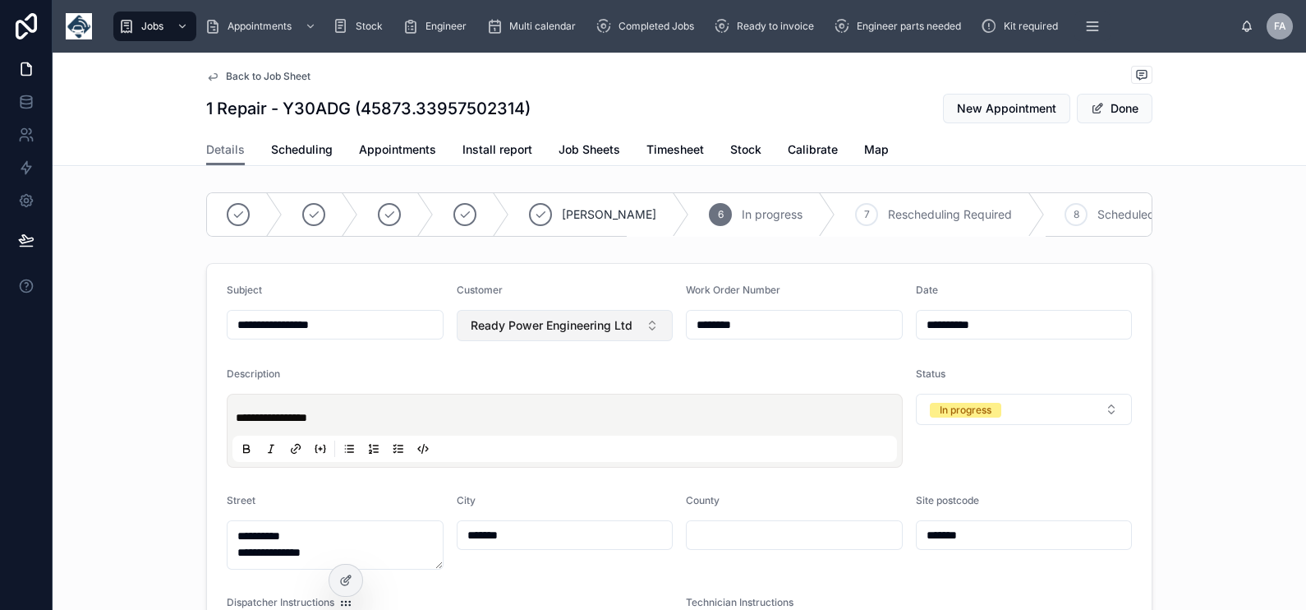
click at [643, 341] on button "Ready Power Engineering Ltd" at bounding box center [565, 325] width 217 height 31
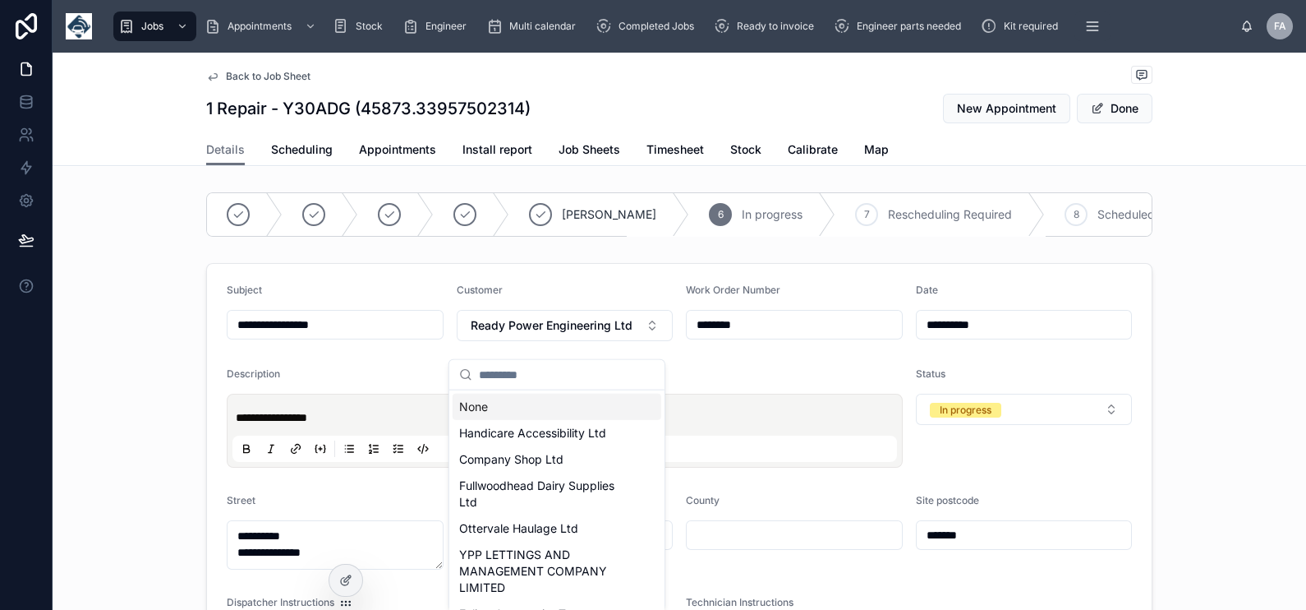
click at [518, 409] on div "None" at bounding box center [557, 407] width 209 height 26
type input "**********"
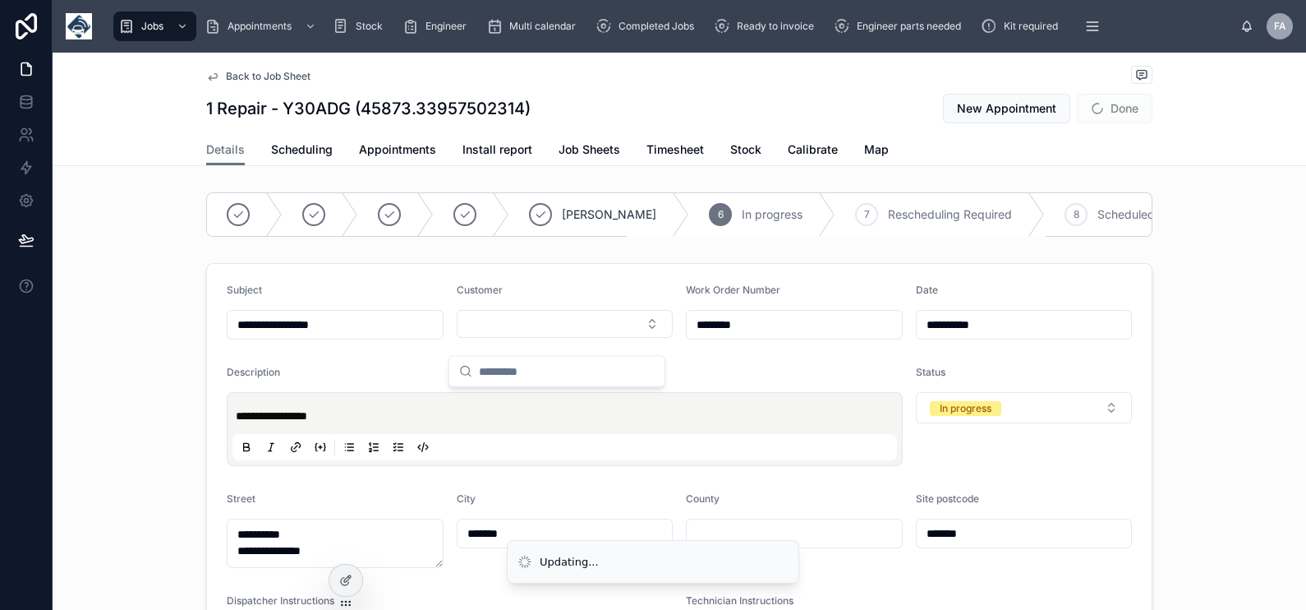
type input "**********"
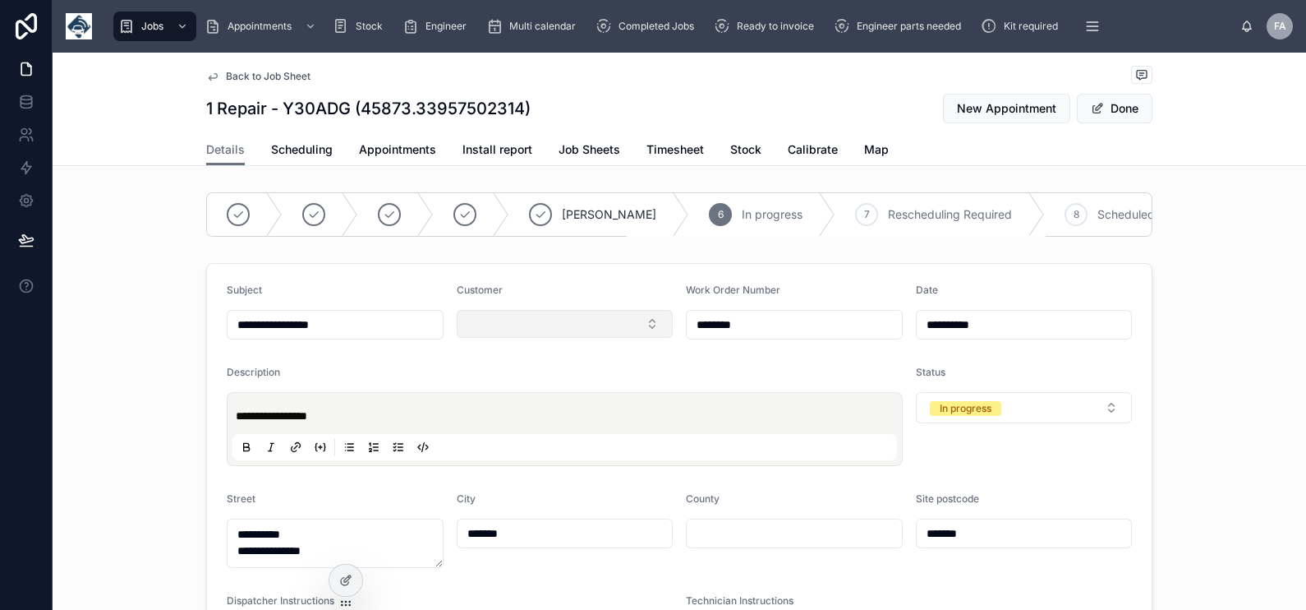
click at [629, 338] on button "Select Button" at bounding box center [565, 324] width 217 height 28
type input "**********"
drag, startPoint x: 532, startPoint y: 370, endPoint x: 444, endPoint y: 385, distance: 90.1
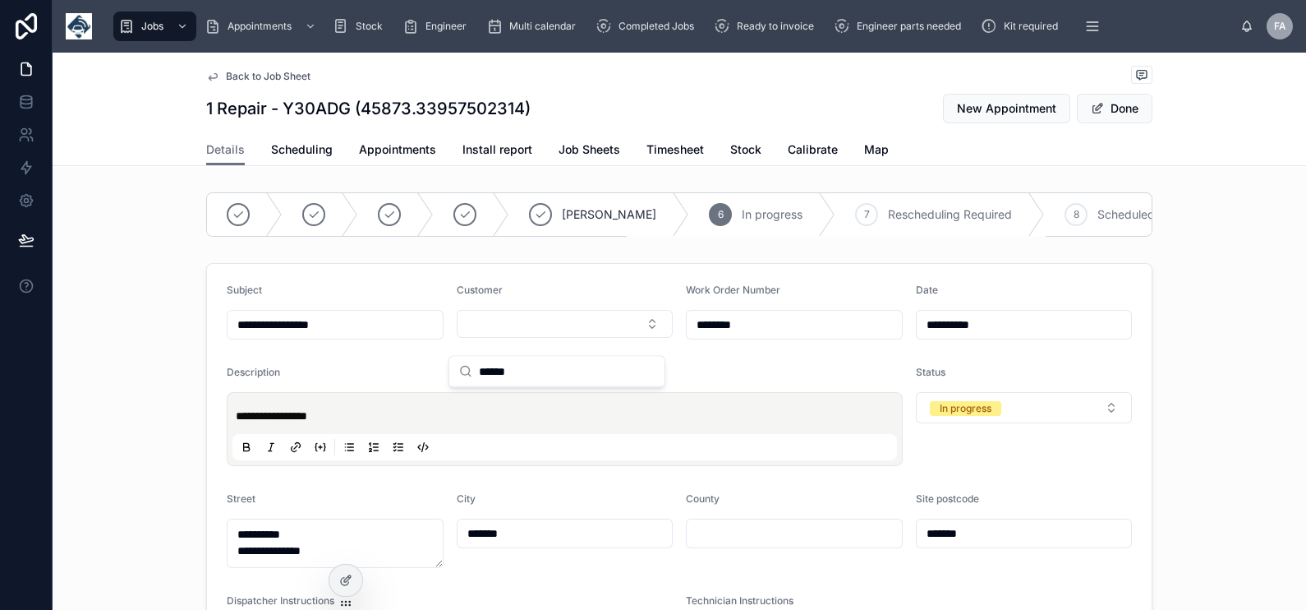
click at [444, 385] on div "**********" at bounding box center [680, 305] width 1254 height 610
type input "*"
type input "**********"
click at [1107, 115] on button "Done" at bounding box center [1115, 109] width 76 height 30
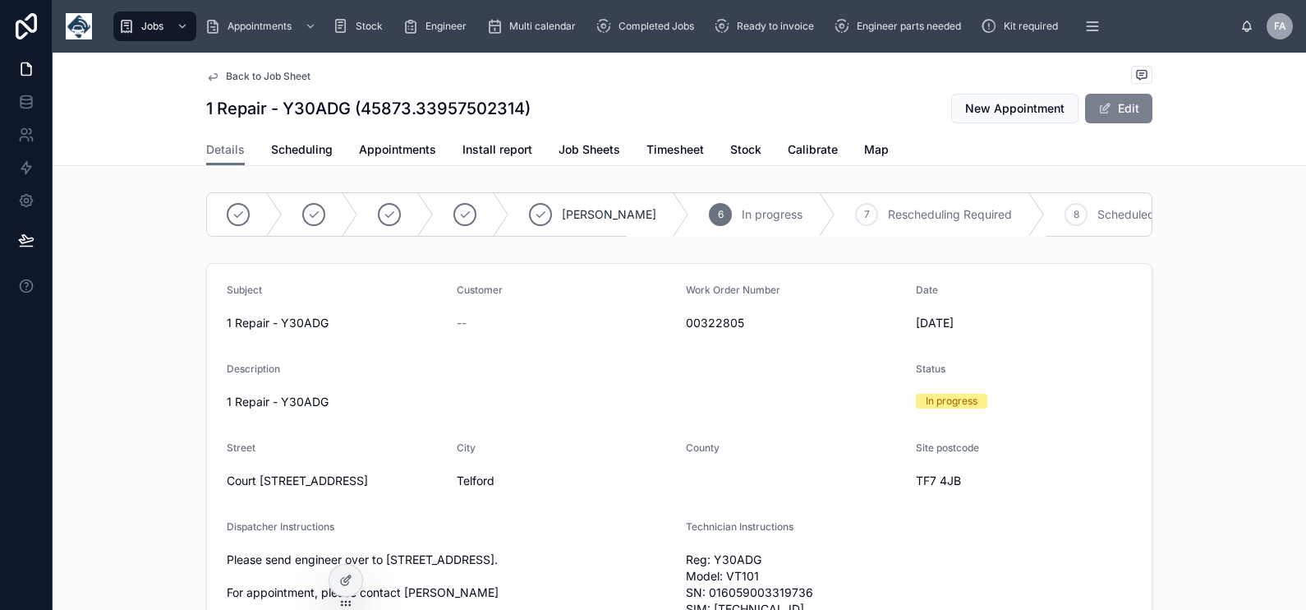
click at [1097, 116] on button "Edit" at bounding box center [1118, 109] width 67 height 30
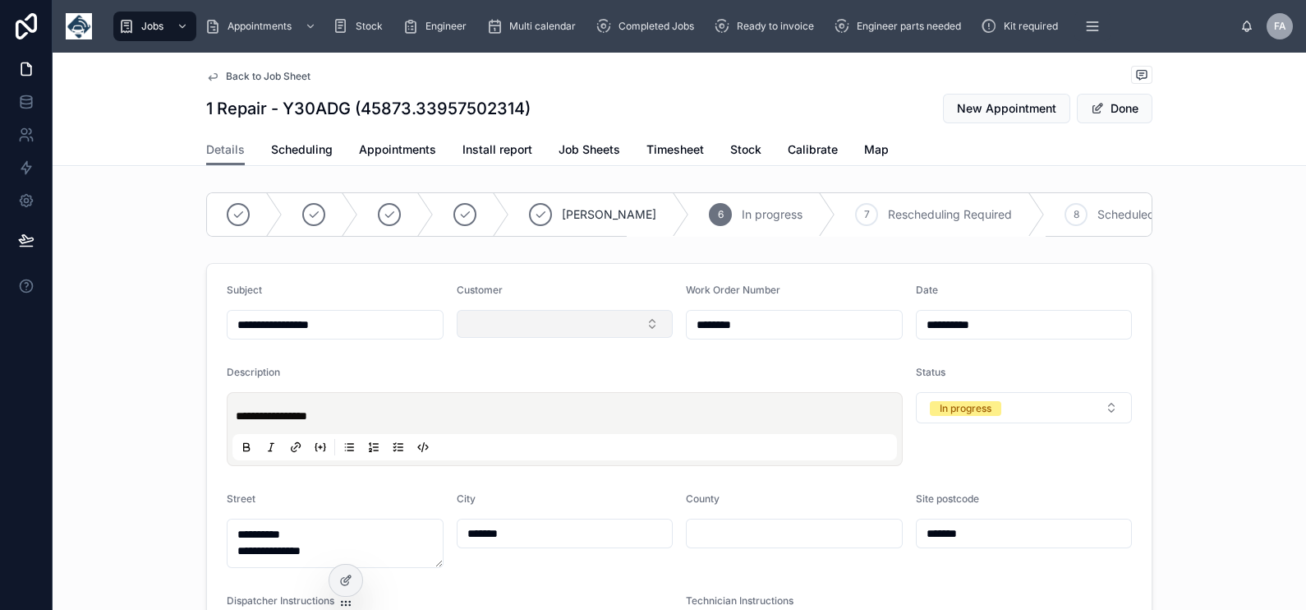
click at [557, 338] on button "Select Button" at bounding box center [565, 324] width 217 height 28
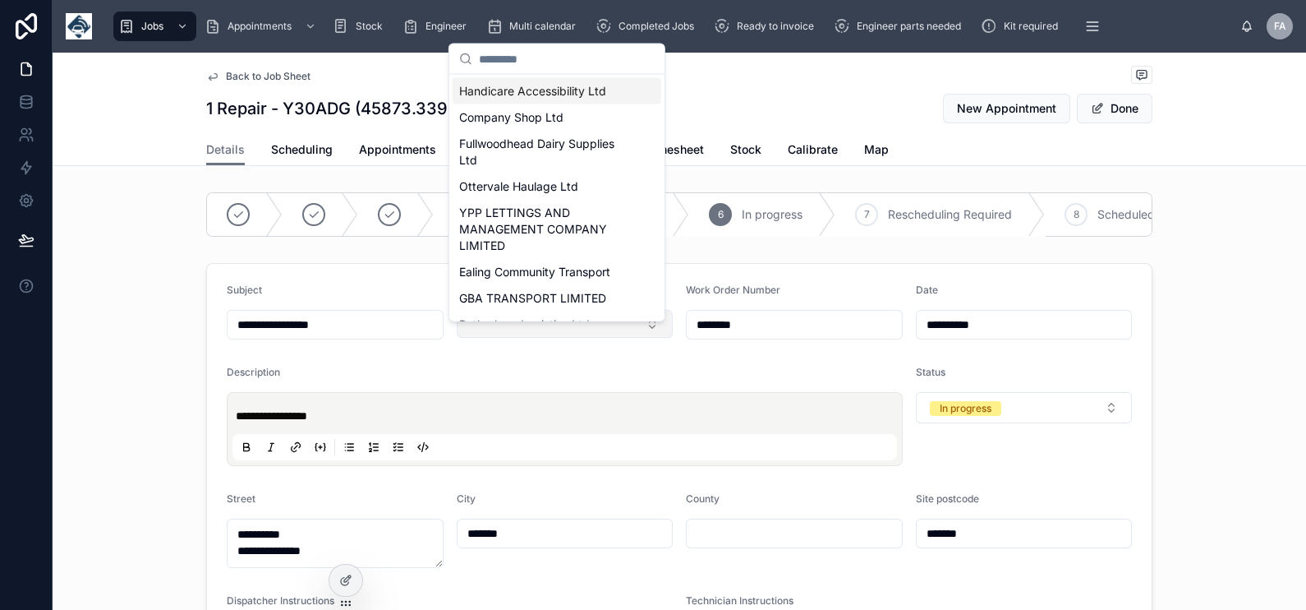
drag, startPoint x: 557, startPoint y: 347, endPoint x: 501, endPoint y: 332, distance: 57.8
click at [501, 332] on button "Select Button" at bounding box center [565, 324] width 217 height 28
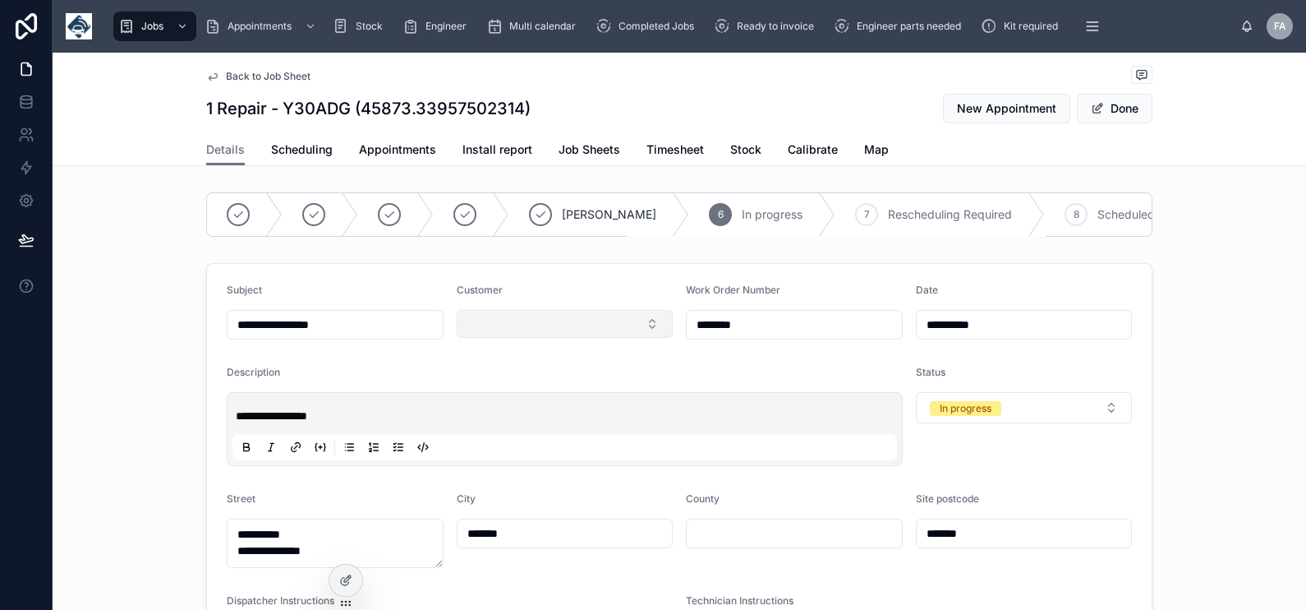
type input "**********"
click at [501, 332] on button "Select Button" at bounding box center [565, 324] width 217 height 28
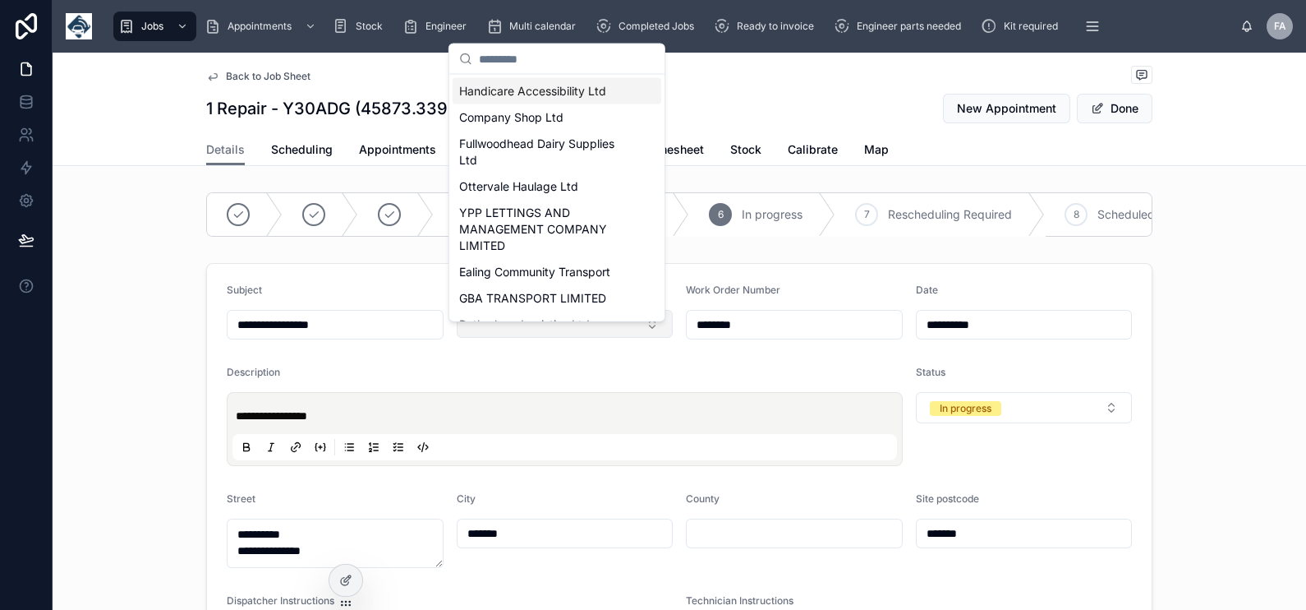
type input "**********"
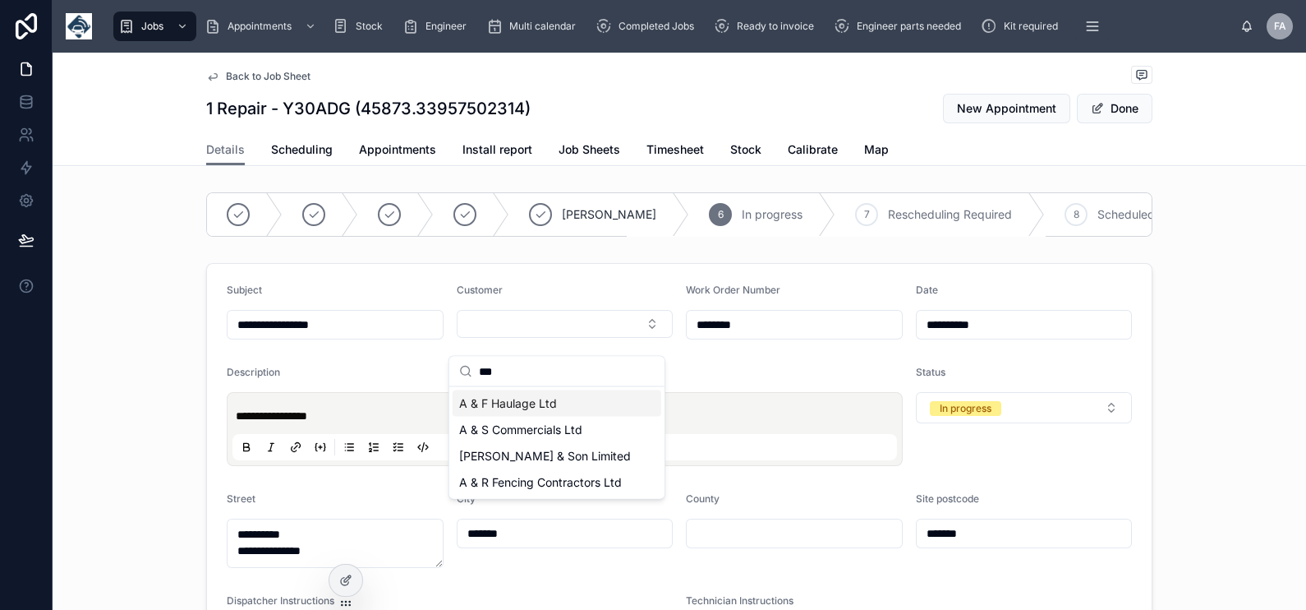
type input "***"
click at [550, 407] on span "A & F Haulage Ltd" at bounding box center [508, 403] width 98 height 16
type input "**********"
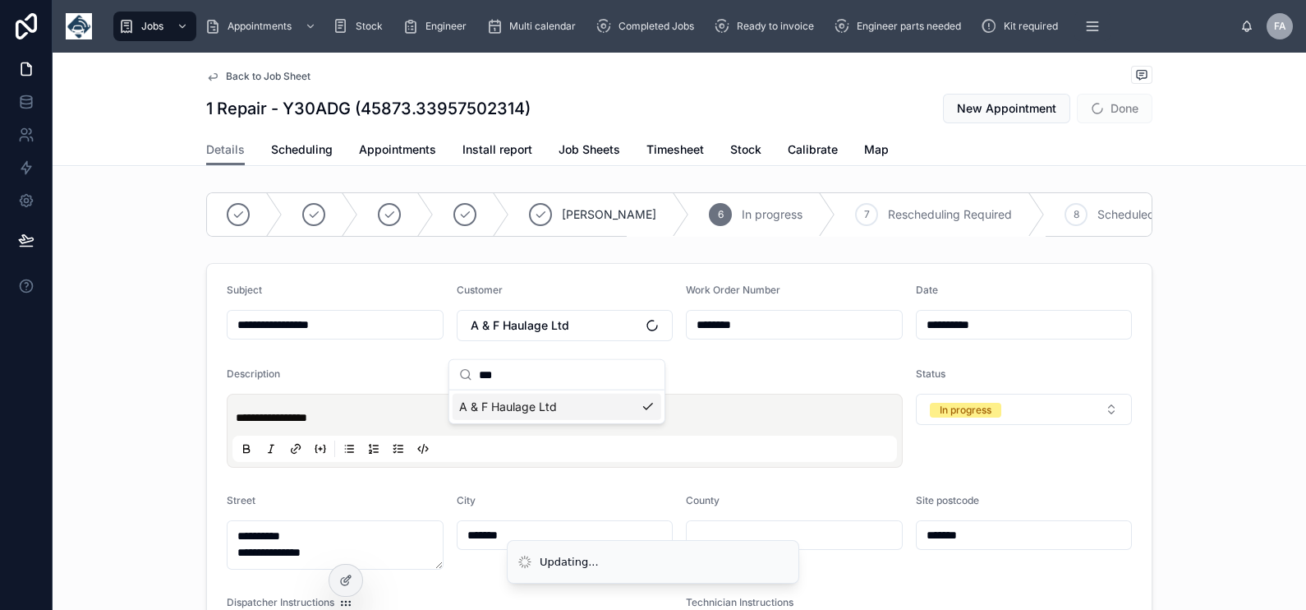
type input "**********"
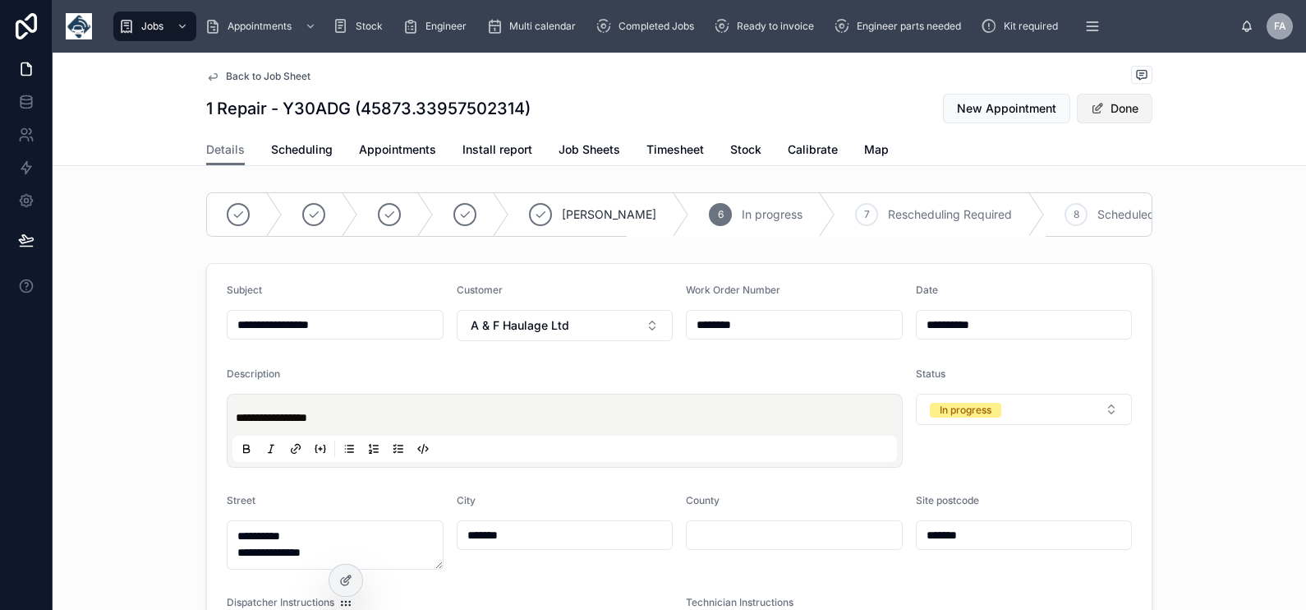
click at [1107, 115] on button "Done" at bounding box center [1115, 109] width 76 height 30
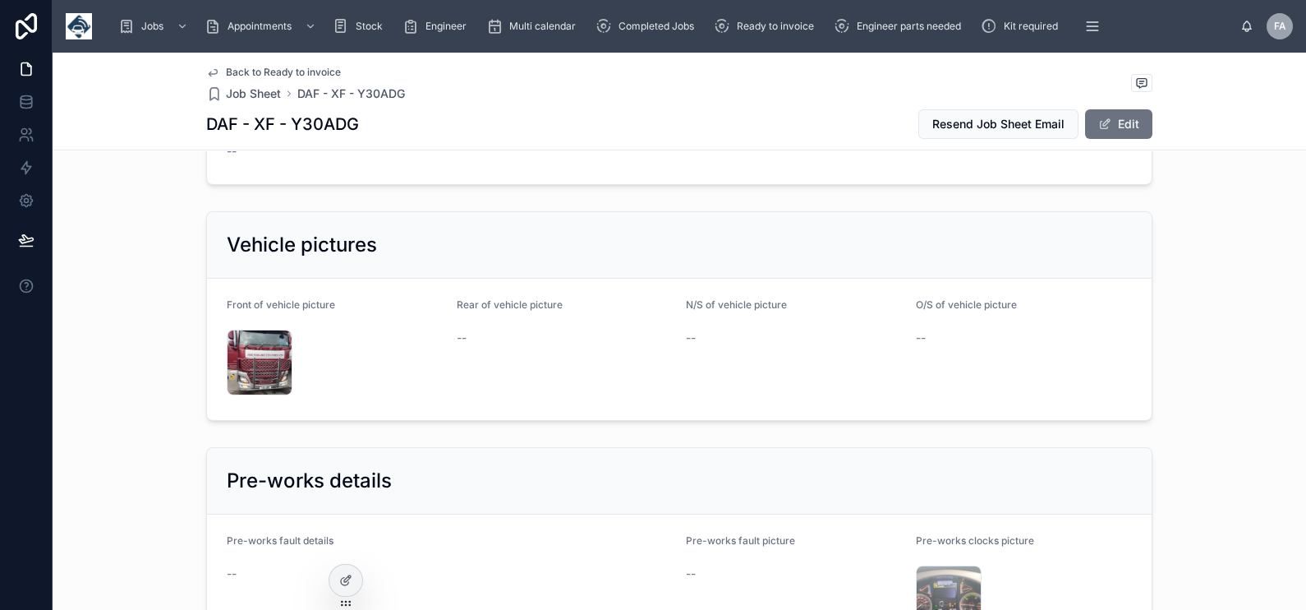
scroll to position [2362, 0]
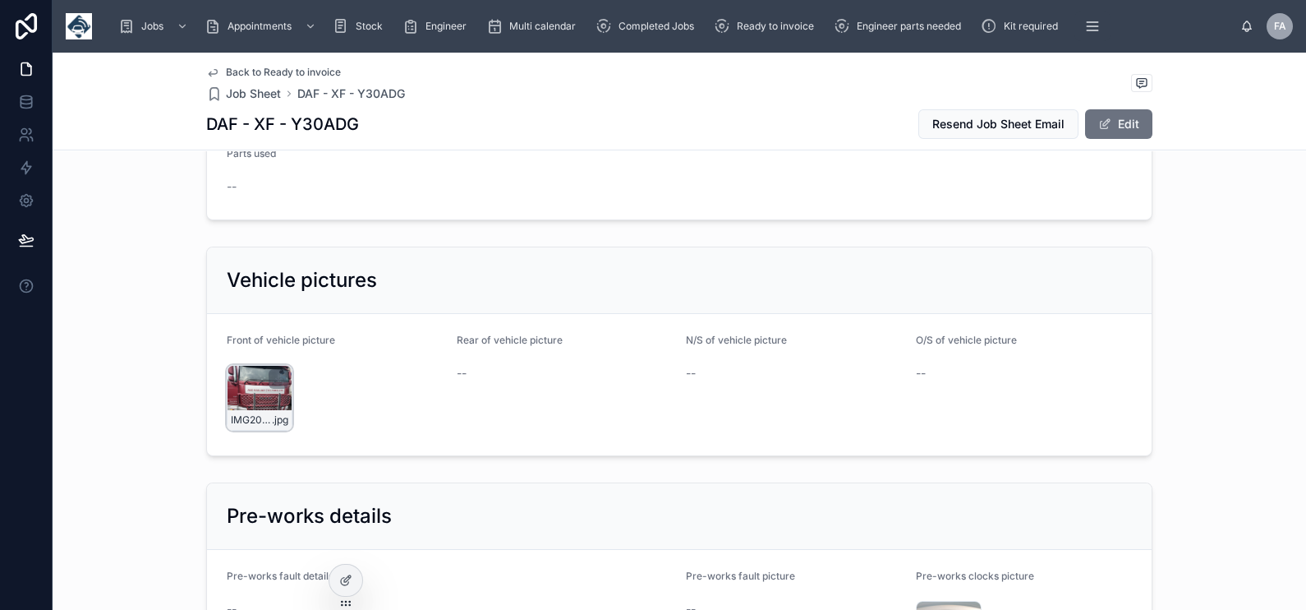
click at [256, 367] on div "IMG20250901083928 .jpg" at bounding box center [260, 398] width 66 height 66
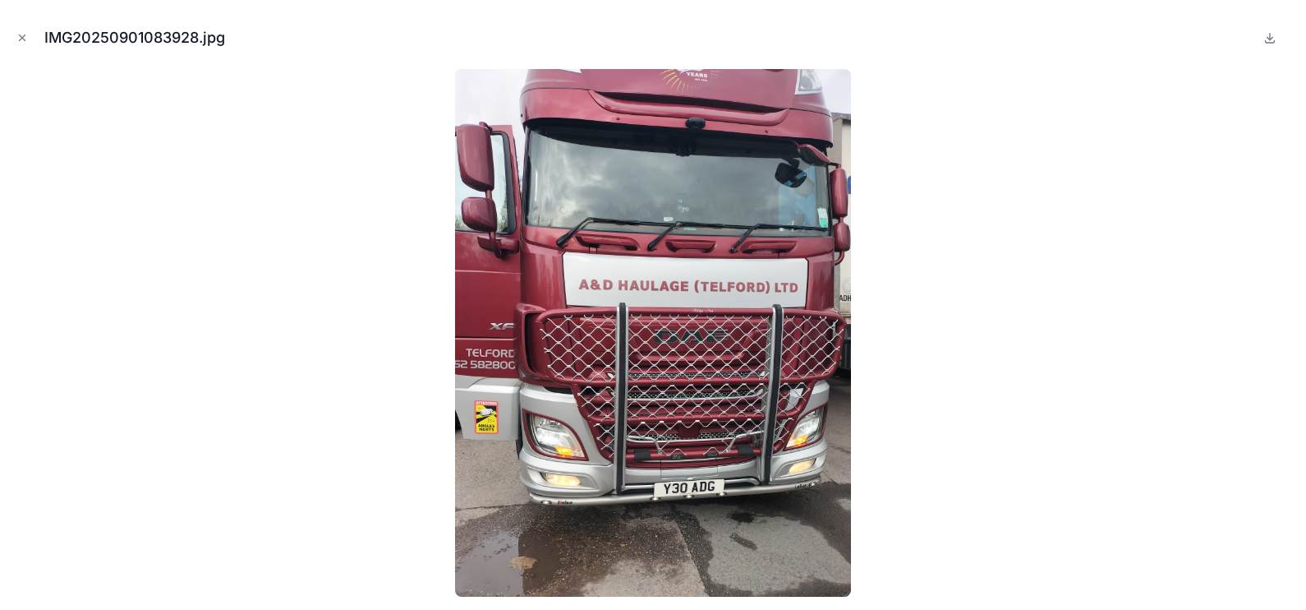
drag, startPoint x: 25, startPoint y: 38, endPoint x: 1303, endPoint y: 136, distance: 1282.1
click at [25, 38] on icon "Close modal" at bounding box center [22, 38] width 12 height 12
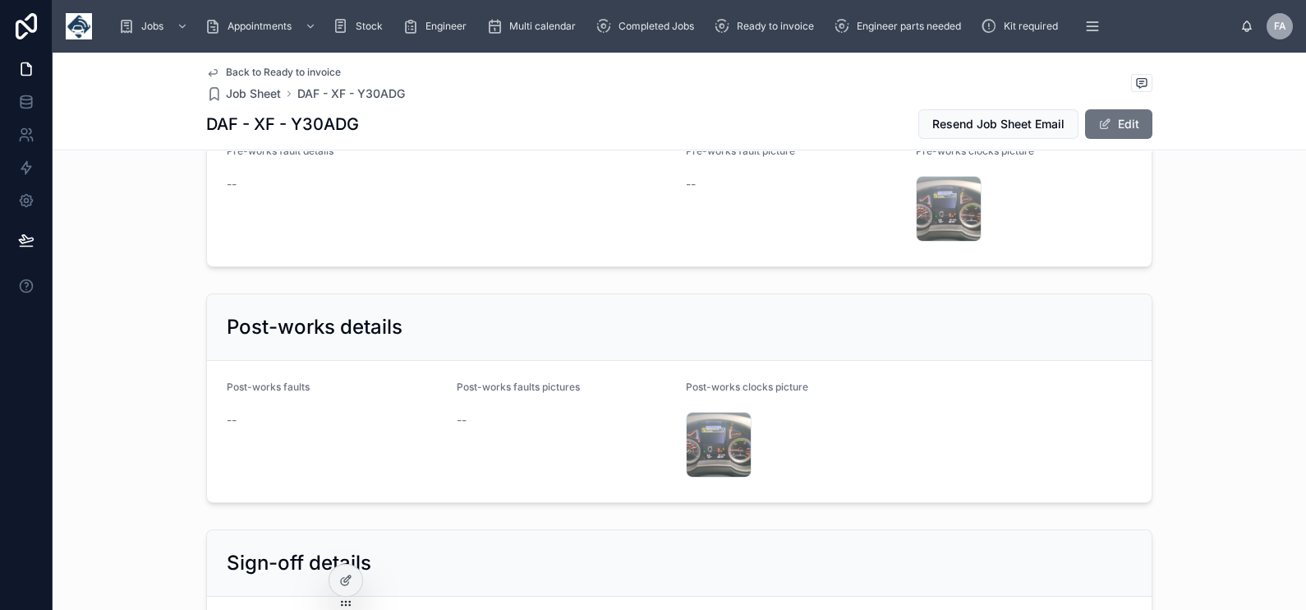
scroll to position [2977, 0]
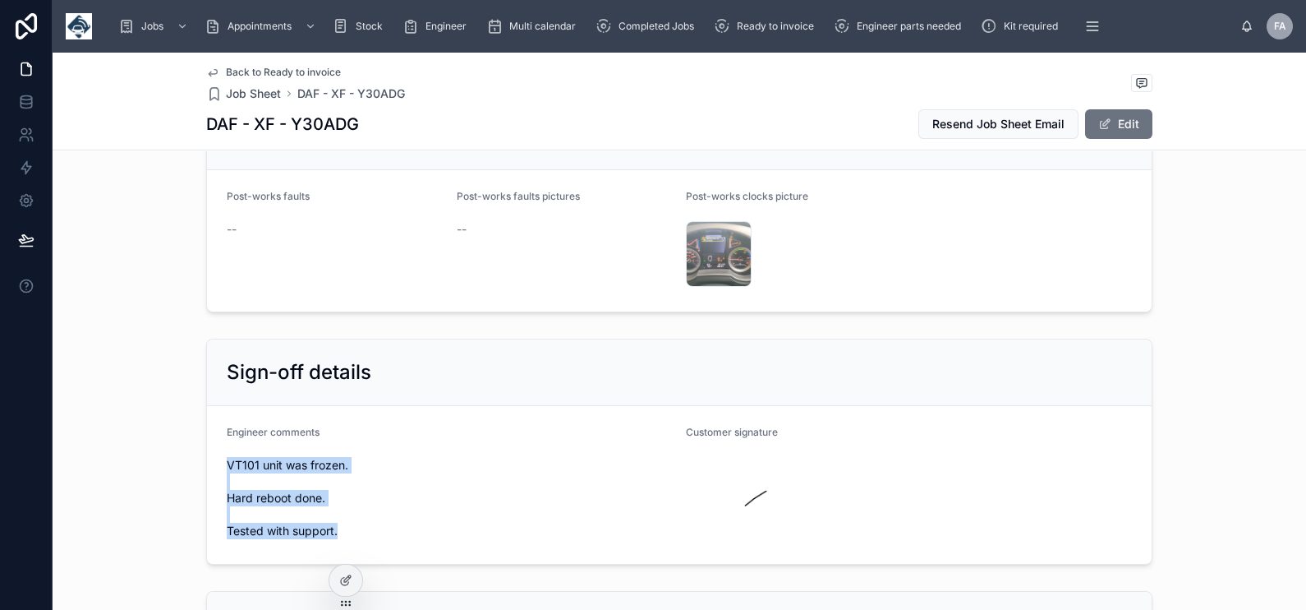
drag, startPoint x: 1249, startPoint y: 238, endPoint x: 217, endPoint y: 430, distance: 1049.5
click at [217, 430] on form "Engineer comments VT101 unit was frozen. Hard reboot done. Tested with support.…" at bounding box center [679, 485] width 945 height 158
copy span "VT101 unit was frozen. Hard reboot done. Tested with support."
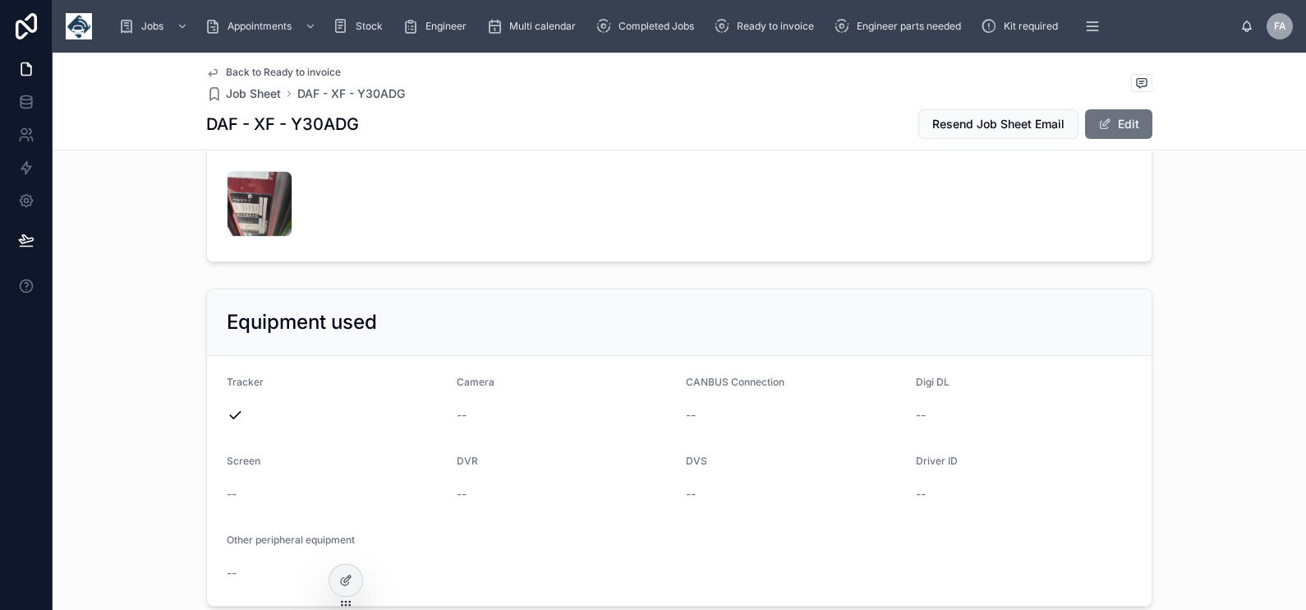
scroll to position [821, 0]
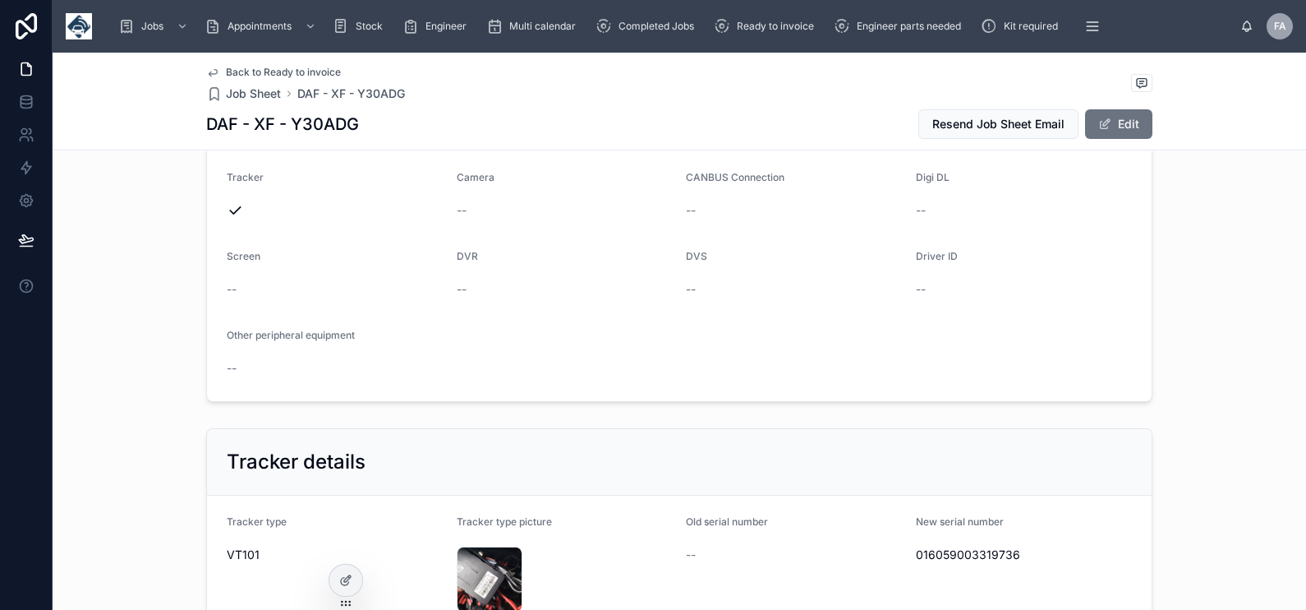
click at [953, 548] on span "016059003319736" at bounding box center [1024, 554] width 217 height 16
copy span "016059003319736"
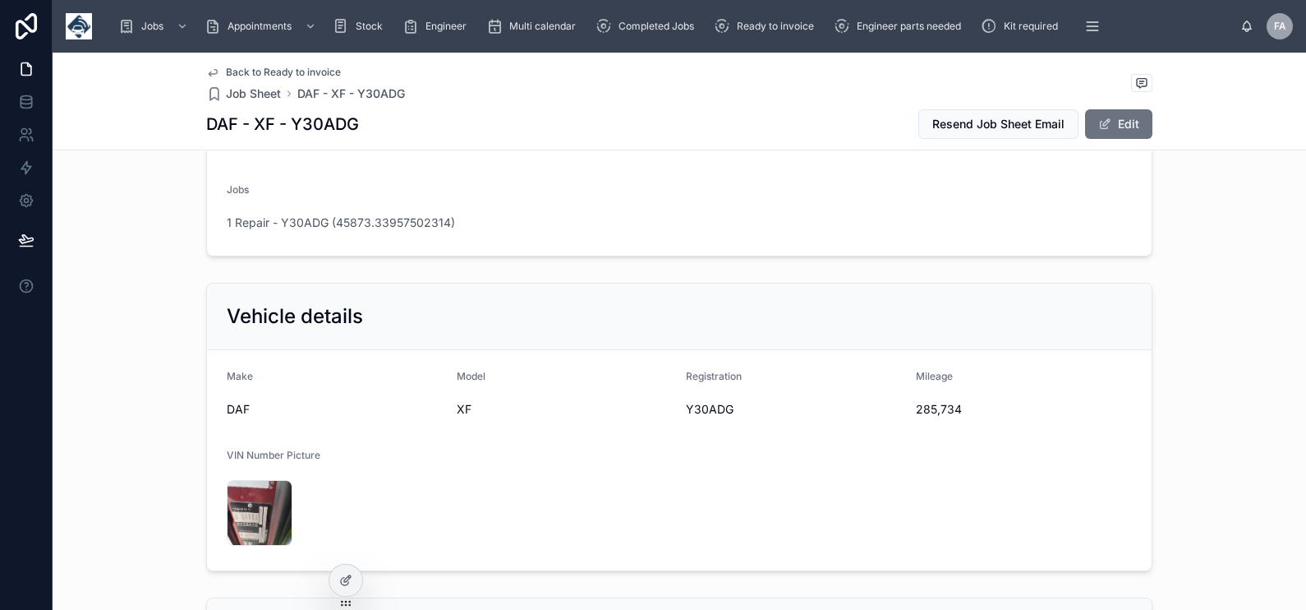
scroll to position [308, 0]
drag, startPoint x: 912, startPoint y: 411, endPoint x: 956, endPoint y: 410, distance: 44.4
click at [956, 410] on form "Make DAF Model XF Registration Y30ADG Mileage 285,734 VIN Number Picture IMG202…" at bounding box center [679, 459] width 945 height 220
copy span "285,734"
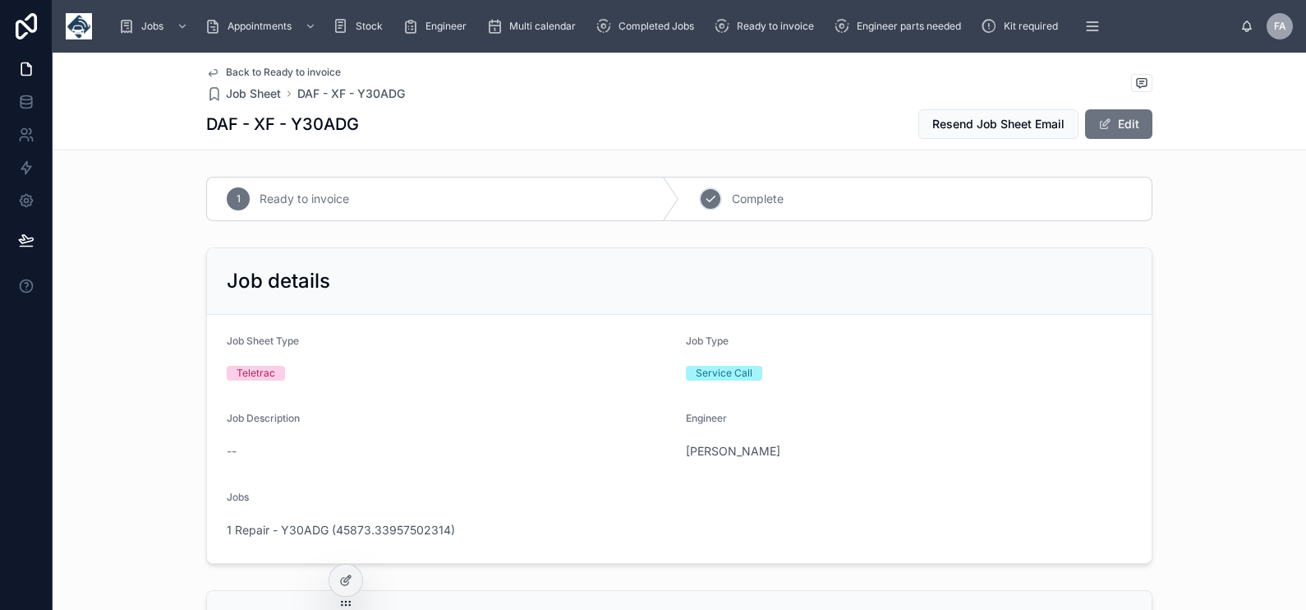
click at [704, 196] on icon at bounding box center [710, 198] width 13 height 13
click at [275, 527] on span "1 Repair - Y30ADG (45873.33957502314)" at bounding box center [341, 530] width 228 height 16
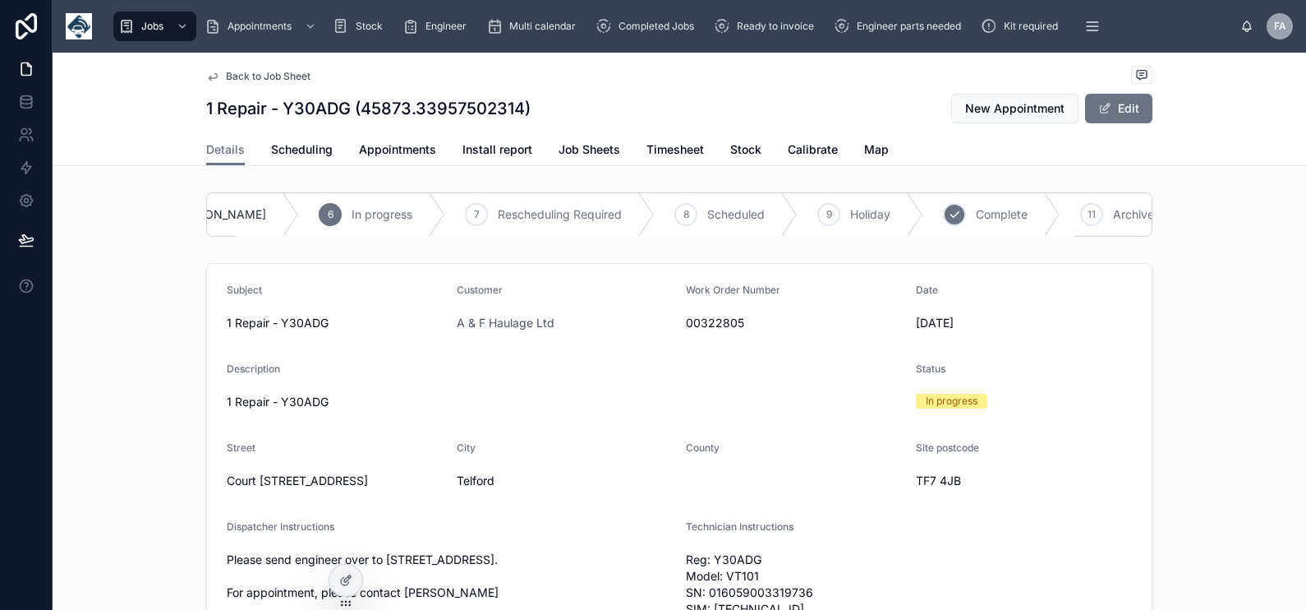
click at [976, 208] on span "Complete" at bounding box center [1002, 214] width 52 height 16
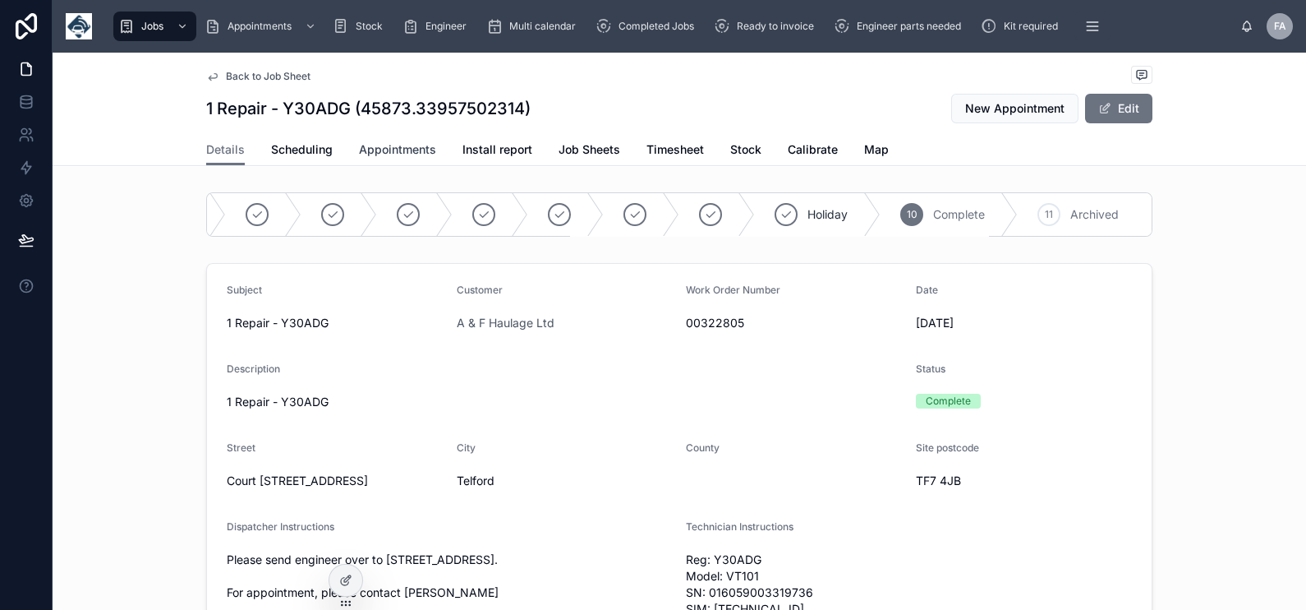
click at [395, 155] on span "Appointments" at bounding box center [397, 149] width 77 height 16
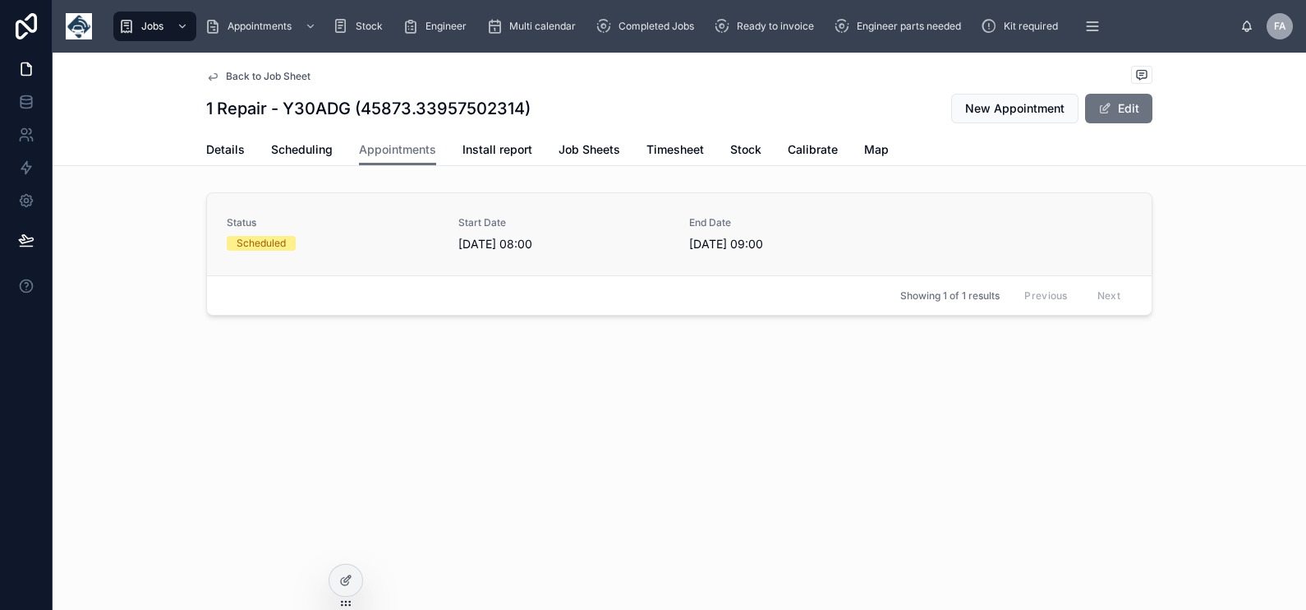
click at [297, 247] on div "Scheduled" at bounding box center [333, 243] width 212 height 15
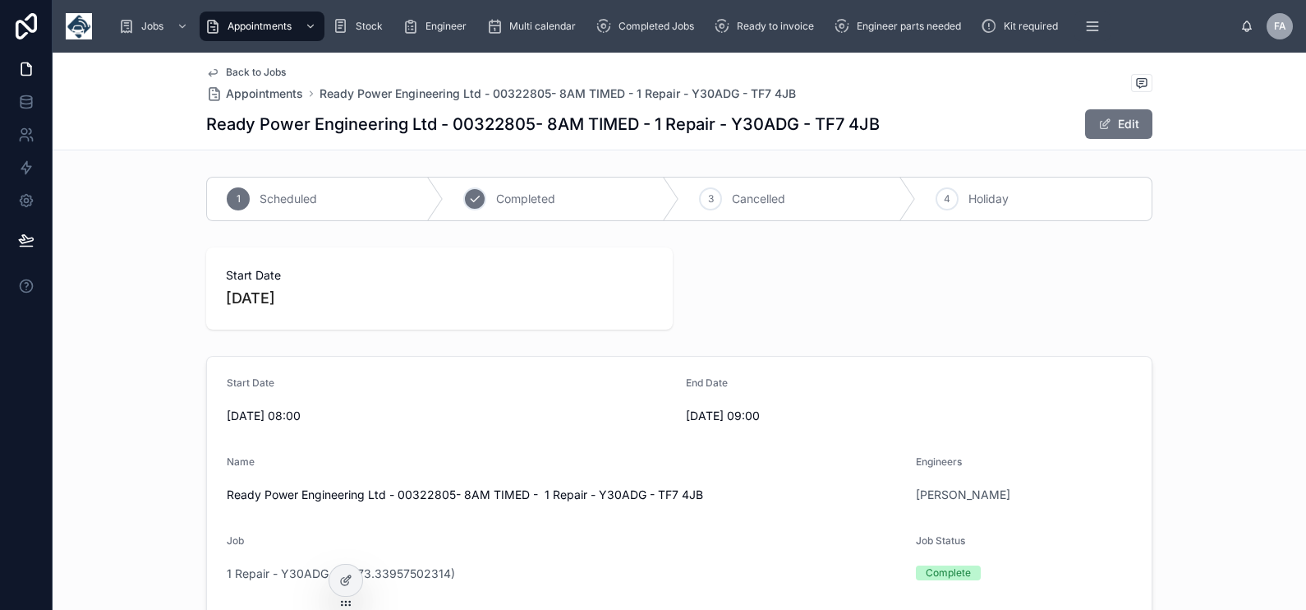
click at [544, 205] on span "Completed" at bounding box center [525, 199] width 59 height 16
drag, startPoint x: 1089, startPoint y: 117, endPoint x: 1080, endPoint y: 124, distance: 11.2
click at [1089, 117] on button "Edit" at bounding box center [1118, 124] width 67 height 30
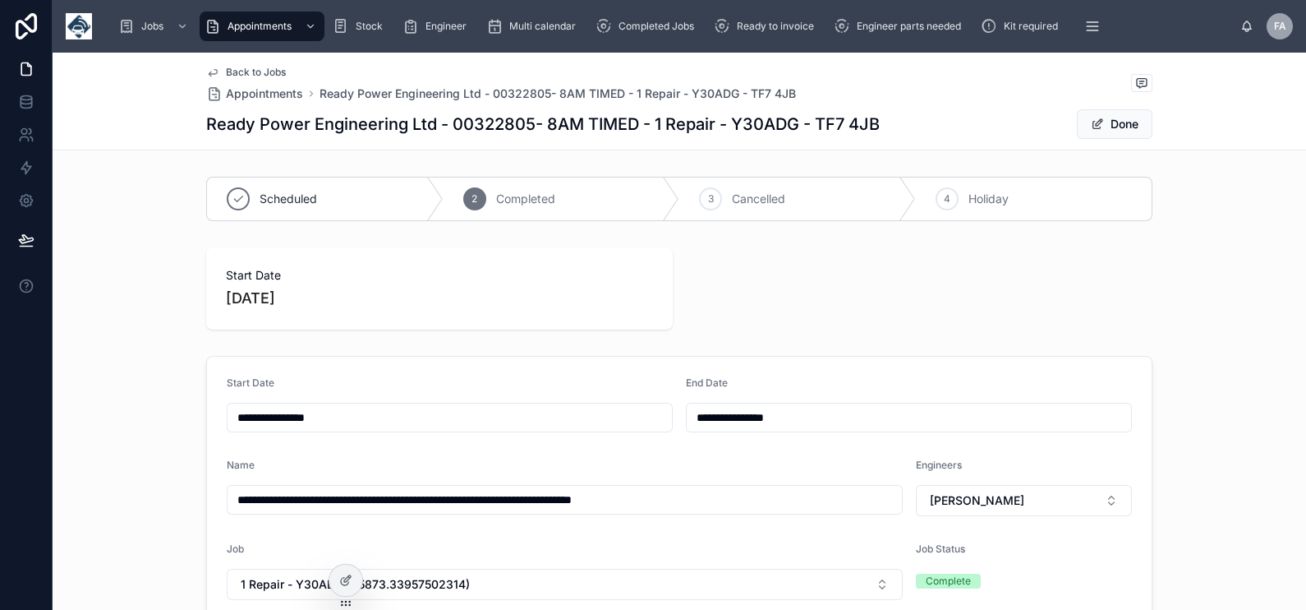
drag, startPoint x: 385, startPoint y: 502, endPoint x: 371, endPoint y: 502, distance: 14.0
click at [371, 502] on input "**********" at bounding box center [565, 499] width 674 height 23
drag, startPoint x: 387, startPoint y: 501, endPoint x: 179, endPoint y: 532, distance: 210.1
click at [356, 477] on div "Name" at bounding box center [565, 468] width 676 height 20
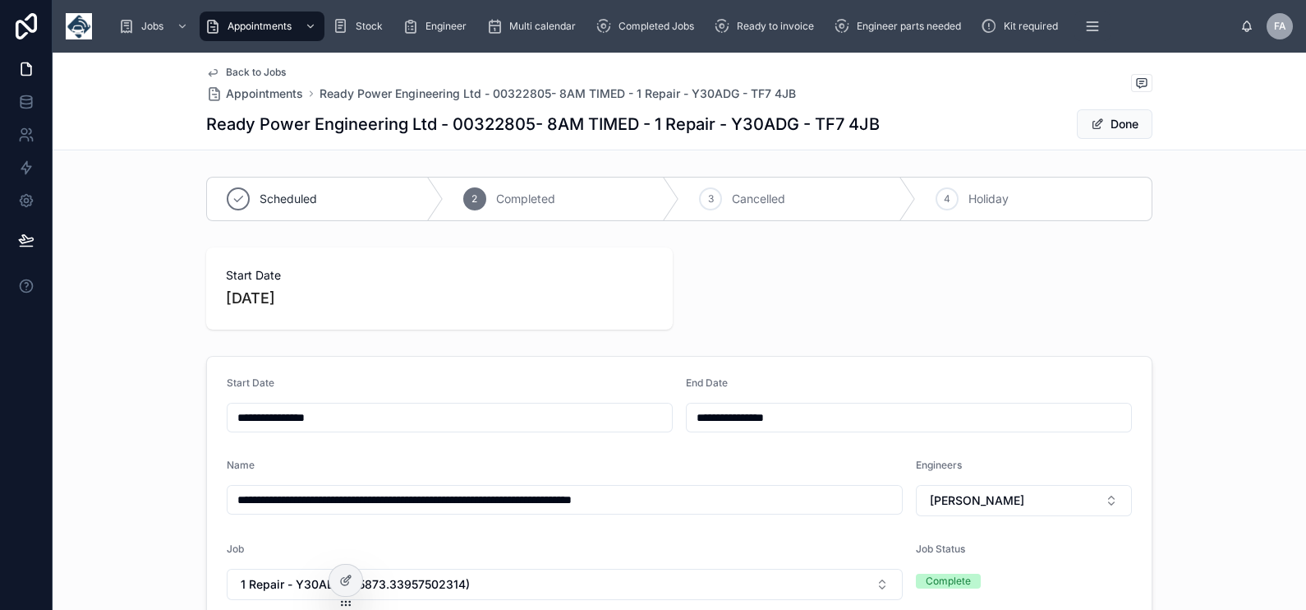
drag, startPoint x: 383, startPoint y: 501, endPoint x: 196, endPoint y: 519, distance: 188.2
paste input "text"
type input "**********"
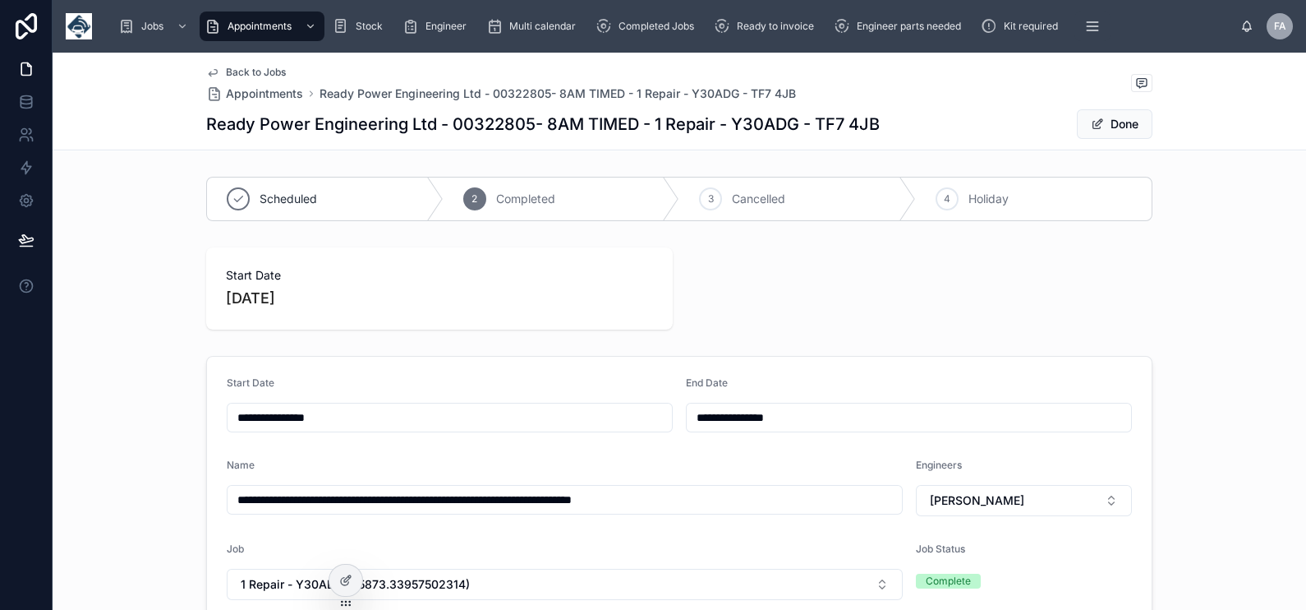
type input "**********"
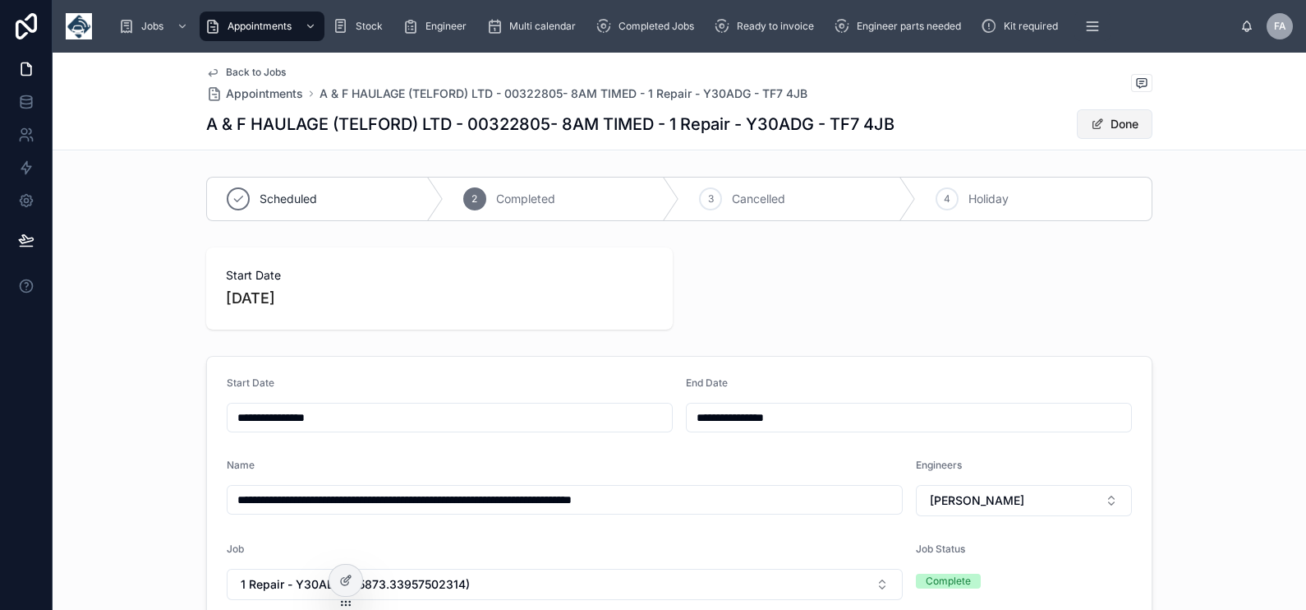
type input "**********"
click at [1091, 127] on span at bounding box center [1097, 123] width 13 height 13
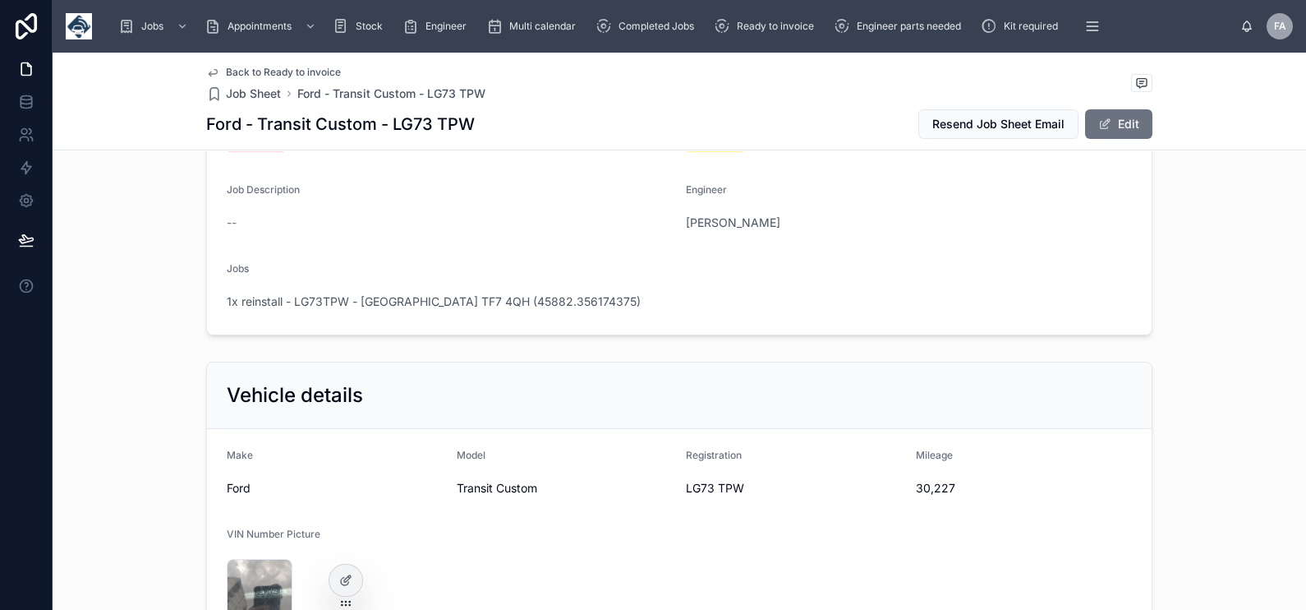
scroll to position [205, 0]
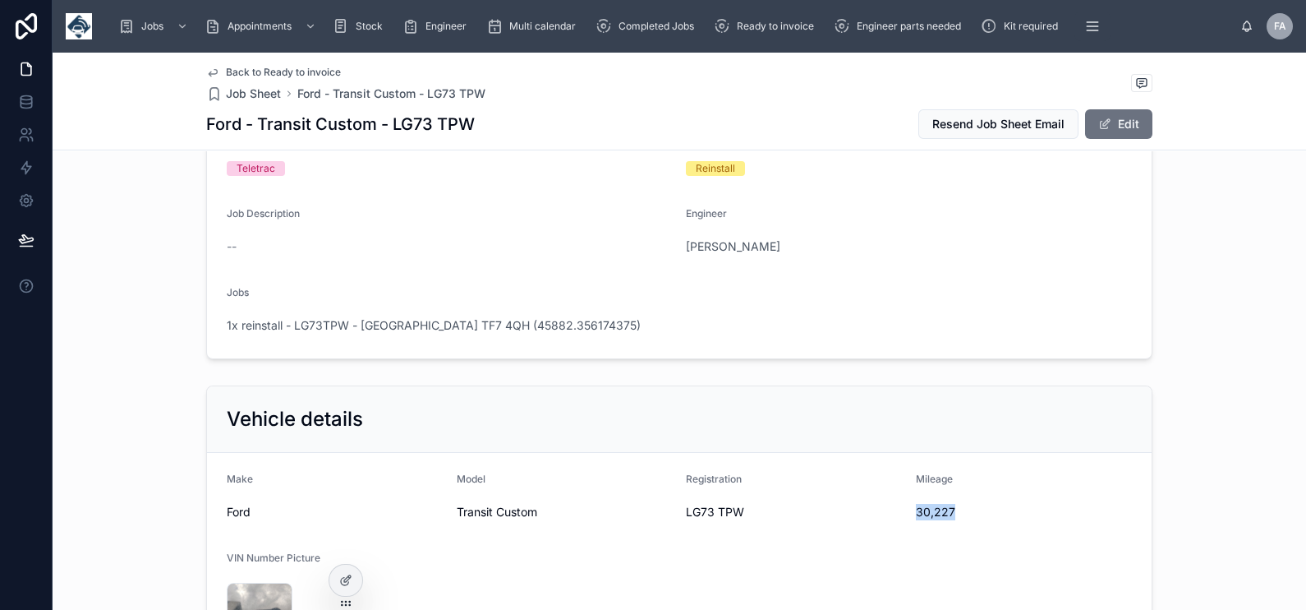
drag, startPoint x: 909, startPoint y: 507, endPoint x: 962, endPoint y: 508, distance: 53.4
click at [962, 508] on span "30,227" at bounding box center [1024, 512] width 217 height 16
copy span "30,227"
drag, startPoint x: 678, startPoint y: 512, endPoint x: 778, endPoint y: 505, distance: 100.4
click at [778, 505] on span "LG73 TPW" at bounding box center [794, 512] width 217 height 16
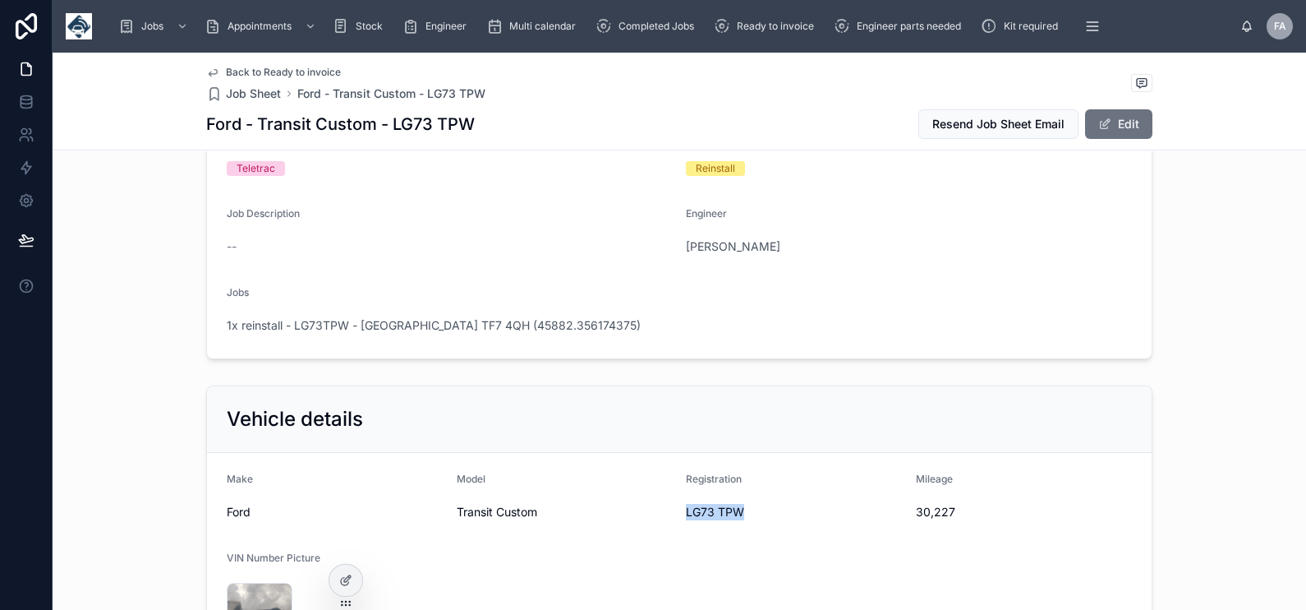
copy span "LG73 TPW"
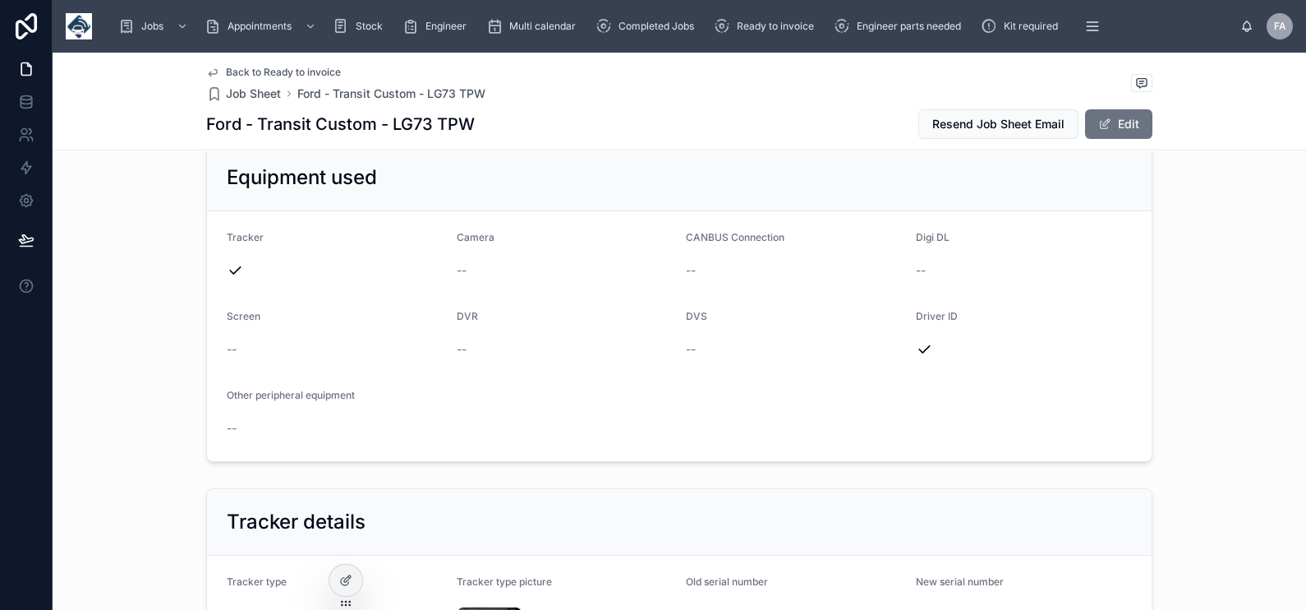
scroll to position [821, 0]
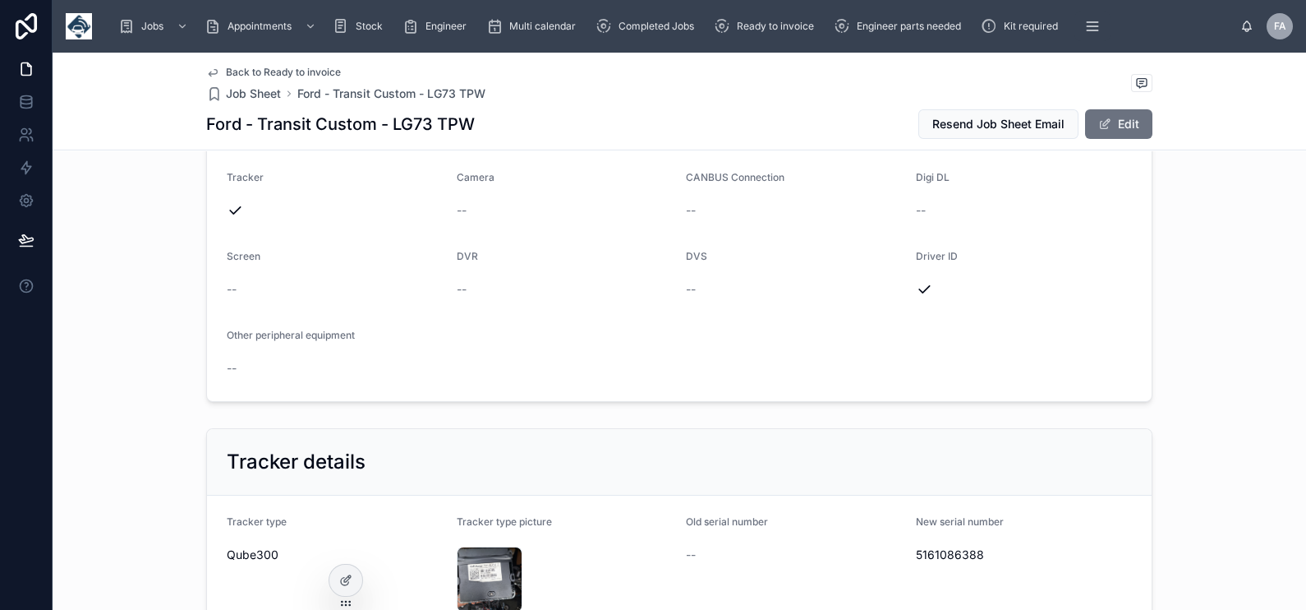
click at [924, 557] on span "5161086388" at bounding box center [1024, 554] width 217 height 16
copy span "5161086388"
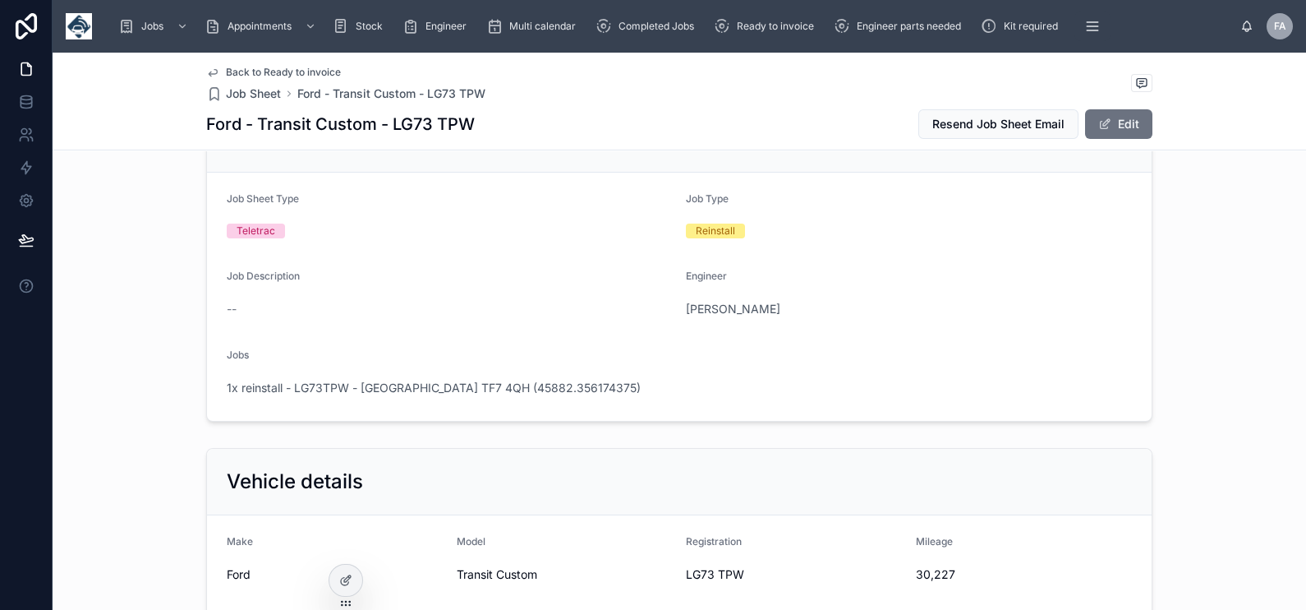
scroll to position [0, 0]
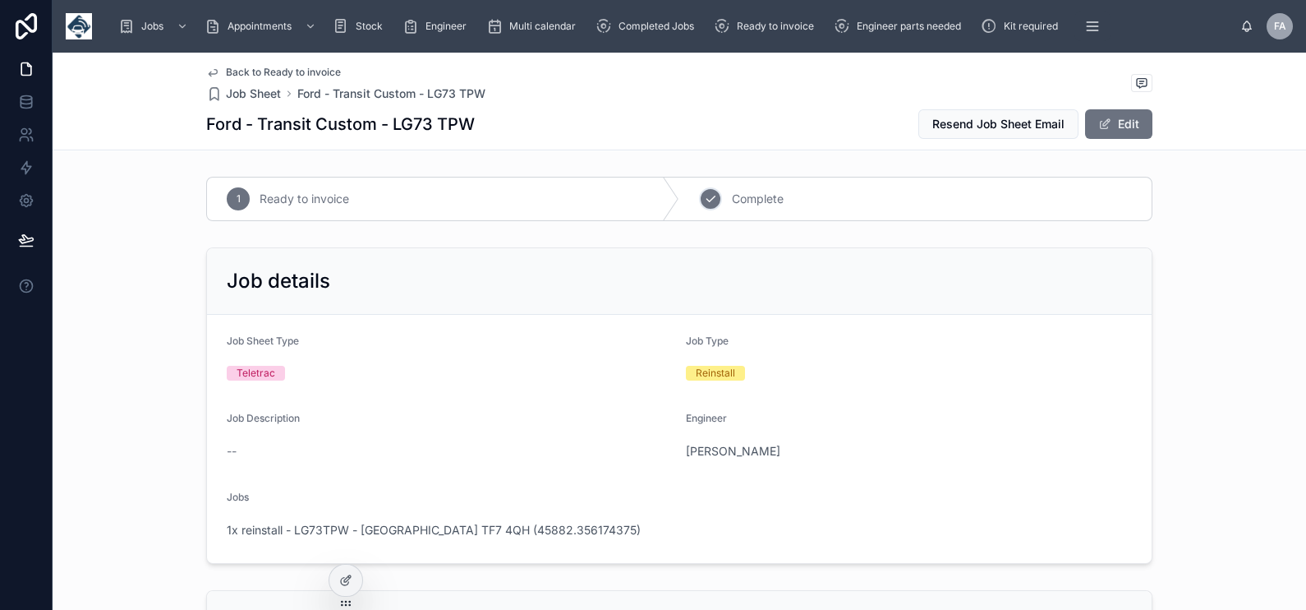
click at [704, 200] on icon at bounding box center [710, 198] width 13 height 13
drag, startPoint x: 382, startPoint y: 130, endPoint x: 468, endPoint y: 126, distance: 86.4
click at [468, 126] on div "Ford - Transit Custom - LG73 TPW Resend Job Sheet Email Edit" at bounding box center [679, 123] width 946 height 31
copy h1 "LG73 TPW"
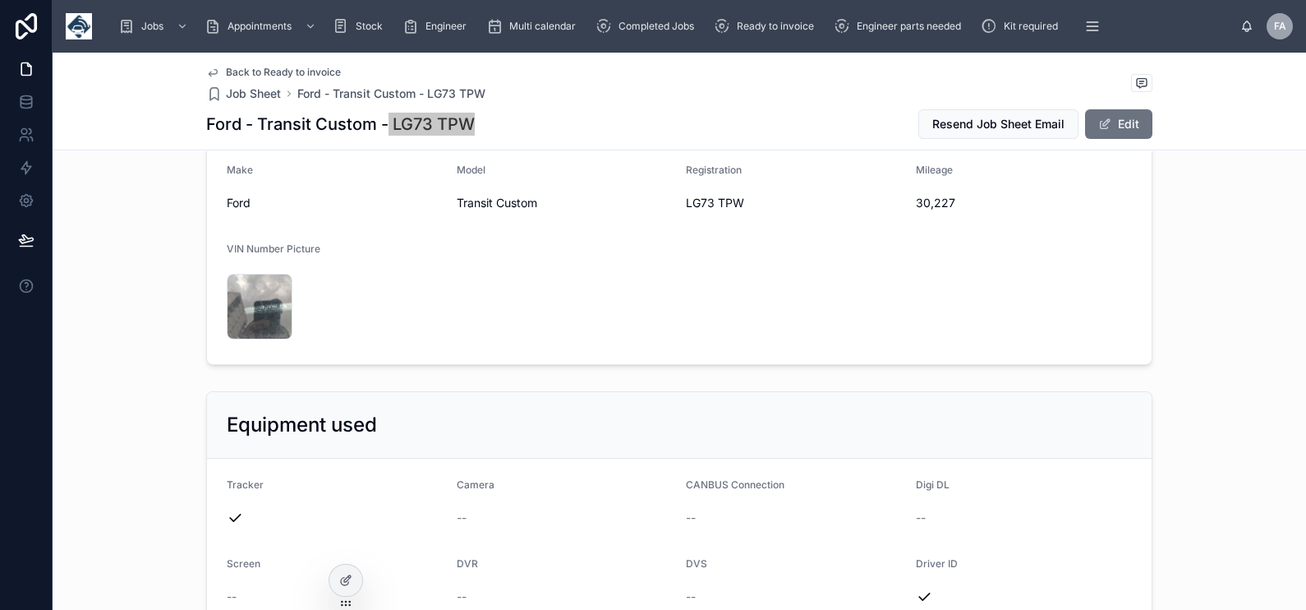
scroll to position [924, 0]
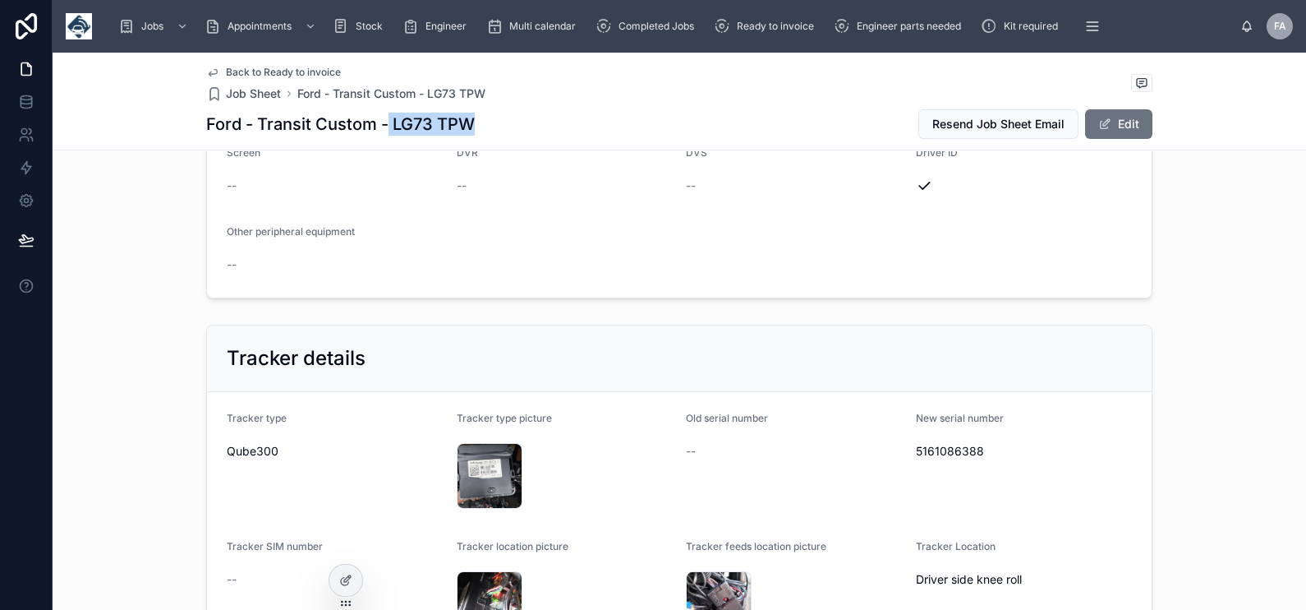
click at [928, 449] on span "5161086388" at bounding box center [1024, 451] width 217 height 16
copy span "5161086388"
drag, startPoint x: 384, startPoint y: 119, endPoint x: 481, endPoint y: 124, distance: 96.2
click at [481, 124] on div "Ford - Transit Custom - LG73 TPW Resend Job Sheet Email Edit" at bounding box center [679, 123] width 946 height 31
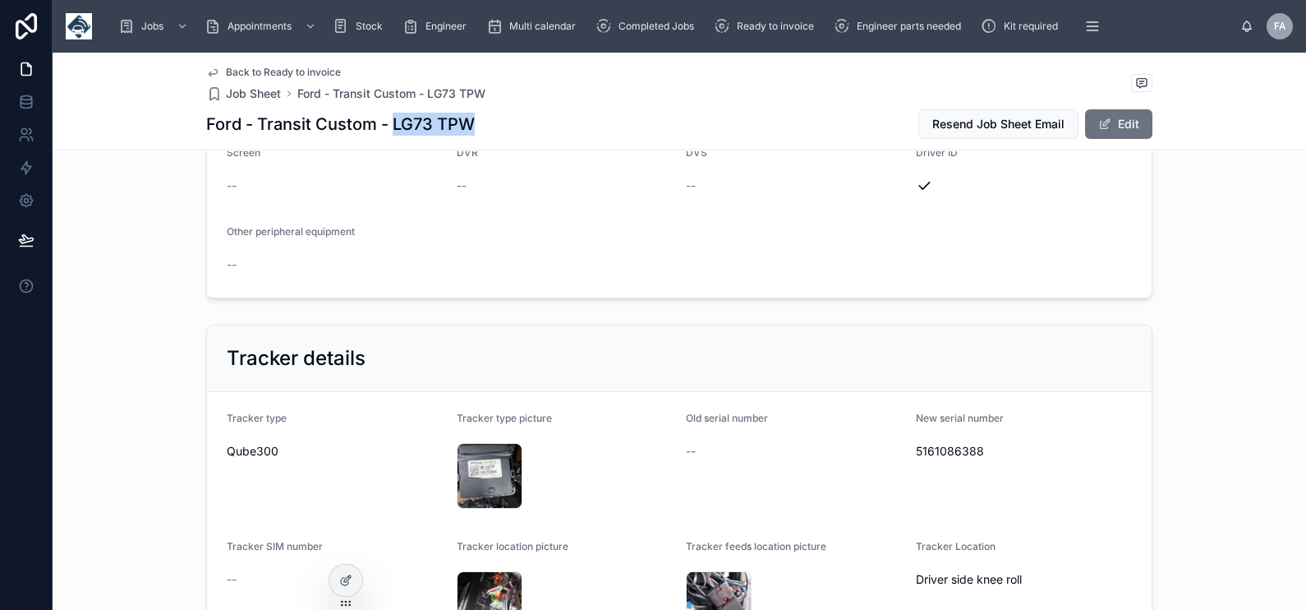
copy h1 "LG73 TPW"
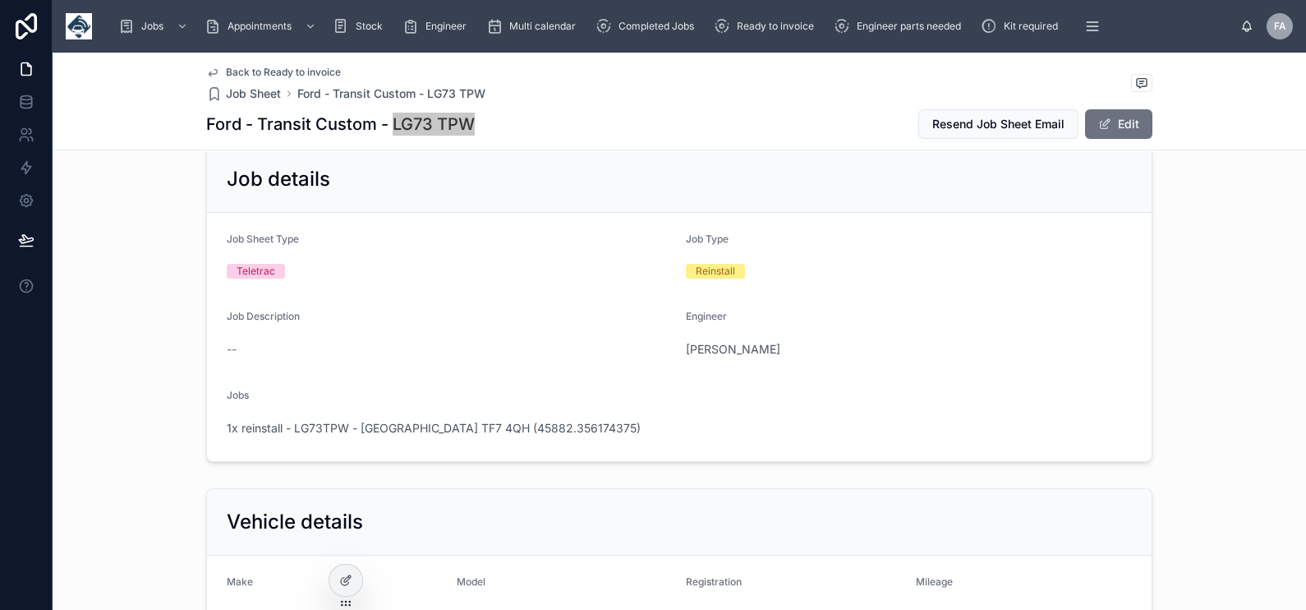
scroll to position [0, 0]
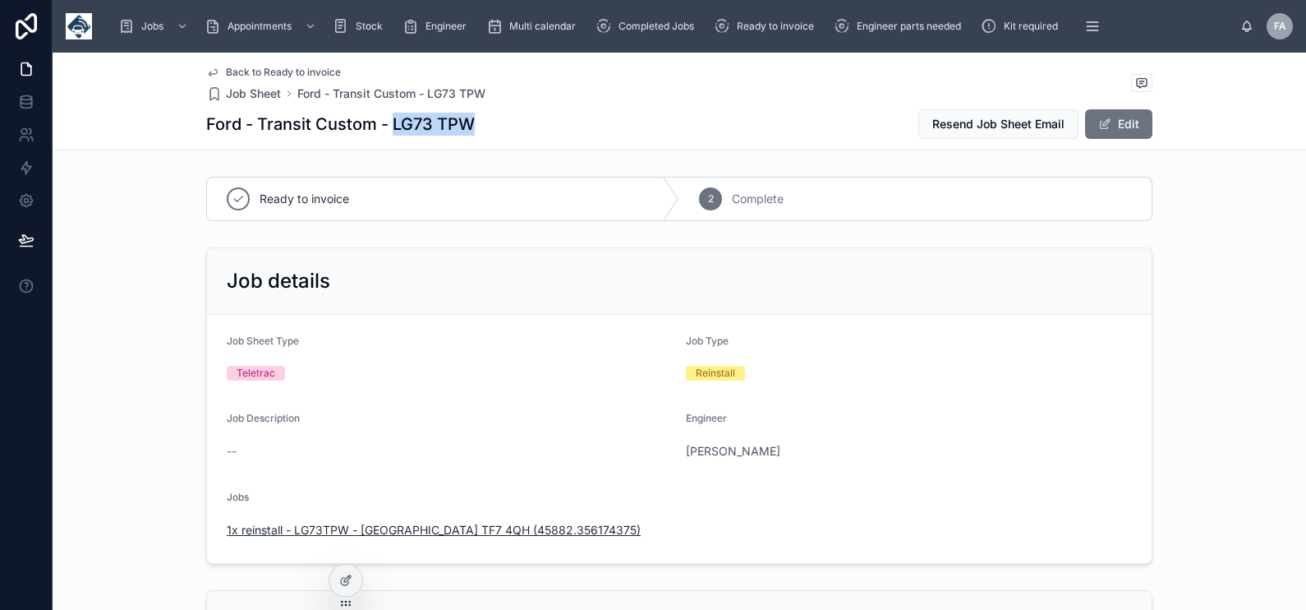
click at [370, 526] on span "1x reinstall - LG73TPW - Shropshire TF7 4QH (45882.356174375)" at bounding box center [434, 530] width 414 height 16
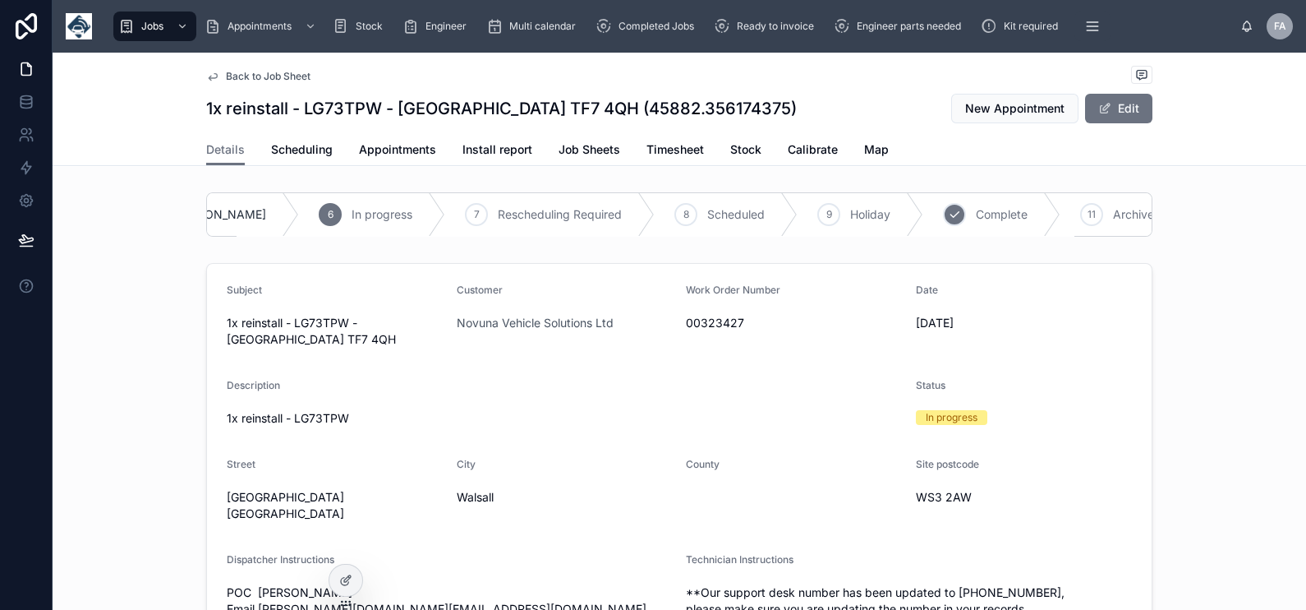
click at [923, 221] on div "10 Complete" at bounding box center [991, 214] width 137 height 43
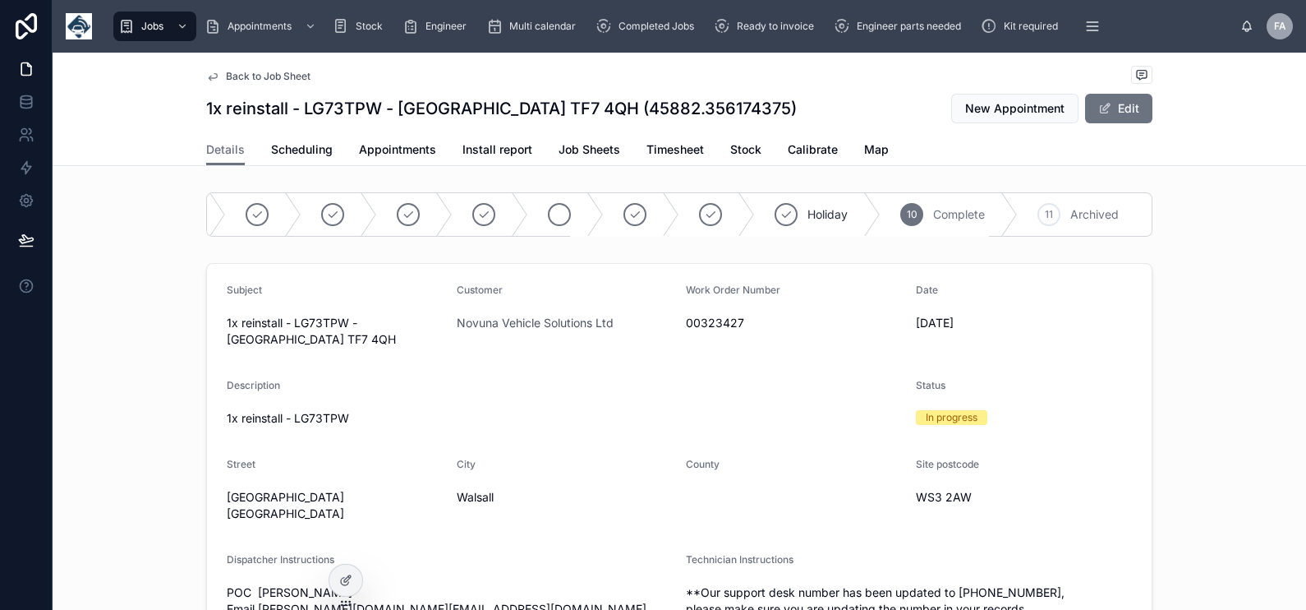
scroll to position [0, 58]
click at [418, 144] on span "Appointments" at bounding box center [397, 149] width 77 height 16
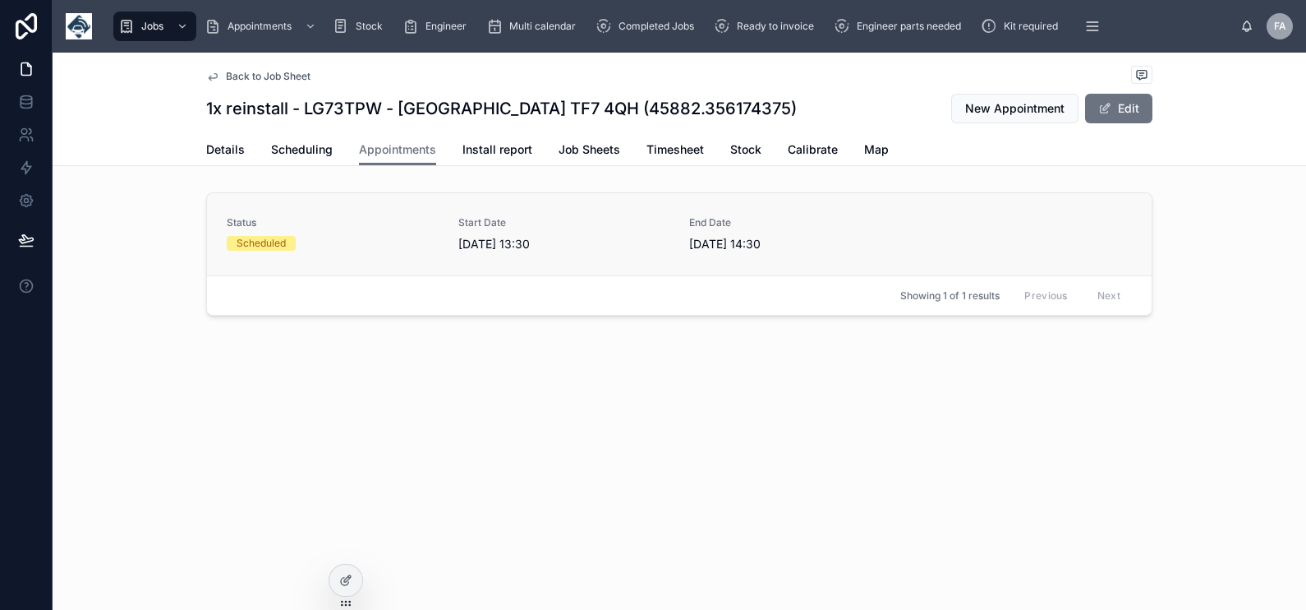
click at [351, 242] on div "Scheduled" at bounding box center [333, 243] width 212 height 15
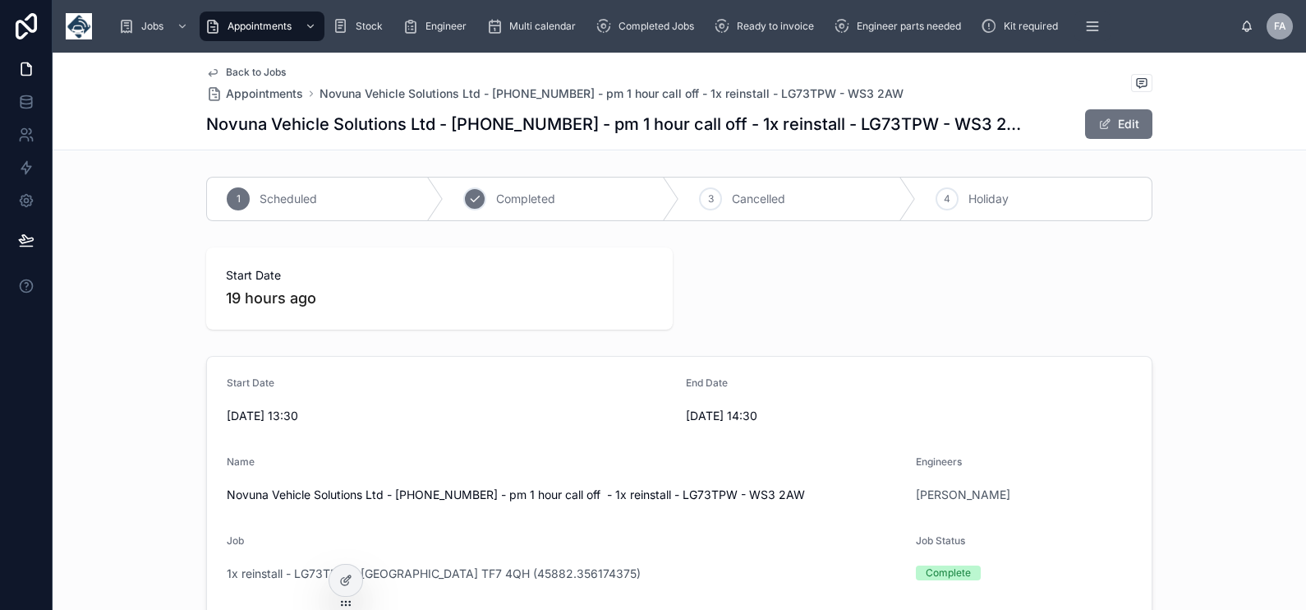
click at [508, 205] on span "Completed" at bounding box center [525, 199] width 59 height 16
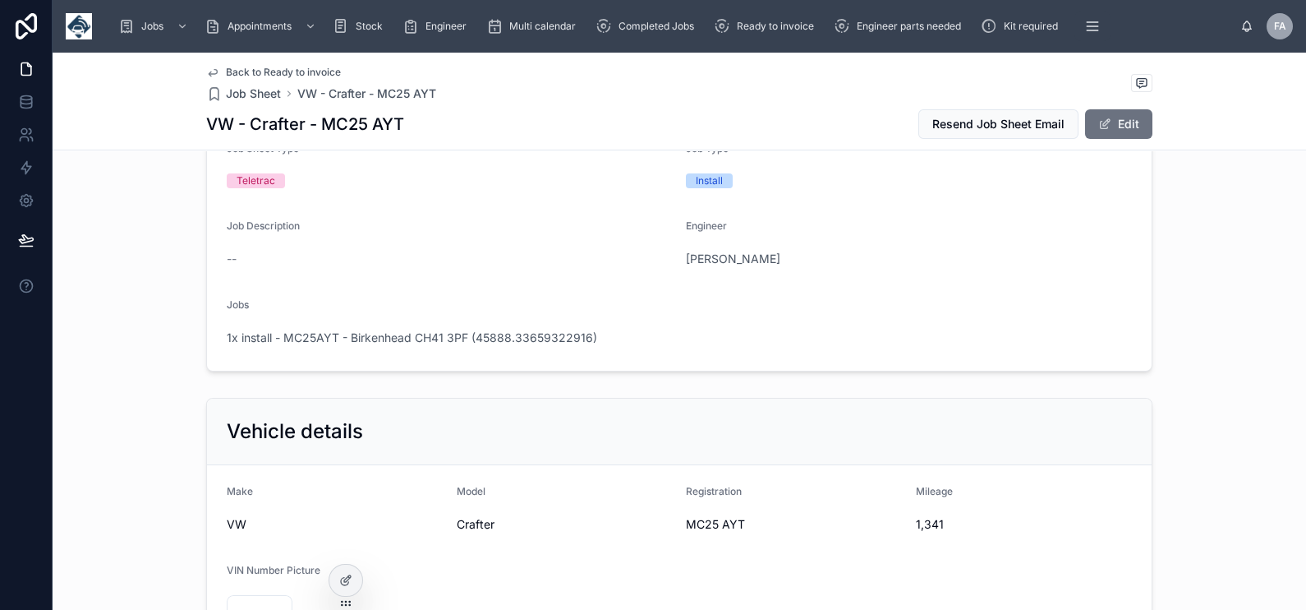
scroll to position [308, 0]
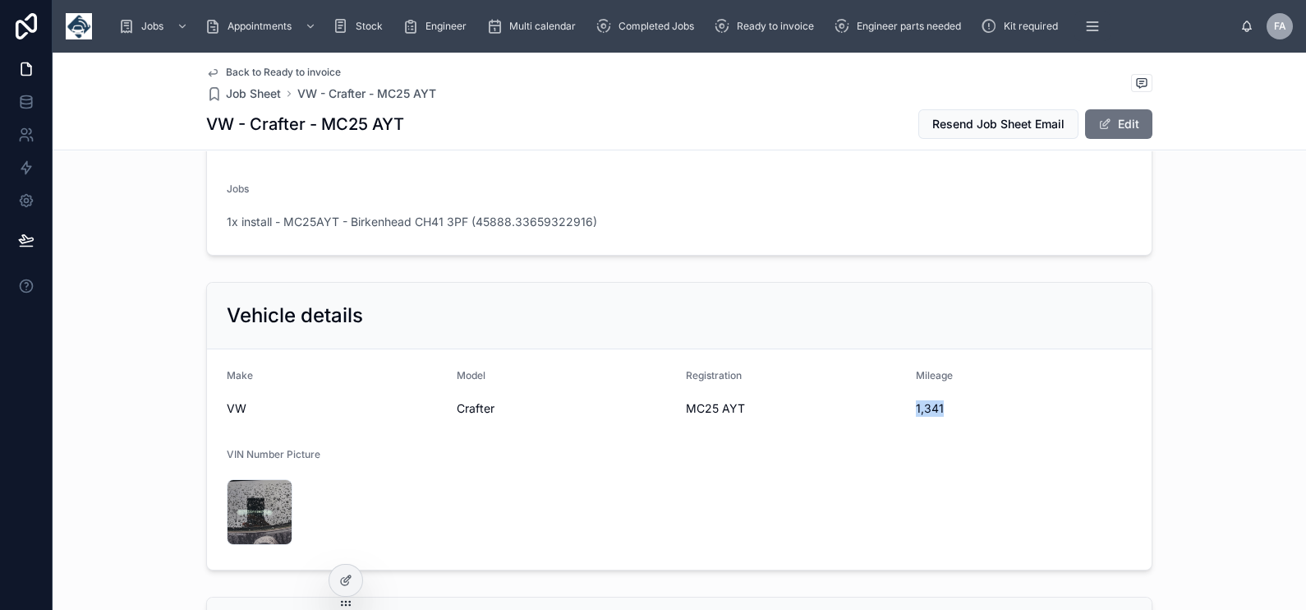
drag, startPoint x: 908, startPoint y: 410, endPoint x: 956, endPoint y: 408, distance: 48.5
click at [956, 408] on span "1,341" at bounding box center [1024, 408] width 217 height 16
copy span "1,341"
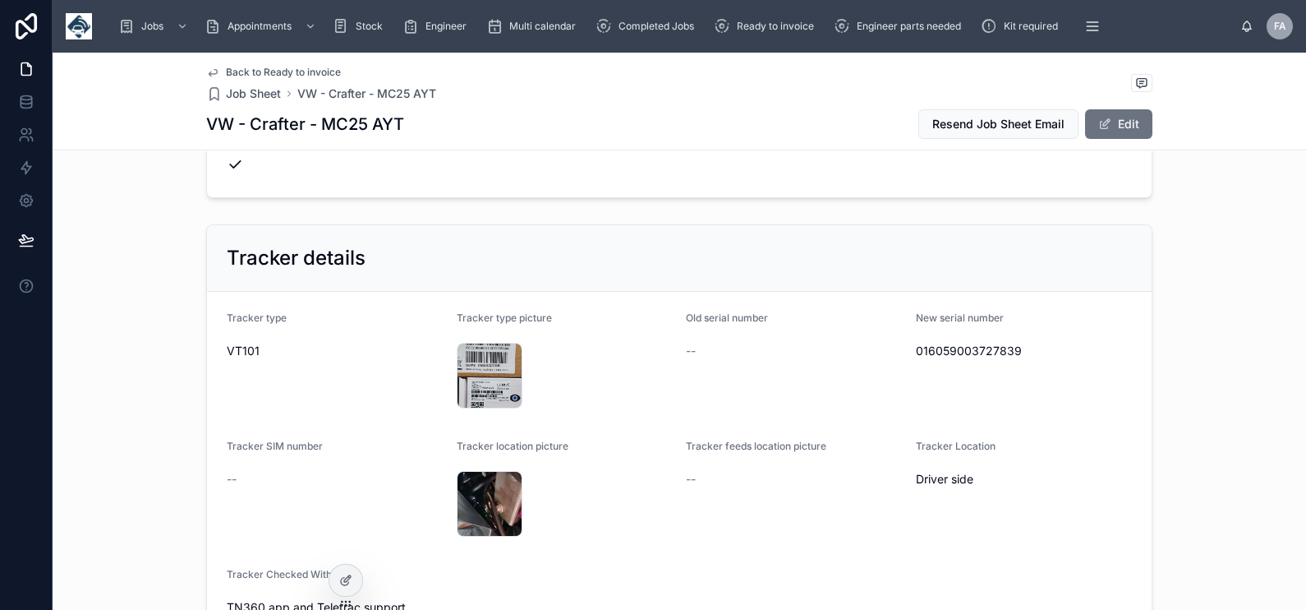
scroll to position [1130, 0]
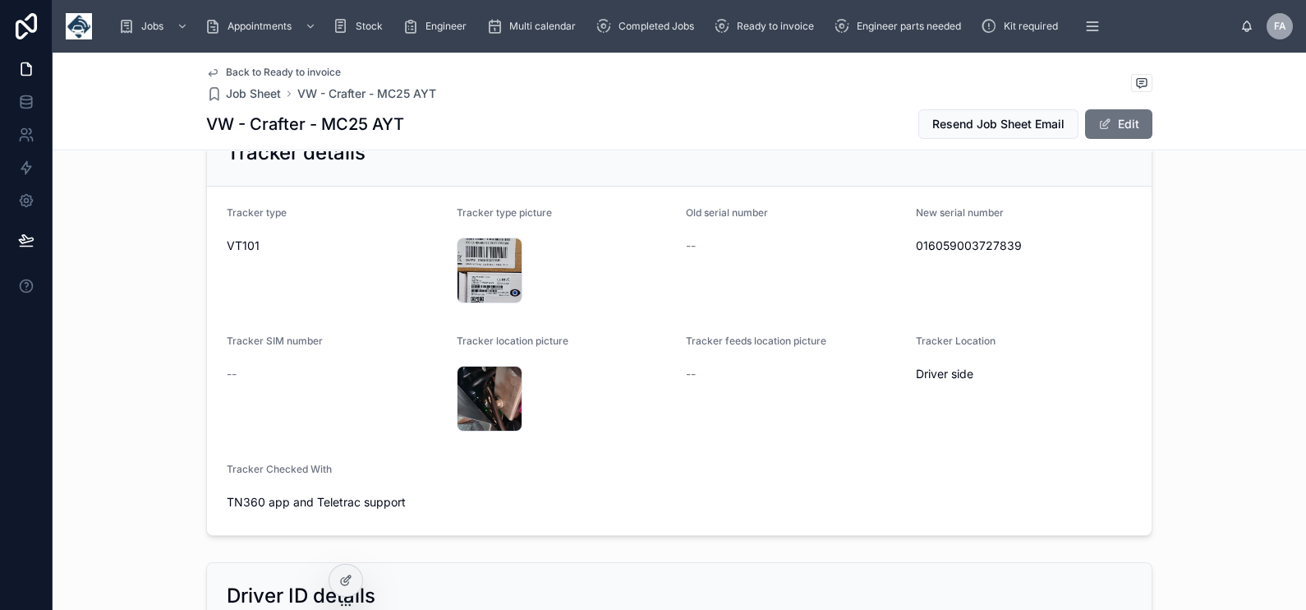
click at [956, 241] on span "016059003727839" at bounding box center [1024, 245] width 217 height 16
copy span "016059003727839"
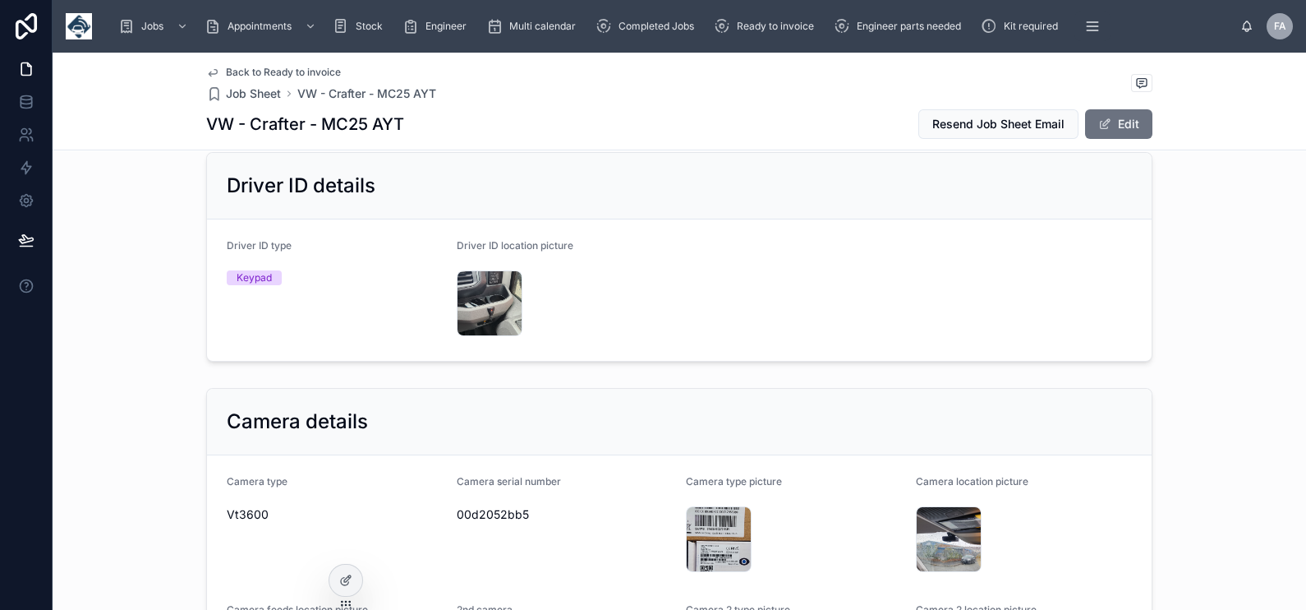
scroll to position [1746, 0]
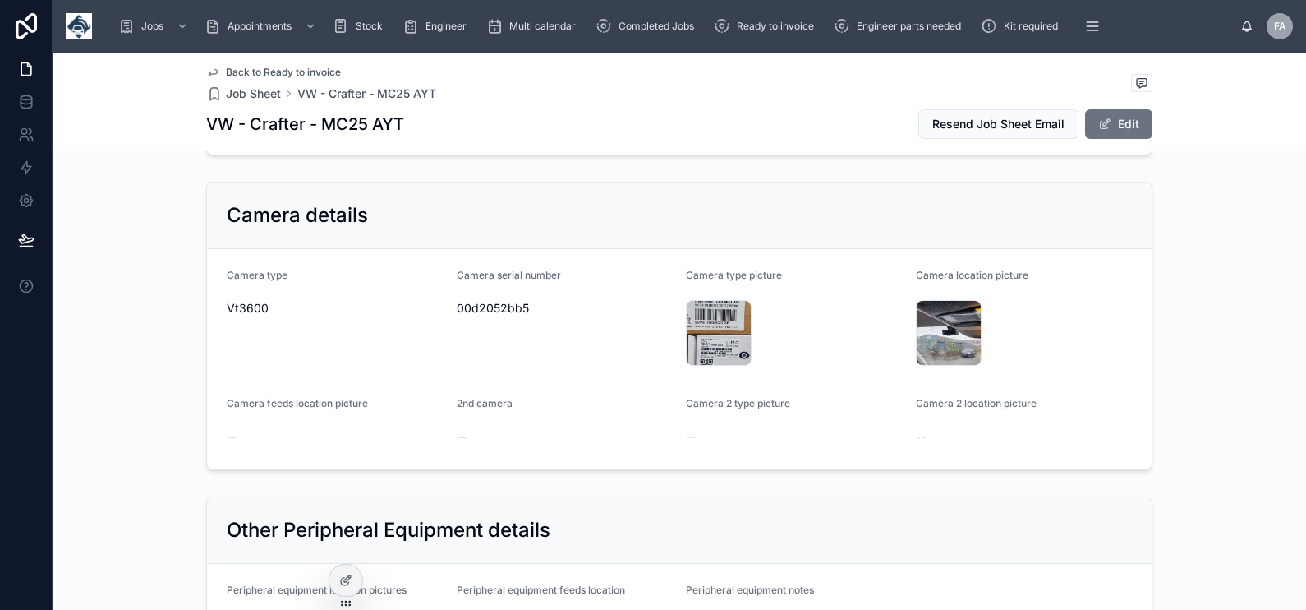
click at [465, 309] on span "00d2052bb5" at bounding box center [565, 308] width 217 height 16
copy span "00d2052bb5"
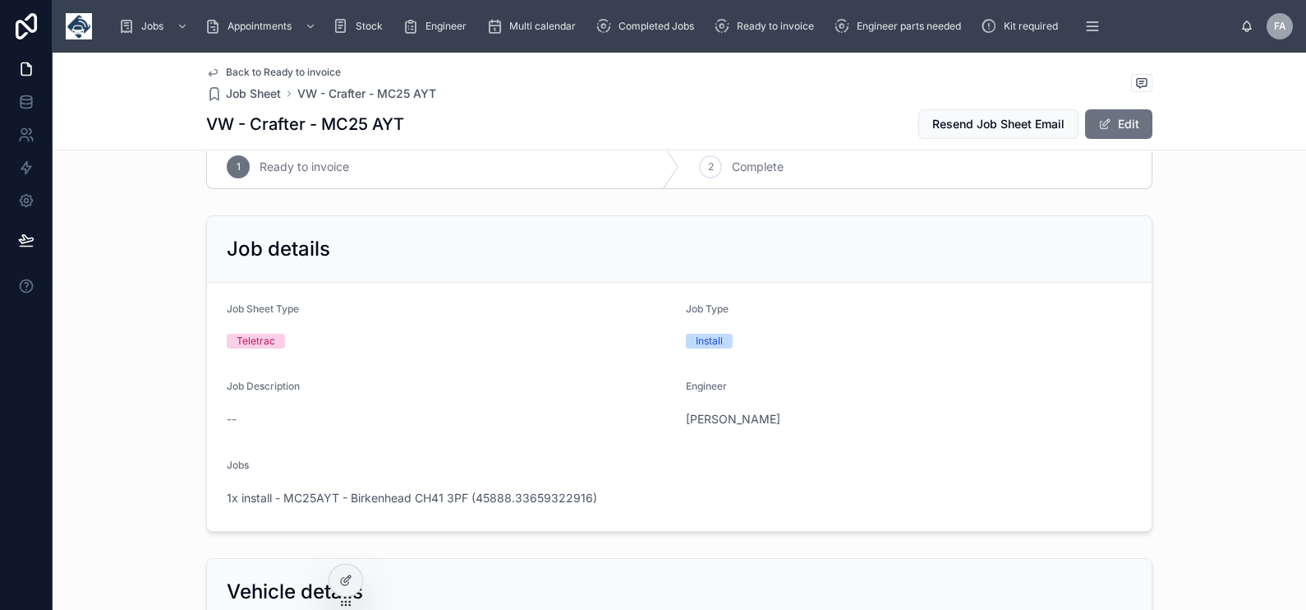
scroll to position [0, 0]
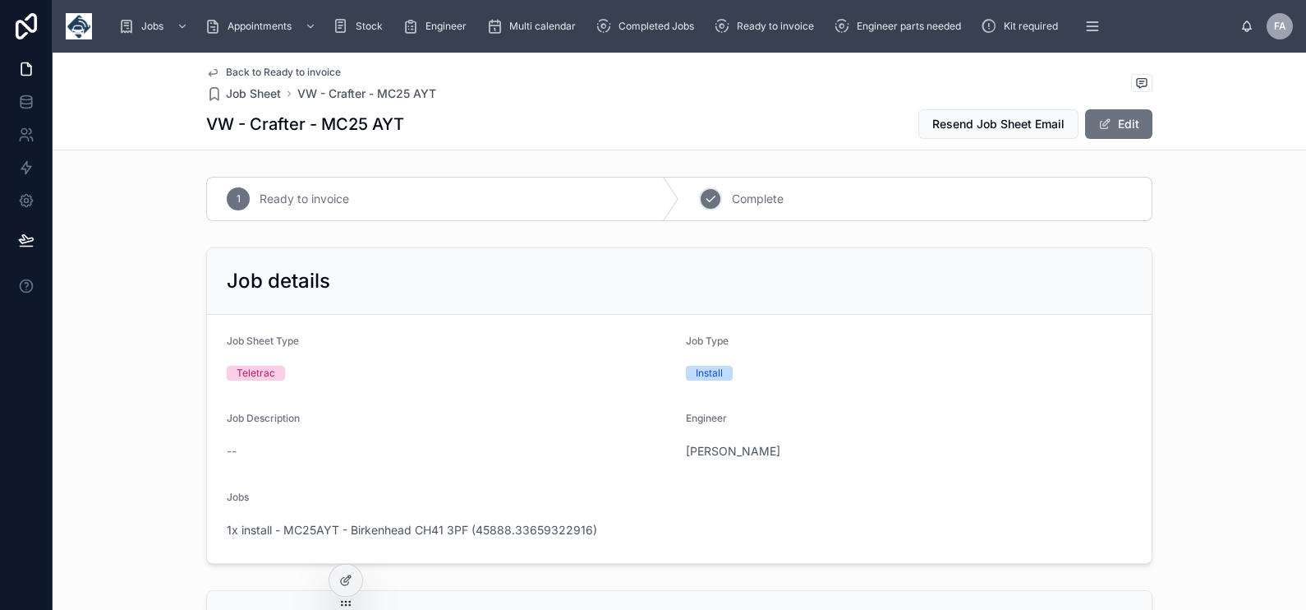
click at [704, 199] on icon at bounding box center [710, 198] width 13 height 13
click at [469, 530] on span "1x install - MC25AYT - Birkenhead CH41 3PF (45888.33659322916)" at bounding box center [412, 530] width 371 height 16
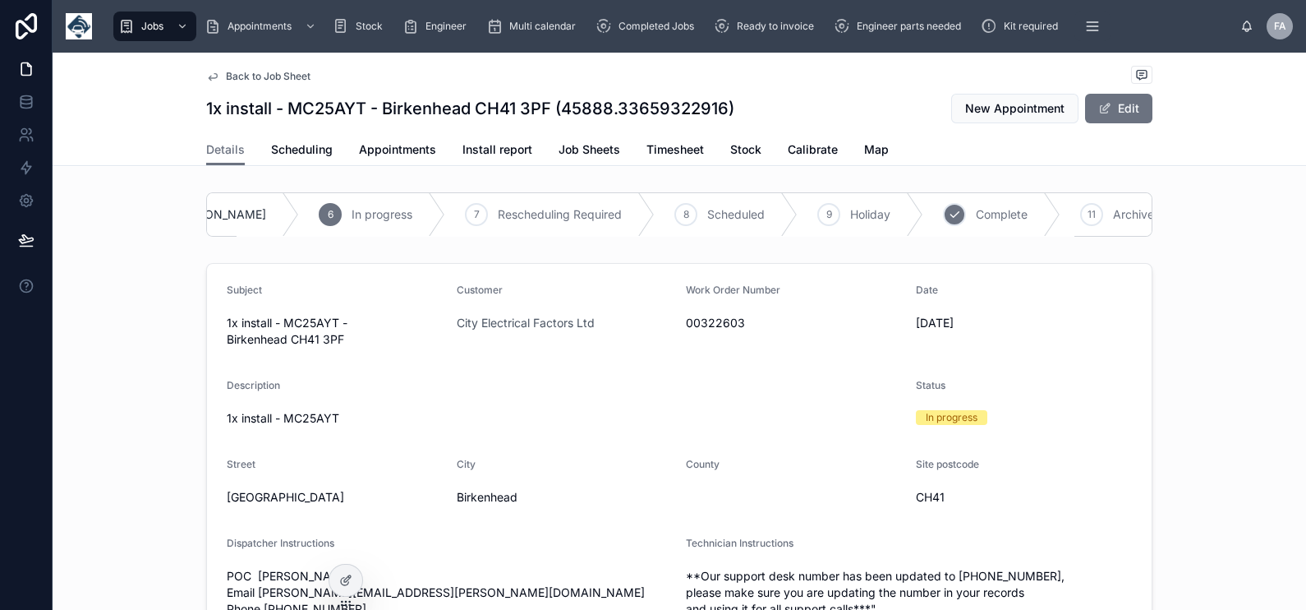
click at [948, 216] on icon at bounding box center [954, 214] width 13 height 13
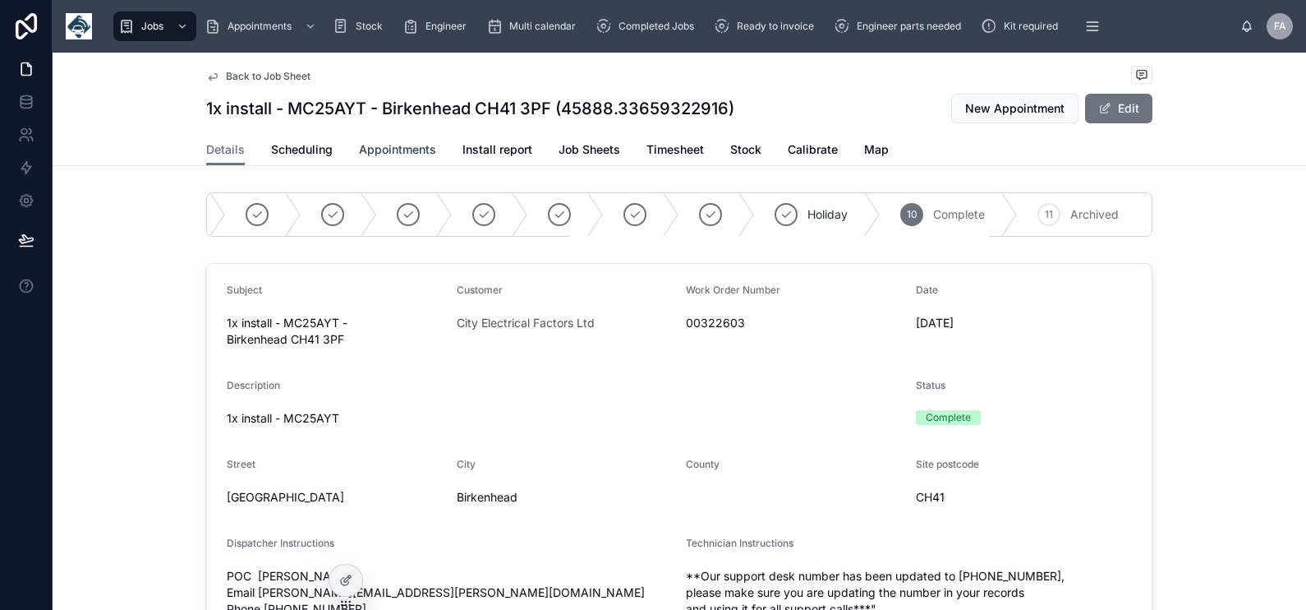
click at [407, 154] on span "Appointments" at bounding box center [397, 149] width 77 height 16
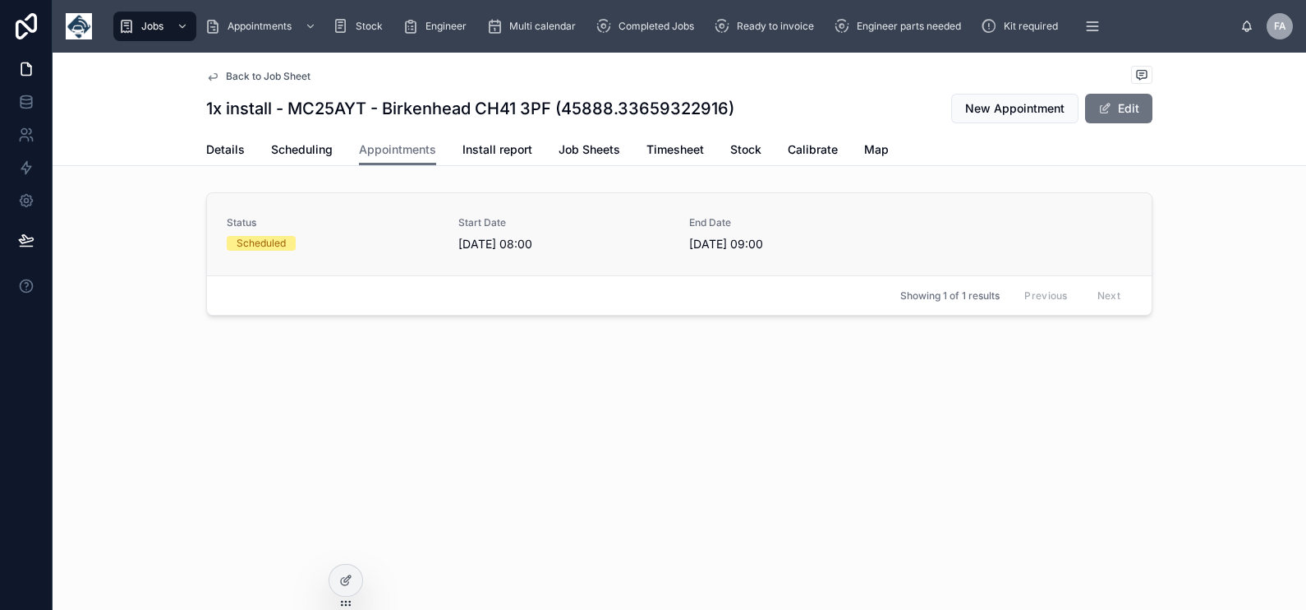
click at [437, 228] on span "Status" at bounding box center [333, 222] width 212 height 13
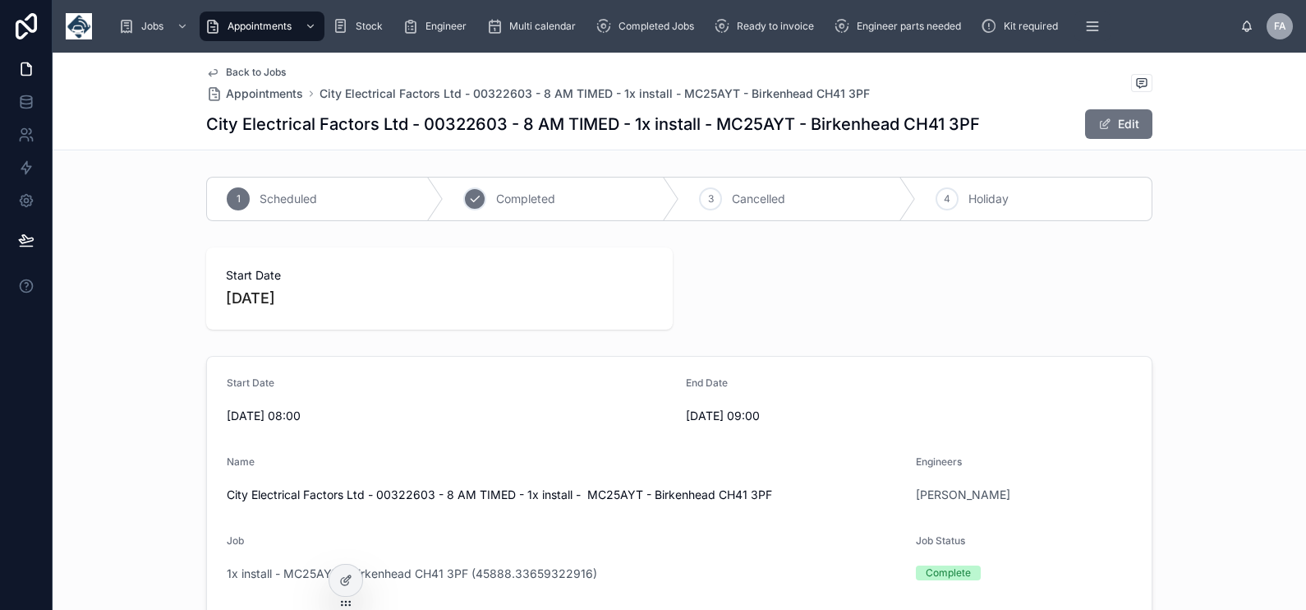
click at [503, 189] on div "2 Completed" at bounding box center [562, 198] width 237 height 43
click at [768, 26] on span "Ready to invoice" at bounding box center [775, 26] width 77 height 13
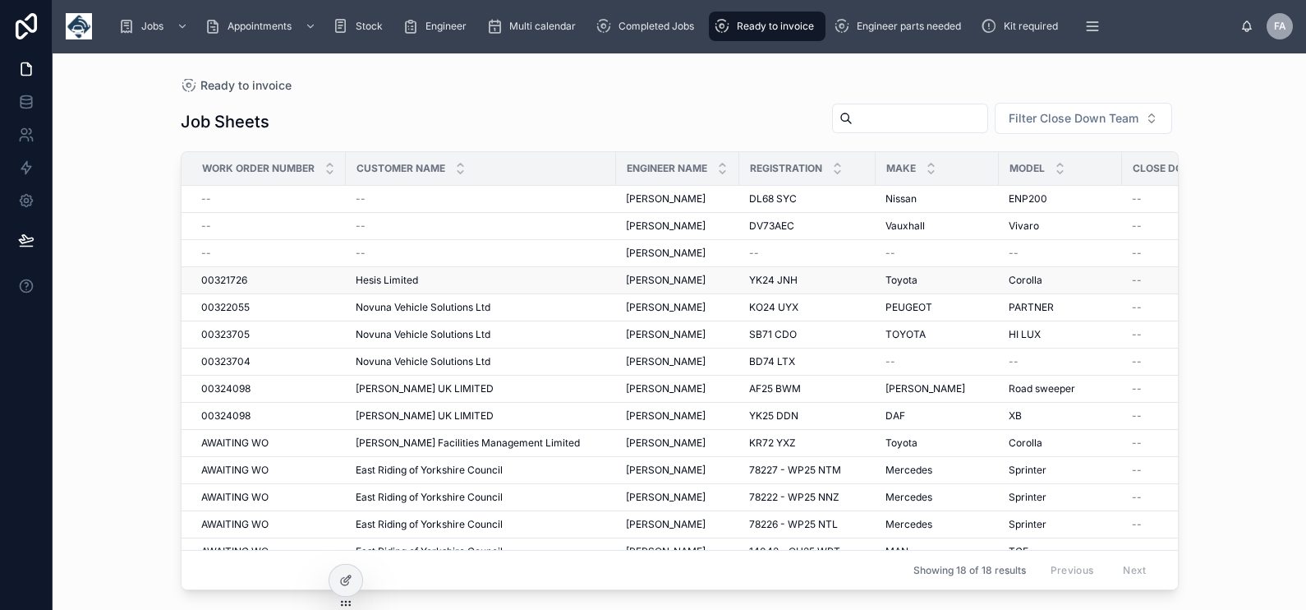
click at [241, 275] on span "00321726" at bounding box center [224, 280] width 46 height 13
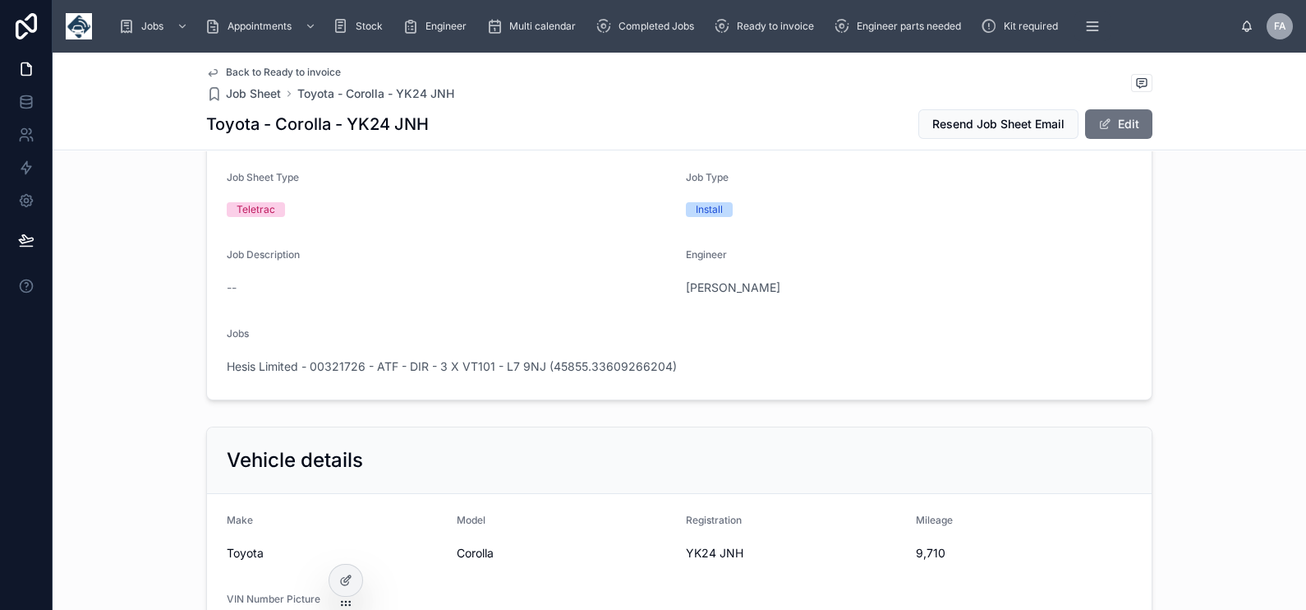
scroll to position [410, 0]
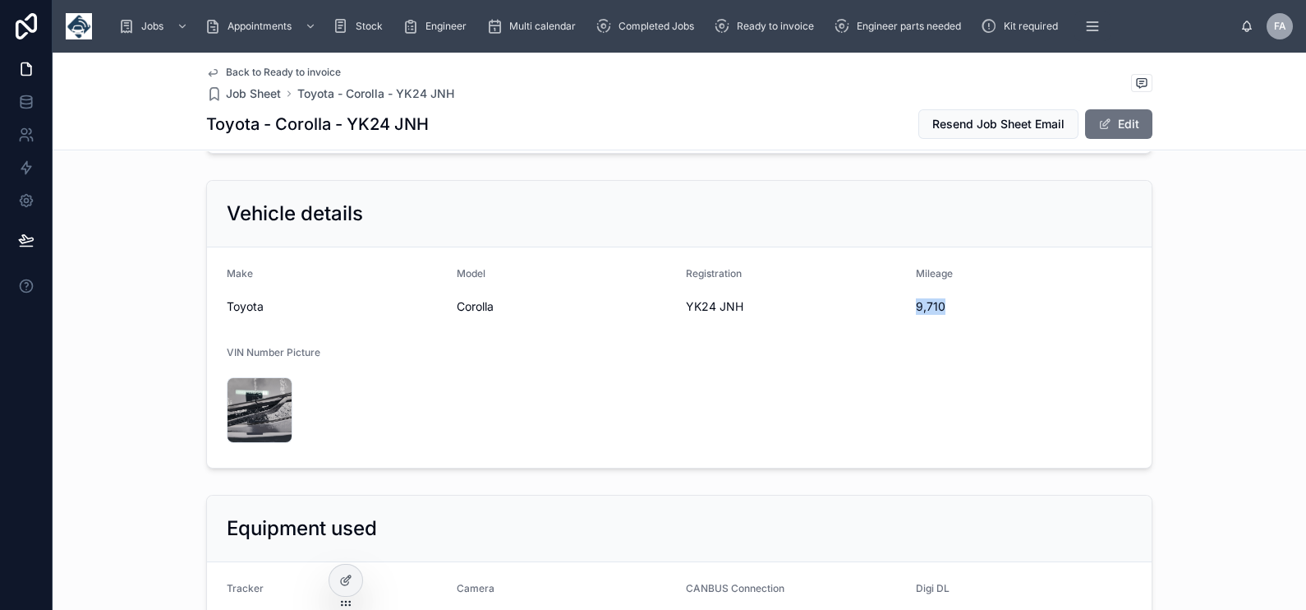
drag, startPoint x: 905, startPoint y: 302, endPoint x: 938, endPoint y: 300, distance: 33.0
click at [938, 300] on form "Make Toyota Model Corolla Registration YK24 JNH Mileage 9,710 VIN Number Pictur…" at bounding box center [679, 357] width 945 height 220
copy span "9,710"
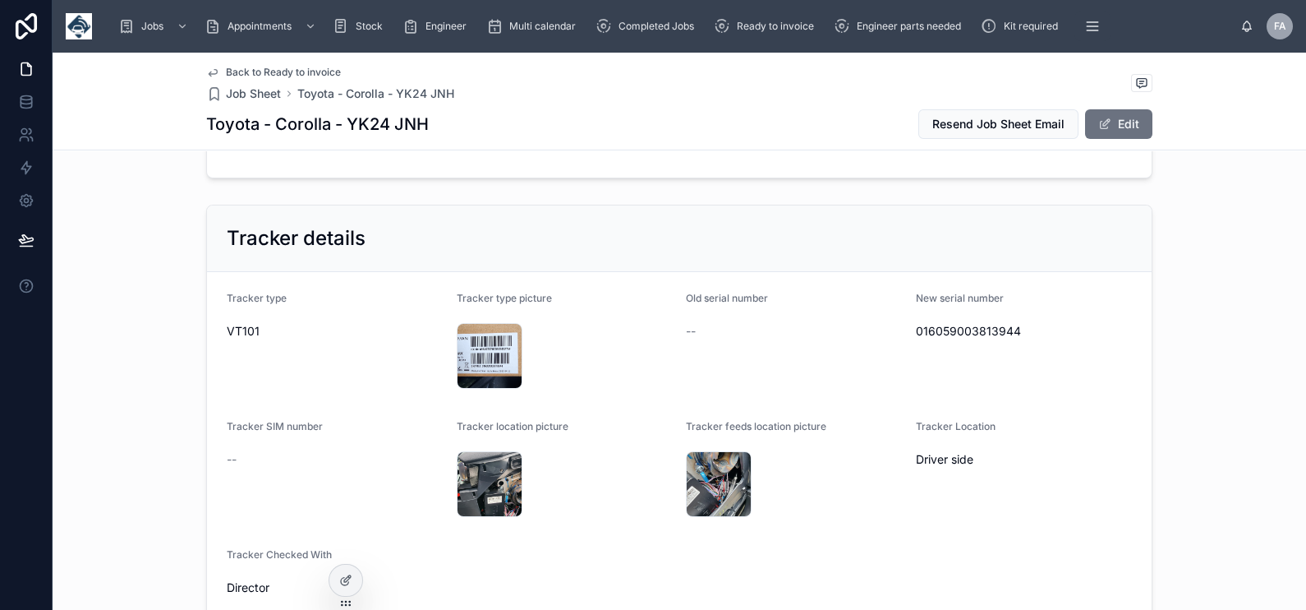
scroll to position [1130, 0]
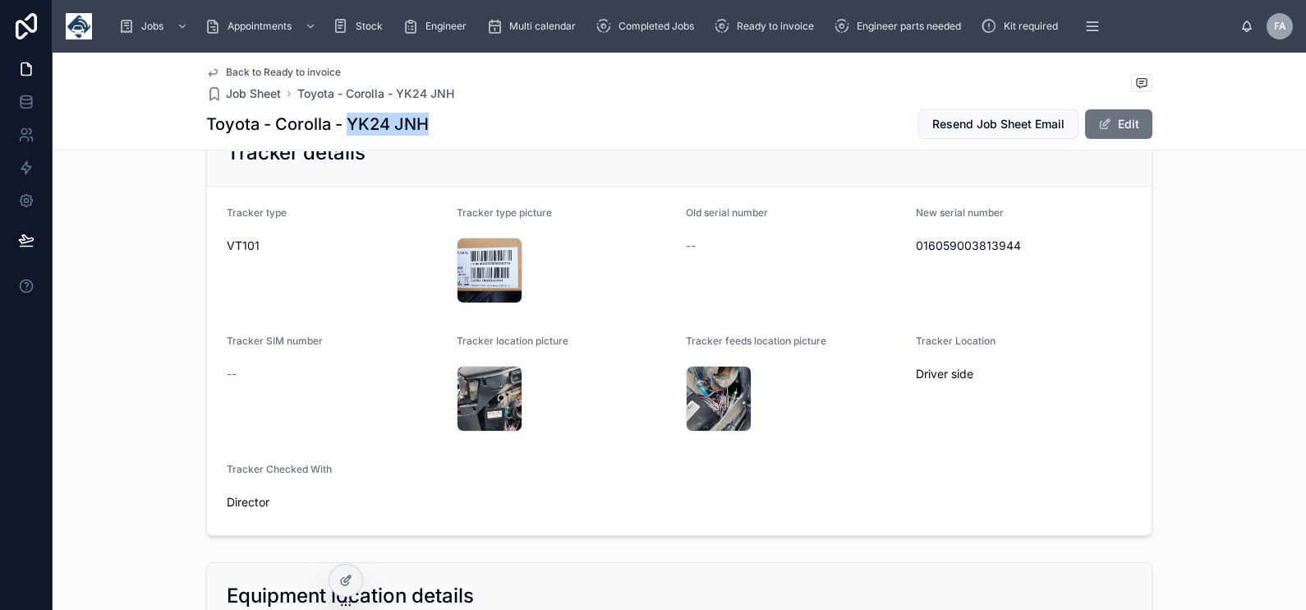
drag, startPoint x: 343, startPoint y: 119, endPoint x: 447, endPoint y: 118, distance: 103.5
click at [447, 118] on div "Toyota - Corolla - YK24 JNH Resend Job Sheet Email Edit" at bounding box center [679, 123] width 946 height 31
copy h1 "YK24 JNH"
click at [941, 238] on span "016059003813944" at bounding box center [1024, 245] width 217 height 16
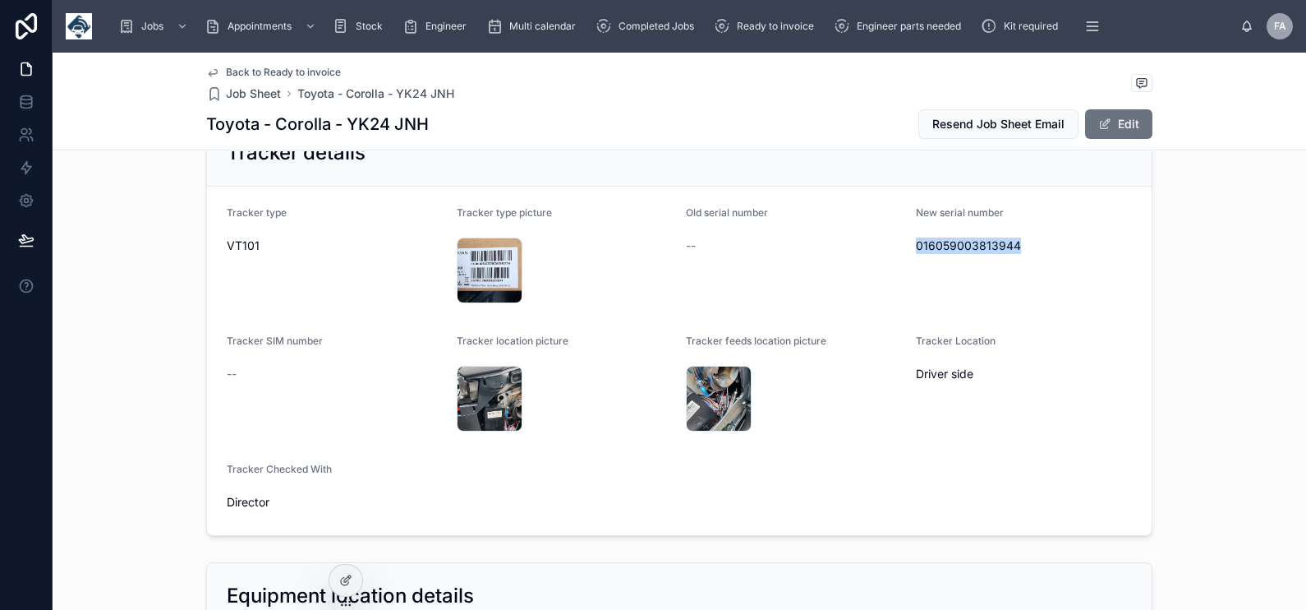
copy span "016059003813944"
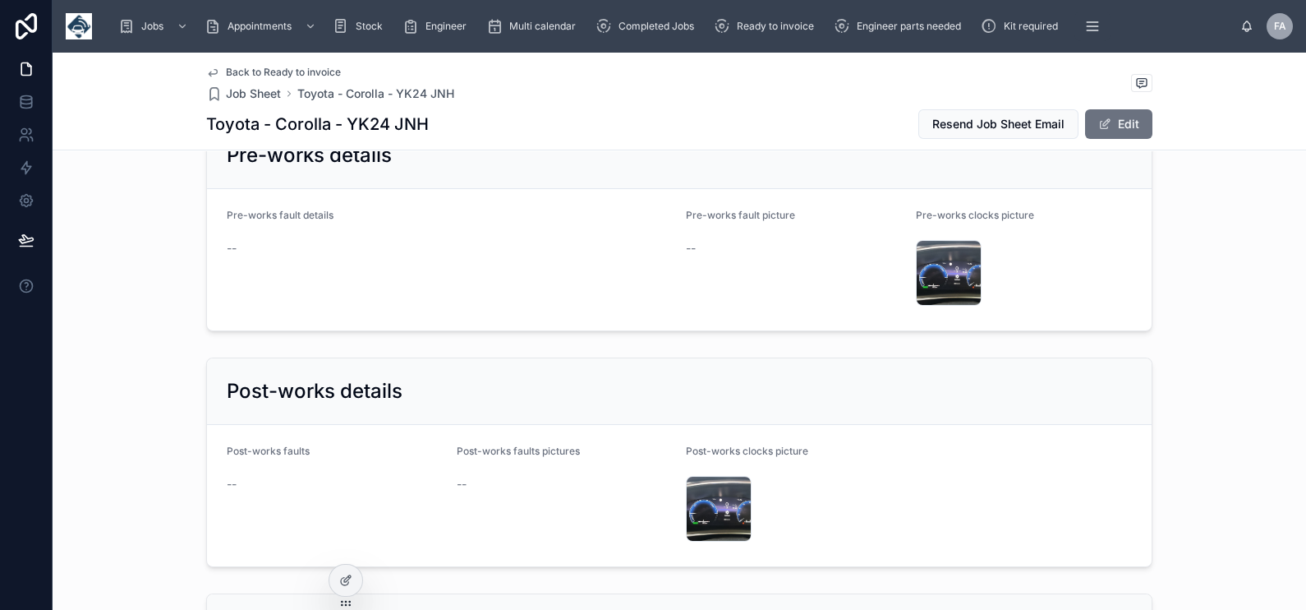
scroll to position [2362, 0]
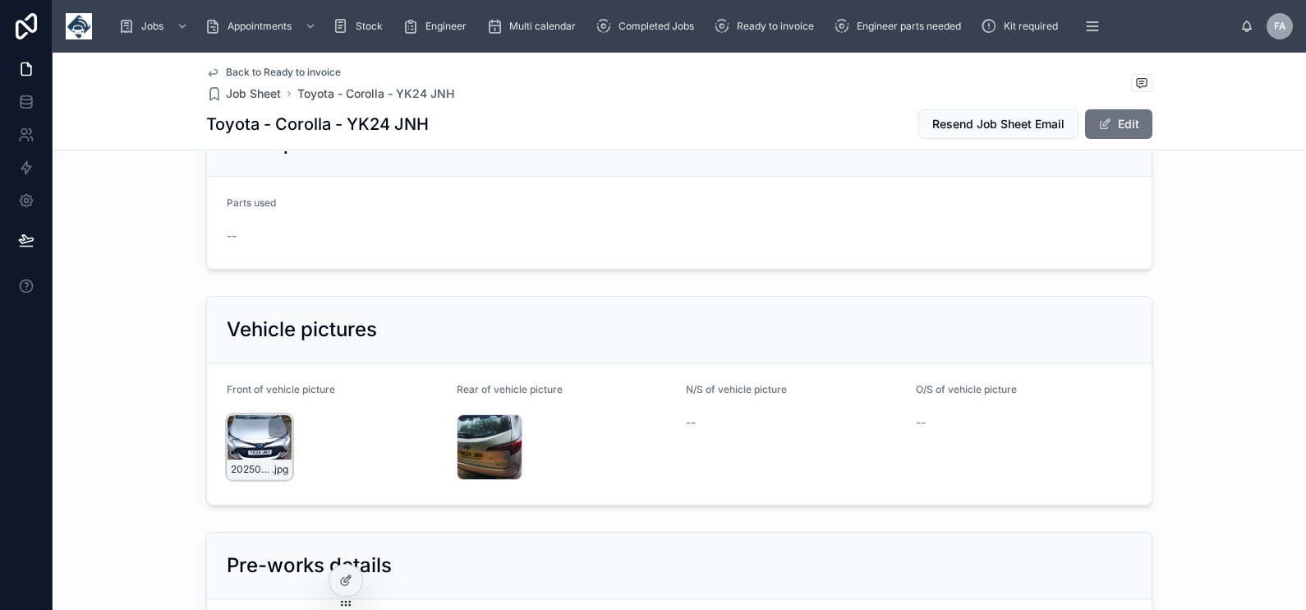
click at [257, 414] on div "20250901_114513 .jpg" at bounding box center [260, 447] width 66 height 66
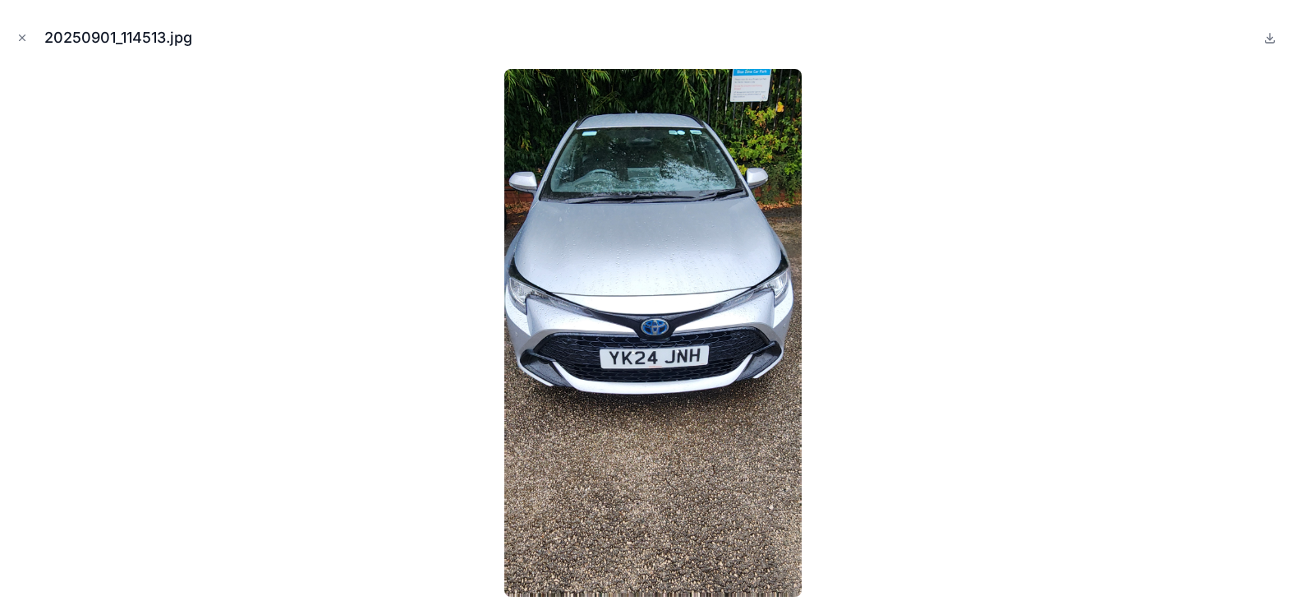
drag, startPoint x: 17, startPoint y: 36, endPoint x: 49, endPoint y: 57, distance: 38.1
click at [17, 36] on icon "Close modal" at bounding box center [22, 38] width 12 height 12
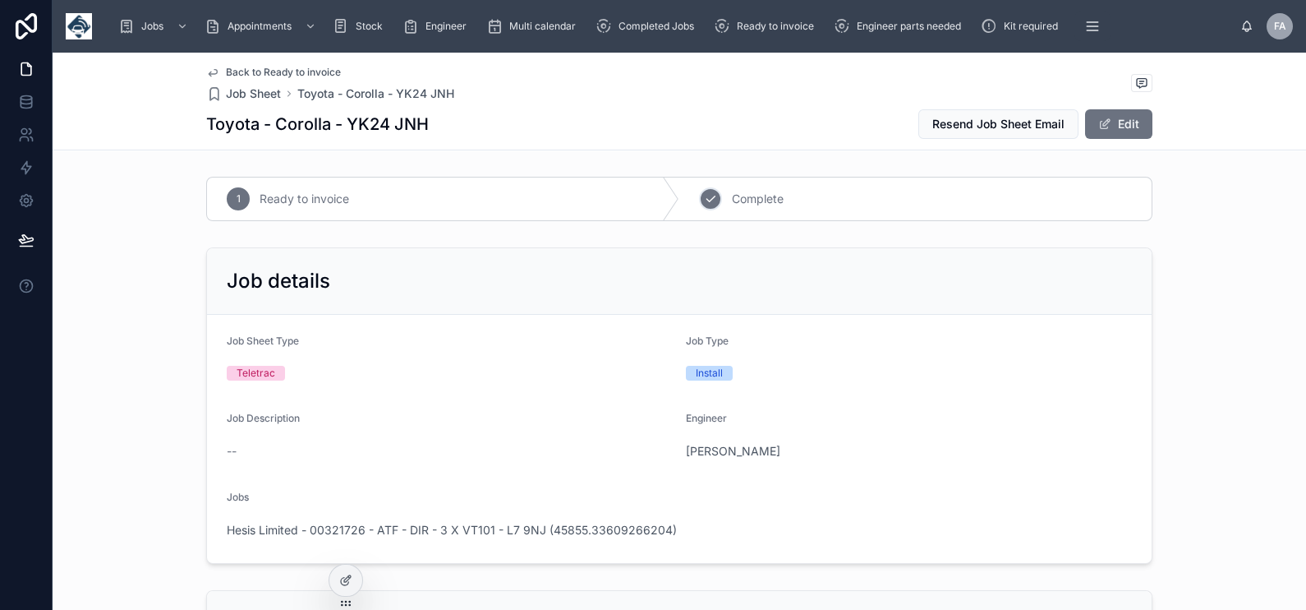
click at [722, 199] on div "2 Complete" at bounding box center [915, 198] width 472 height 43
click at [557, 526] on span "Hesis Limited - 00321726 - ATF - DIR - 3 X VT101 - L7 9NJ (45855.33609266204)" at bounding box center [452, 530] width 450 height 16
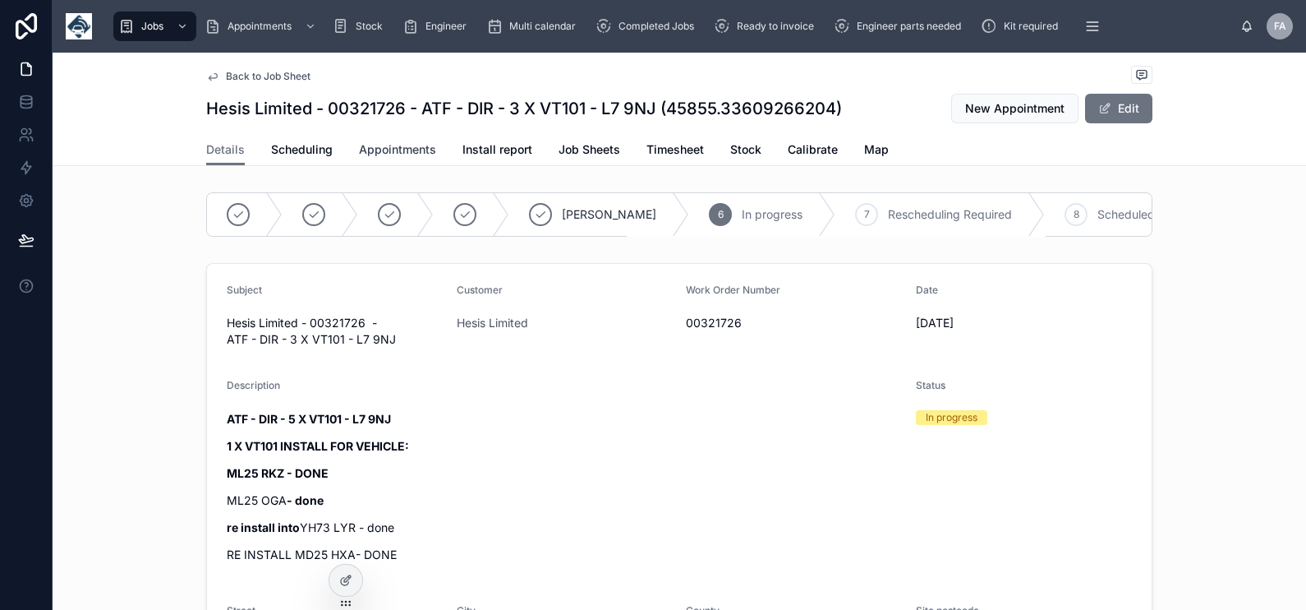
click at [359, 144] on span "Appointments" at bounding box center [397, 149] width 77 height 16
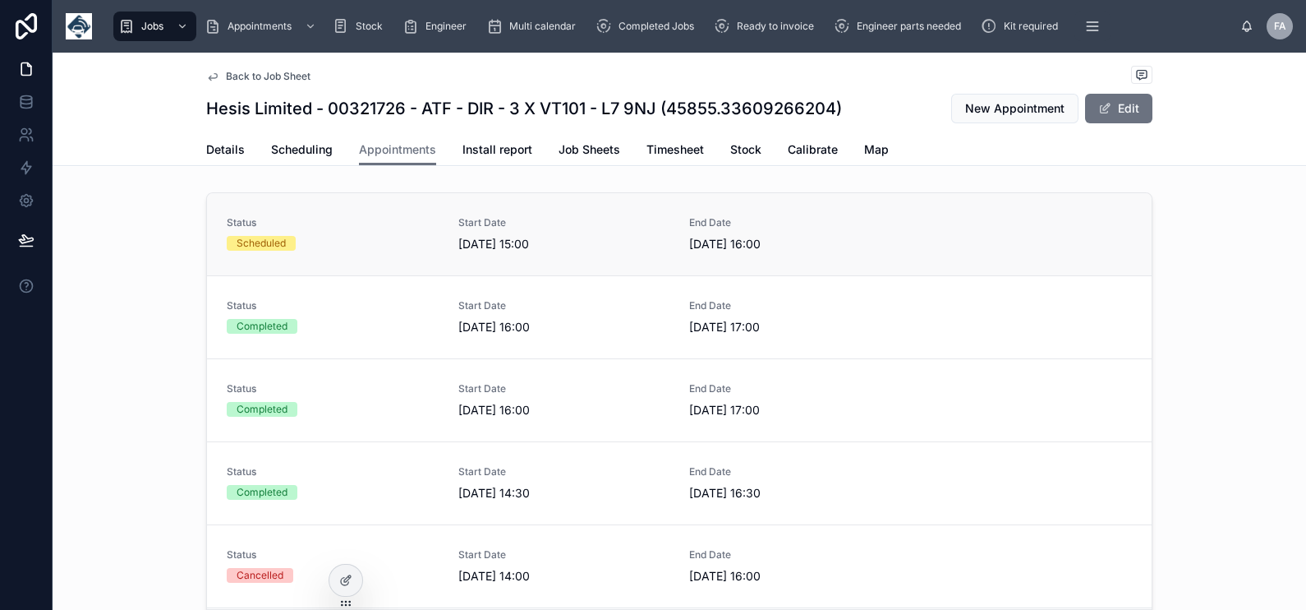
click at [365, 242] on div "Scheduled" at bounding box center [333, 243] width 212 height 15
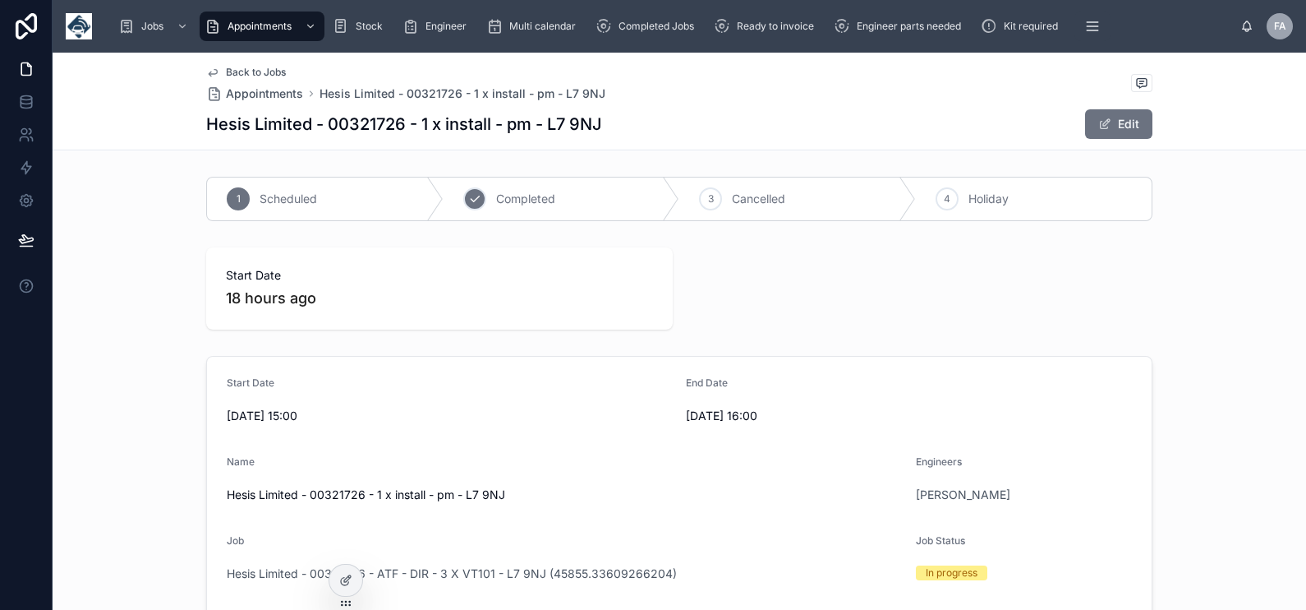
click at [468, 203] on icon at bounding box center [474, 198] width 13 height 13
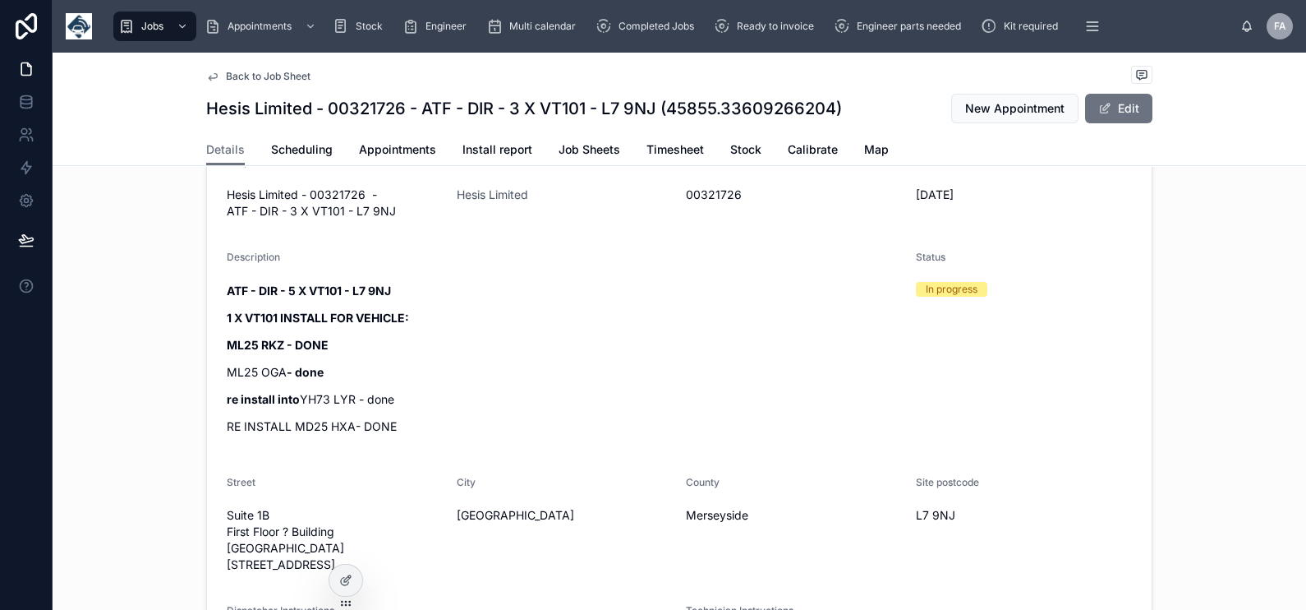
scroll to position [102, 0]
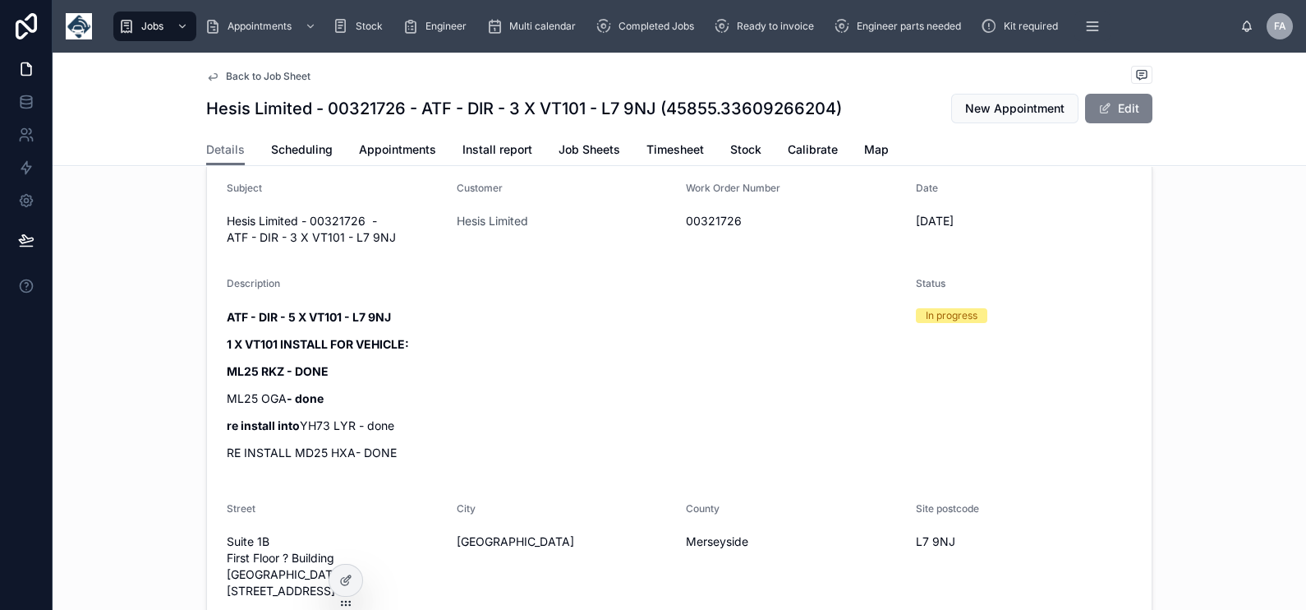
click at [1107, 113] on button "Edit" at bounding box center [1118, 109] width 67 height 30
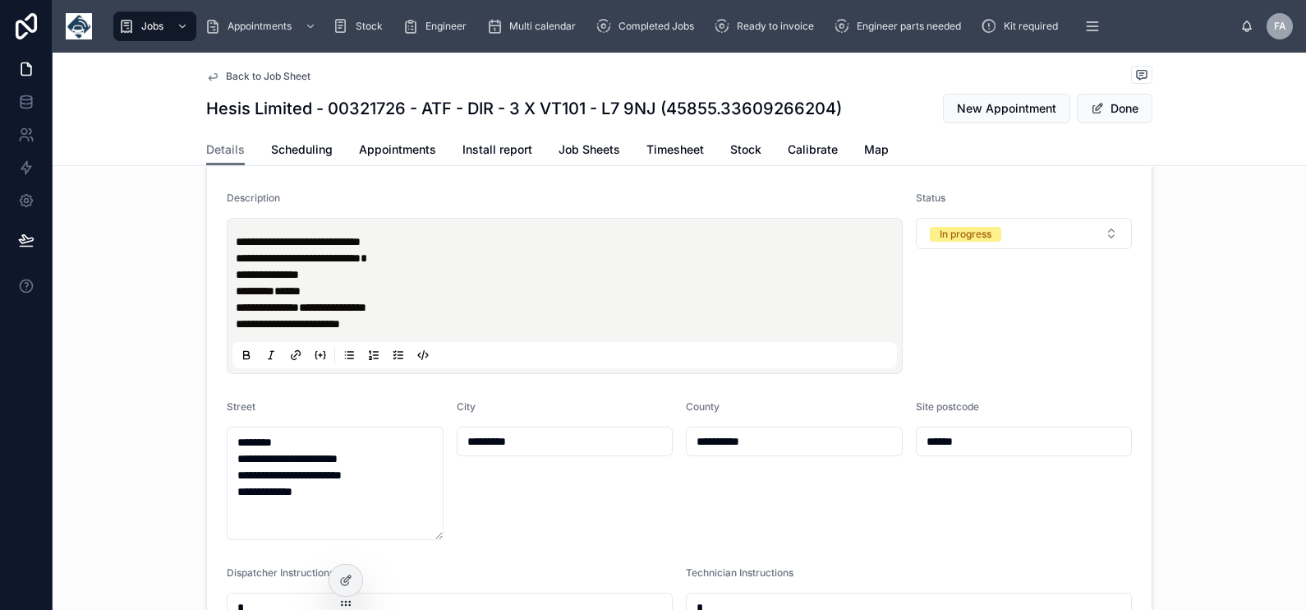
scroll to position [205, 0]
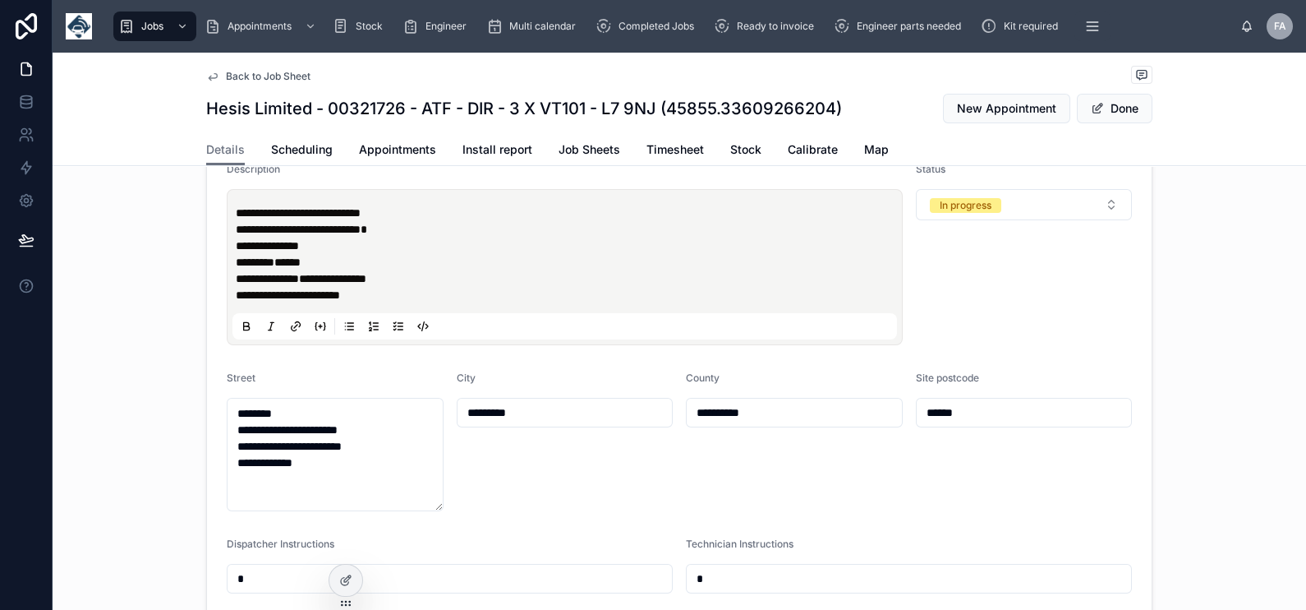
click at [422, 303] on p "**********" at bounding box center [568, 295] width 665 height 16
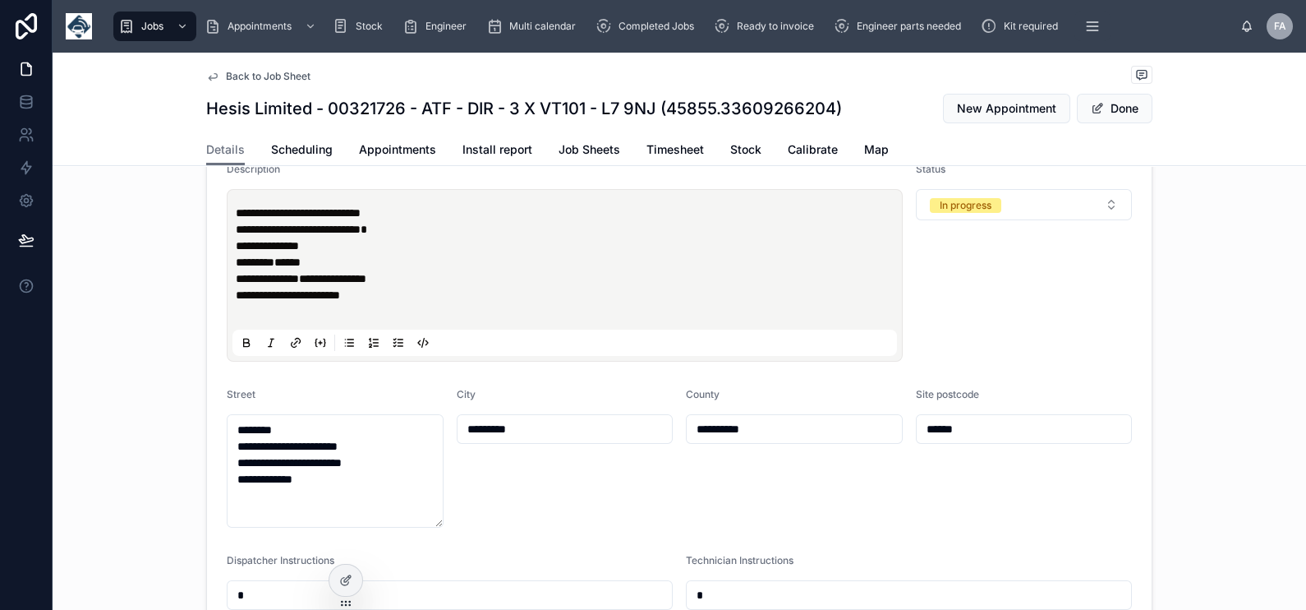
paste div
drag, startPoint x: 294, startPoint y: 310, endPoint x: 197, endPoint y: 304, distance: 97.1
click at [197, 304] on div "**********" at bounding box center [680, 492] width 1254 height 881
drag, startPoint x: 301, startPoint y: 294, endPoint x: 185, endPoint y: 300, distance: 116.0
click at [185, 300] on div "**********" at bounding box center [680, 492] width 1254 height 881
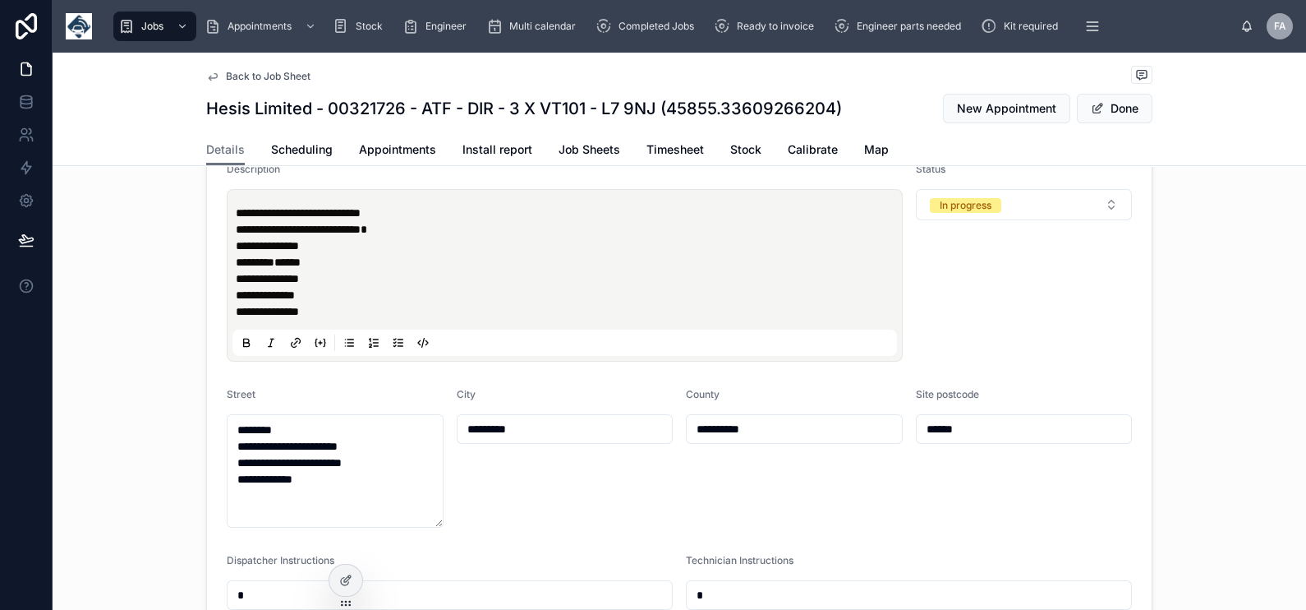
scroll to position [308, 0]
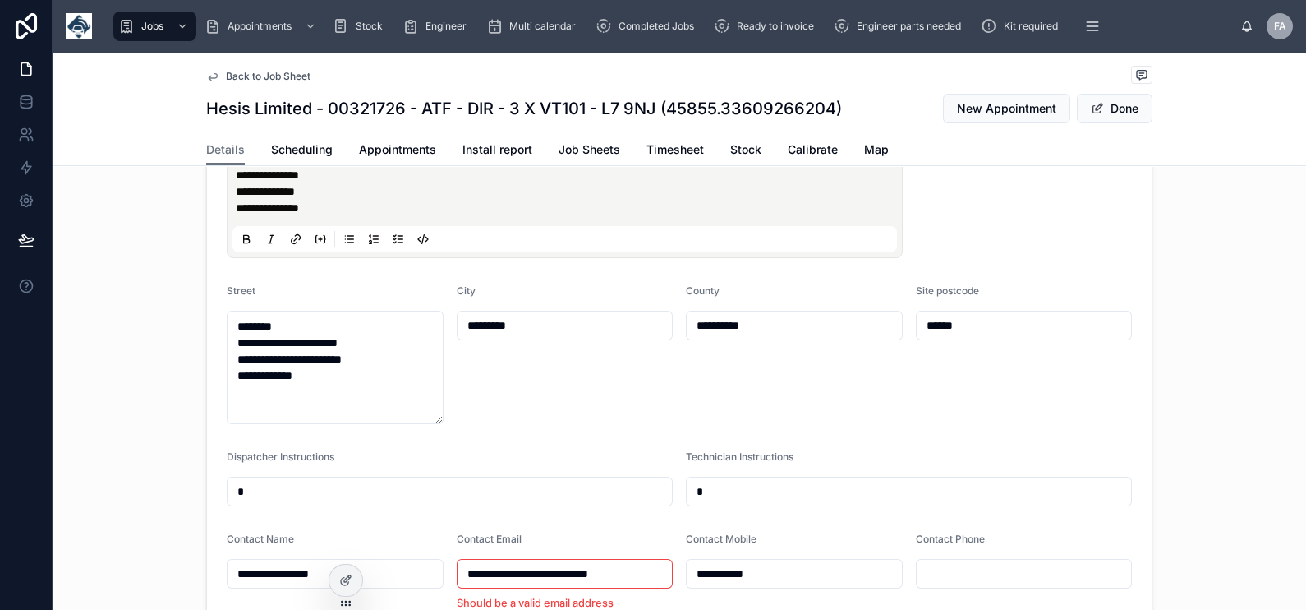
click at [370, 216] on p "**********" at bounding box center [568, 208] width 665 height 16
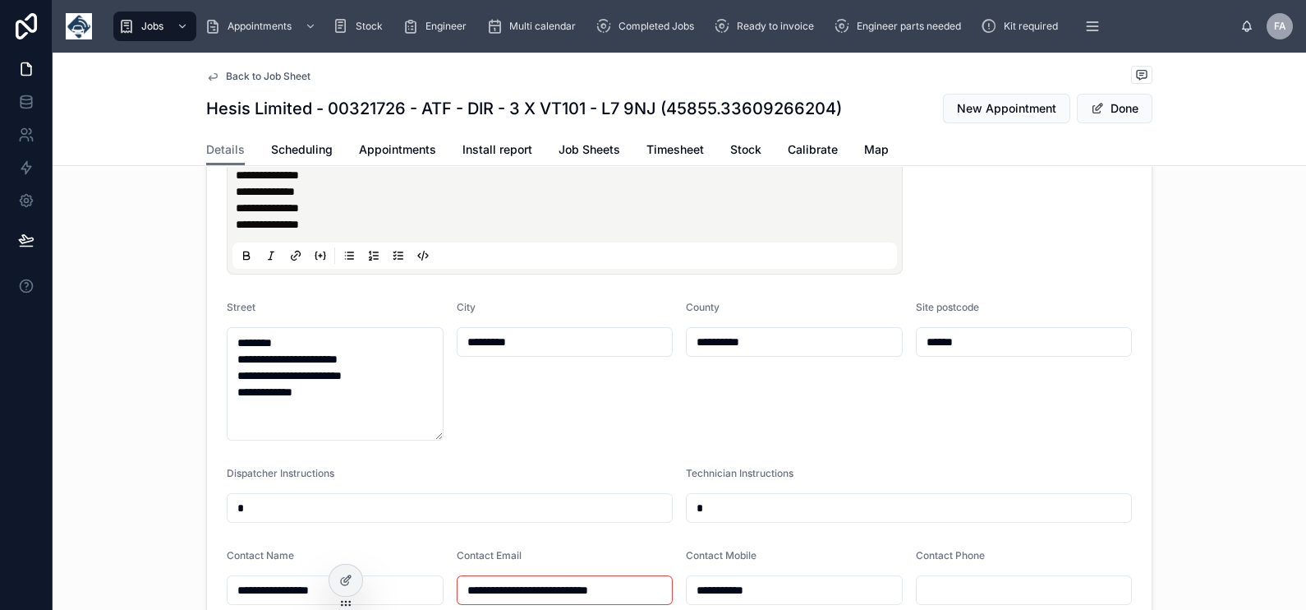
click at [547, 306] on form "**********" at bounding box center [679, 397] width 945 height 882
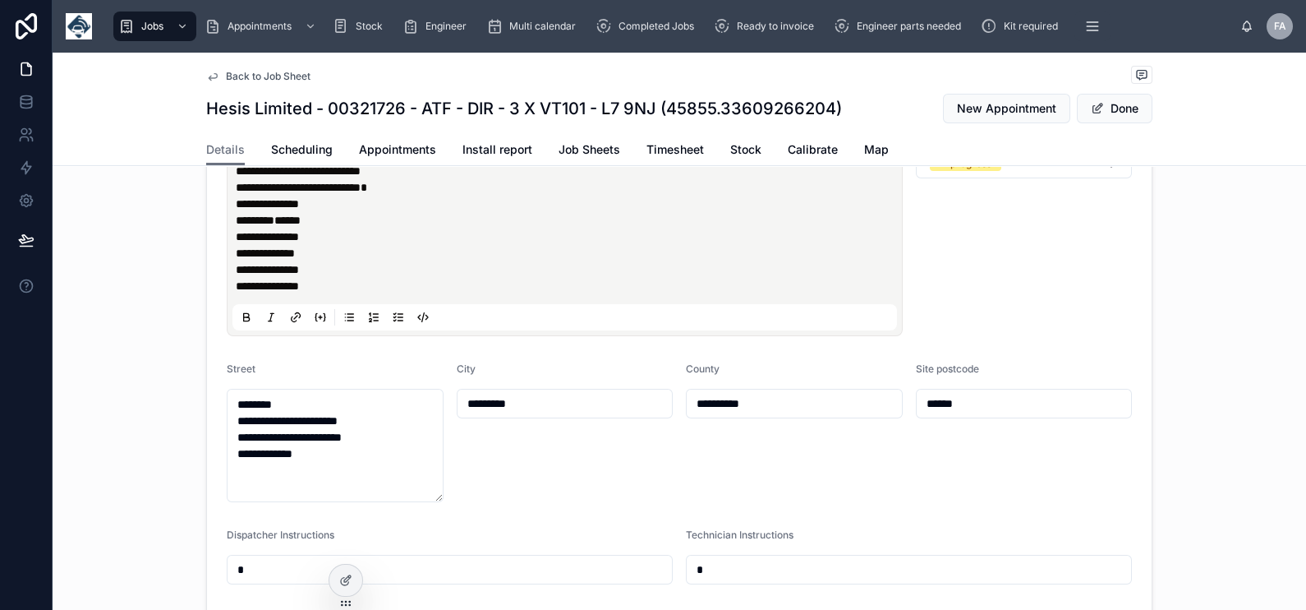
scroll to position [205, 0]
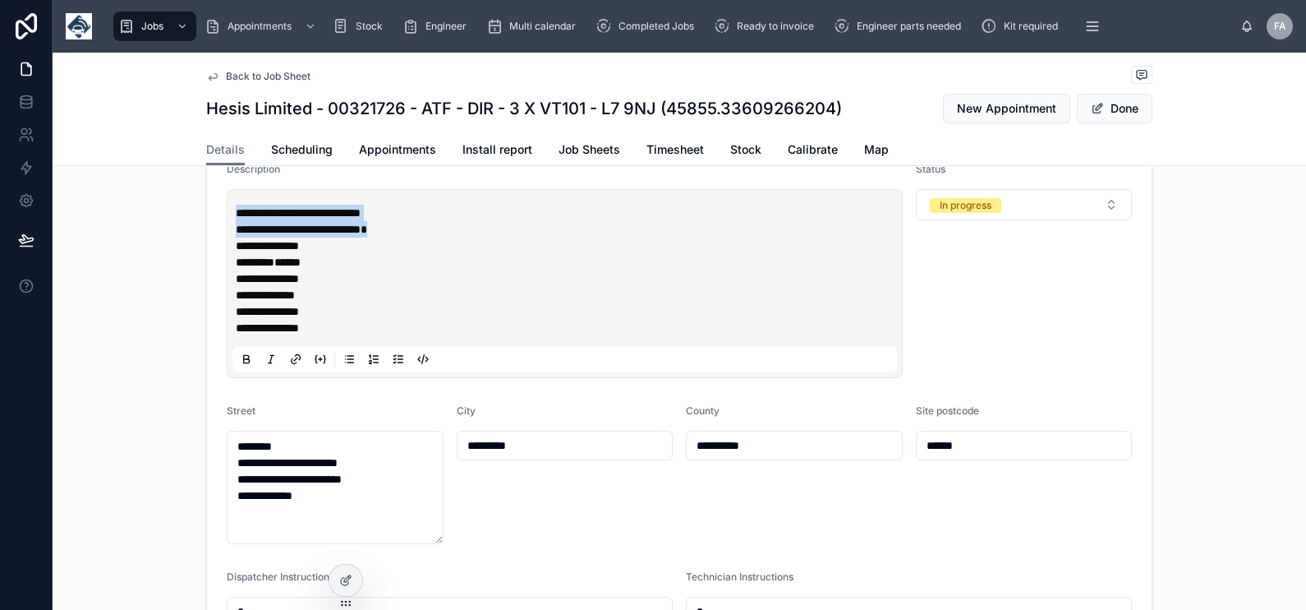
drag, startPoint x: 414, startPoint y: 246, endPoint x: 200, endPoint y: 209, distance: 217.6
click at [207, 209] on form "**********" at bounding box center [679, 500] width 945 height 882
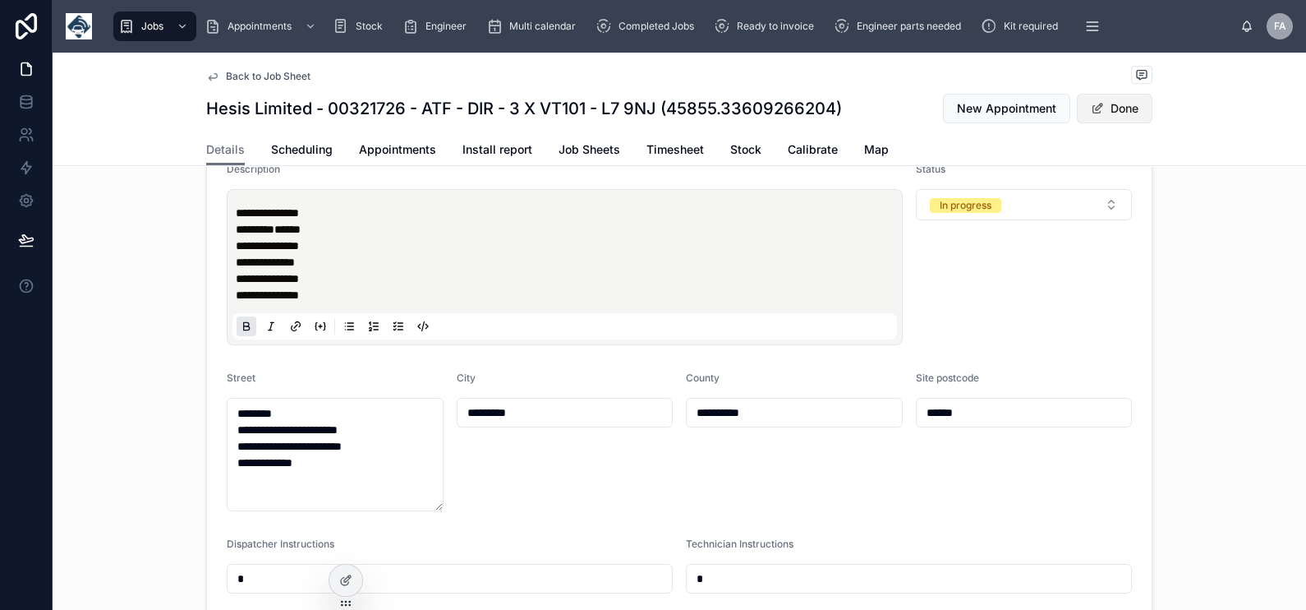
click at [1097, 117] on button "Done" at bounding box center [1115, 109] width 76 height 30
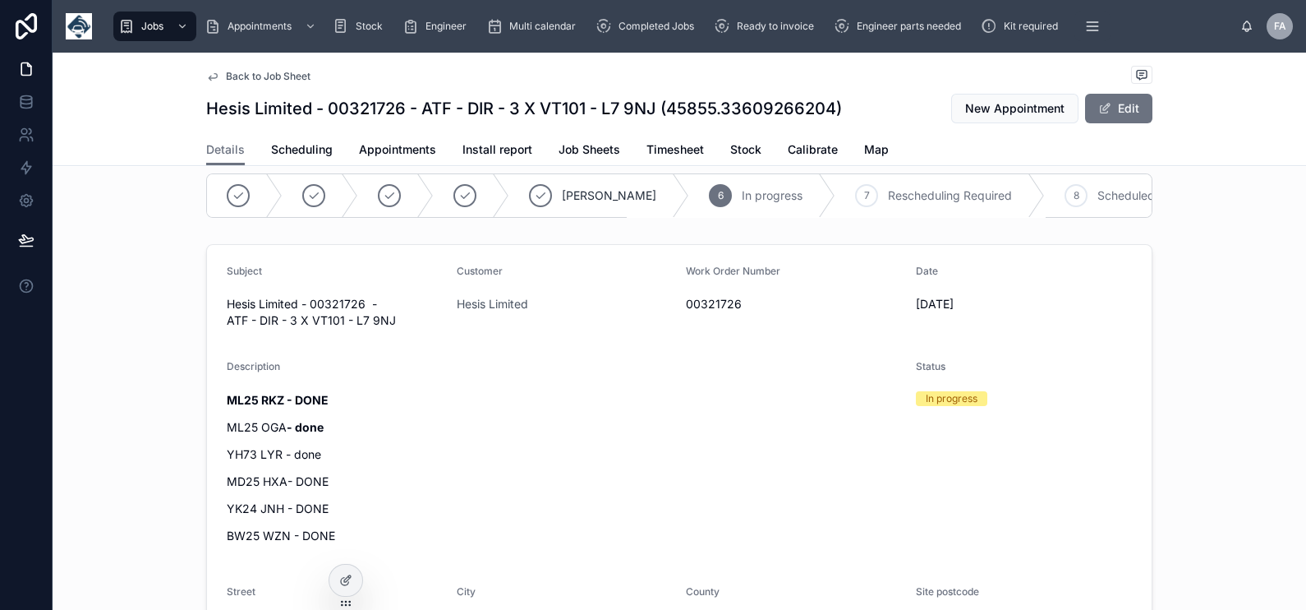
scroll to position [0, 0]
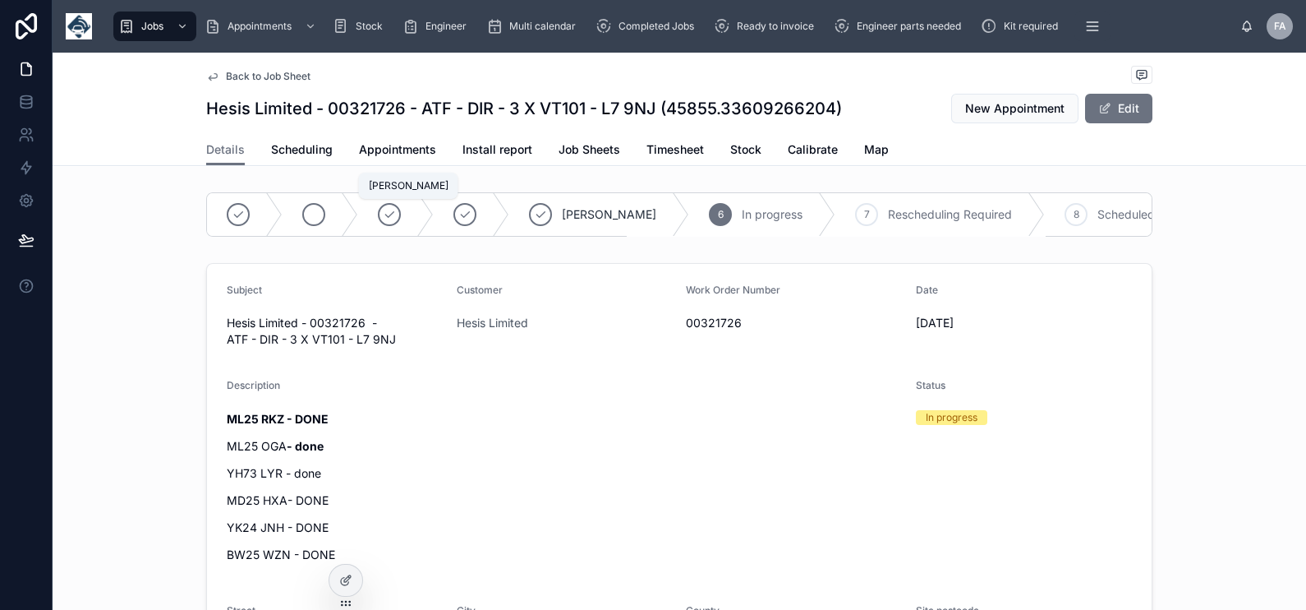
click at [307, 214] on icon at bounding box center [313, 214] width 13 height 13
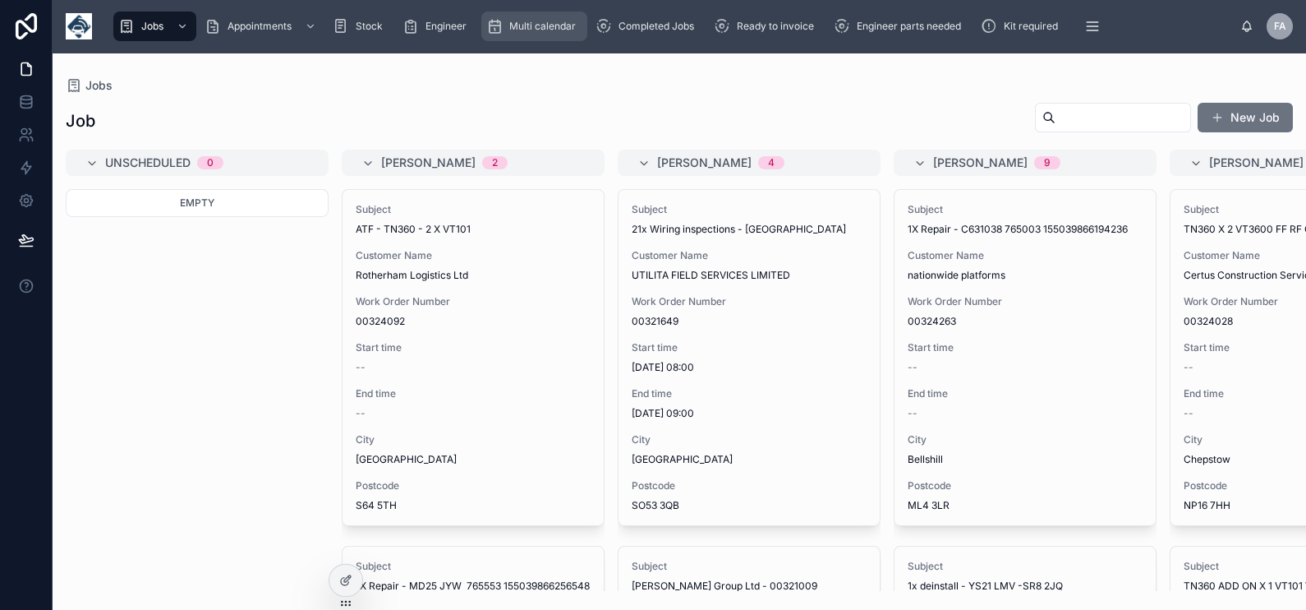
click at [516, 34] on div "Multi calendar" at bounding box center [534, 26] width 96 height 26
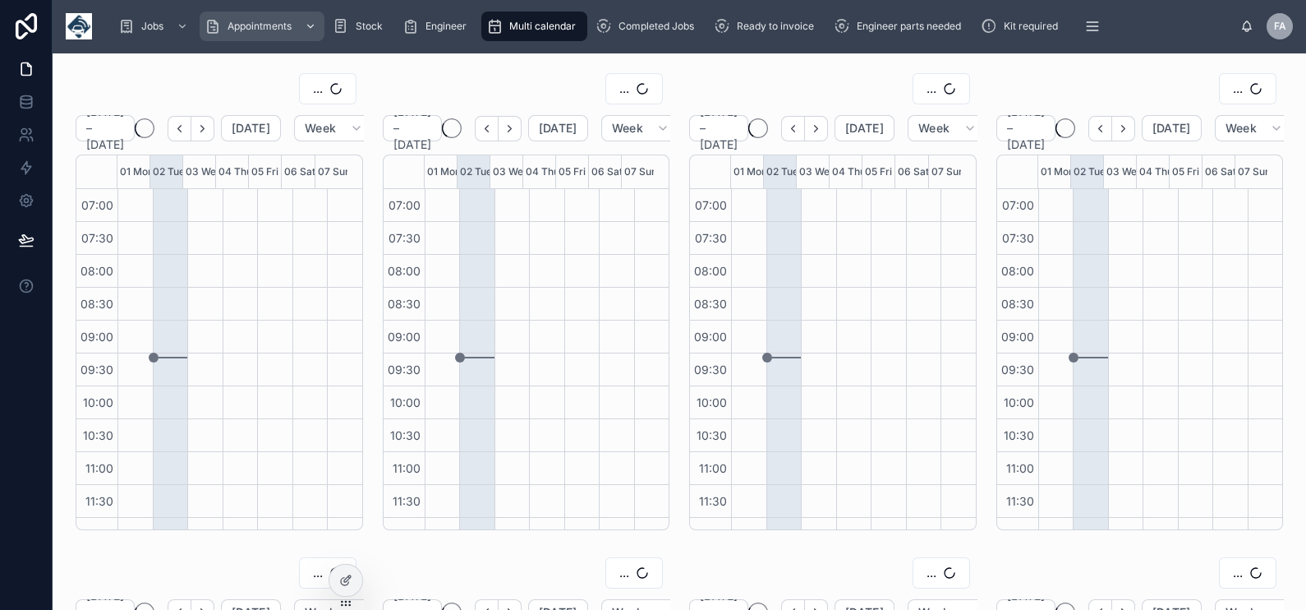
click at [312, 25] on icon "scrollable content" at bounding box center [311, 27] width 12 height 12
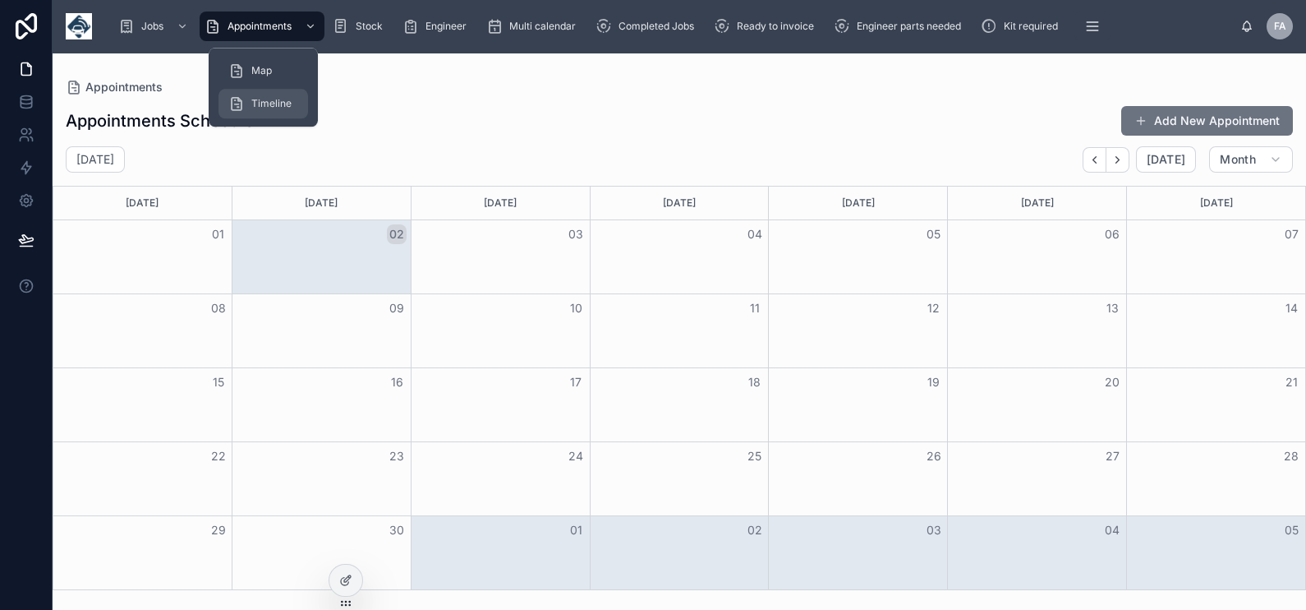
click at [287, 103] on span "Timeline" at bounding box center [271, 103] width 40 height 13
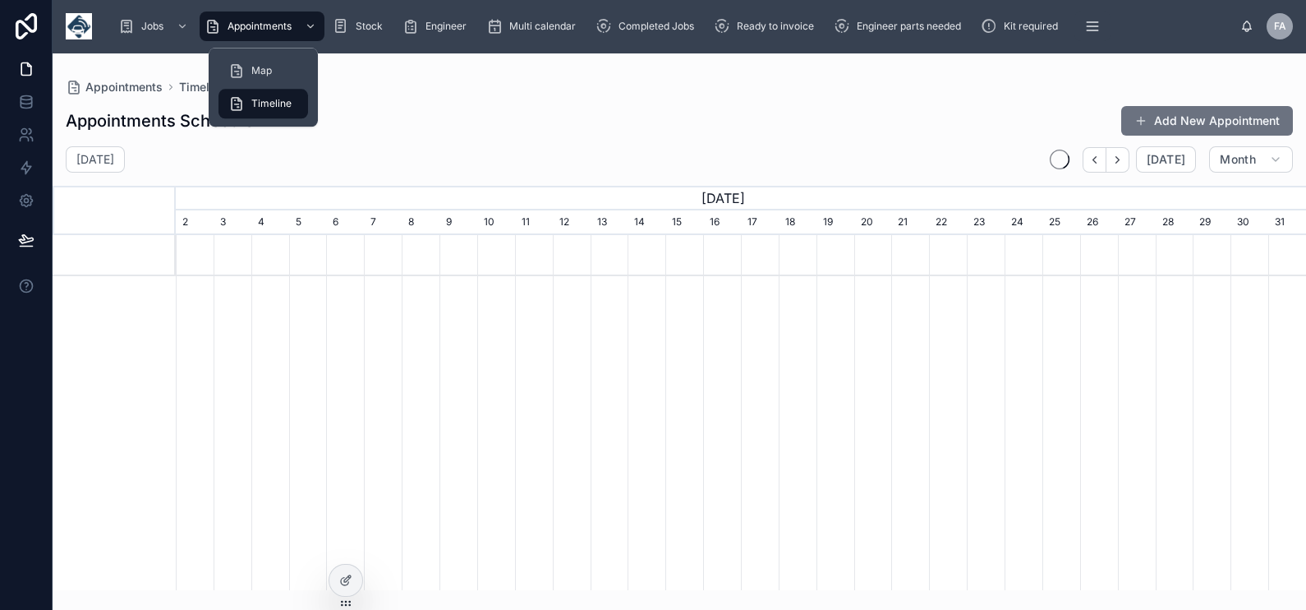
scroll to position [0, 1130]
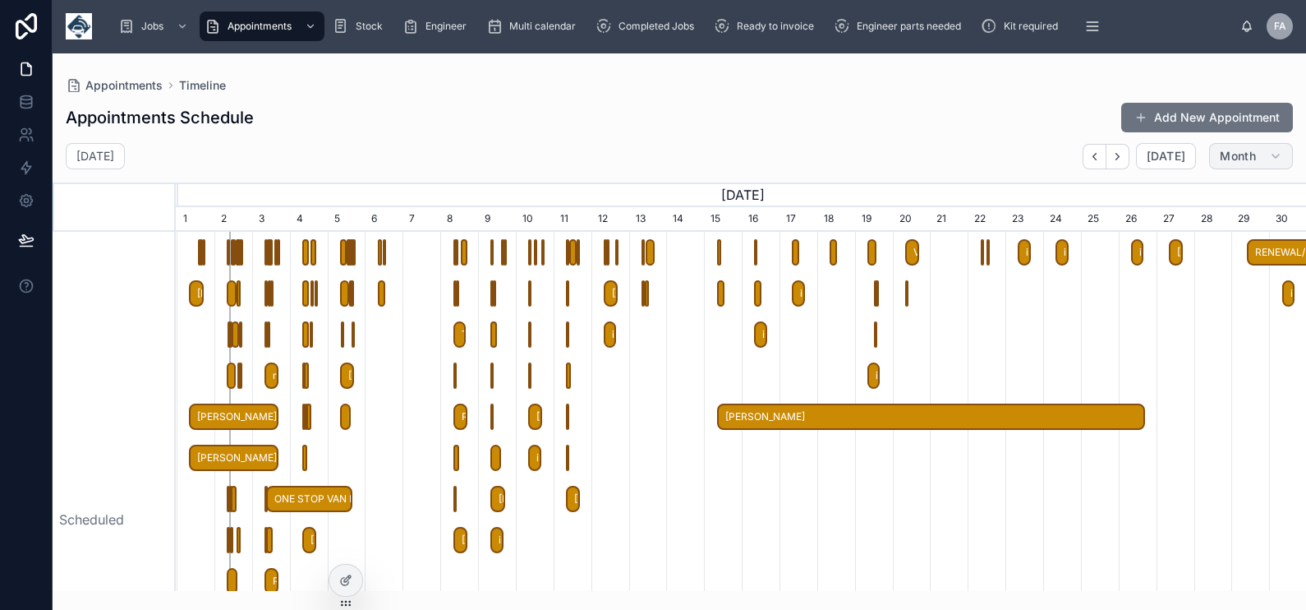
click at [1241, 158] on span "Month" at bounding box center [1238, 156] width 36 height 15
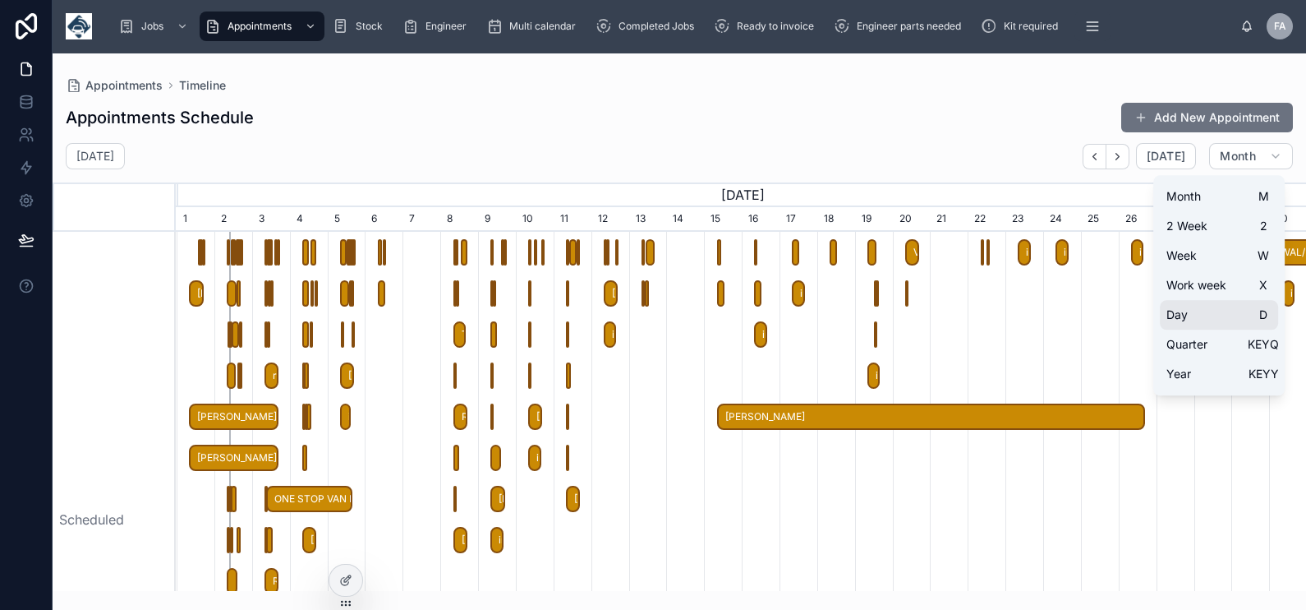
click at [1199, 308] on button "Day D" at bounding box center [1219, 315] width 118 height 30
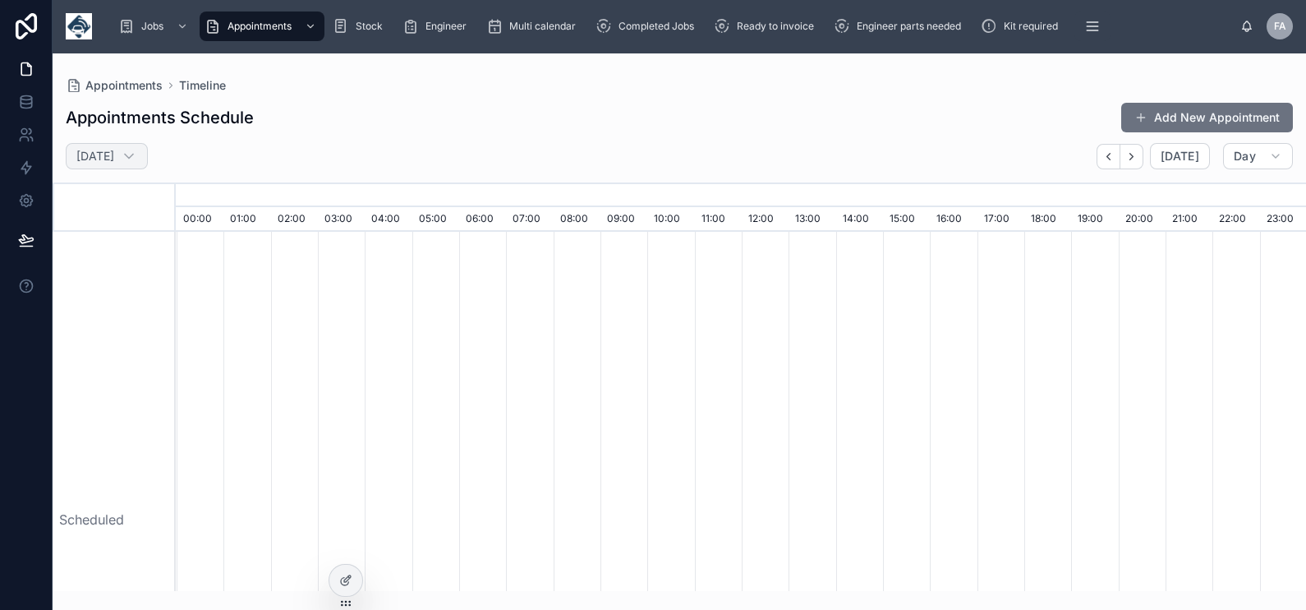
click at [114, 158] on h2 "Sunday 31 Aug" at bounding box center [95, 156] width 38 height 16
select select "****"
select select "*"
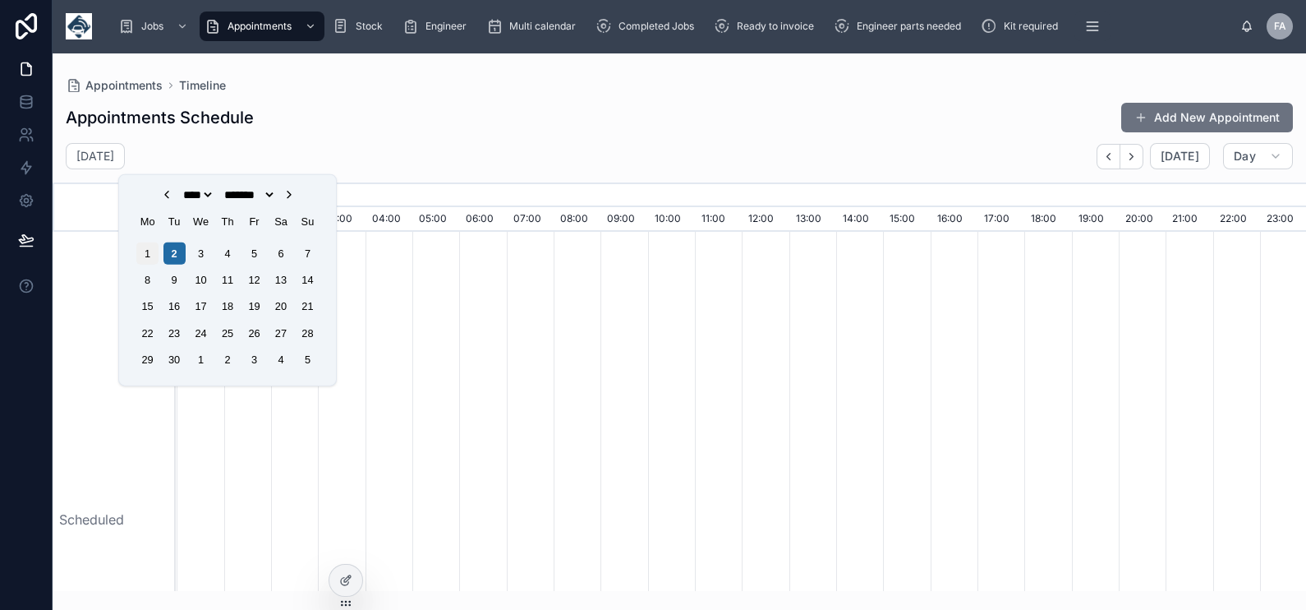
click at [148, 248] on div "1" at bounding box center [147, 253] width 22 height 22
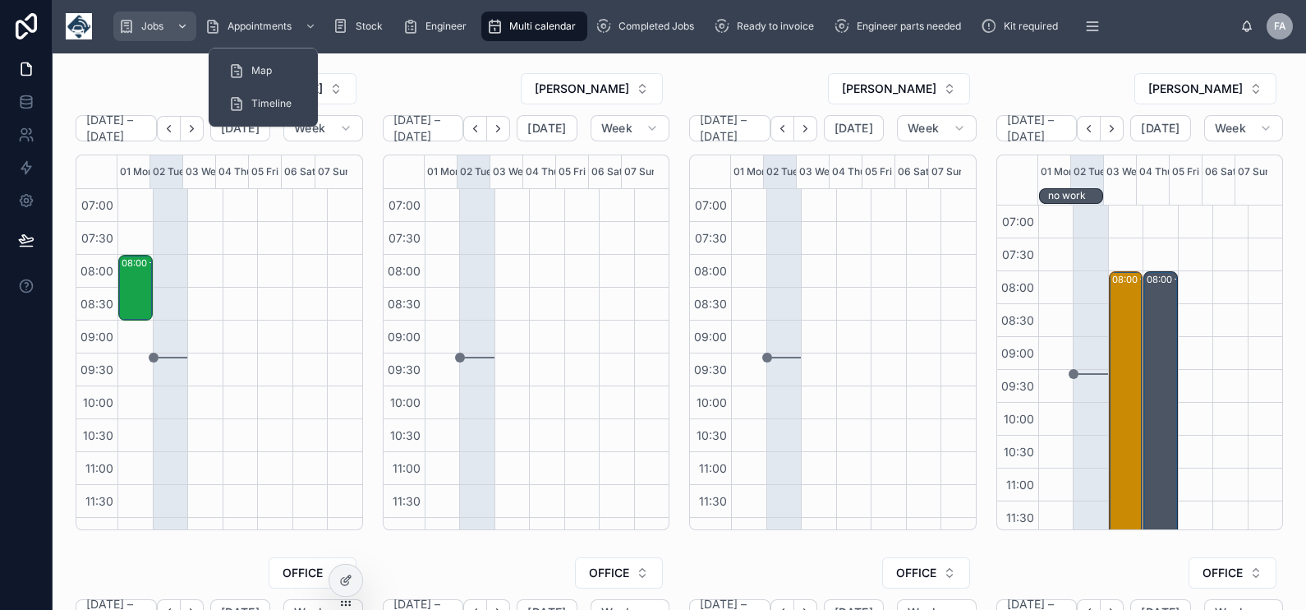
scroll to position [448, 0]
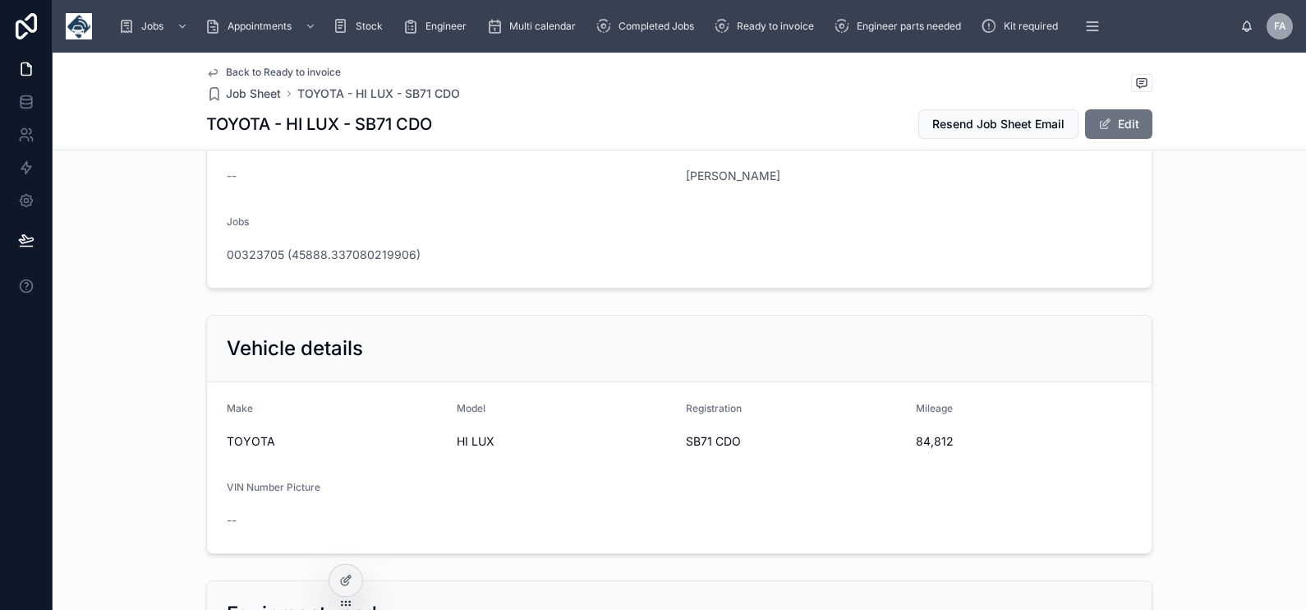
scroll to position [308, 0]
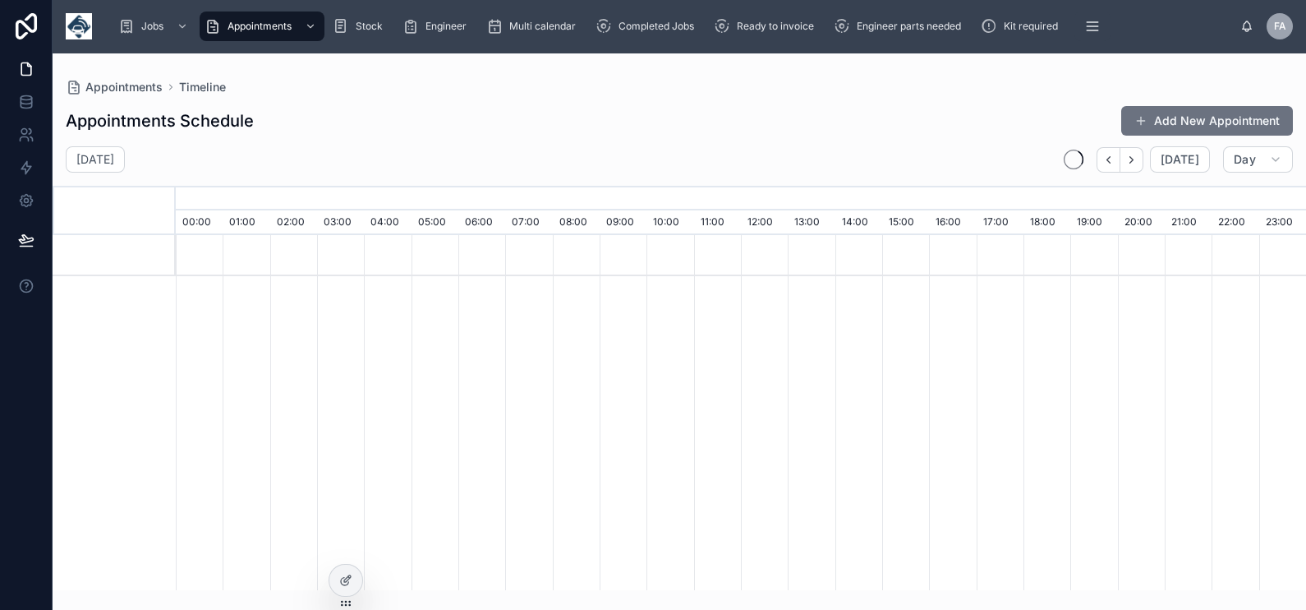
scroll to position [0, 7912]
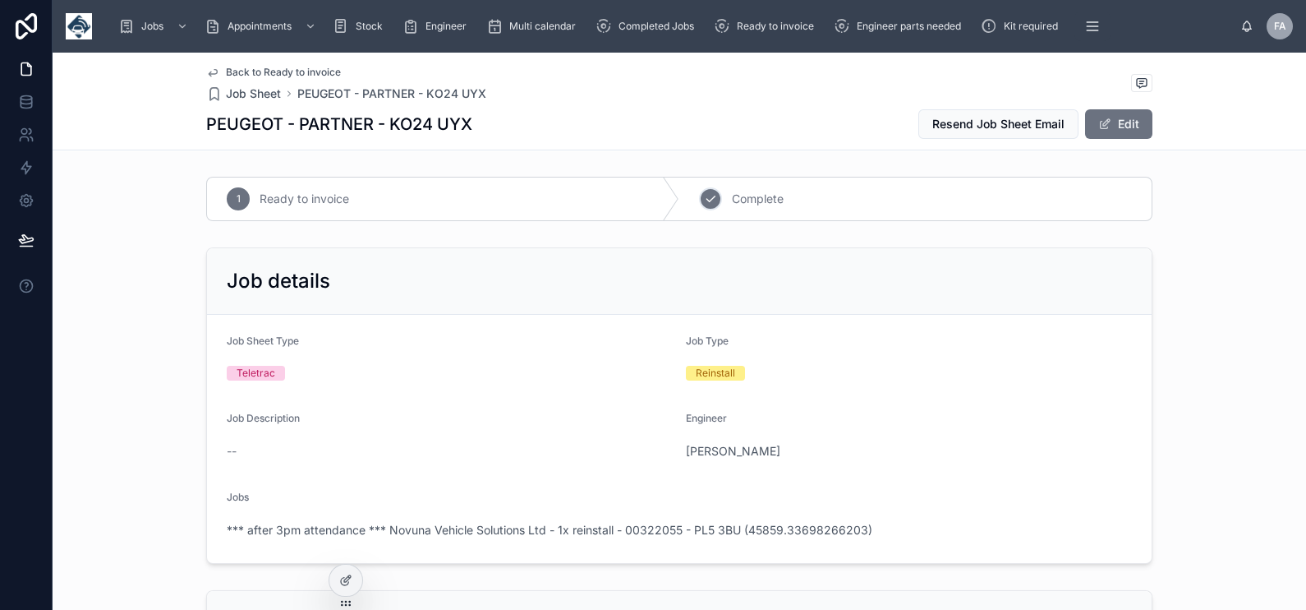
click at [708, 197] on icon at bounding box center [710, 198] width 13 height 13
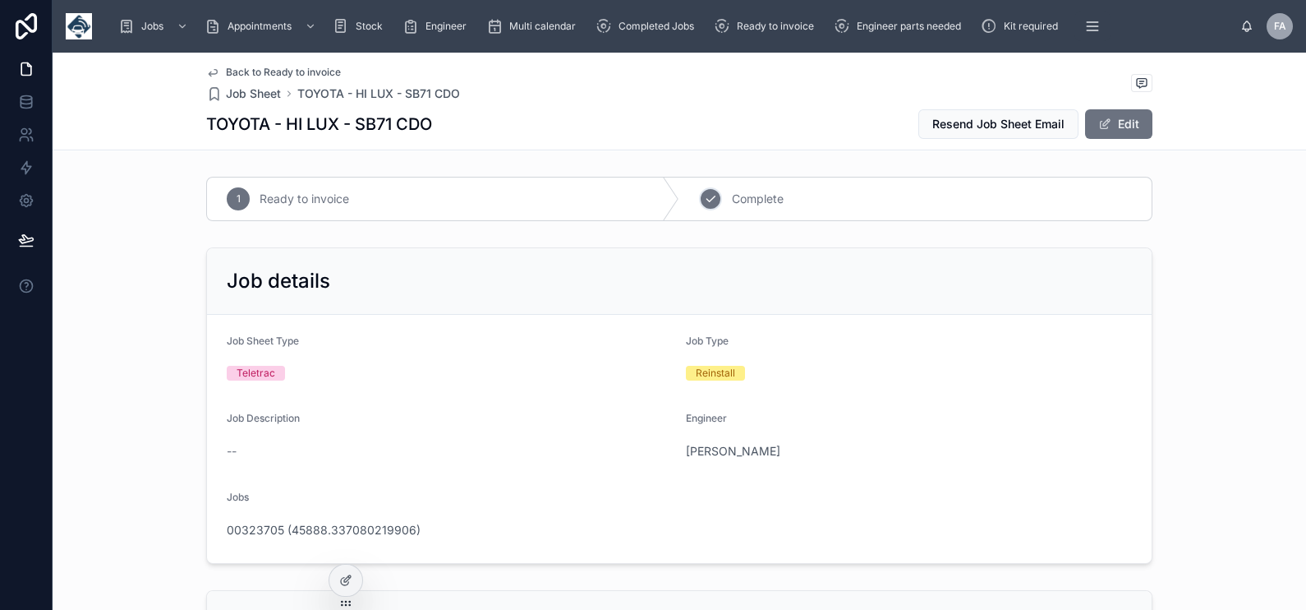
click at [699, 197] on div "2" at bounding box center [710, 198] width 23 height 23
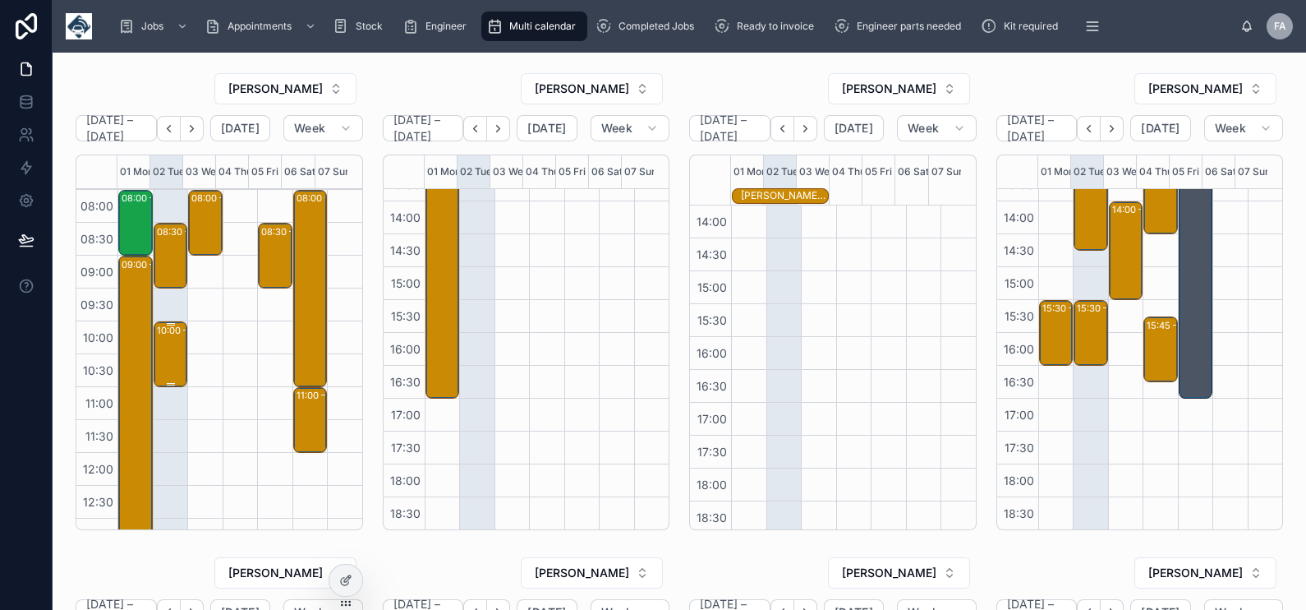
scroll to position [37, 0]
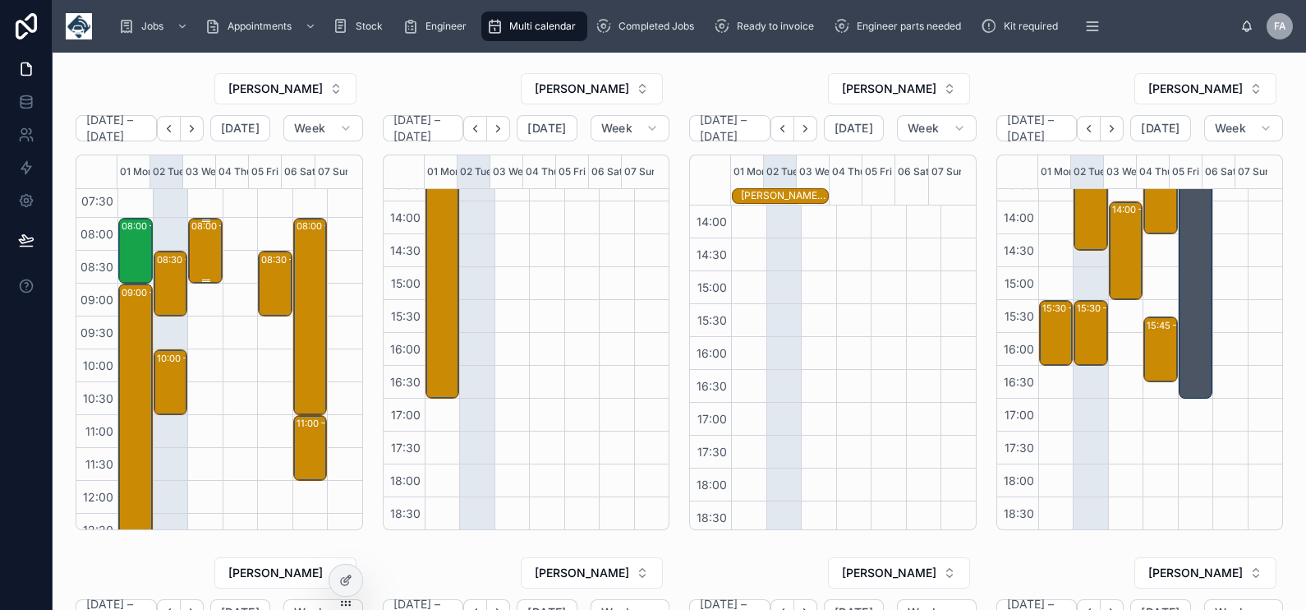
click at [206, 257] on div "08:00 – 09:00 A S T Express Limited - 00323372 - 8AM TIMED ARRIVAL - 1 X DEINST…" at bounding box center [206, 250] width 30 height 62
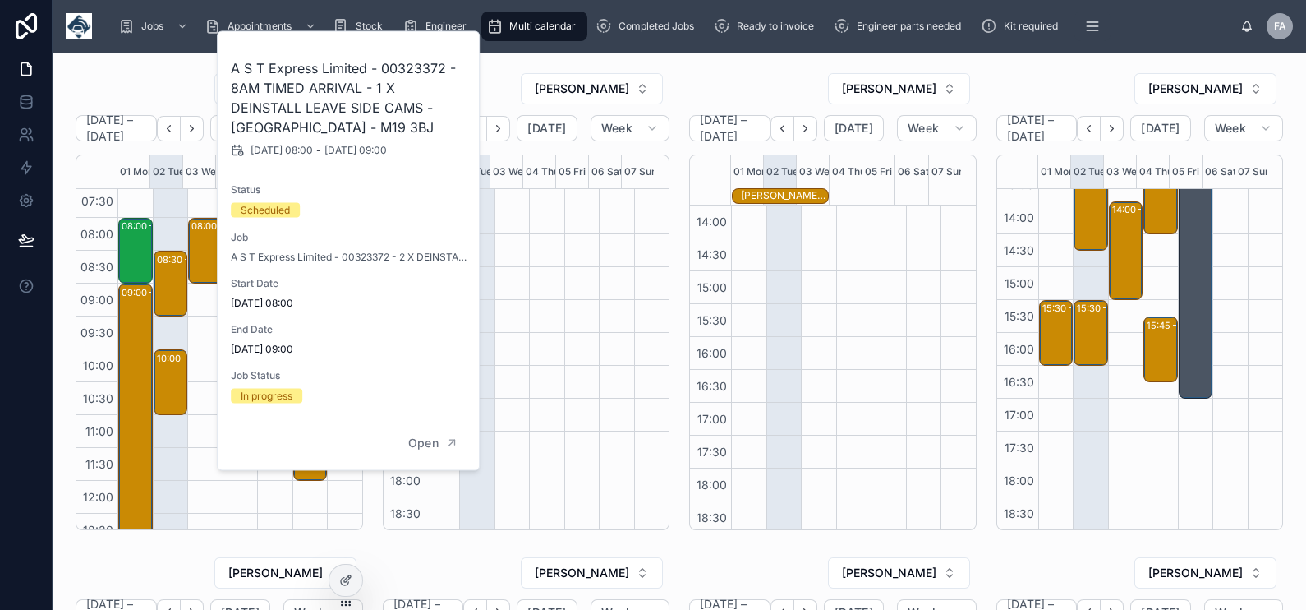
click at [395, 69] on h2 "A S T Express Limited - 00323372 - 8AM TIMED ARRIVAL - 1 X DEINSTALL LEAVE SIDE…" at bounding box center [349, 97] width 237 height 79
copy h2 "00323372"
click at [541, 90] on div "ROB T" at bounding box center [589, 88] width 162 height 33
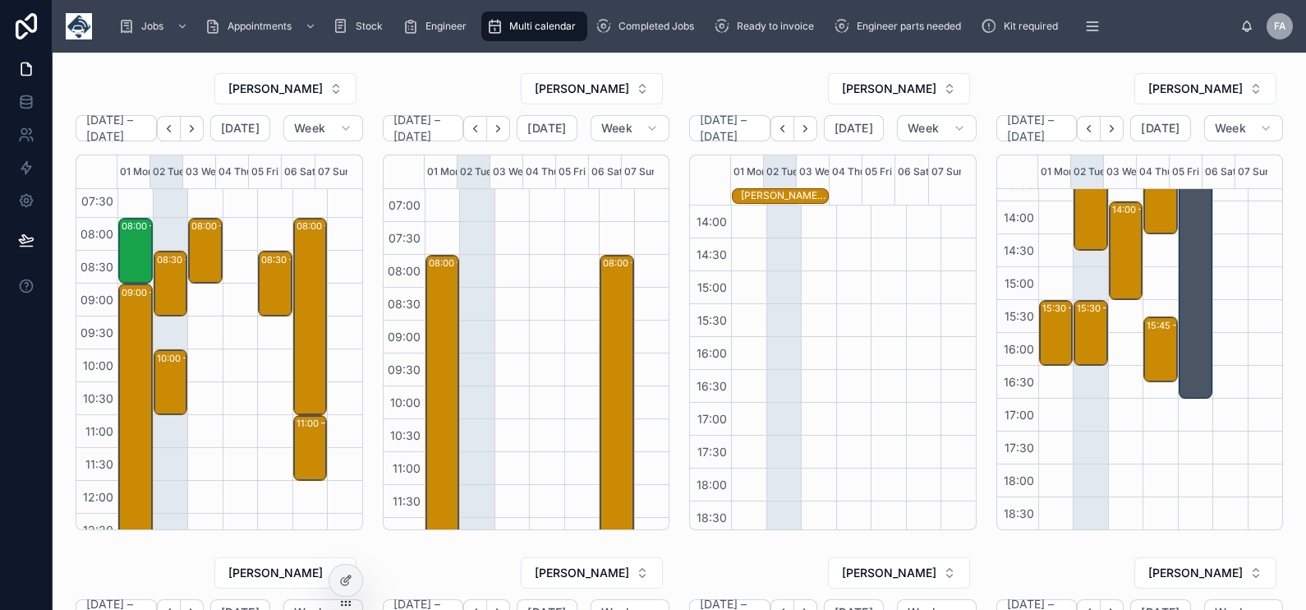
scroll to position [410, 0]
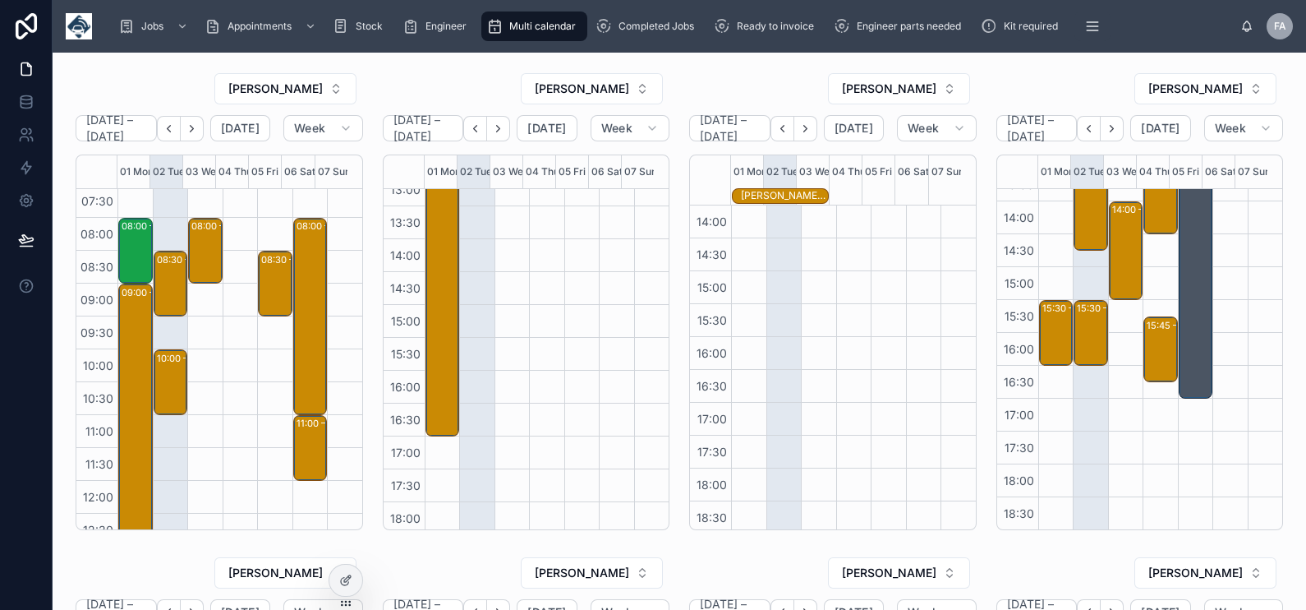
click at [472, 87] on div "ROB T" at bounding box center [527, 88] width 288 height 33
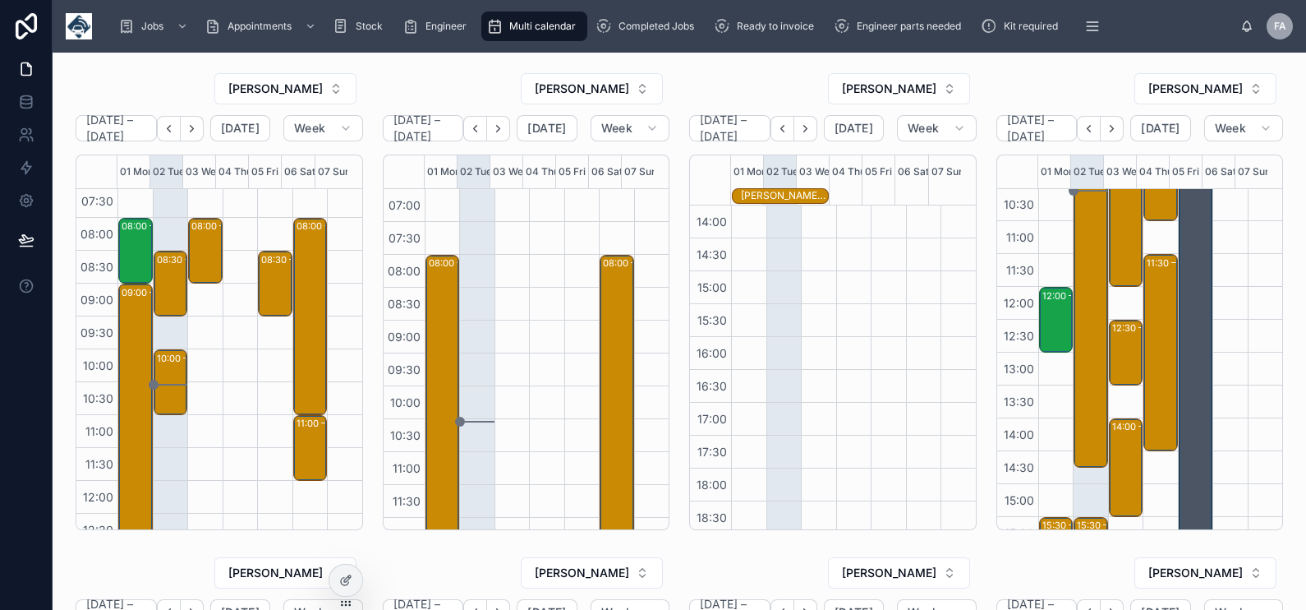
scroll to position [0, 0]
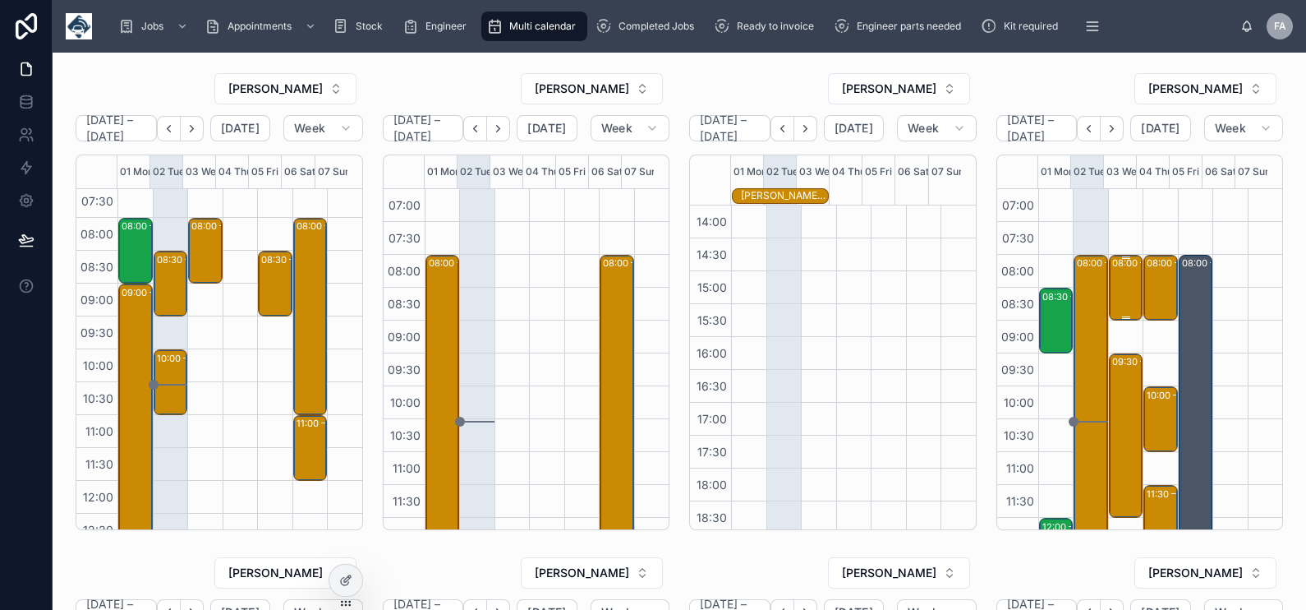
click at [1112, 292] on div "08:00 – 09:00 A & F Haulage Ltd - 00323682 - 1x Repair / PN72HDE -Rotherham - S…" at bounding box center [1127, 287] width 30 height 62
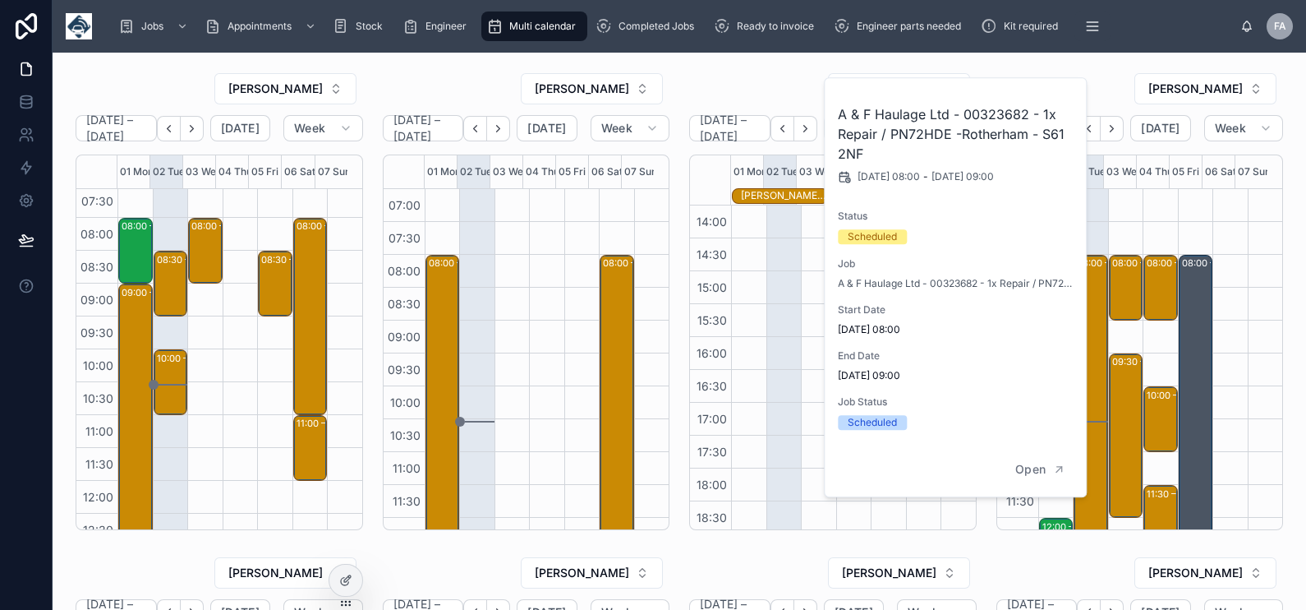
click at [990, 112] on h2 "A & F Haulage Ltd - 00323682 - 1x Repair / PN72HDE -Rotherham - S61 2NF" at bounding box center [956, 133] width 237 height 59
copy h2 "00323682"
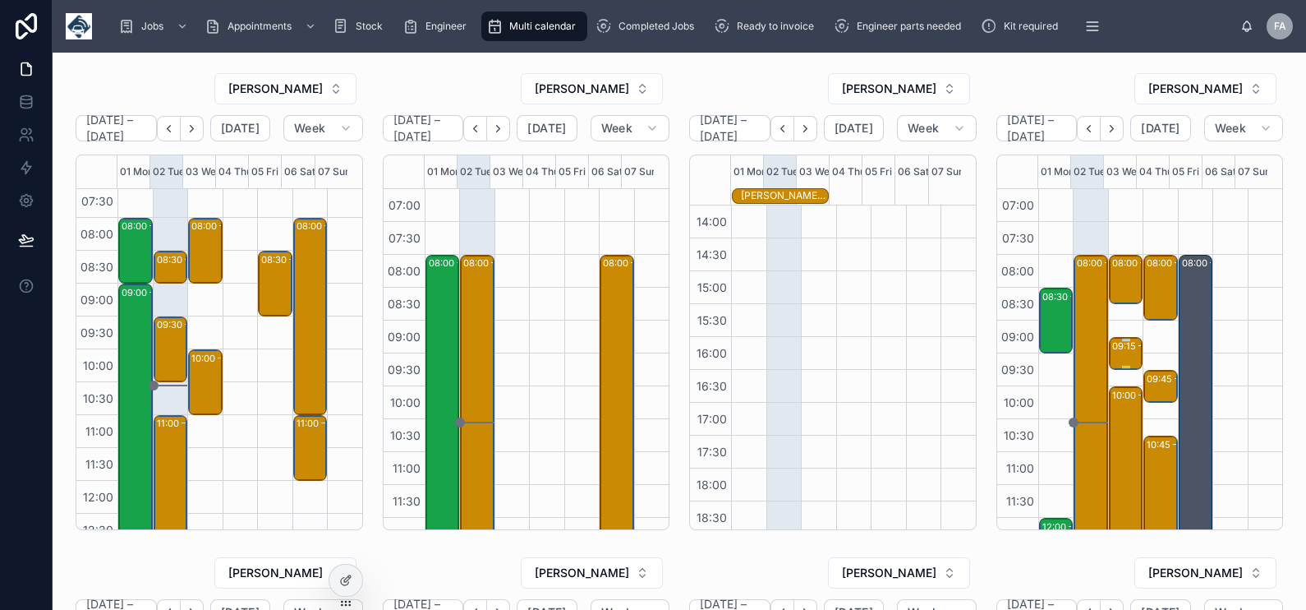
click at [1112, 349] on div "09:15 – 09:45" at bounding box center [1143, 346] width 63 height 16
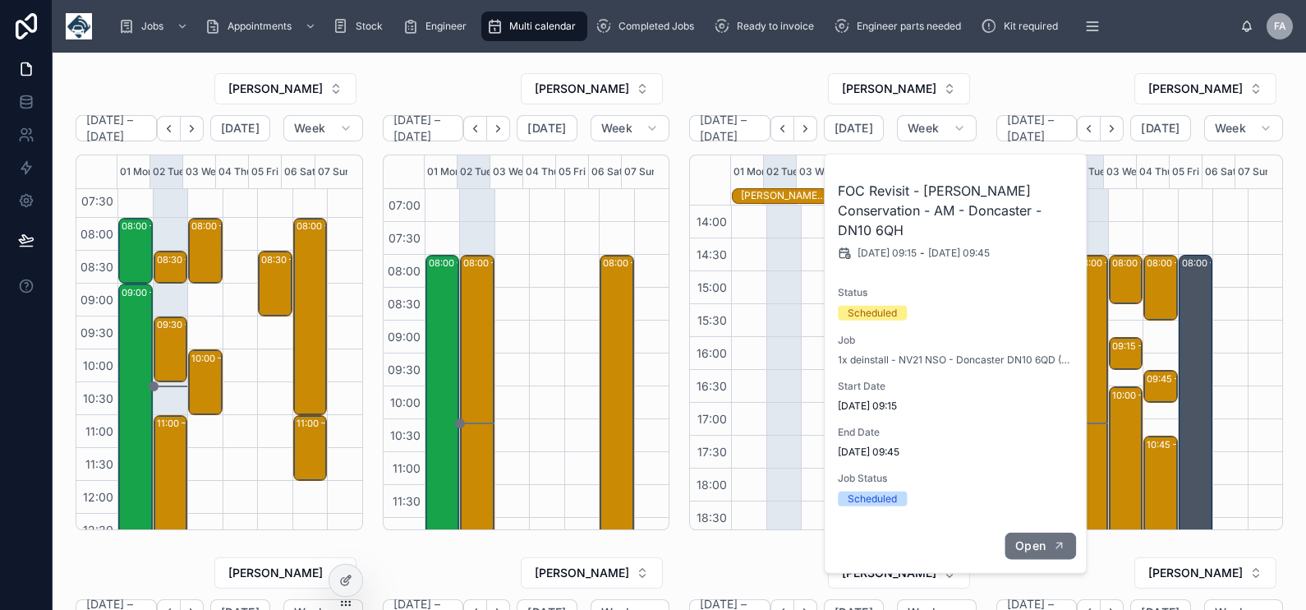
click at [1036, 538] on span "Open" at bounding box center [1030, 545] width 30 height 15
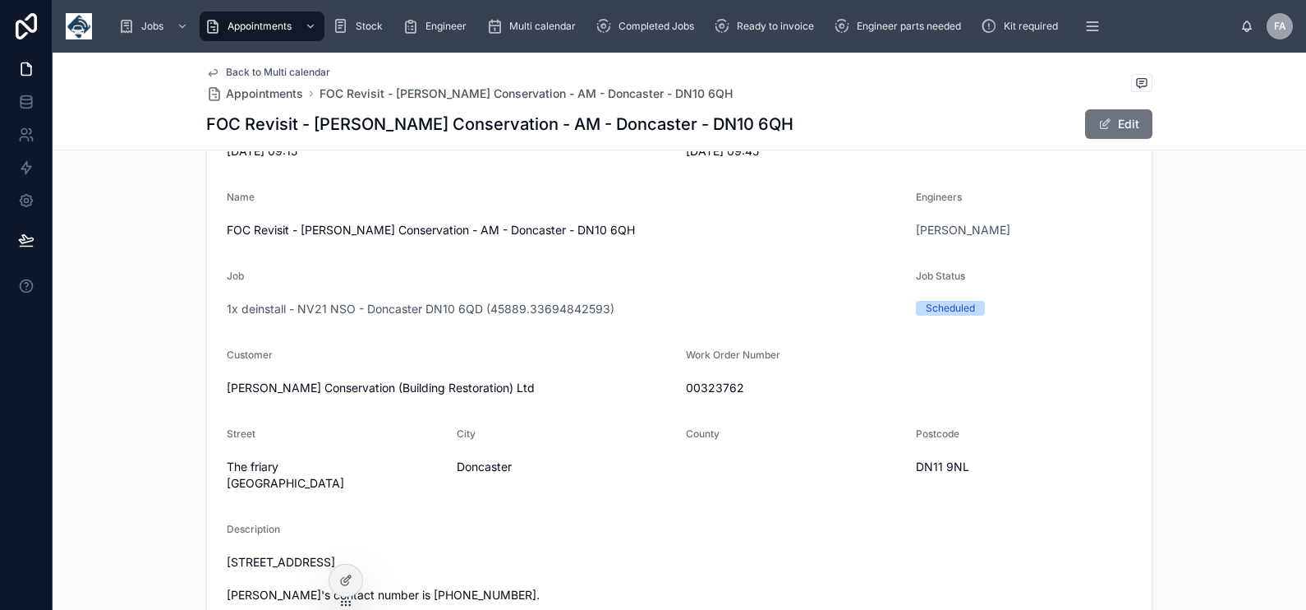
scroll to position [308, 0]
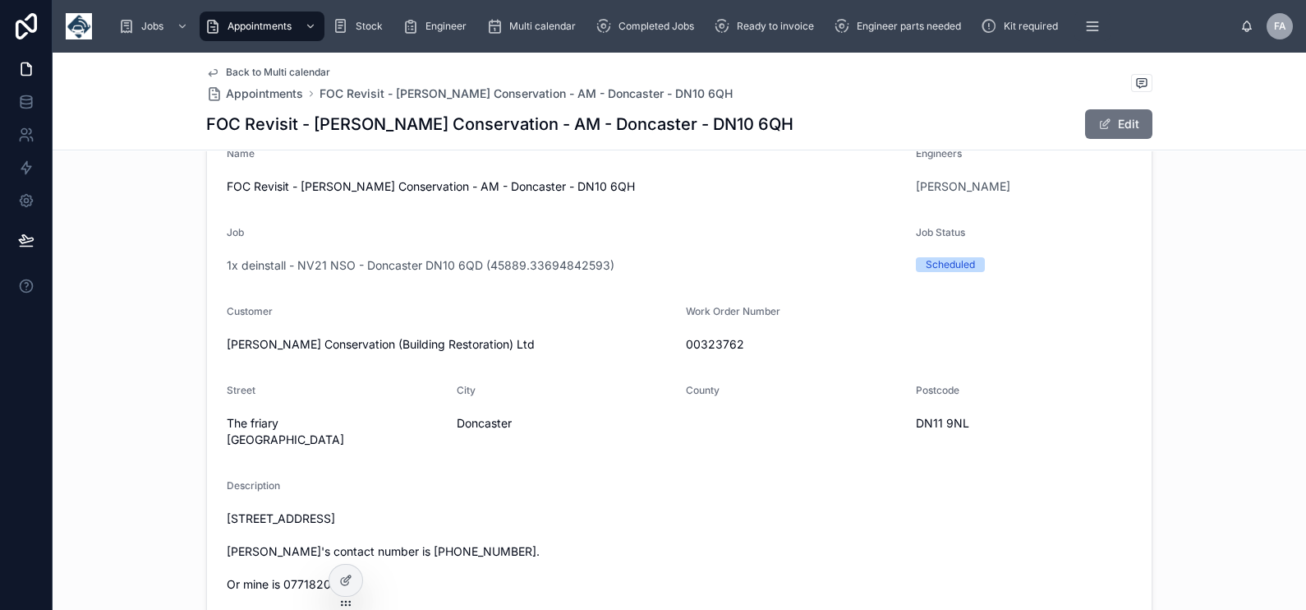
click at [693, 349] on span "00323762" at bounding box center [909, 344] width 446 height 16
copy span "00323762"
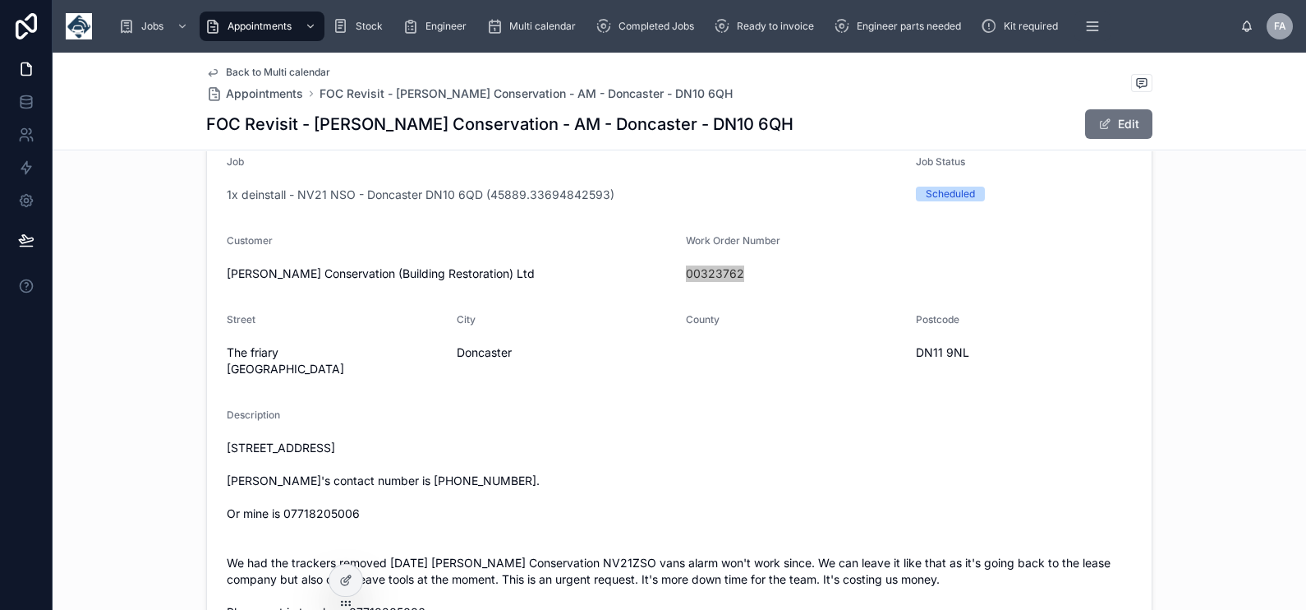
scroll to position [410, 0]
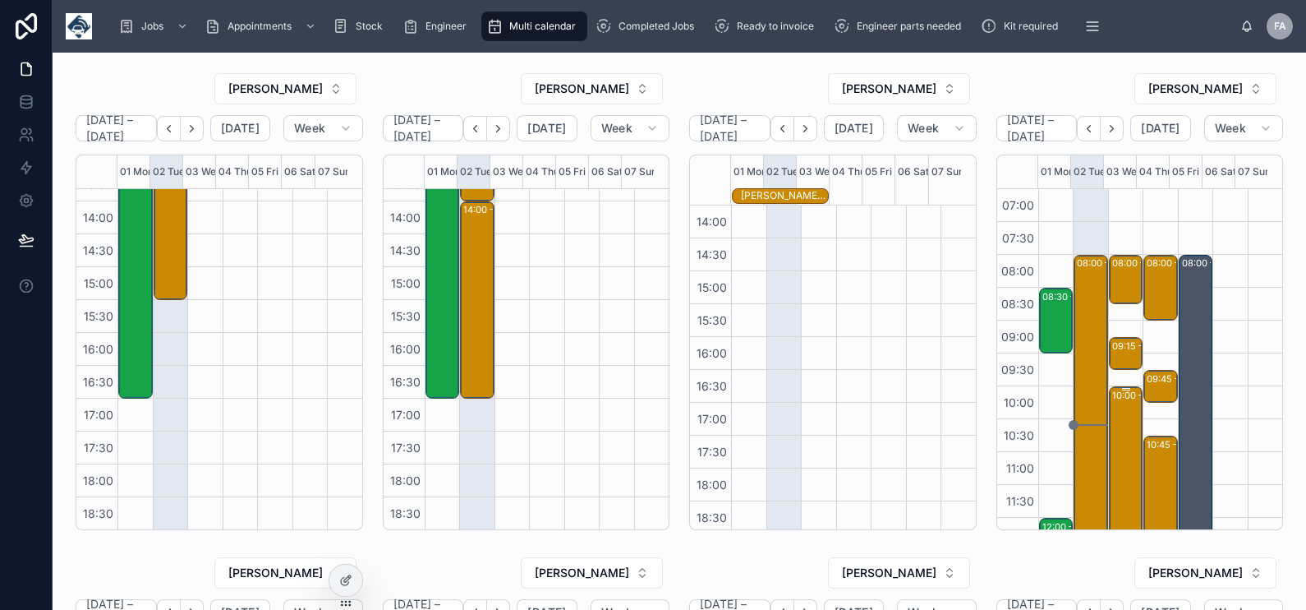
click at [1112, 408] on div "10:00 – 13:30 Cementation Skanska Ltd - 00323615 - 3 X INSTALLS - 10am TIMED - …" at bounding box center [1127, 501] width 30 height 227
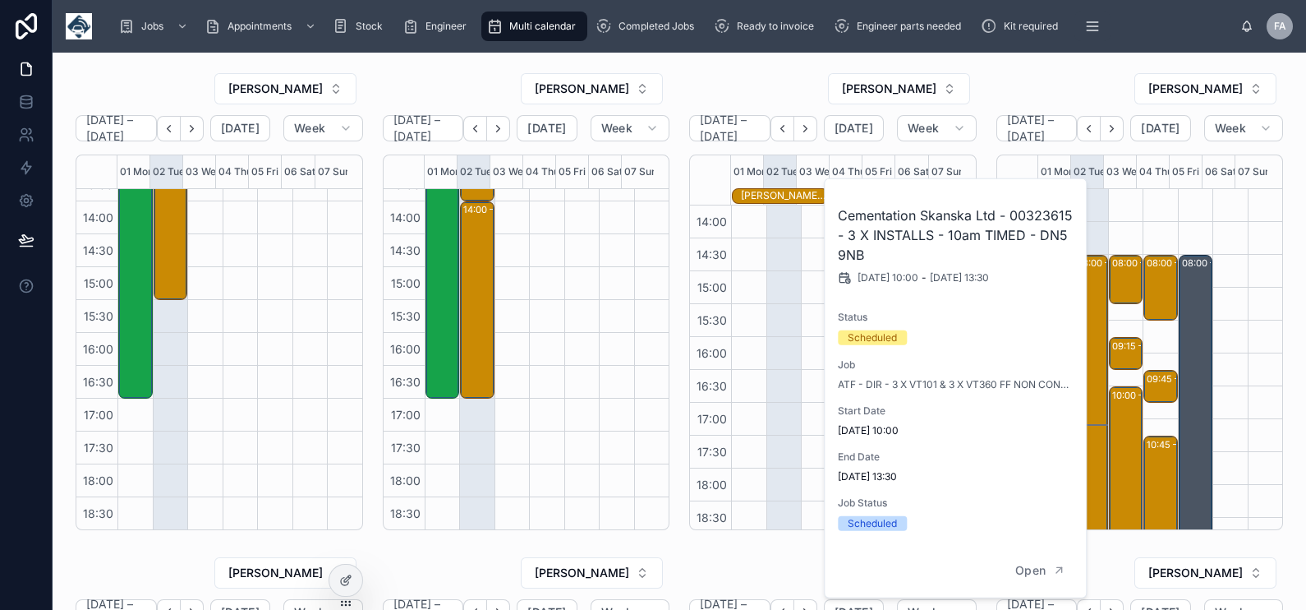
click at [1041, 209] on h2 "Cementation Skanska Ltd - 00323615 - 3 X INSTALLS - 10am TIMED - DN5 9NB" at bounding box center [956, 234] width 237 height 59
click at [1041, 208] on h2 "Cementation Skanska Ltd - 00323615 - 3 X INSTALLS - 10am TIMED - DN5 9NB" at bounding box center [956, 234] width 237 height 59
copy h2 "00323615"
click at [809, 384] on div at bounding box center [818, 139] width 35 height 789
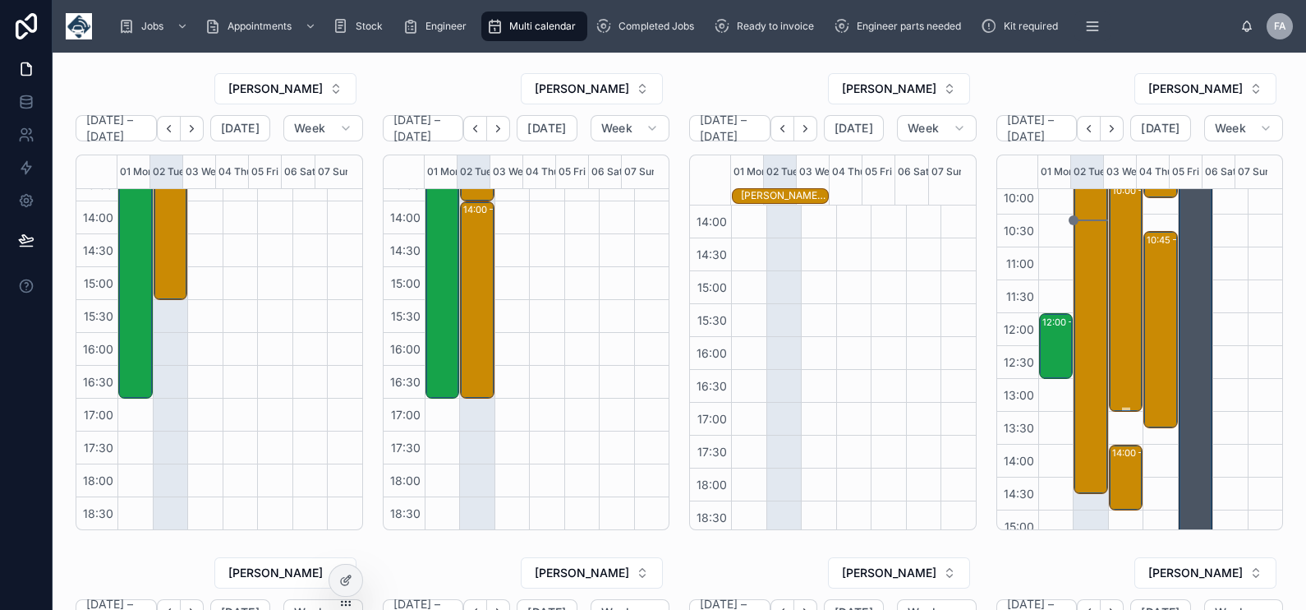
scroll to position [308, 0]
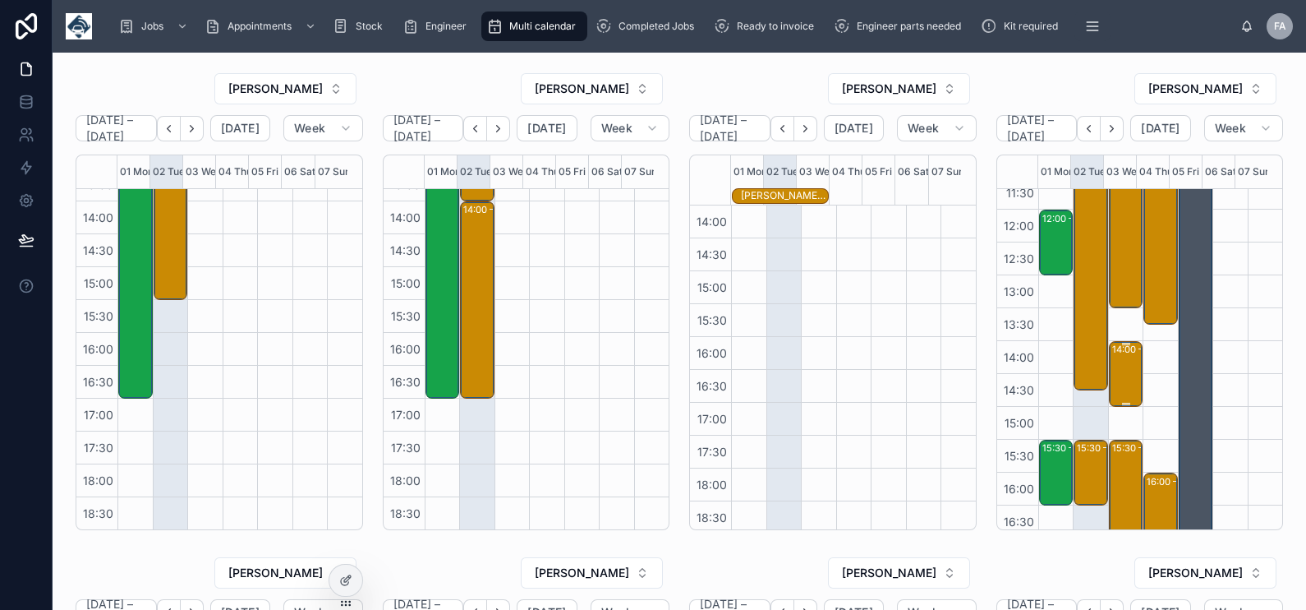
click at [1112, 364] on div "14:00 – 15:00 Runtech Ltd - 1 x service calls - 00322422 - PM 1 HOURS NOTICE - …" at bounding box center [1127, 374] width 30 height 62
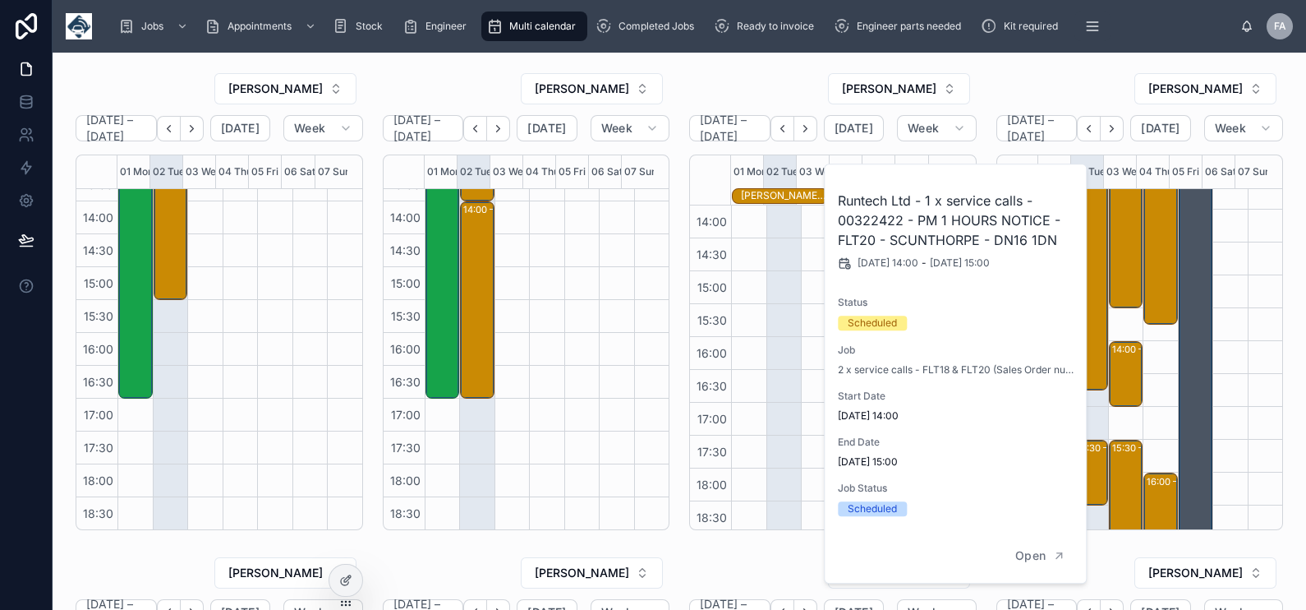
click at [886, 218] on h2 "Runtech Ltd - 1 x service calls - 00322422 - PM 1 HOURS NOTICE - FLT20 - SCUNTH…" at bounding box center [956, 220] width 237 height 59
copy h2 "00322422"
click at [767, 338] on div at bounding box center [784, 139] width 35 height 789
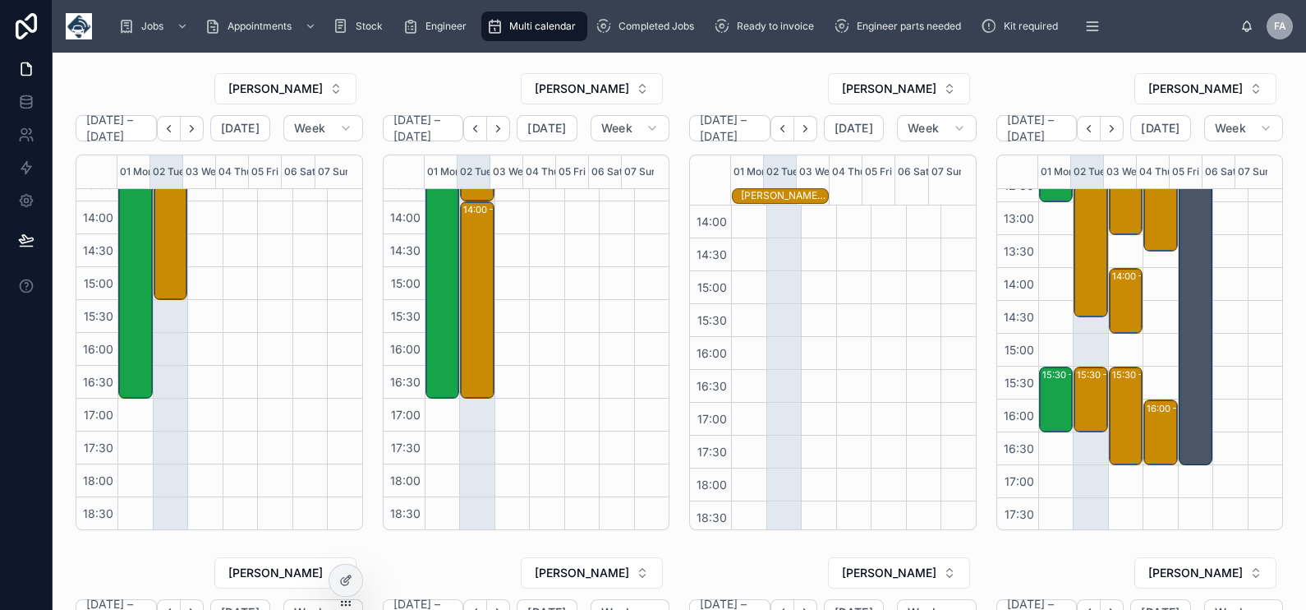
scroll to position [410, 0]
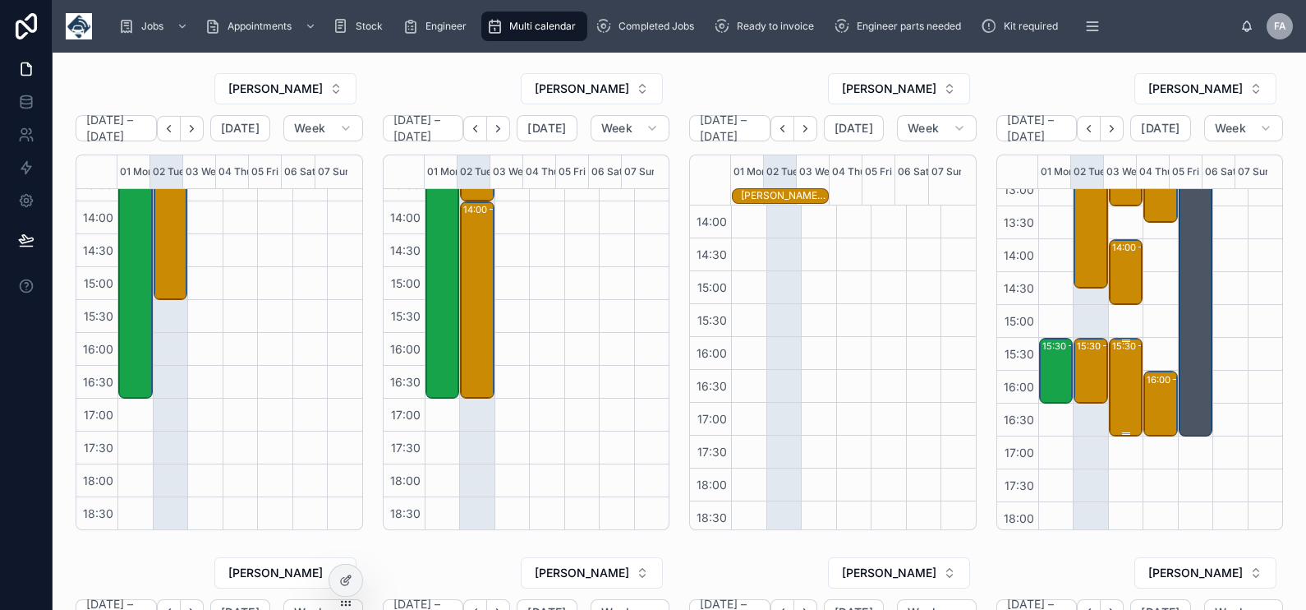
click at [1112, 384] on div "15:30 – 17:00 Warburtons - Eastwood - 00323922 - 1 X DE / RE - PM (AFTER 1PM) -…" at bounding box center [1127, 386] width 30 height 95
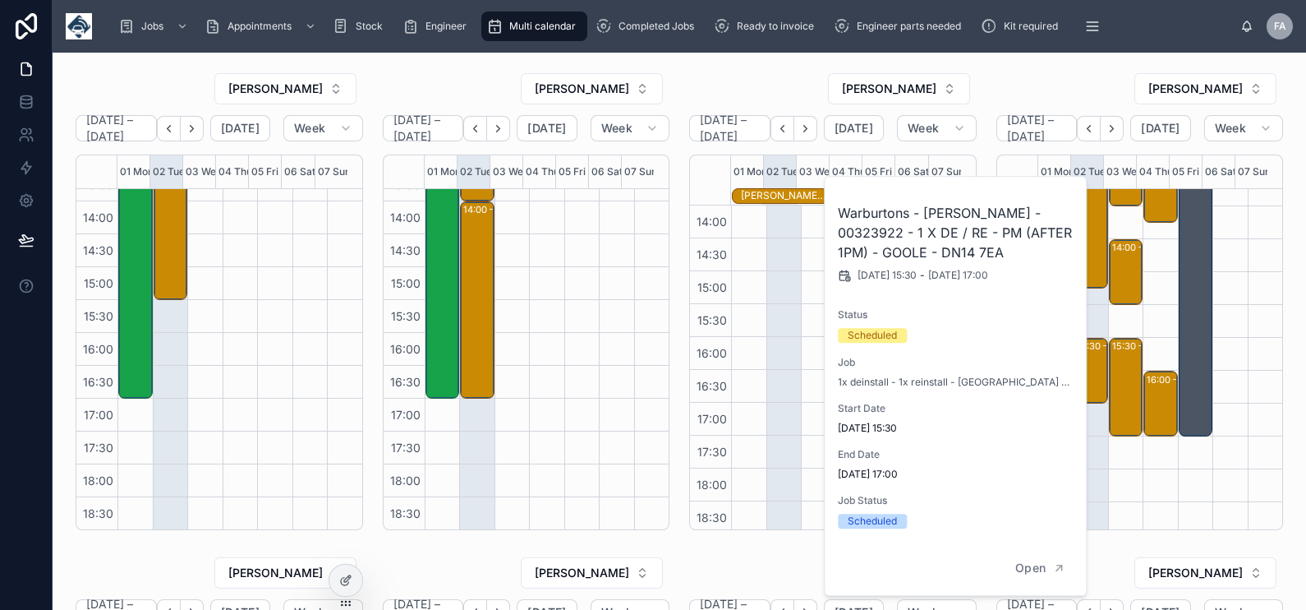
click at [1038, 209] on h2 "Warburtons - Eastwood - 00323922 - 1 X DE / RE - PM (AFTER 1PM) - GOOLE - DN14 …" at bounding box center [956, 232] width 237 height 59
copy h2 "00323922"
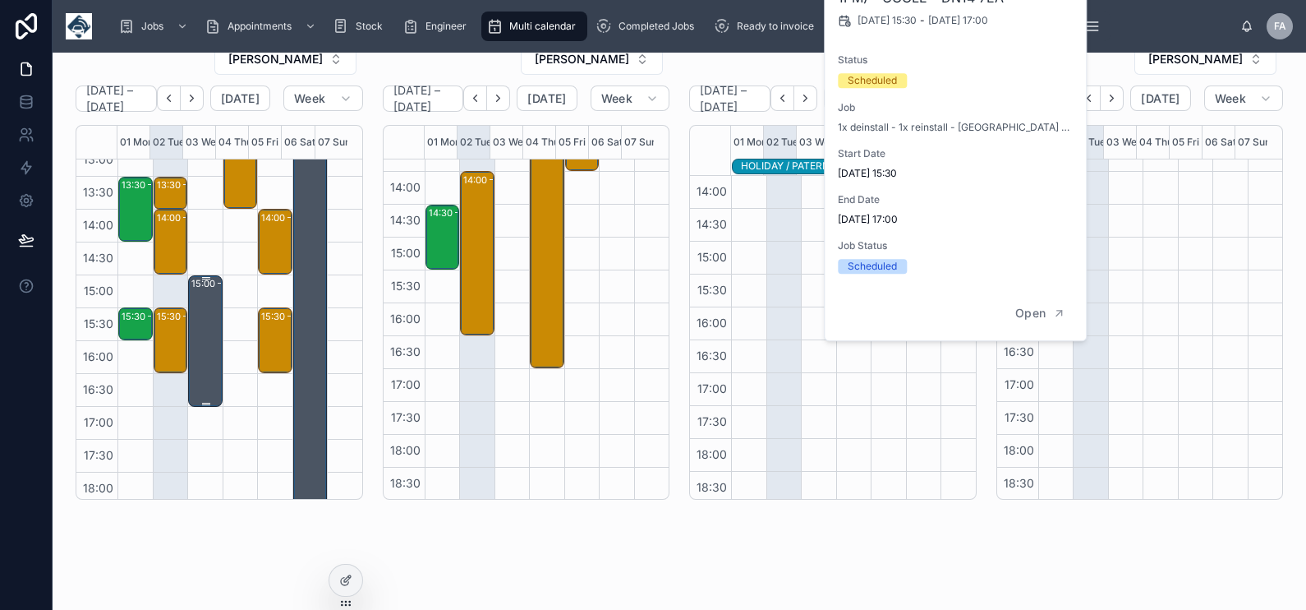
click at [196, 379] on div "15:00 – 17:00 Early finish (blood test)" at bounding box center [206, 341] width 30 height 128
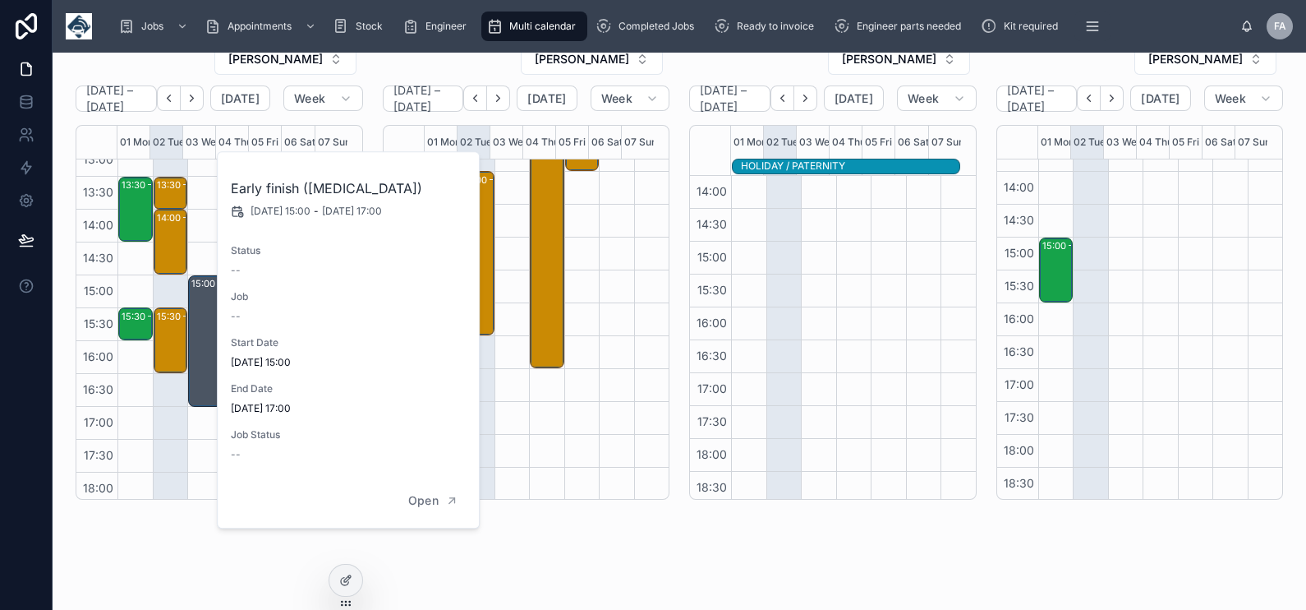
click at [195, 453] on div "08:00 – 09:00 John F Hunt Power Ltd - 00324259 - 1 X DEINSTALL - TIMED 8AM - BH…" at bounding box center [204, 143] width 35 height 789
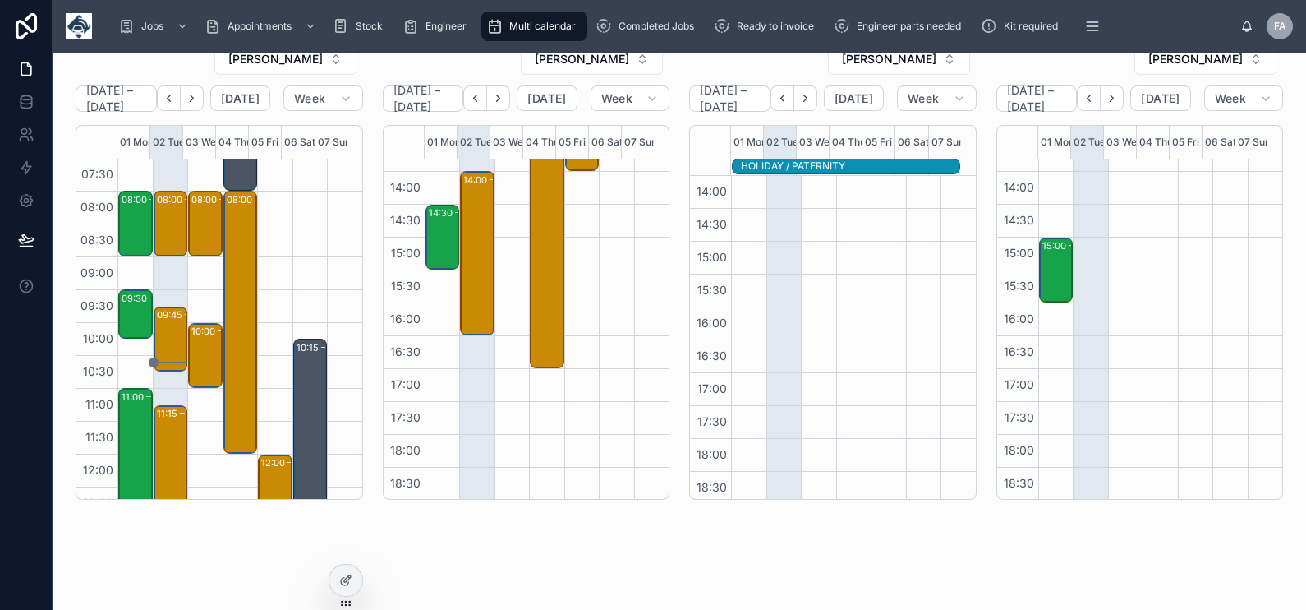
scroll to position [0, 0]
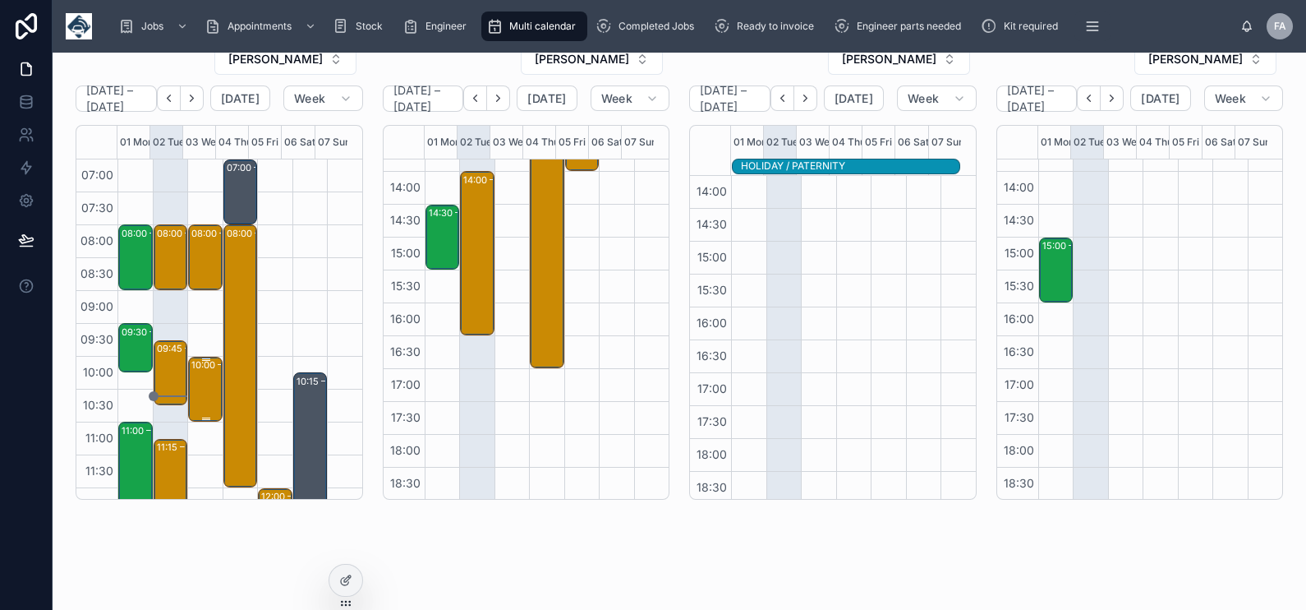
click at [205, 371] on div "10:00 – 11:00" at bounding box center [221, 365] width 60 height 16
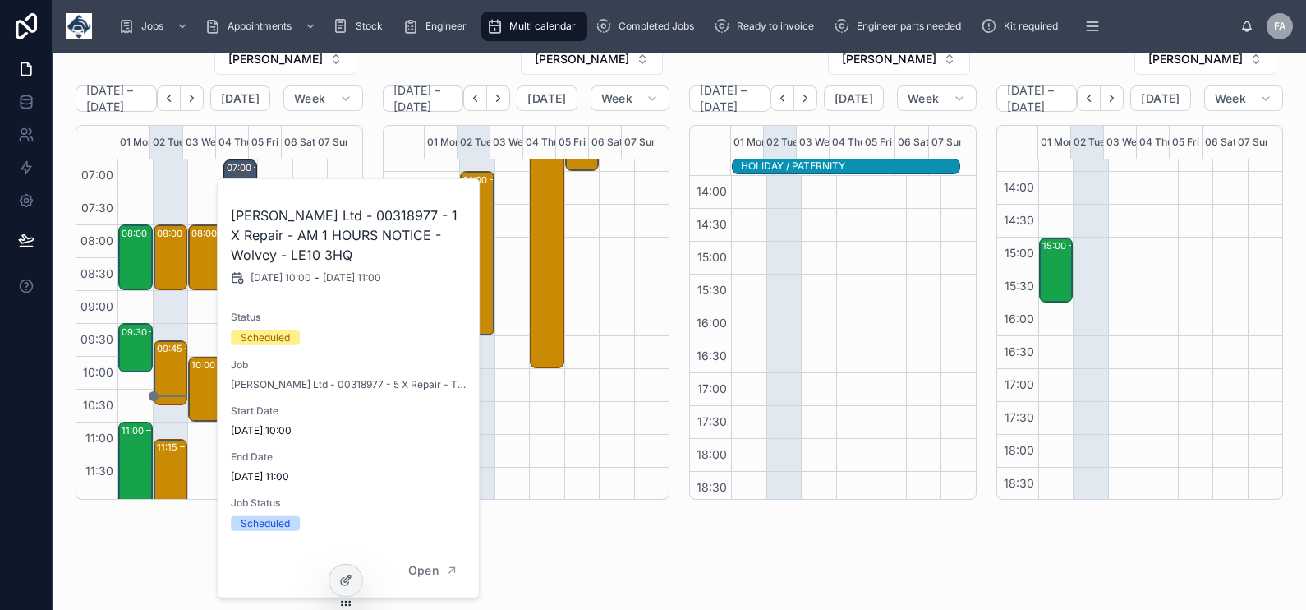
click at [375, 222] on h2 "M J Boyce Ltd - 00318977 - 1 X Repair - AM 1 HOURS NOTICE - Wolvey - LE10 3HQ" at bounding box center [349, 234] width 237 height 59
copy h2 "00318977"
click at [200, 320] on div "08:00 – 09:00 John F Hunt Power Ltd - 00324259 - 1 X DEINSTALL - TIMED 8AM - BH…" at bounding box center [204, 553] width 35 height 789
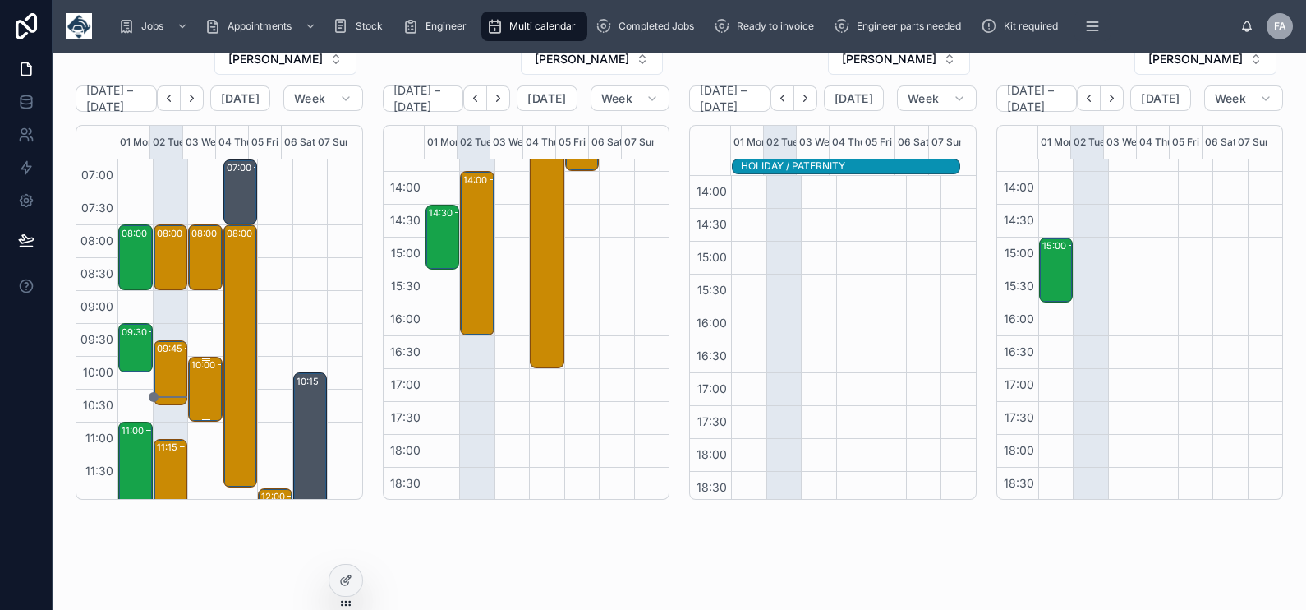
click at [193, 380] on div "10:00 – 11:00 M J Boyce Ltd - 00318977 - 1 X Repair - AM 1 HOURS NOTICE - Wolve…" at bounding box center [206, 389] width 30 height 62
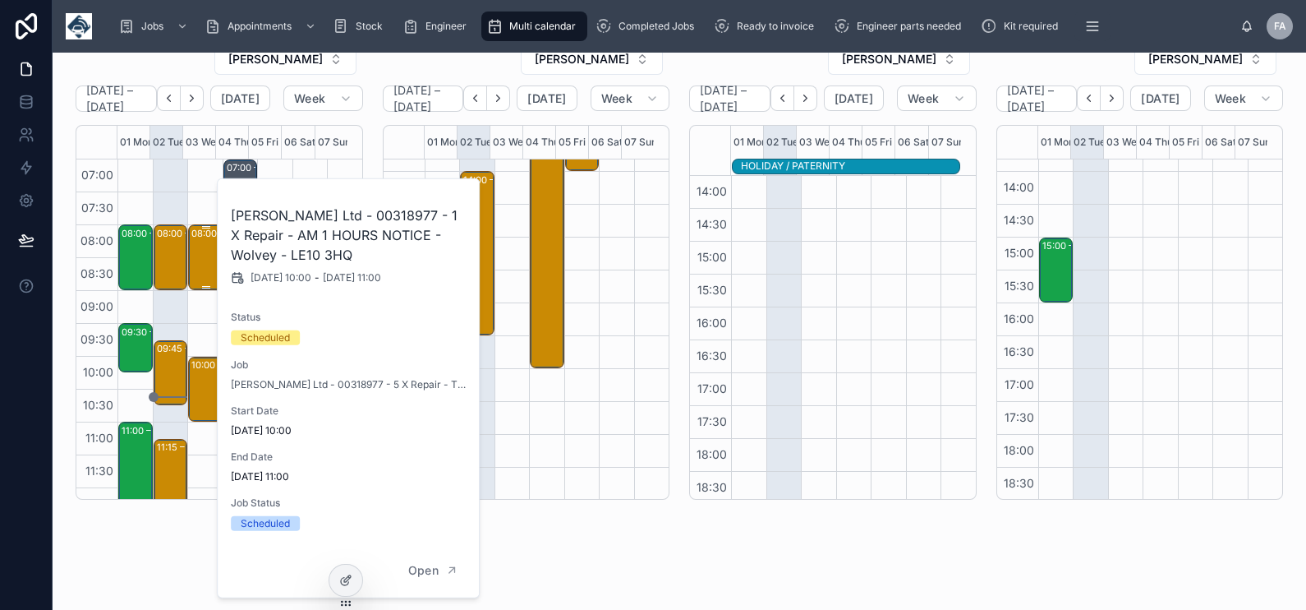
click at [197, 274] on div "08:00 – 09:00 John F Hunt Power Ltd - 00324259 - 1 X DEINSTALL - TIMED 8AM - BH…" at bounding box center [206, 257] width 30 height 62
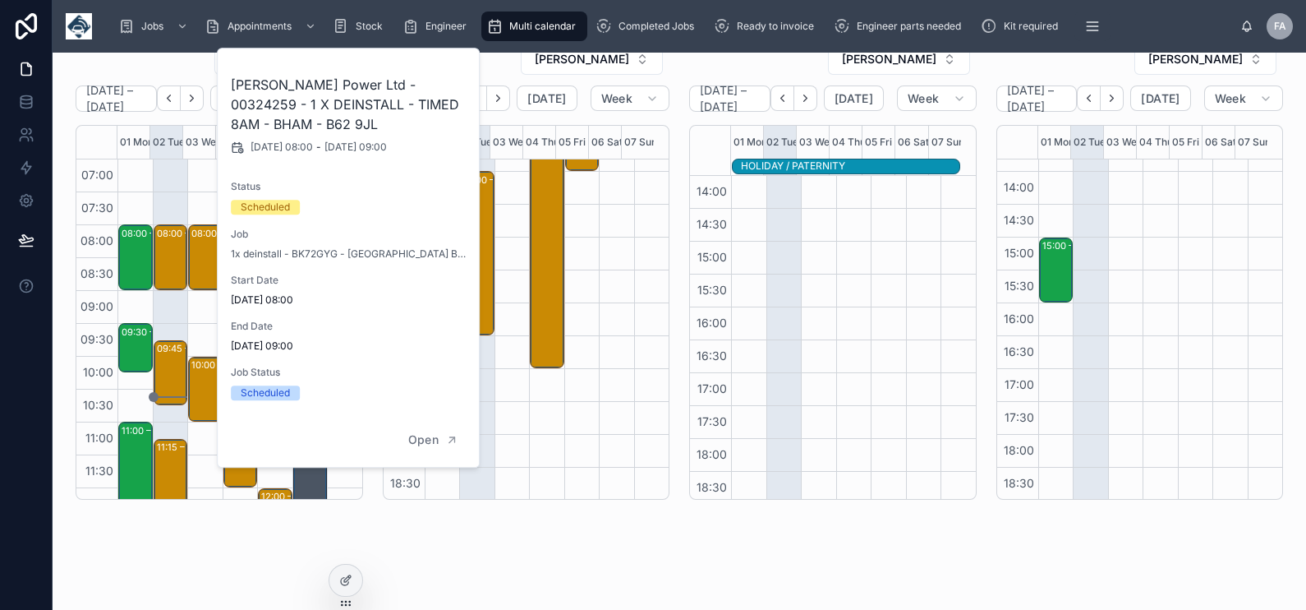
click at [409, 84] on h2 "John F Hunt Power Ltd - 00324259 - 1 X DEINSTALL - TIMED 8AM - BHAM - B62 9JL" at bounding box center [349, 104] width 237 height 59
click at [409, 83] on h2 "John F Hunt Power Ltd - 00324259 - 1 X DEINSTALL - TIMED 8AM - BHAM - B62 9JL" at bounding box center [349, 104] width 237 height 59
copy h2 "00324259"
click at [610, 567] on div "SAM CAMPBELL September 01 – 07 Today Week 01 Mon 02 Tue 03 Wed 04 Thu 05 Fri 06…" at bounding box center [680, 75] width 1254 height 1072
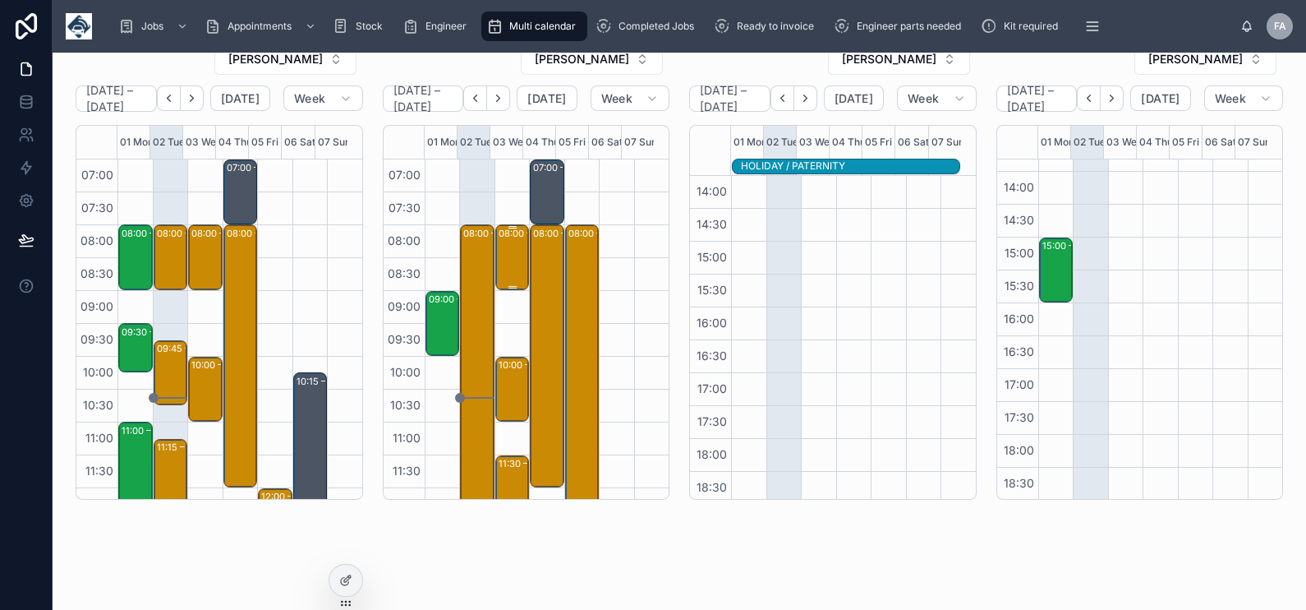
click at [499, 263] on div "08:00 – 09:00 Crown Paints Limited - 00323825 - TIMED 8AM - CHESTERFIELD - S40 …" at bounding box center [514, 257] width 30 height 62
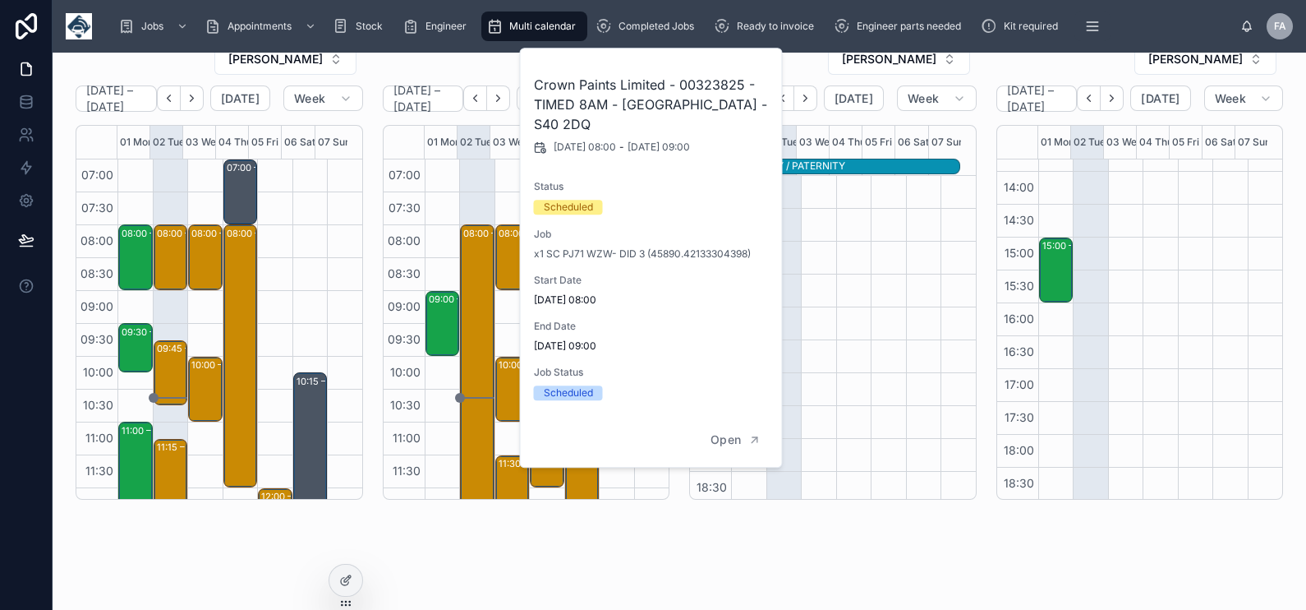
click at [719, 84] on h2 "Crown Paints Limited - 00323825 - TIMED 8AM - CHESTERFIELD - S40 2DQ" at bounding box center [652, 104] width 237 height 59
click at [719, 83] on h2 "Crown Paints Limited - 00323825 - TIMED 8AM - CHESTERFIELD - S40 2DQ" at bounding box center [652, 104] width 237 height 59
copy h2 "00323825"
click at [505, 376] on div "10:00 – 11:00 D.G. Private Hire Limited - 00321676 - 1 X INSTALL - AROUND 10AM …" at bounding box center [514, 389] width 30 height 62
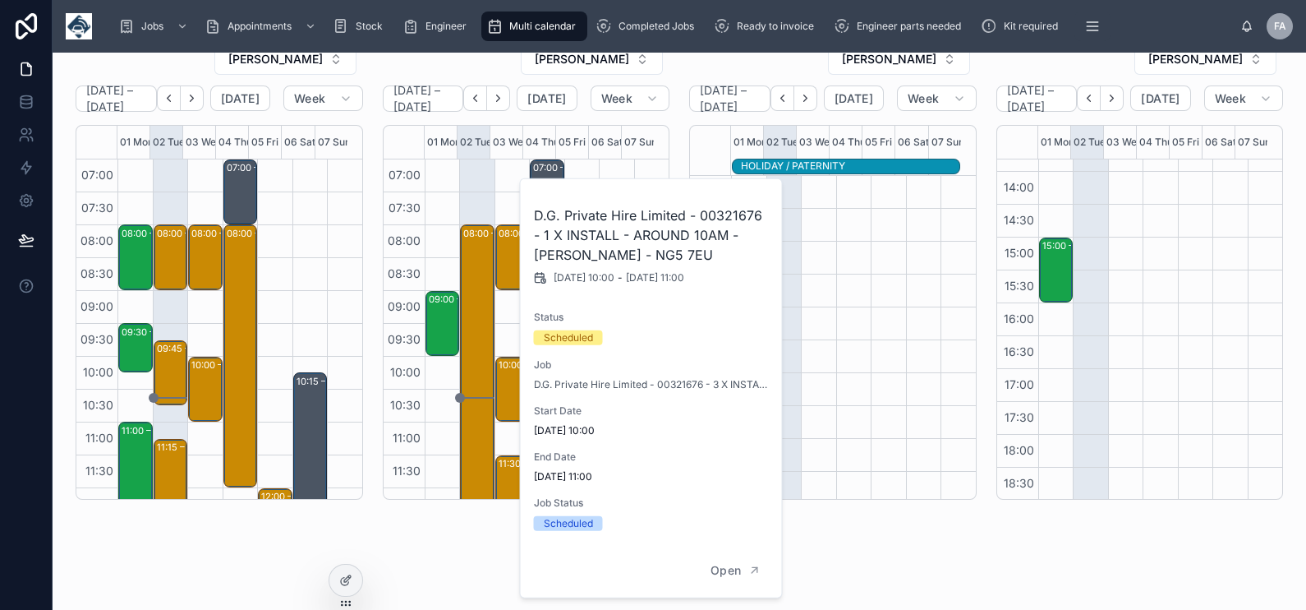
click at [724, 219] on h2 "D.G. Private Hire Limited - 00321676 - 1 X INSTALL - AROUND 10AM - ARNOLD - NG5…" at bounding box center [652, 234] width 237 height 59
copy h2 "00321676"
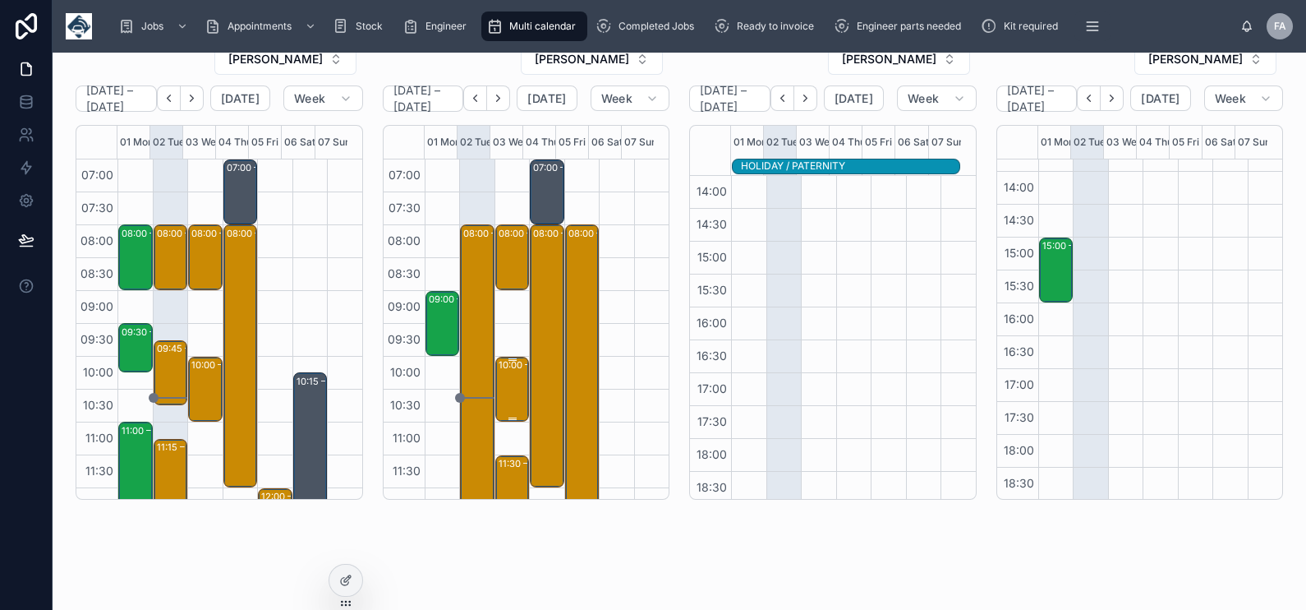
click at [500, 384] on div "10:00 – 11:00 D.G. Private Hire Limited - 00321676 - 1 X INSTALL - AROUND 10AM …" at bounding box center [514, 389] width 30 height 62
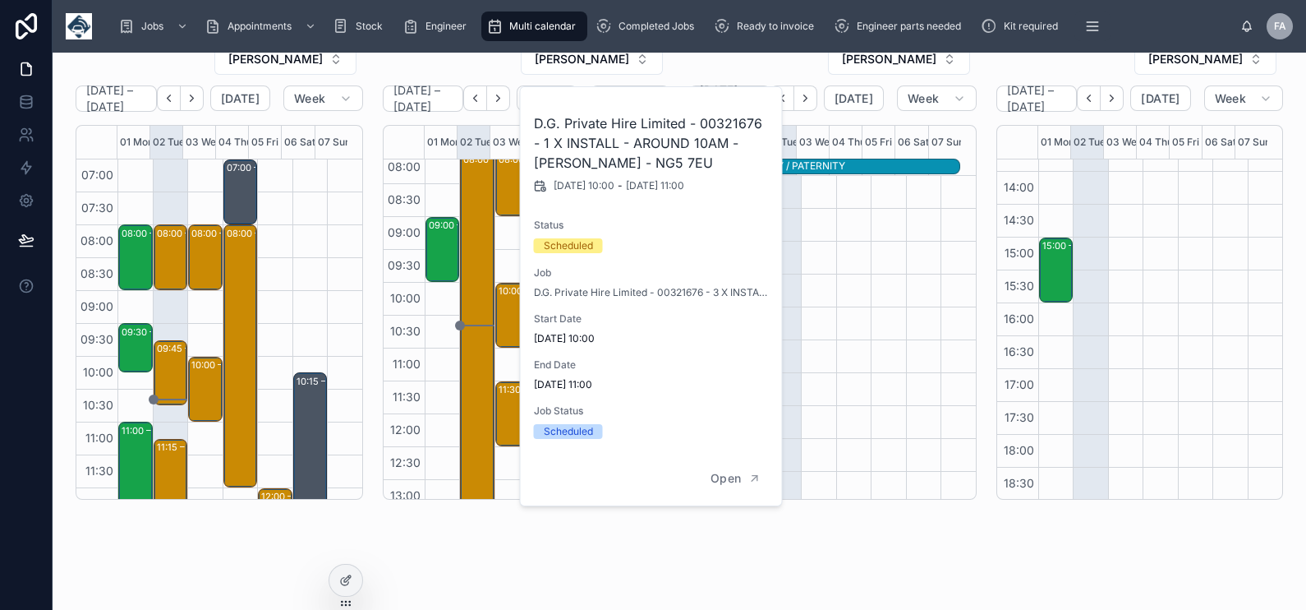
scroll to position [205, 0]
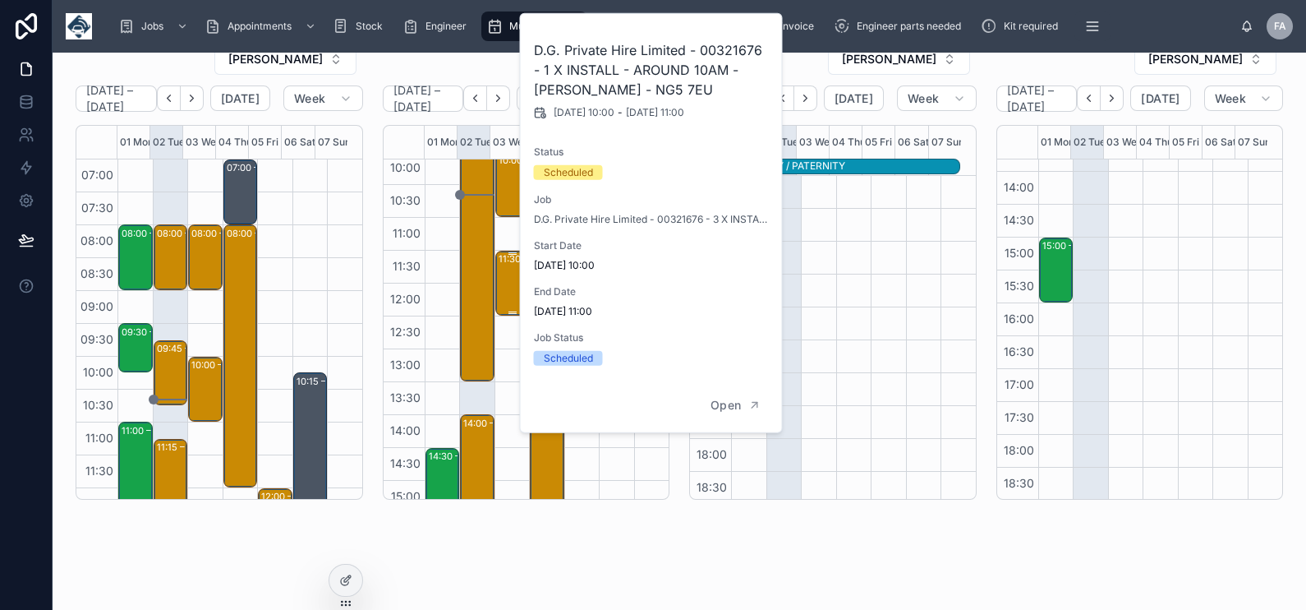
click at [502, 297] on div "11:30 – 12:30 Thermokil Insect Control Services Ltd - 00322804 - 1x deinstall -…" at bounding box center [514, 283] width 30 height 62
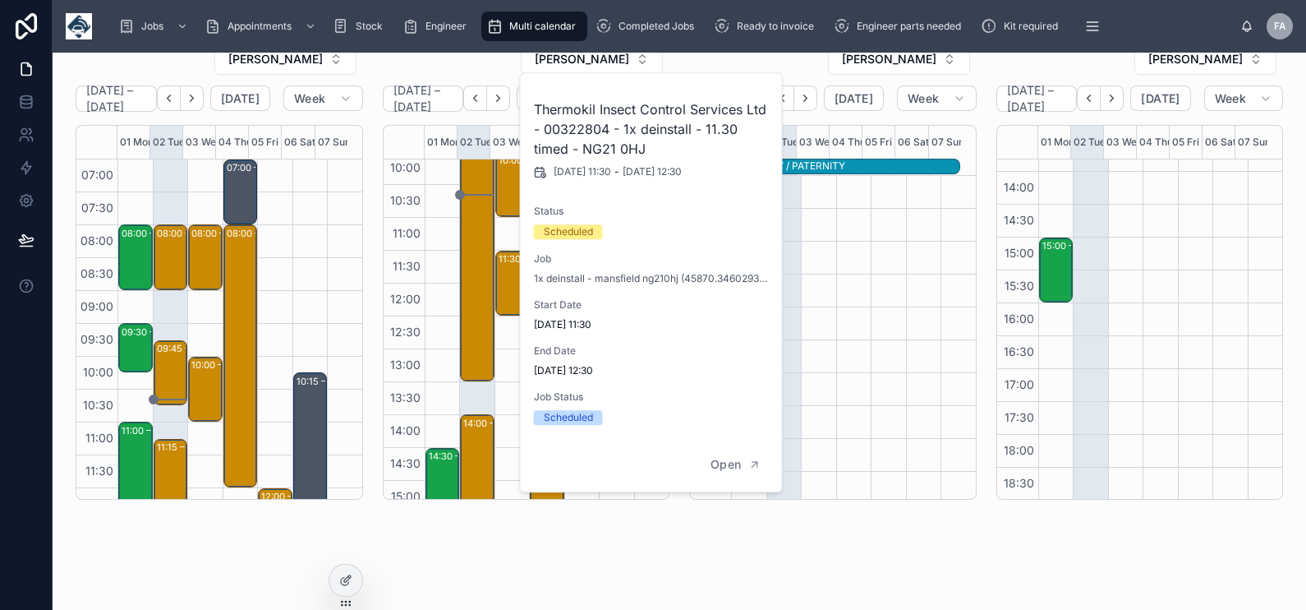
click at [587, 131] on h2 "Thermokil Insect Control Services Ltd - 00322804 - 1x deinstall - 11.30 timed -…" at bounding box center [652, 128] width 237 height 59
click at [442, 392] on div "09:00 – 10:00 OC Motor Repair Limited - 00323572 - AM - ATF - DIR - 1 X VT101 &…" at bounding box center [442, 349] width 35 height 789
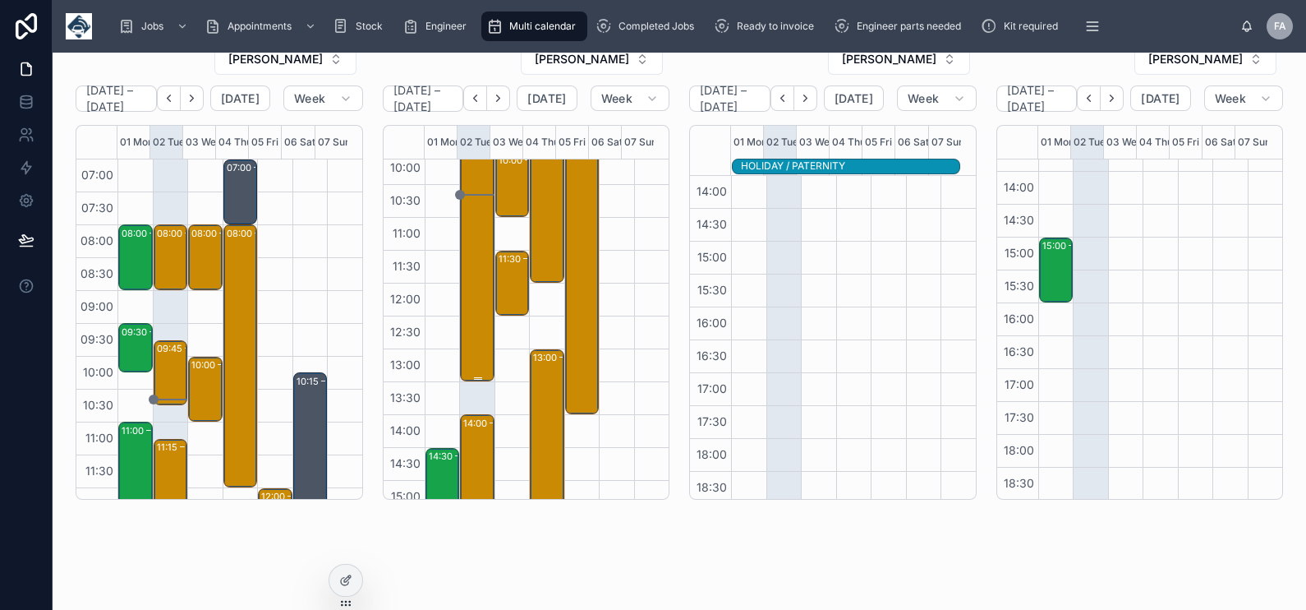
click at [465, 325] on div "08:00 – 13:30 Sureserve -00323495 - TIMED 8AM - INSTALLS - DERBY - DE7 6HE" at bounding box center [478, 200] width 30 height 358
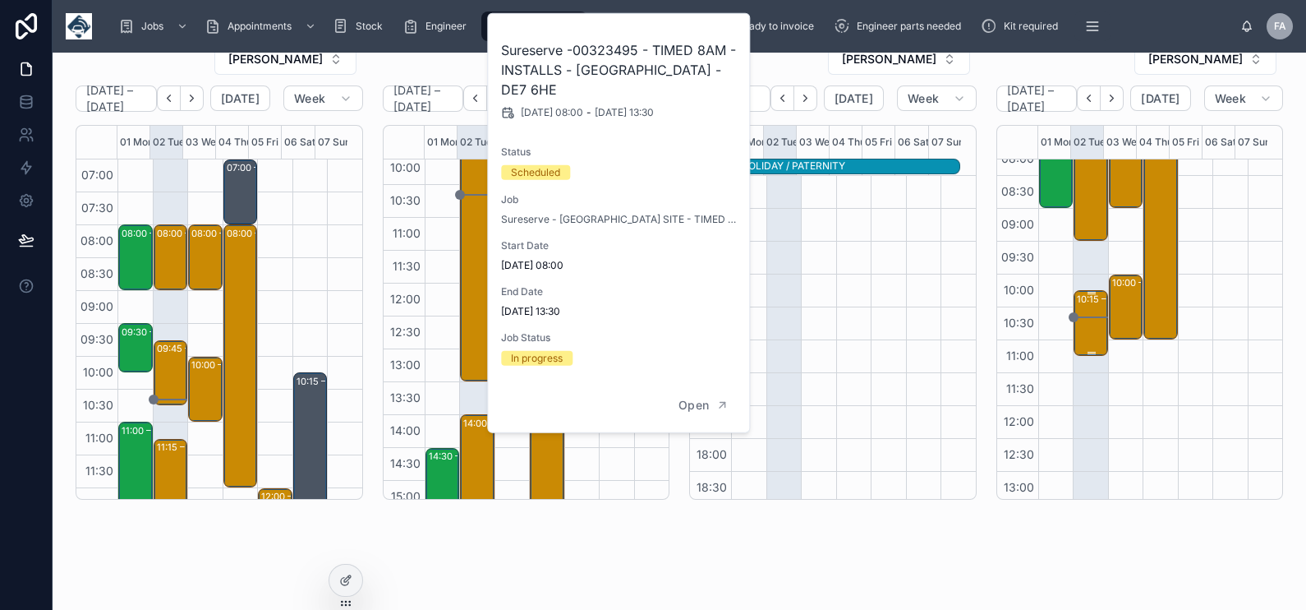
scroll to position [0, 0]
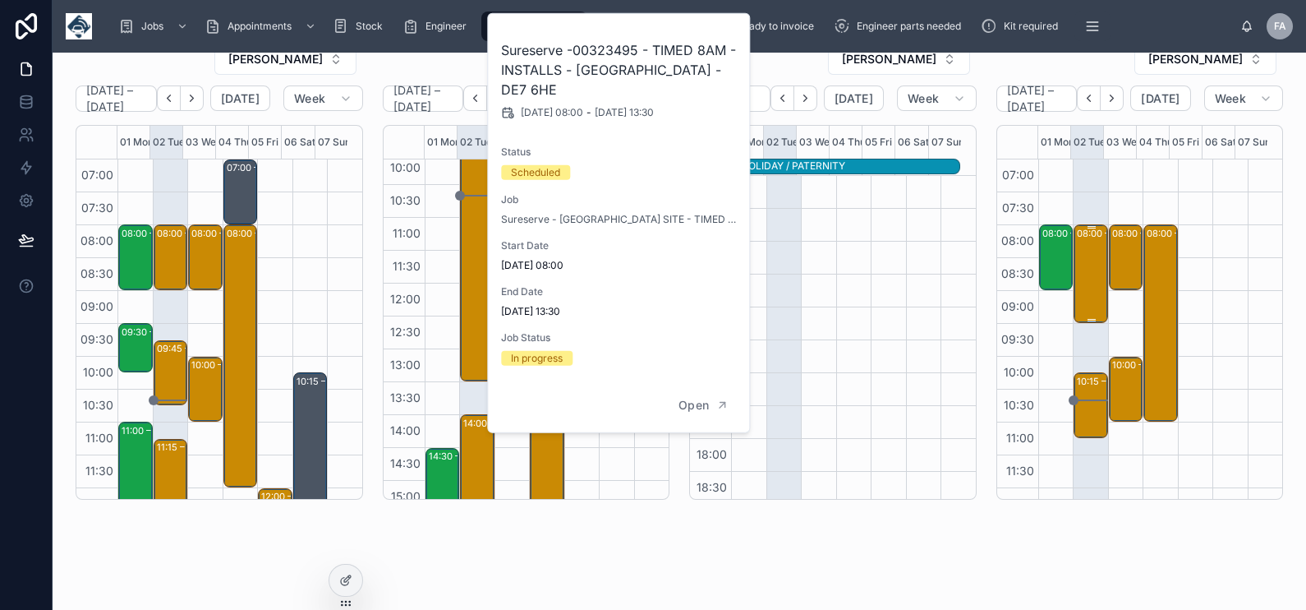
click at [1077, 281] on div "08:00 – 09:30 Beers Timber and Building Supplies Ltd - 00324258 - 1x deinstall …" at bounding box center [1092, 273] width 30 height 95
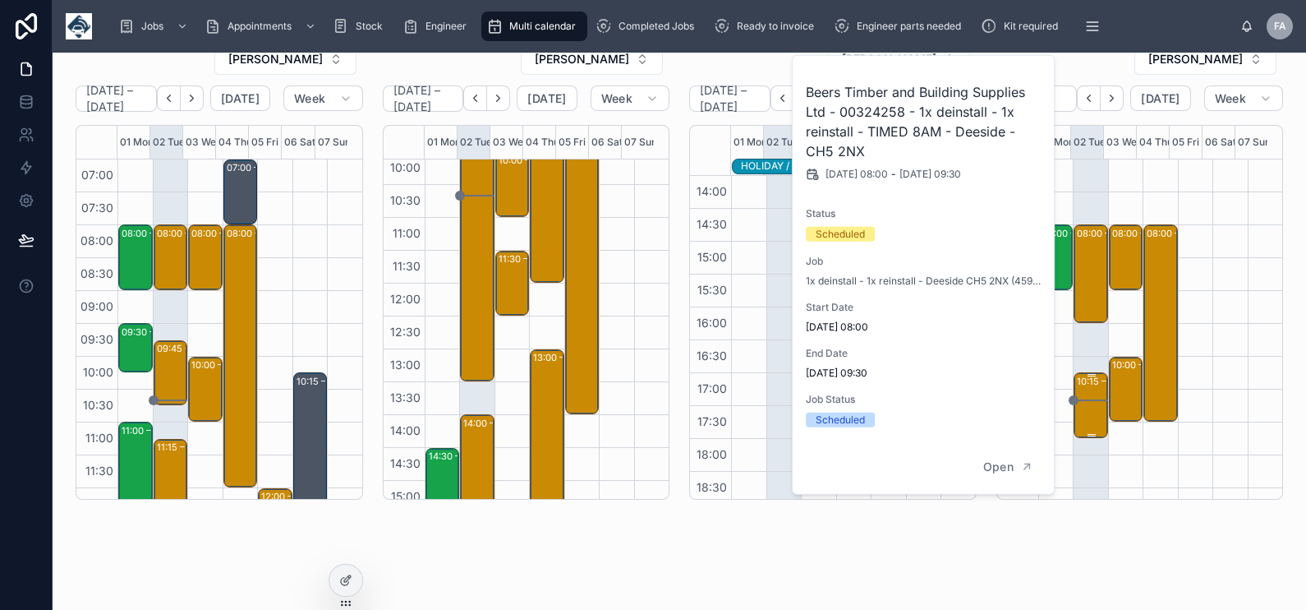
click at [1077, 407] on div "10:15 – 11:15 QED Scaffolding Ltd - 00323675 - 1 X CAMERA INSTALL - 1 HOURS NOT…" at bounding box center [1092, 405] width 30 height 62
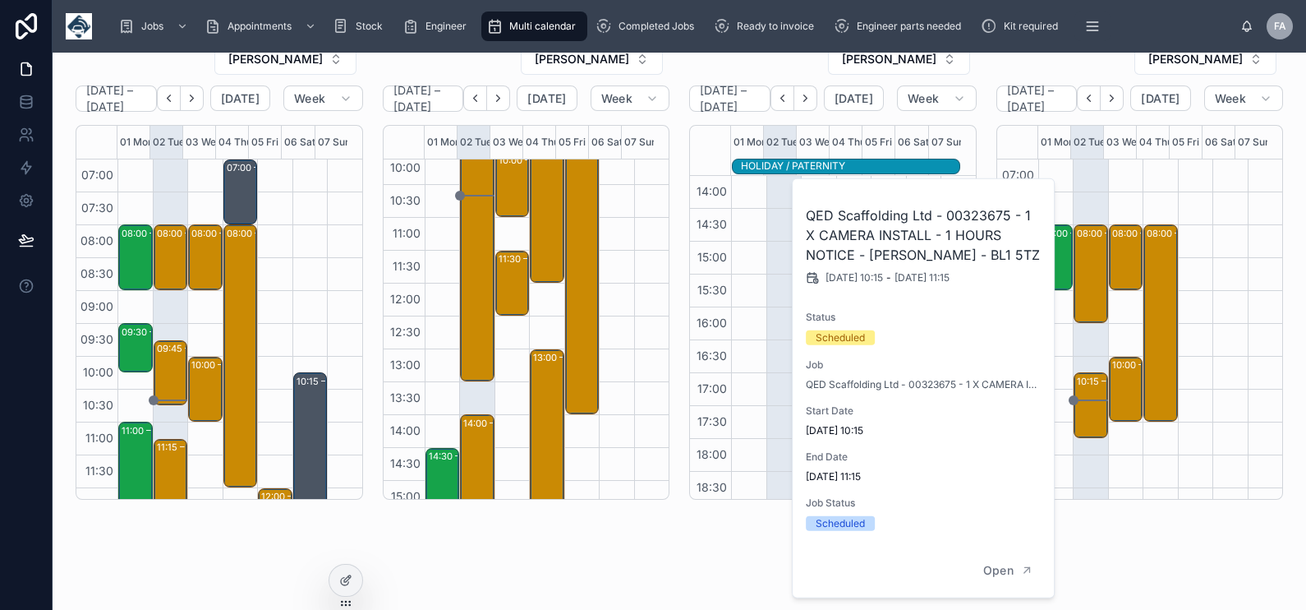
click at [972, 212] on h2 "QED Scaffolding Ltd - 00323675 - 1 X CAMERA INSTALL - 1 HOURS NOTICE - BOLTON -…" at bounding box center [924, 234] width 237 height 59
click at [1144, 153] on div "04 Thu" at bounding box center [1156, 142] width 34 height 33
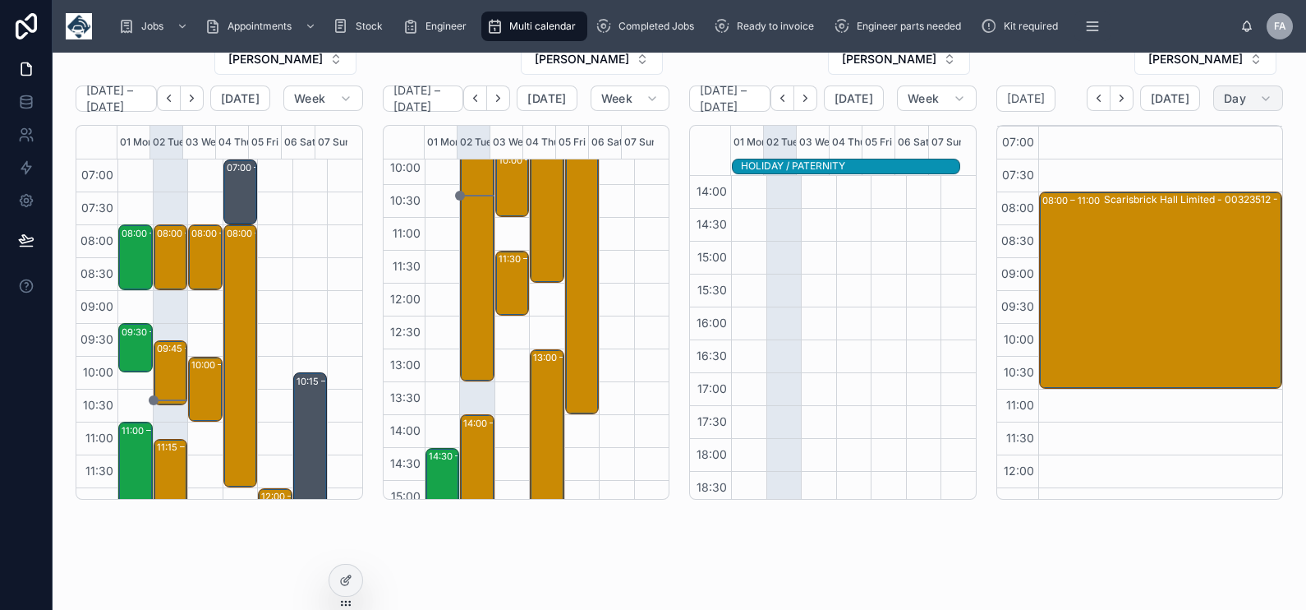
click at [1224, 100] on span "Day" at bounding box center [1235, 98] width 22 height 15
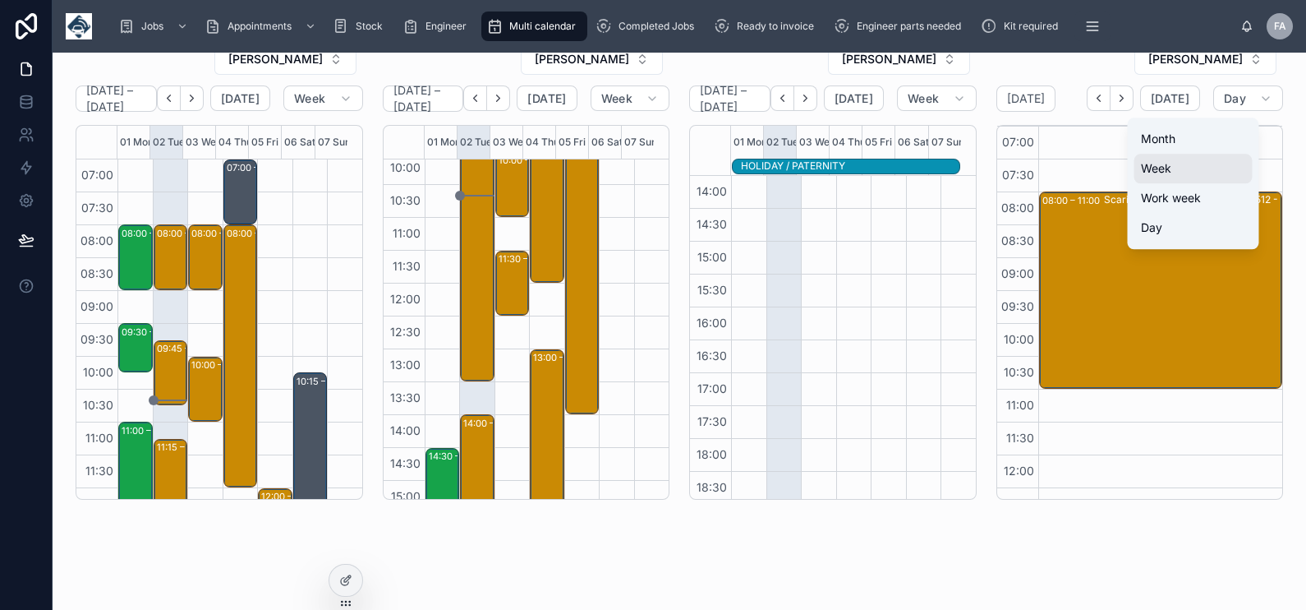
click at [1167, 173] on span "Week" at bounding box center [1156, 168] width 30 height 16
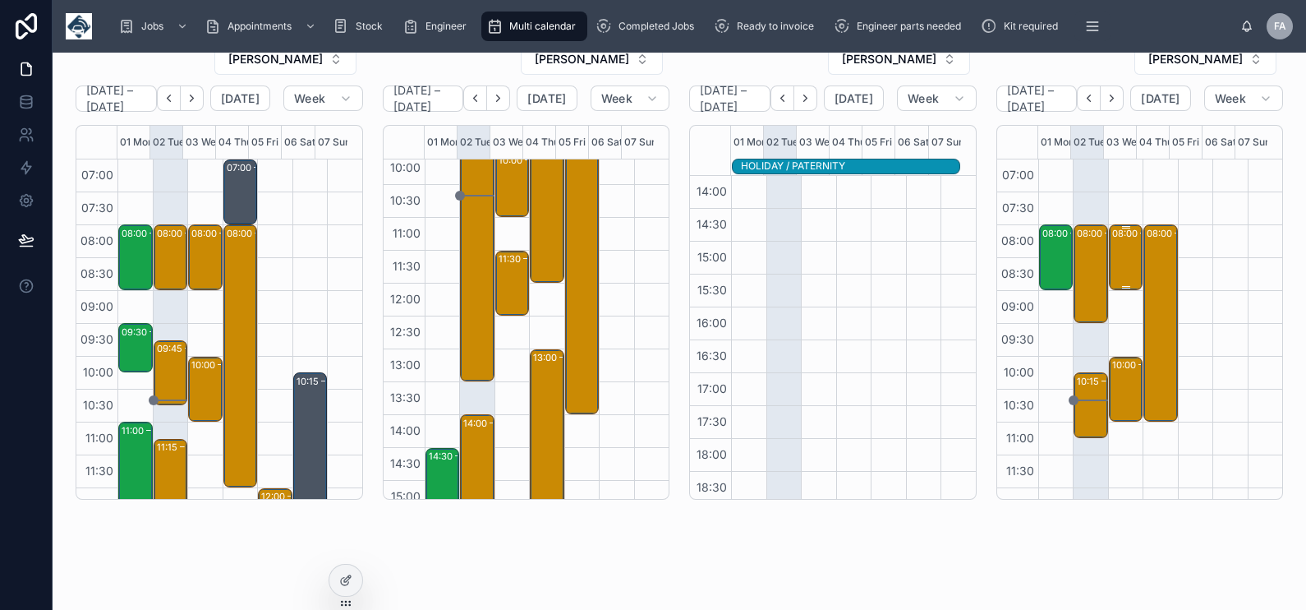
click at [1112, 253] on div "08:00 – 09:00 Suez Recycling & Recovery UK Ltd - 00324308 - 1 X SERVICE CALL - …" at bounding box center [1127, 257] width 30 height 62
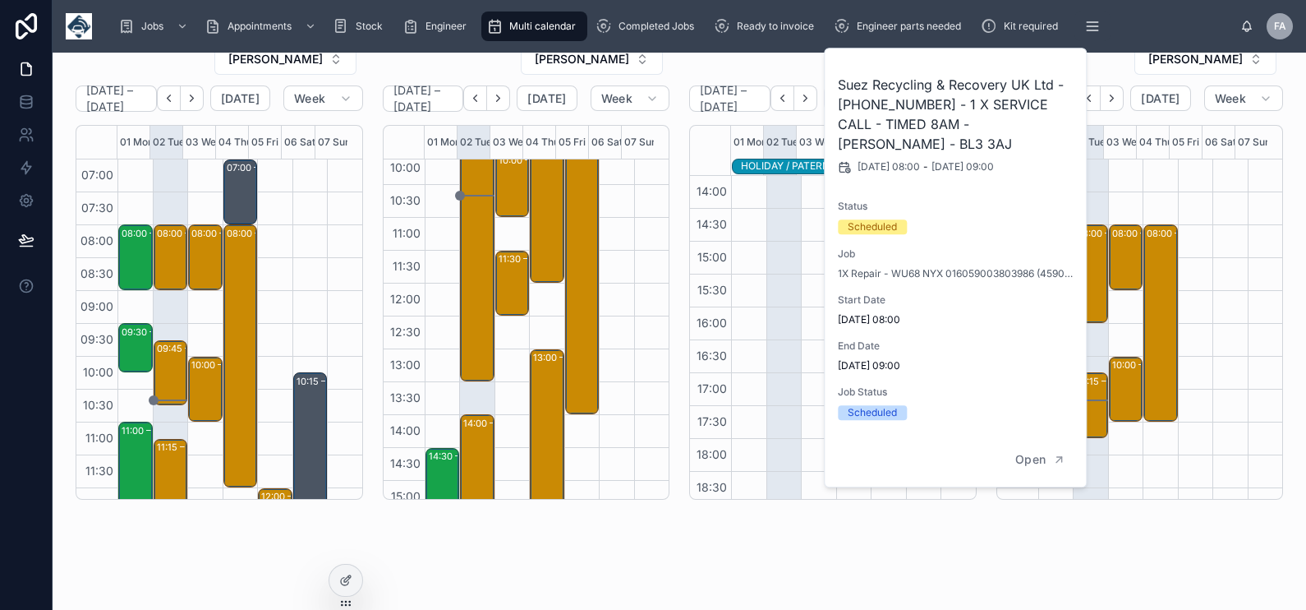
click at [873, 97] on h2 "Suez Recycling & Recovery UK Ltd - 00324308 - 1 X SERVICE CALL - TIMED 8AM - BO…" at bounding box center [956, 114] width 237 height 79
click at [1153, 192] on div "08:00 – 11:00 Scarisbrick Hall Limited - 00323512 - 2 x de/re - 8AM timed - L40…" at bounding box center [1160, 553] width 35 height 789
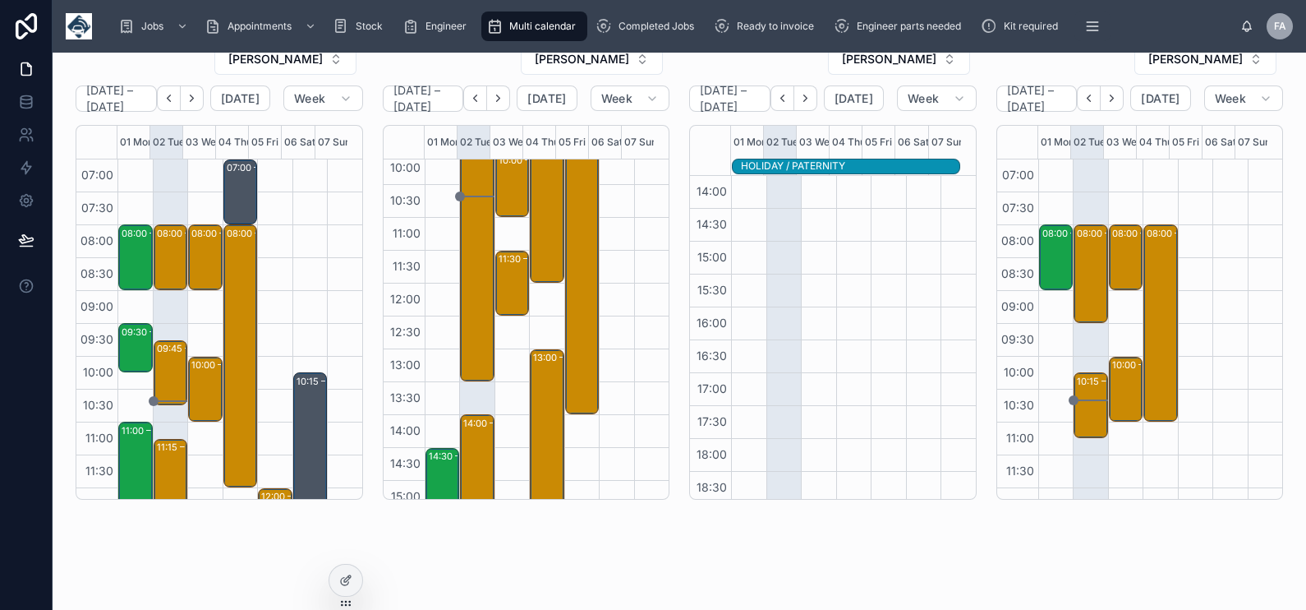
scroll to position [102, 0]
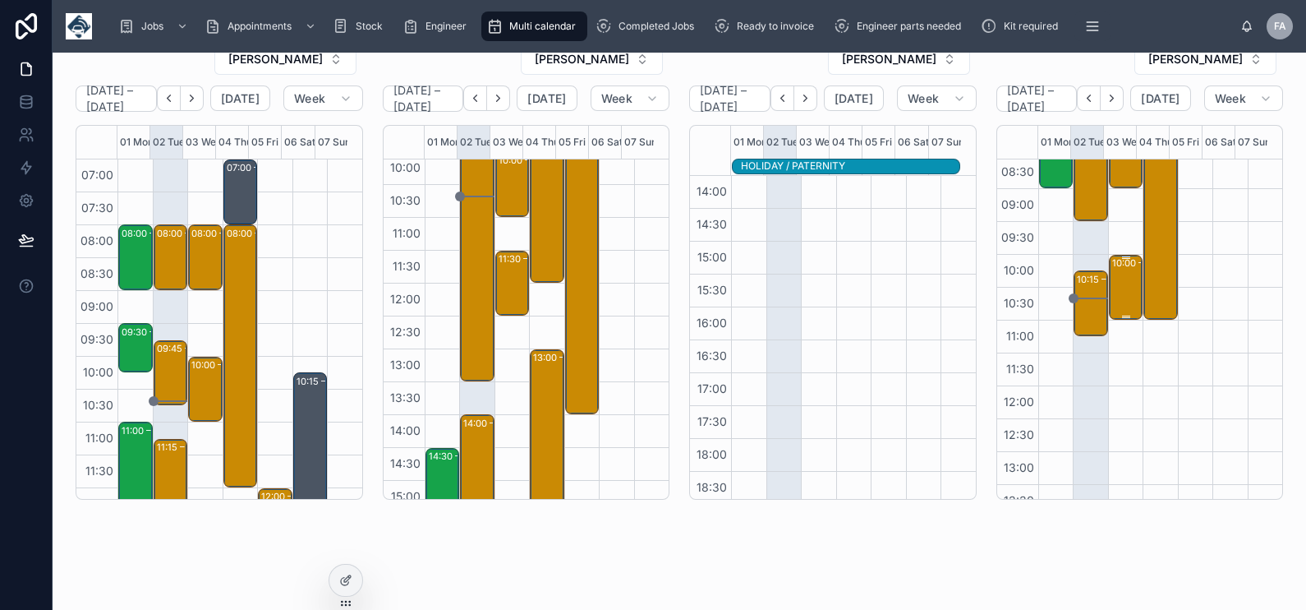
click at [1112, 292] on div "10:00 – 11:00 RSPCA - 00323723 - 1 x service call - 10am timed - WA10 4RP" at bounding box center [1127, 287] width 30 height 62
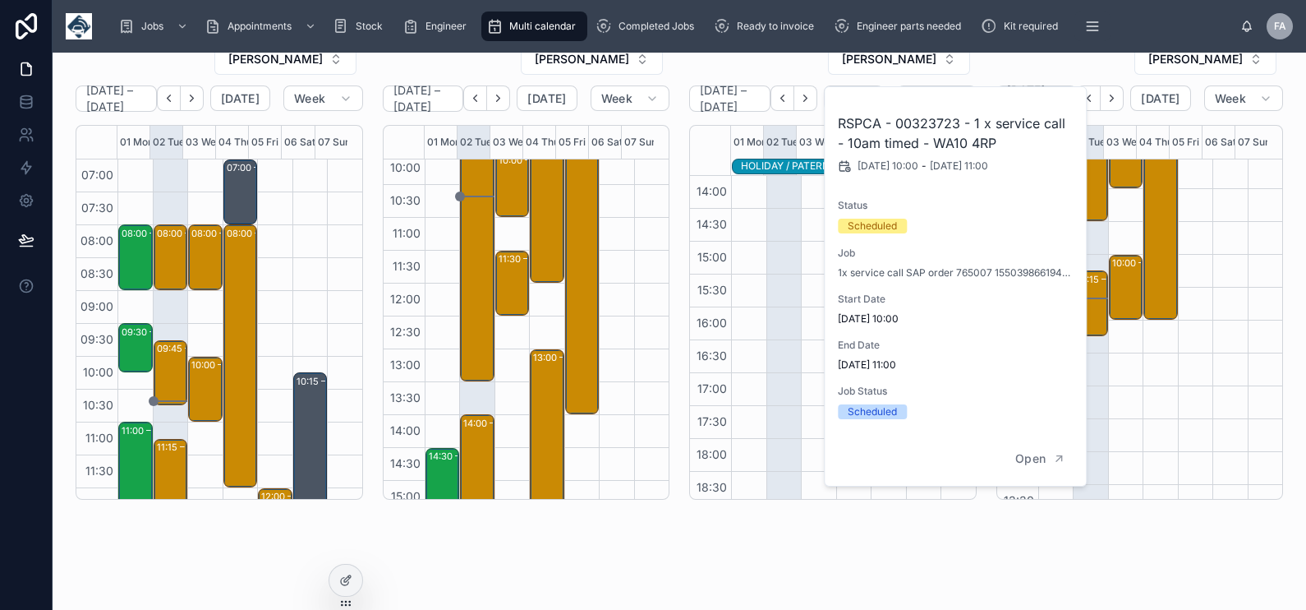
click at [940, 117] on h2 "RSPCA - 00323723 - 1 x service call - 10am timed - WA10 4RP" at bounding box center [956, 132] width 237 height 39
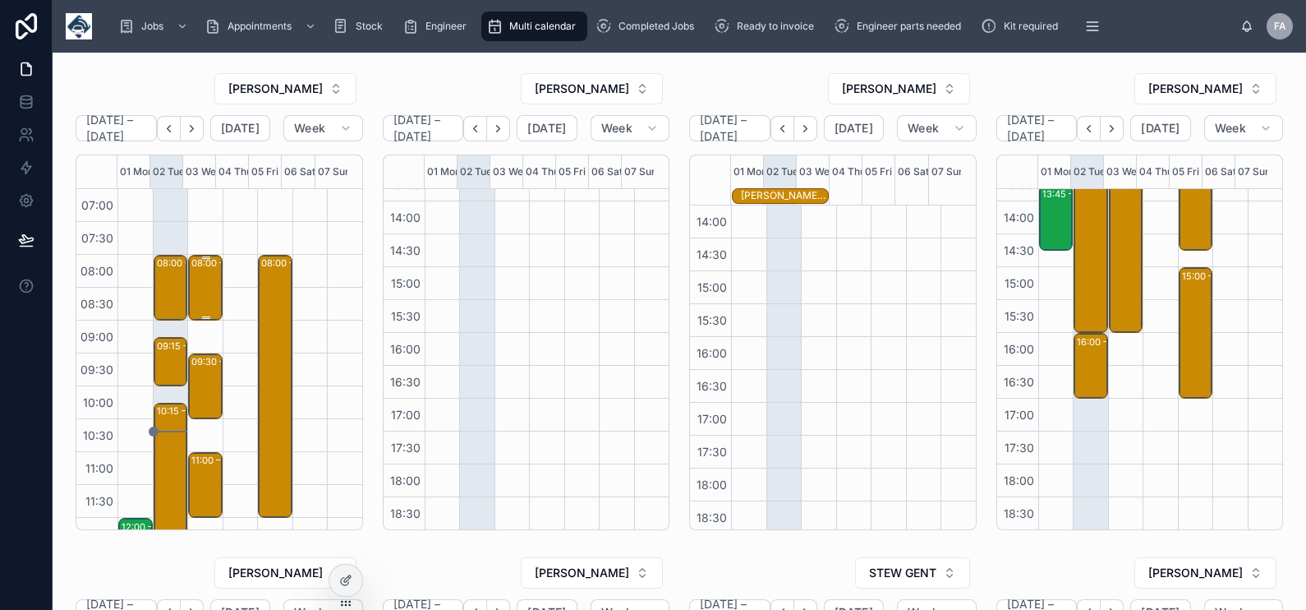
click at [191, 280] on div "08:00 – 09:00 *** Timed 8am appointment *** Canal & River Trust - 1x re-visit F…" at bounding box center [206, 287] width 30 height 62
click at [201, 267] on div "08:00 – 09:00" at bounding box center [223, 263] width 65 height 16
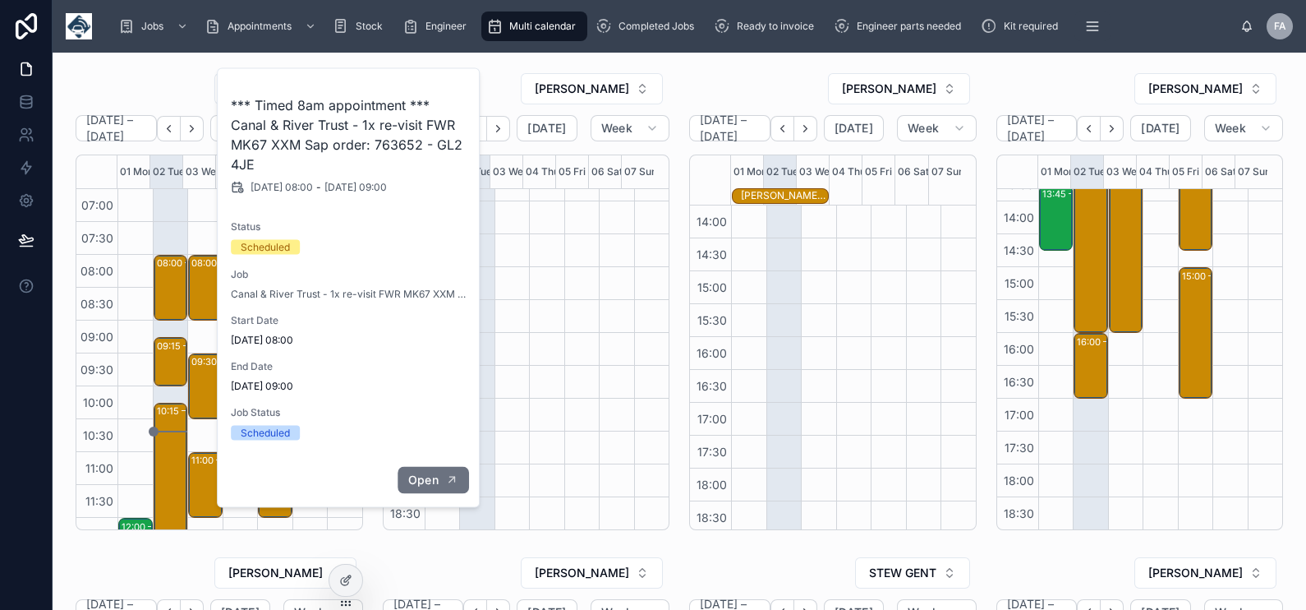
click at [446, 482] on icon "button" at bounding box center [451, 479] width 13 height 13
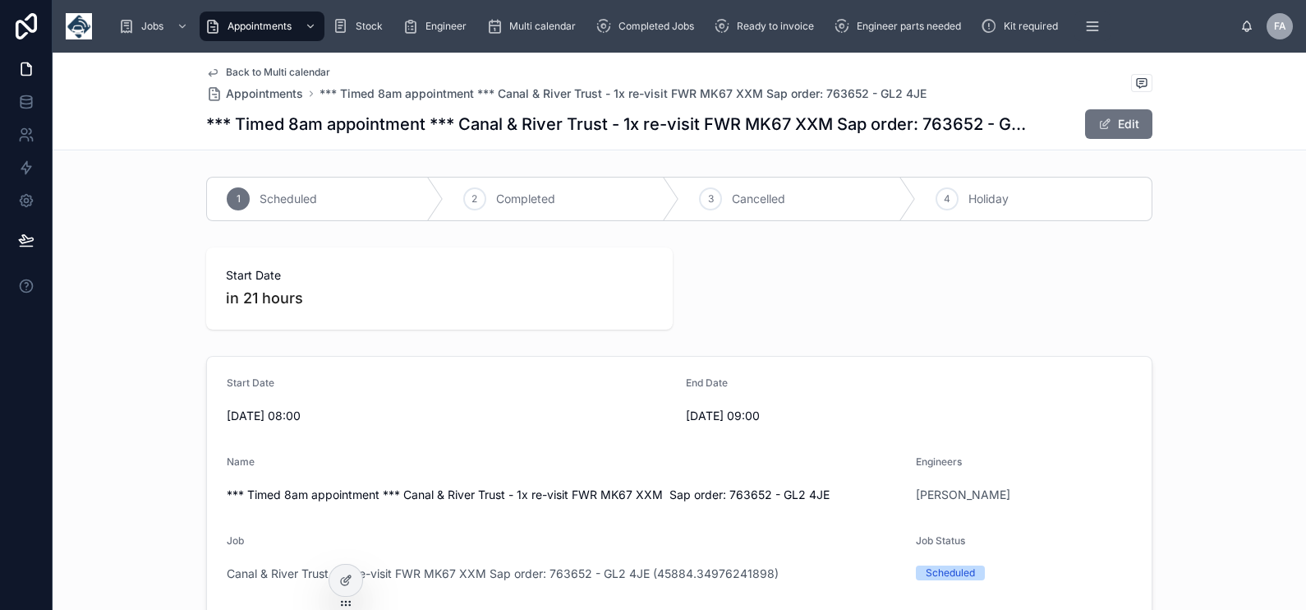
scroll to position [205, 0]
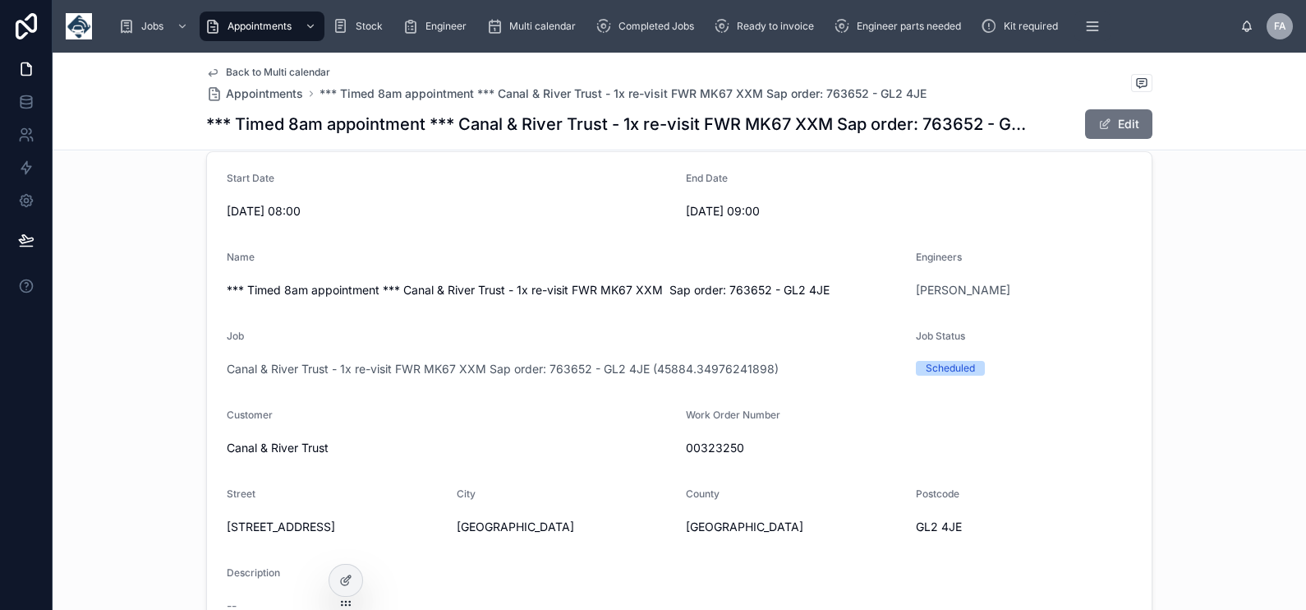
click at [719, 449] on span "00323250" at bounding box center [909, 448] width 446 height 16
copy span "00323250"
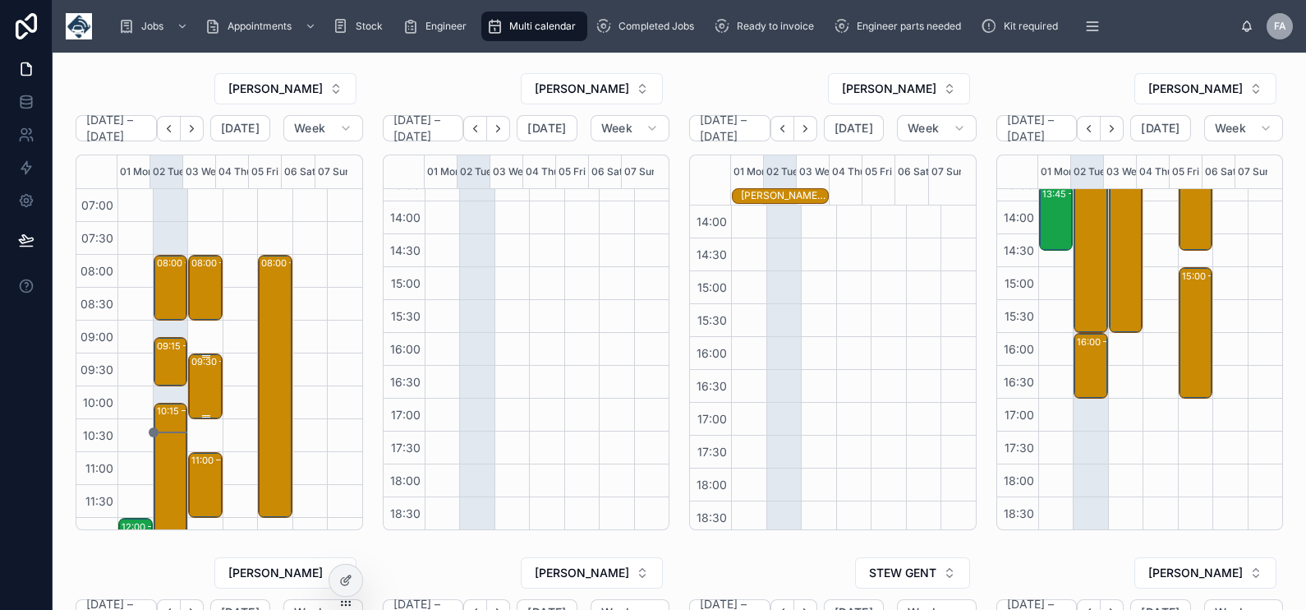
click at [197, 377] on div "09:30 – 10:30 DOGS TRUST - 1x reinstall - CX25 XZG - Mid Glamorgan CF31 4NG" at bounding box center [206, 386] width 30 height 62
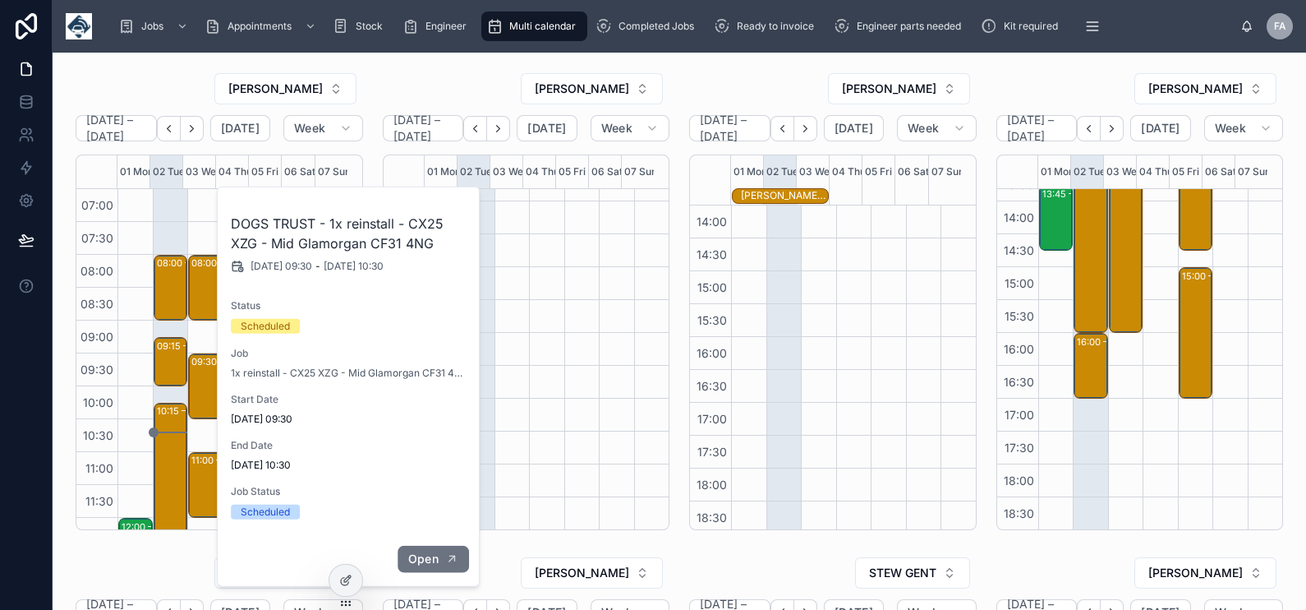
click at [425, 567] on button "Open" at bounding box center [433, 559] width 71 height 27
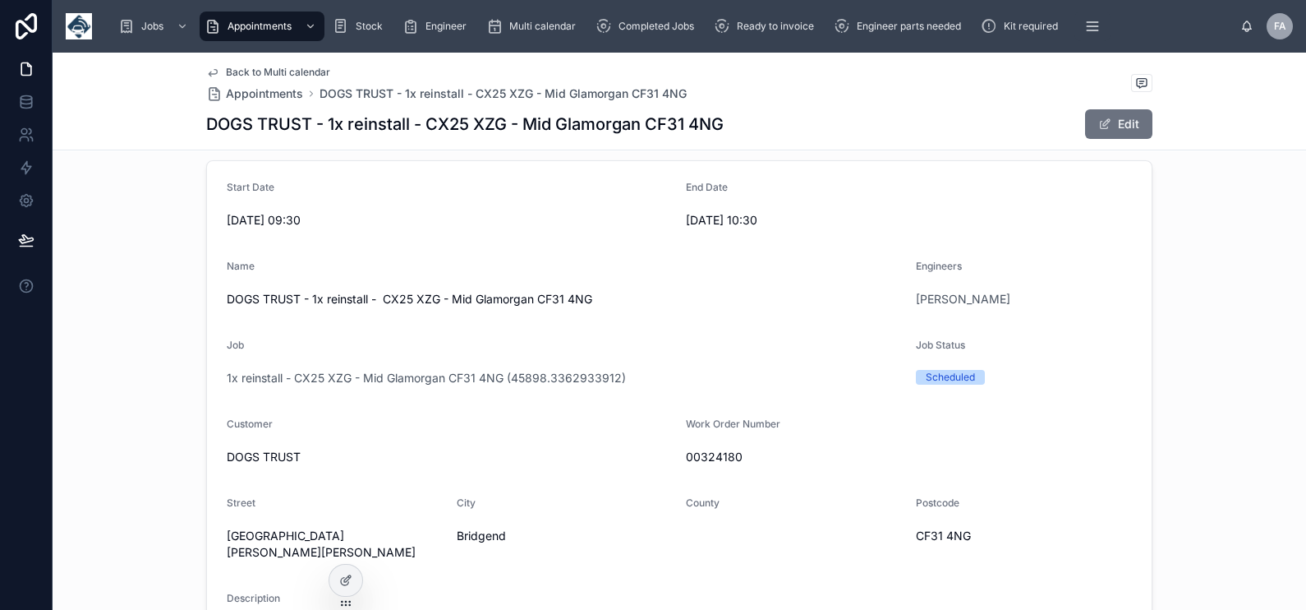
scroll to position [410, 0]
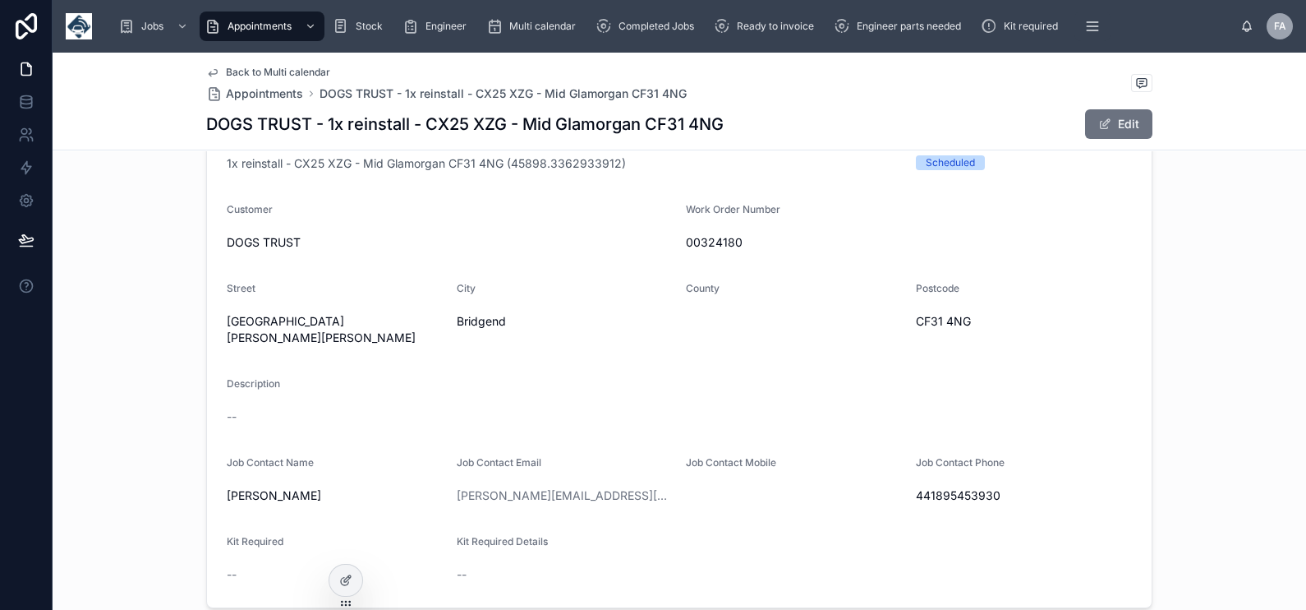
click at [720, 241] on span "00324180" at bounding box center [909, 242] width 446 height 16
copy span "00324180"
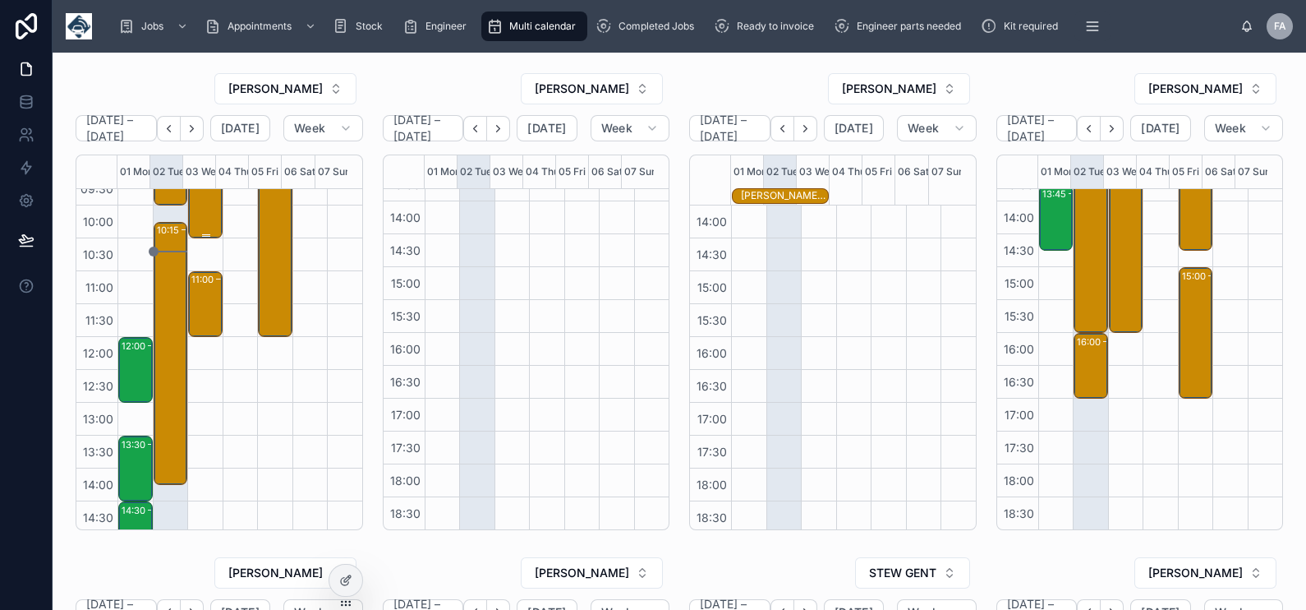
scroll to position [140, 0]
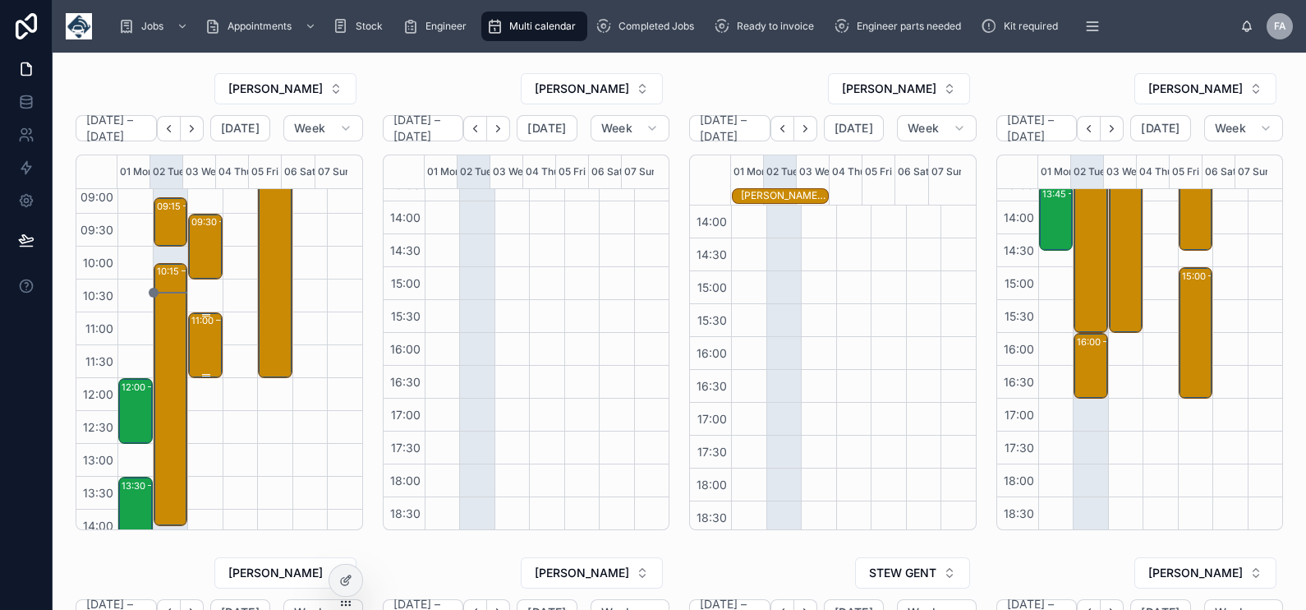
click at [196, 334] on div "11:00 – 12:00 Dogs Trust - 1x deinstall - Glamorgan CF24 5JQ - 324254 - SJ74 GJE" at bounding box center [206, 345] width 30 height 62
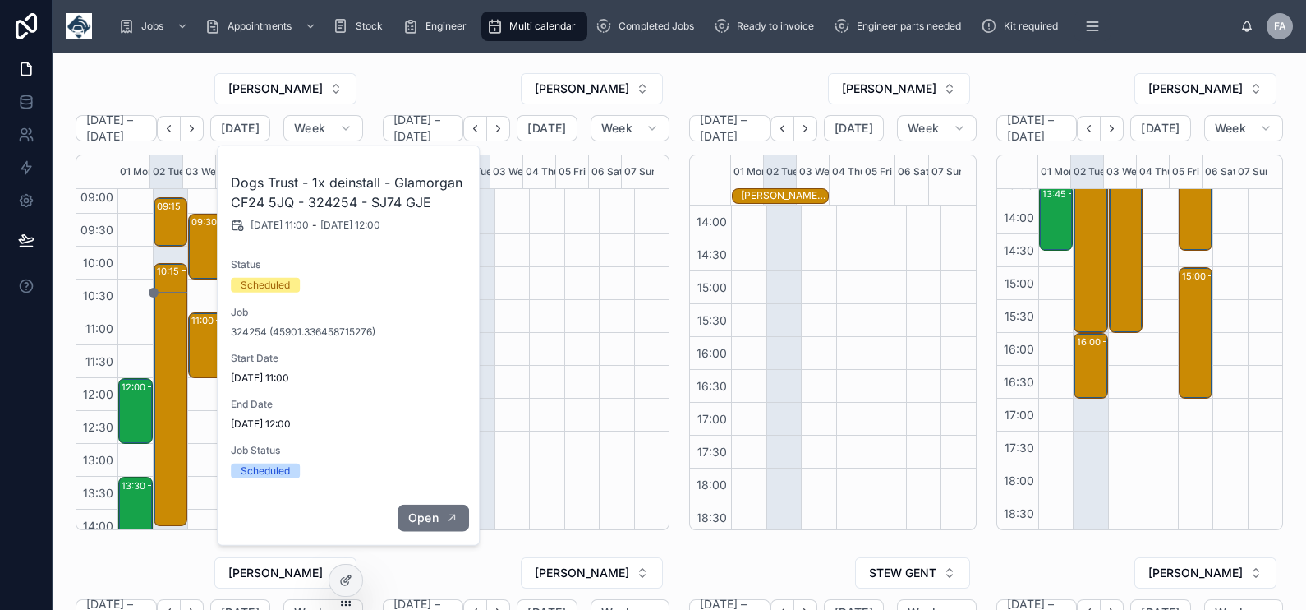
click at [426, 523] on span "Open" at bounding box center [423, 517] width 30 height 15
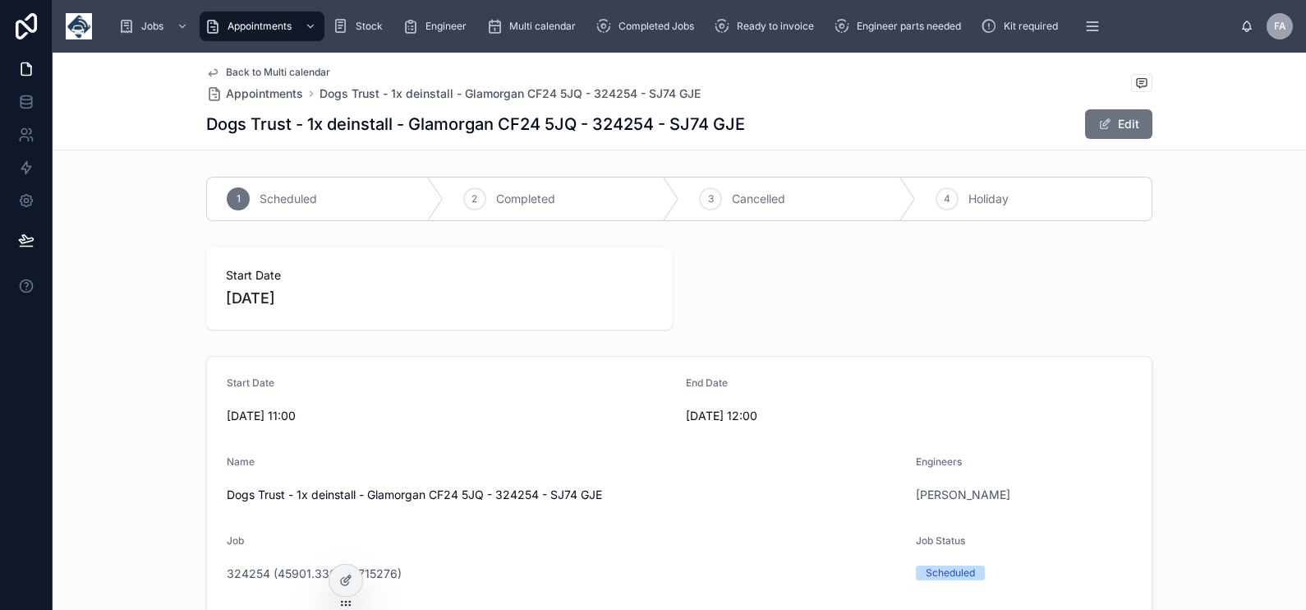
scroll to position [308, 0]
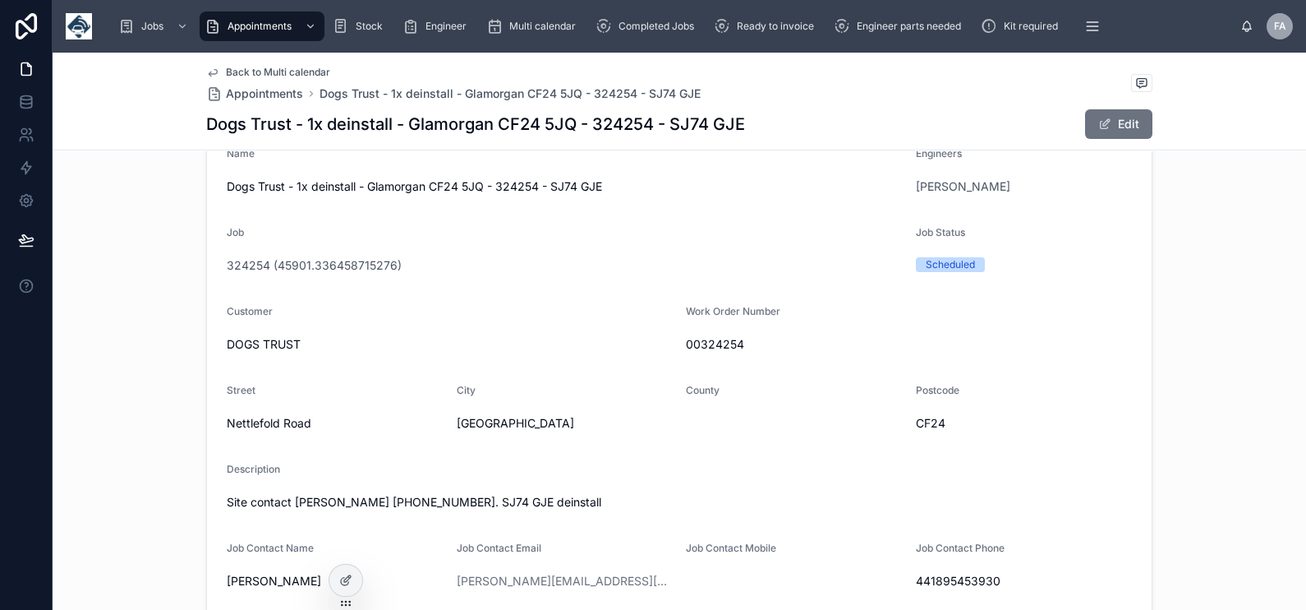
click at [701, 340] on span "00324254" at bounding box center [909, 344] width 446 height 16
copy span "00324254"
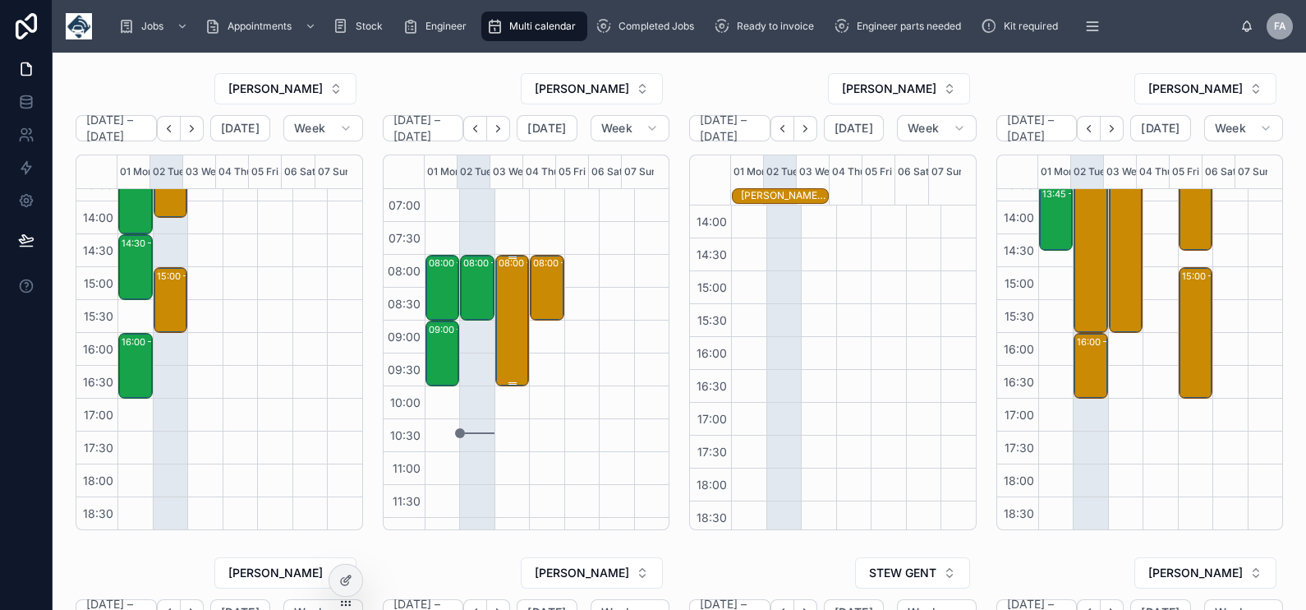
click at [499, 271] on div "08:00 – 10:00 Perth & Kinross Council - 1 X DE/RE - TIMED 8AM - PH2 8DF" at bounding box center [514, 320] width 30 height 128
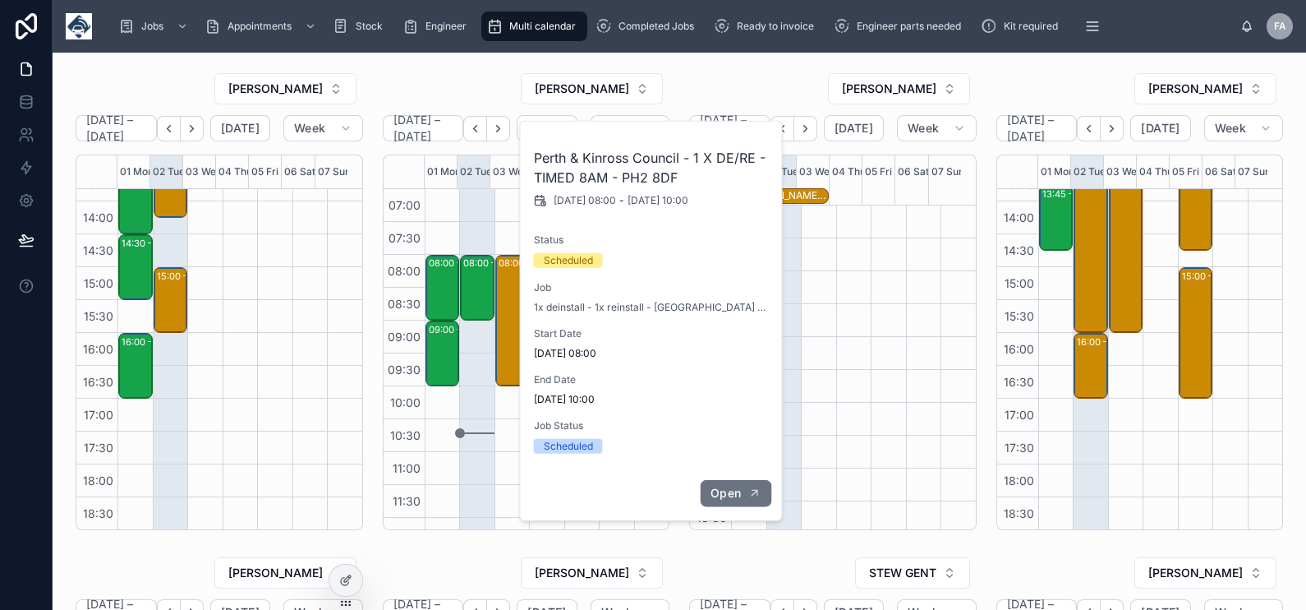
click at [737, 492] on span "Open" at bounding box center [726, 493] width 30 height 15
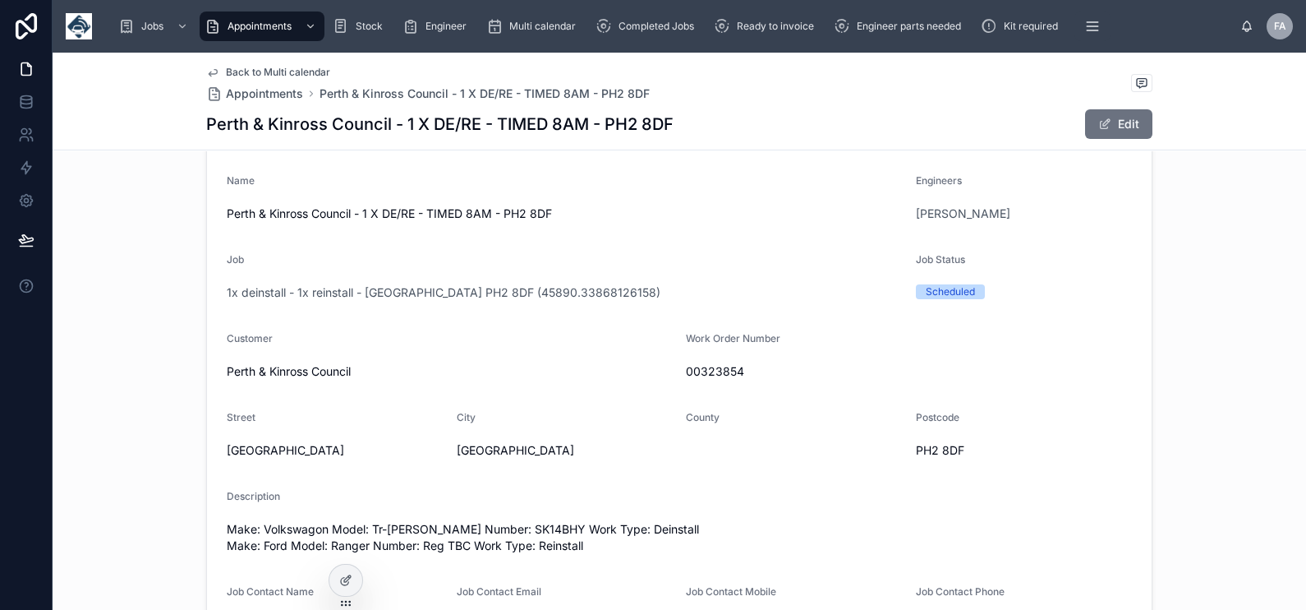
scroll to position [308, 0]
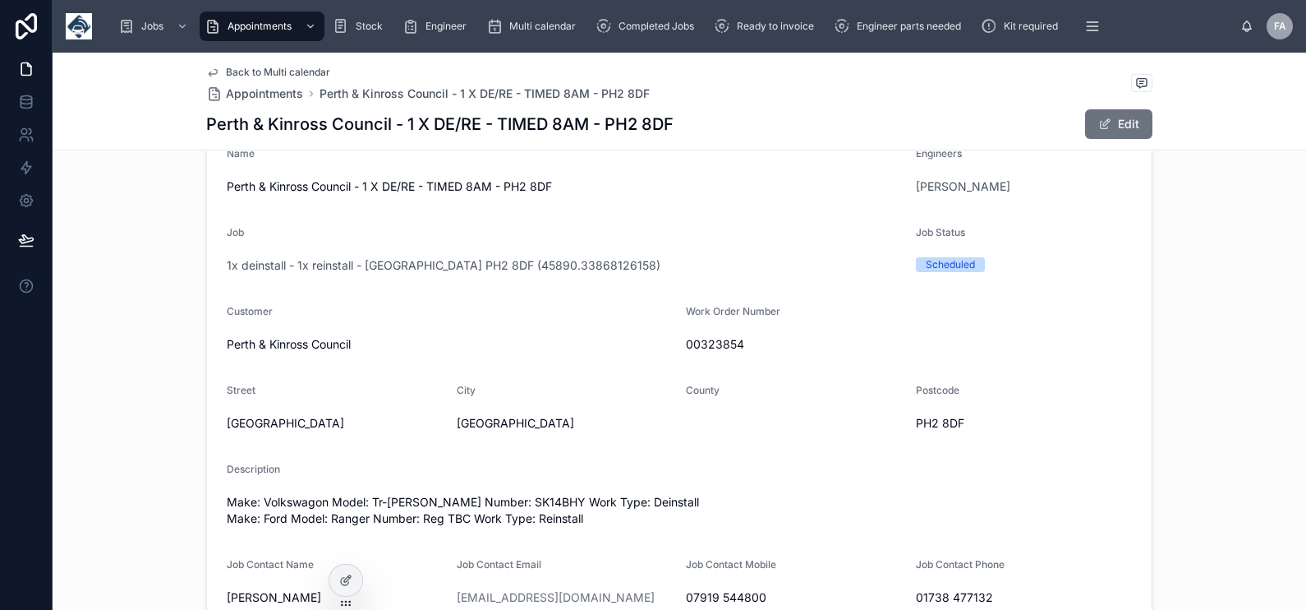
click at [706, 345] on span "00323854" at bounding box center [909, 344] width 446 height 16
click at [706, 344] on span "00323854" at bounding box center [909, 344] width 446 height 16
copy span "00323854"
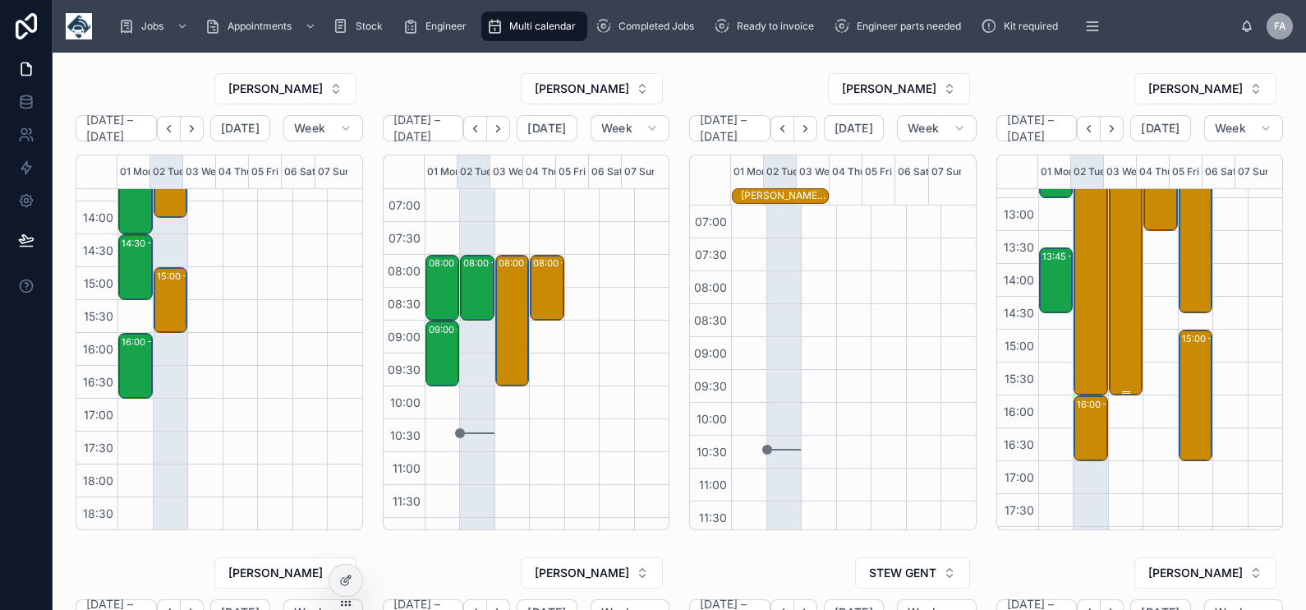
scroll to position [448, 0]
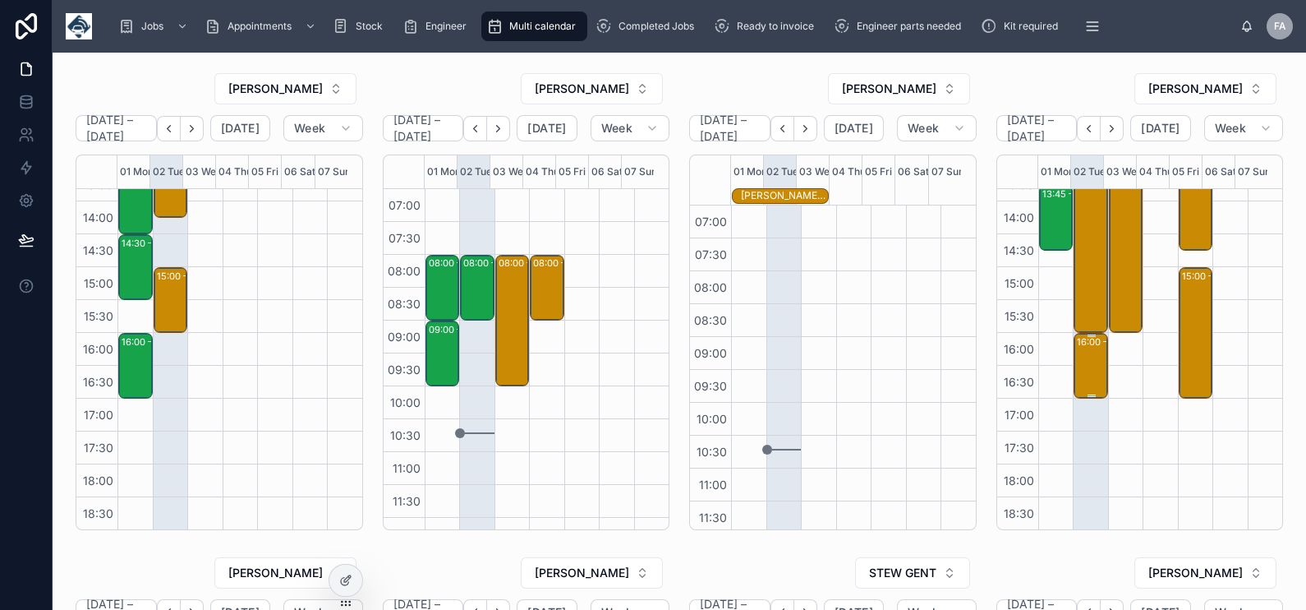
click at [1079, 361] on div "16:00 – 17:00 SUNDERLAND CITY COUNCIL - 00323903" at bounding box center [1092, 365] width 30 height 62
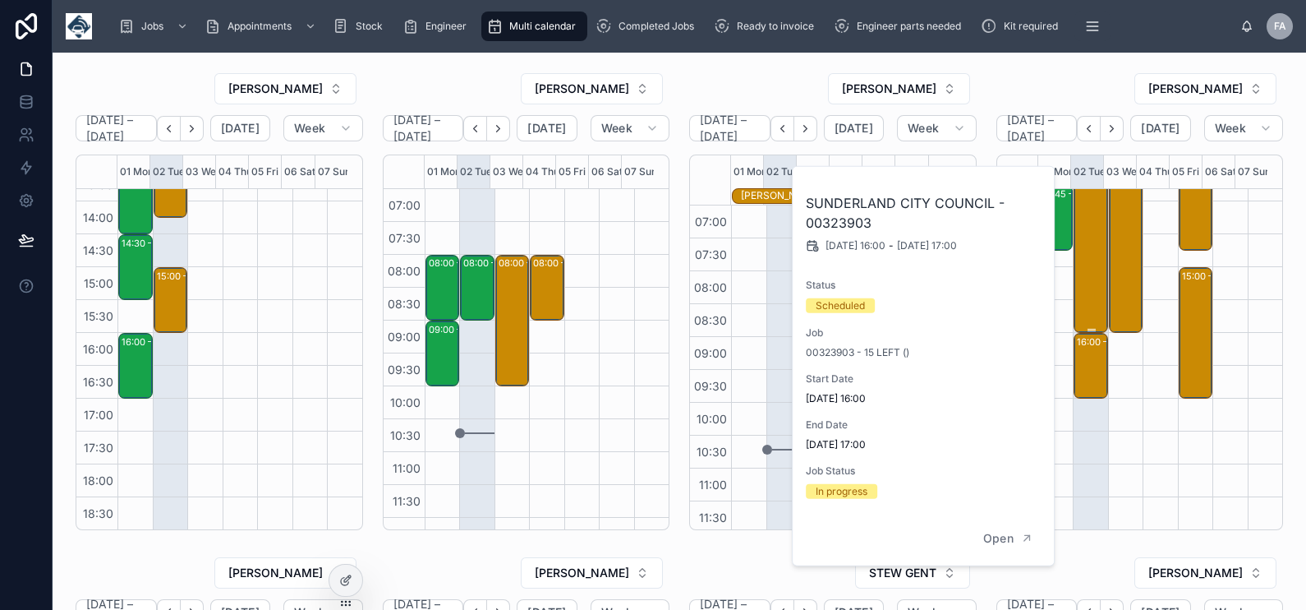
click at [1077, 282] on div "08:00 – 16:00 installs - timed 8am - ne37 1eq -TN360- UPGRADE - 43 X VT101/ CAN…" at bounding box center [1092, 70] width 30 height 523
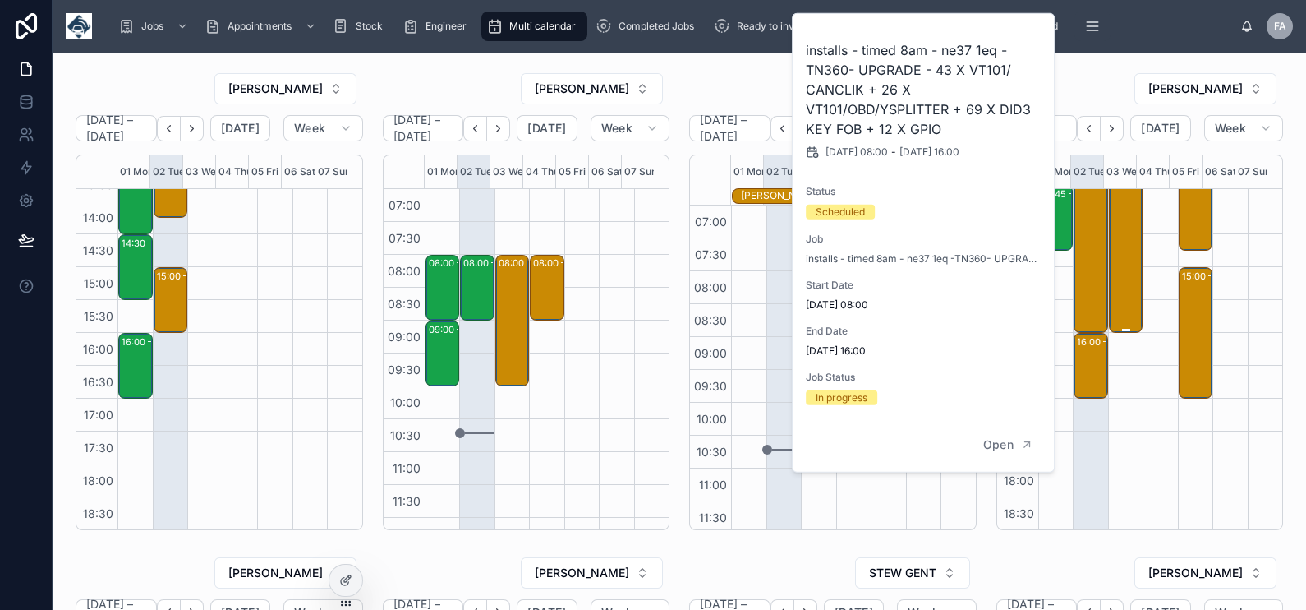
click at [1112, 271] on div "08:00 – 16:00 installs - timed 8am - ne37 1eq -TN360- UPGRADE - 43 X VT101/ CAN…" at bounding box center [1127, 70] width 30 height 523
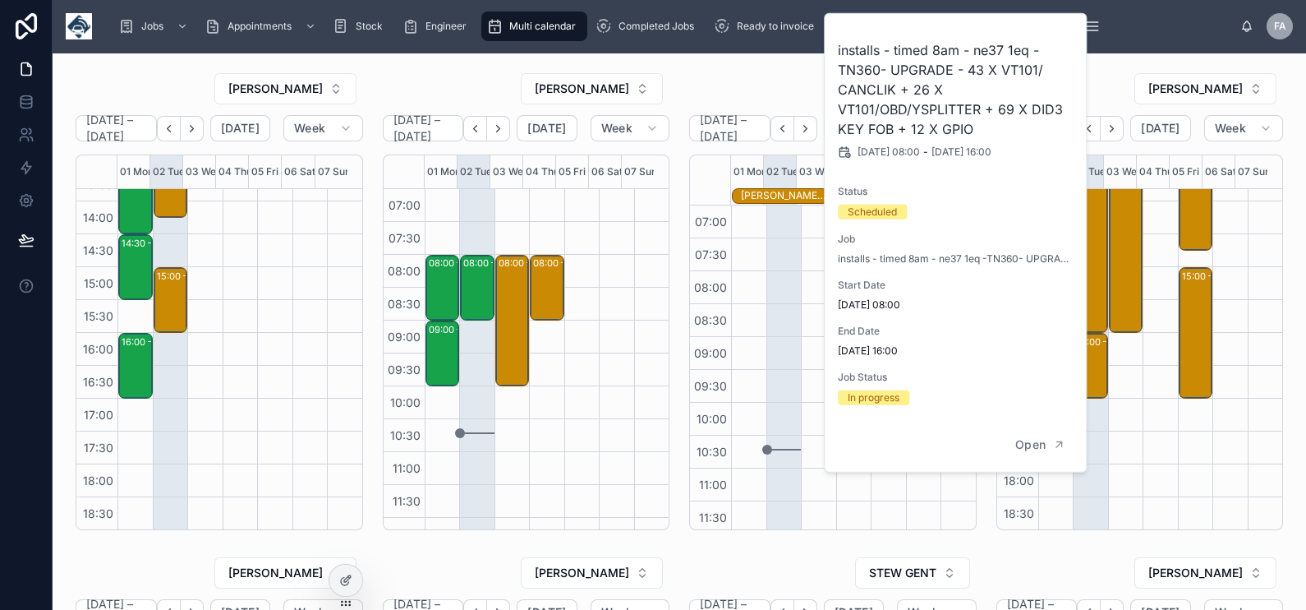
click at [762, 84] on div "TREVOR BARRON" at bounding box center [833, 88] width 288 height 33
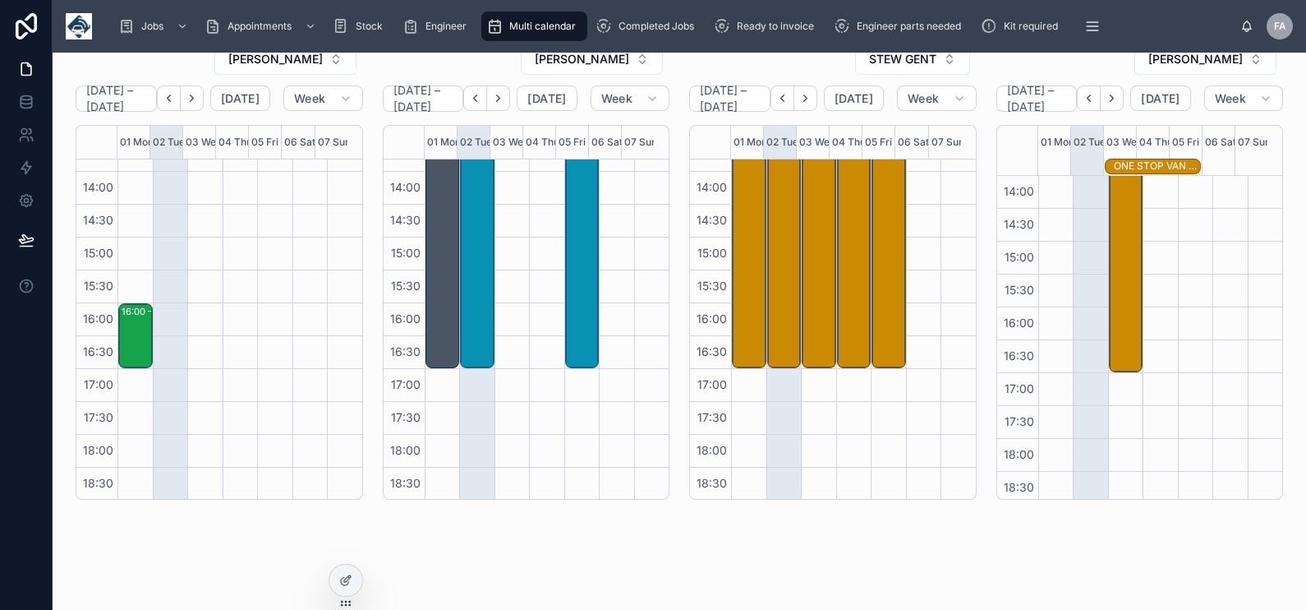
scroll to position [0, 0]
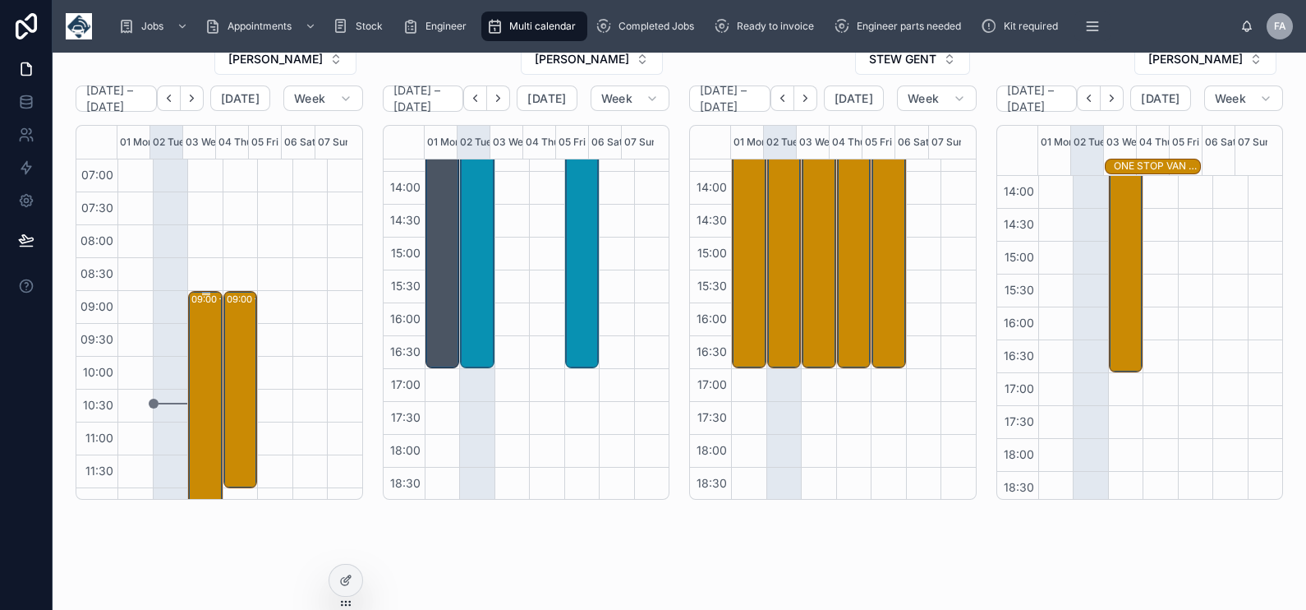
click at [198, 348] on div "09:00 – 13:00 Sterling Site Supplies Ltd - 00323652 - DA1 4QT - 7 dash camera d…" at bounding box center [206, 422] width 30 height 260
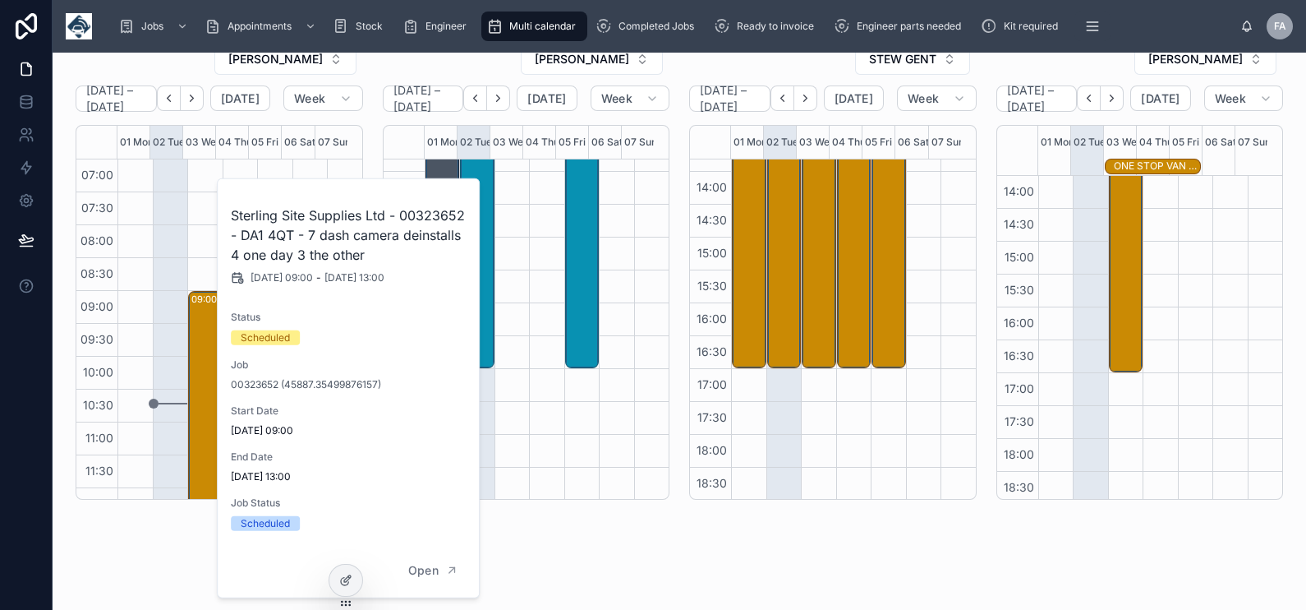
click at [375, 108] on div "PAUL HITCHEN September 01 – 07 Today Week 01 Mon 02 Tue 03 Wed 04 Thu 05 Fri 06…" at bounding box center [526, 271] width 307 height 471
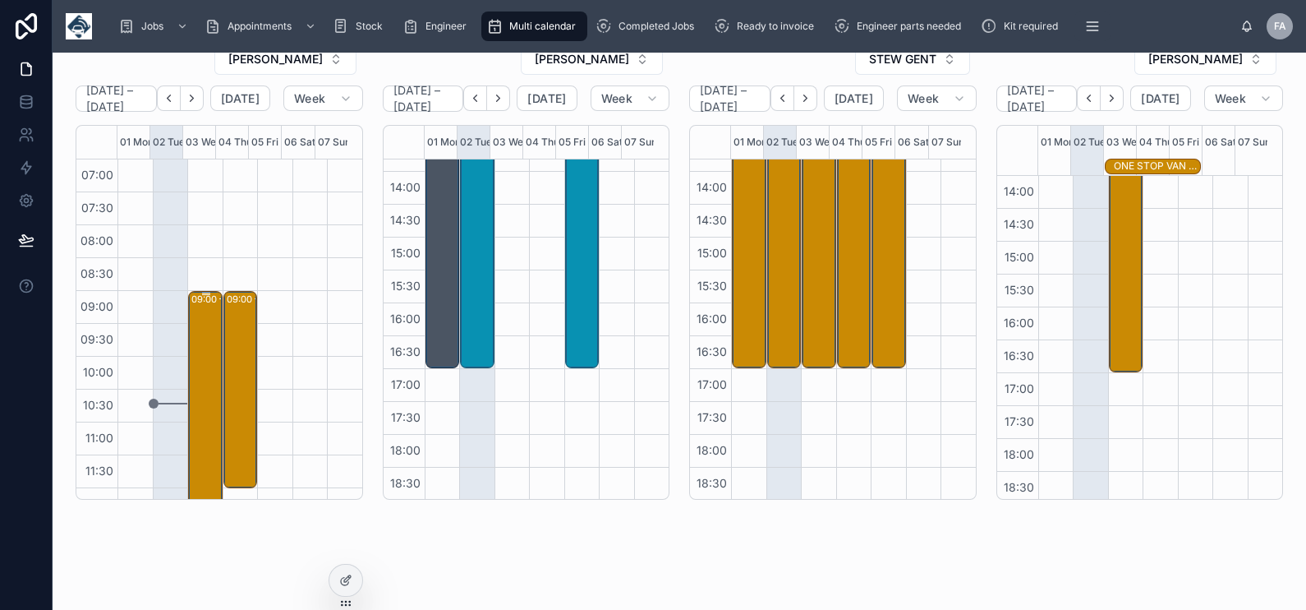
click at [205, 325] on div "09:00 – 13:00 Sterling Site Supplies Ltd - 00323652 - DA1 4QT - 7 dash camera d…" at bounding box center [206, 422] width 30 height 260
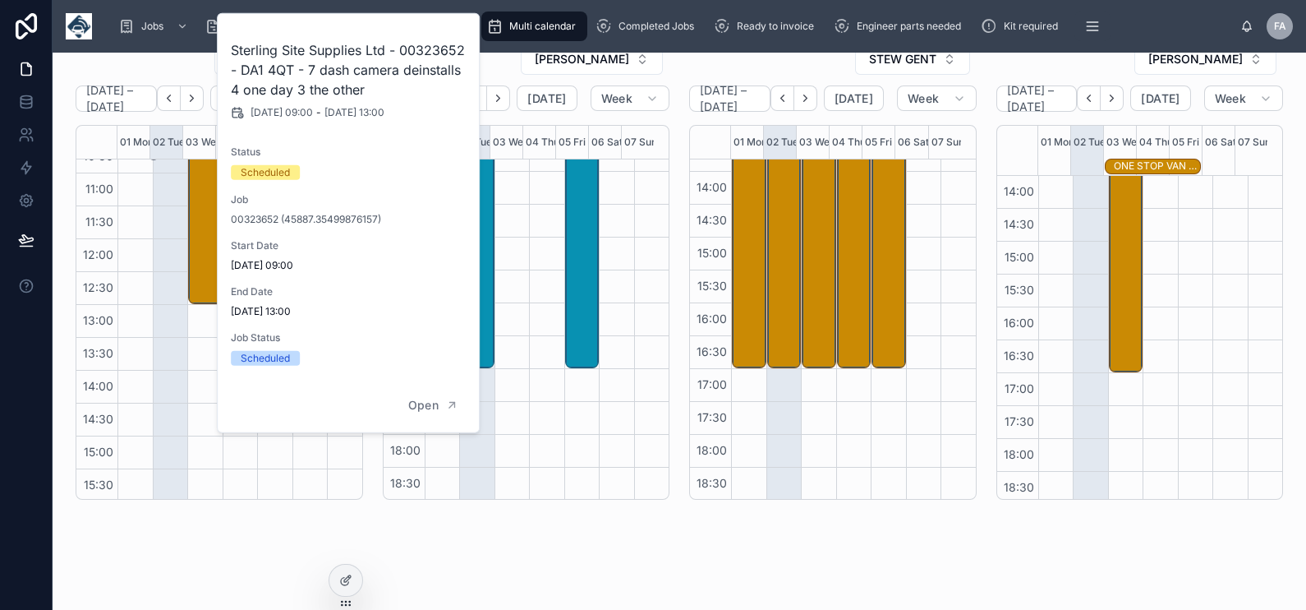
scroll to position [308, 0]
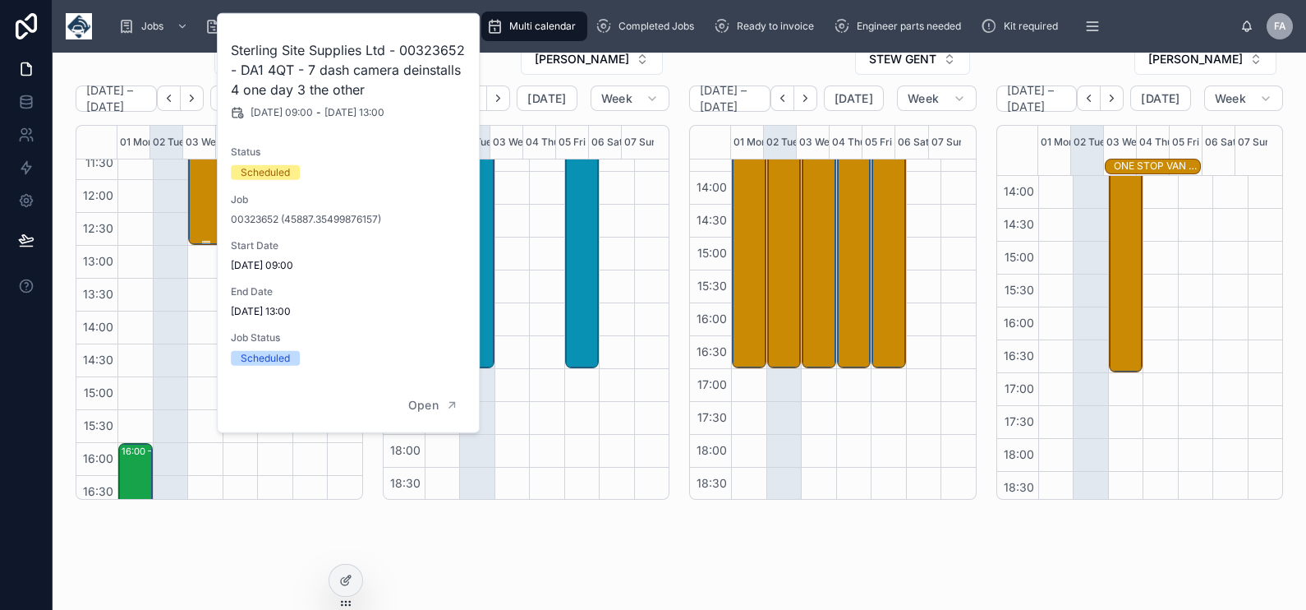
click at [203, 225] on div "09:00 – 13:00 Sterling Site Supplies Ltd - 00323652 - DA1 4QT - 7 dash camera d…" at bounding box center [206, 114] width 30 height 260
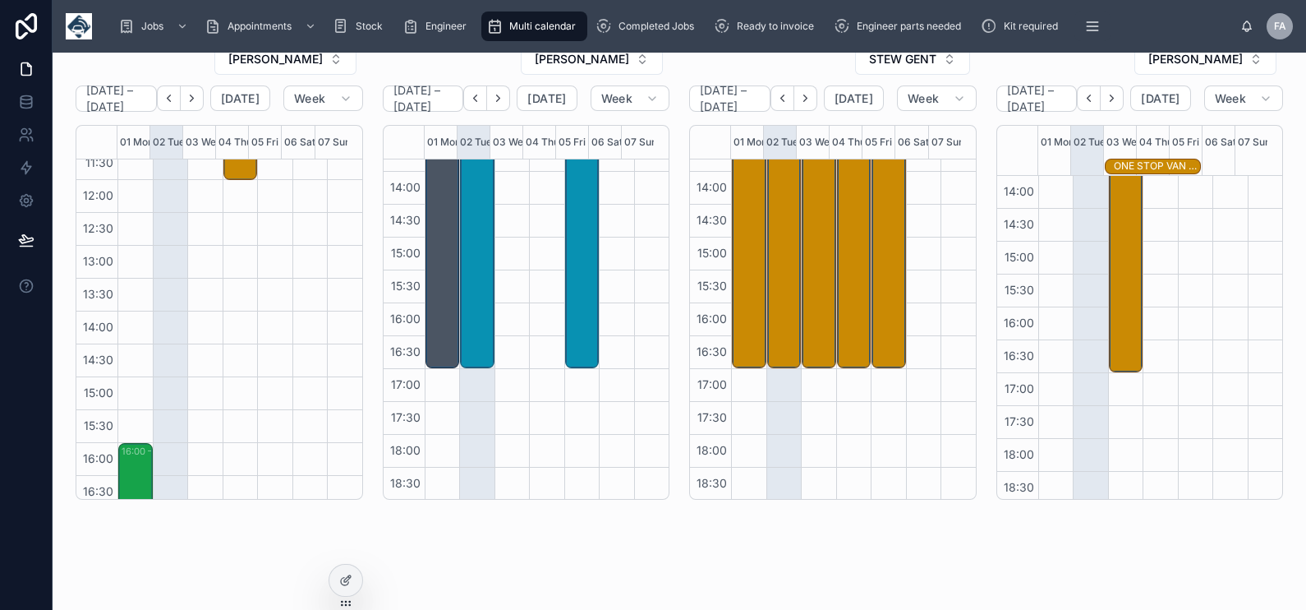
click at [206, 211] on div "09:00 – 13:00 Sterling Site Supplies Ltd - 00323652 - DA1 4QT - 7 dash camera d…" at bounding box center [206, 114] width 30 height 260
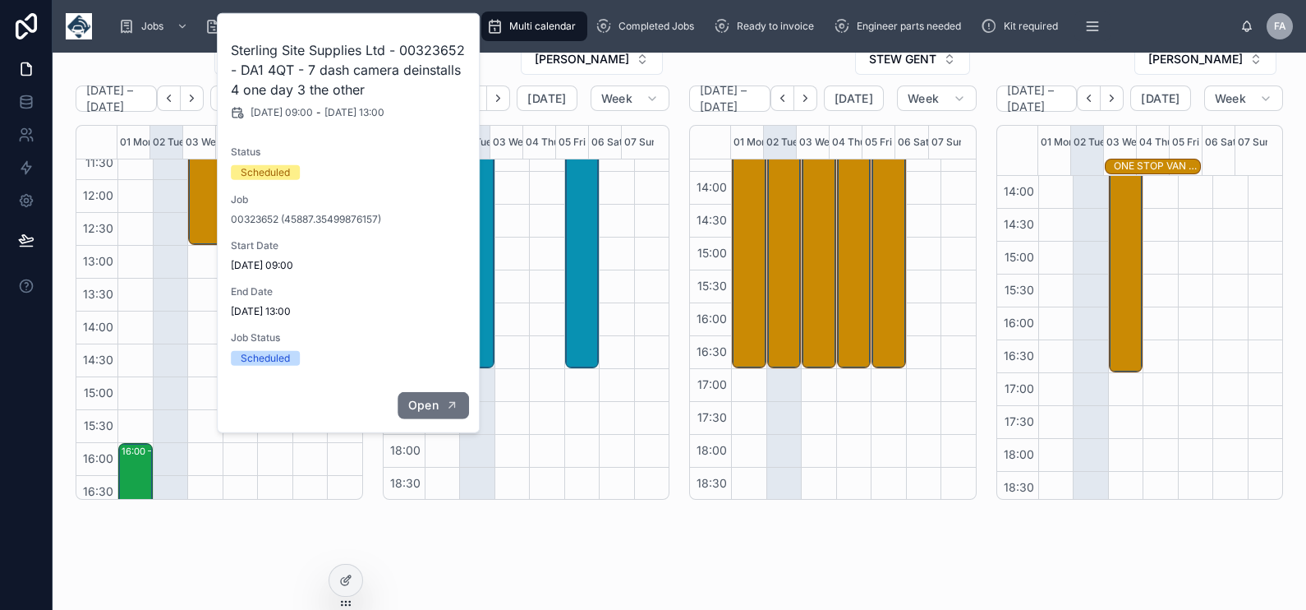
click at [411, 411] on span "Open" at bounding box center [423, 405] width 30 height 15
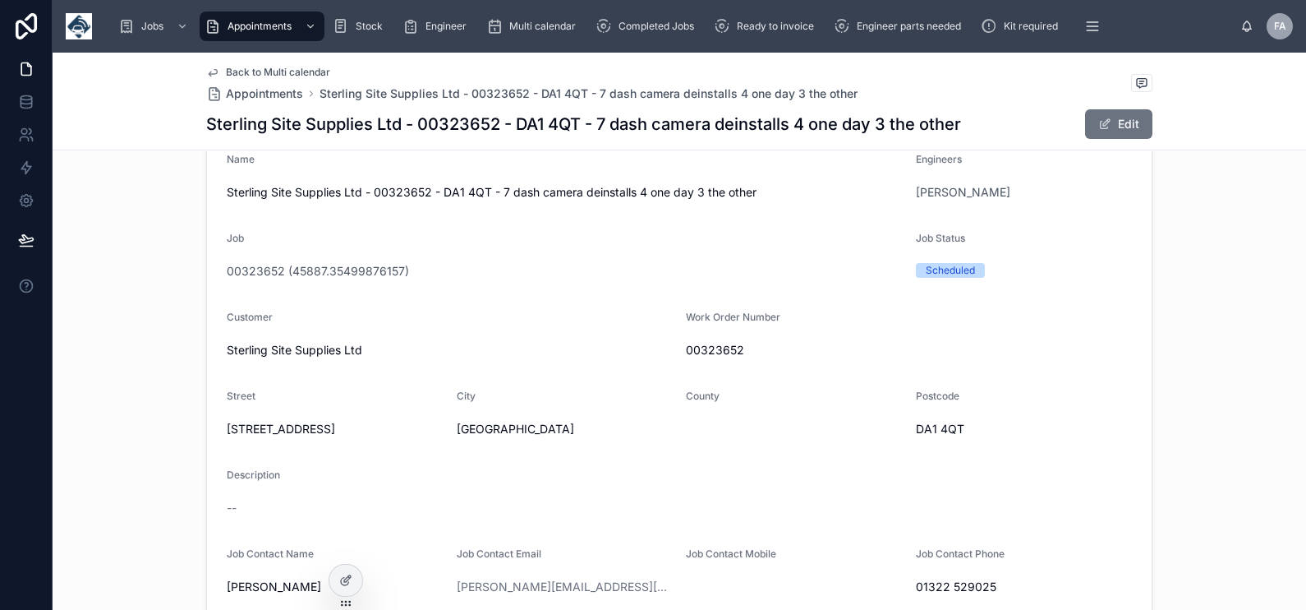
scroll to position [308, 0]
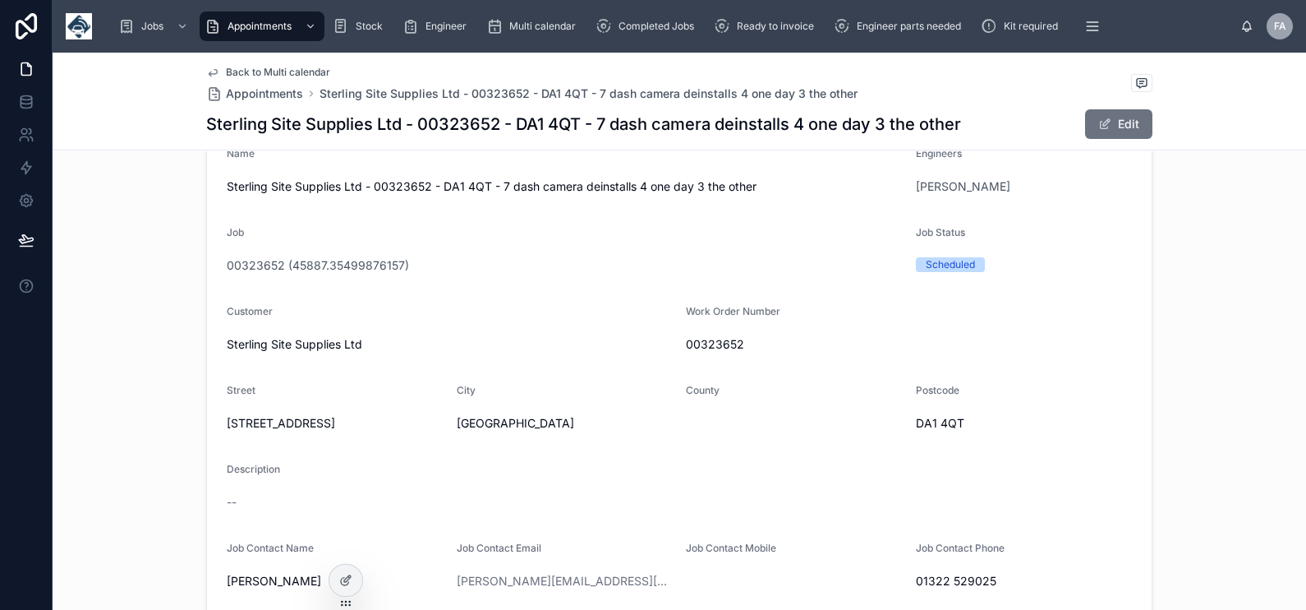
click at [716, 336] on span "00323652" at bounding box center [909, 344] width 446 height 16
copy span "00323652"
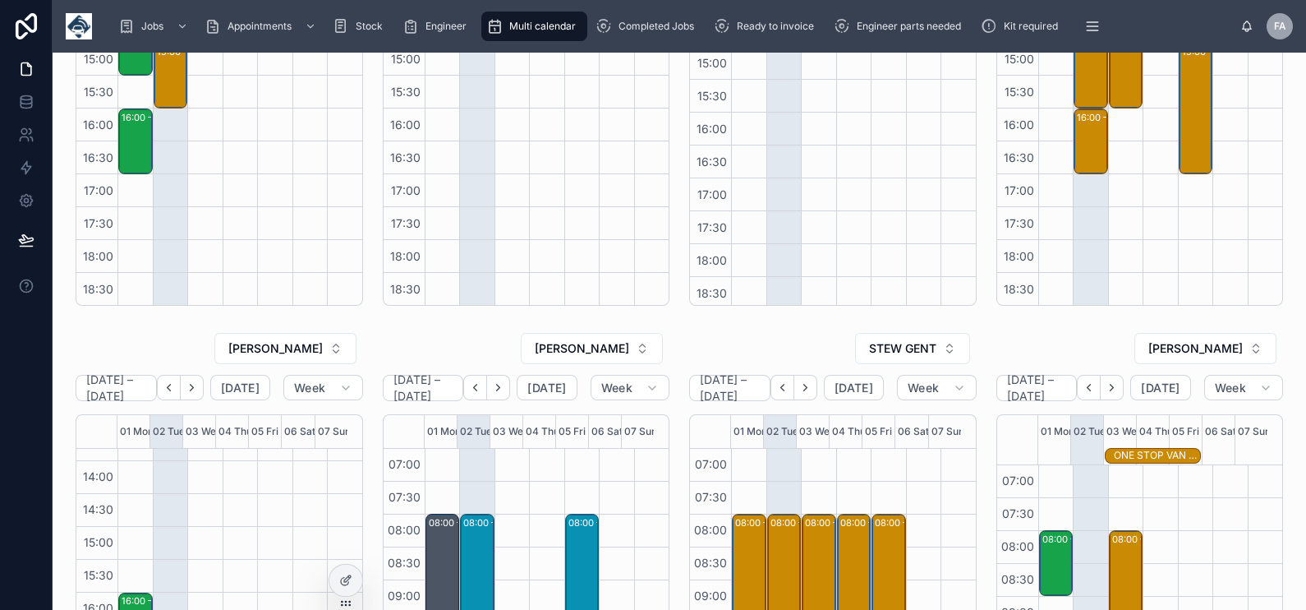
scroll to position [410, 0]
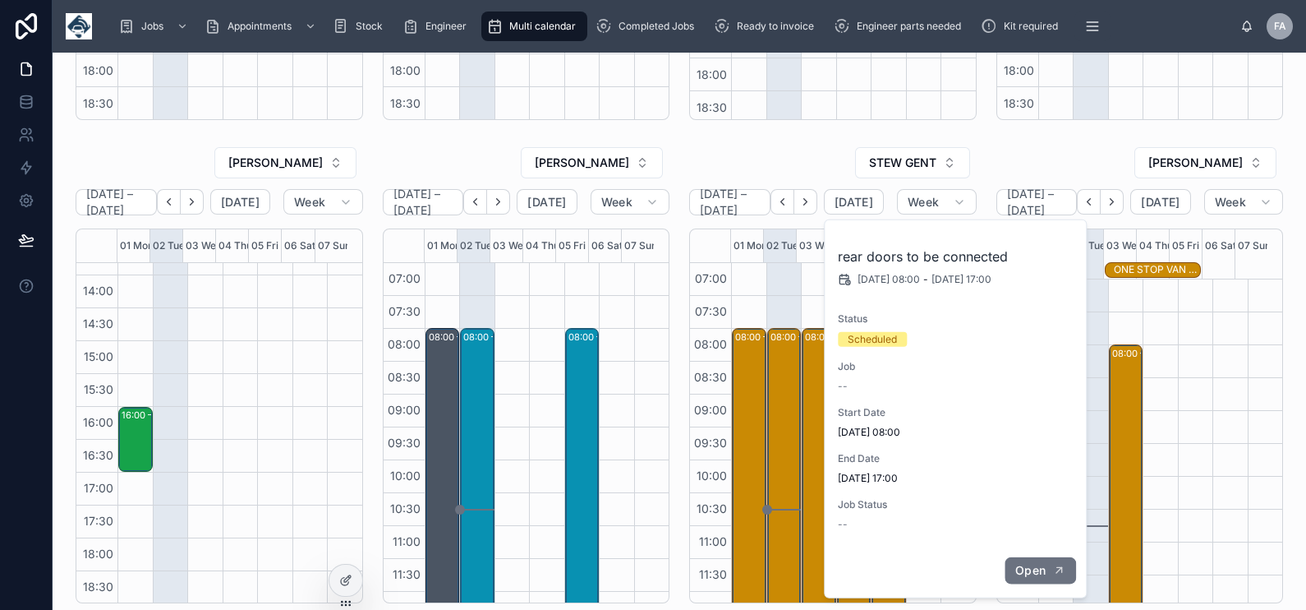
click at [1039, 559] on button "Open" at bounding box center [1040, 570] width 71 height 27
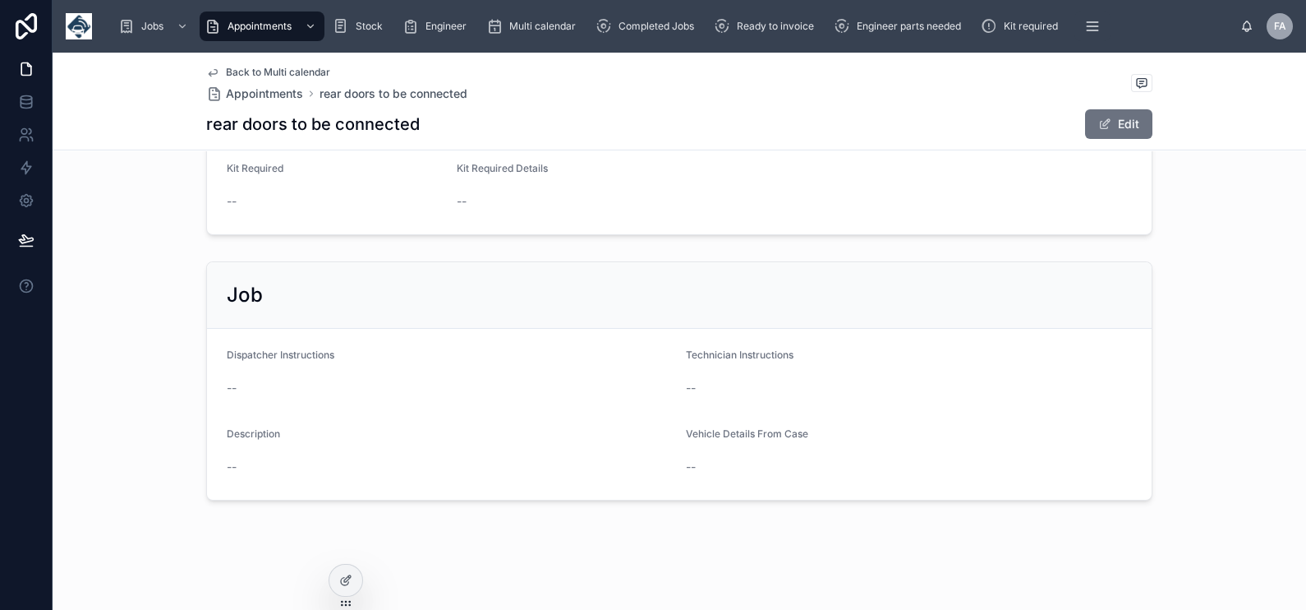
scroll to position [48, 0]
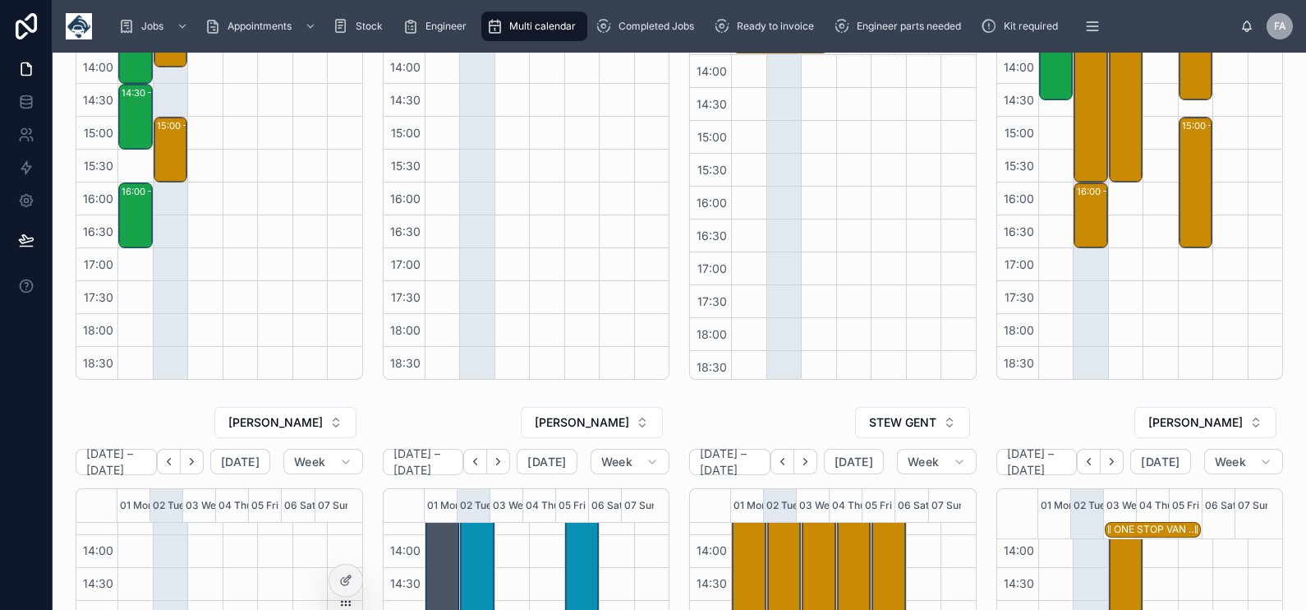
click at [1151, 530] on div "ONE STOP VAN HIRE LTD stockport - 25 x install - timed 9am - SK4 2BE" at bounding box center [1157, 529] width 87 height 13
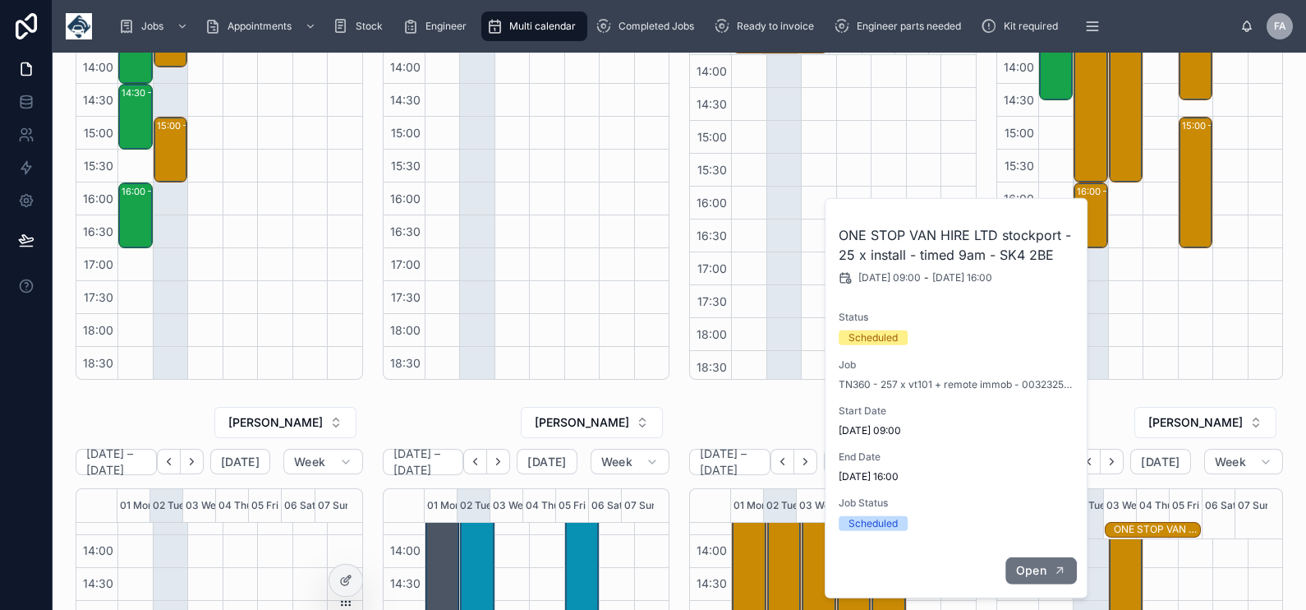
click at [1032, 563] on span "Open" at bounding box center [1031, 570] width 30 height 15
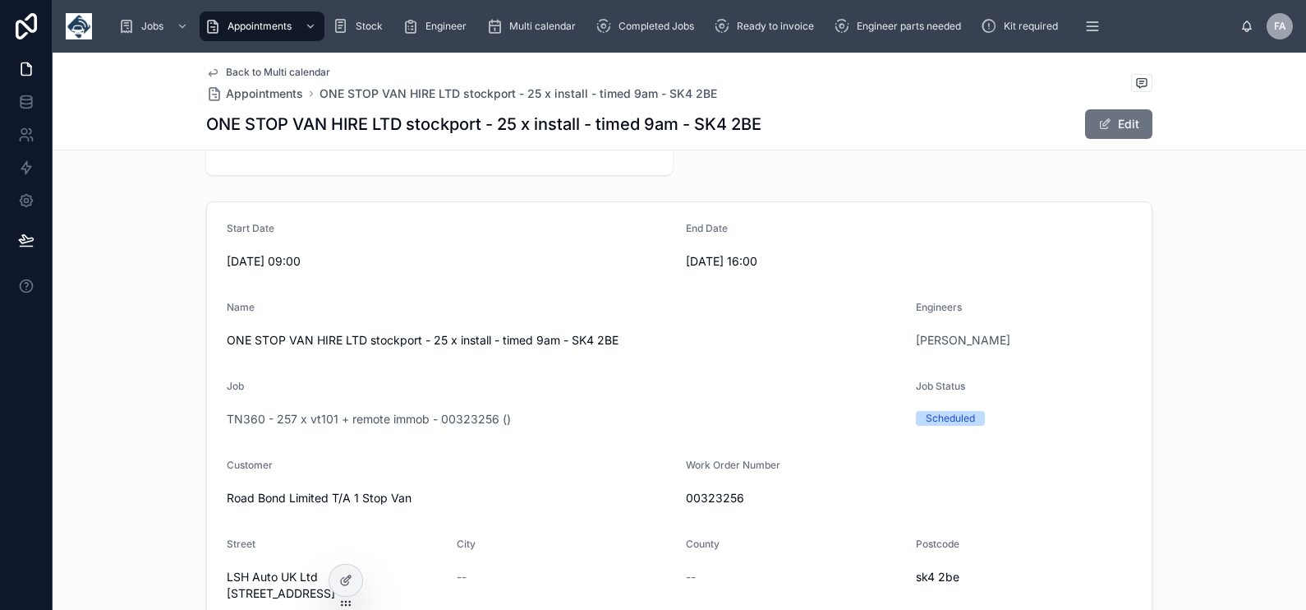
scroll to position [308, 0]
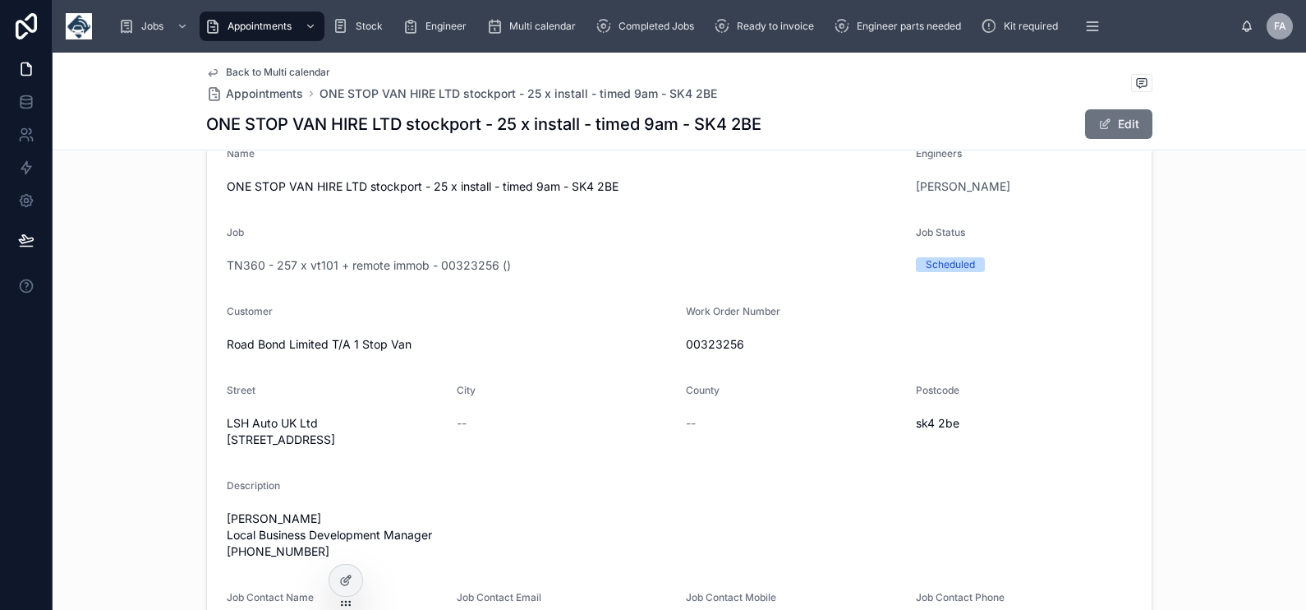
click at [690, 342] on span "00323256" at bounding box center [909, 344] width 446 height 16
copy span "00323256"
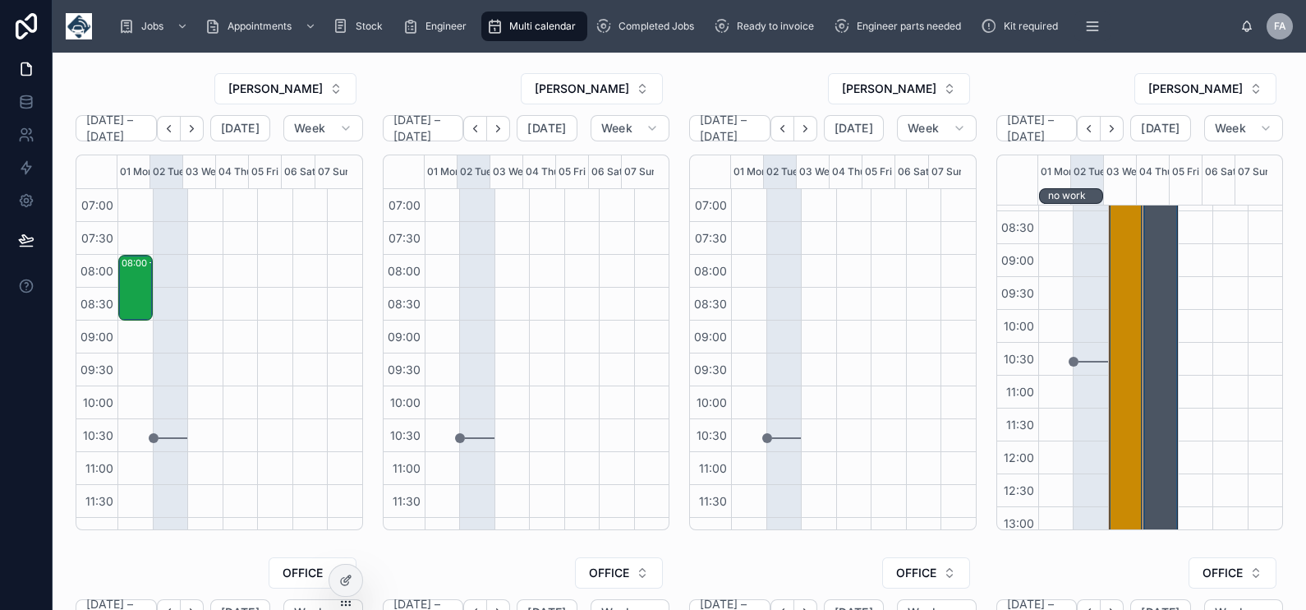
scroll to position [102, 0]
click at [1112, 295] on div "08:00 – 17:00 RENEWAL TN360 X 50 VT101 W OBD SPLITTER X 50 VT3600 FF CONNECTED …" at bounding box center [1127, 465] width 30 height 588
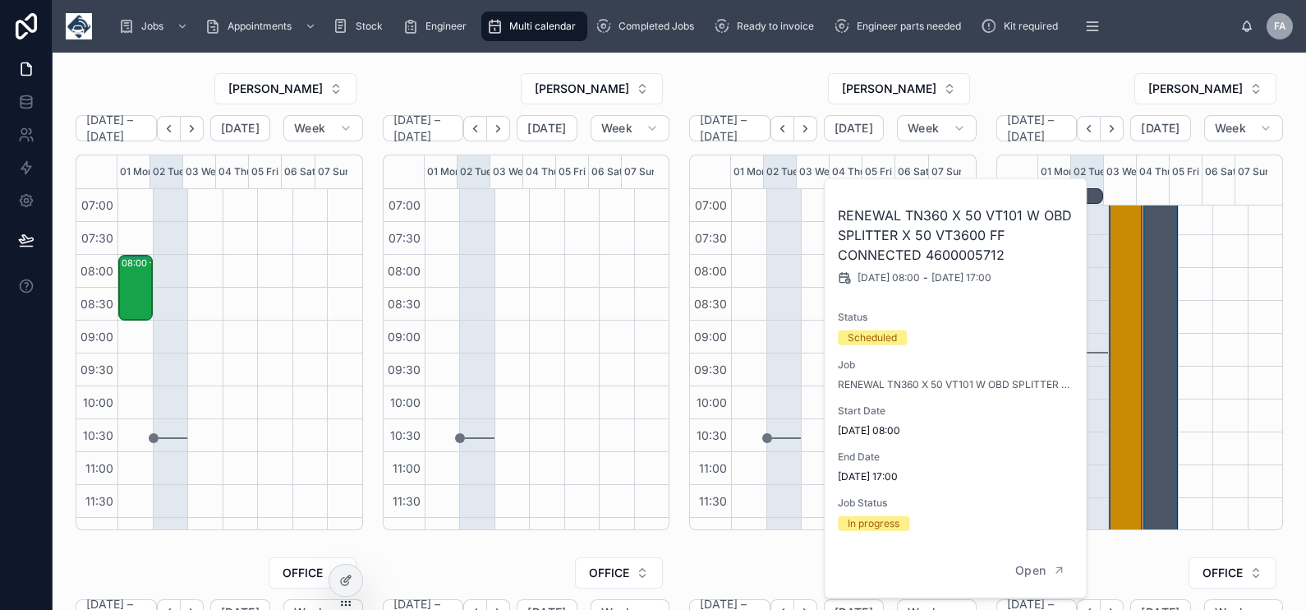
click at [1213, 288] on div at bounding box center [1230, 498] width 35 height 789
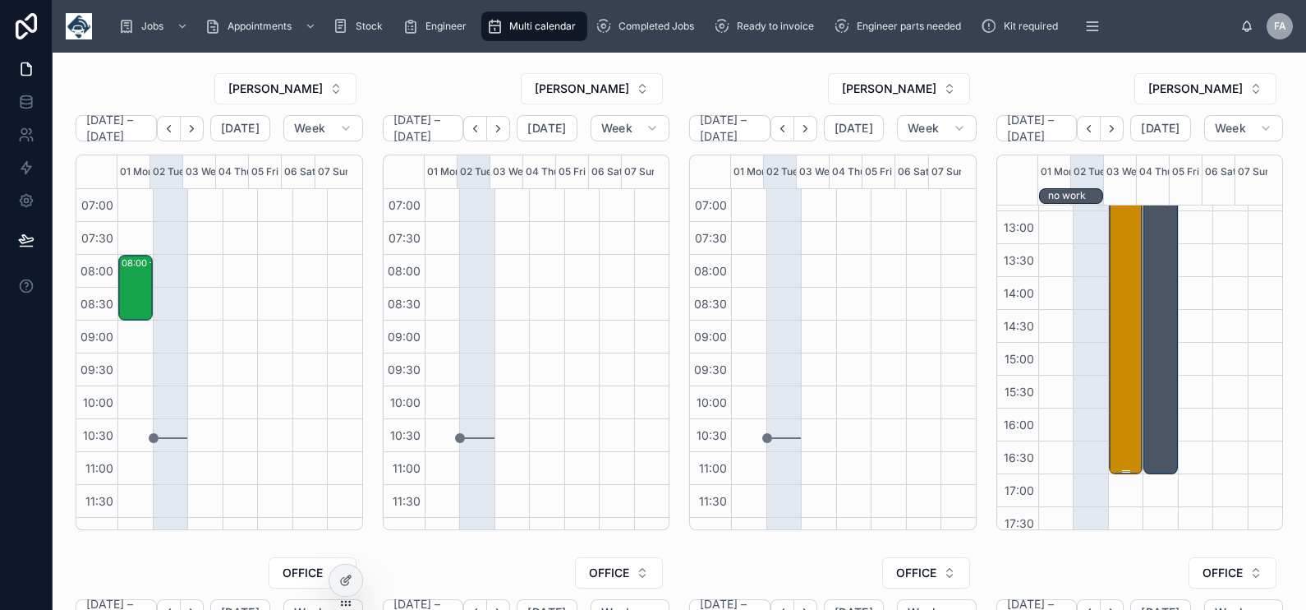
scroll to position [464, 0]
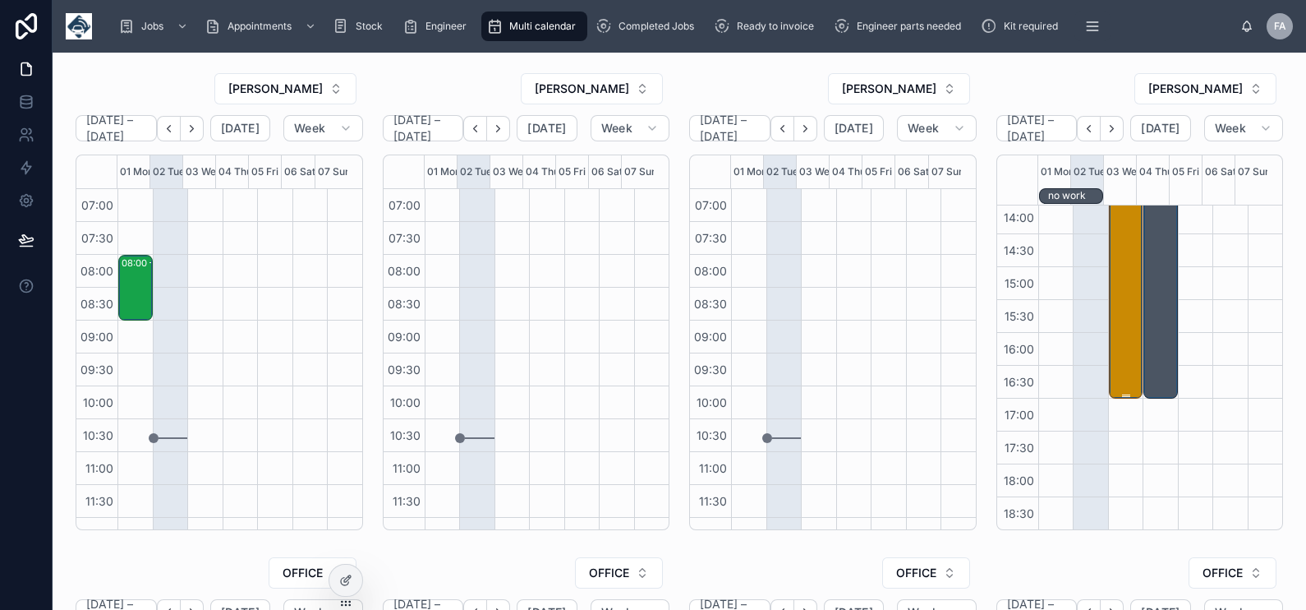
click at [1112, 354] on div "08:00 – 17:00 RENEWAL TN360 X 50 VT101 W OBD SPLITTER X 50 VT3600 FF CONNECTED …" at bounding box center [1127, 103] width 30 height 588
click at [1113, 264] on div "08:00 – 17:00 RENEWAL TN360 X 50 VT101 W OBD SPLITTER X 50 VT3600 FF CONNECTED …" at bounding box center [1127, 103] width 30 height 588
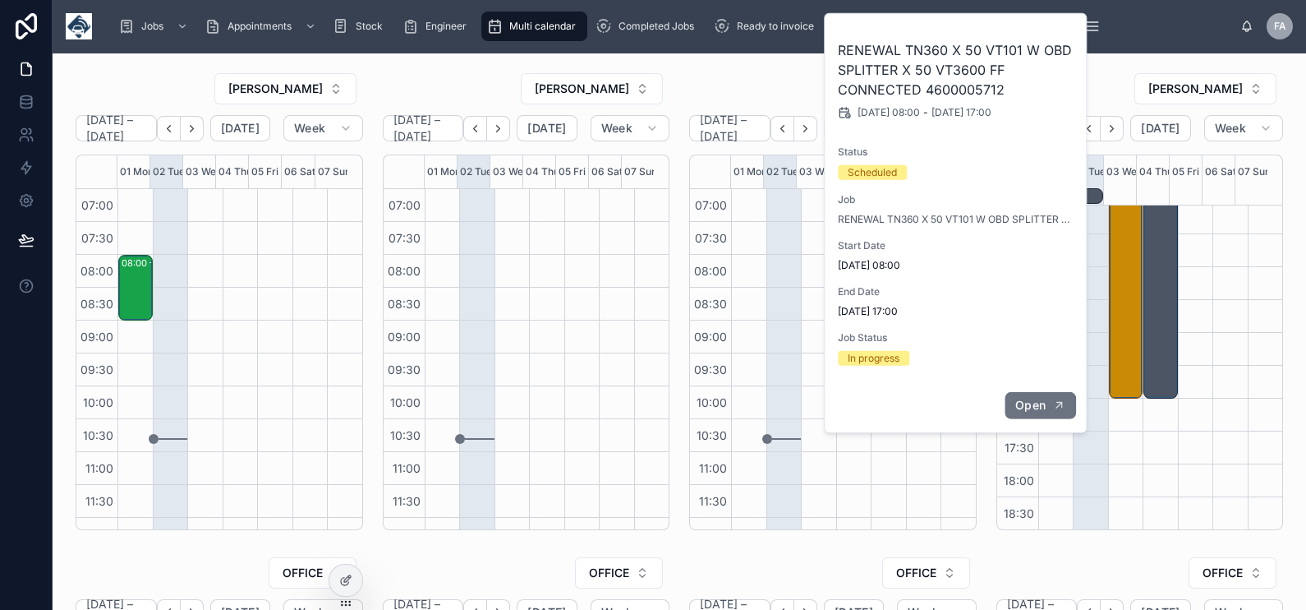
click at [1059, 400] on icon "button" at bounding box center [1058, 404] width 13 height 13
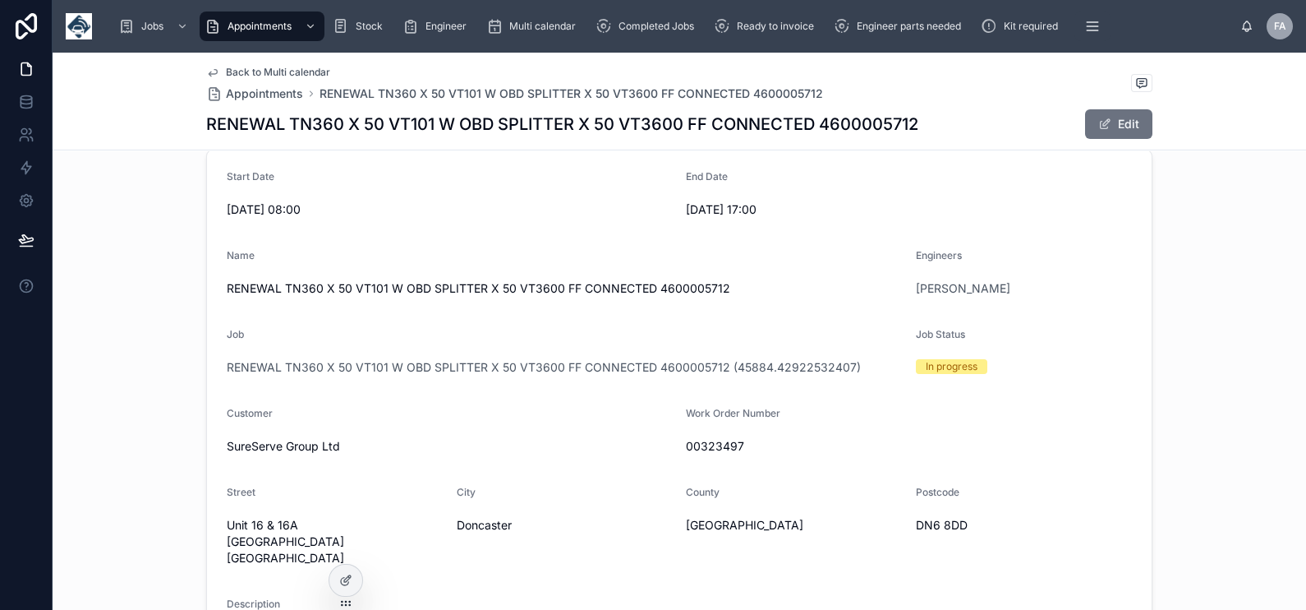
scroll to position [308, 0]
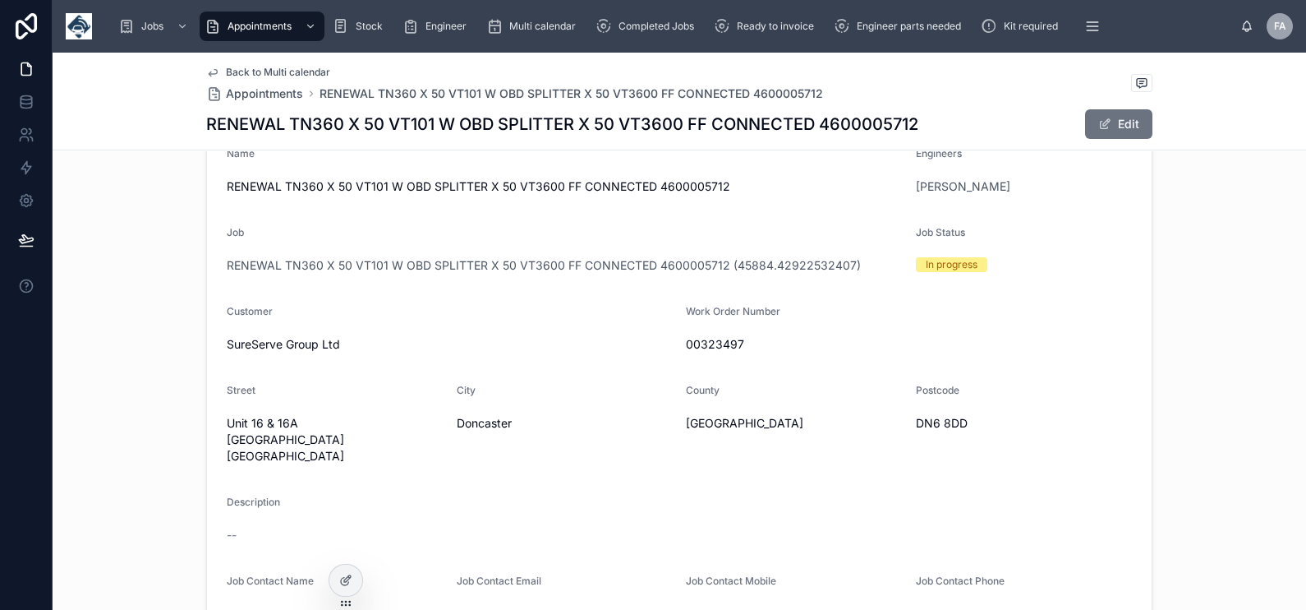
click at [716, 338] on span "00323497" at bounding box center [909, 344] width 446 height 16
copy span "00323497"
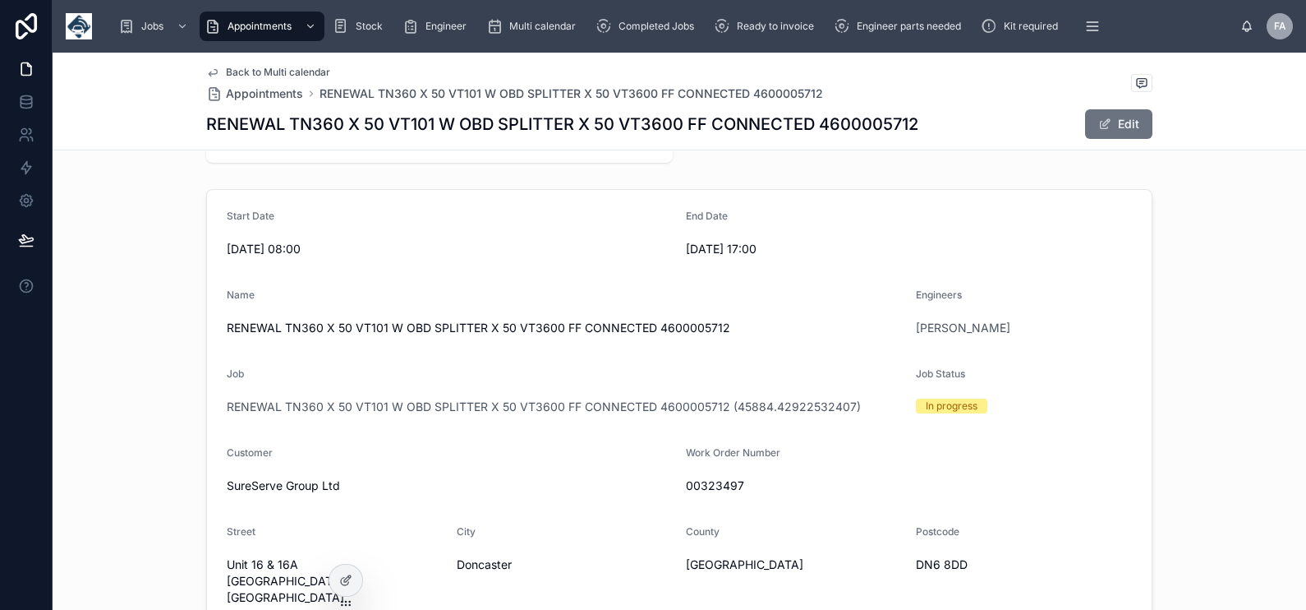
scroll to position [0, 0]
